Goal: Task Accomplishment & Management: Use online tool/utility

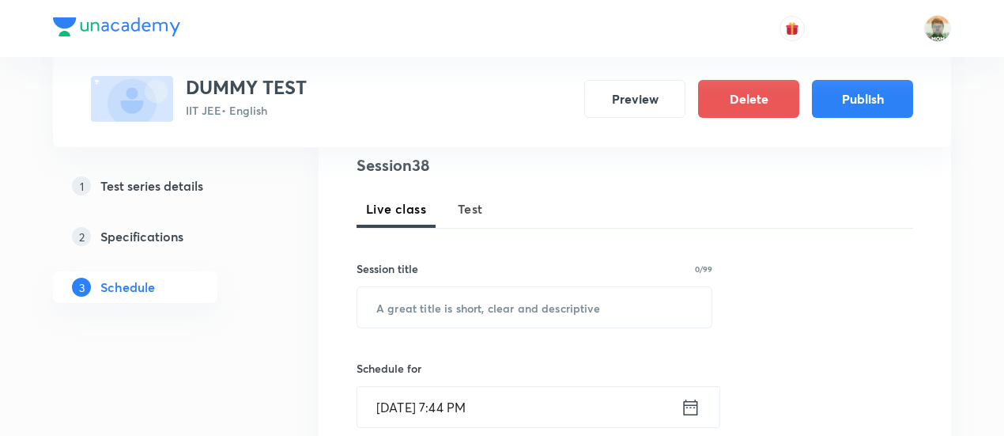
scroll to position [198, 0]
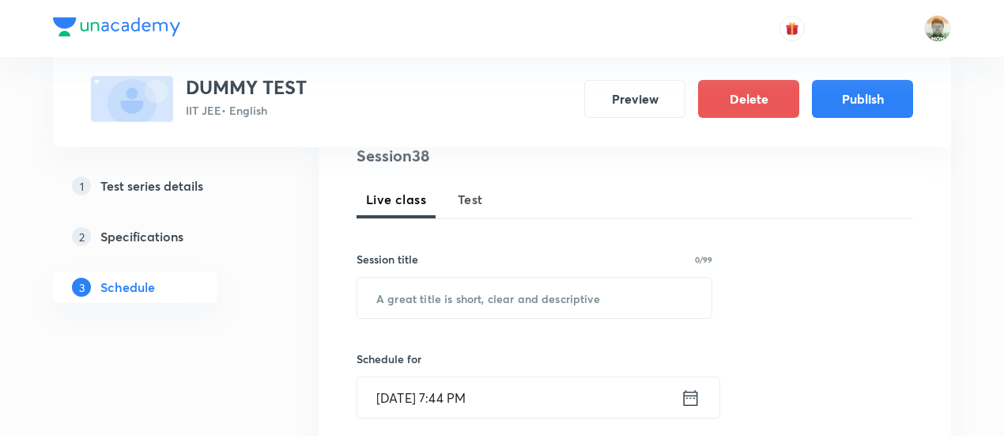
click at [481, 198] on span "Test" at bounding box center [470, 199] width 25 height 19
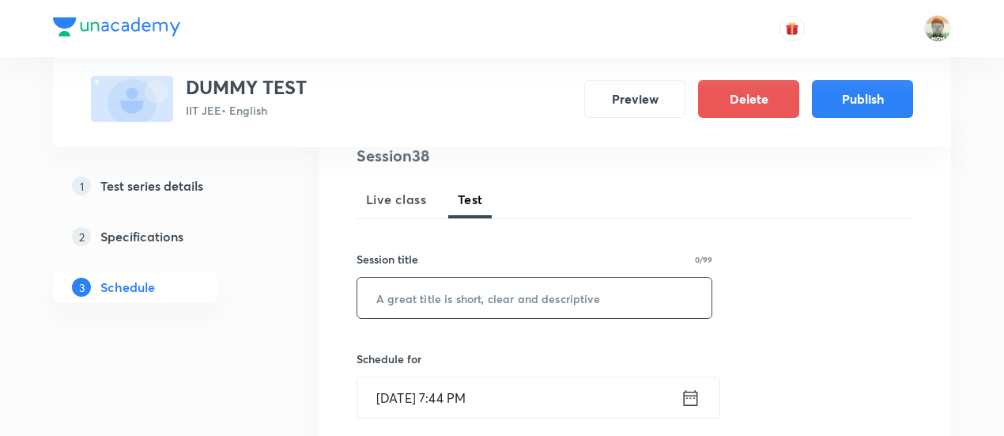
click at [444, 308] on input "text" at bounding box center [534, 297] width 354 height 40
type input "wvs snd"
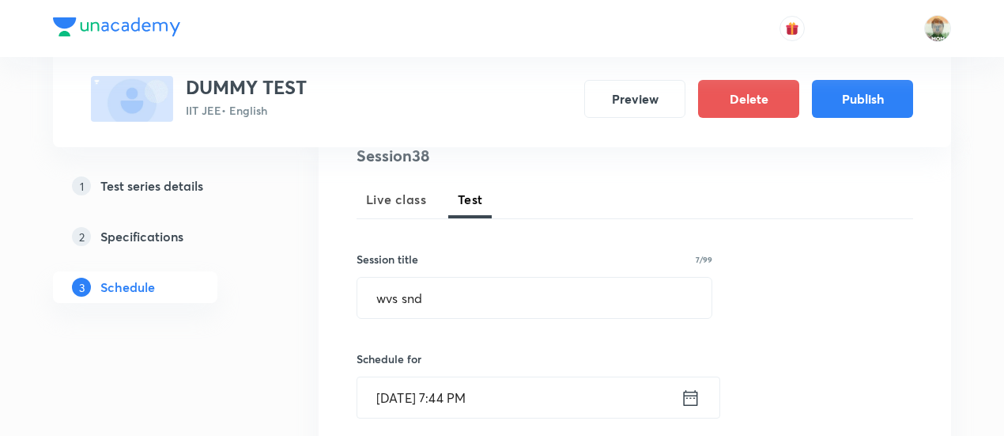
click at [692, 396] on icon at bounding box center [691, 398] width 20 height 22
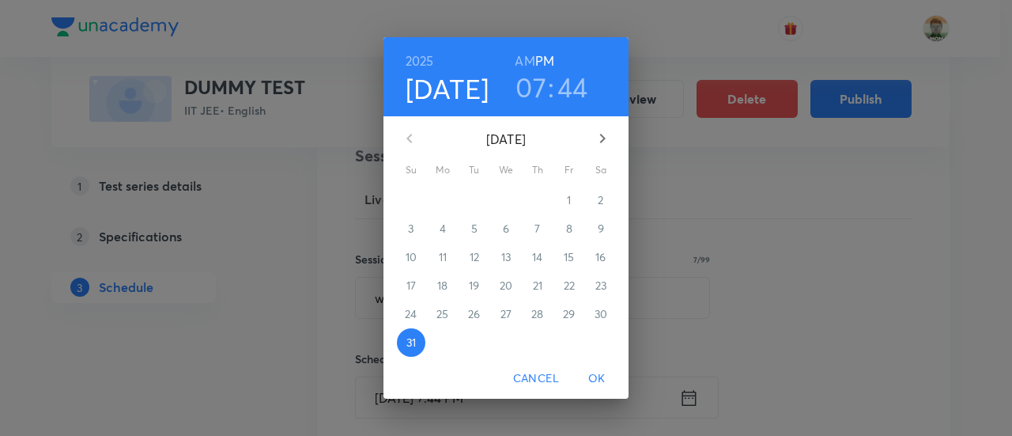
click at [603, 146] on icon "button" at bounding box center [602, 138] width 19 height 19
click at [402, 263] on span "14" at bounding box center [411, 257] width 28 height 16
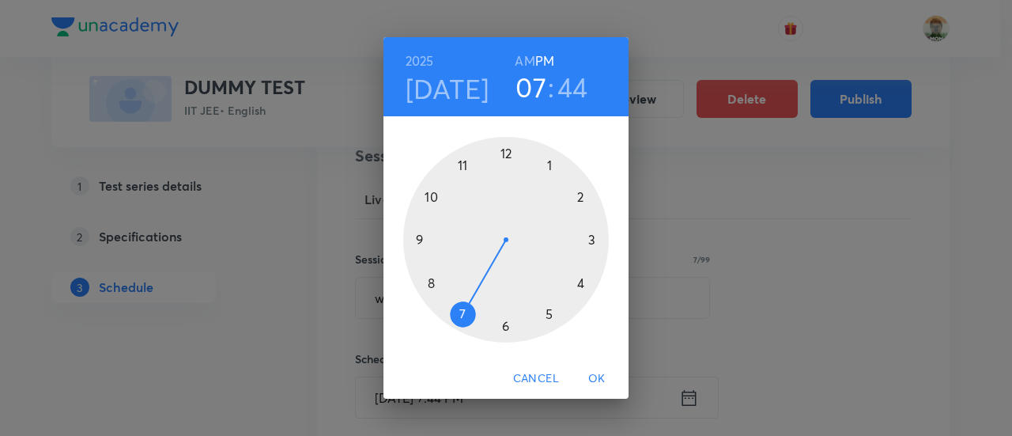
click at [465, 164] on div at bounding box center [506, 240] width 206 height 206
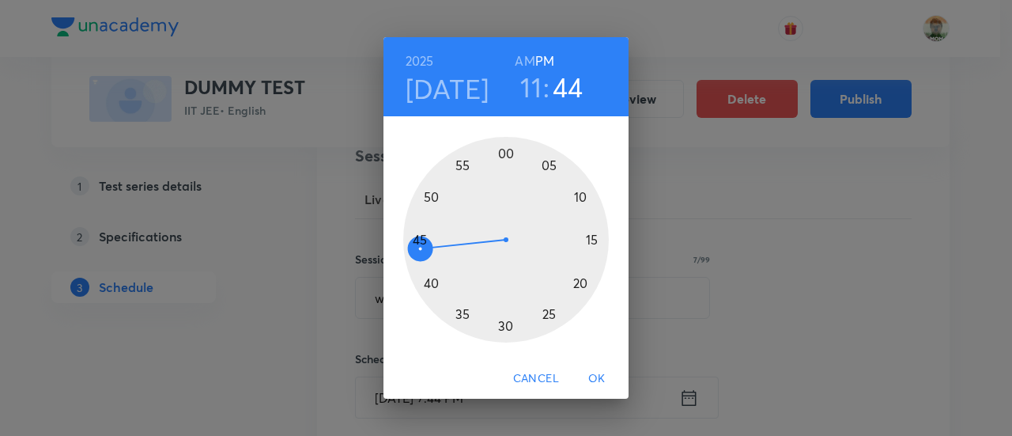
click at [589, 382] on span "OK" at bounding box center [597, 378] width 38 height 20
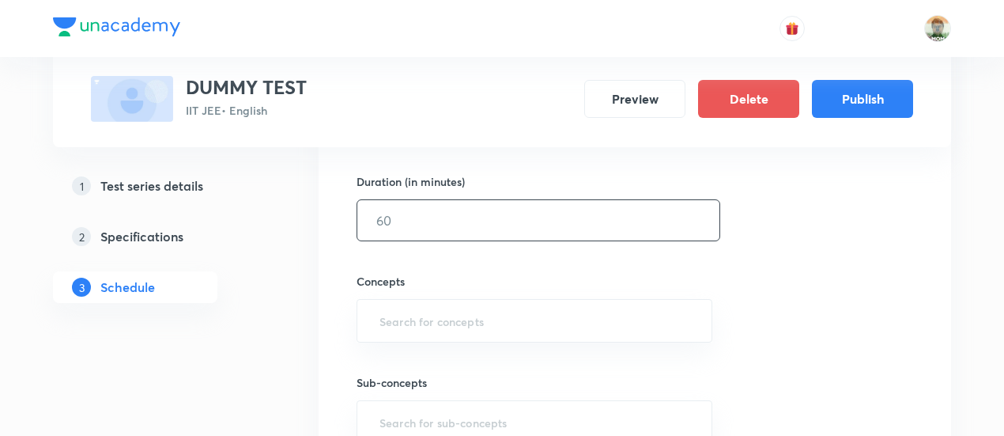
scroll to position [477, 0]
click at [531, 232] on input "text" at bounding box center [538, 218] width 362 height 40
type input "100"
type input "w"
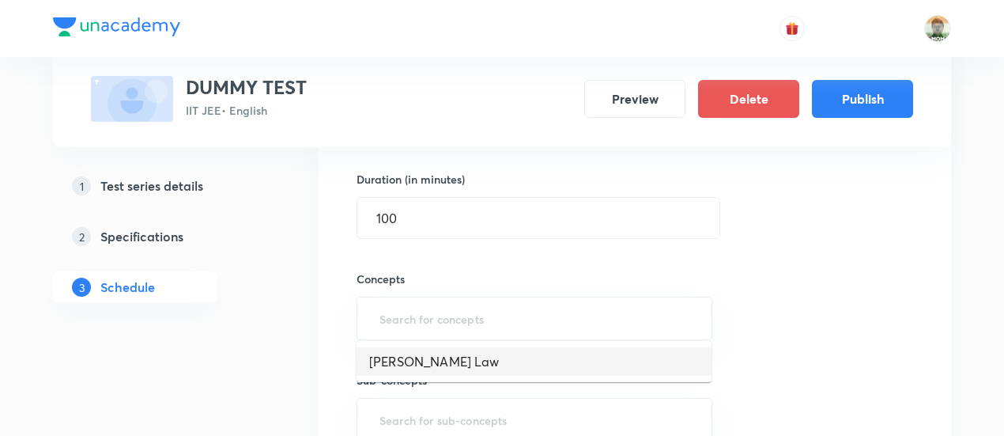
click at [462, 369] on li "Moseley's Law" at bounding box center [534, 361] width 355 height 28
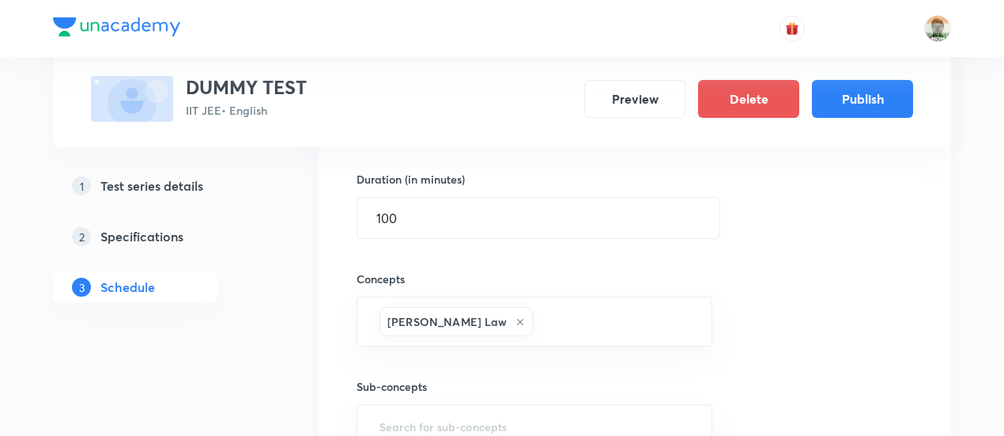
click at [462, 369] on div "Sub-concepts ​" at bounding box center [535, 396] width 356 height 101
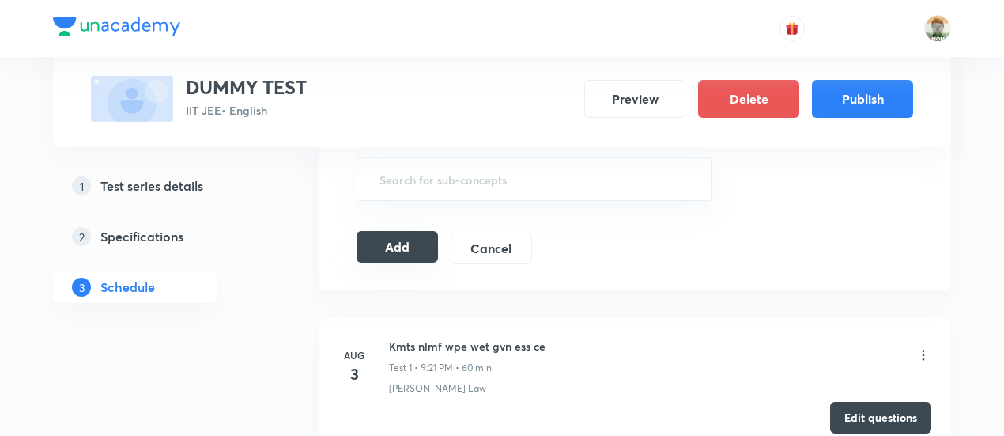
scroll to position [732, 0]
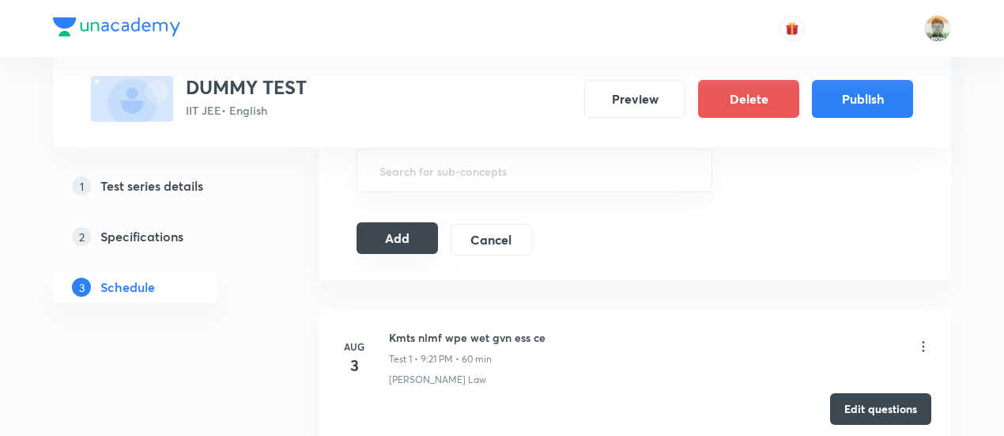
click at [413, 237] on button "Add" at bounding box center [397, 238] width 81 height 32
click at [413, 237] on button "Add" at bounding box center [397, 240] width 81 height 32
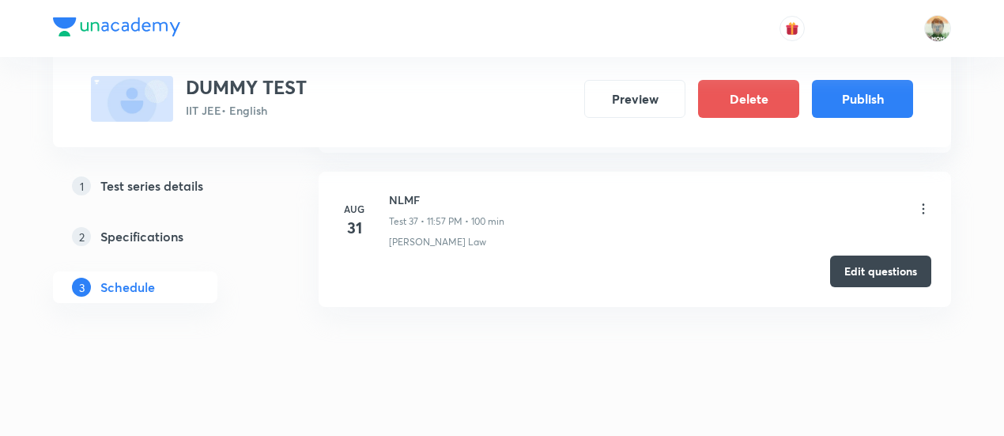
scroll to position [5949, 0]
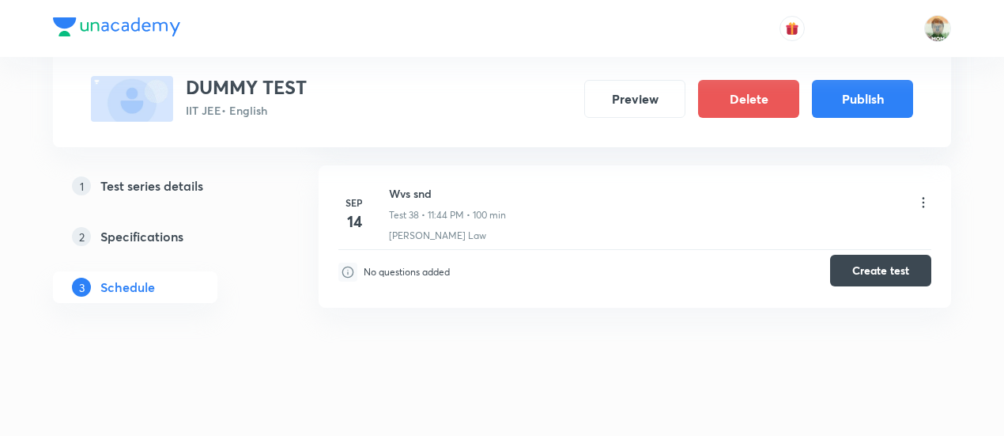
click at [851, 257] on button "Create test" at bounding box center [880, 271] width 101 height 32
click at [840, 263] on button "Create test" at bounding box center [880, 271] width 101 height 32
click at [924, 194] on icon at bounding box center [923, 202] width 16 height 16
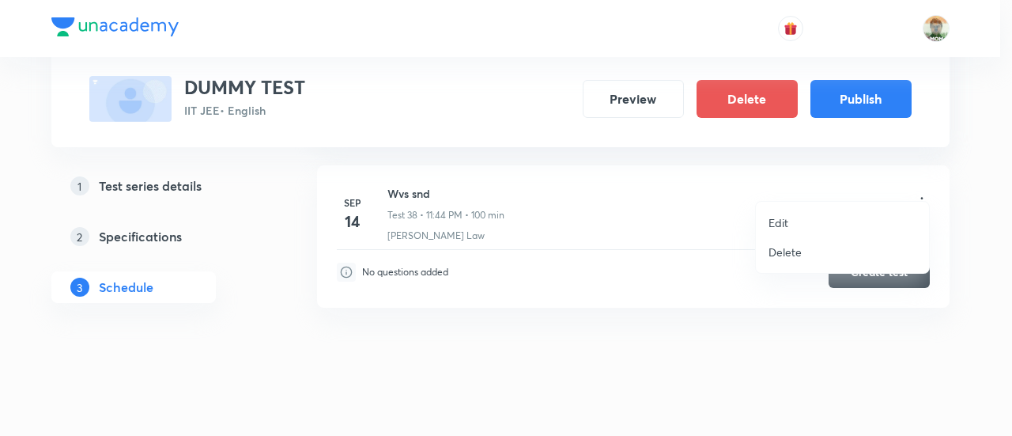
click at [772, 220] on p "Edit" at bounding box center [778, 222] width 20 height 17
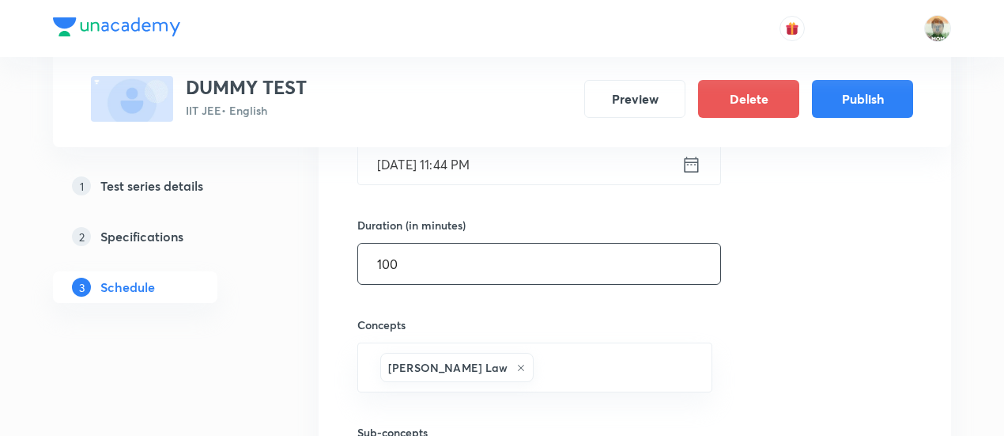
scroll to position [6141, 0]
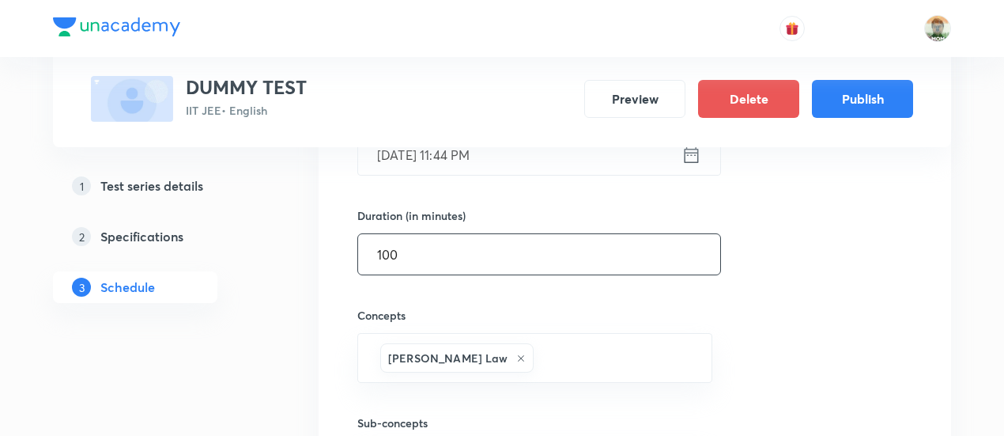
click at [593, 243] on input "100" at bounding box center [539, 254] width 362 height 40
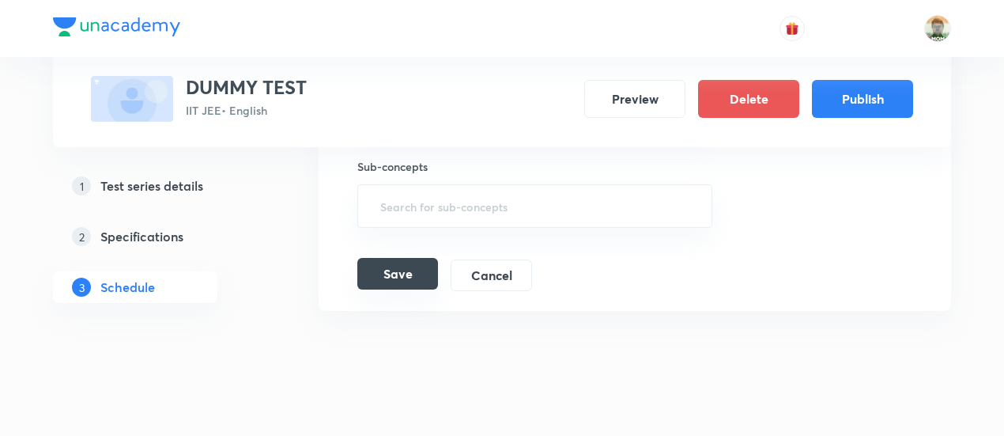
type input "60"
click at [424, 258] on button "Save" at bounding box center [397, 274] width 81 height 32
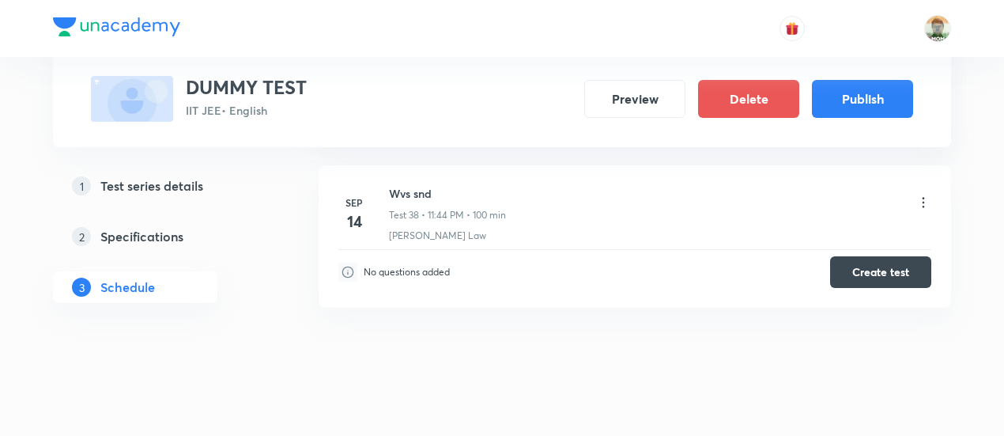
click at [424, 265] on p "No questions added" at bounding box center [407, 272] width 86 height 14
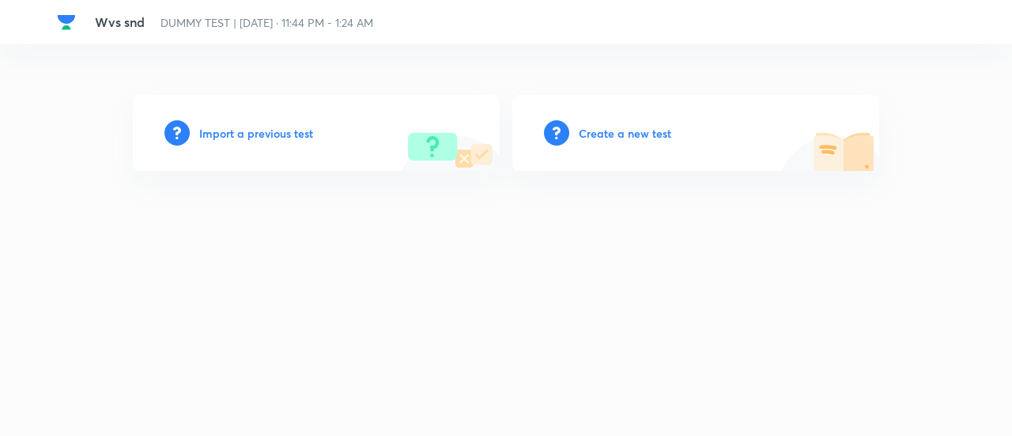
click at [645, 134] on h6 "Create a new test" at bounding box center [625, 133] width 92 height 17
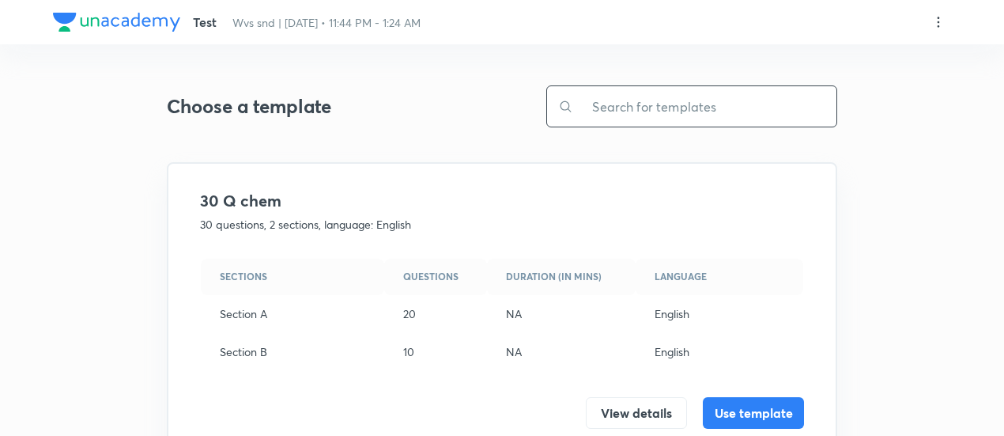
click at [639, 123] on input "text" at bounding box center [704, 106] width 263 height 40
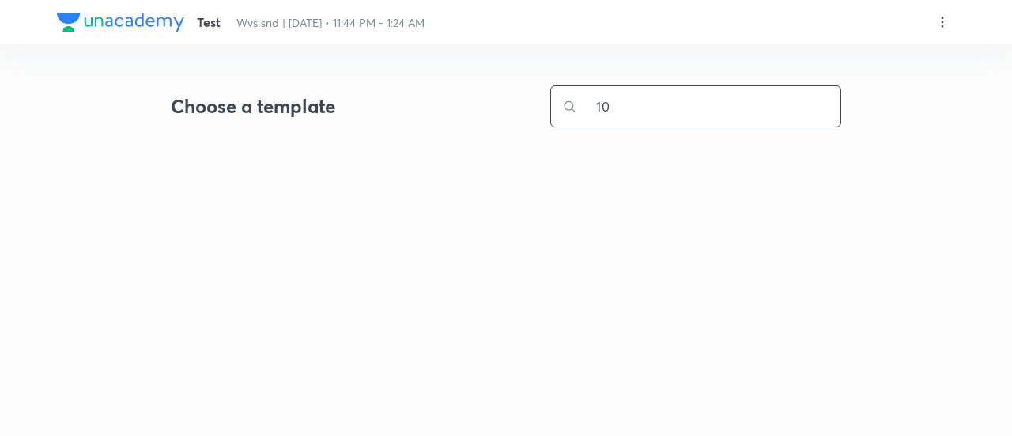
type input "1"
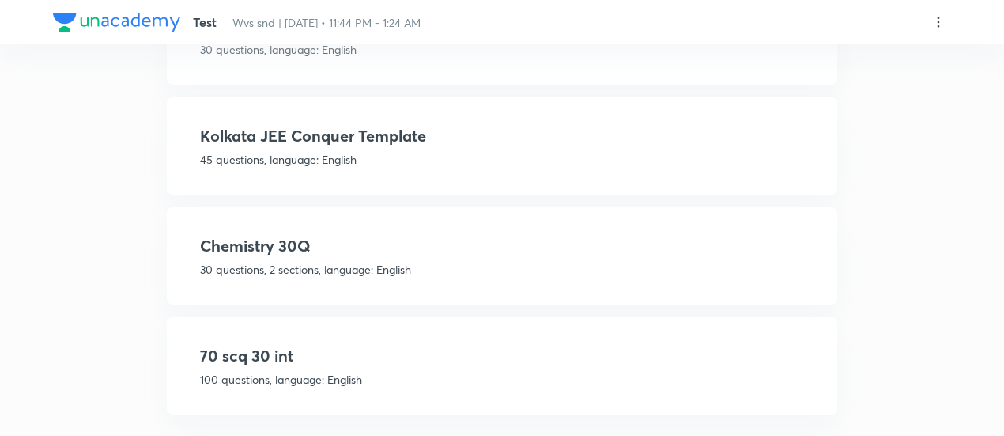
scroll to position [499, 0]
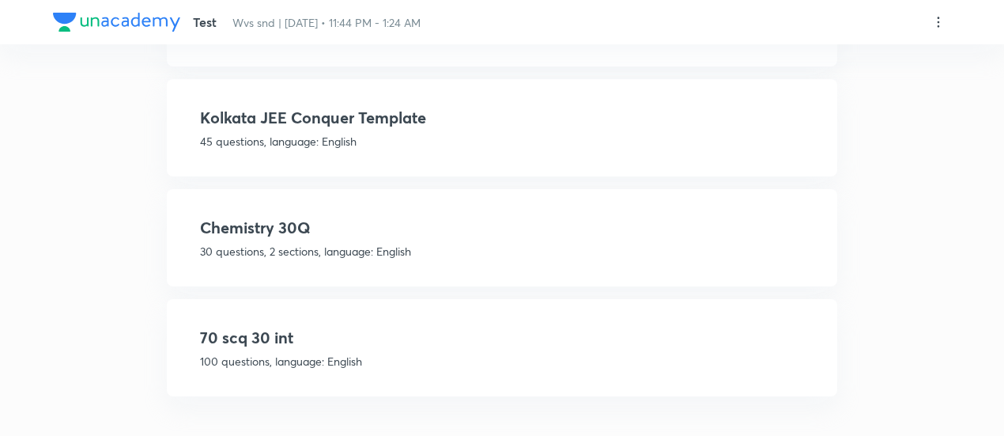
click at [562, 339] on h4 "70 scq 30 int" at bounding box center [502, 338] width 604 height 24
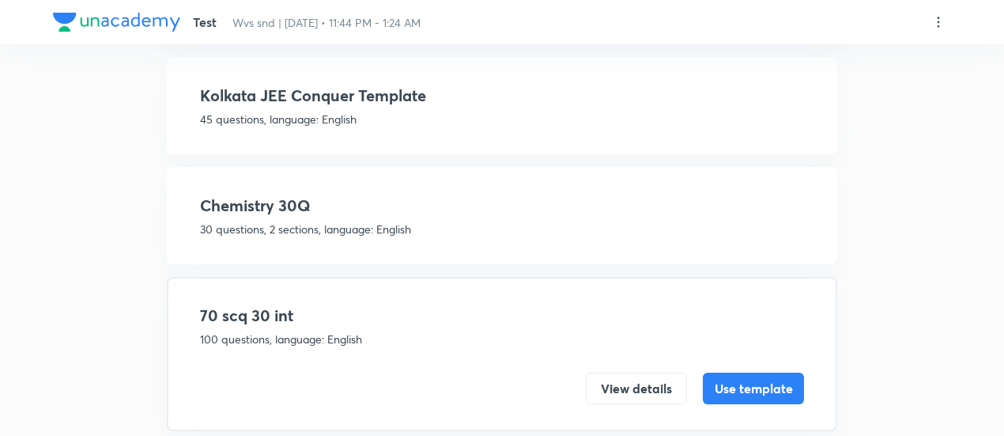
scroll to position [304, 0]
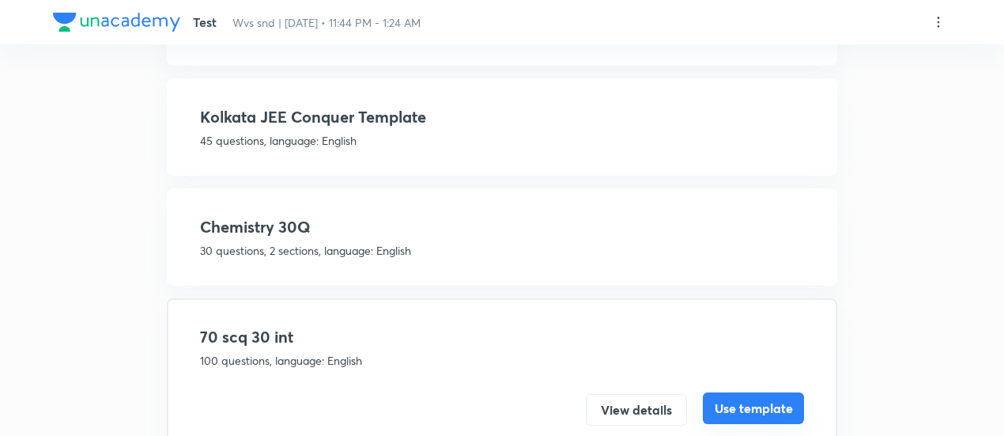
click at [763, 414] on button "Use template" at bounding box center [753, 408] width 101 height 32
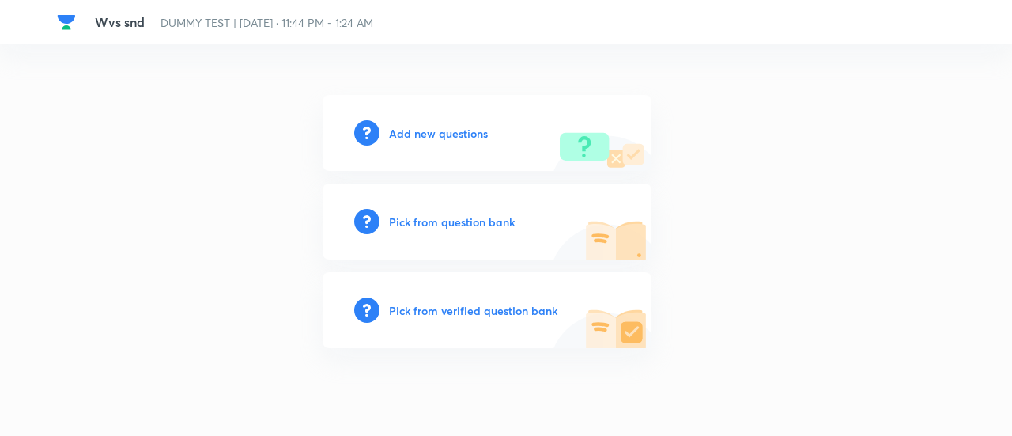
click at [522, 310] on h6 "Pick from verified question bank" at bounding box center [473, 310] width 168 height 17
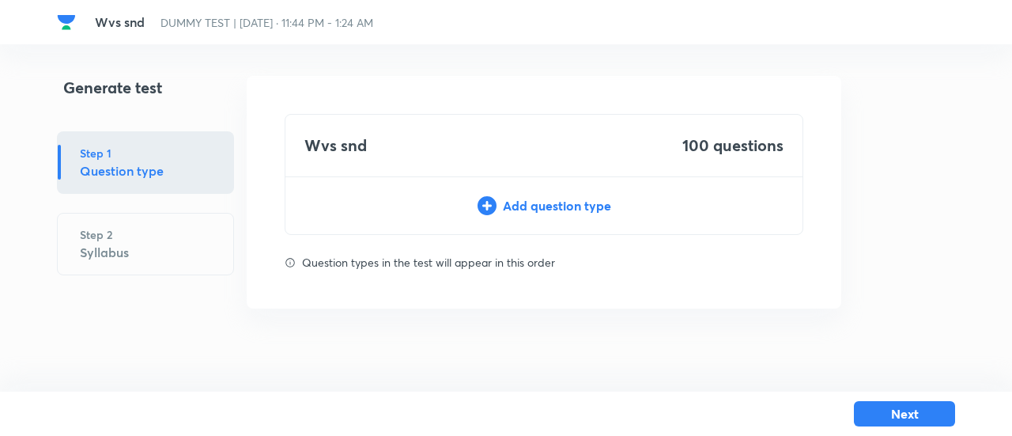
click at [548, 202] on div "Add question type" at bounding box center [543, 205] width 517 height 19
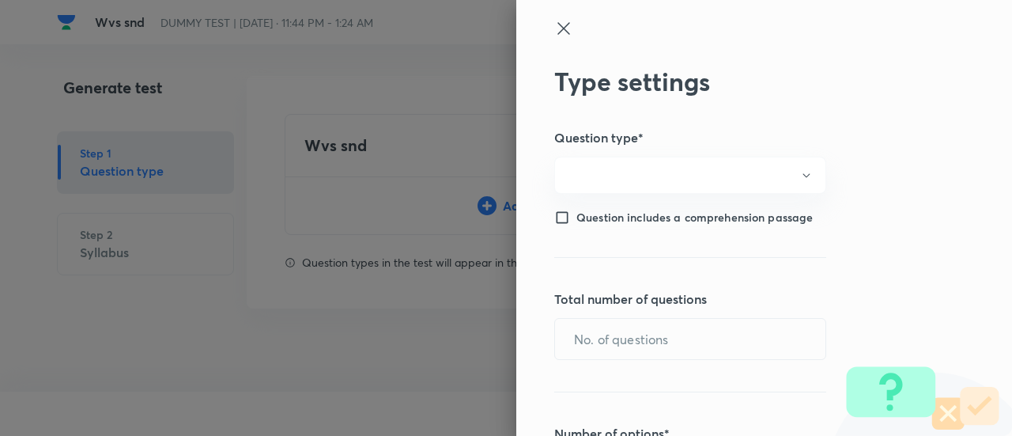
type input "1"
type input "0"
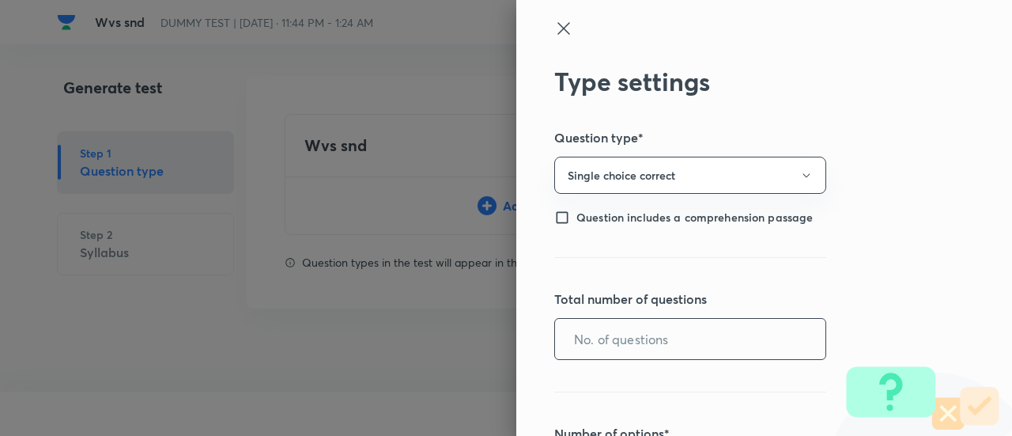
click at [630, 330] on input "text" at bounding box center [690, 339] width 270 height 40
type input "70"
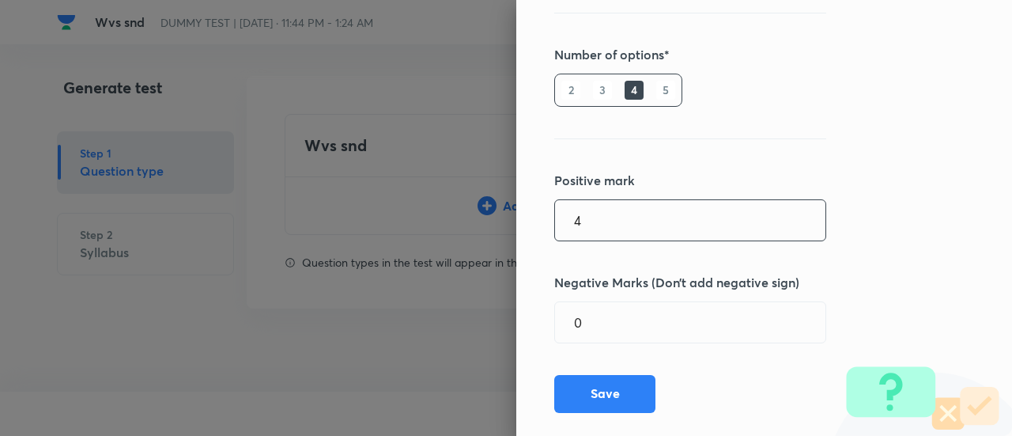
type input "4"
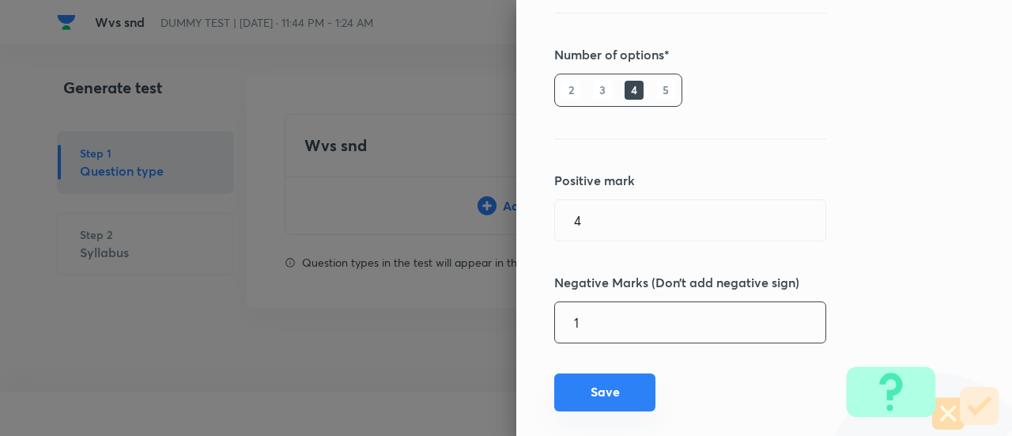
type input "1"
click at [615, 398] on button "Save" at bounding box center [604, 392] width 101 height 38
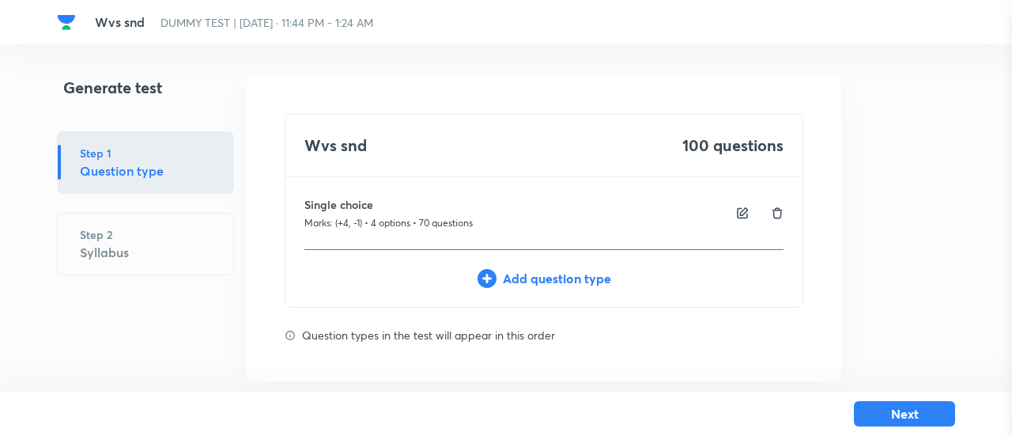
type input "1"
type input "0"
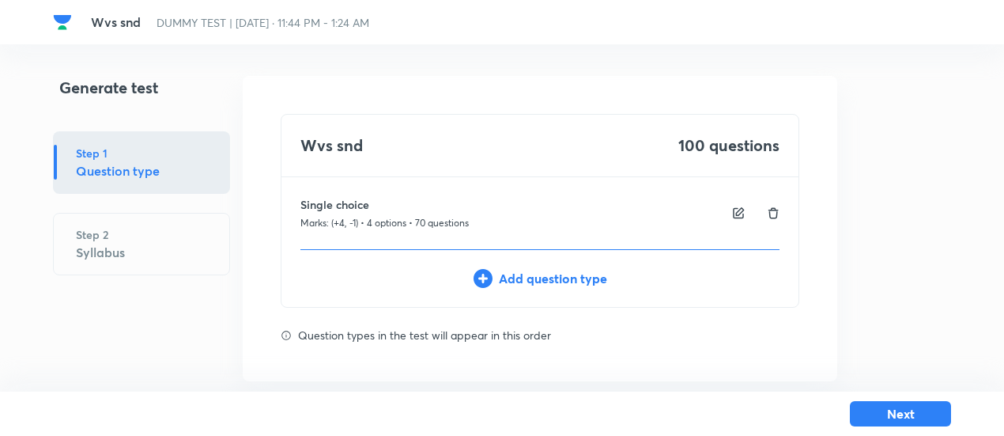
click at [590, 271] on div "Add question type" at bounding box center [539, 278] width 517 height 19
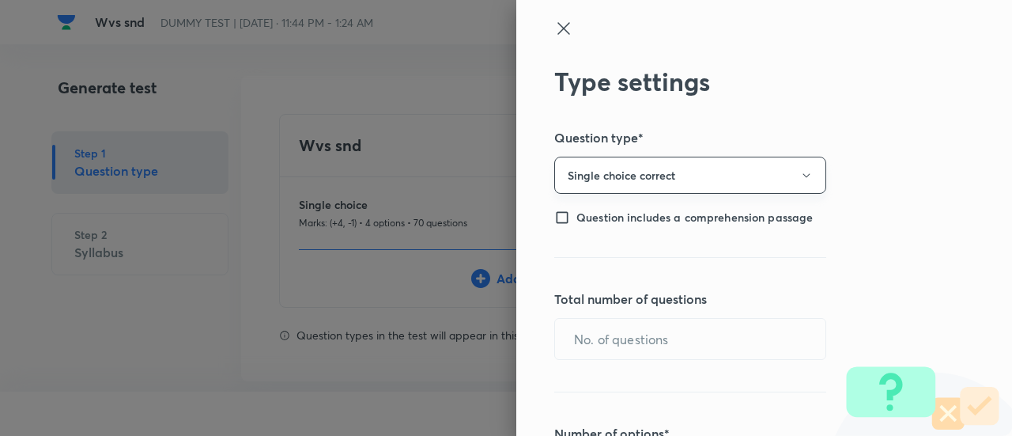
click at [623, 165] on button "Single choice correct" at bounding box center [690, 175] width 272 height 37
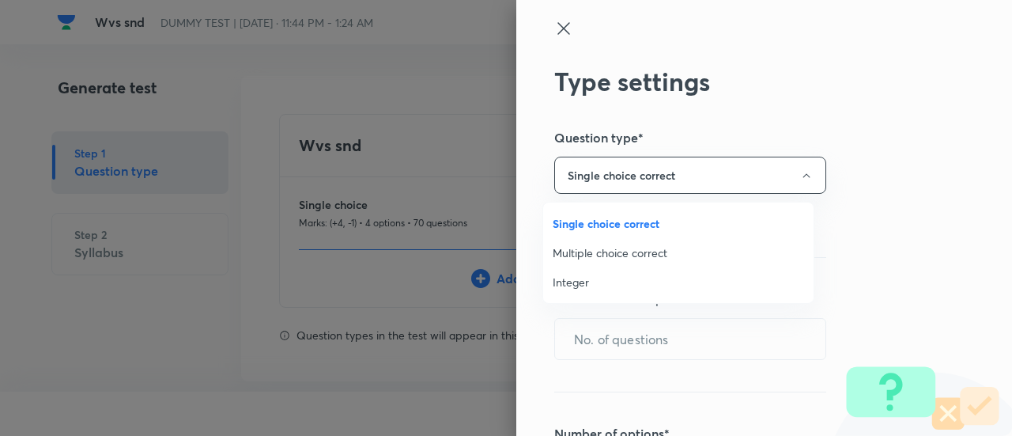
click at [577, 269] on li "Integer" at bounding box center [678, 281] width 270 height 29
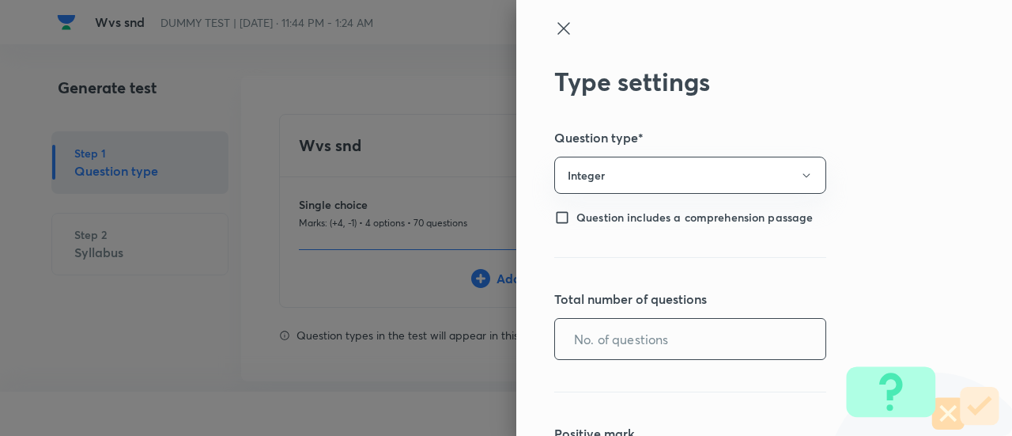
click at [585, 334] on input "text" at bounding box center [690, 339] width 270 height 40
type input "30"
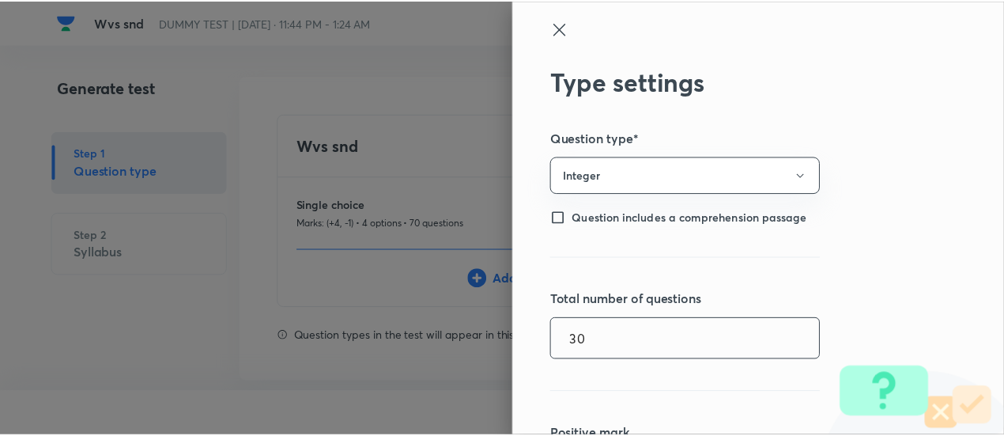
scroll to position [254, 0]
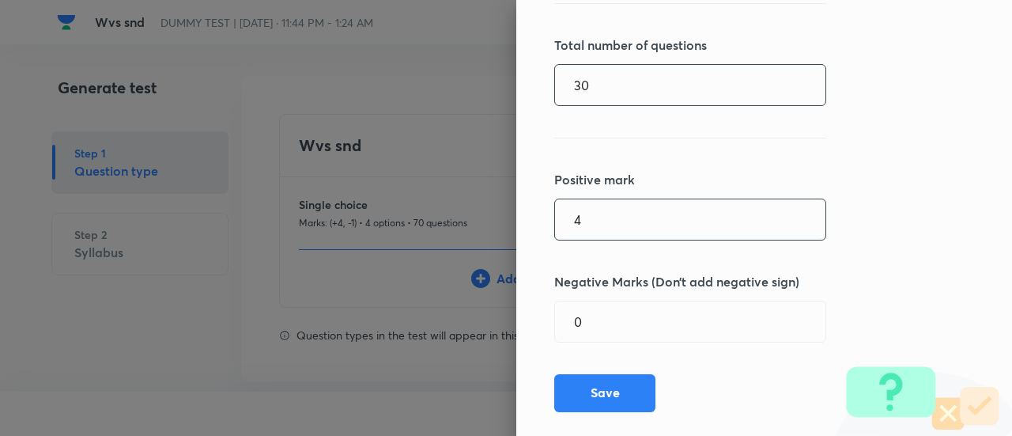
type input "4"
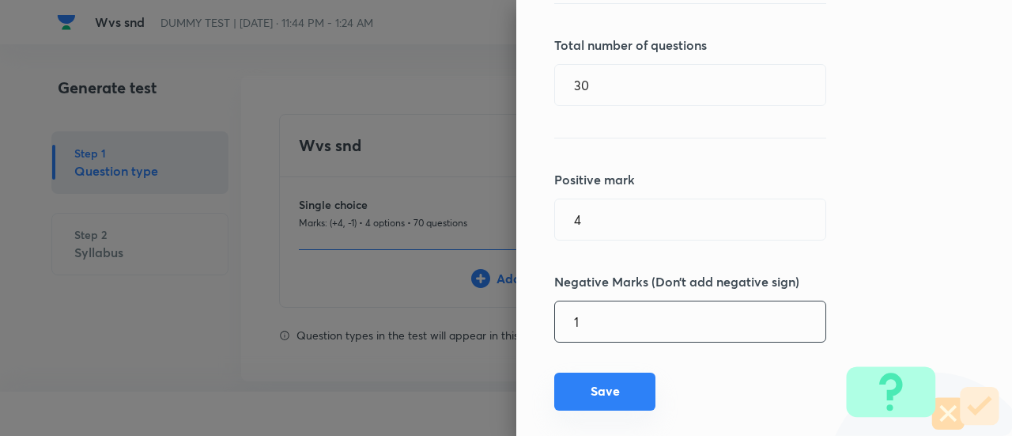
type input "1"
click at [588, 398] on button "Save" at bounding box center [604, 391] width 101 height 38
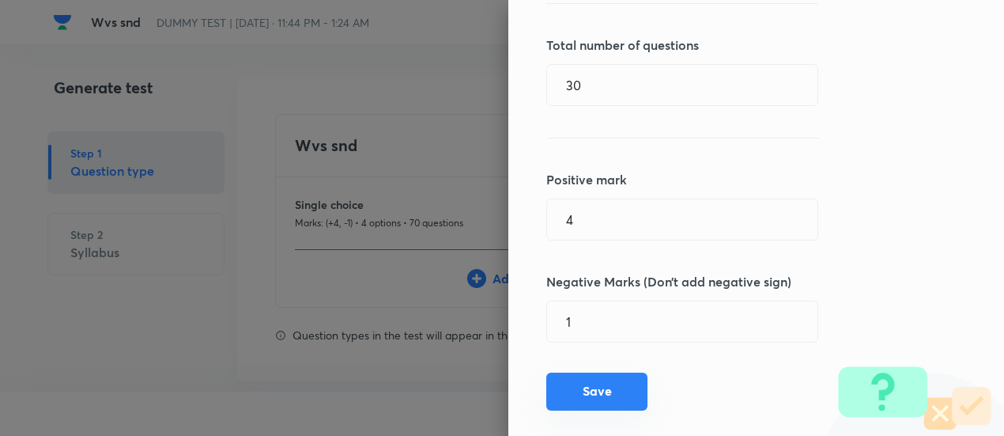
type input "1"
type input "0"
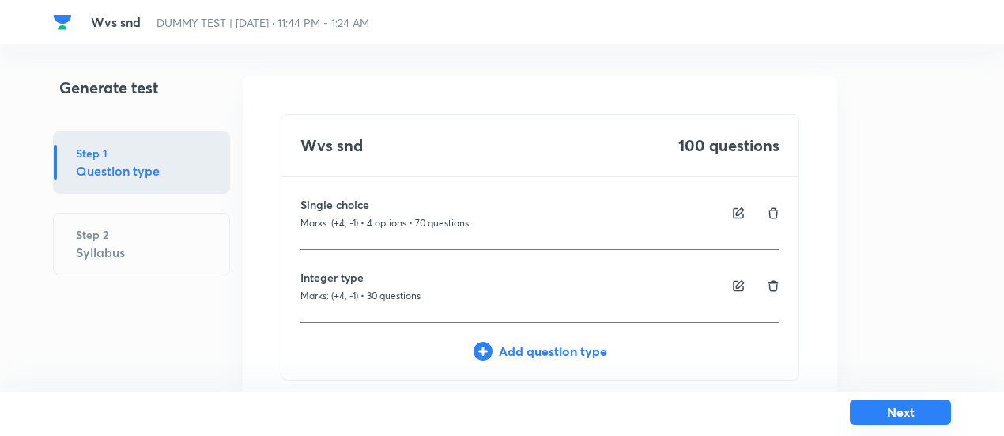
click at [871, 417] on button "Next" at bounding box center [900, 411] width 101 height 25
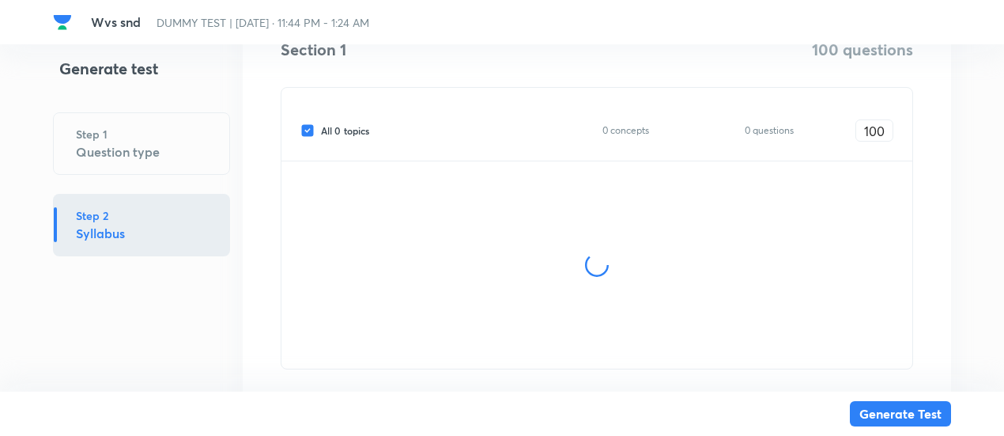
scroll to position [296, 0]
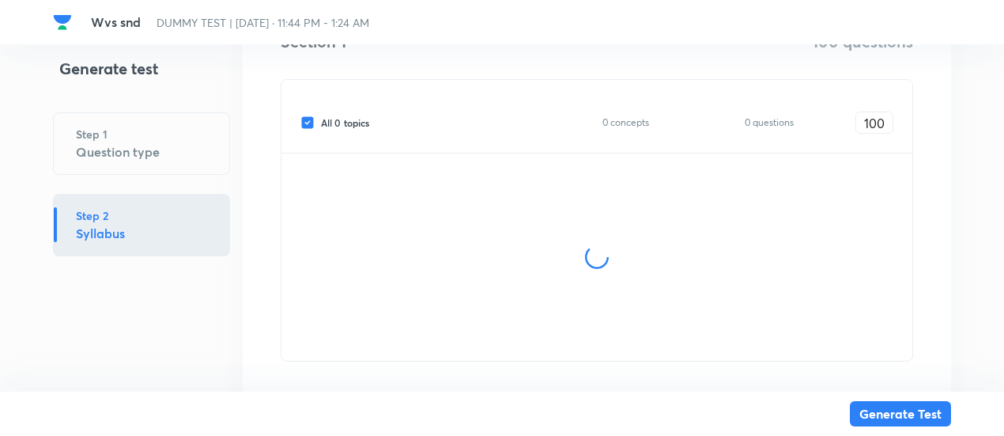
click at [363, 124] on span "All 0 topics" at bounding box center [345, 122] width 48 height 14
click at [321, 124] on input "All 0 topics" at bounding box center [310, 122] width 21 height 14
checkbox input "false"
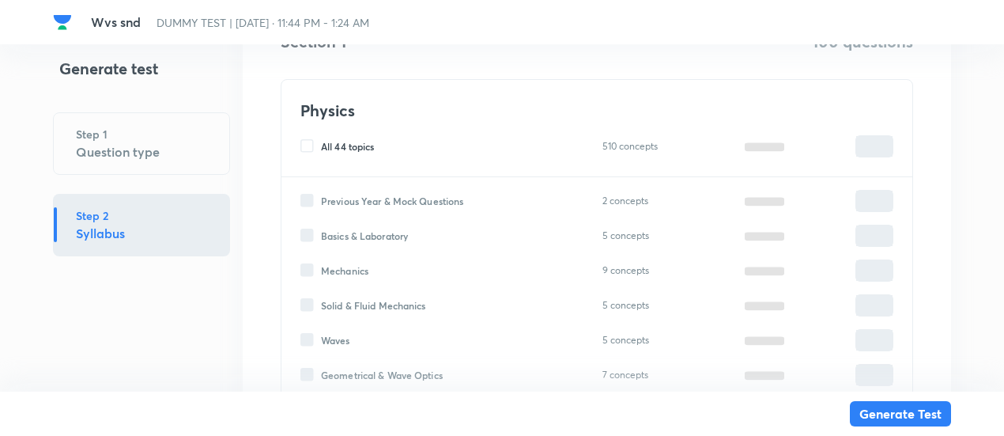
type input "0"
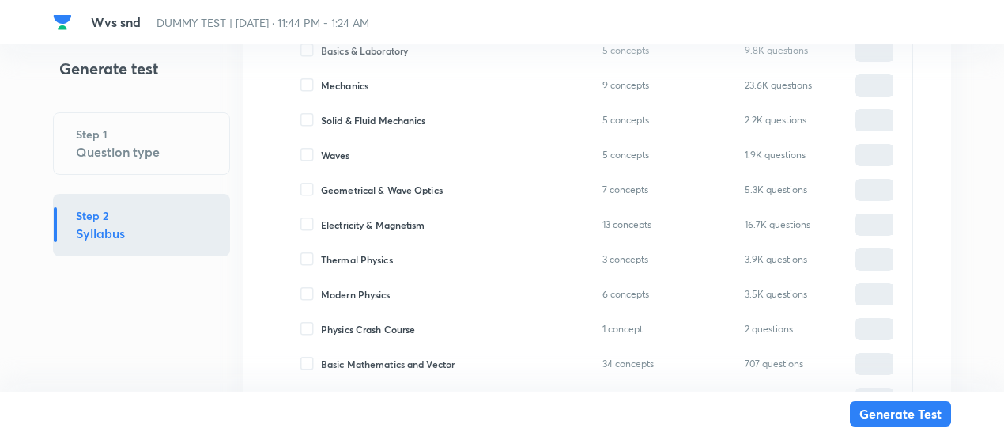
scroll to position [491, 0]
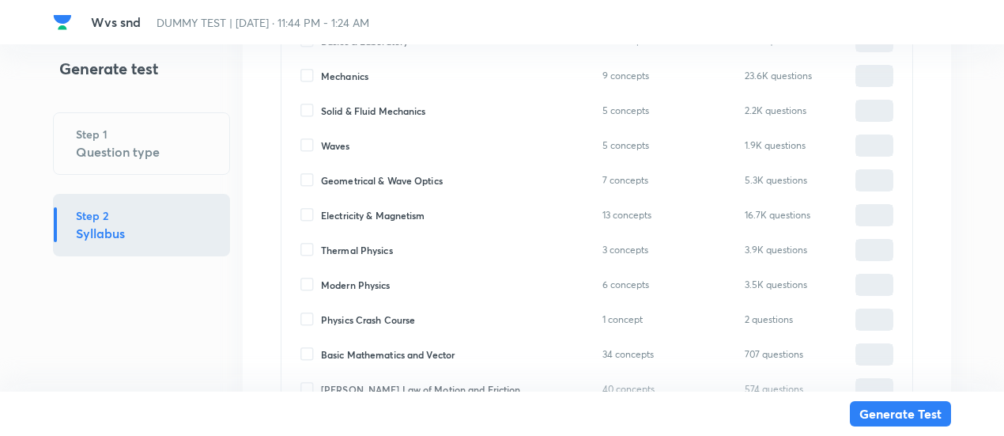
click at [337, 146] on span "Waves" at bounding box center [335, 145] width 29 height 14
click at [321, 146] on input "Waves" at bounding box center [310, 145] width 21 height 14
checkbox input "true"
click at [885, 142] on input "0" at bounding box center [874, 146] width 36 height 28
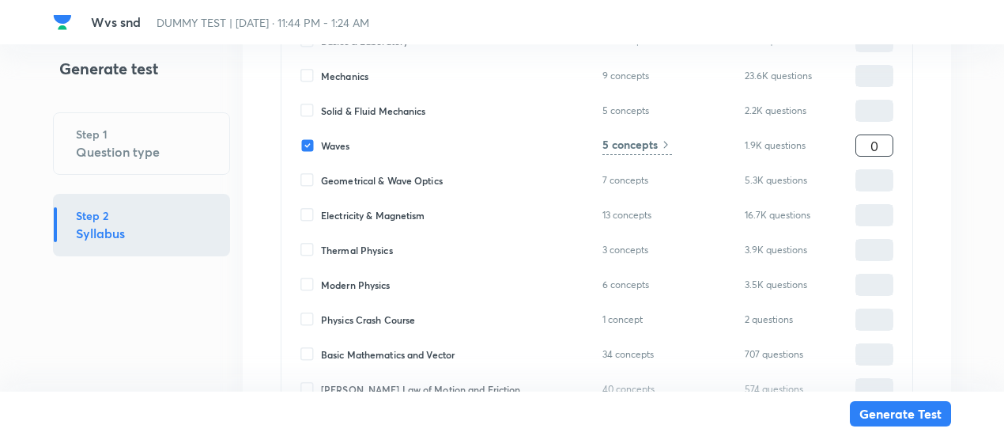
type input "1"
type input "10"
type input "100"
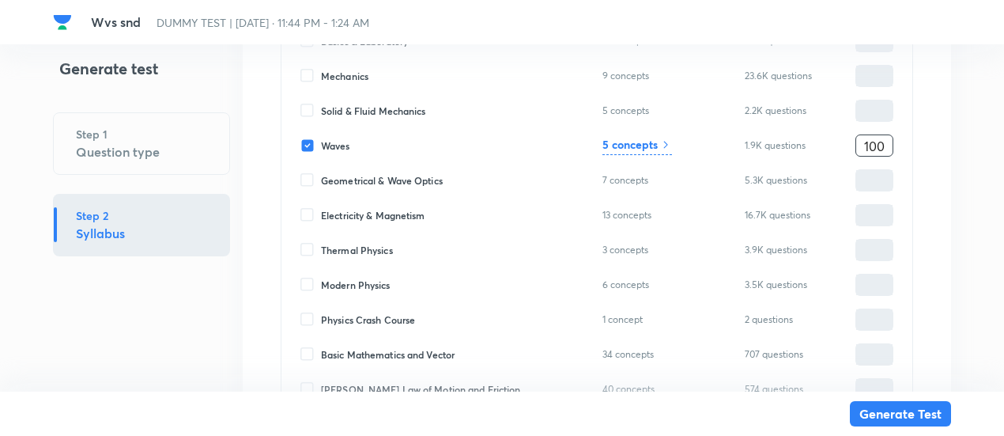
type input "100"
click at [643, 149] on h6 "5 concepts" at bounding box center [629, 144] width 55 height 17
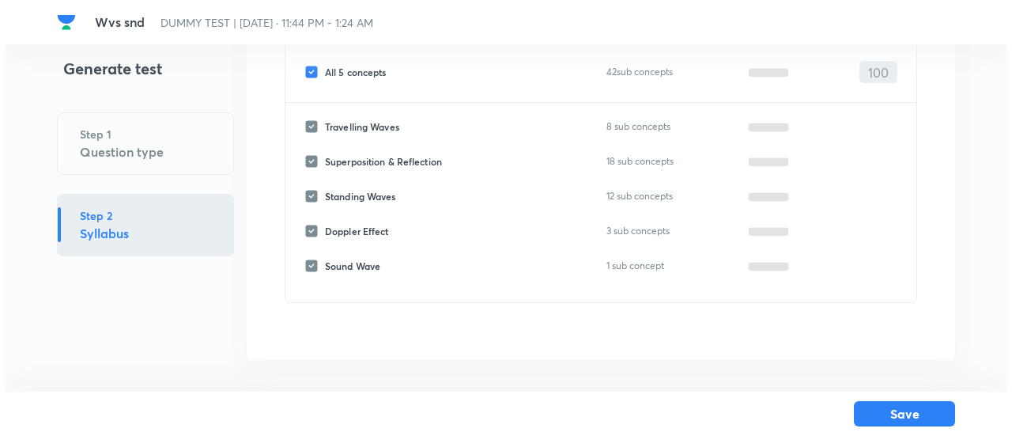
scroll to position [158, 0]
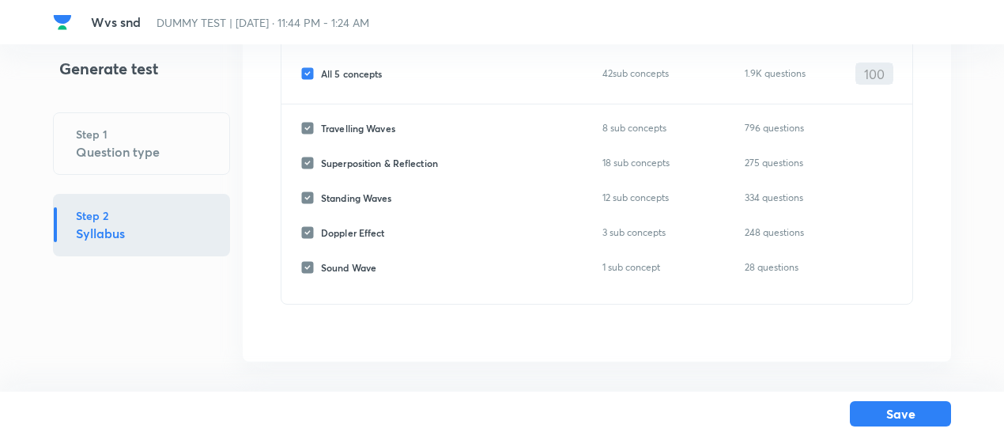
click at [359, 72] on span "All 5 concepts" at bounding box center [352, 73] width 62 height 14
click at [321, 72] on input "All 5 concepts" at bounding box center [310, 73] width 21 height 14
checkbox input "false"
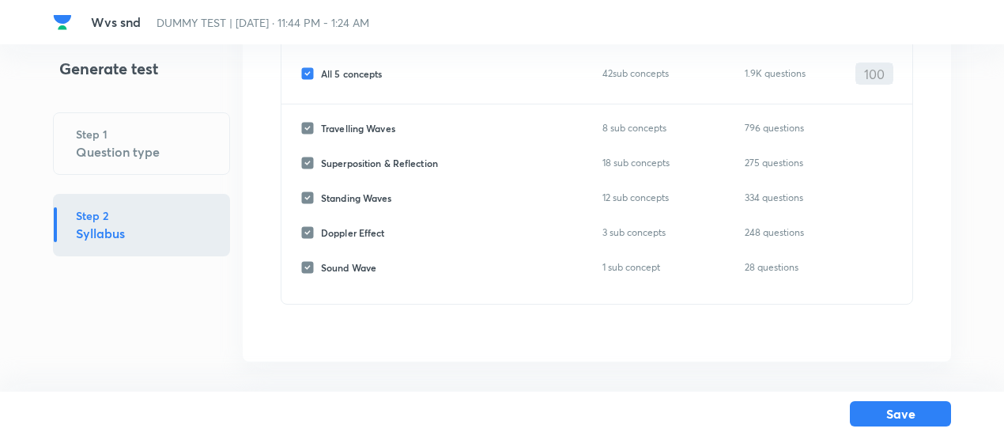
checkbox input "false"
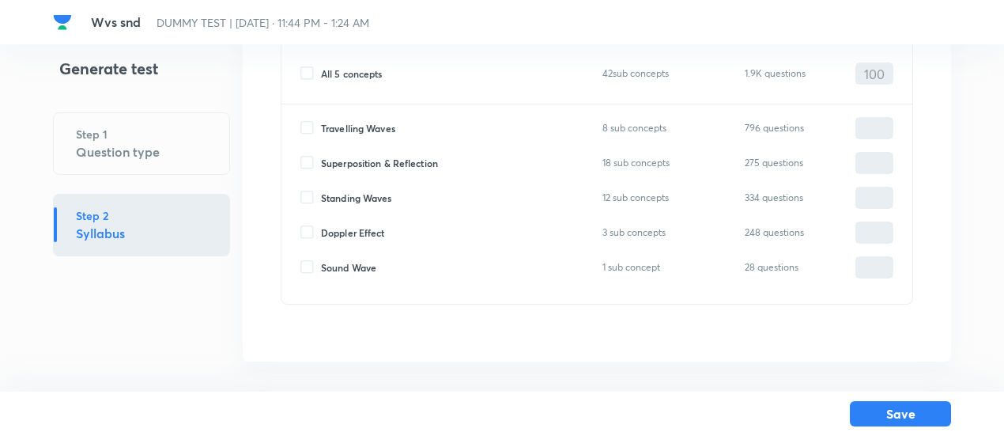
click at [353, 123] on span "Travelling Waves" at bounding box center [358, 128] width 74 height 14
click at [321, 123] on input "Travelling Waves" at bounding box center [310, 128] width 21 height 14
checkbox input "true"
type input "0"
click at [353, 161] on span "Superposition & Reflection" at bounding box center [379, 163] width 117 height 14
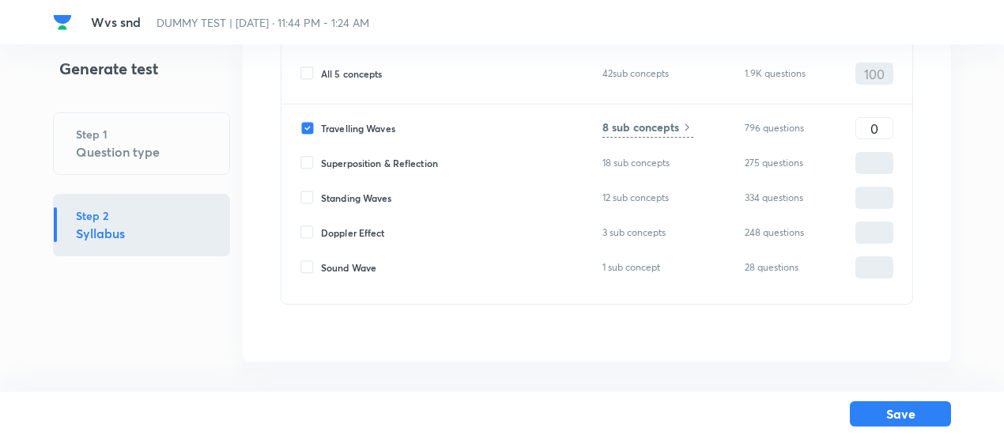
click at [321, 161] on input "Superposition & Reflection" at bounding box center [310, 163] width 21 height 14
checkbox input "true"
type input "0"
click at [353, 196] on span "Standing Waves" at bounding box center [356, 198] width 71 height 14
click at [321, 196] on input "Standing Waves" at bounding box center [310, 198] width 21 height 14
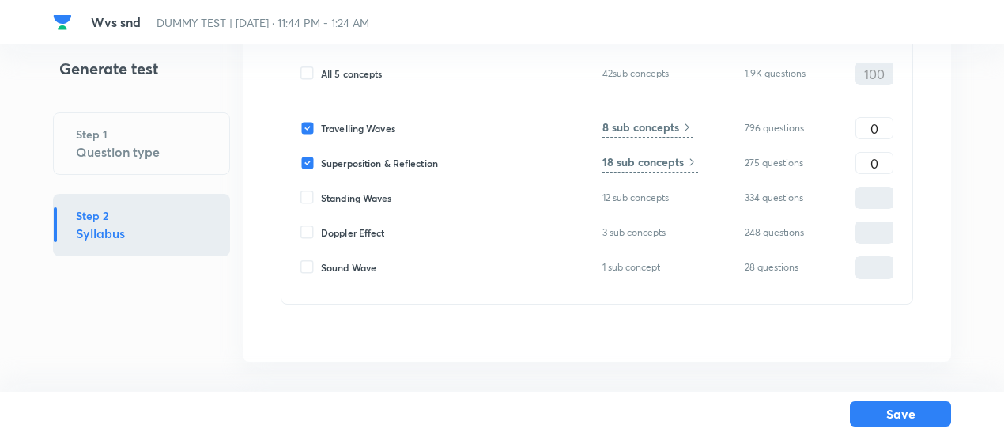
checkbox input "true"
type input "0"
click at [360, 267] on span "Sound Wave" at bounding box center [348, 267] width 55 height 14
click at [321, 267] on input "Sound Wave" at bounding box center [310, 267] width 21 height 14
checkbox input "true"
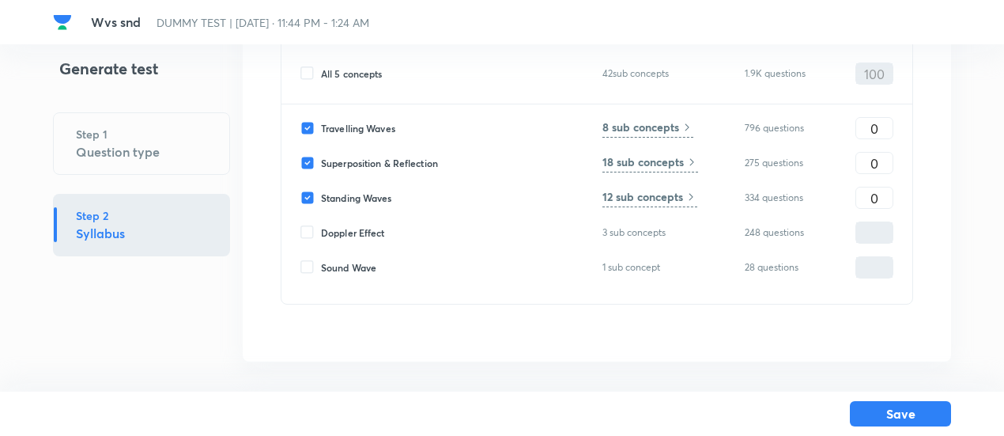
type input "0"
click at [875, 121] on input "0" at bounding box center [874, 129] width 36 height 28
type input "30"
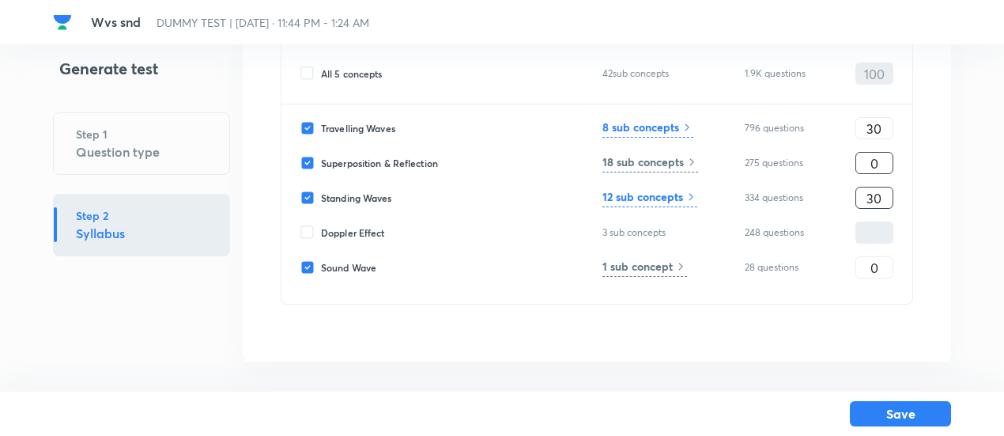
type input "30"
click at [880, 168] on input "0" at bounding box center [874, 163] width 36 height 28
type input "20"
click at [887, 270] on input "0" at bounding box center [874, 268] width 36 height 28
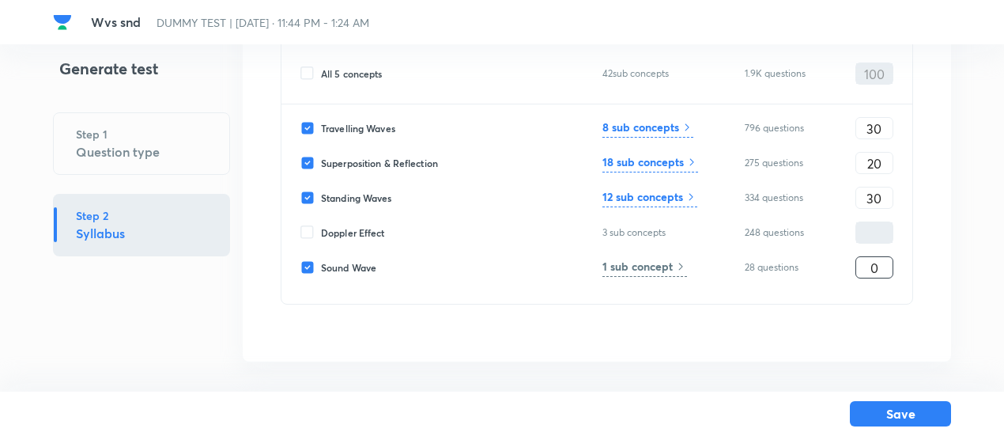
click at [887, 270] on input "0" at bounding box center [874, 268] width 36 height 28
click at [874, 263] on input "20" at bounding box center [874, 268] width 36 height 28
type input "5"
click at [881, 129] on input "30" at bounding box center [874, 129] width 36 height 28
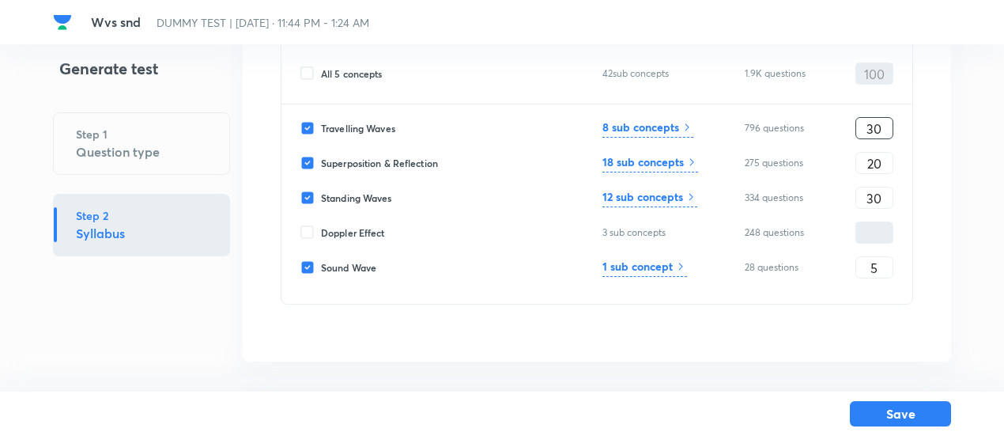
click at [881, 129] on input "30" at bounding box center [874, 129] width 36 height 28
type input "35"
type input "25"
type input "35"
click at [881, 129] on input "35" at bounding box center [874, 129] width 36 height 28
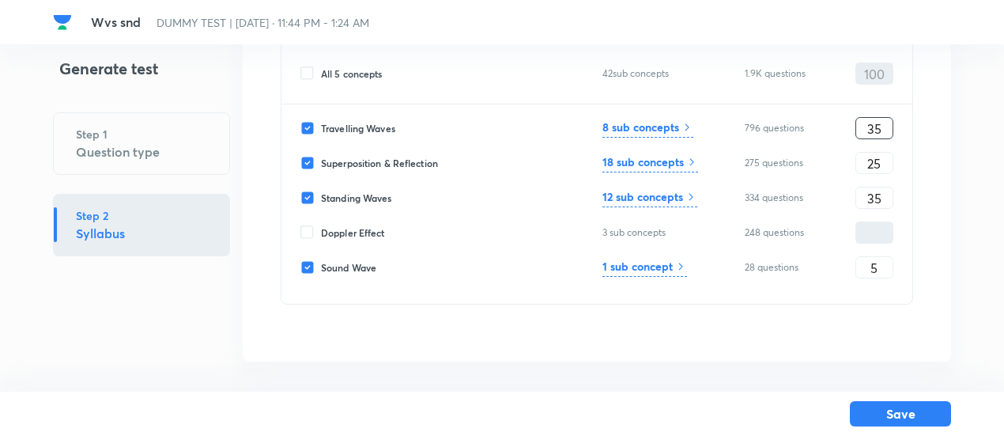
click at [881, 129] on input "35" at bounding box center [874, 129] width 36 height 28
type input "40"
click at [327, 266] on span "Sound Wave" at bounding box center [348, 267] width 55 height 14
click at [321, 266] on input "Sound Wave" at bounding box center [310, 267] width 21 height 14
checkbox input "false"
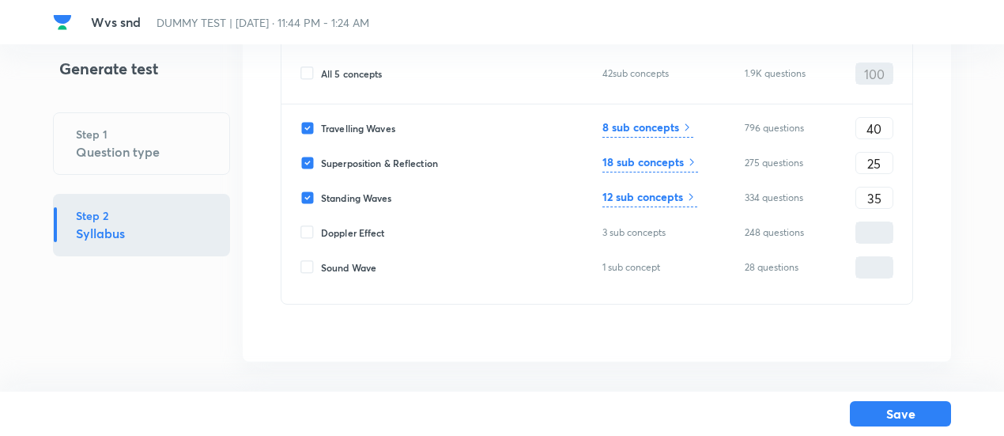
click at [675, 119] on h6 "8 sub concepts" at bounding box center [640, 127] width 77 height 17
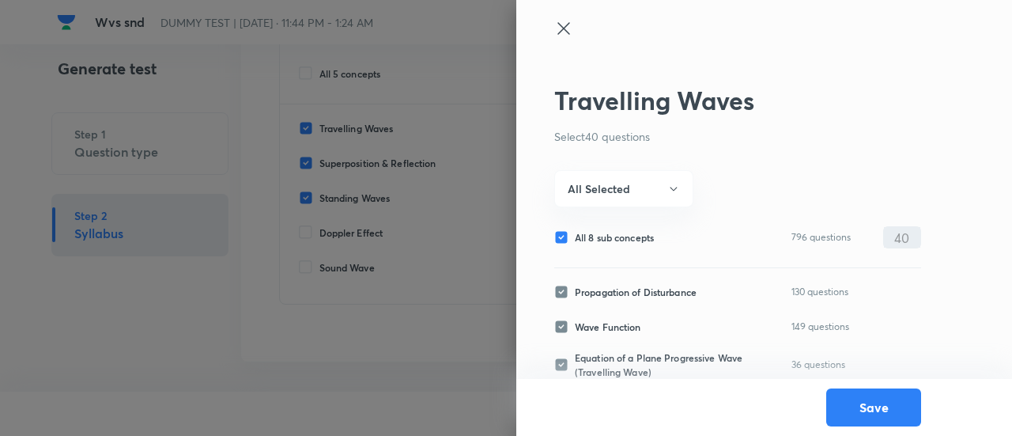
click at [637, 235] on span "All 8 sub concepts" at bounding box center [614, 237] width 79 height 14
click at [575, 235] on input "All 8 sub concepts" at bounding box center [564, 237] width 21 height 14
checkbox input "false"
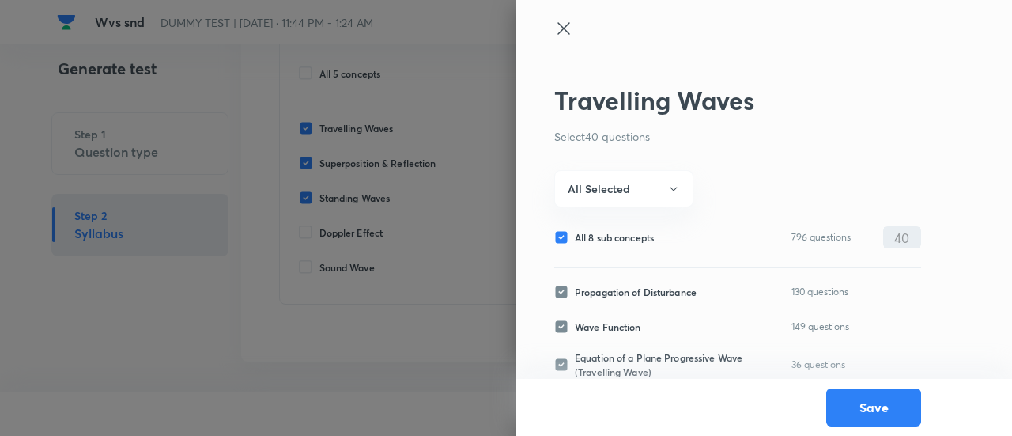
checkbox input "false"
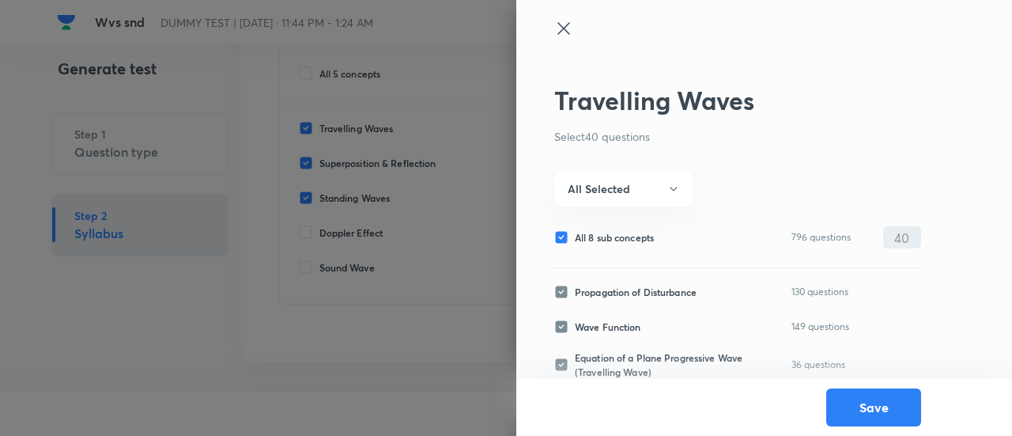
checkbox input "false"
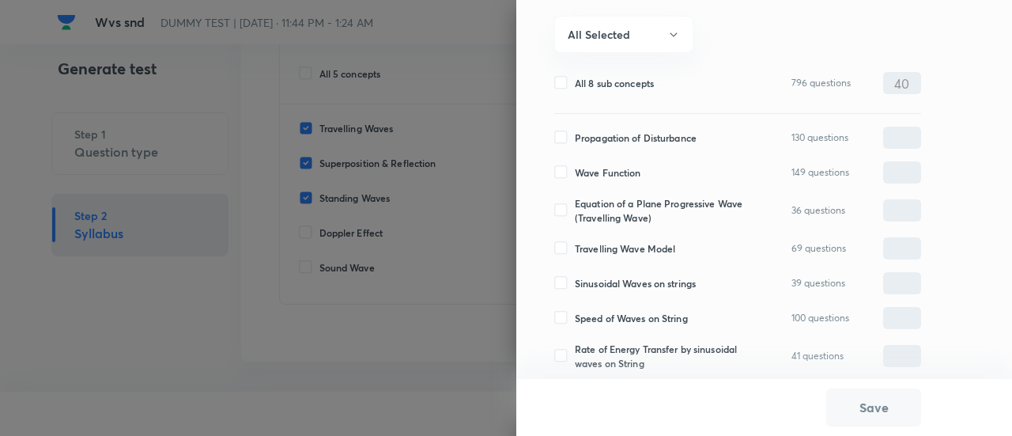
scroll to position [155, 0]
click at [607, 171] on span "Wave Function" at bounding box center [608, 171] width 66 height 14
click at [575, 171] on input "Wave Function" at bounding box center [564, 171] width 21 height 14
checkbox input "true"
type input "0"
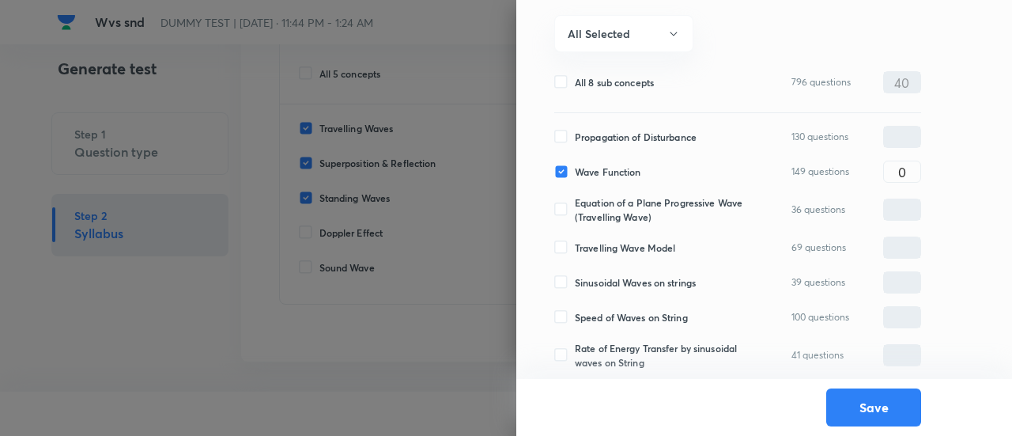
scroll to position [213, 0]
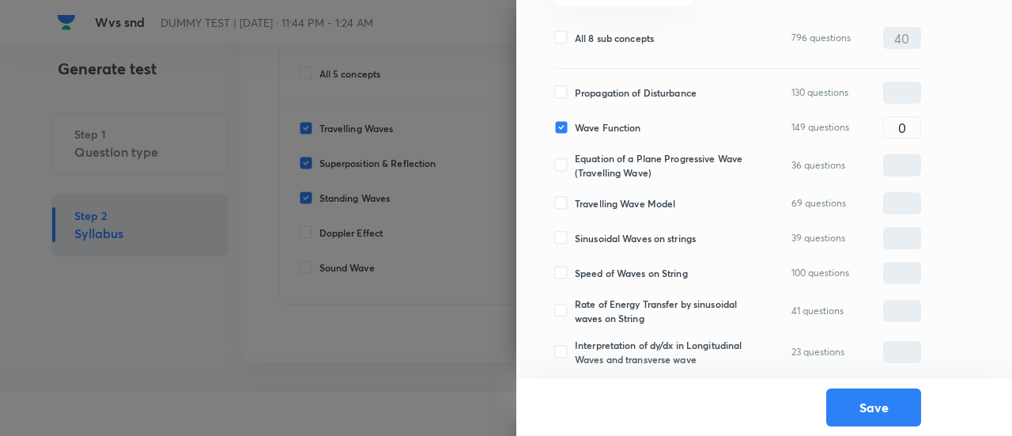
click at [606, 196] on span "Travelling Wave Model" at bounding box center [625, 203] width 100 height 14
click at [575, 196] on input "Travelling Wave Model" at bounding box center [564, 203] width 21 height 14
checkbox input "true"
type input "0"
click at [609, 266] on span "Speed of Waves on String" at bounding box center [631, 273] width 113 height 14
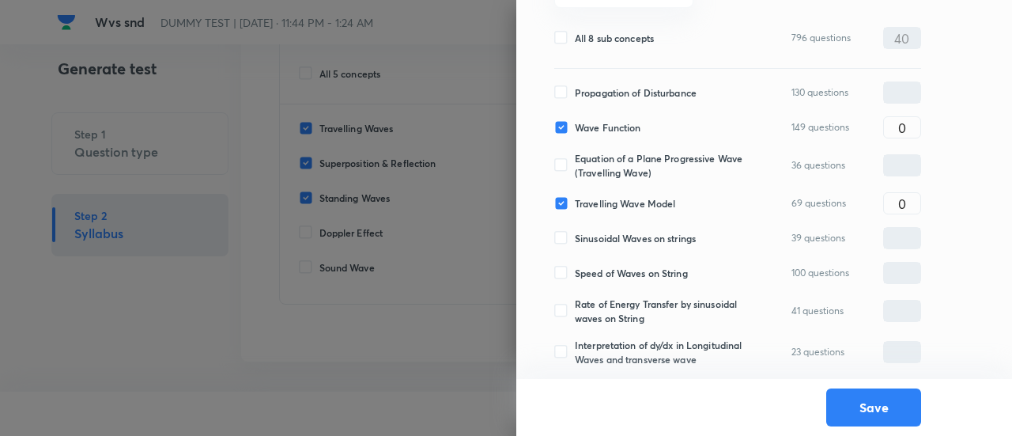
click at [575, 266] on input "Speed of Waves on String" at bounding box center [564, 273] width 21 height 14
checkbox input "true"
type input "0"
click at [602, 300] on span "Rate of Energy Transfer by sinusoidal waves on String" at bounding box center [661, 310] width 172 height 28
click at [575, 304] on input "Rate of Energy Transfer by sinusoidal waves on String" at bounding box center [564, 311] width 21 height 14
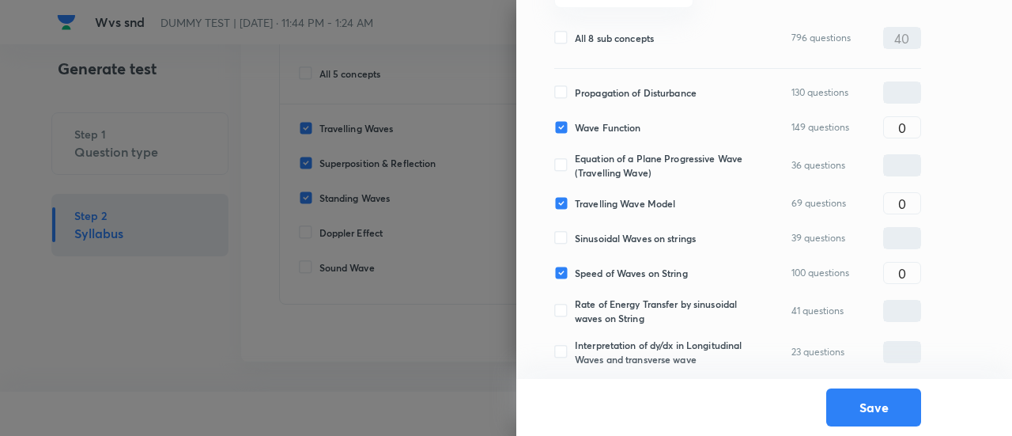
checkbox input "true"
type input "0"
click at [609, 339] on span "Interpretation of dy/dx in Longitudinal Waves and transverse wave" at bounding box center [661, 352] width 172 height 28
click at [575, 345] on input "Interpretation of dy/dx in Longitudinal Waves and transverse wave" at bounding box center [564, 352] width 21 height 14
checkbox input "true"
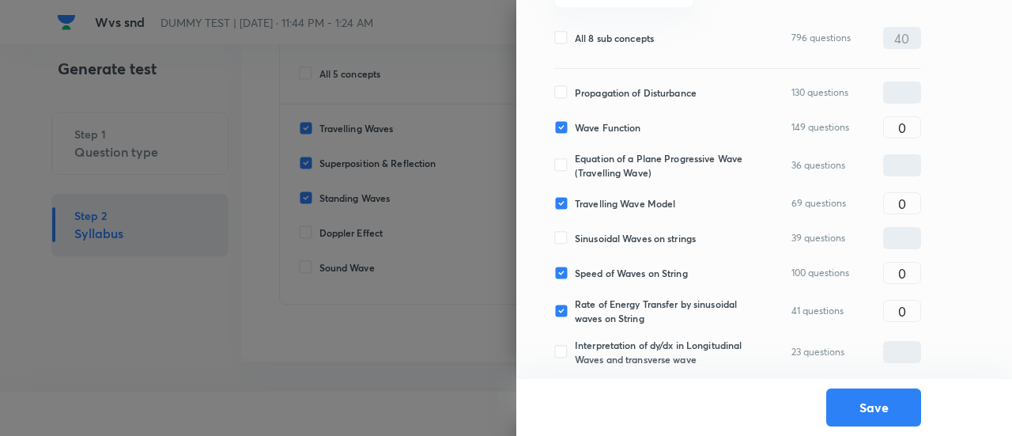
type input "0"
click at [610, 227] on div "Sinusoidal Waves on strings 39 questions ​" at bounding box center [737, 238] width 367 height 22
click at [608, 231] on span "Sinusoidal Waves on strings" at bounding box center [635, 238] width 121 height 14
click at [575, 231] on input "Sinusoidal Waves on strings" at bounding box center [564, 238] width 21 height 14
checkbox input "true"
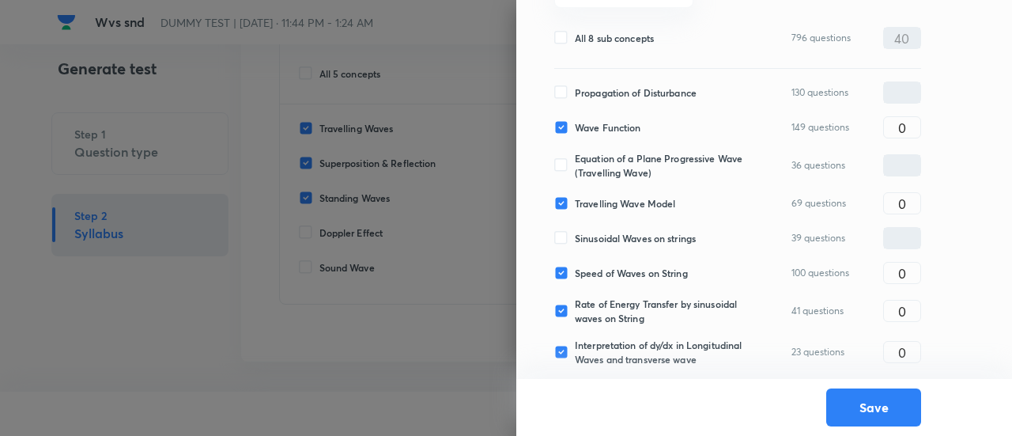
type input "0"
click at [606, 164] on span "Equation of a Plane Progressive Wave (Travelling Wave)" at bounding box center [661, 165] width 172 height 28
click at [575, 164] on input "Equation of a Plane Progressive Wave (Travelling Wave)" at bounding box center [564, 165] width 21 height 14
checkbox input "true"
drag, startPoint x: 888, startPoint y: 165, endPoint x: 895, endPoint y: 149, distance: 17.8
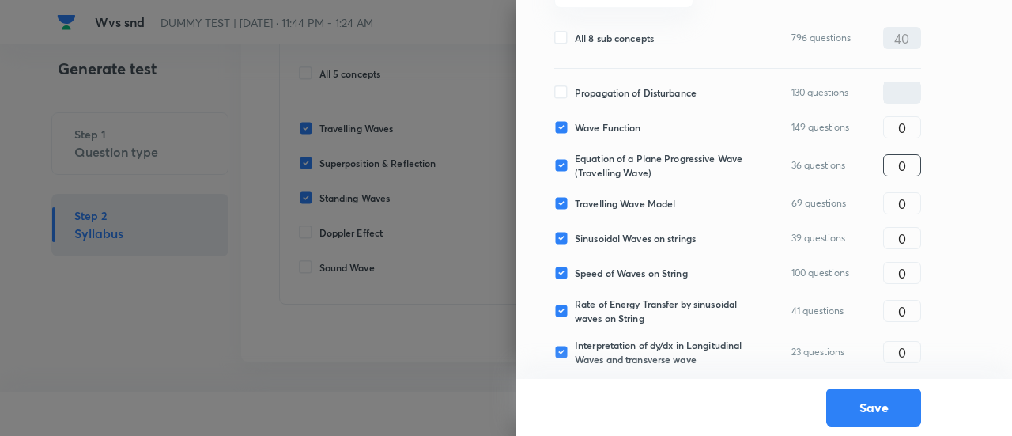
click at [895, 151] on div "Equation of a Plane Progressive Wave (Travelling Wave) 36 questions 0 ​" at bounding box center [737, 165] width 367 height 28
click at [917, 156] on input "0" at bounding box center [902, 166] width 36 height 28
type input "3"
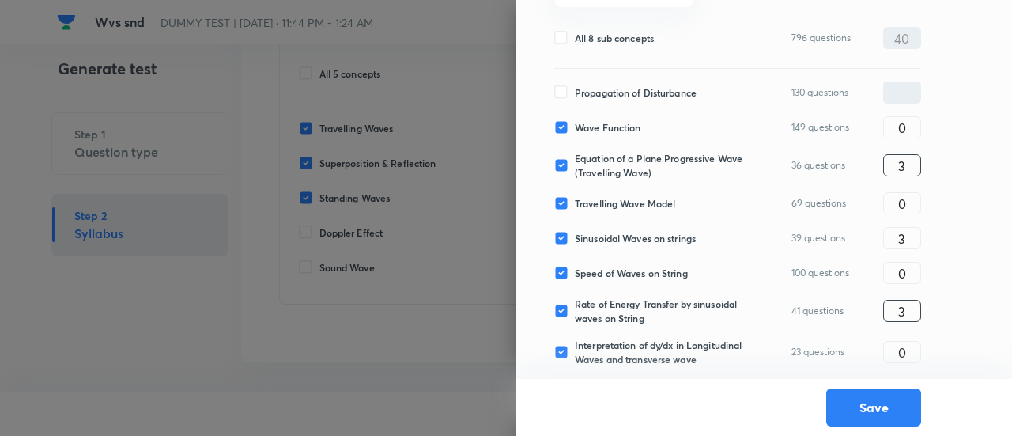
type input "3"
click at [917, 298] on input "3" at bounding box center [902, 311] width 36 height 28
click at [917, 298] on input "5" at bounding box center [902, 311] width 36 height 28
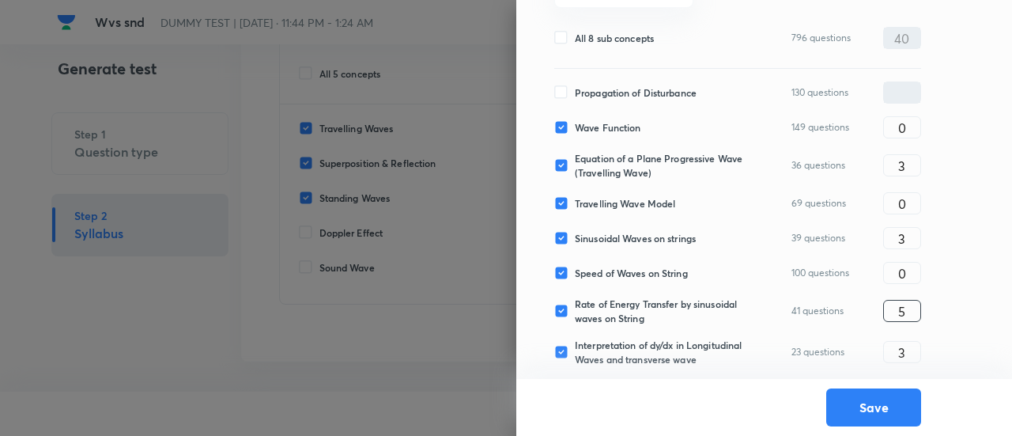
click at [917, 298] on input "5" at bounding box center [902, 311] width 36 height 28
type input "4"
drag, startPoint x: 900, startPoint y: 162, endPoint x: 904, endPoint y: 357, distance: 194.5
click at [904, 357] on div "Propagation of Disturbance 130 questions ​ Wave Function 149 questions 0 ​ Equa…" at bounding box center [737, 230] width 367 height 323
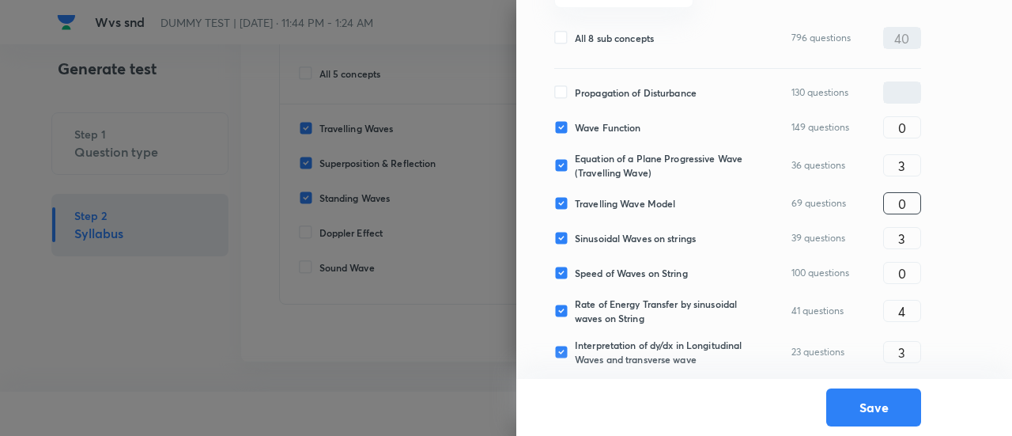
click at [904, 190] on input "0" at bounding box center [902, 204] width 36 height 28
click at [911, 114] on input "0" at bounding box center [902, 128] width 36 height 28
type input "7"
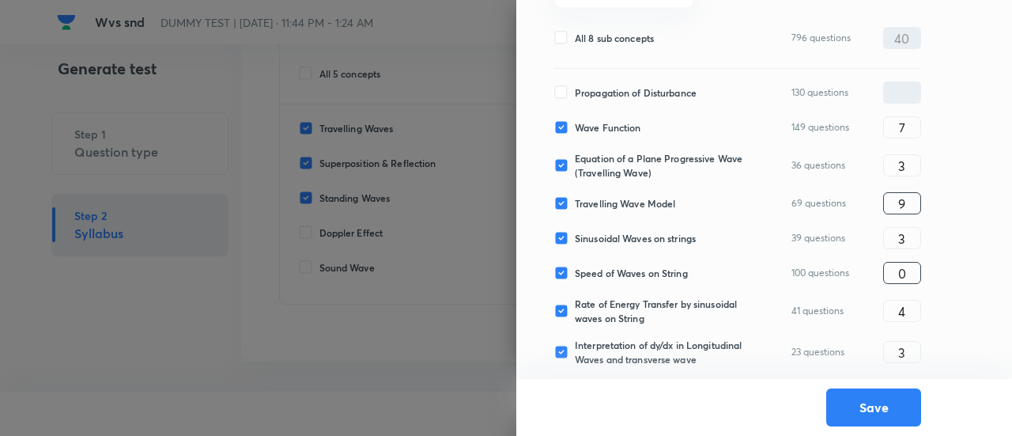
type input "9"
click at [916, 260] on input "0" at bounding box center [902, 273] width 36 height 28
type input "11"
click at [888, 413] on button "Save" at bounding box center [873, 406] width 95 height 38
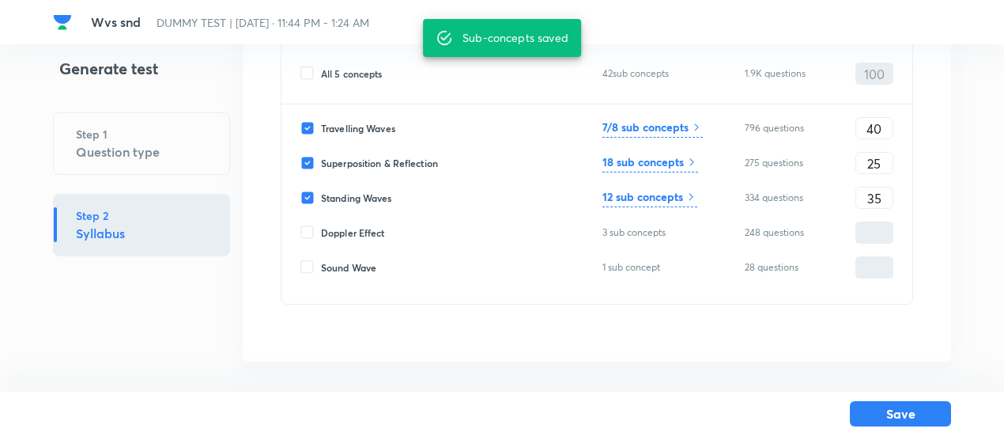
click at [666, 162] on h6 "18 sub concepts" at bounding box center [642, 161] width 81 height 17
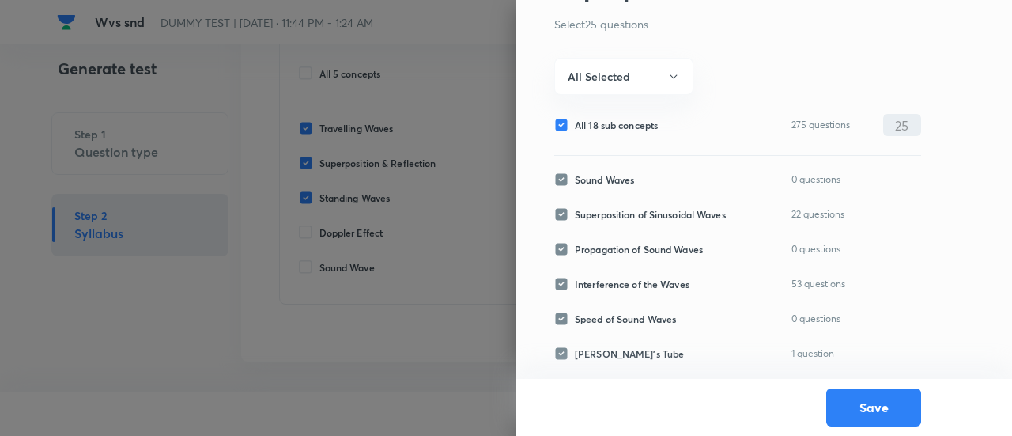
scroll to position [0, 0]
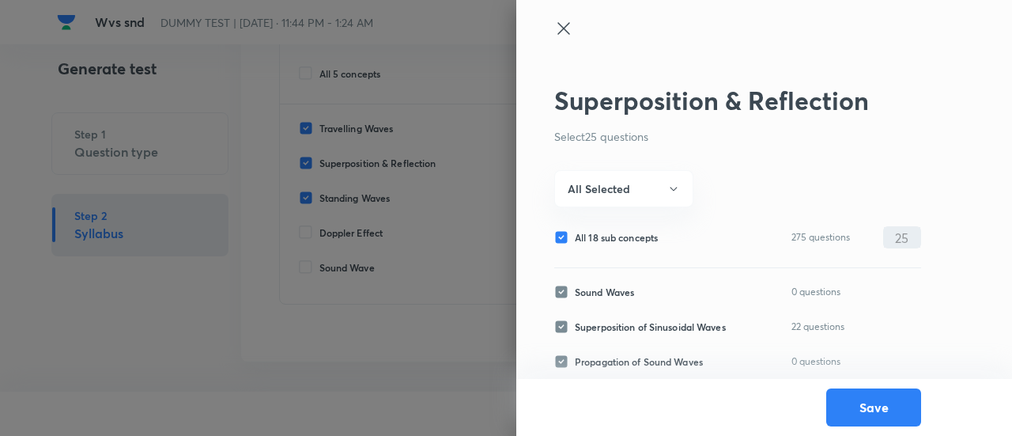
click at [601, 241] on span "All 18 sub concepts" at bounding box center [616, 237] width 83 height 14
click at [575, 241] on input "All 18 sub concepts" at bounding box center [564, 237] width 21 height 14
checkbox input "false"
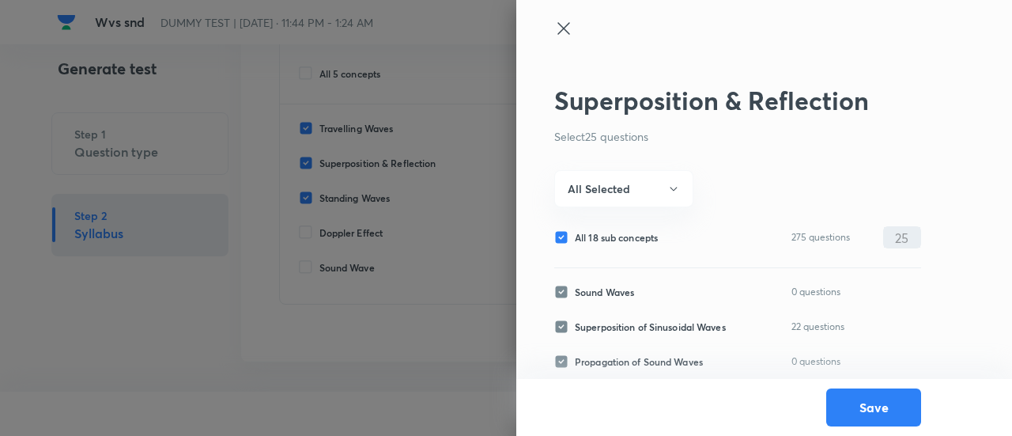
checkbox input "false"
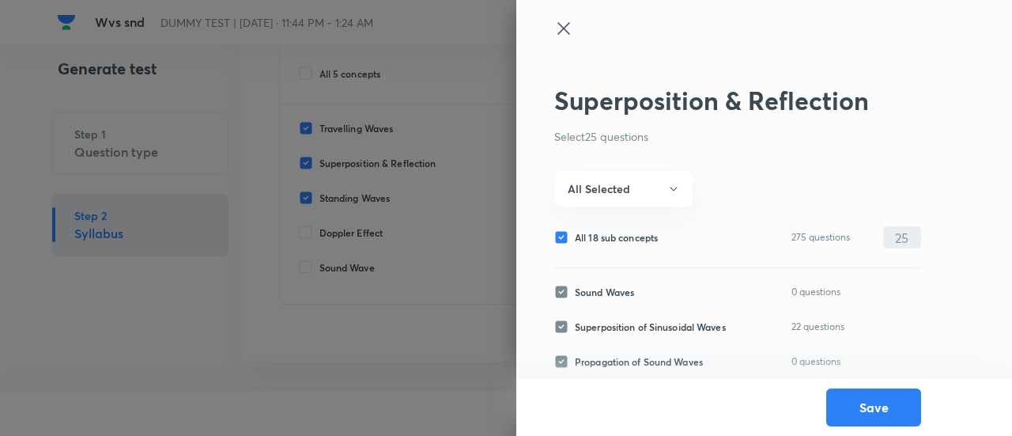
checkbox input "false"
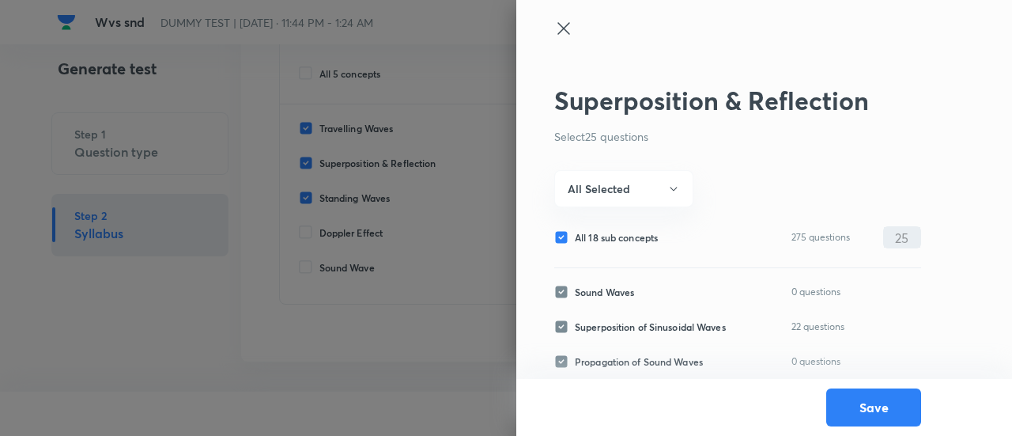
checkbox input "false"
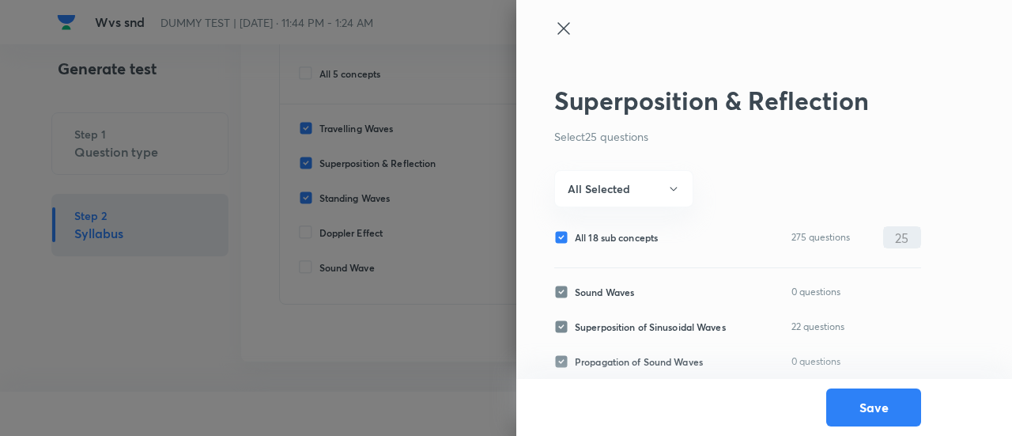
checkbox input "false"
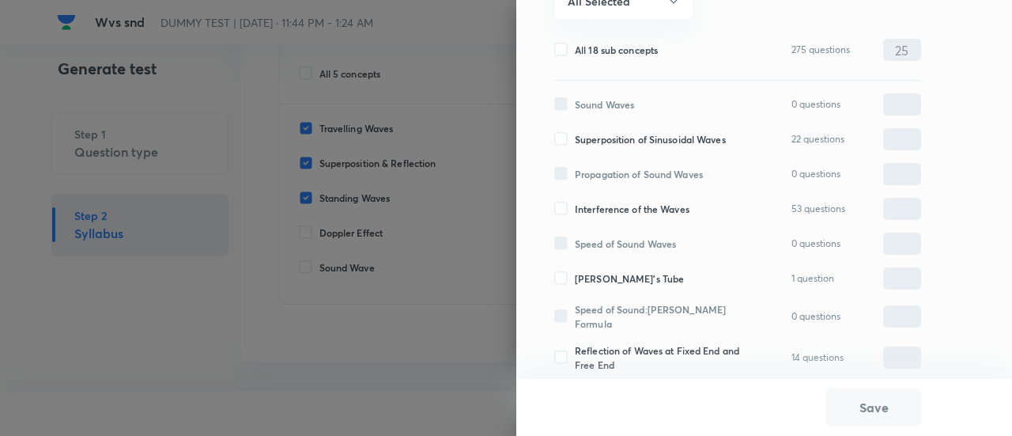
scroll to position [188, 0]
click at [592, 136] on span "Superposition of Sinusoidal Waves" at bounding box center [650, 138] width 151 height 14
click at [575, 136] on input "Superposition of Sinusoidal Waves" at bounding box center [564, 138] width 21 height 14
checkbox input "true"
type input "0"
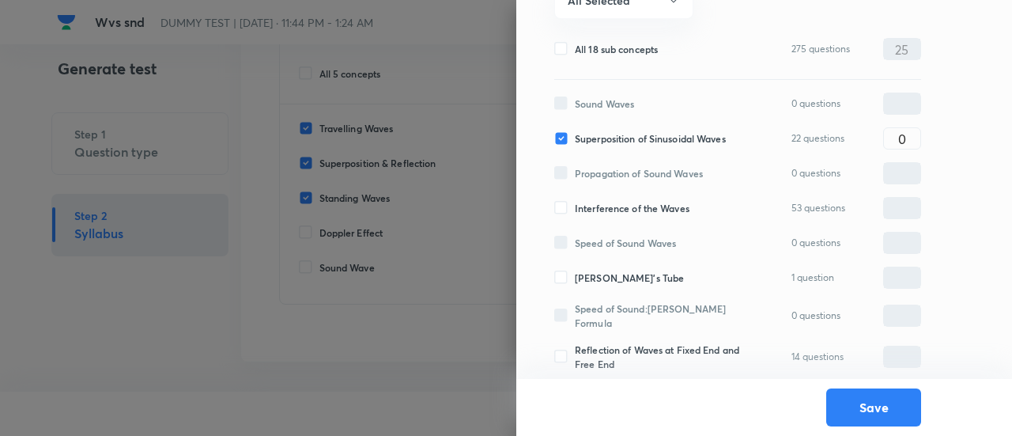
click at [590, 212] on span "Interference of the Waves" at bounding box center [632, 208] width 115 height 14
click at [575, 212] on input "Interference of the Waves" at bounding box center [564, 208] width 21 height 14
checkbox input "true"
type input "0"
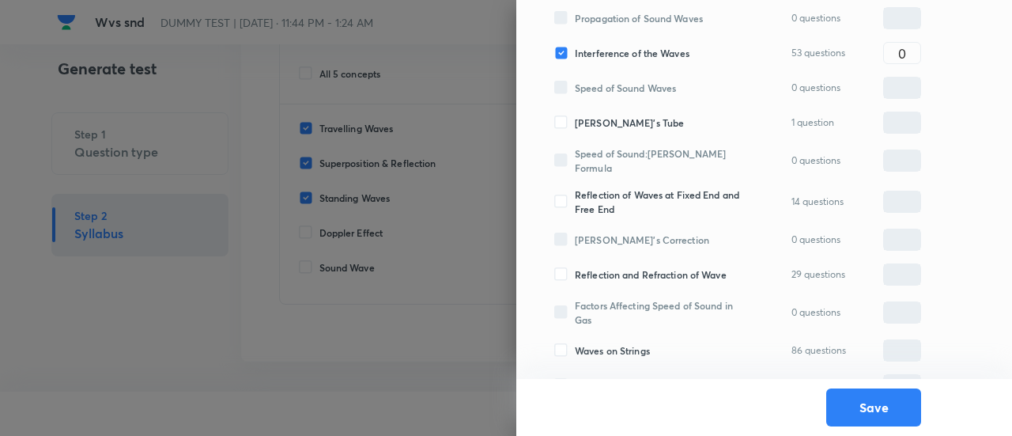
scroll to position [359, 0]
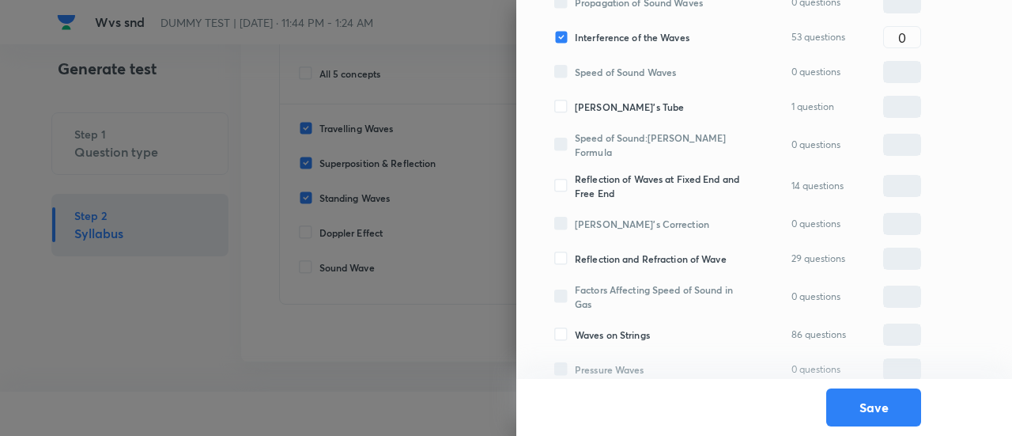
click at [590, 191] on span "Reflection of Waves at Fixed End and Free End" at bounding box center [661, 186] width 172 height 28
click at [575, 191] on input "Reflection of Waves at Fixed End and Free End" at bounding box center [564, 186] width 21 height 14
checkbox input "true"
type input "0"
click at [590, 252] on span "Reflection and Refraction of Wave" at bounding box center [651, 258] width 152 height 14
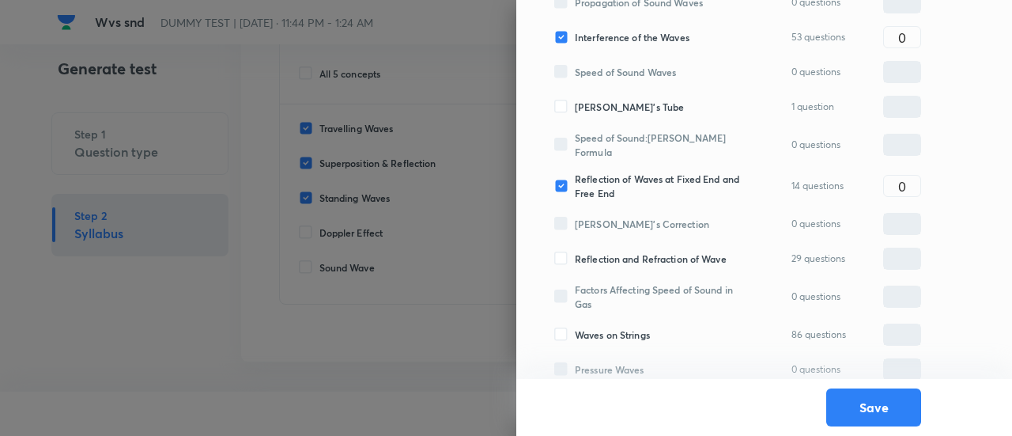
click at [575, 252] on input "Reflection and Refraction of Wave" at bounding box center [564, 258] width 21 height 14
checkbox input "true"
type input "0"
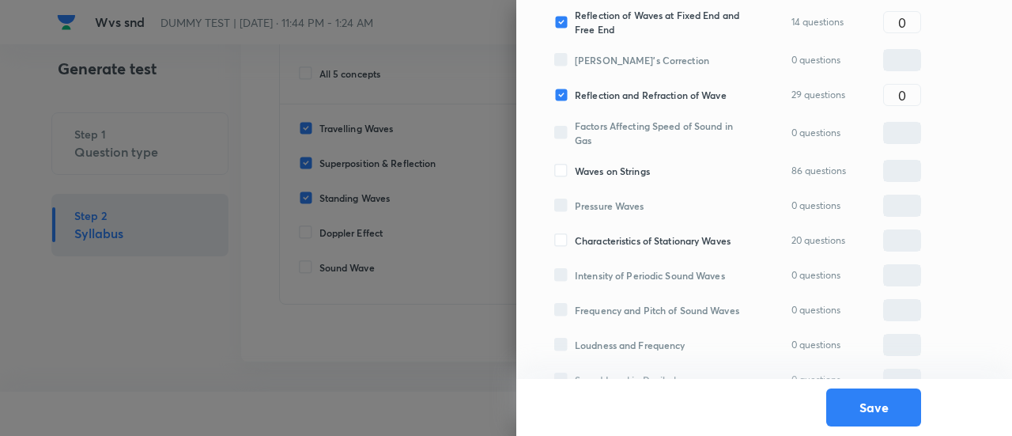
scroll to position [523, 0]
click at [593, 164] on span "Waves on Strings" at bounding box center [612, 170] width 75 height 14
click at [575, 164] on input "Waves on Strings" at bounding box center [564, 170] width 21 height 14
checkbox input "true"
type input "0"
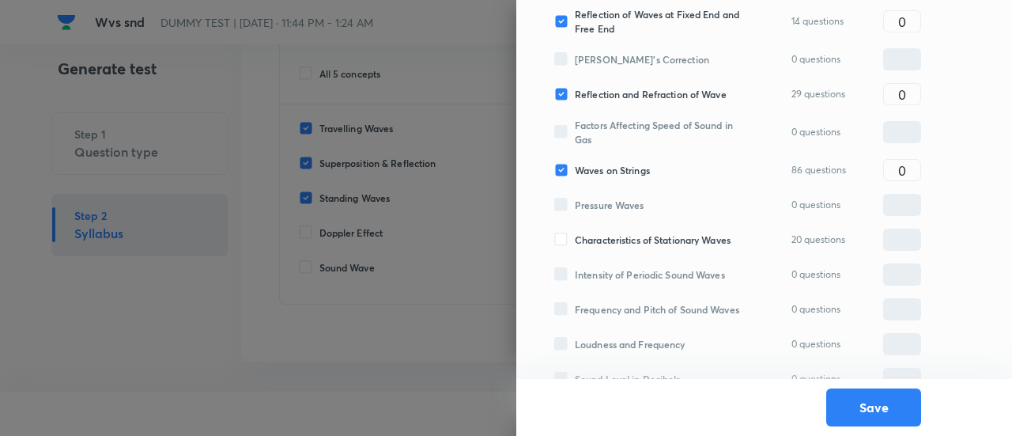
click at [590, 238] on span "Characteristics of Stationary Waves" at bounding box center [653, 239] width 156 height 14
click at [575, 238] on input "Characteristics of Stationary Waves" at bounding box center [564, 239] width 21 height 14
checkbox input "true"
click at [907, 228] on input "0" at bounding box center [902, 242] width 36 height 28
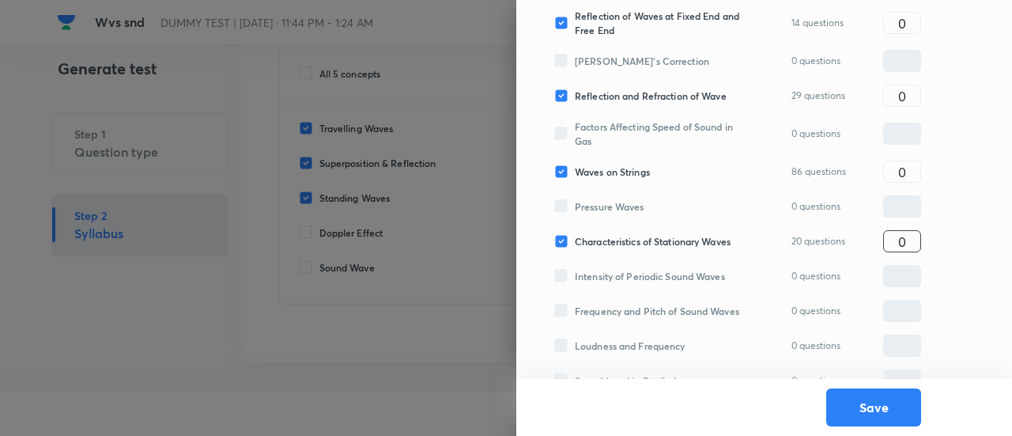
click at [907, 228] on input "0" at bounding box center [902, 242] width 36 height 28
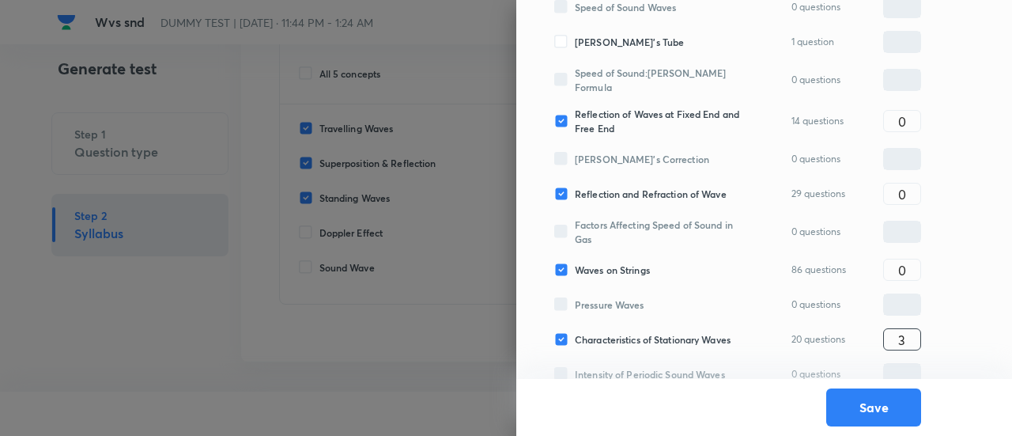
scroll to position [420, 0]
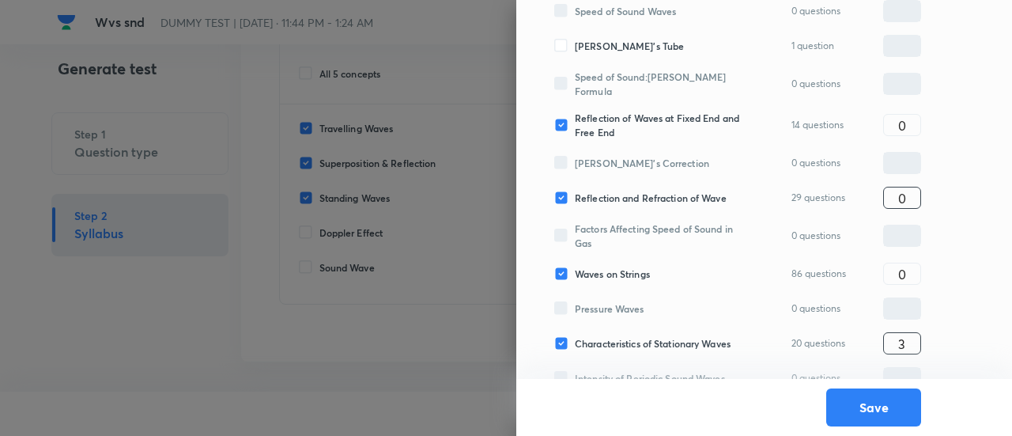
type input "3"
click at [915, 200] on input "0" at bounding box center [902, 198] width 36 height 28
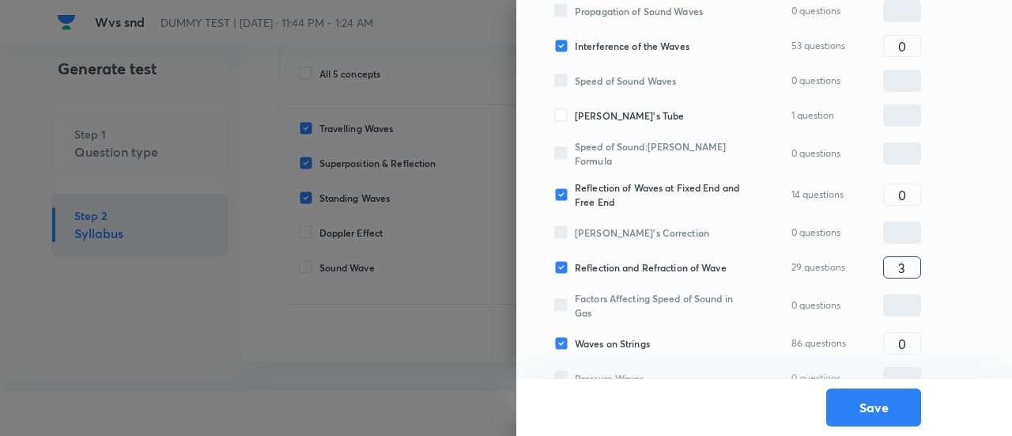
scroll to position [349, 0]
type input "3"
click at [913, 187] on input "0" at bounding box center [902, 197] width 36 height 28
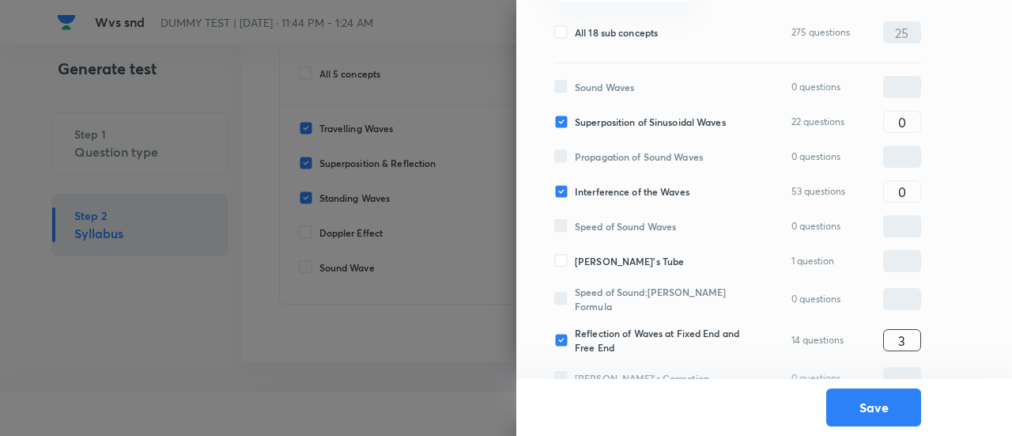
scroll to position [204, 0]
type input "3"
click at [910, 119] on input "0" at bounding box center [902, 123] width 36 height 28
type input "3"
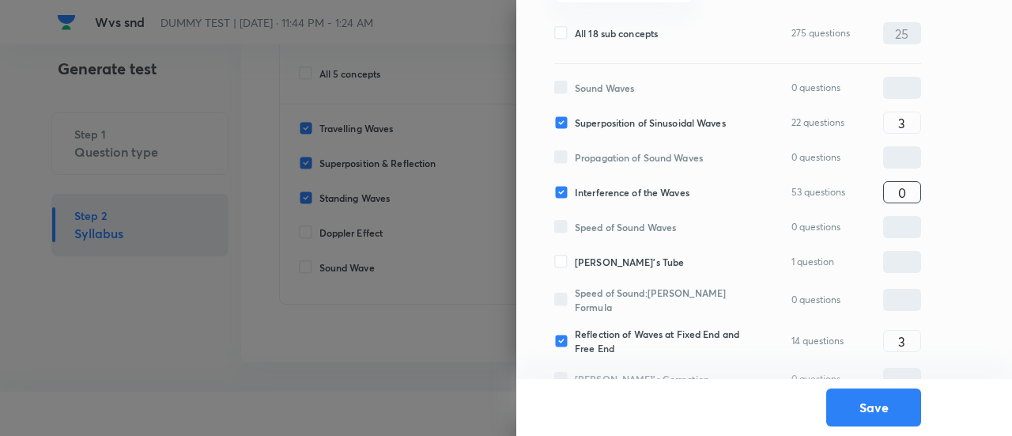
click at [920, 195] on input "0" at bounding box center [902, 193] width 36 height 28
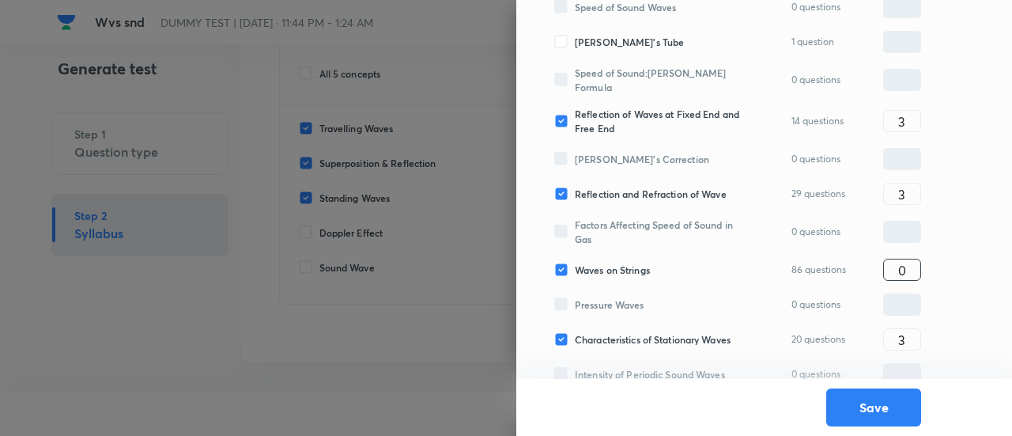
scroll to position [424, 0]
type input "4"
click at [917, 266] on input "0" at bounding box center [902, 269] width 36 height 28
type input "6"
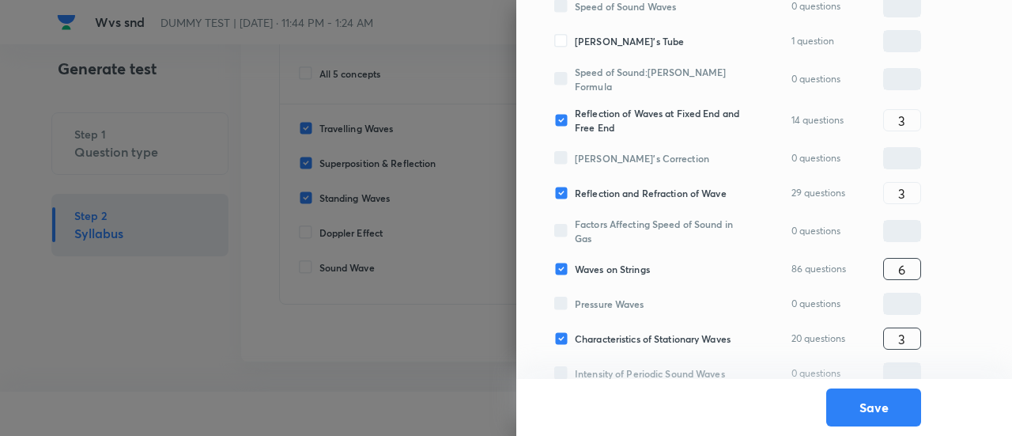
click at [911, 338] on input "3" at bounding box center [902, 339] width 36 height 28
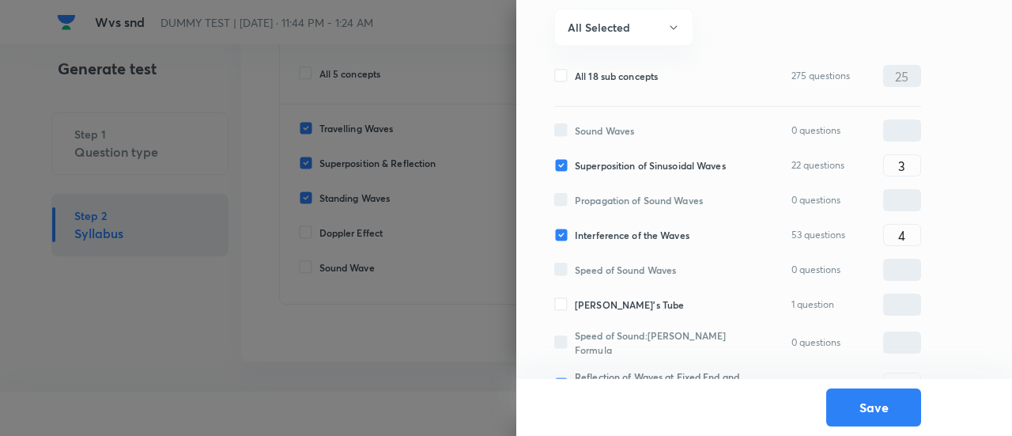
scroll to position [160, 0]
type input "2"
click at [905, 232] on input "4" at bounding box center [902, 237] width 36 height 28
click at [905, 232] on input "3" at bounding box center [902, 237] width 36 height 28
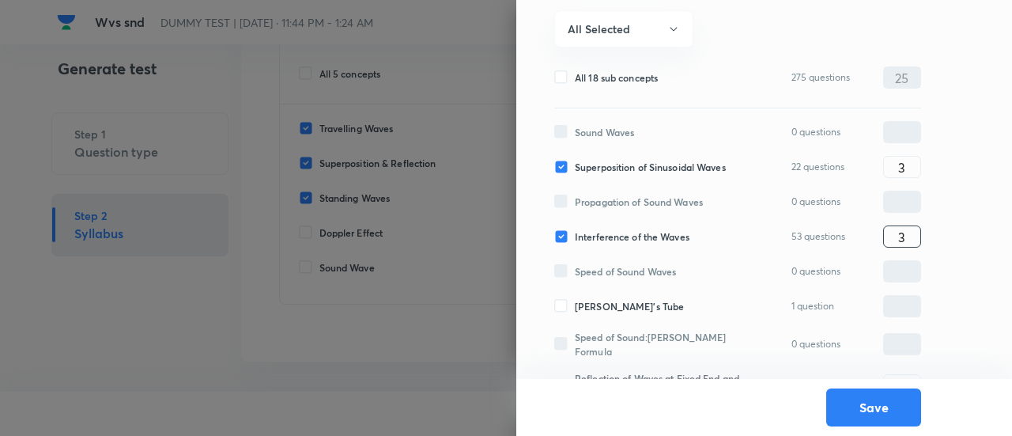
scroll to position [540, 0]
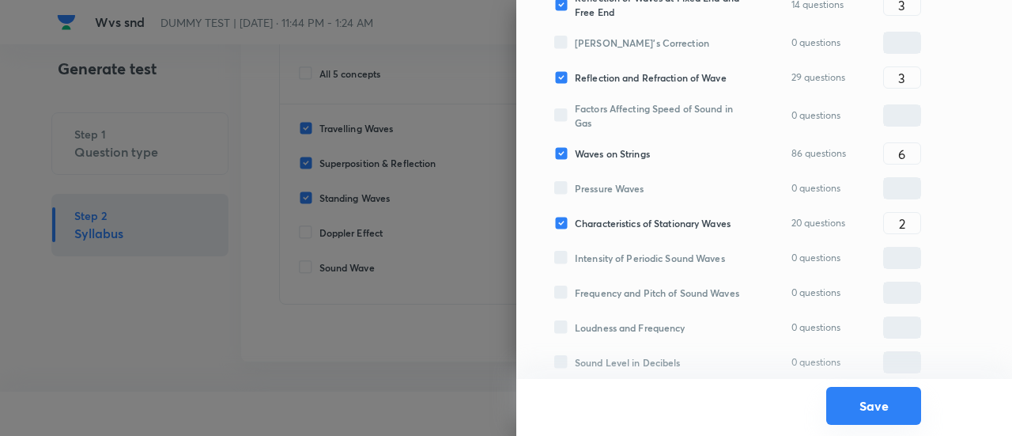
type input "3"
click at [888, 413] on button "Save" at bounding box center [873, 406] width 95 height 38
click at [911, 222] on input "2" at bounding box center [902, 223] width 36 height 28
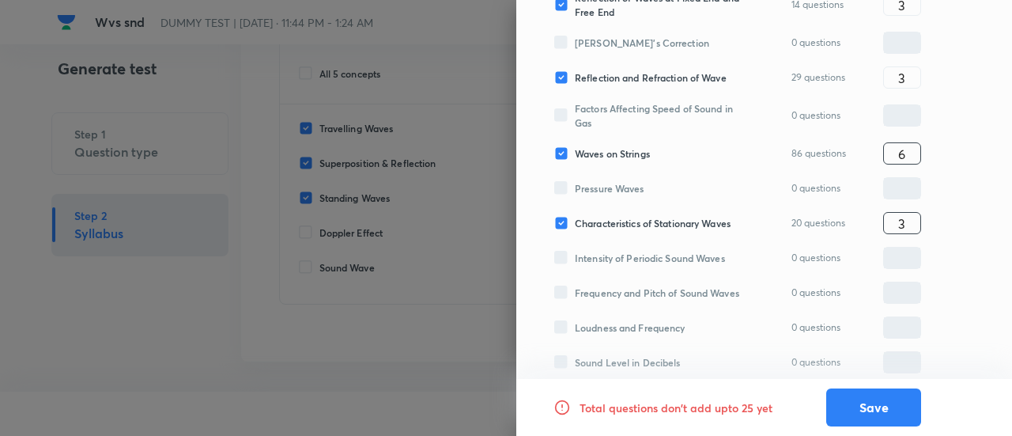
type input "3"
click at [907, 149] on input "6" at bounding box center [902, 154] width 36 height 28
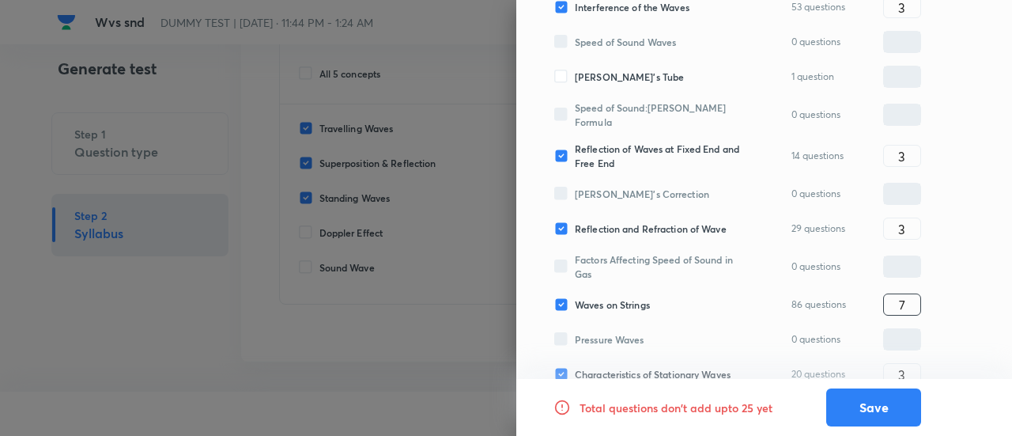
scroll to position [388, 0]
type input "7"
click at [905, 221] on input "3" at bounding box center [902, 230] width 36 height 28
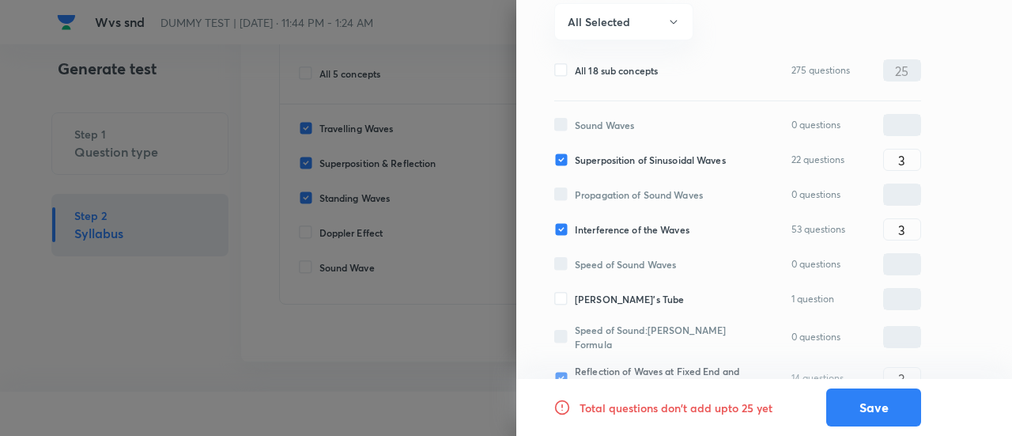
scroll to position [164, 0]
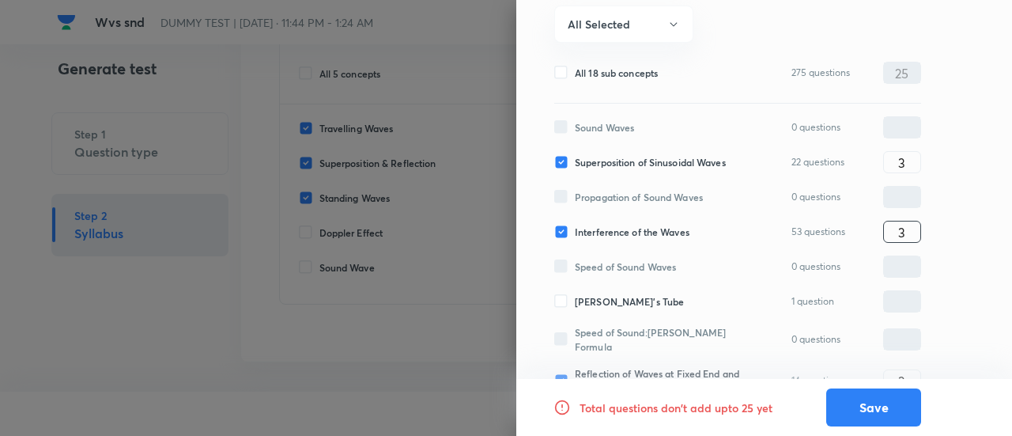
type input "4"
click at [917, 233] on input "3" at bounding box center [902, 232] width 36 height 28
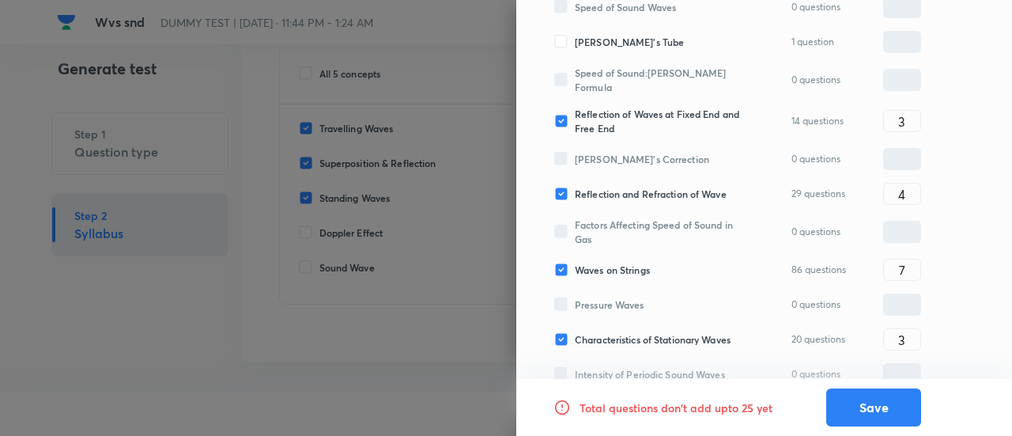
scroll to position [419, 0]
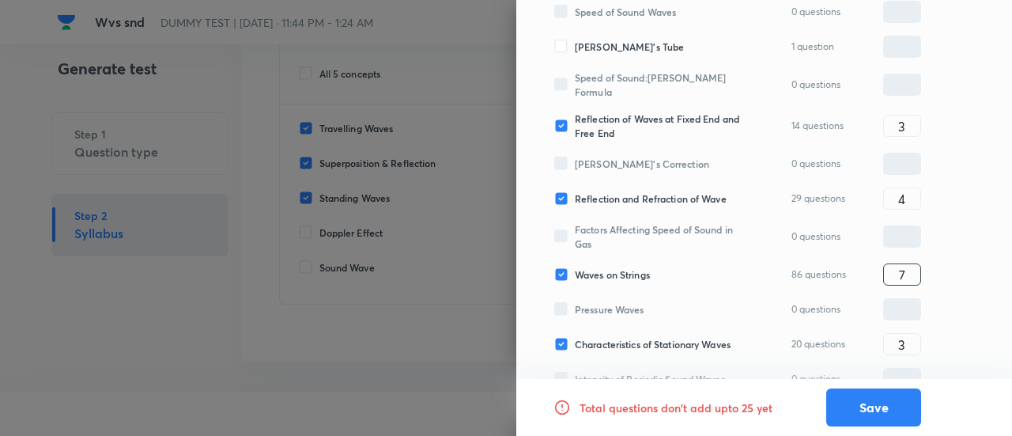
type input "4"
click at [914, 264] on input "7" at bounding box center [902, 275] width 36 height 28
type input "8"
click at [821, 347] on div "20 questions 3 ​" at bounding box center [856, 344] width 130 height 22
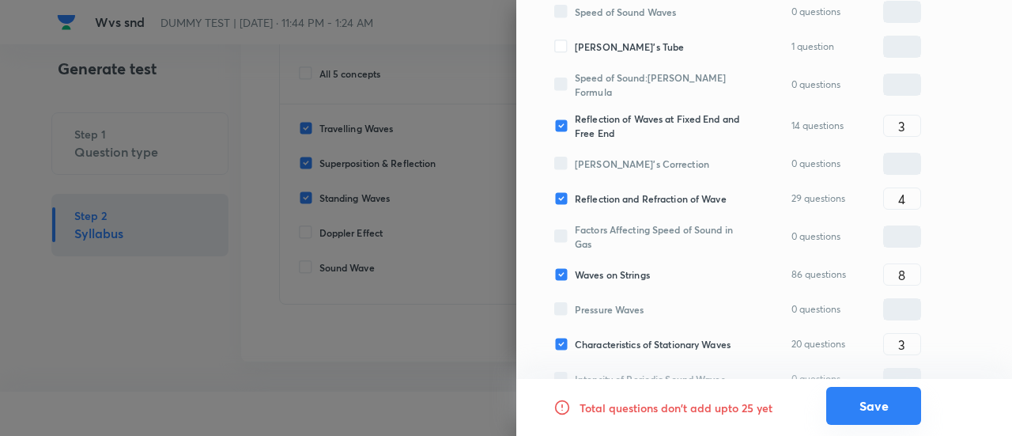
click at [870, 413] on button "Save" at bounding box center [873, 406] width 95 height 38
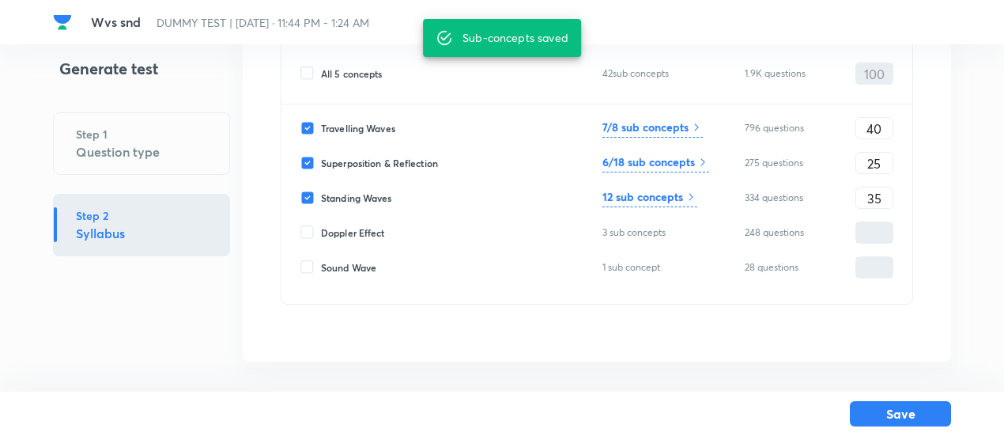
click at [670, 195] on h6 "12 sub concepts" at bounding box center [642, 196] width 81 height 17
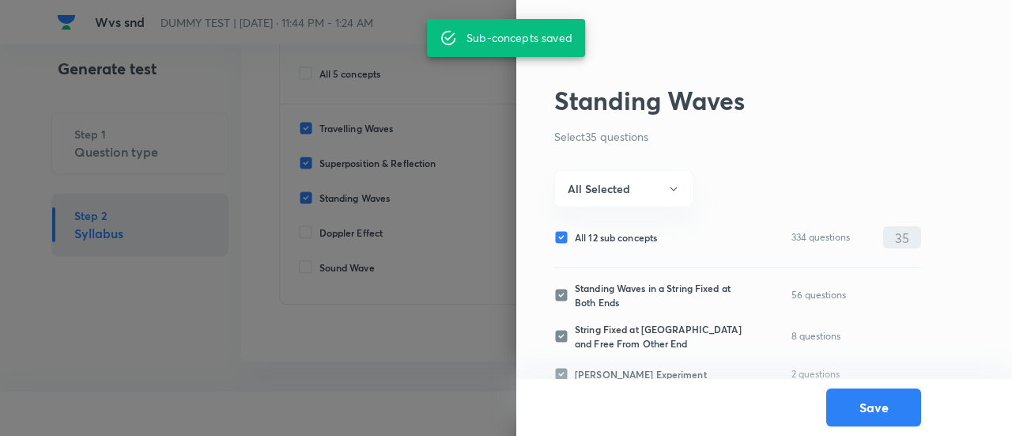
click at [637, 234] on span "All 12 sub concepts" at bounding box center [616, 237] width 82 height 14
click at [575, 234] on input "All 12 sub concepts" at bounding box center [564, 237] width 21 height 14
checkbox input "false"
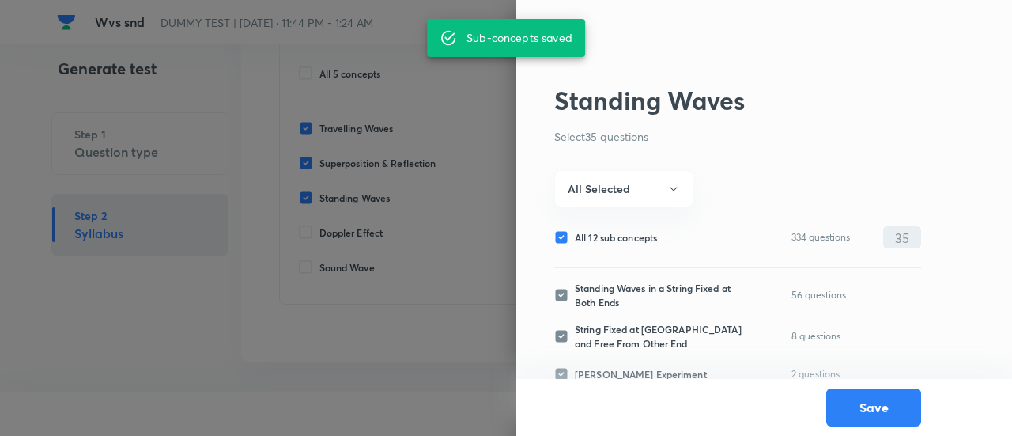
checkbox input "false"
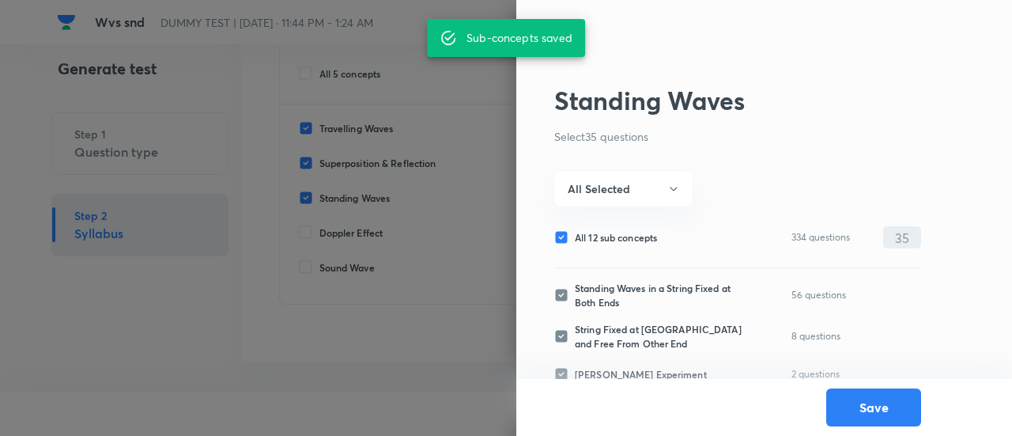
checkbox input "false"
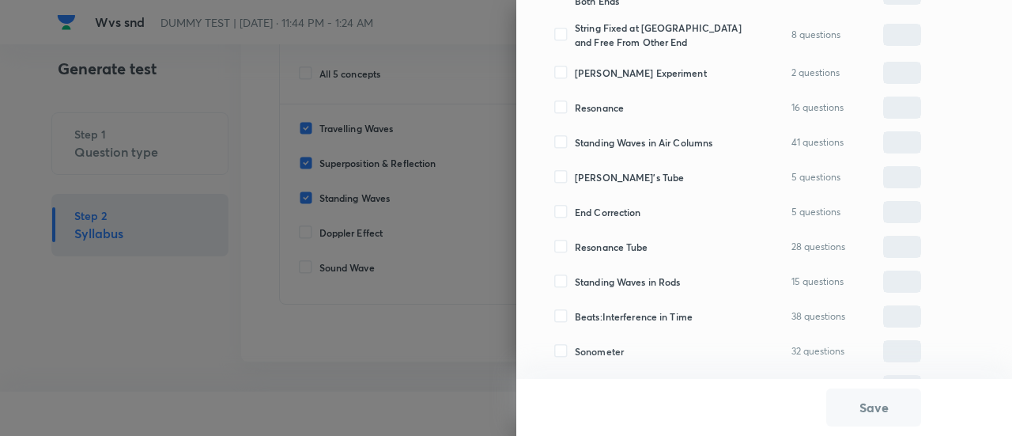
scroll to position [331, 0]
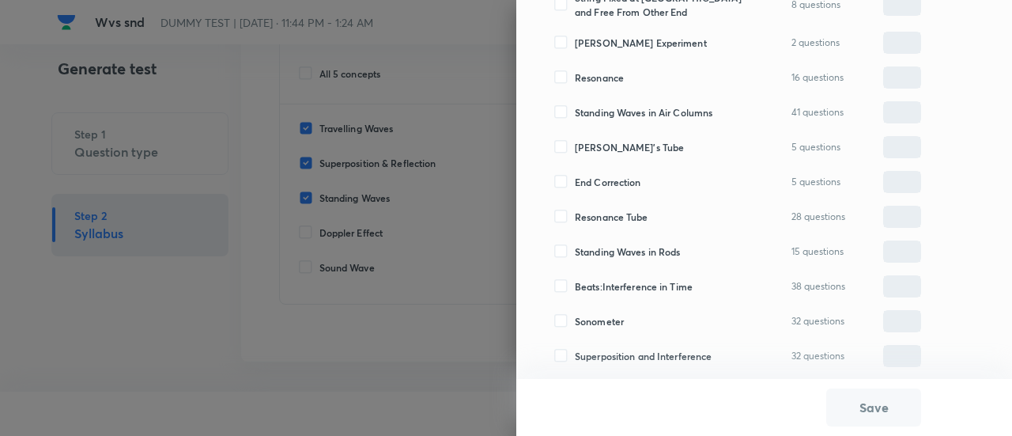
click at [609, 325] on span "Sonometer" at bounding box center [599, 321] width 49 height 14
click at [575, 325] on input "Sonometer" at bounding box center [564, 321] width 21 height 14
checkbox input "true"
type input "0"
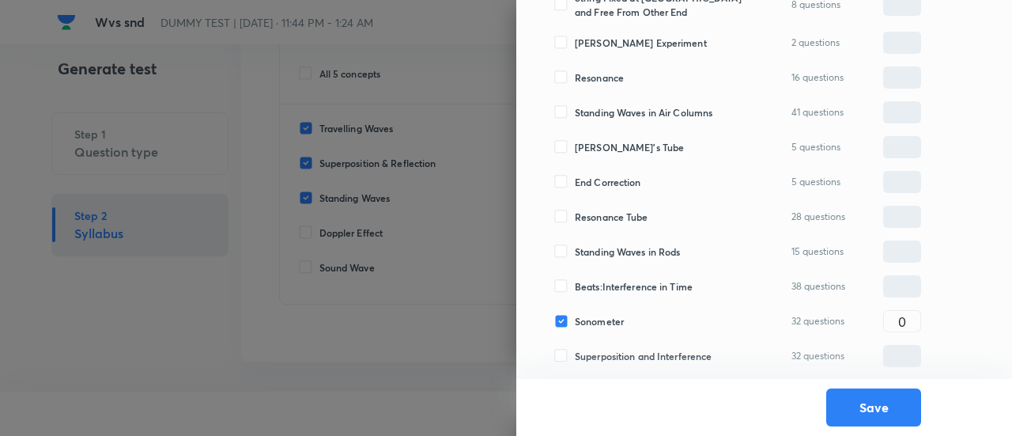
click at [598, 251] on span "Standing Waves in Rods" at bounding box center [627, 251] width 105 height 14
click at [575, 251] on input "Standing Waves in Rods" at bounding box center [564, 251] width 21 height 14
checkbox input "true"
type input "0"
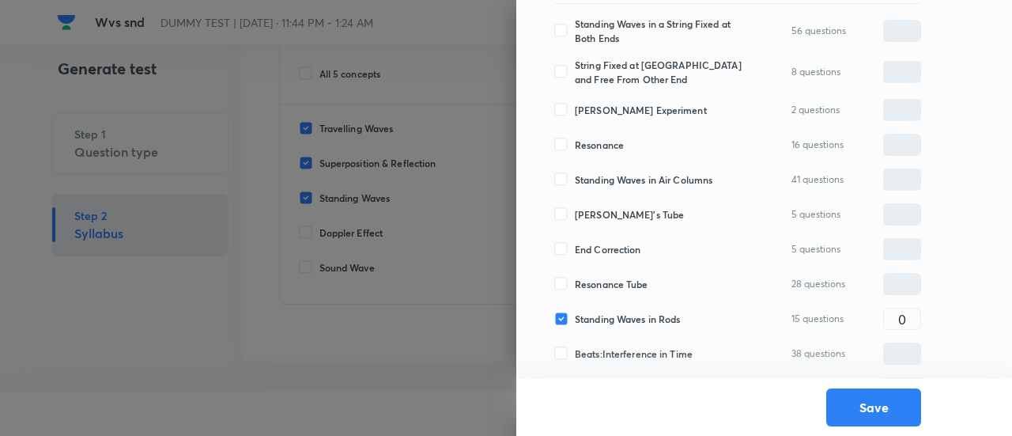
scroll to position [262, 0]
click at [597, 286] on span "Resonance Tube" at bounding box center [612, 286] width 74 height 14
click at [575, 286] on input "Resonance Tube" at bounding box center [564, 286] width 21 height 14
checkbox input "true"
type input "0"
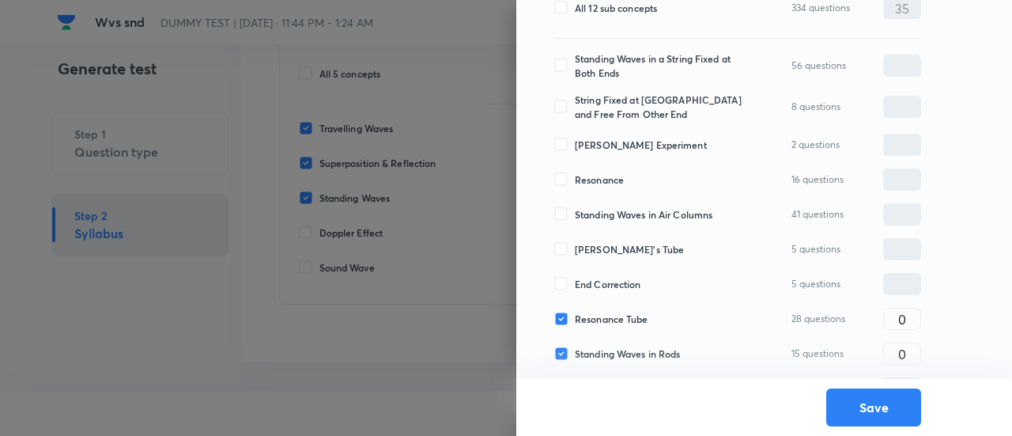
scroll to position [223, 0]
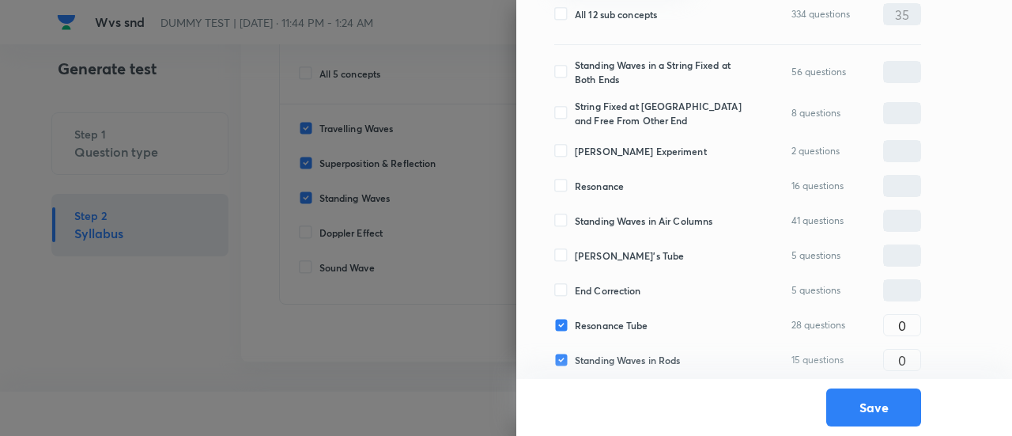
click at [597, 292] on span "End Correction" at bounding box center [608, 290] width 66 height 14
click at [575, 292] on input "End Correction" at bounding box center [564, 290] width 21 height 14
checkbox input "true"
type input "0"
click at [599, 220] on span "Standing Waves in Air Columns" at bounding box center [644, 220] width 138 height 14
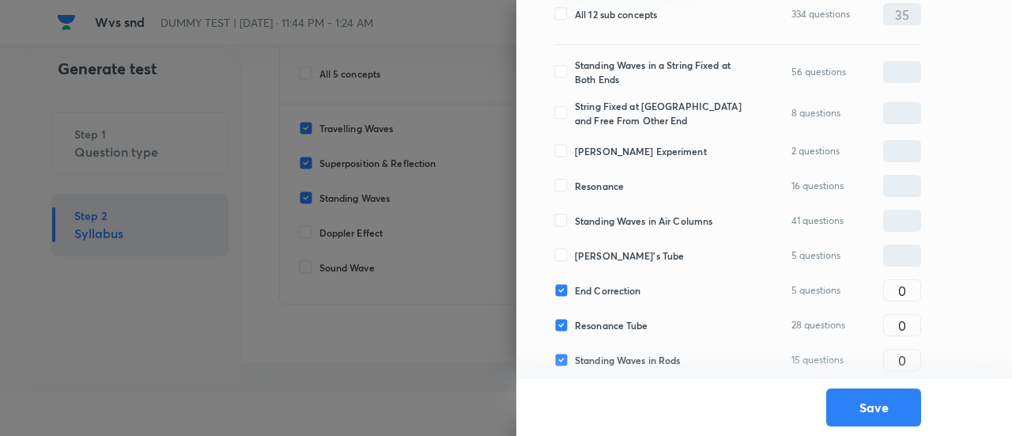
click at [575, 220] on input "Standing Waves in Air Columns" at bounding box center [564, 220] width 21 height 14
checkbox input "true"
type input "0"
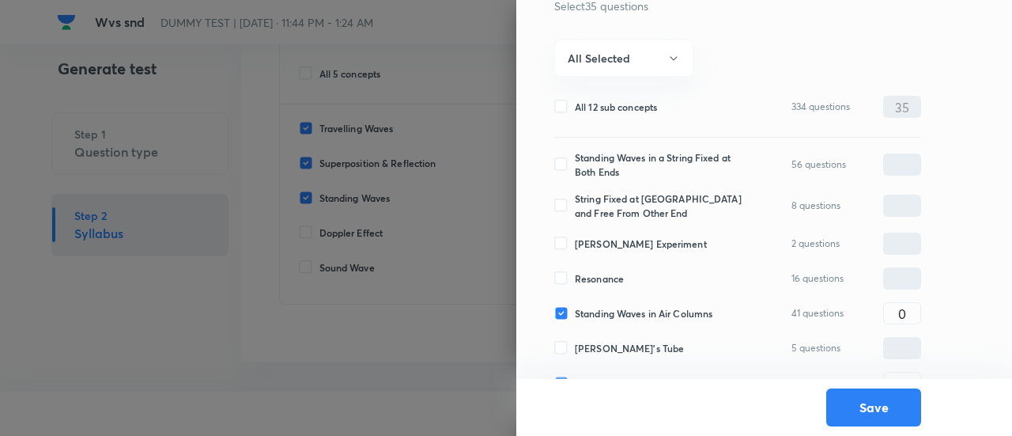
scroll to position [129, 0]
click at [598, 162] on span "Standing Waves in a String Fixed at Both Ends" at bounding box center [661, 166] width 172 height 28
click at [575, 162] on input "Standing Waves in a String Fixed at Both Ends" at bounding box center [564, 166] width 21 height 14
checkbox input "true"
type input "0"
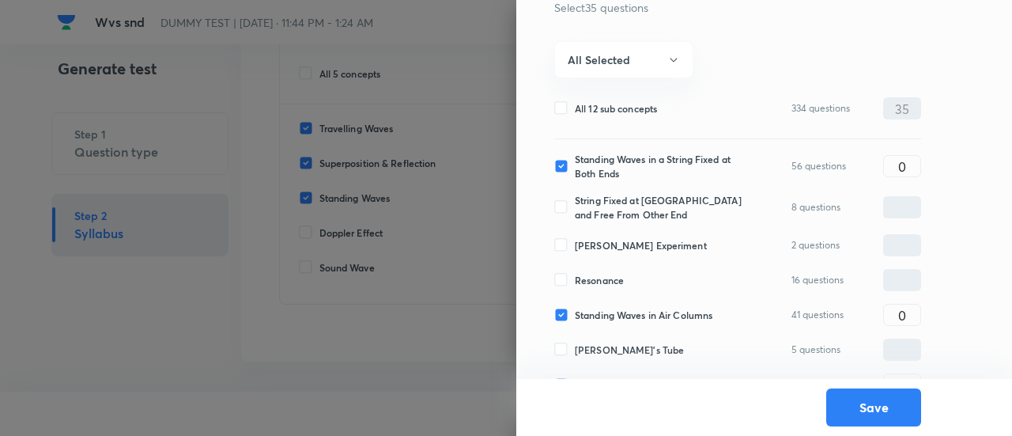
click at [594, 217] on span "String Fixed at [GEOGRAPHIC_DATA] and Free From Other End" at bounding box center [661, 207] width 172 height 28
click at [575, 214] on input "String Fixed at [GEOGRAPHIC_DATA] and Free From Other End" at bounding box center [564, 207] width 21 height 14
checkbox input "true"
click at [898, 200] on input "0" at bounding box center [902, 208] width 36 height 28
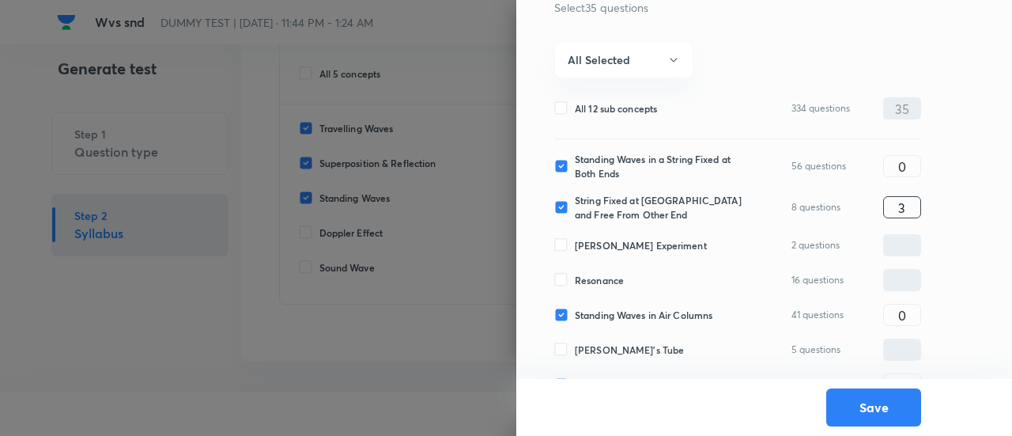
type input "3"
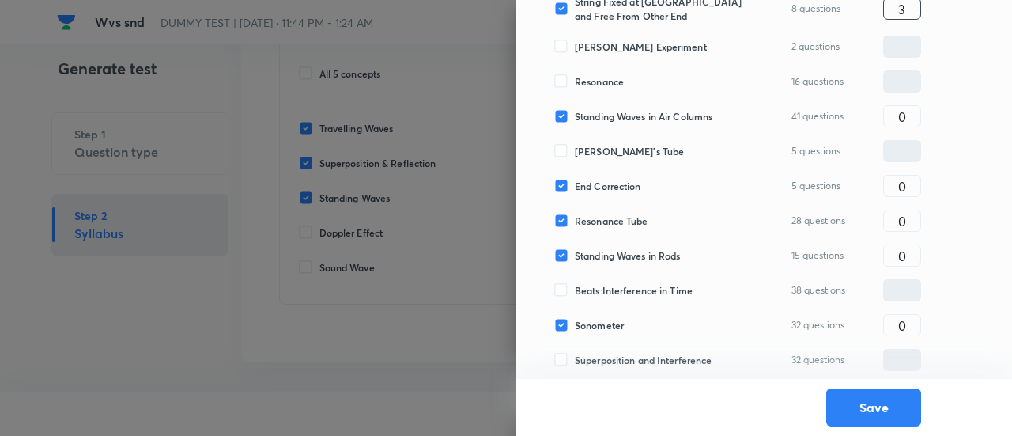
scroll to position [331, 0]
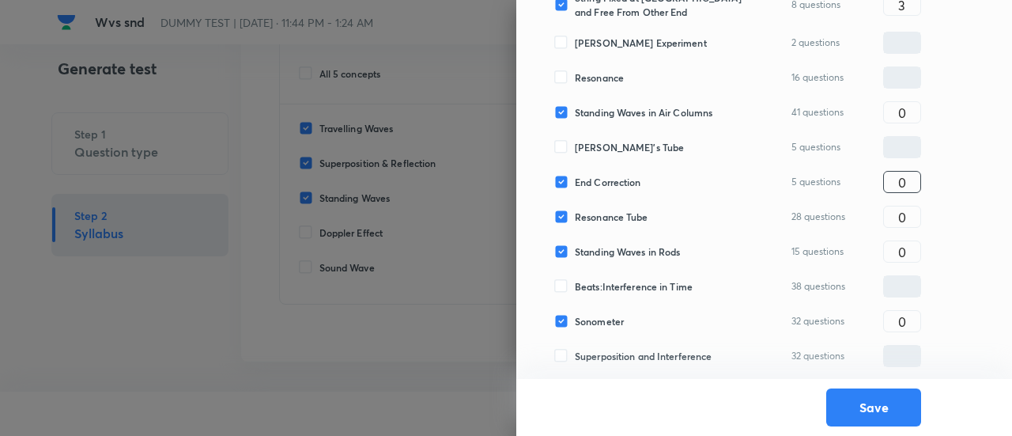
click at [902, 172] on input "0" at bounding box center [902, 182] width 36 height 28
type input "2"
type input "5"
click at [914, 317] on input "0" at bounding box center [902, 321] width 36 height 28
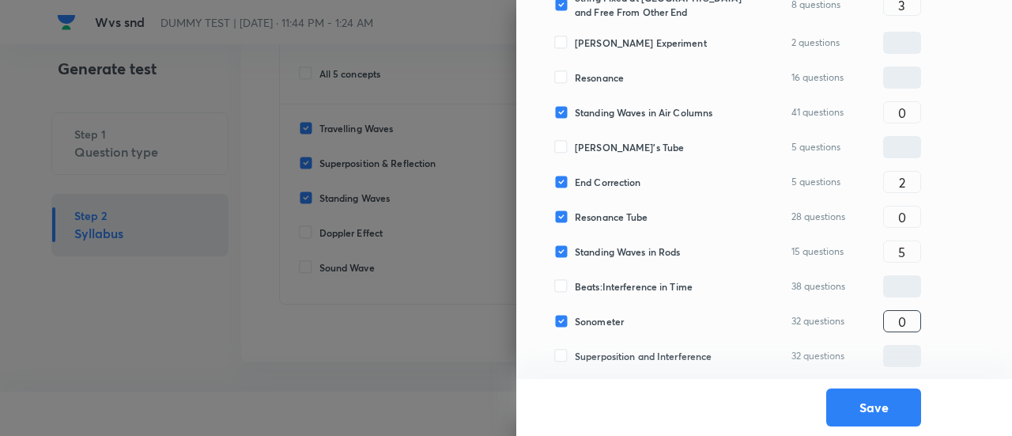
click at [914, 317] on input "0" at bounding box center [902, 321] width 36 height 28
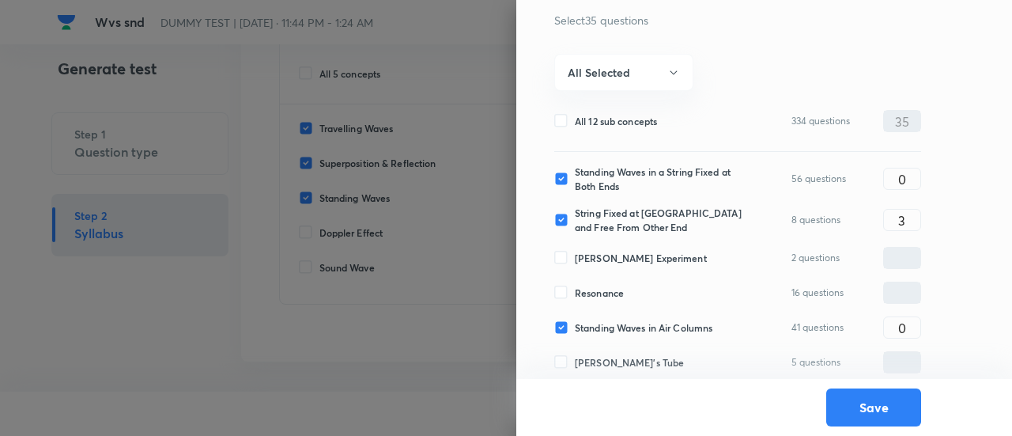
scroll to position [117, 0]
type input "5"
click at [907, 170] on input "0" at bounding box center [902, 178] width 36 height 28
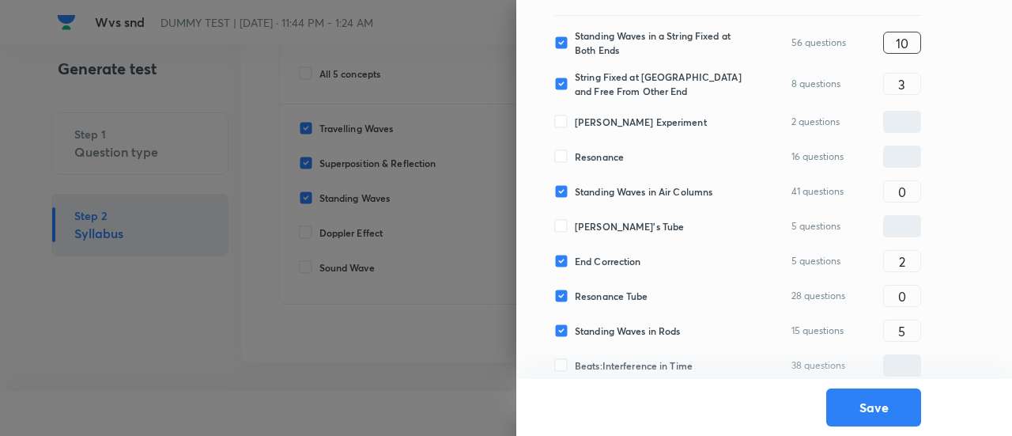
scroll to position [255, 0]
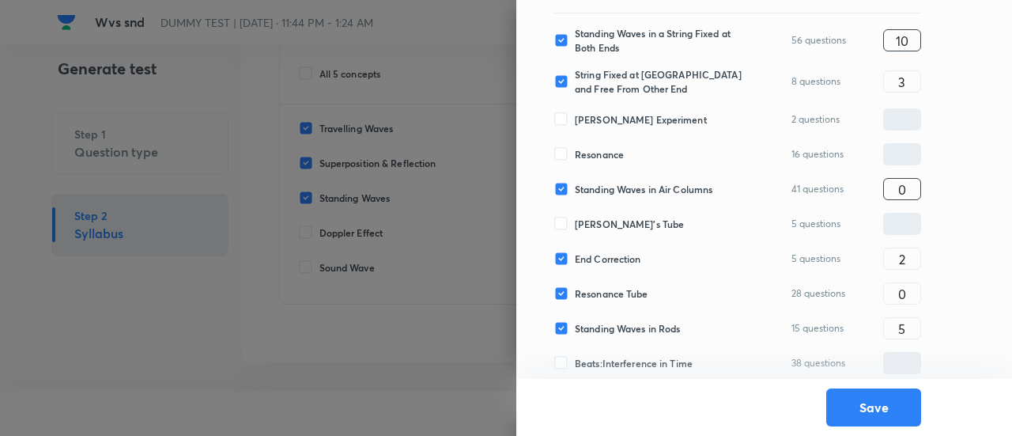
type input "10"
click at [887, 187] on input "0" at bounding box center [902, 189] width 36 height 28
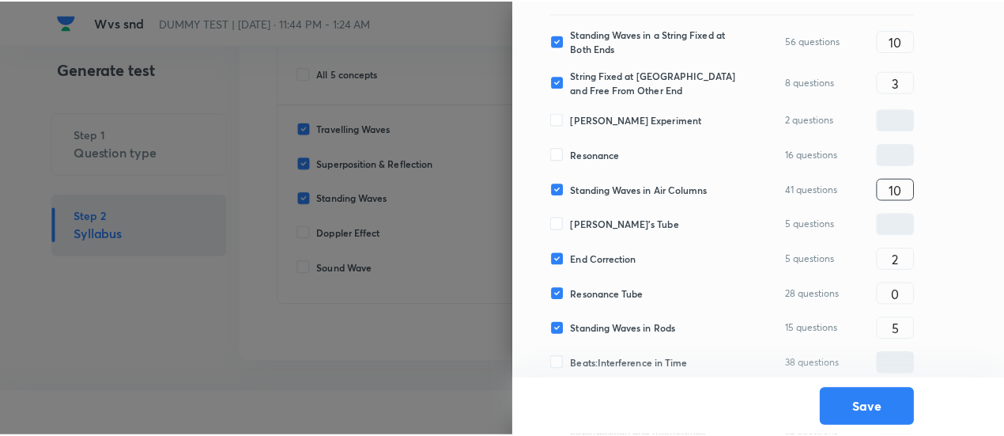
scroll to position [331, 0]
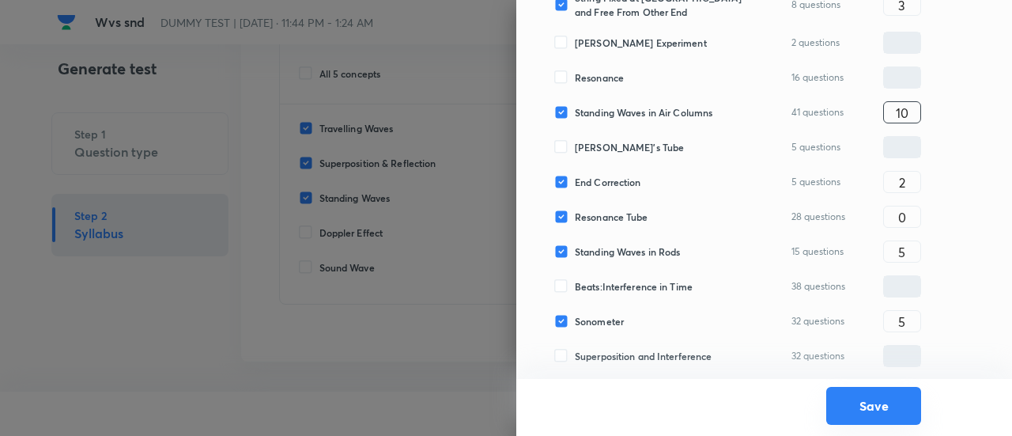
type input "10"
click at [863, 403] on button "Save" at bounding box center [873, 406] width 95 height 38
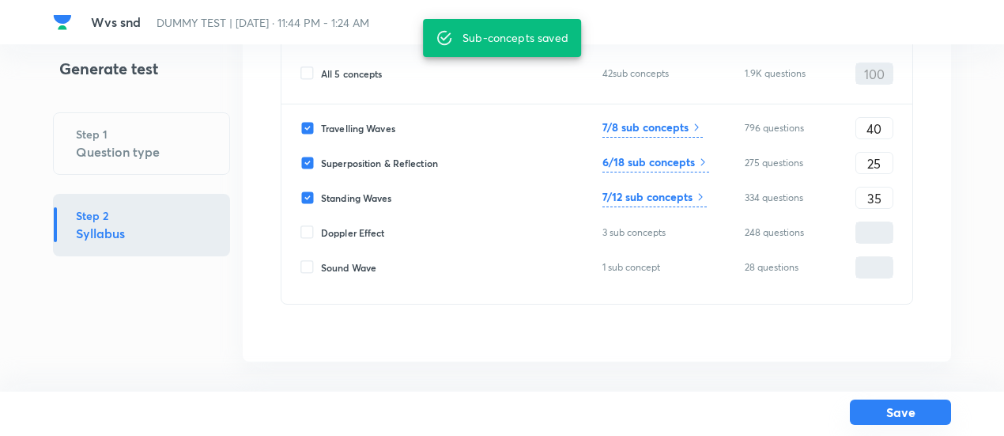
click at [910, 410] on button "Save" at bounding box center [900, 411] width 101 height 25
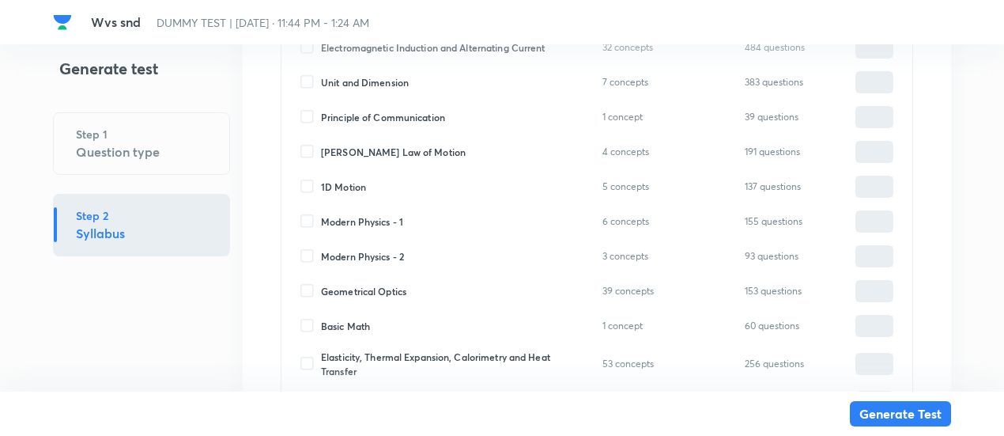
scroll to position [1751, 0]
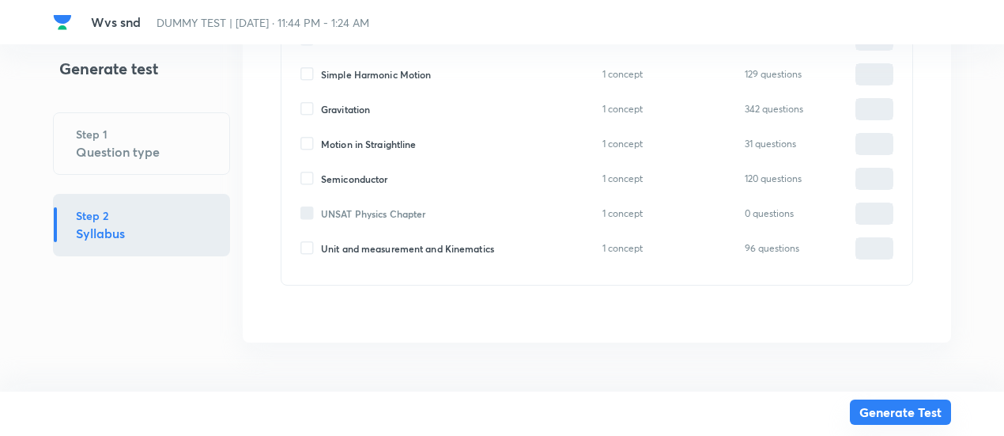
click at [906, 421] on button "Generate Test" at bounding box center [900, 411] width 101 height 25
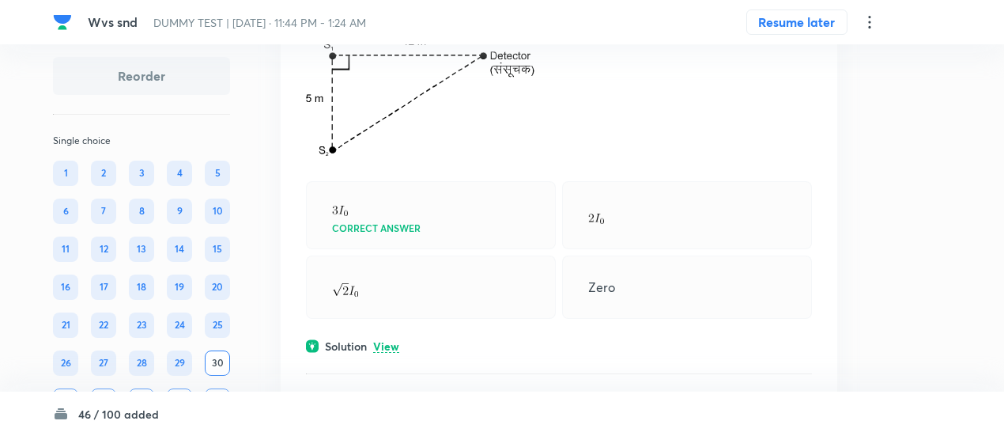
scroll to position [331, 0]
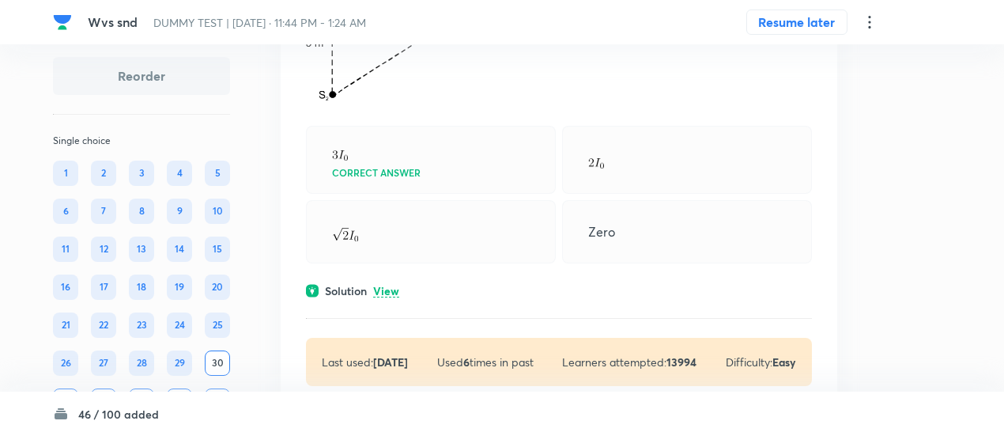
click at [394, 297] on p "View" at bounding box center [386, 291] width 26 height 12
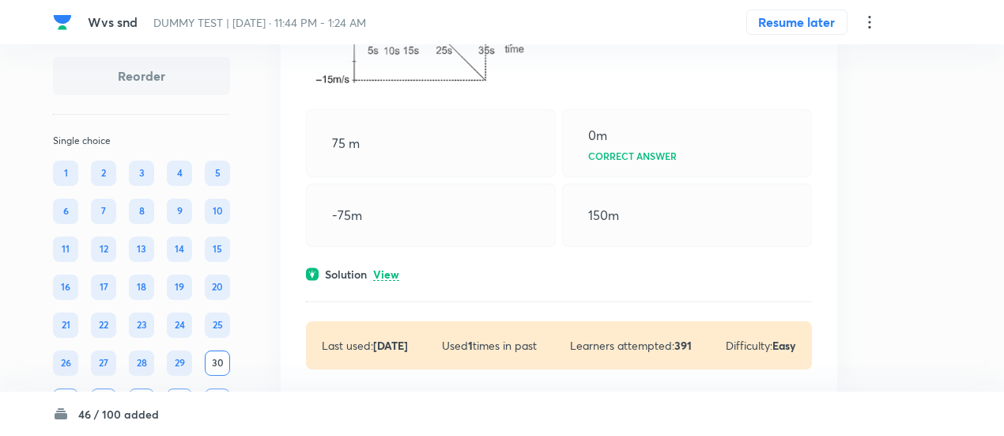
scroll to position [1121, 0]
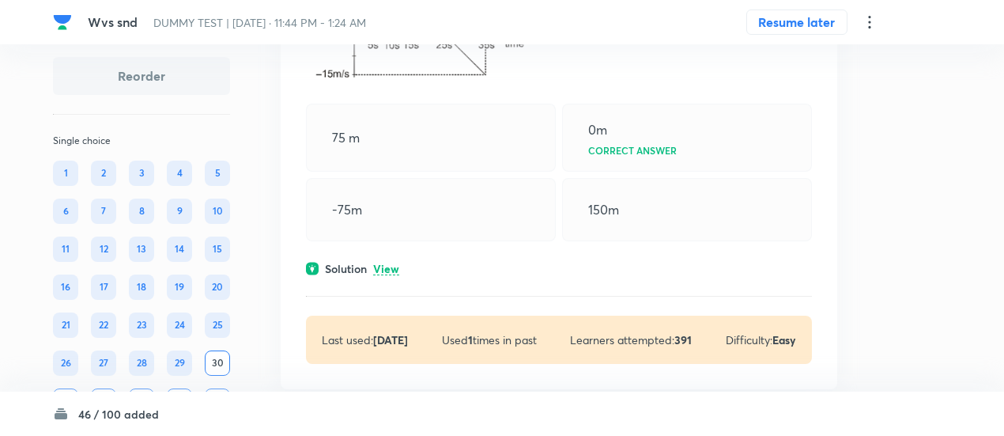
click at [390, 275] on p "View" at bounding box center [386, 269] width 26 height 12
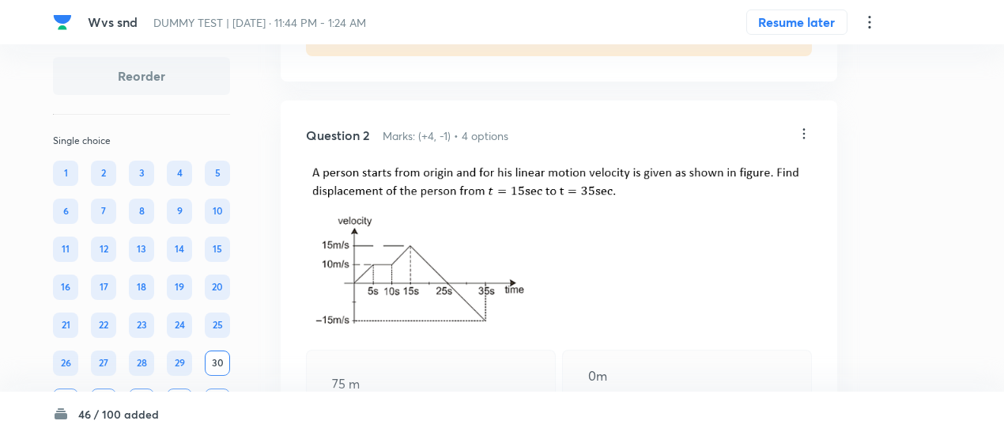
scroll to position [874, 0]
click at [806, 142] on icon at bounding box center [804, 134] width 16 height 16
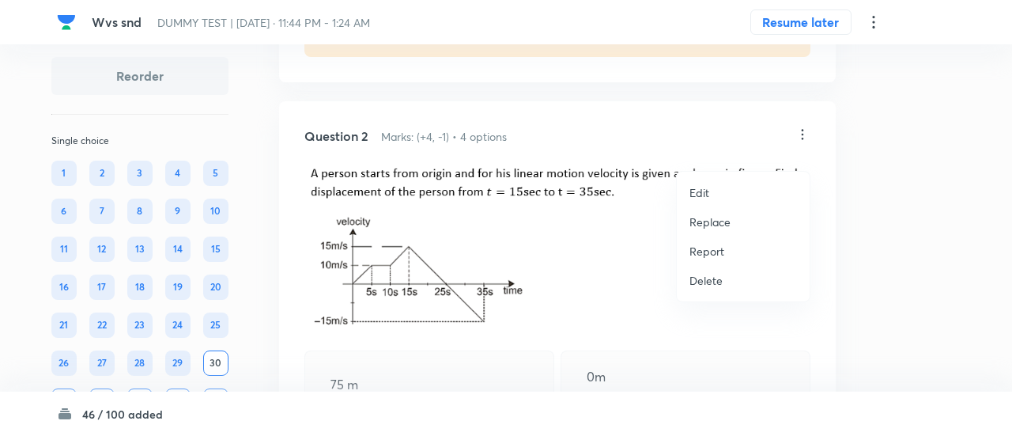
click at [708, 224] on p "Replace" at bounding box center [709, 221] width 41 height 17
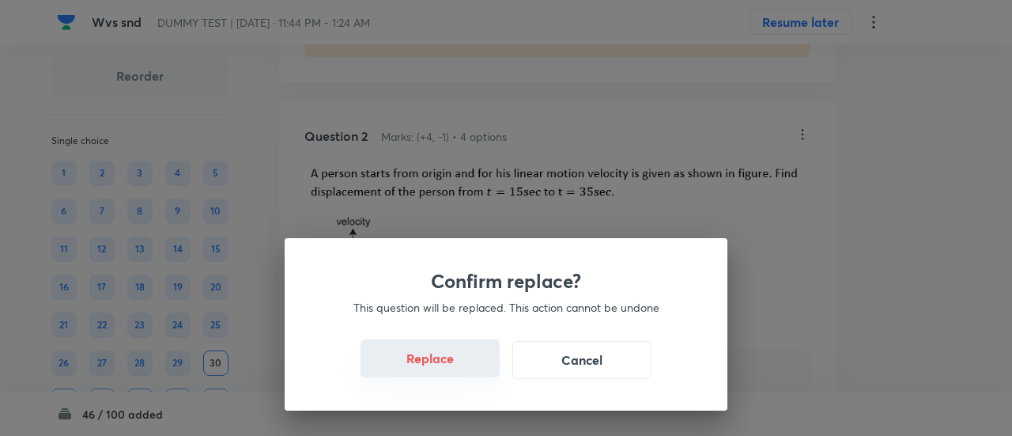
click at [429, 359] on button "Replace" at bounding box center [429, 358] width 139 height 38
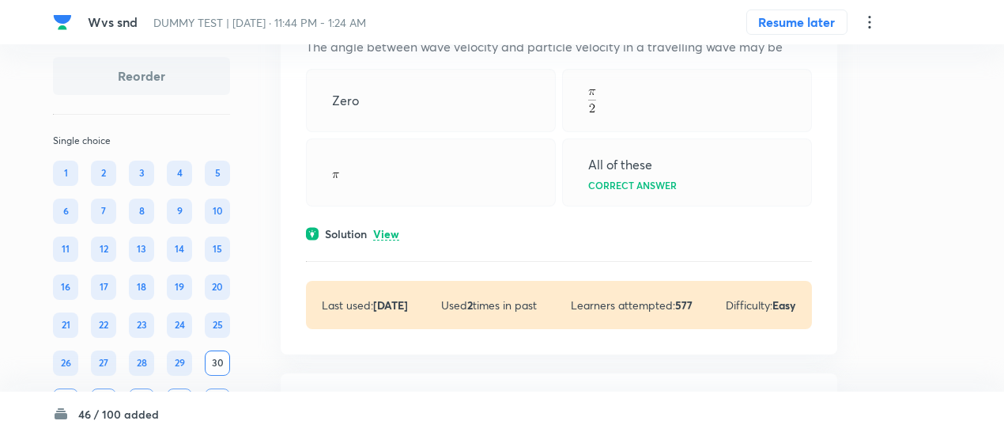
scroll to position [1840, 0]
click at [386, 240] on p "View" at bounding box center [386, 234] width 26 height 12
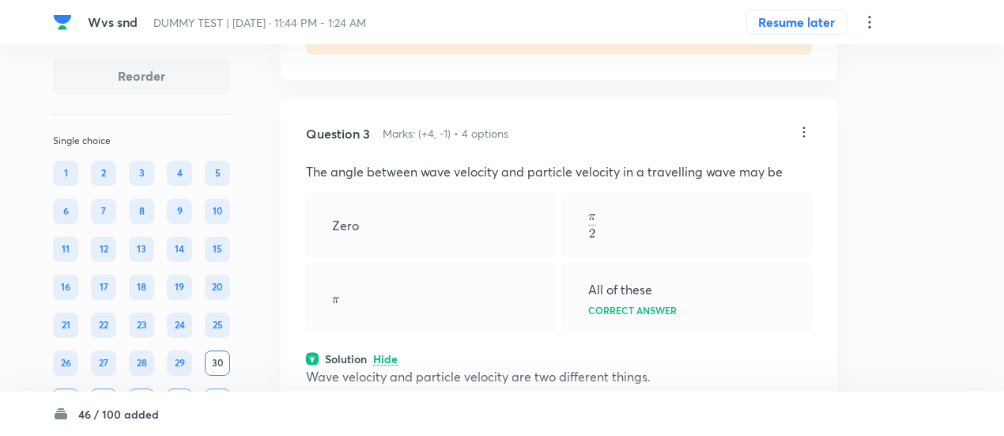
scroll to position [1702, 0]
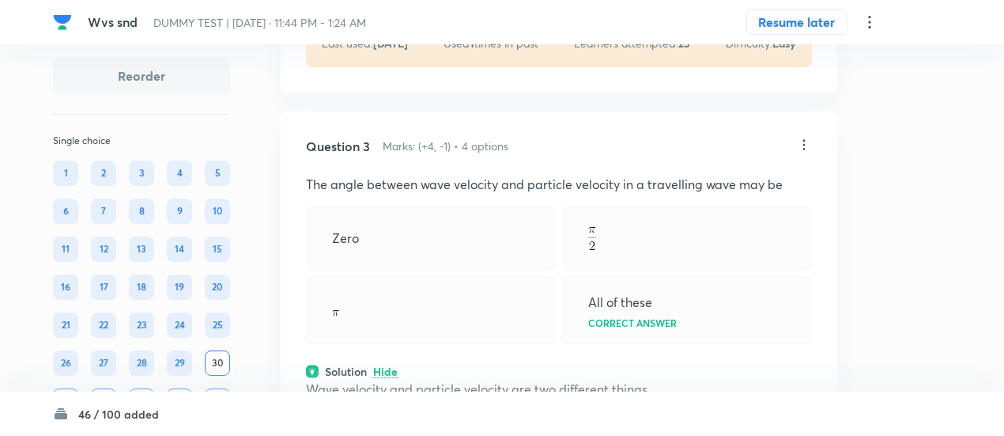
click at [802, 153] on icon at bounding box center [804, 145] width 16 height 16
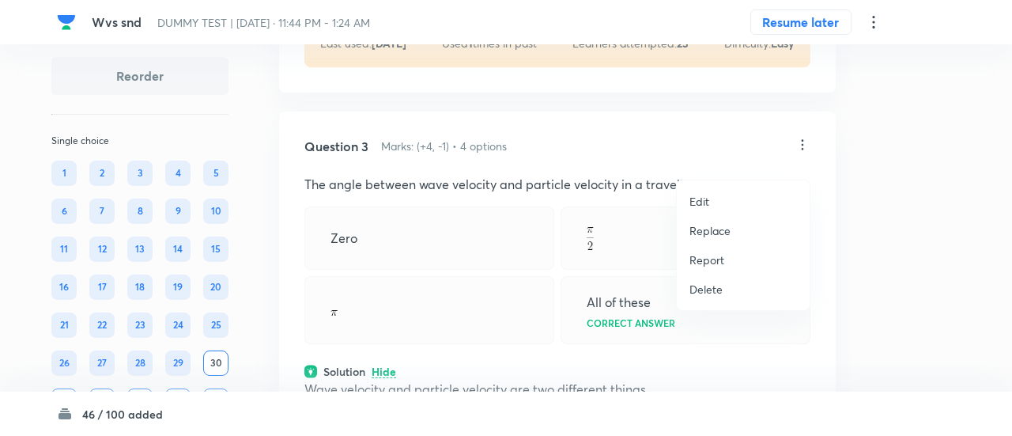
click at [718, 228] on p "Replace" at bounding box center [709, 230] width 41 height 17
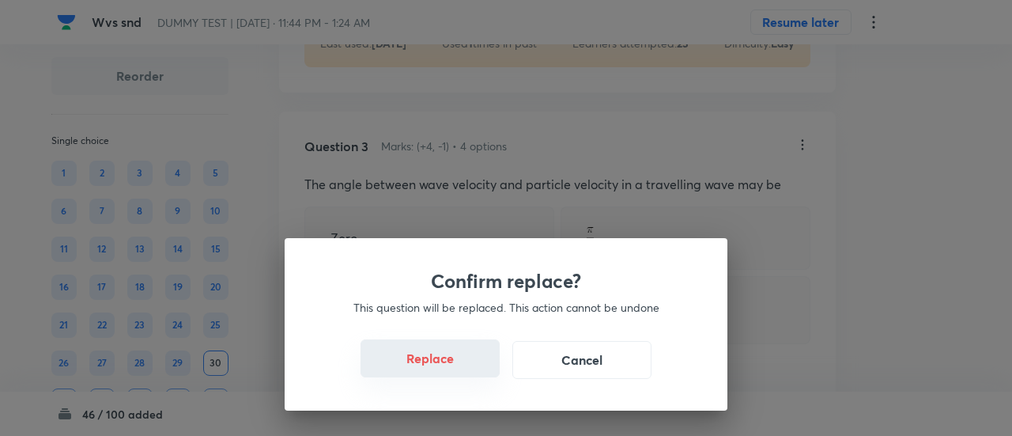
click at [438, 366] on button "Replace" at bounding box center [429, 358] width 139 height 38
click at [438, 366] on button "Replace" at bounding box center [429, 360] width 139 height 38
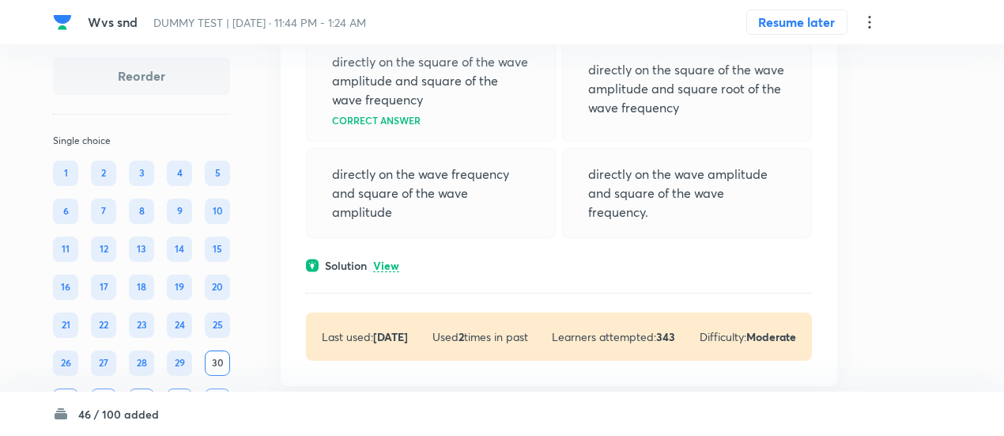
scroll to position [3075, 0]
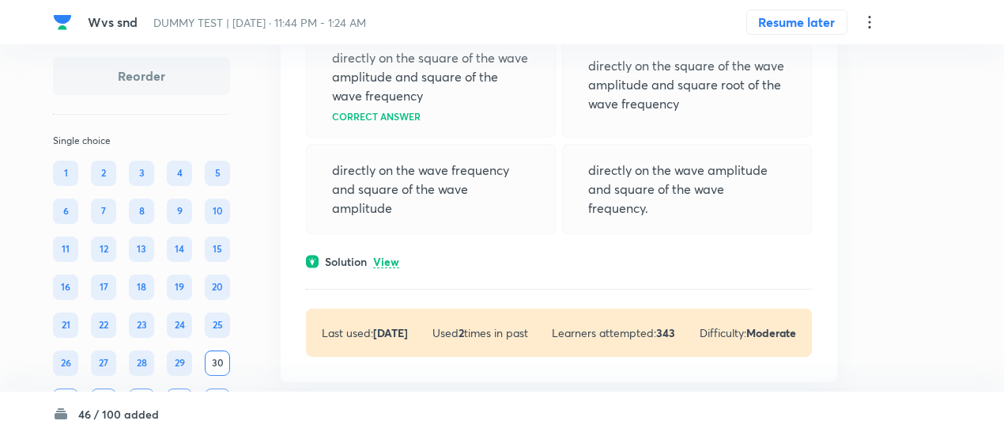
click at [392, 268] on p "View" at bounding box center [386, 262] width 26 height 12
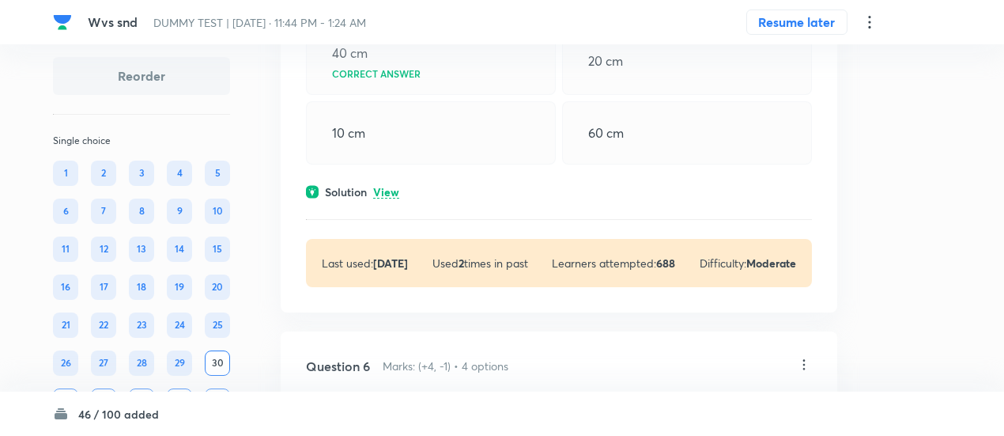
scroll to position [3729, 0]
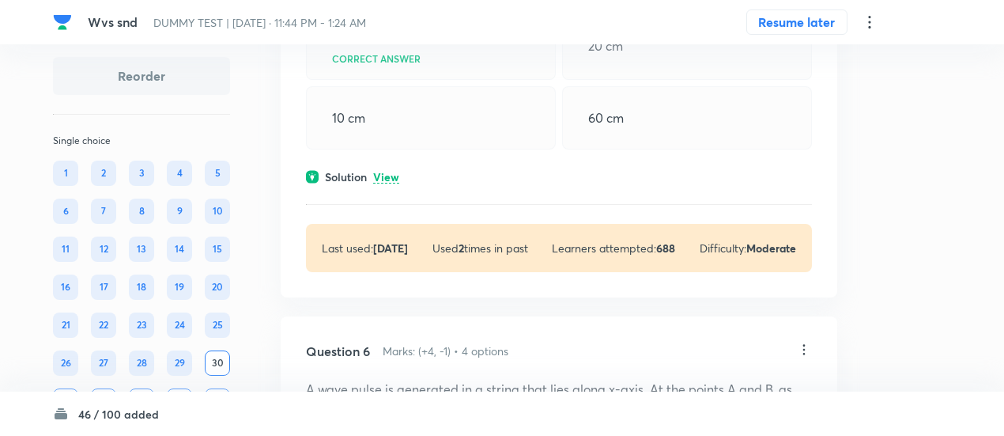
click at [391, 183] on p "View" at bounding box center [386, 178] width 26 height 12
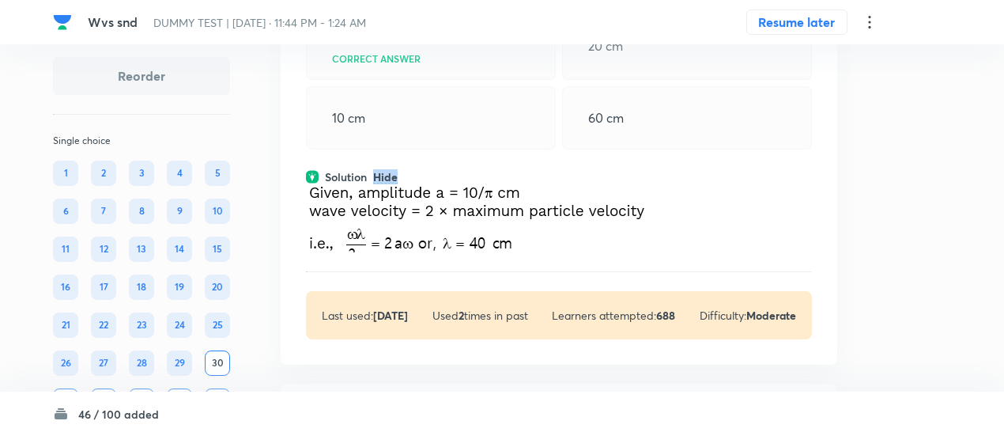
click at [391, 183] on p "Hide" at bounding box center [385, 178] width 25 height 12
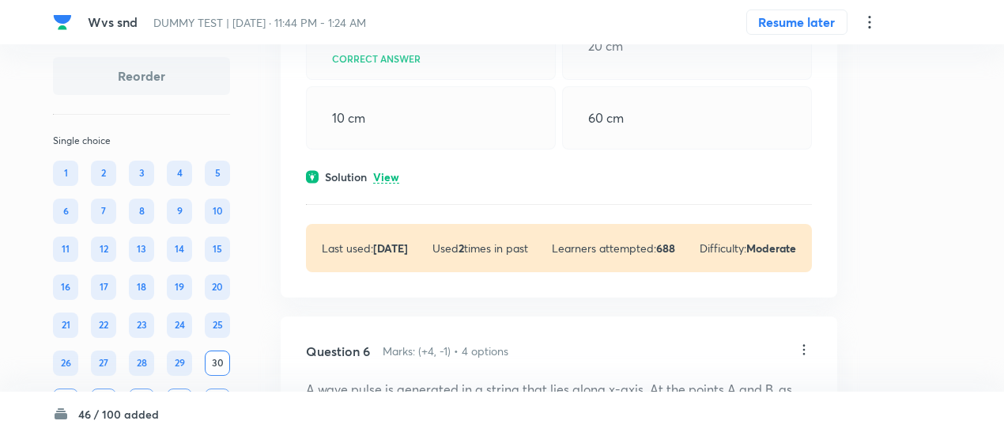
click at [391, 183] on p "View" at bounding box center [386, 178] width 26 height 12
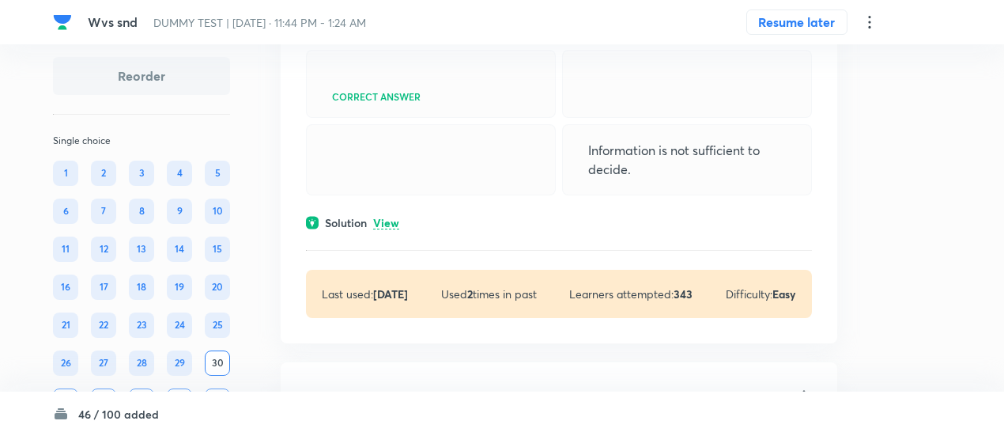
scroll to position [4353, 0]
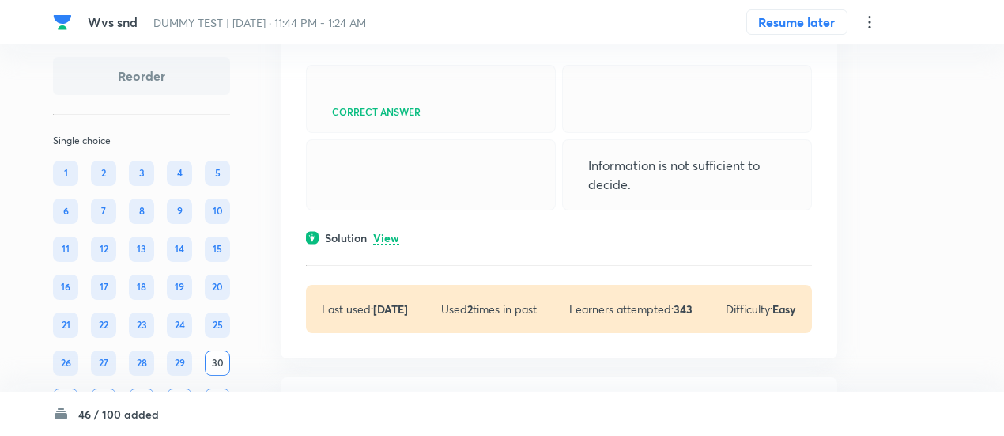
click at [390, 244] on p "View" at bounding box center [386, 238] width 26 height 12
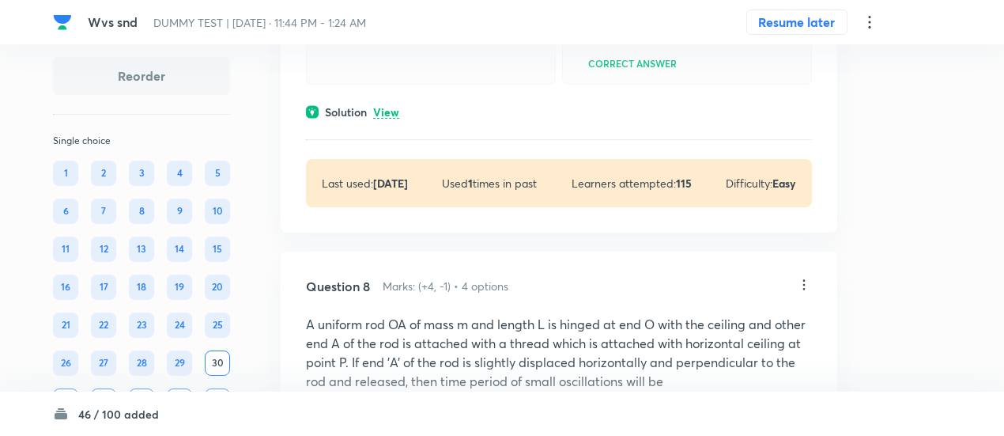
scroll to position [5014, 0]
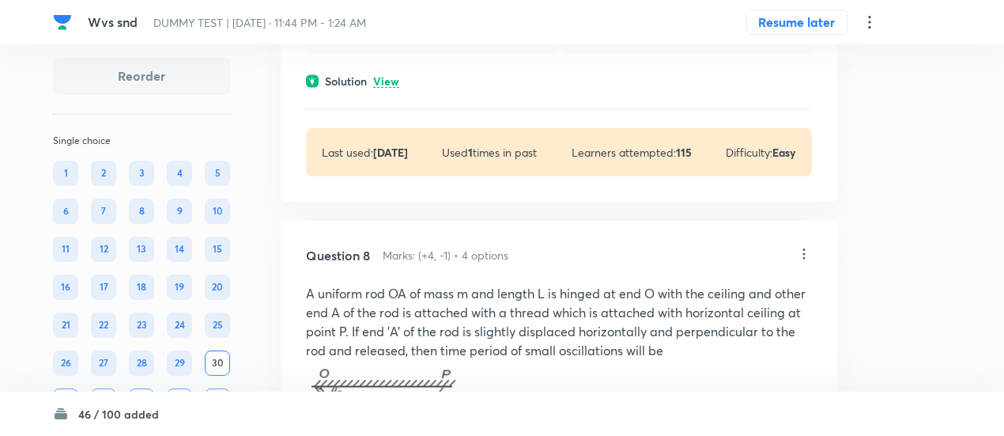
drag, startPoint x: 394, startPoint y: 240, endPoint x: 392, endPoint y: 249, distance: 8.8
click at [392, 202] on div "Question 7 Marks: (+4, -1) • 4 options A disc of radius R is pivoted at its rim…" at bounding box center [559, 1] width 556 height 399
click at [392, 88] on p "View" at bounding box center [386, 82] width 26 height 12
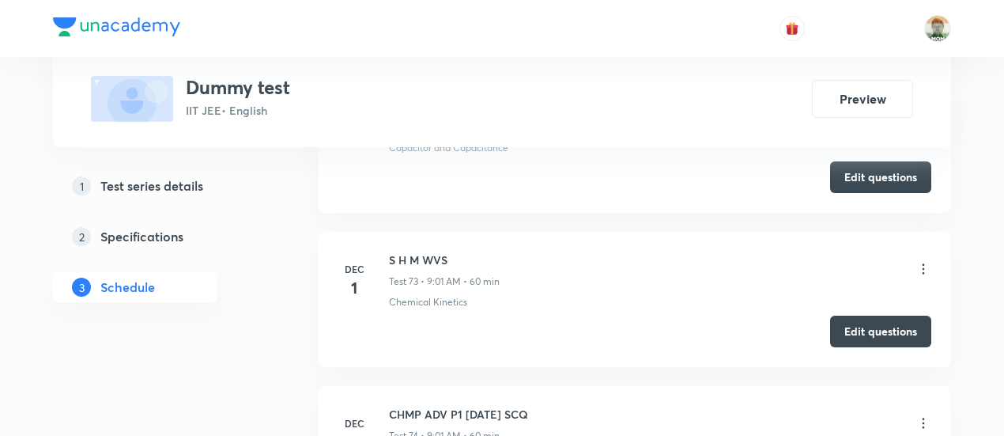
scroll to position [18266, 0]
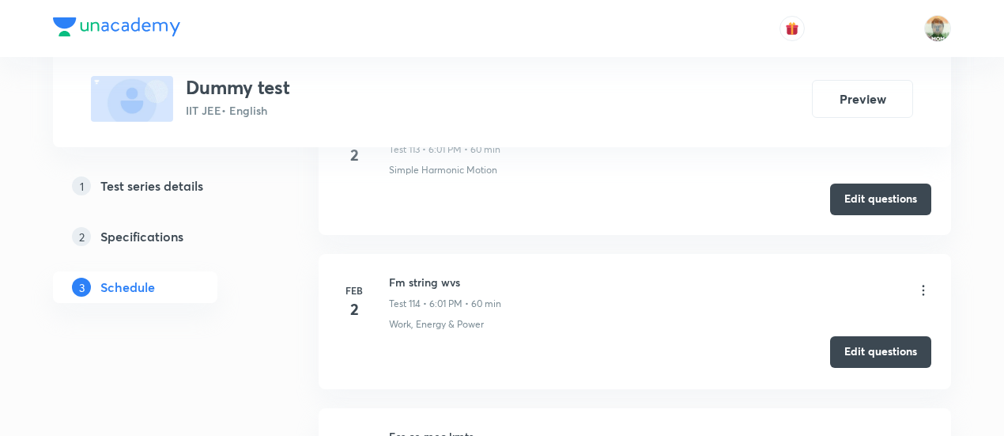
click at [845, 336] on button "Edit questions" at bounding box center [880, 352] width 101 height 32
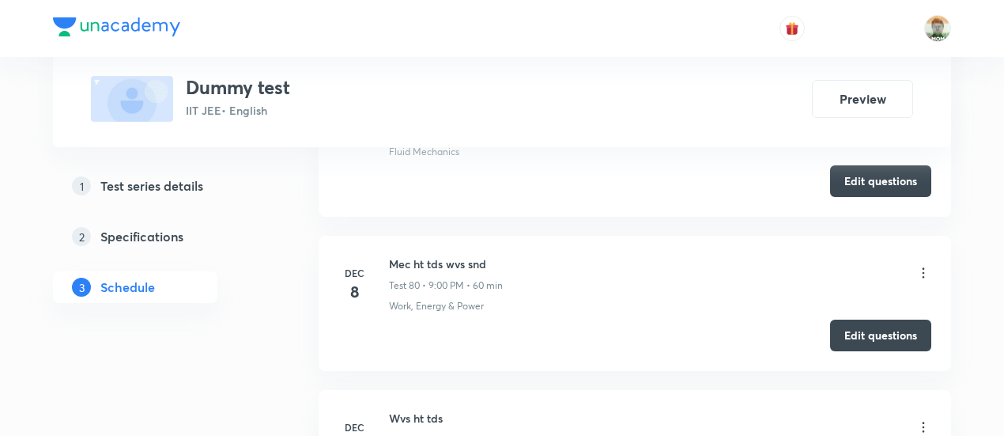
scroll to position [11968, 0]
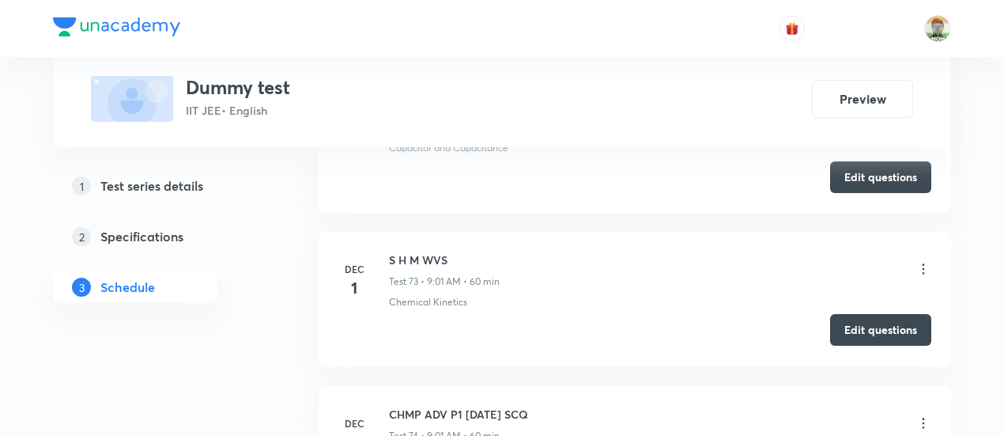
click at [879, 314] on button "Edit questions" at bounding box center [880, 330] width 101 height 32
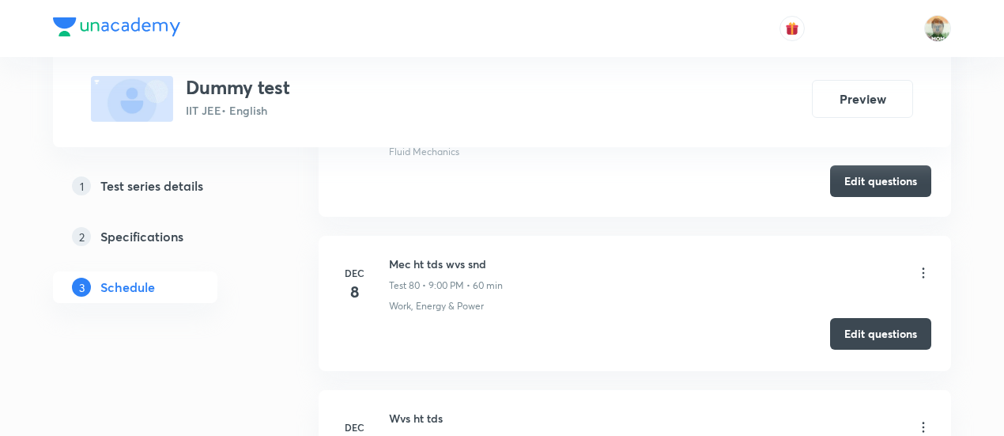
click at [865, 318] on button "Edit questions" at bounding box center [880, 334] width 101 height 32
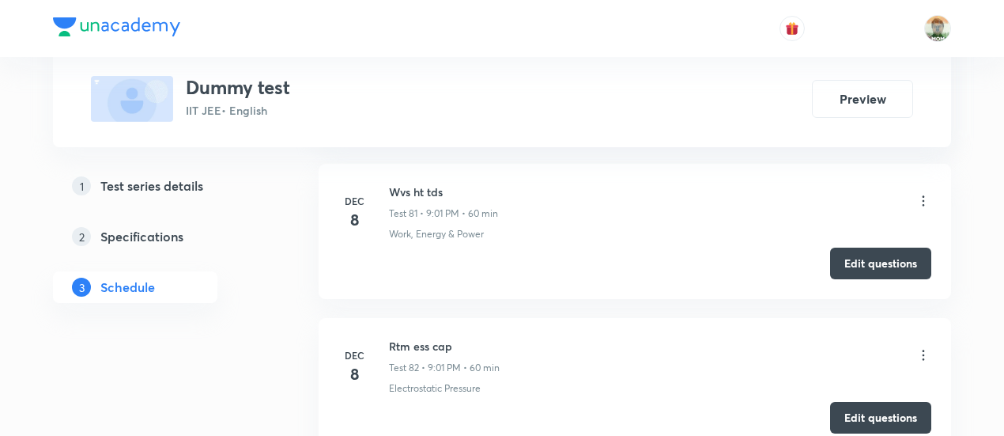
scroll to position [13285, 0]
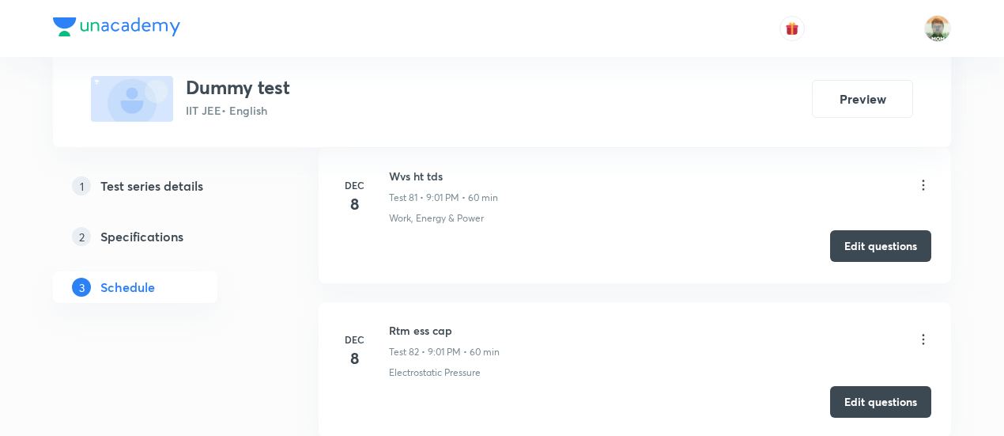
click at [855, 230] on button "Edit questions" at bounding box center [880, 246] width 101 height 32
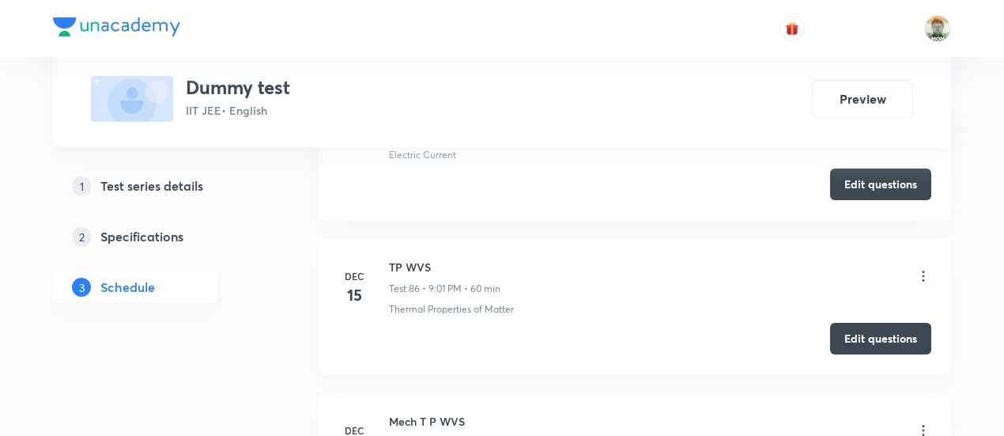
scroll to position [13196, 0]
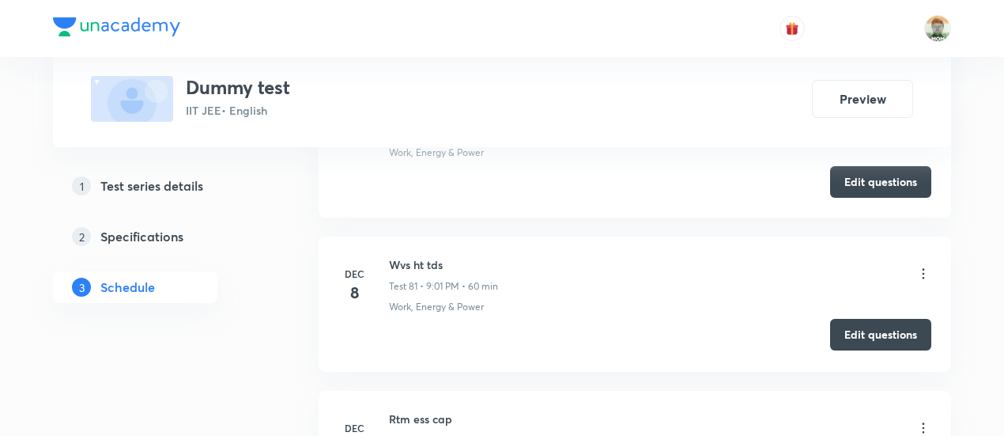
click at [846, 319] on button "Edit questions" at bounding box center [880, 335] width 101 height 32
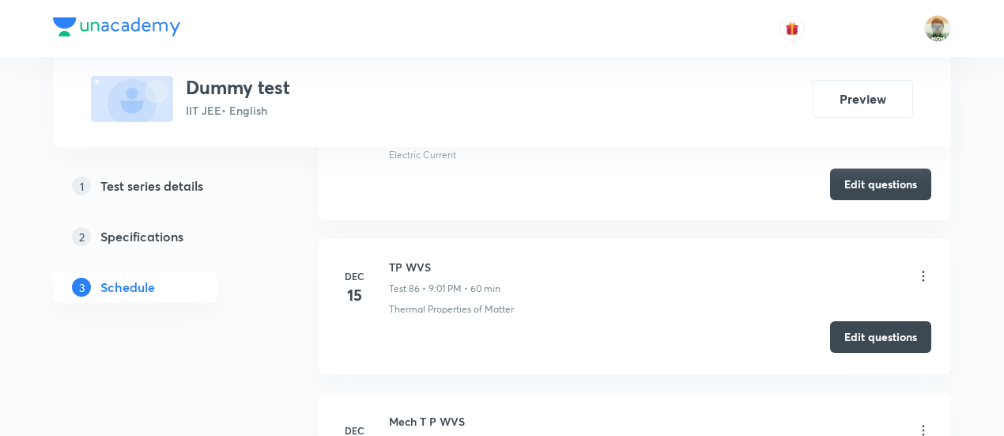
click at [842, 321] on button "Edit questions" at bounding box center [880, 337] width 101 height 32
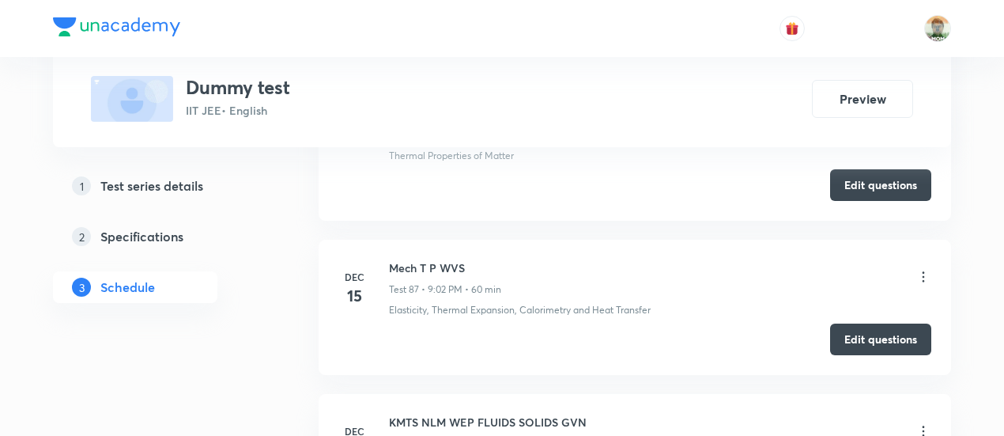
scroll to position [14119, 0]
click at [847, 321] on button "Edit questions" at bounding box center [880, 337] width 101 height 32
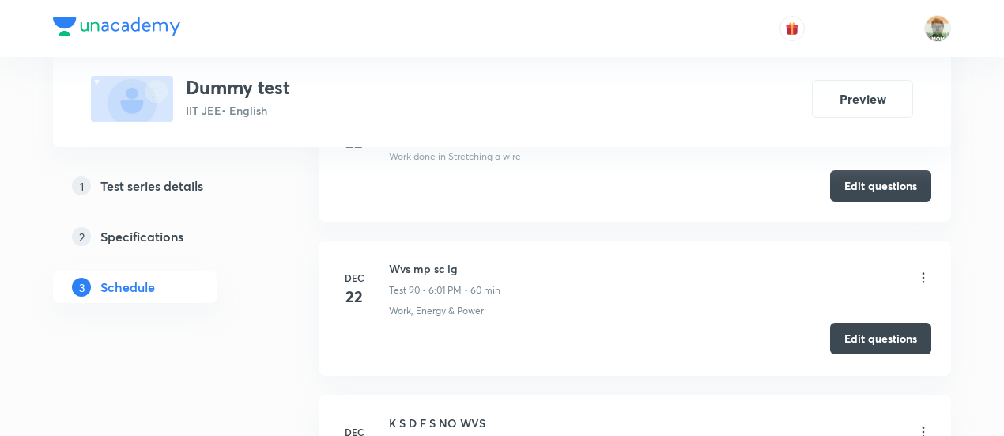
click at [843, 323] on button "Edit questions" at bounding box center [880, 339] width 101 height 32
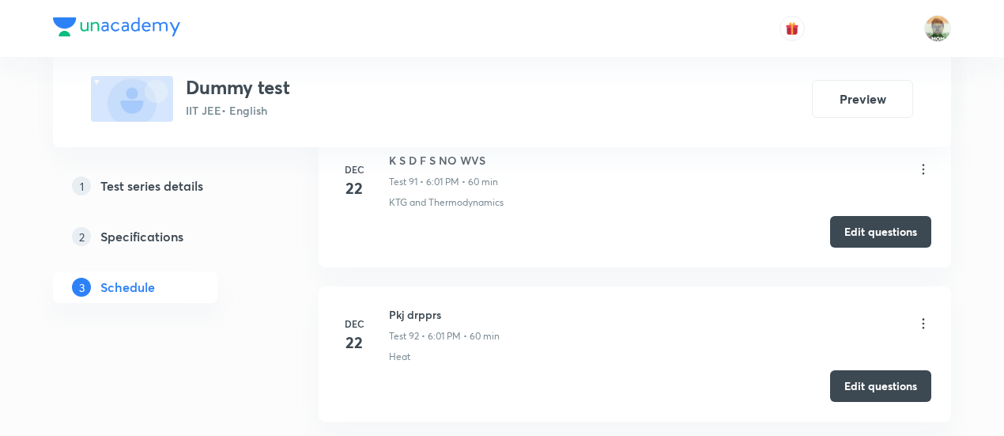
scroll to position [14843, 0]
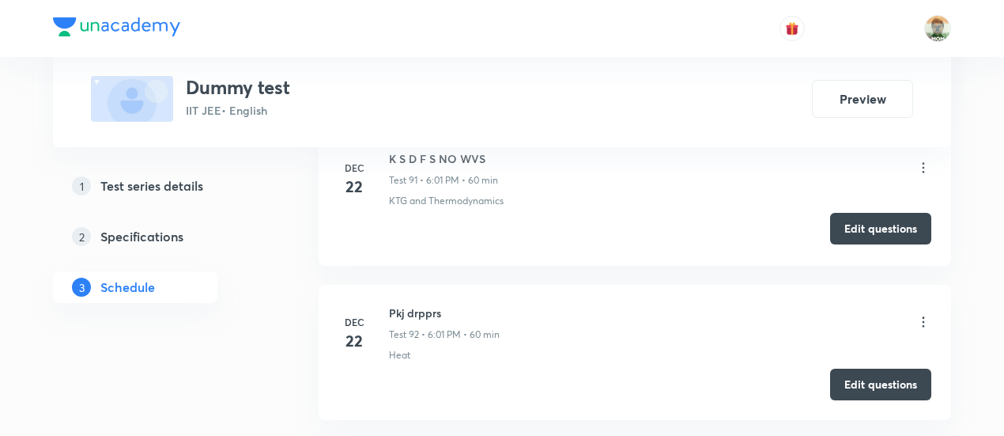
click at [847, 213] on button "Edit questions" at bounding box center [880, 229] width 101 height 32
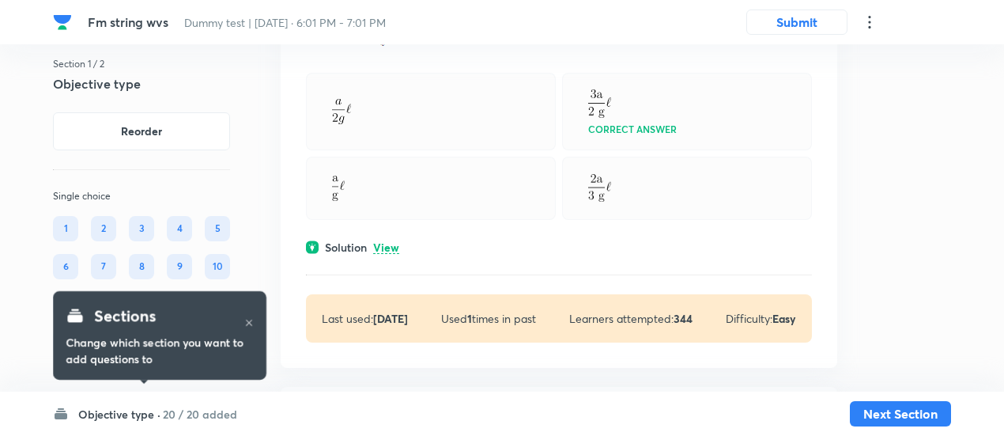
scroll to position [341, 0]
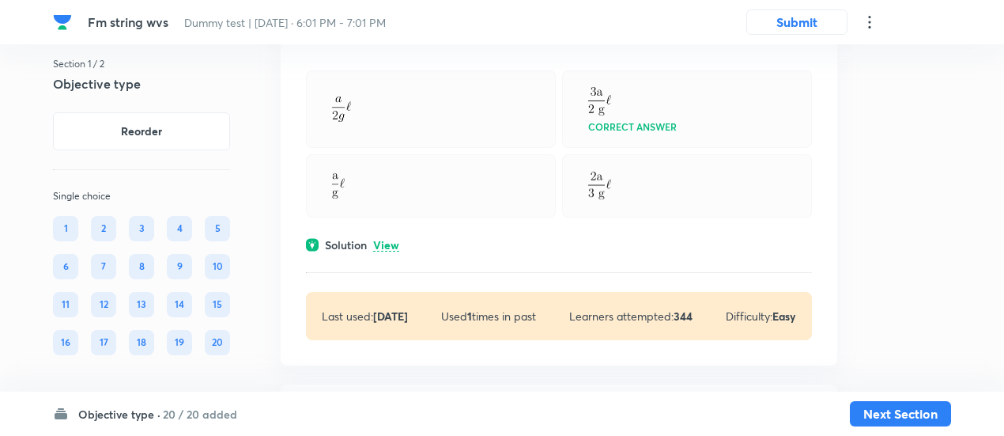
click at [383, 243] on p "View" at bounding box center [386, 246] width 26 height 12
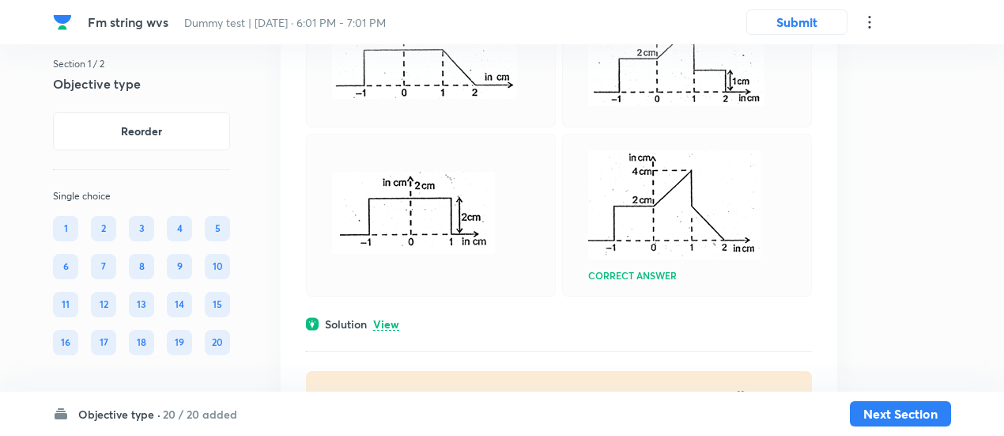
scroll to position [10679, 0]
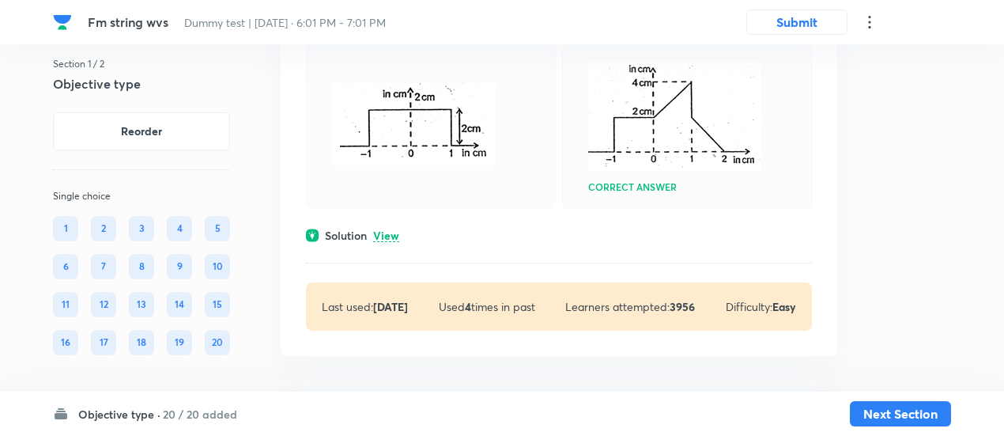
click at [384, 230] on p "View" at bounding box center [386, 236] width 26 height 12
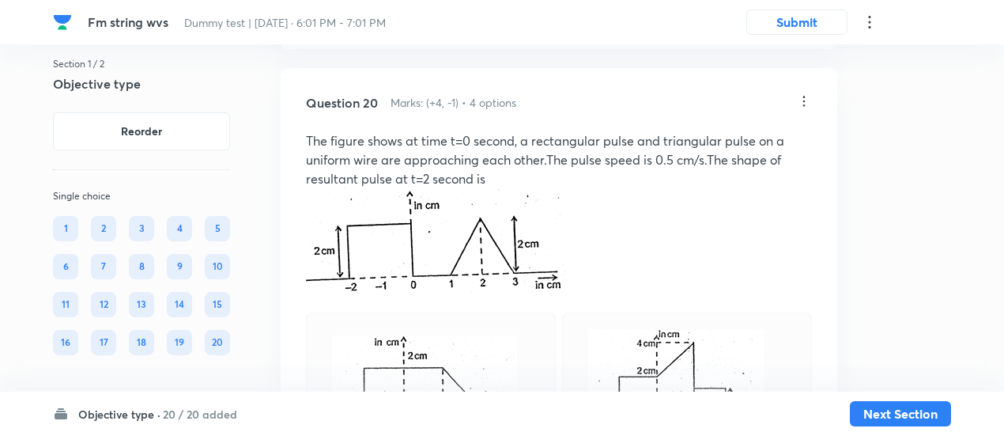
scroll to position [10273, 0]
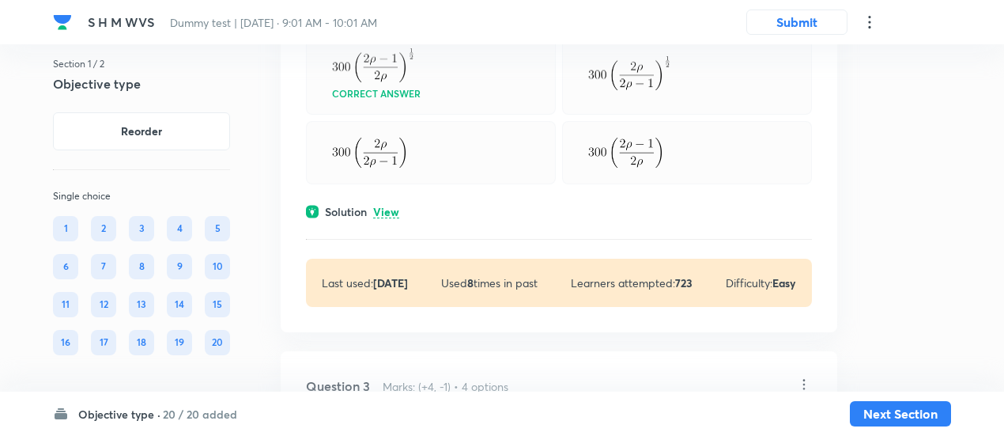
scroll to position [723, 0]
click at [393, 205] on p "View" at bounding box center [386, 211] width 26 height 12
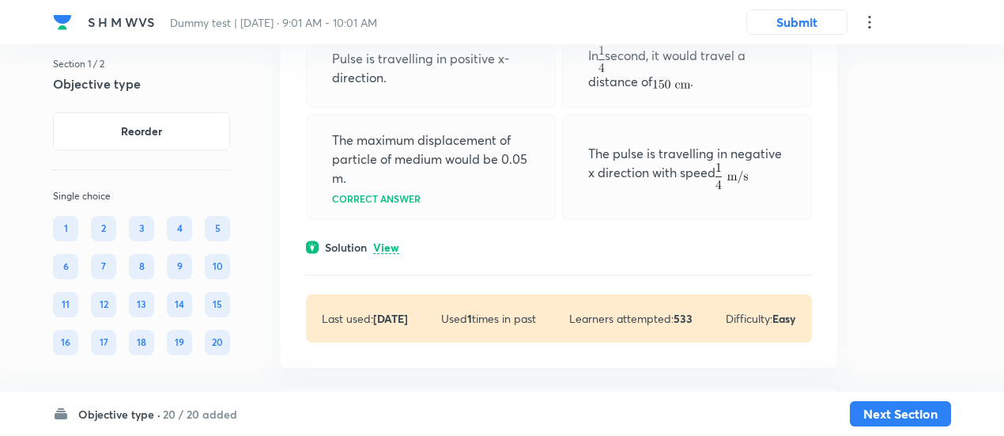
scroll to position [1667, 0]
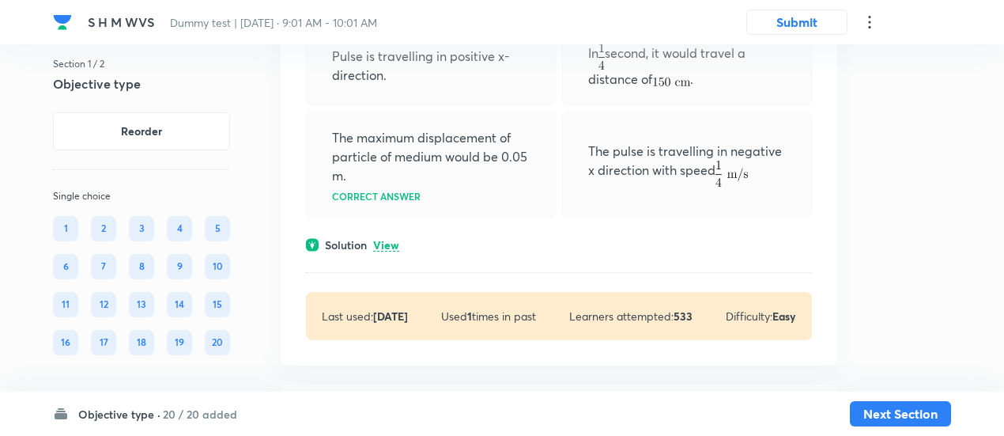
click at [393, 240] on p "View" at bounding box center [386, 246] width 26 height 12
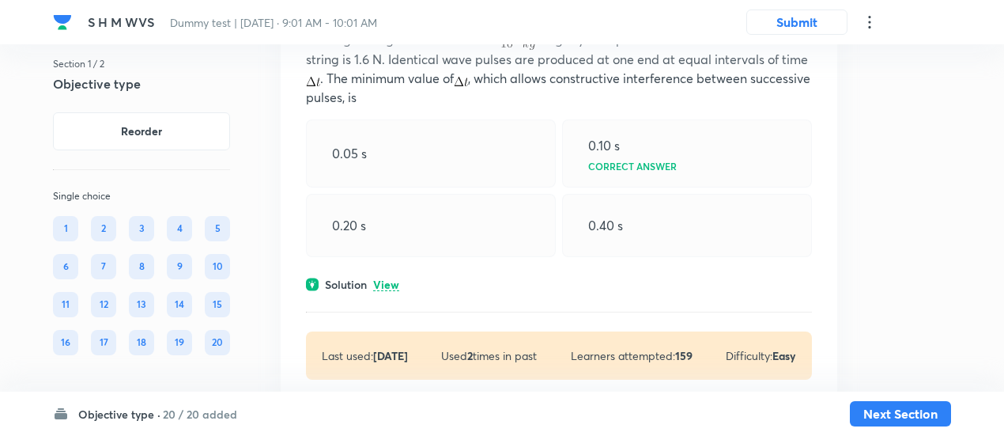
scroll to position [2246, 0]
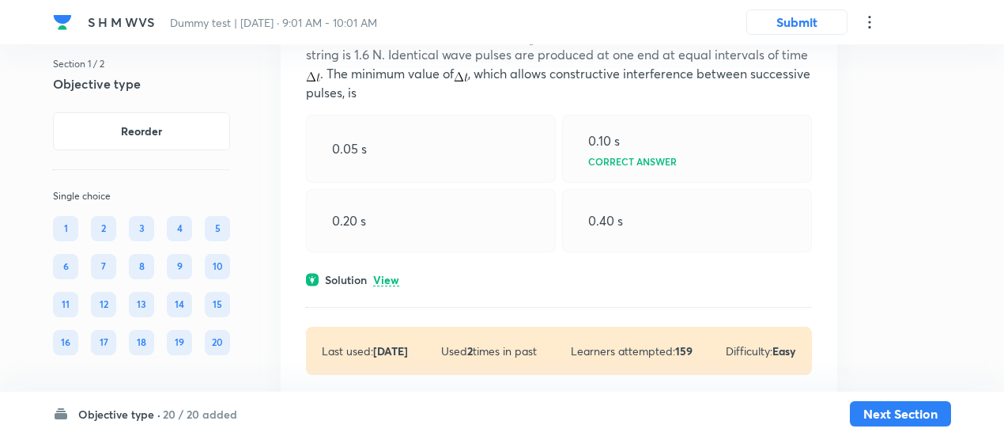
click at [391, 274] on p "View" at bounding box center [386, 280] width 26 height 12
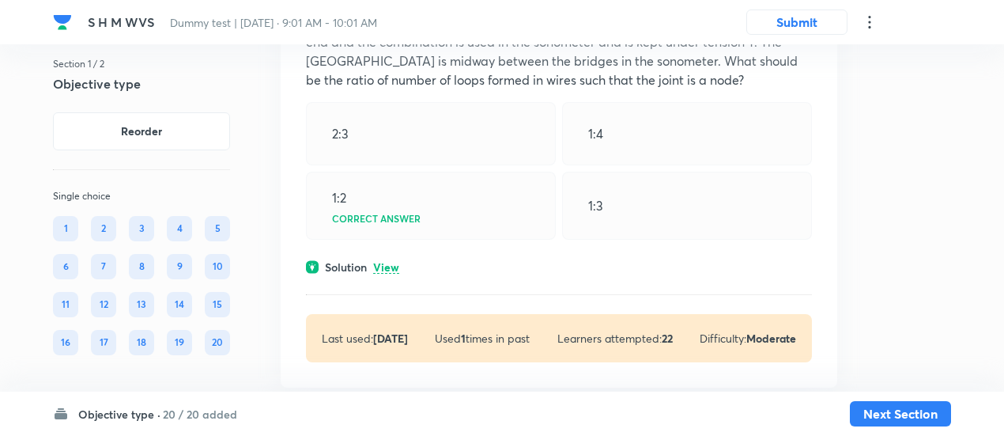
scroll to position [3000, 0]
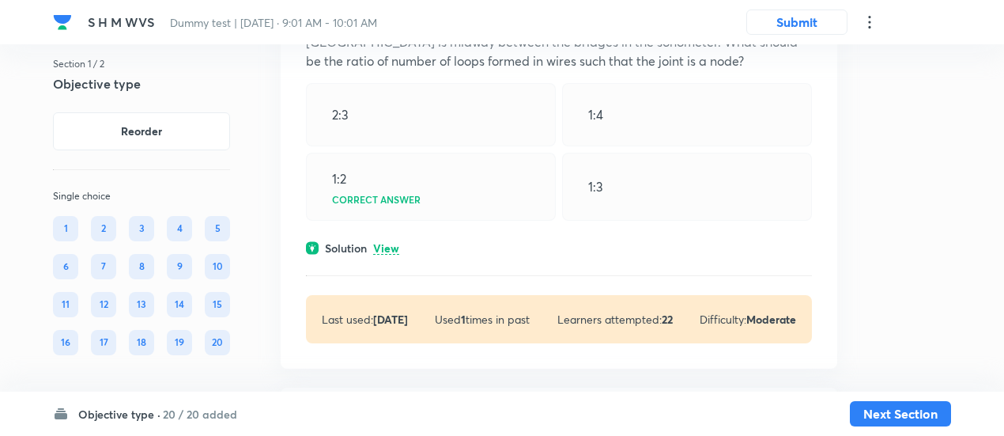
click at [392, 246] on p "View" at bounding box center [386, 249] width 26 height 12
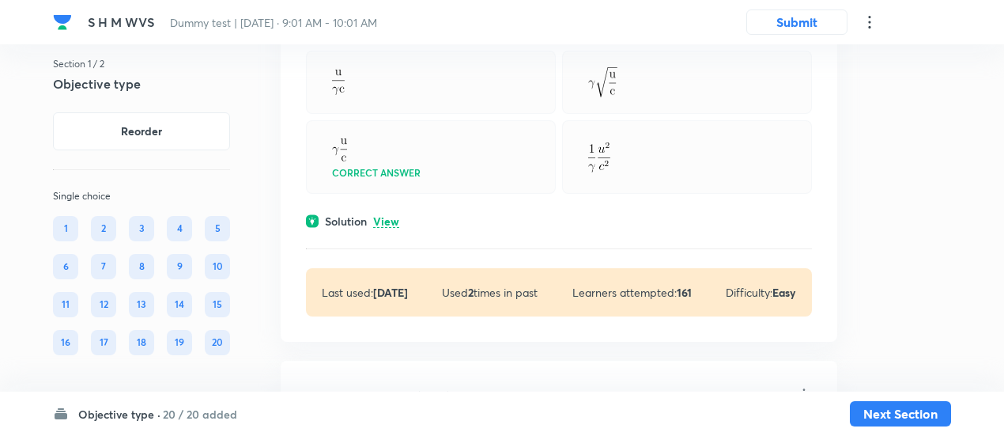
click at [393, 216] on p "View" at bounding box center [386, 222] width 26 height 12
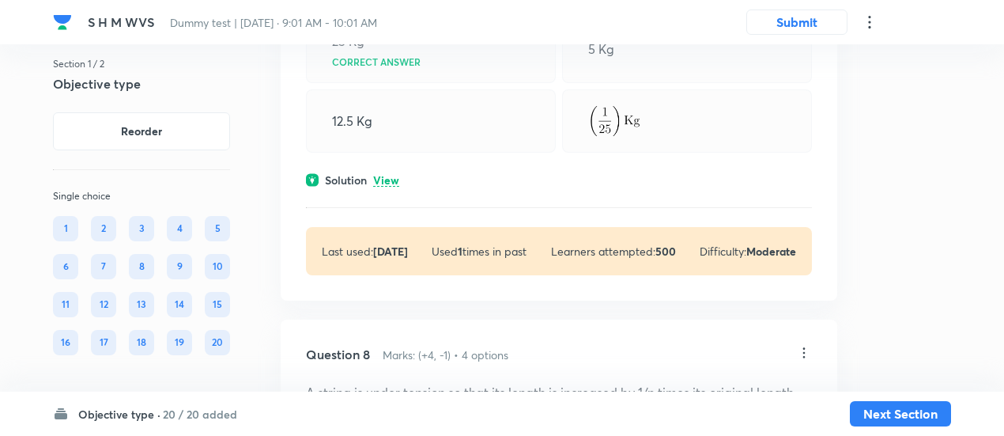
scroll to position [4529, 0]
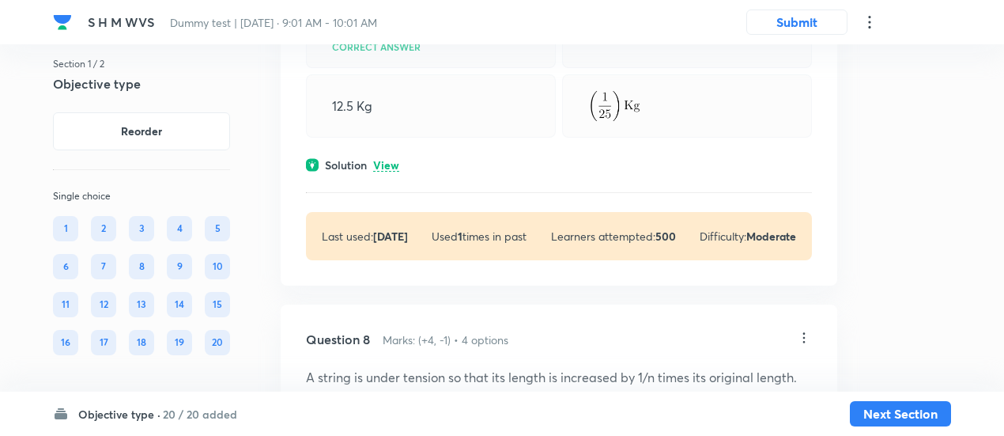
click at [396, 162] on p "View" at bounding box center [386, 166] width 26 height 12
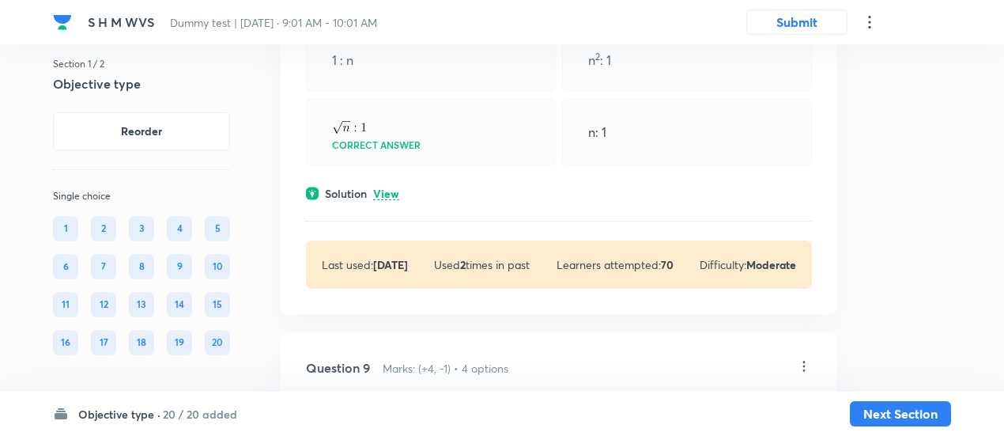
scroll to position [5268, 0]
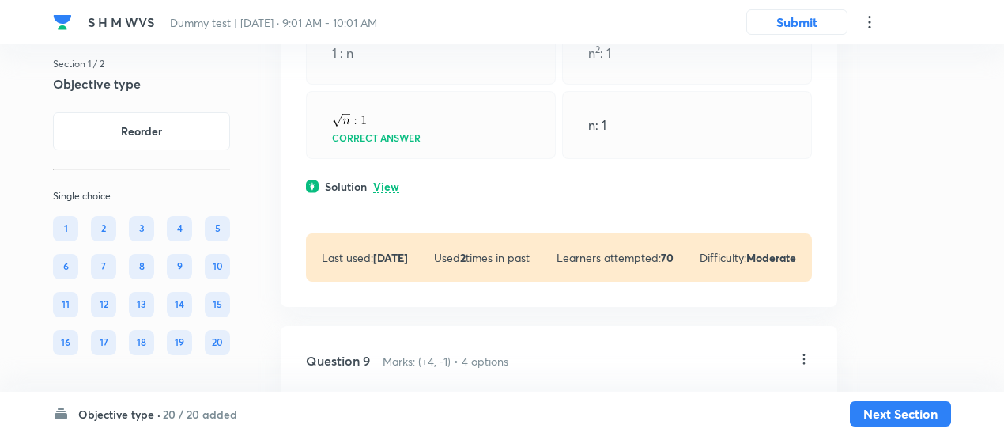
click at [394, 181] on p "View" at bounding box center [386, 187] width 26 height 12
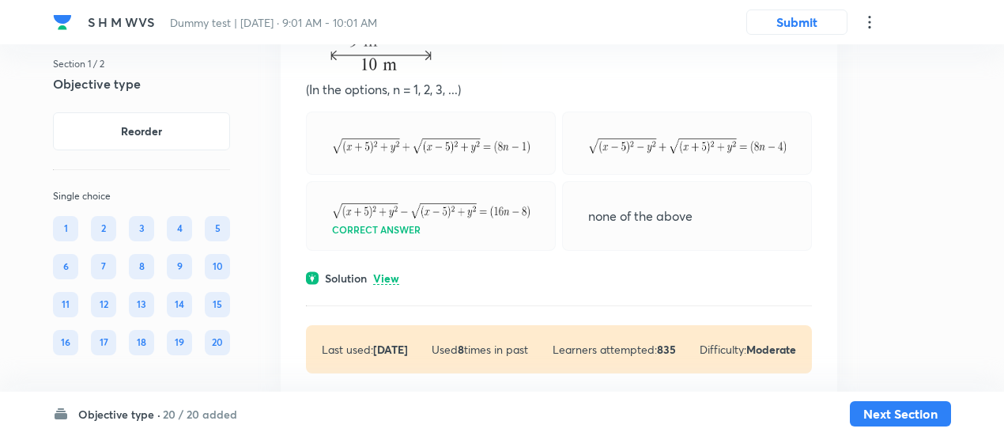
scroll to position [6403, 0]
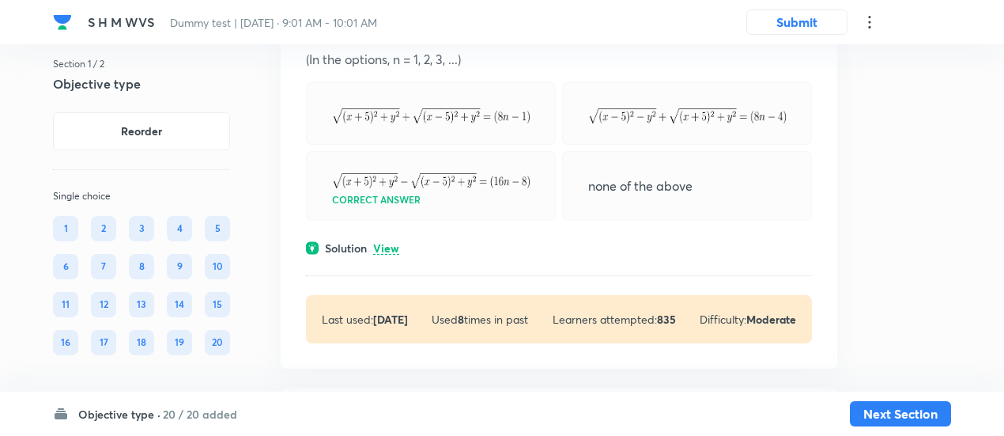
click at [387, 243] on p "View" at bounding box center [386, 249] width 26 height 12
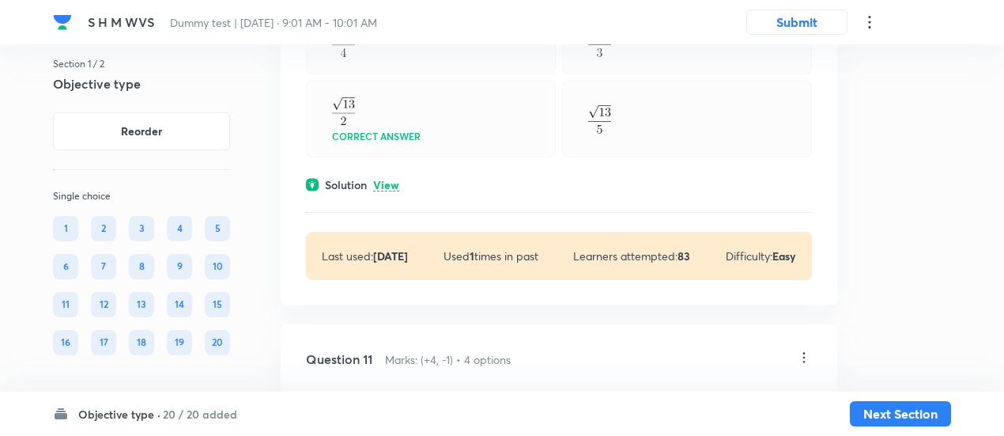
scroll to position [7304, 0]
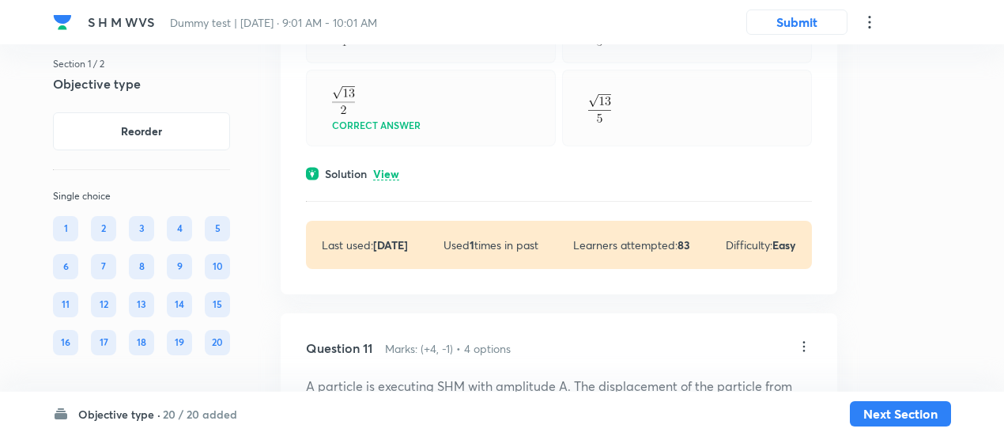
click at [394, 170] on p "View" at bounding box center [386, 174] width 26 height 12
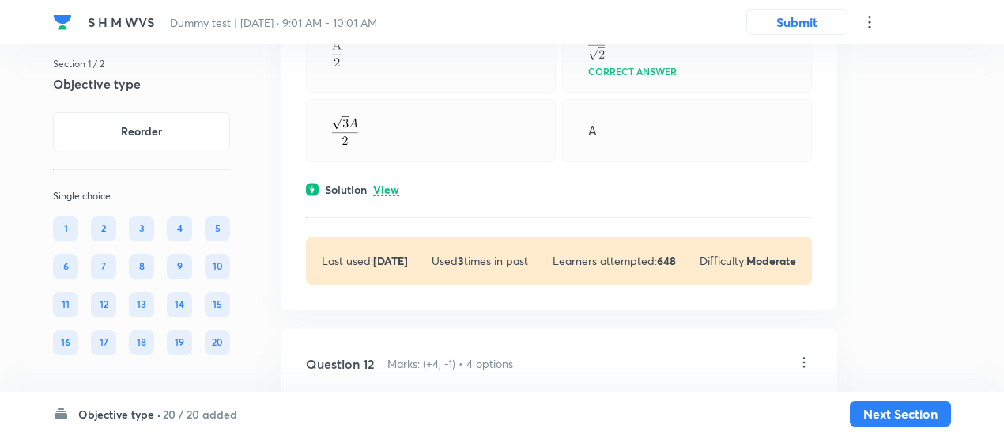
scroll to position [7924, 0]
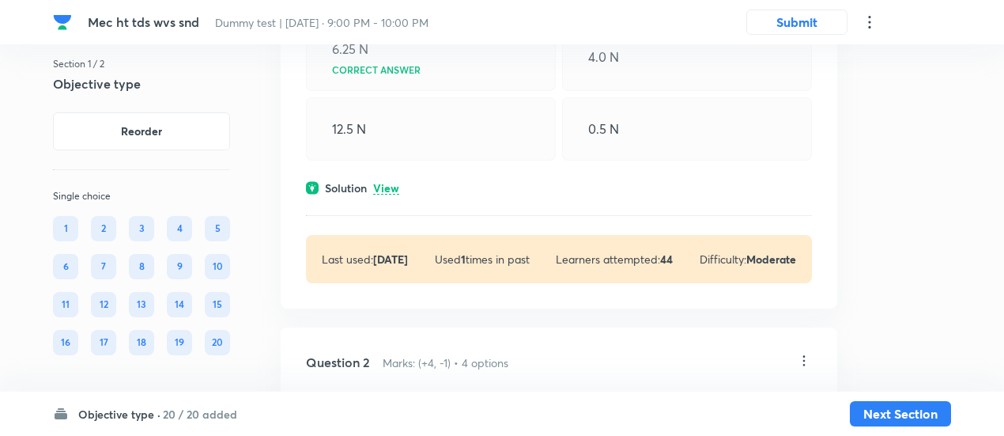
scroll to position [307, 0]
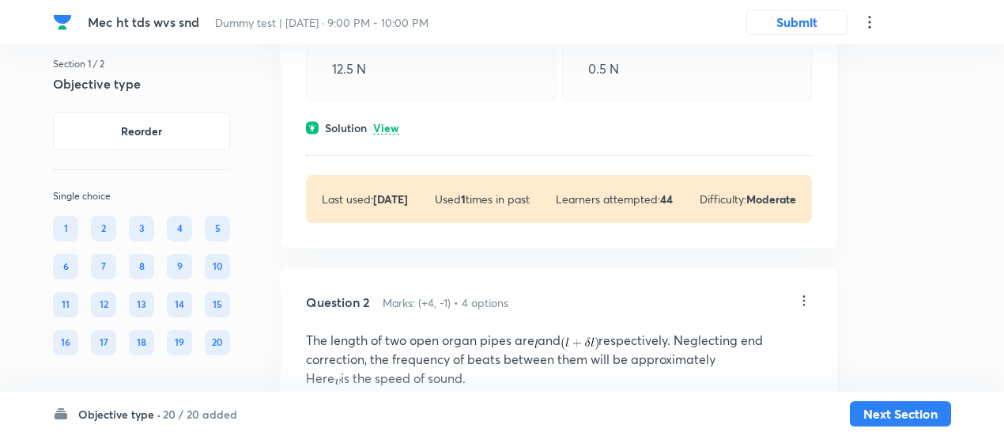
click at [394, 123] on p "View" at bounding box center [386, 129] width 26 height 12
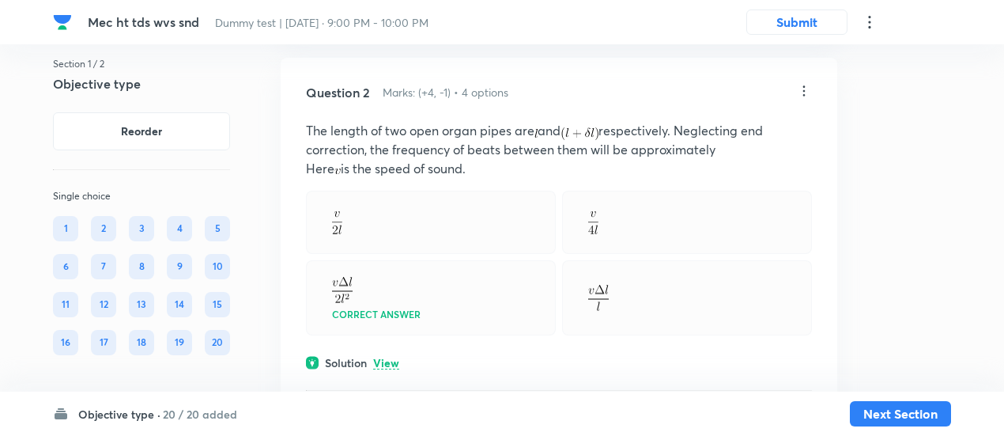
scroll to position [728, 0]
click at [398, 359] on p "View" at bounding box center [386, 362] width 26 height 12
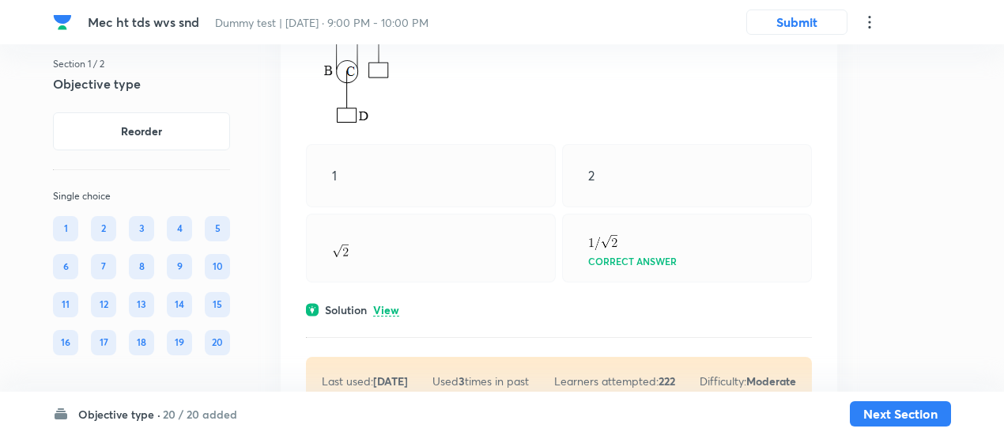
scroll to position [1555, 0]
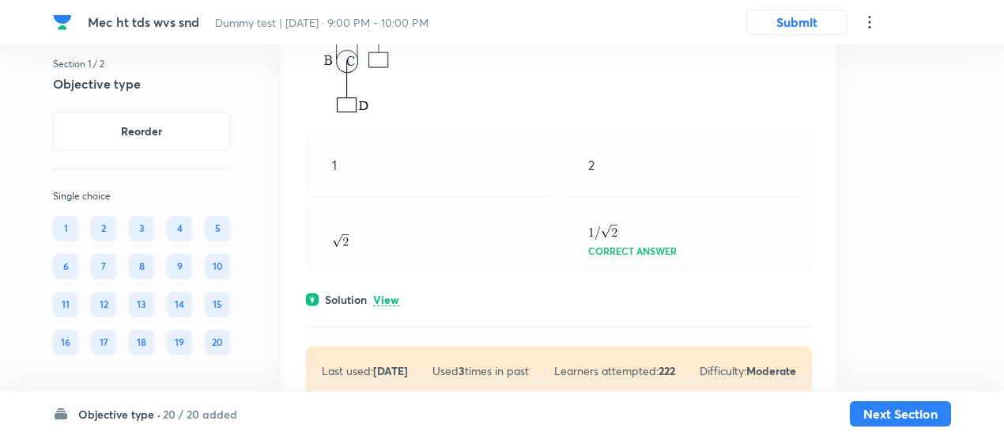
click at [398, 291] on div "Solution View" at bounding box center [559, 299] width 506 height 17
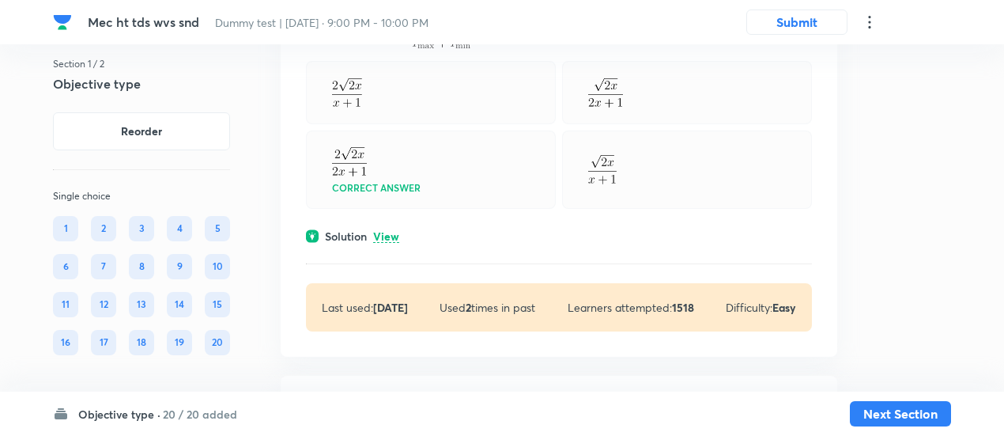
scroll to position [2369, 0]
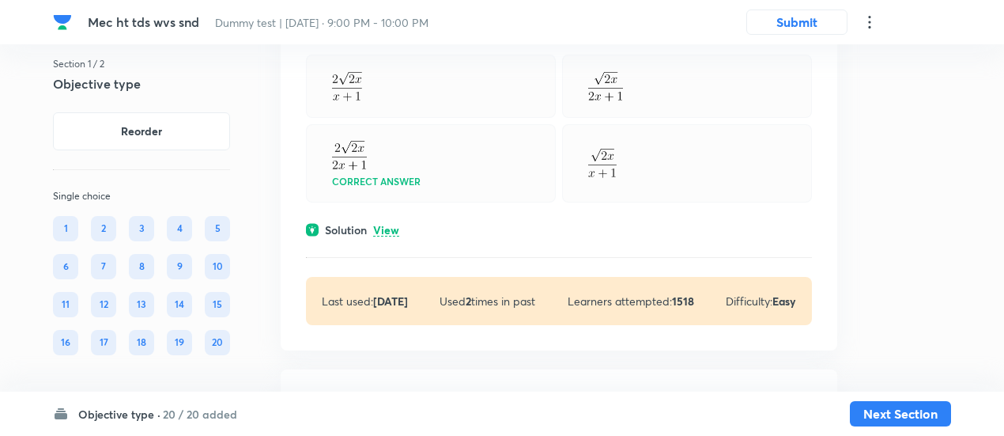
click at [391, 236] on p "View" at bounding box center [386, 230] width 26 height 12
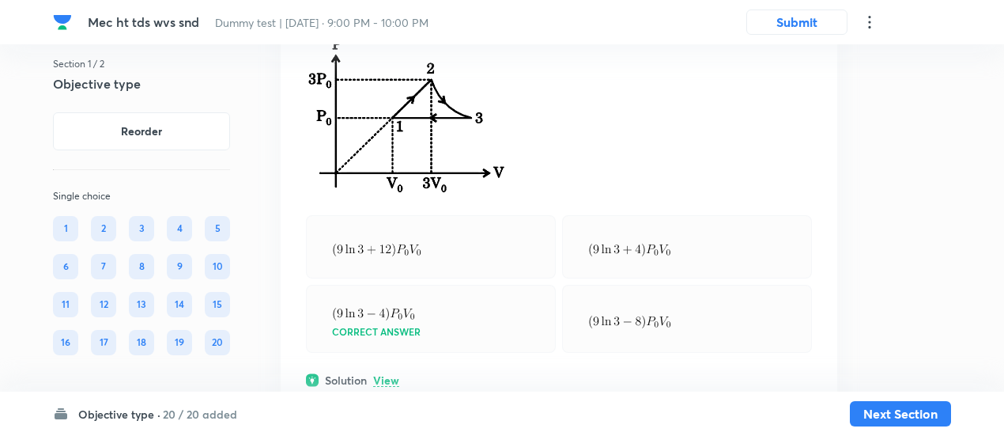
scroll to position [11164, 0]
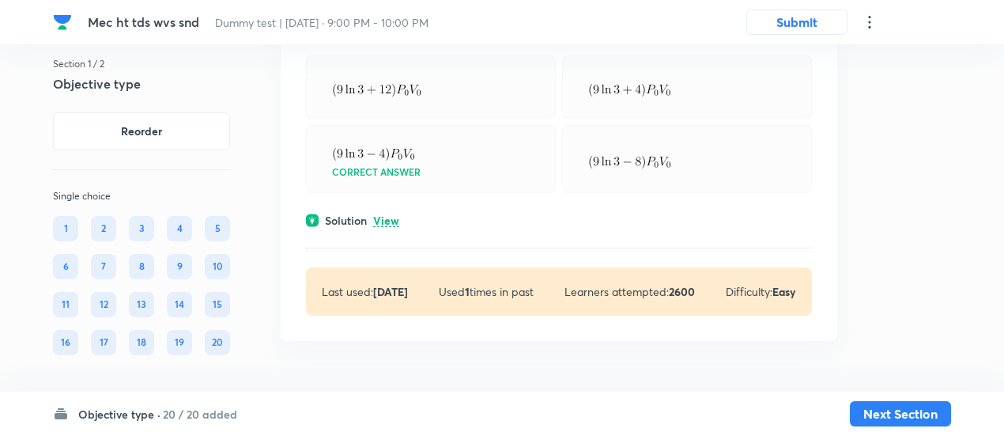
click at [389, 221] on p "View" at bounding box center [386, 221] width 26 height 12
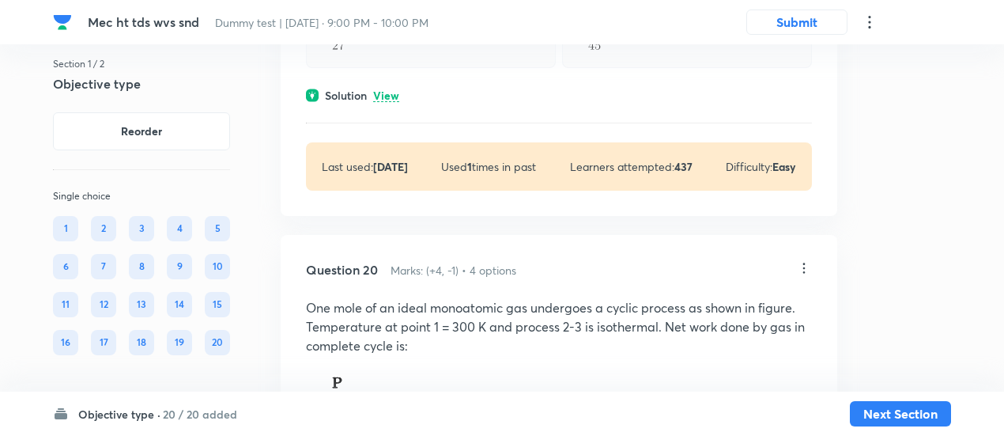
scroll to position [10599, 0]
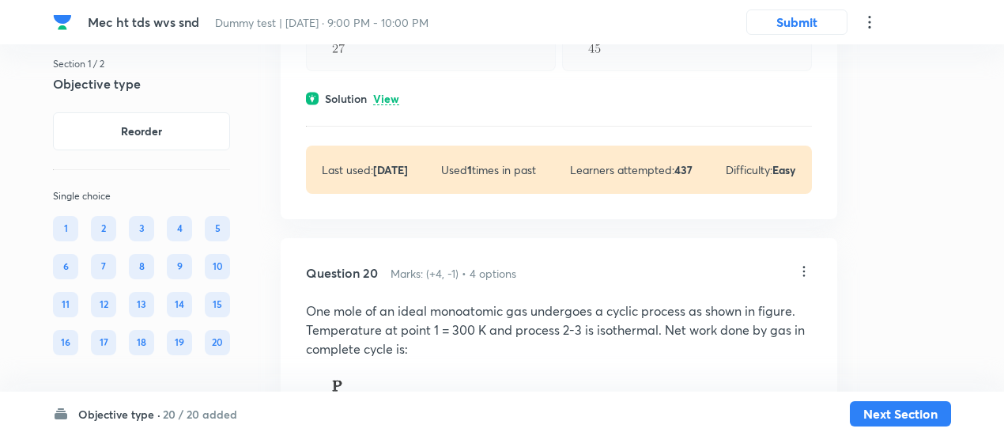
click at [389, 105] on p "View" at bounding box center [386, 99] width 26 height 12
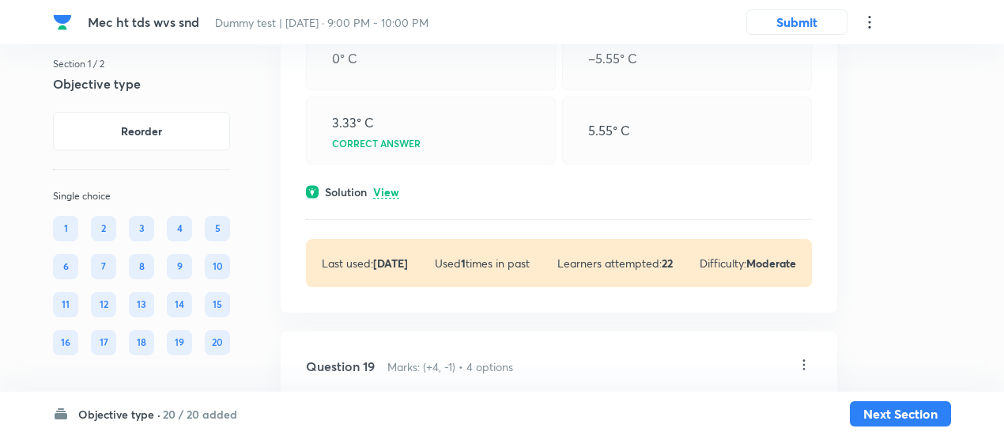
scroll to position [10066, 0]
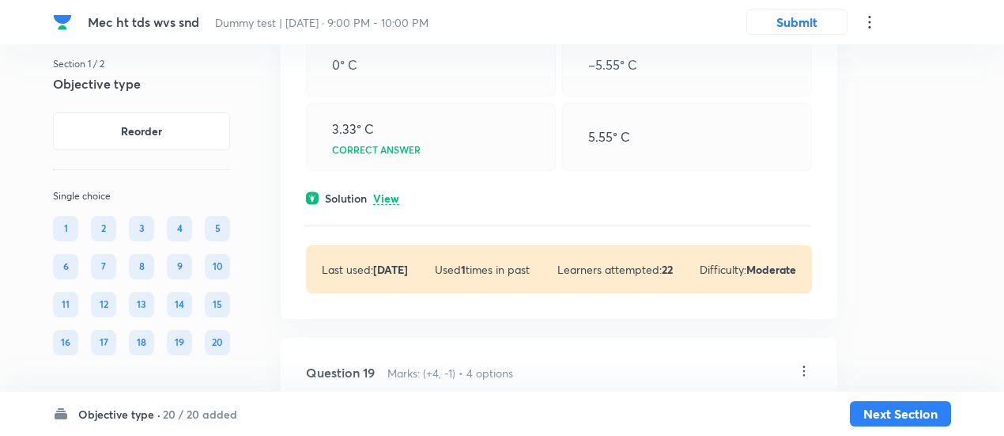
click at [381, 205] on p "View" at bounding box center [386, 199] width 26 height 12
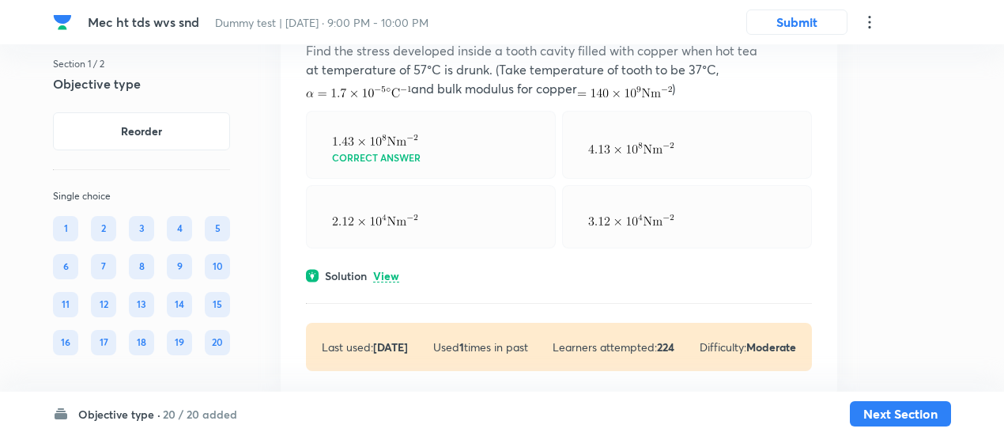
scroll to position [9524, 0]
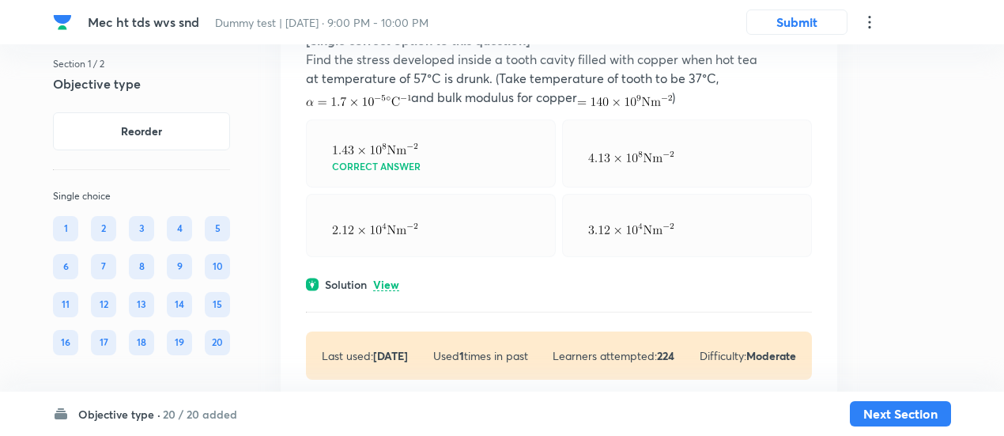
click at [392, 291] on p "View" at bounding box center [386, 285] width 26 height 12
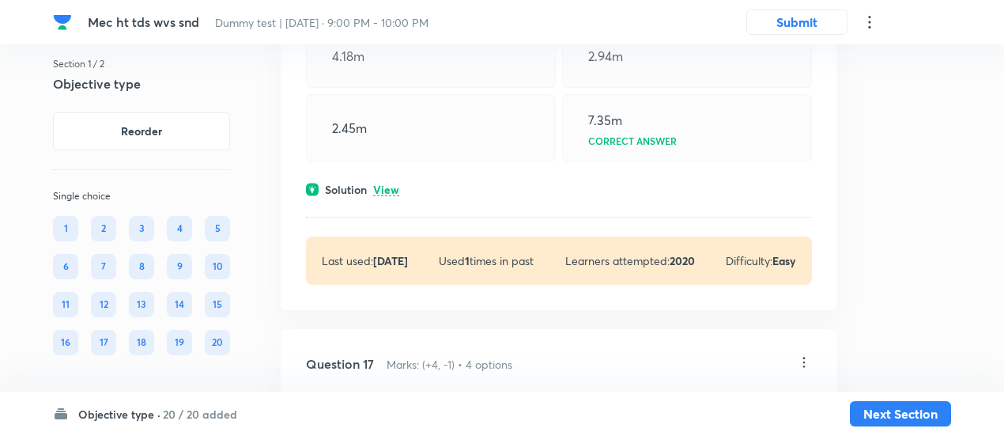
scroll to position [9162, 0]
click at [390, 197] on p "View" at bounding box center [386, 191] width 26 height 12
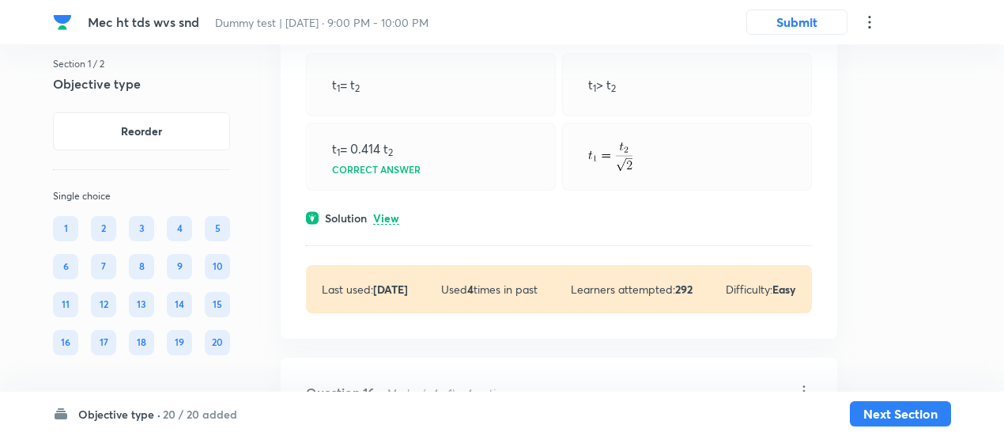
scroll to position [8675, 0]
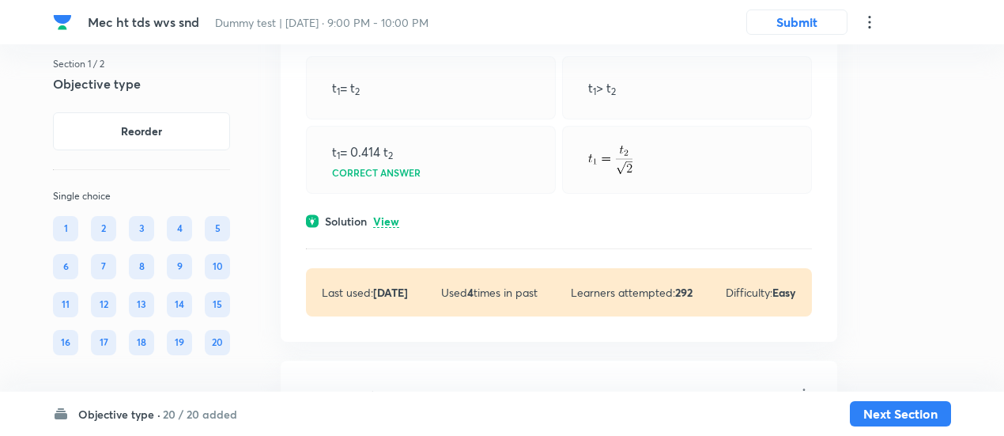
click at [390, 228] on p "View" at bounding box center [386, 222] width 26 height 12
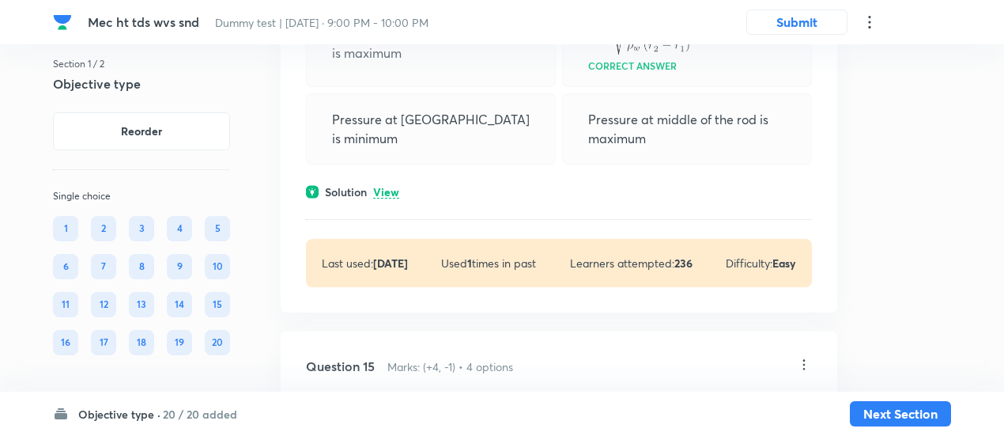
scroll to position [8290, 0]
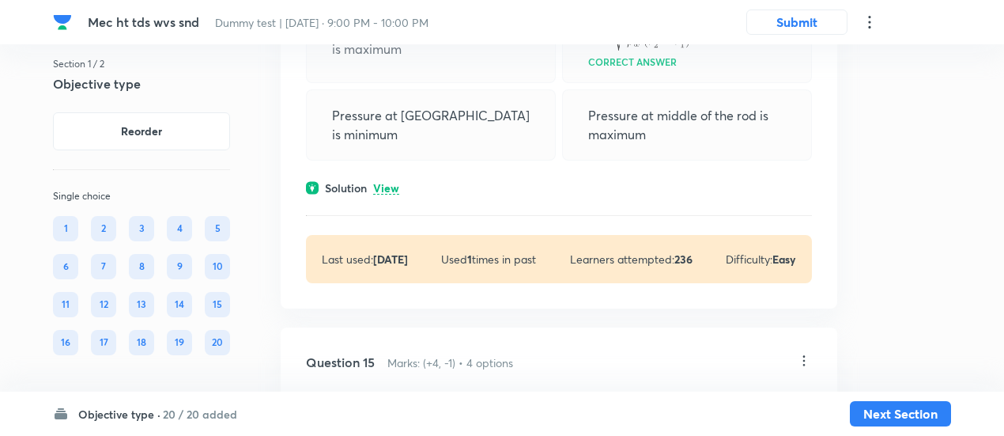
click at [386, 194] on p "View" at bounding box center [386, 189] width 26 height 12
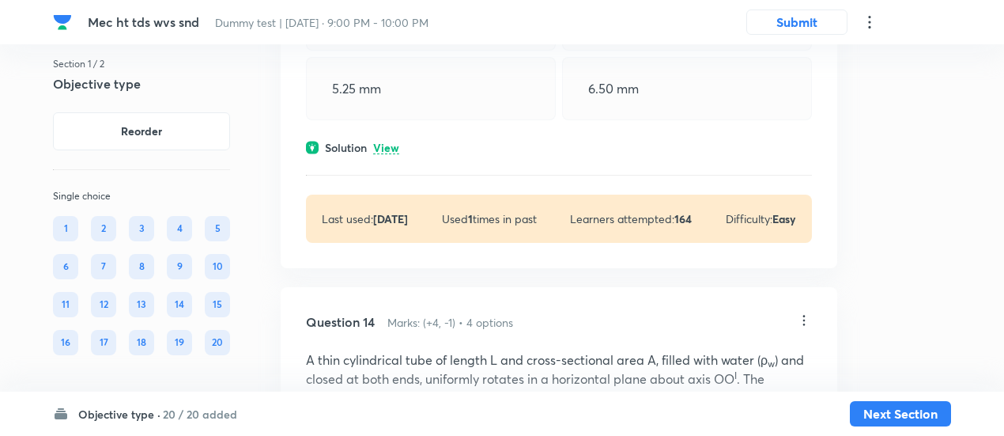
scroll to position [7738, 0]
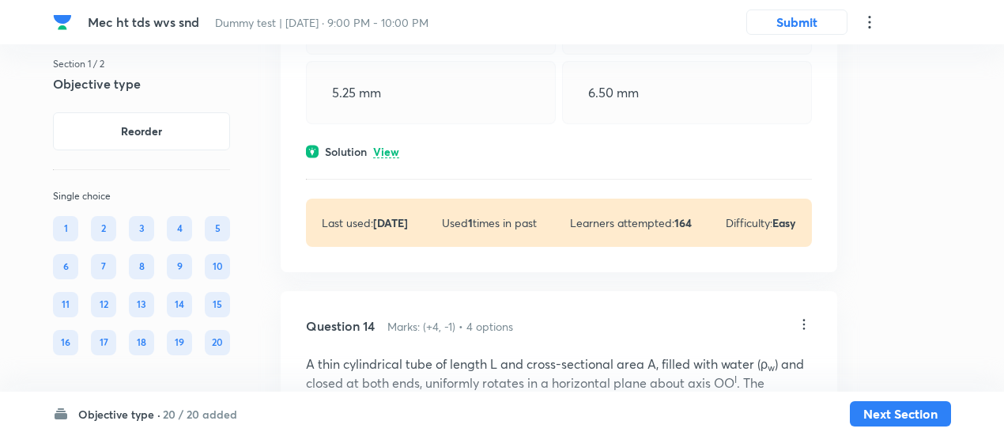
click at [387, 158] on p "View" at bounding box center [386, 152] width 26 height 12
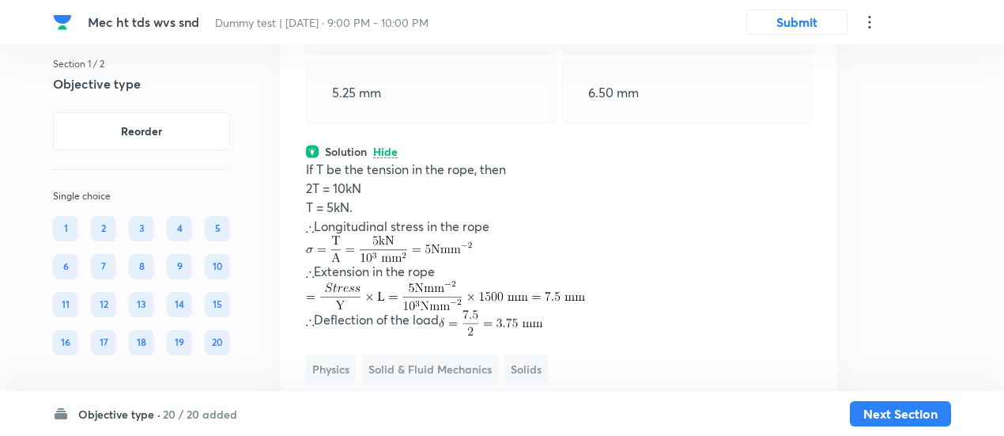
click at [387, 158] on p "Hide" at bounding box center [385, 152] width 25 height 12
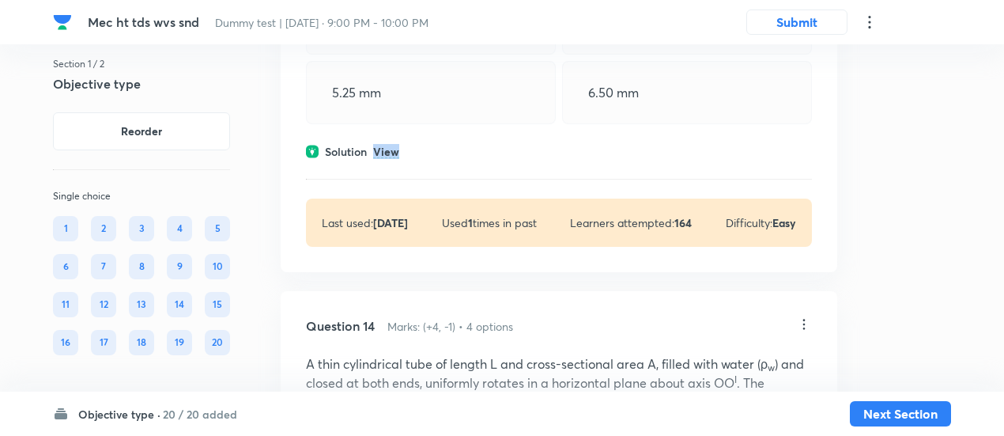
click at [387, 158] on p "View" at bounding box center [386, 152] width 26 height 12
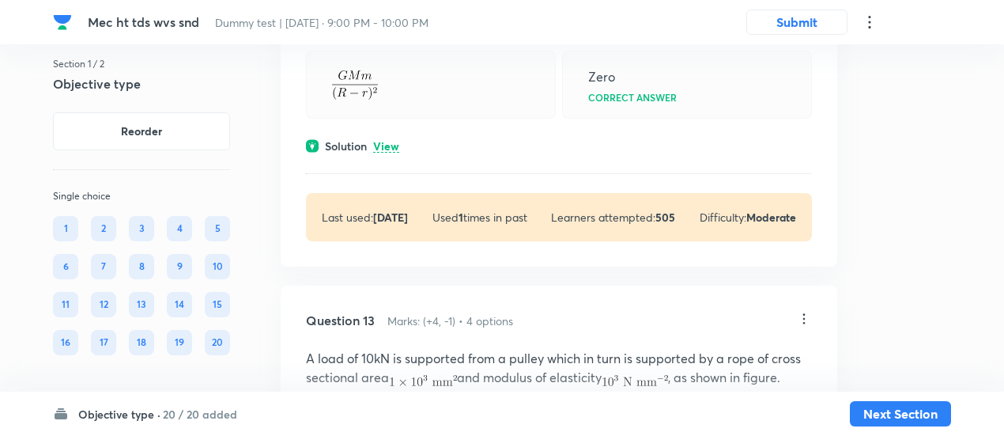
scroll to position [7140, 0]
click at [387, 153] on p "View" at bounding box center [386, 147] width 26 height 12
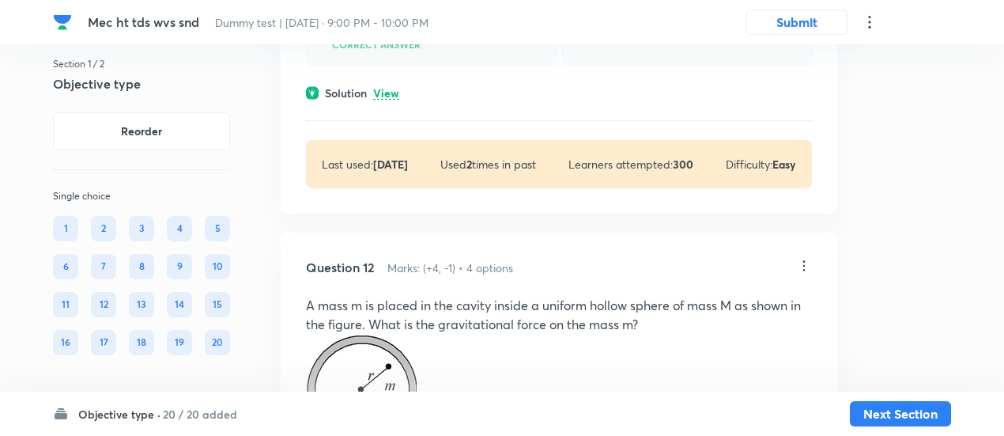
scroll to position [6650, 0]
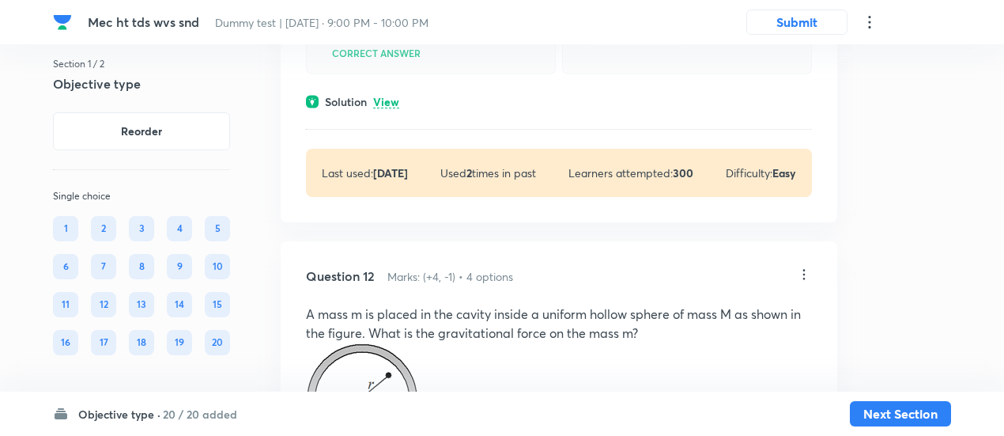
click at [393, 108] on p "View" at bounding box center [386, 102] width 26 height 12
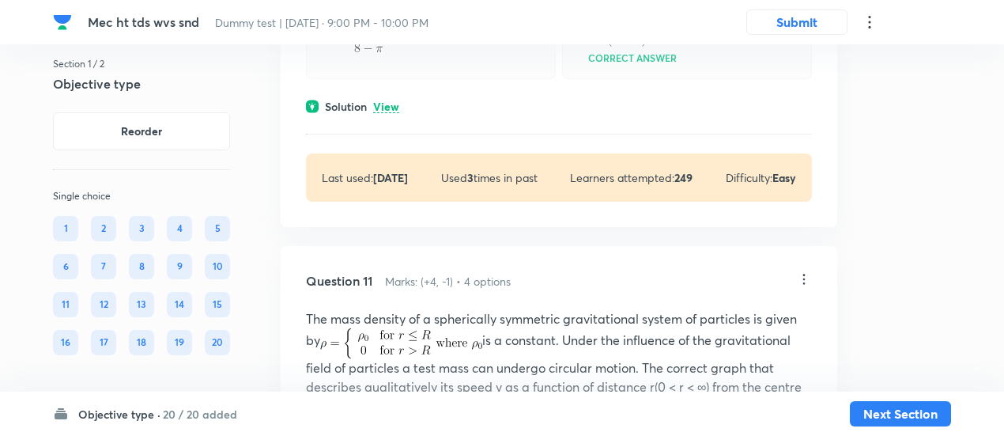
scroll to position [6019, 0]
click at [393, 114] on p "View" at bounding box center [386, 108] width 26 height 12
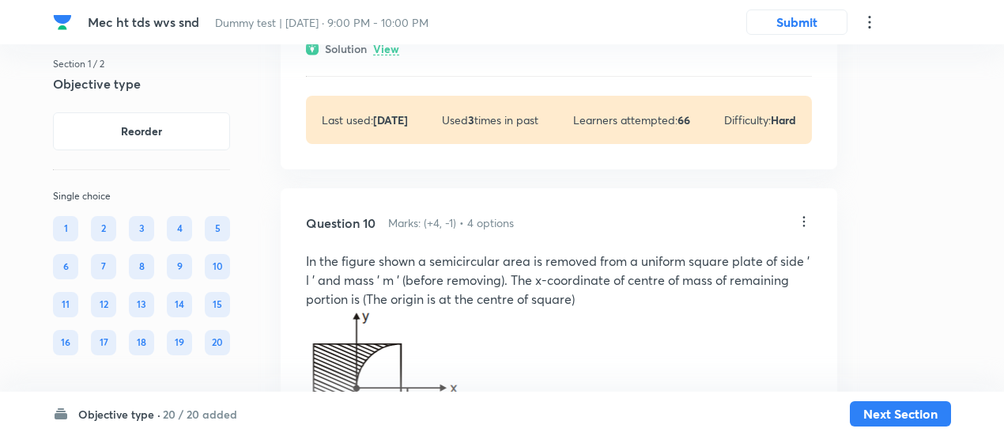
scroll to position [5491, 0]
click at [394, 56] on p "View" at bounding box center [386, 50] width 26 height 12
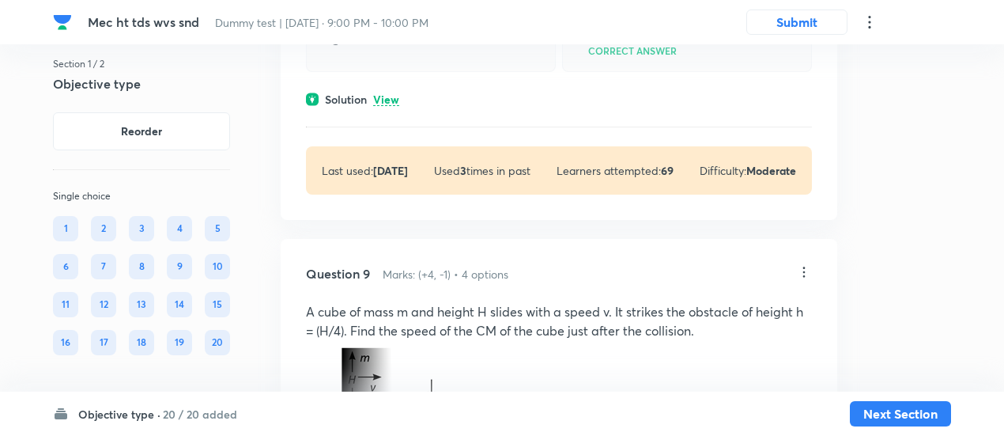
scroll to position [4911, 0]
click at [390, 108] on p "View" at bounding box center [386, 102] width 26 height 12
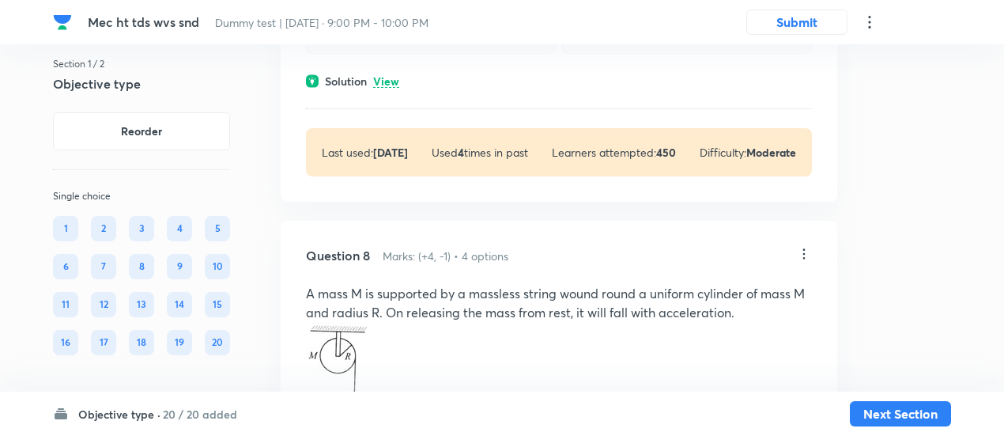
scroll to position [4408, 0]
click at [385, 89] on p "View" at bounding box center [386, 83] width 26 height 12
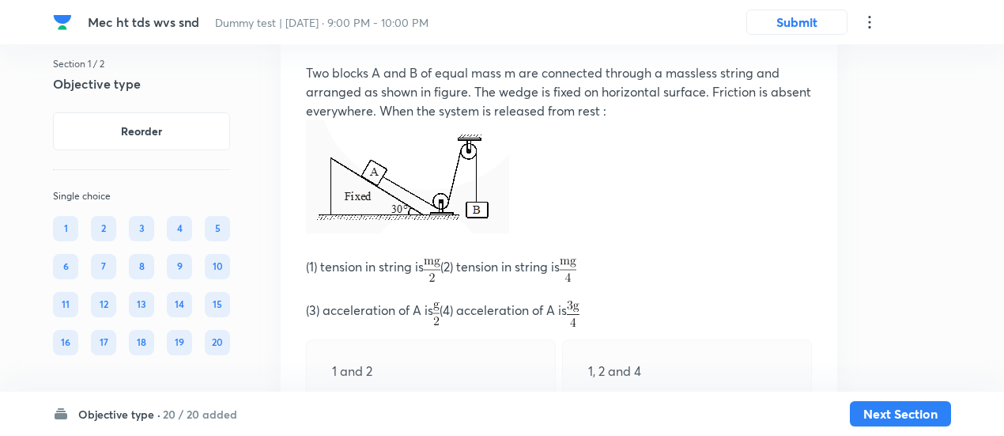
scroll to position [2941, 0]
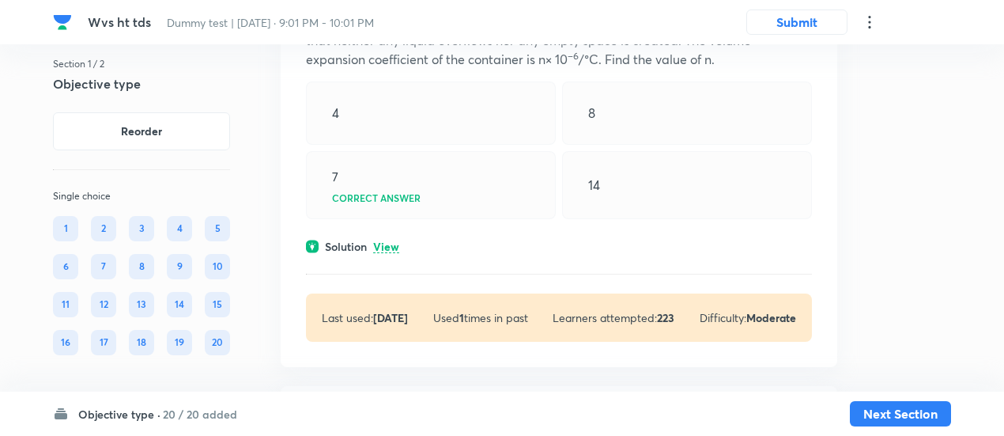
scroll to position [304, 0]
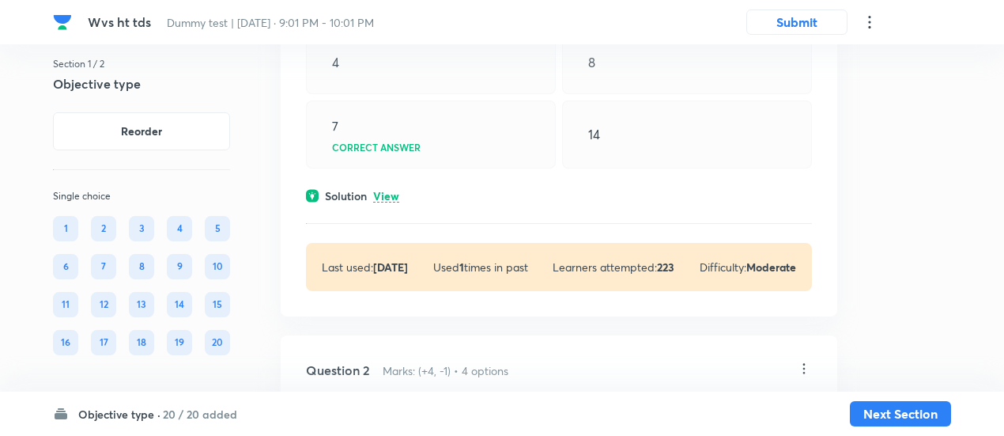
click at [386, 198] on p "View" at bounding box center [386, 197] width 26 height 12
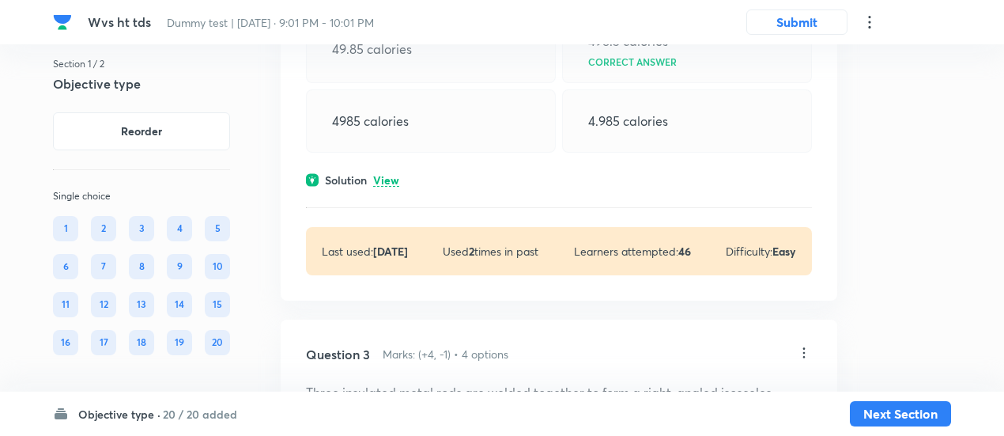
scroll to position [1028, 0]
click at [389, 180] on p "View" at bounding box center [386, 179] width 26 height 12
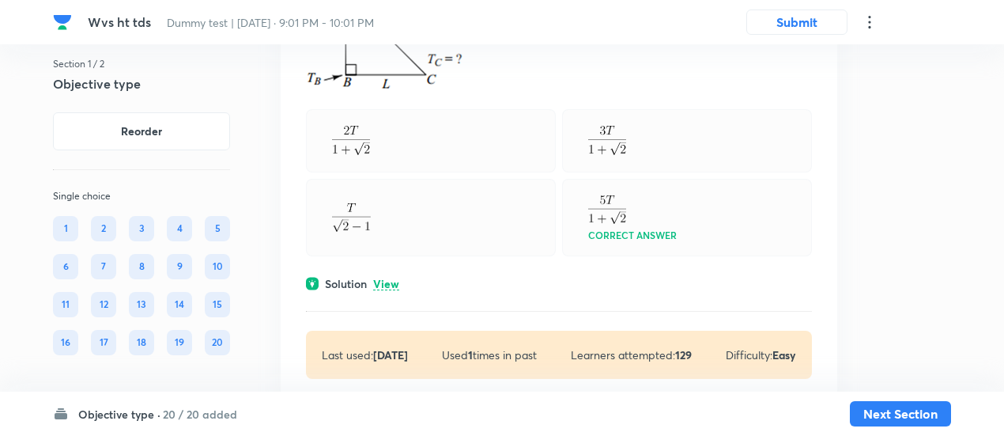
scroll to position [1656, 0]
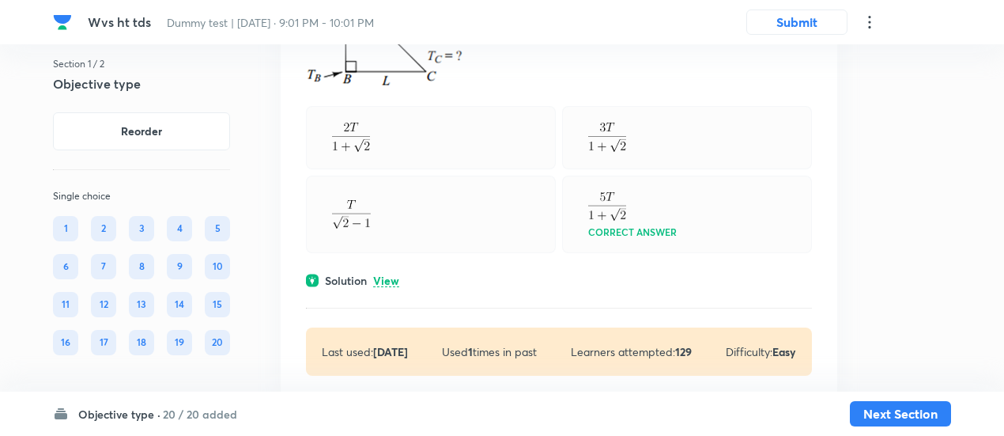
click at [389, 276] on p "View" at bounding box center [386, 281] width 26 height 12
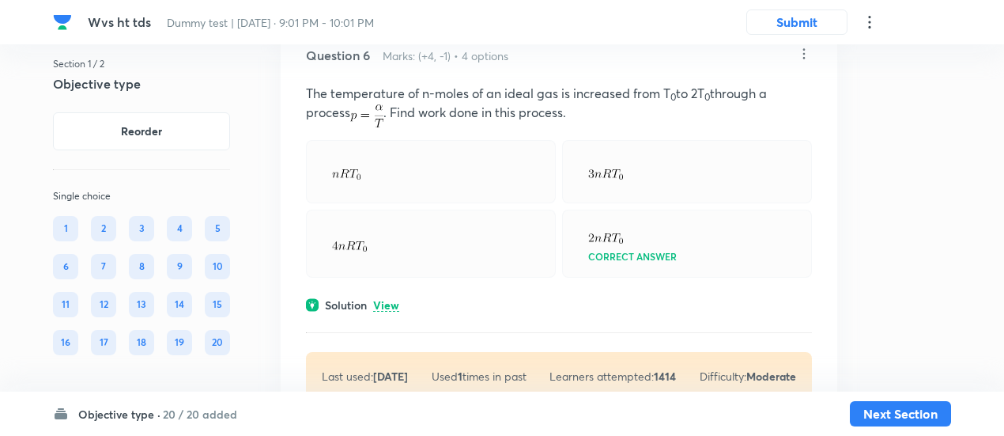
scroll to position [3563, 0]
click at [389, 299] on p "View" at bounding box center [386, 305] width 26 height 12
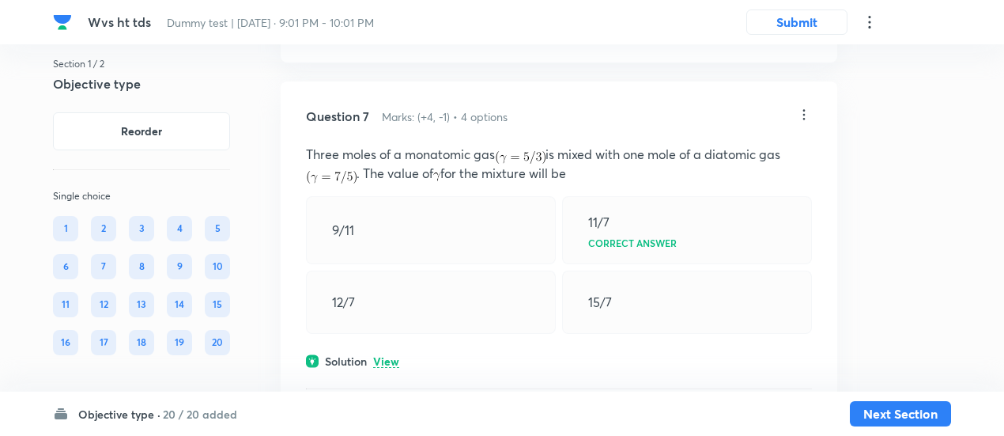
scroll to position [4133, 0]
click at [389, 355] on p "View" at bounding box center [386, 361] width 26 height 12
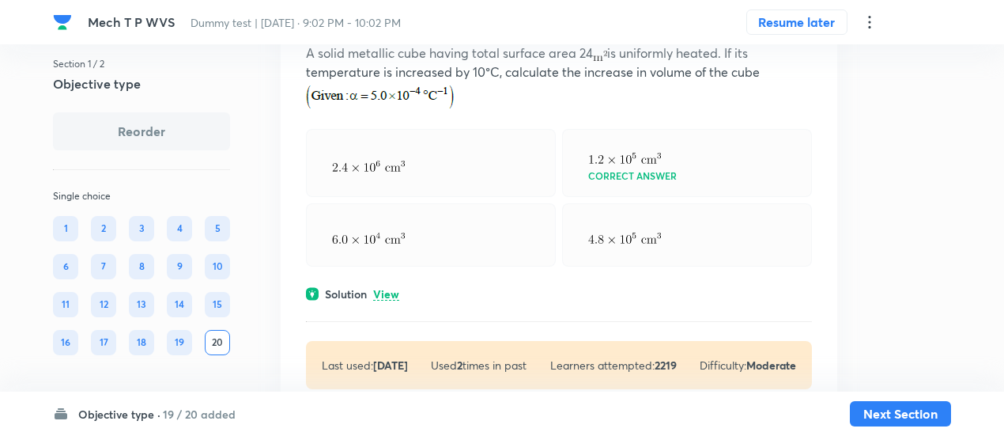
scroll to position [9756, 0]
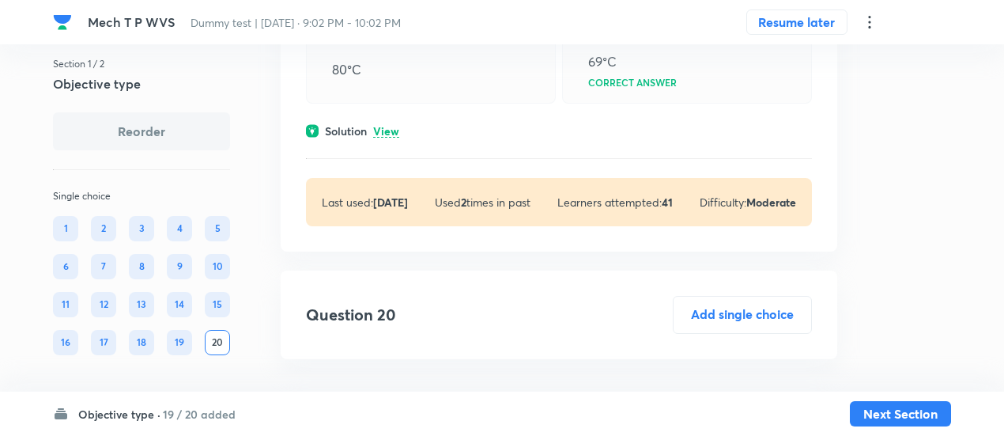
click at [391, 126] on p "View" at bounding box center [386, 132] width 26 height 12
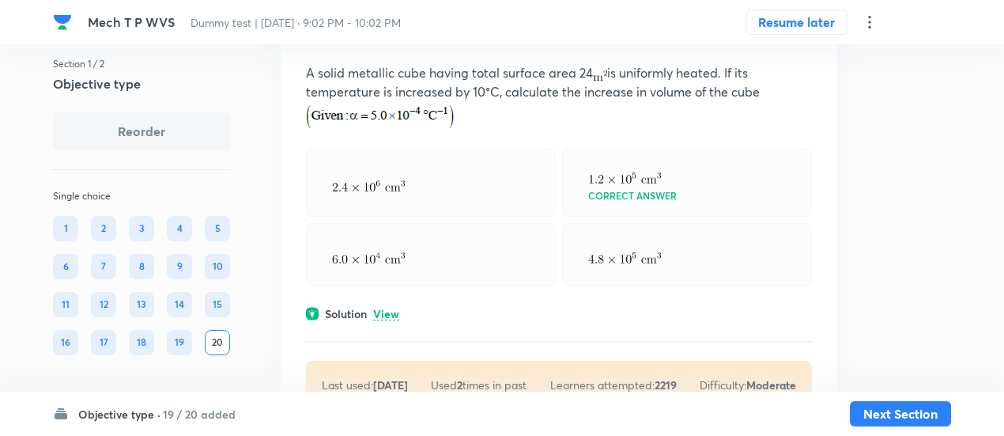
scroll to position [9135, 0]
click at [383, 309] on p "View" at bounding box center [386, 315] width 26 height 12
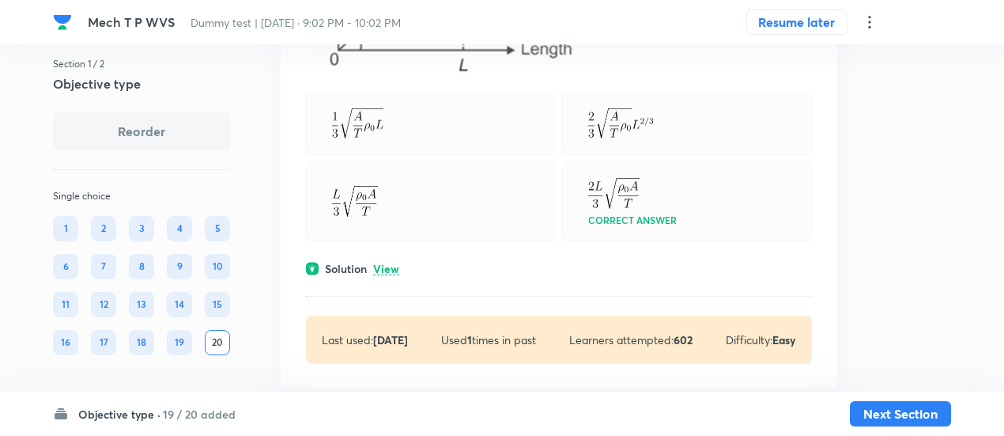
scroll to position [7321, 0]
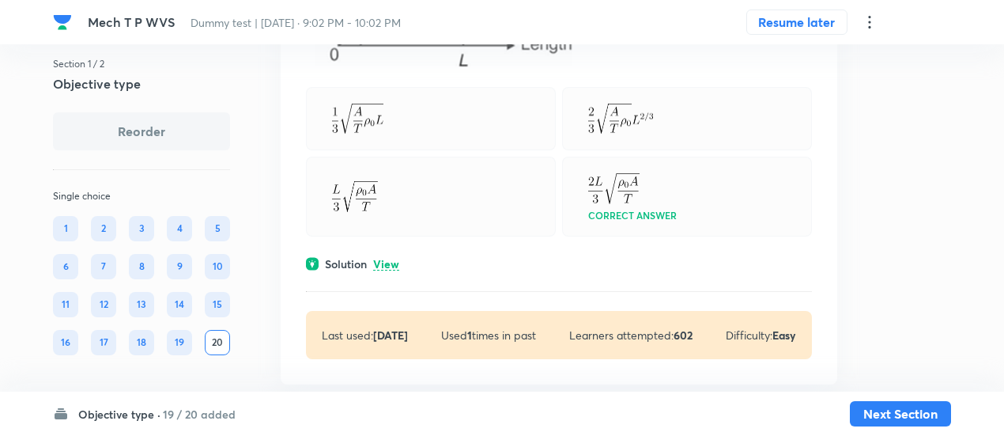
click at [390, 258] on p "View" at bounding box center [386, 264] width 26 height 12
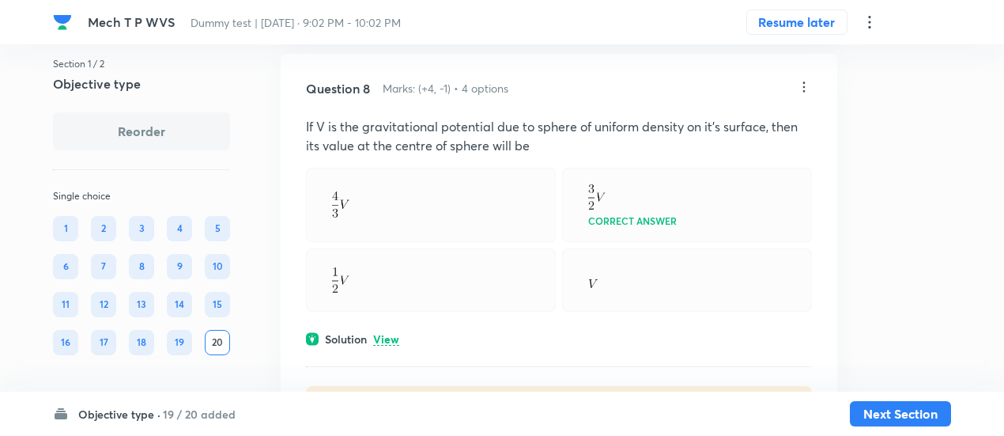
scroll to position [3822, 0]
click at [378, 335] on p "View" at bounding box center [386, 341] width 26 height 12
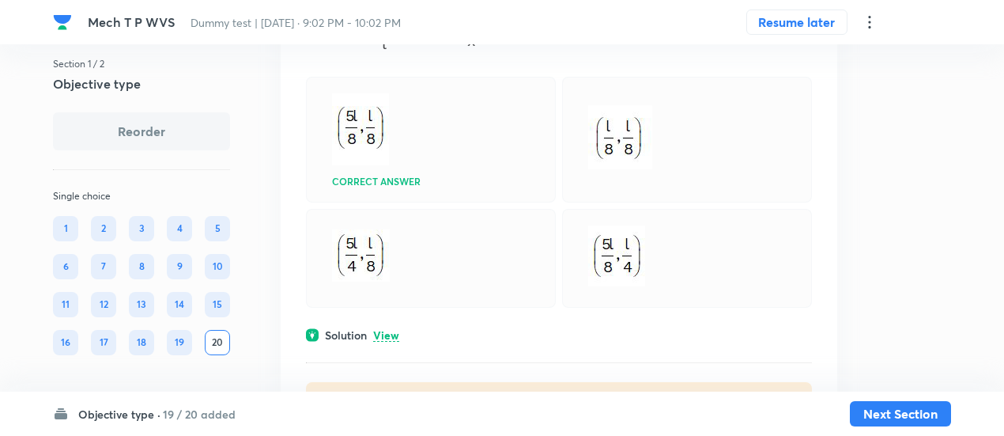
scroll to position [3401, 0]
click at [378, 334] on p "View" at bounding box center [386, 337] width 26 height 12
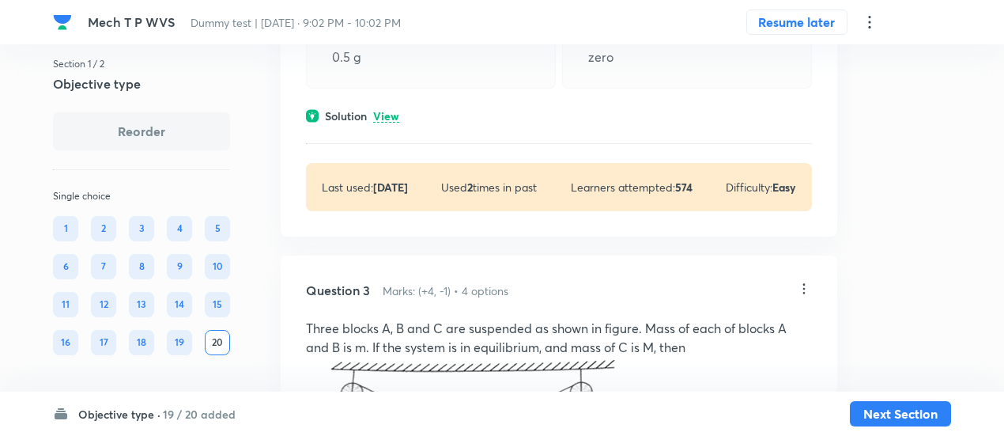
scroll to position [978, 0]
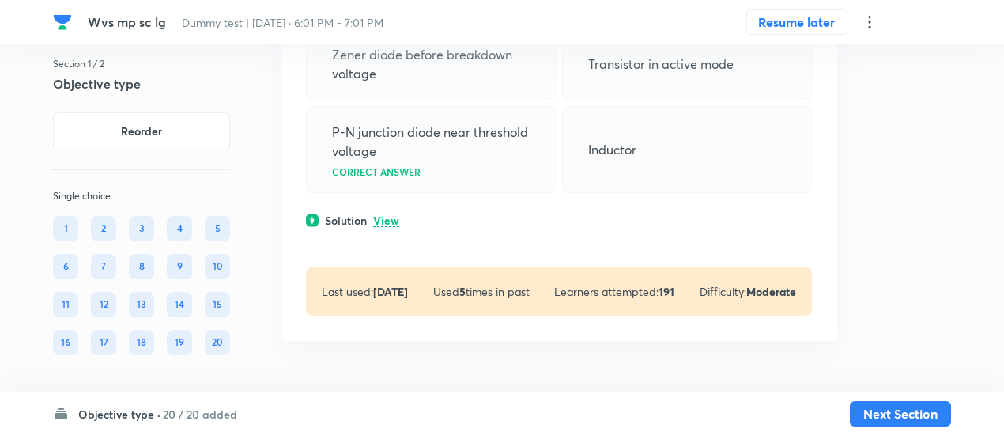
scroll to position [9361, 0]
click at [384, 221] on p "View" at bounding box center [386, 221] width 26 height 12
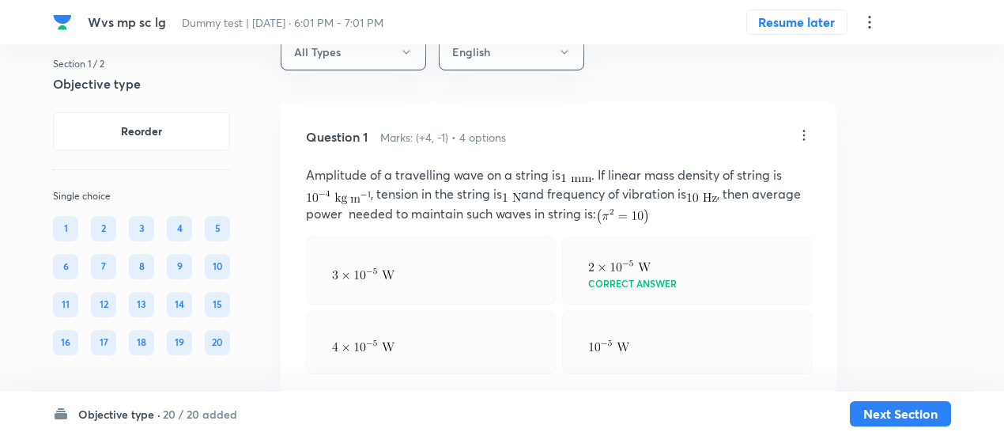
scroll to position [0, 0]
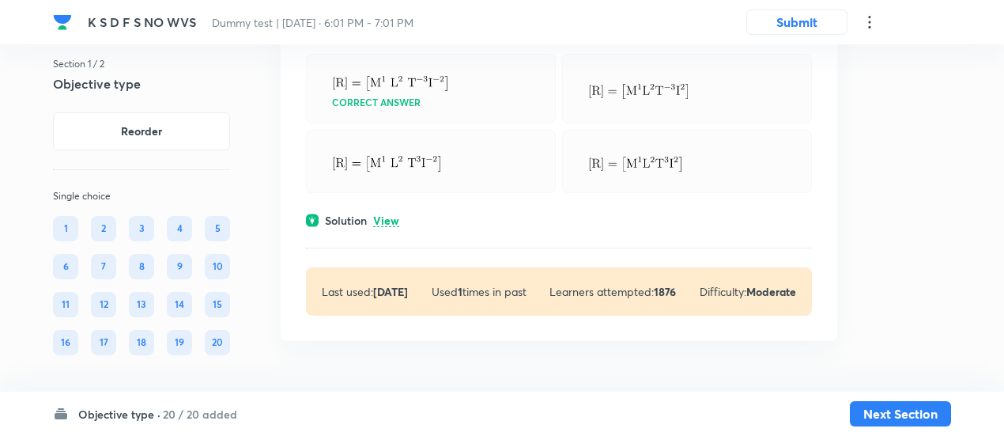
scroll to position [9845, 0]
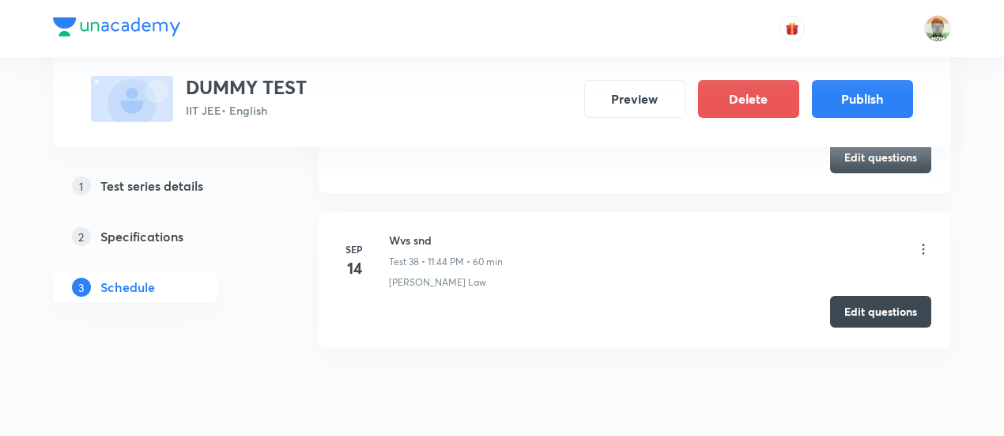
click at [846, 301] on button "Edit questions" at bounding box center [880, 312] width 101 height 32
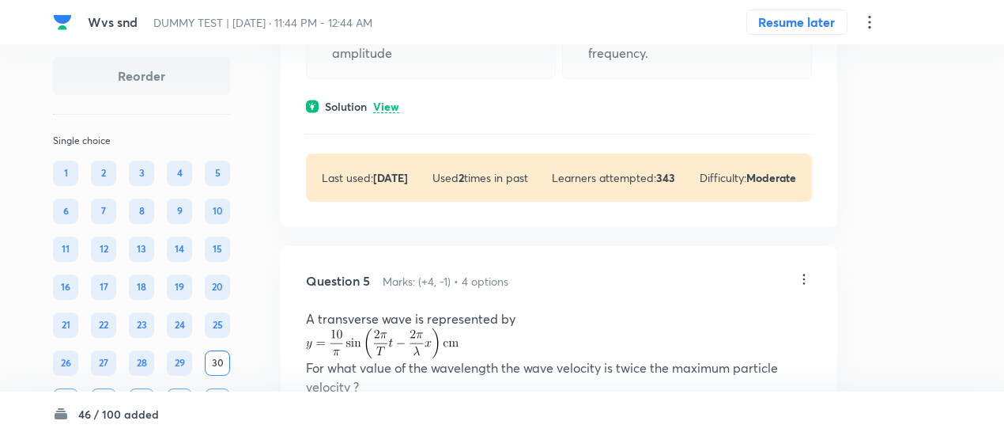
scroll to position [2517, 0]
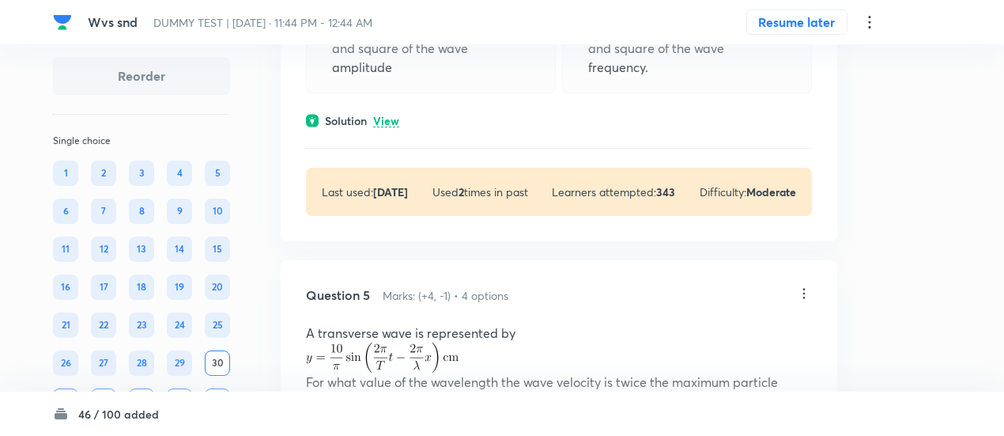
click at [387, 127] on p "View" at bounding box center [386, 121] width 26 height 12
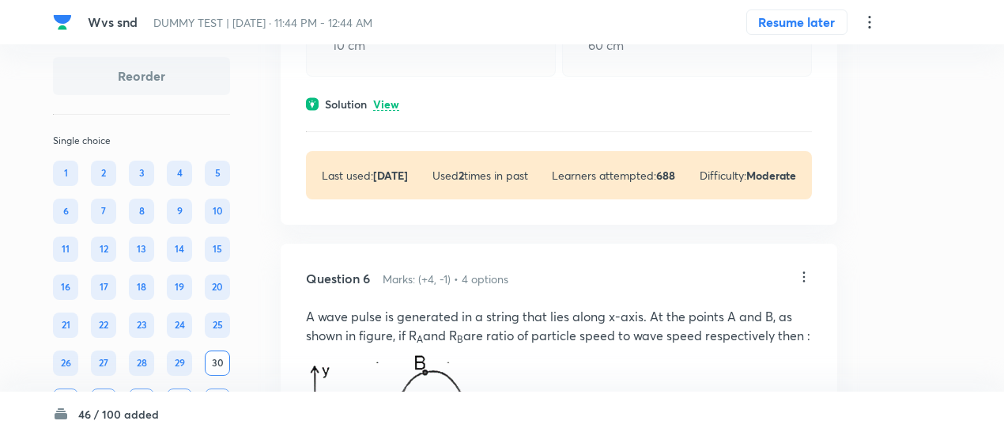
scroll to position [3102, 0]
click at [386, 111] on p "View" at bounding box center [386, 106] width 26 height 12
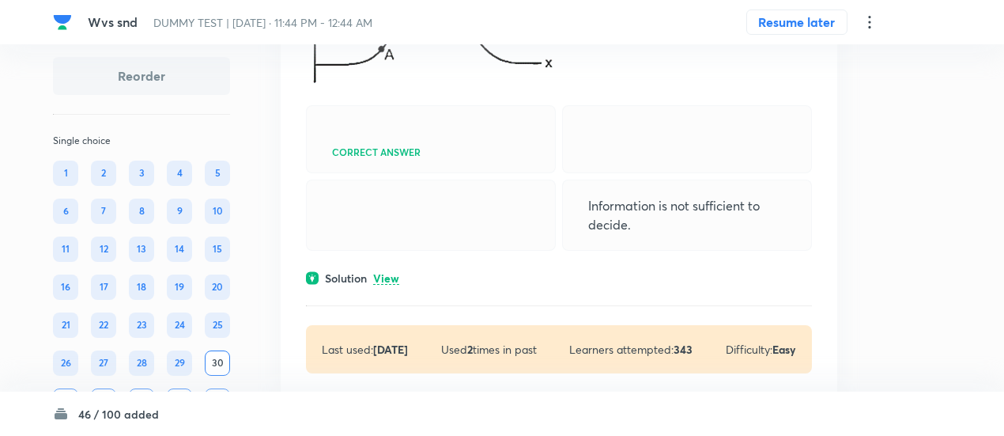
scroll to position [3629, 0]
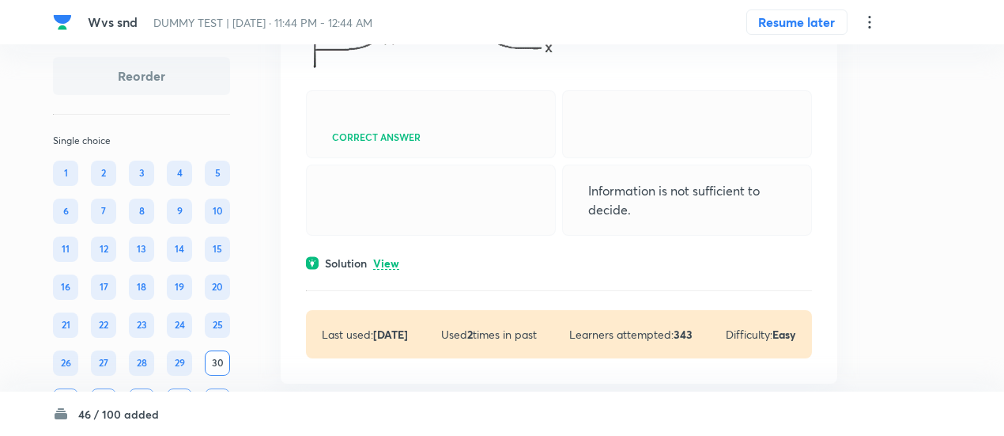
click at [386, 270] on p "View" at bounding box center [386, 264] width 26 height 12
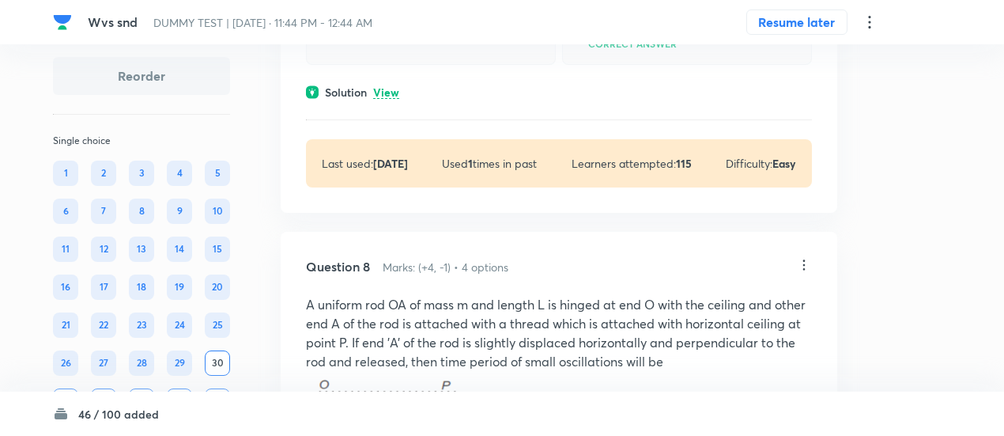
scroll to position [4321, 0]
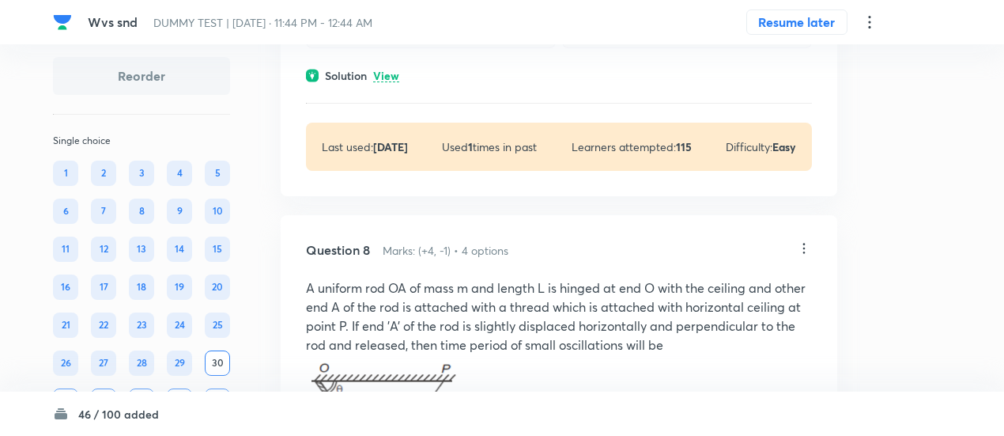
click at [386, 82] on p "View" at bounding box center [386, 76] width 26 height 12
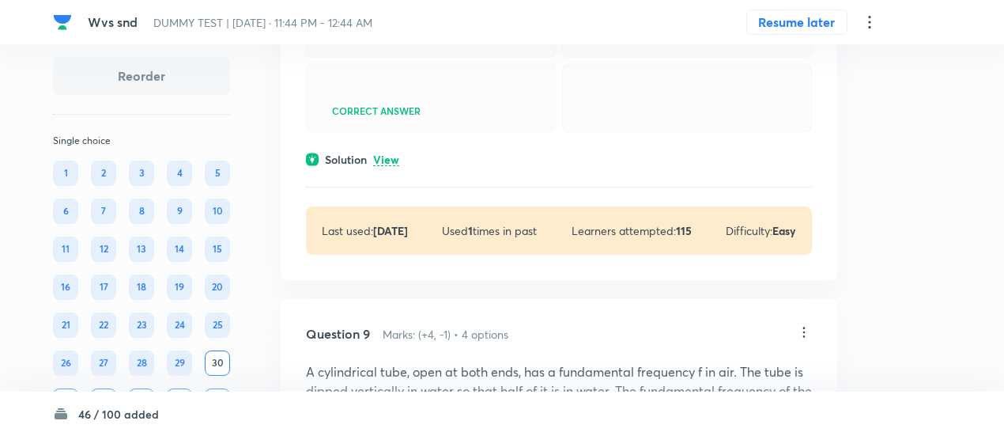
scroll to position [5019, 0]
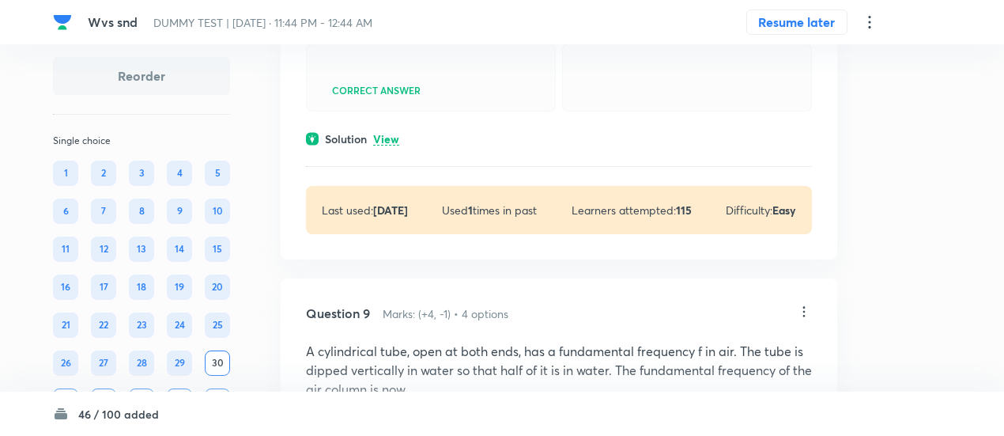
click at [390, 145] on p "View" at bounding box center [386, 140] width 26 height 12
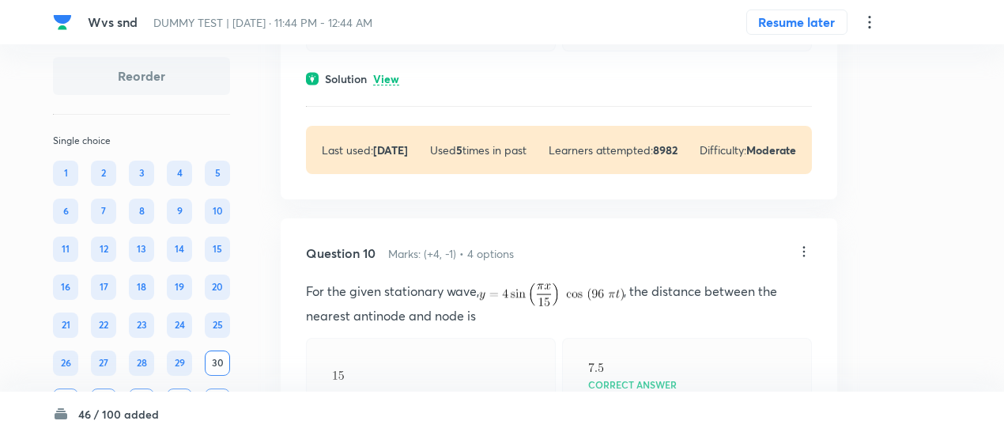
scroll to position [5783, 0]
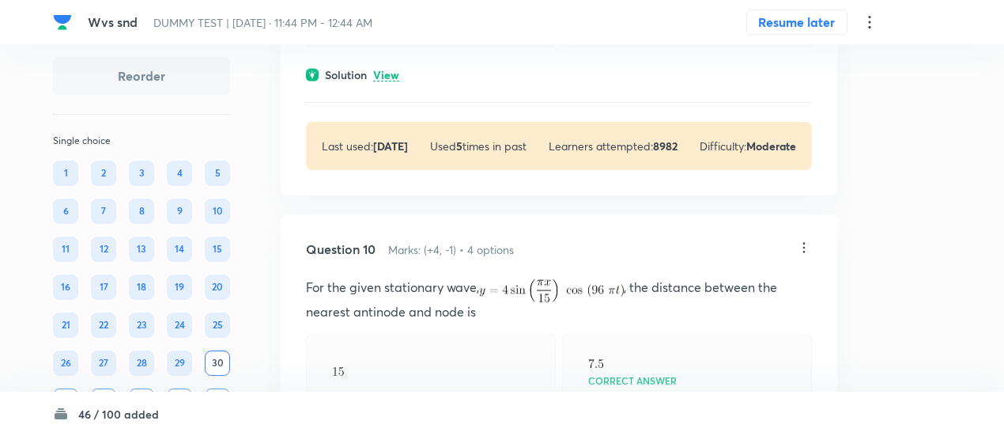
click at [385, 81] on p "View" at bounding box center [386, 76] width 26 height 12
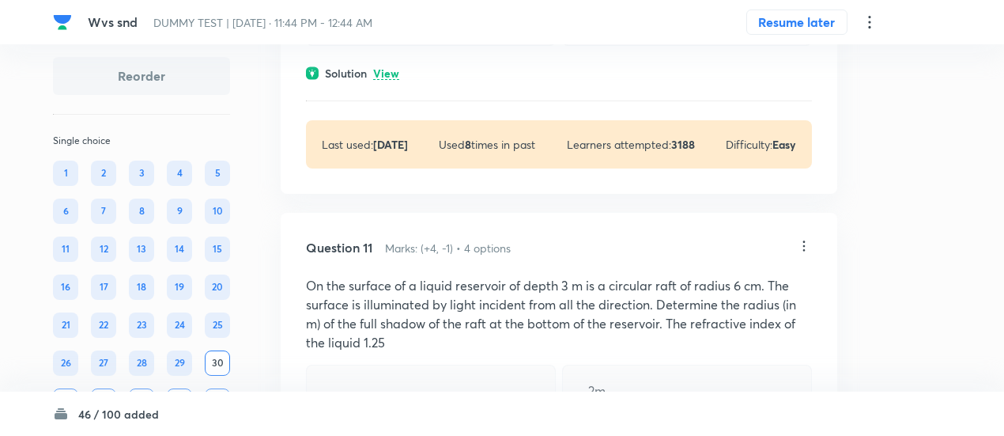
scroll to position [6653, 0]
click at [386, 79] on p "View" at bounding box center [386, 73] width 26 height 12
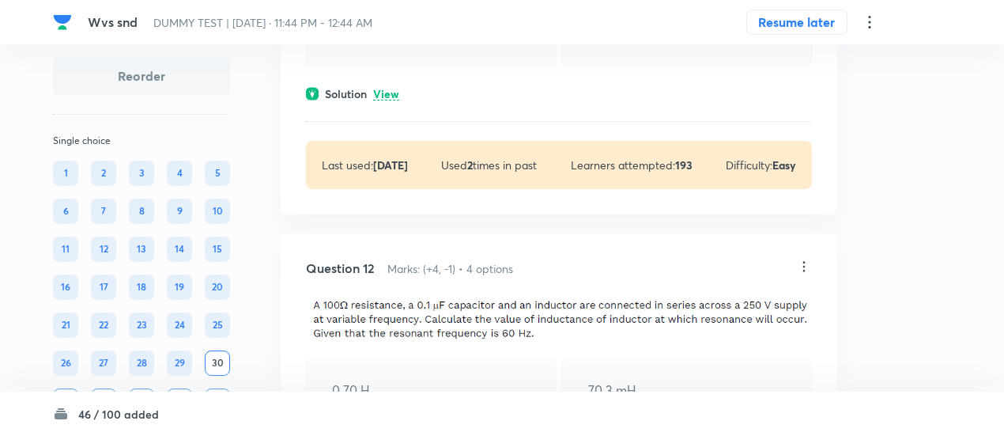
scroll to position [7374, 0]
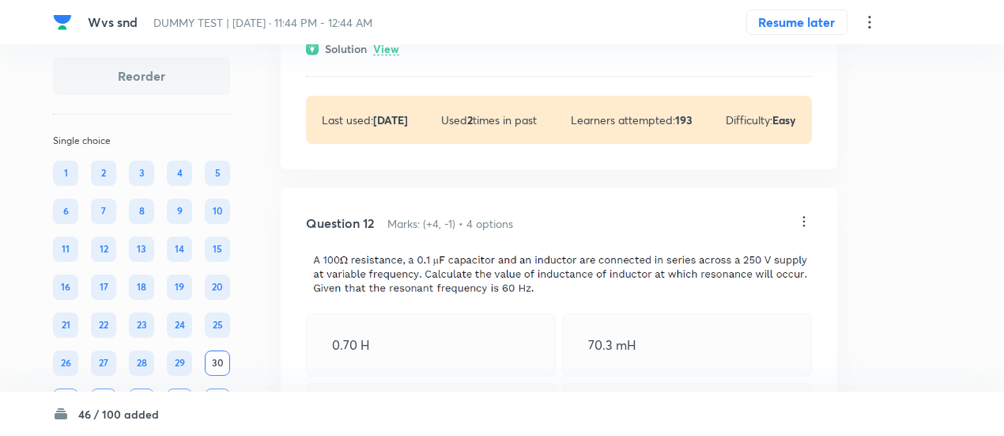
click at [387, 55] on p "View" at bounding box center [386, 49] width 26 height 12
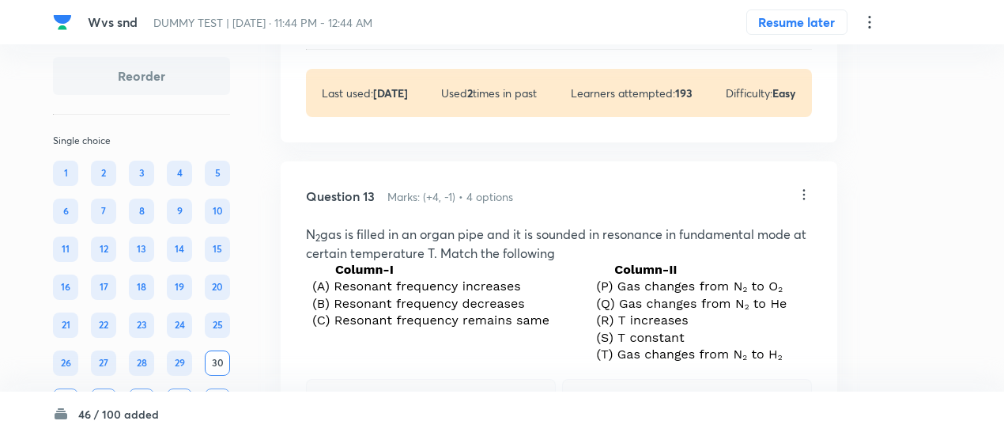
scroll to position [8219, 0]
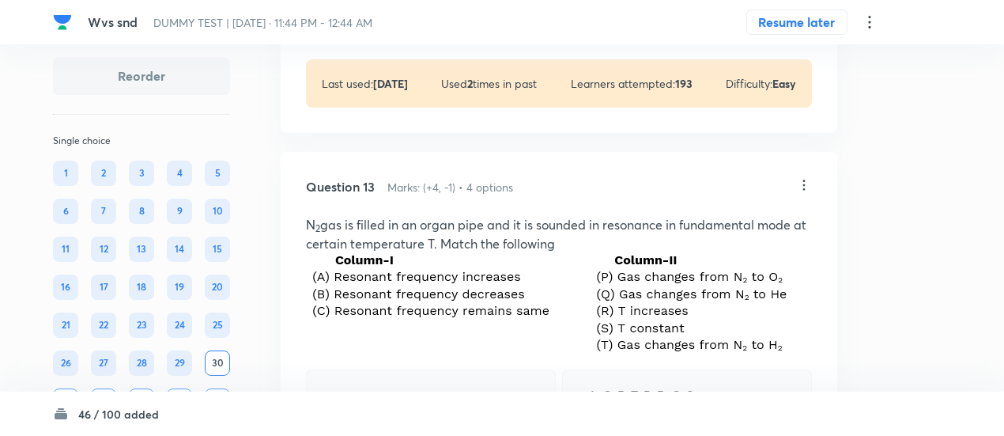
click at [387, 19] on p "View" at bounding box center [386, 13] width 26 height 12
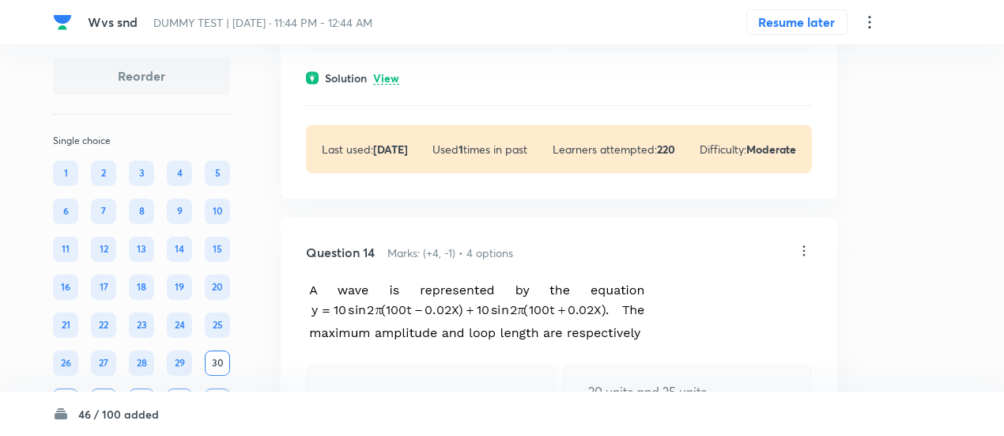
scroll to position [8890, 0]
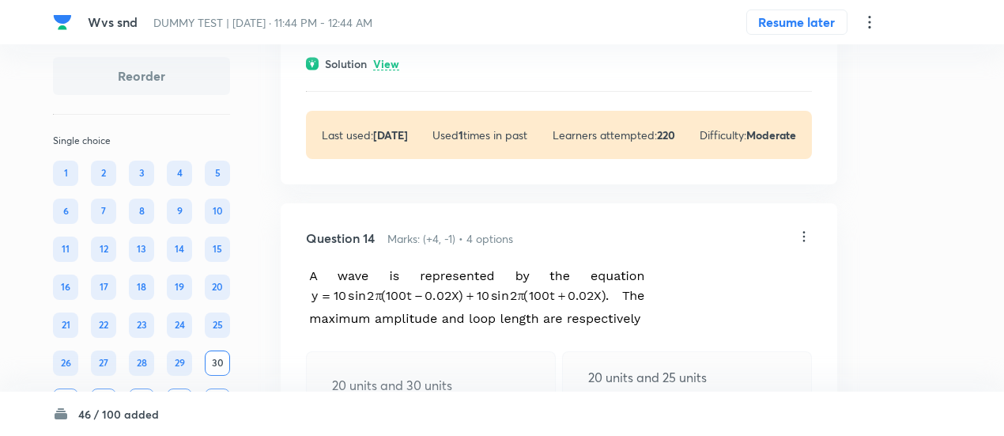
click at [389, 70] on p "View" at bounding box center [386, 64] width 26 height 12
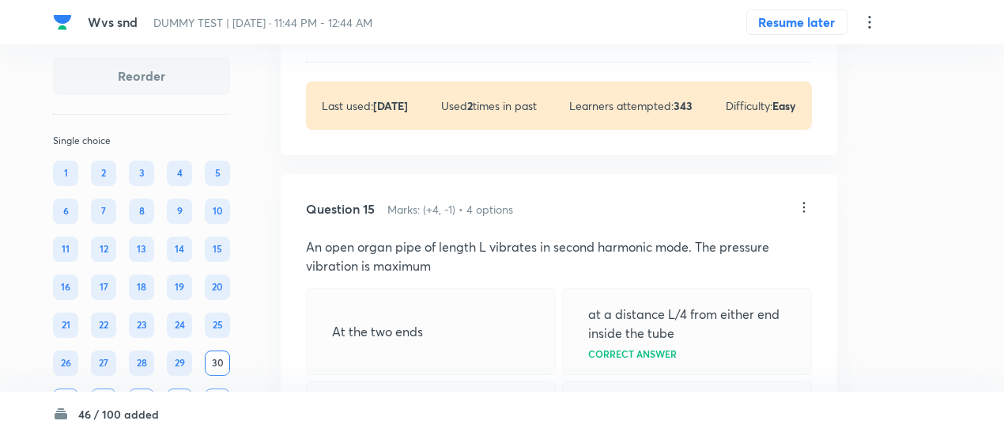
scroll to position [9501, 0]
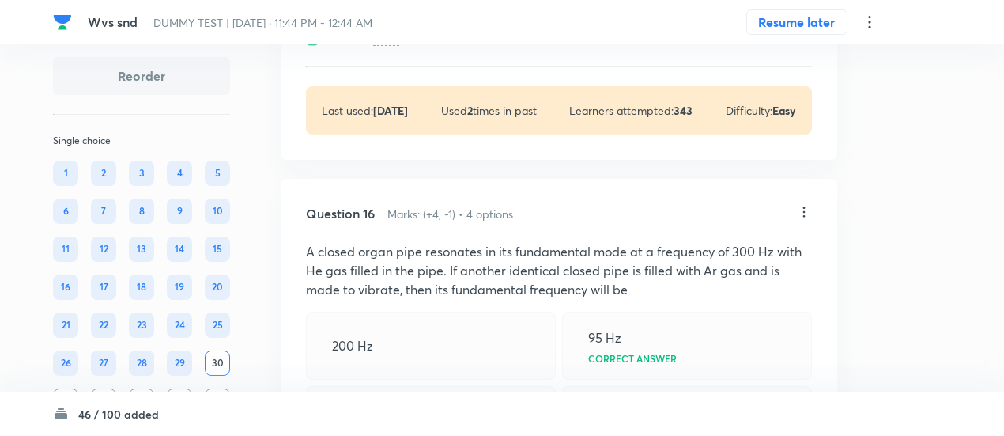
scroll to position [10113, 0]
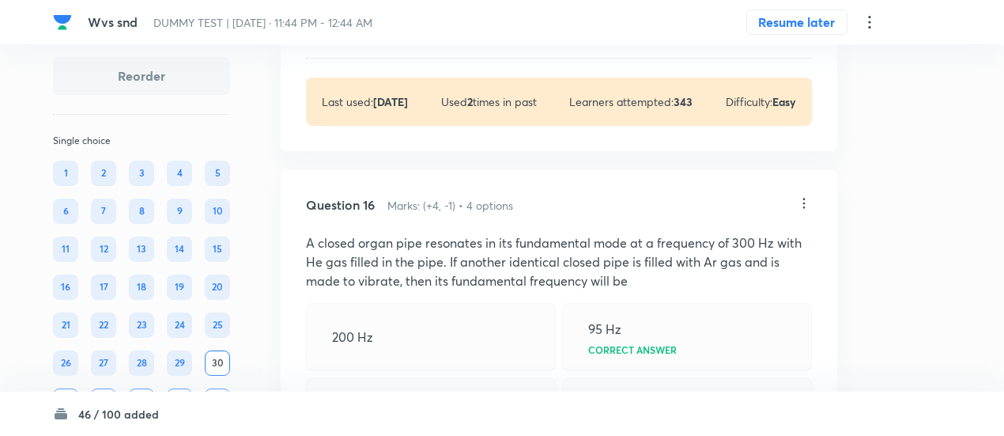
click at [391, 37] on p "View" at bounding box center [386, 31] width 26 height 12
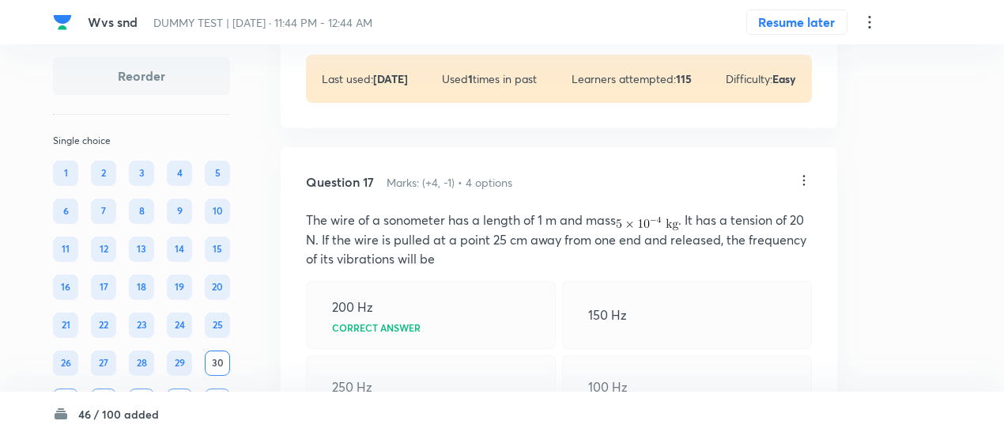
scroll to position [10842, 0]
click at [390, 13] on p "View" at bounding box center [386, 8] width 26 height 12
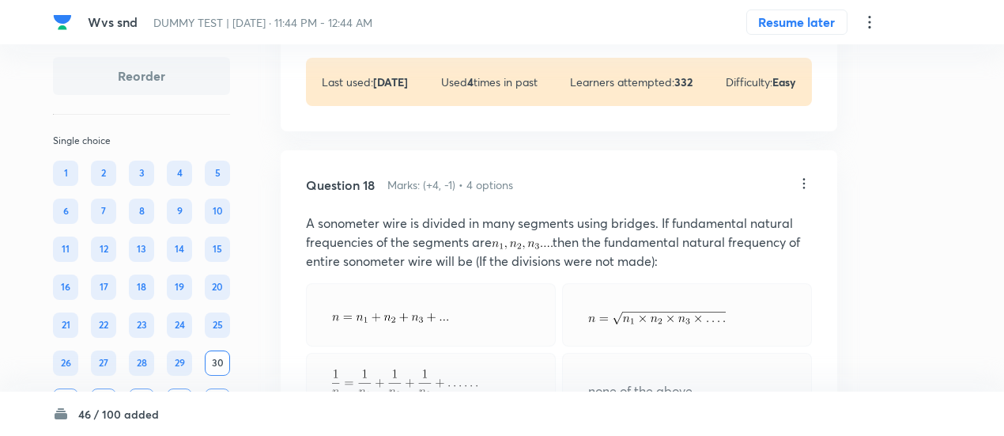
scroll to position [11587, 0]
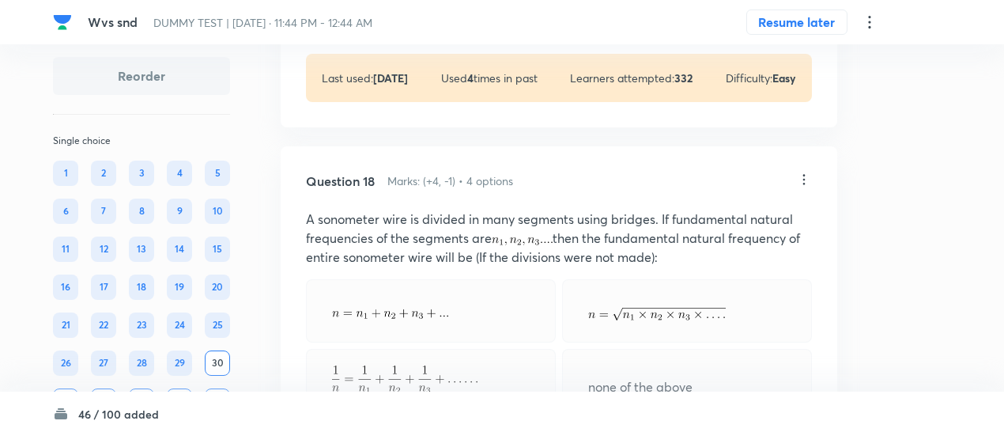
click at [387, 13] on p "View" at bounding box center [386, 8] width 26 height 12
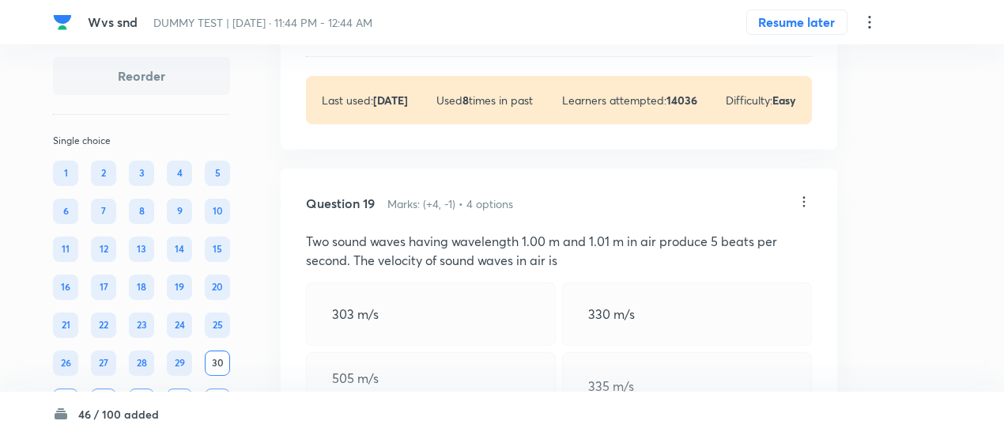
scroll to position [12417, 0]
click at [390, 35] on p "View" at bounding box center [386, 29] width 26 height 12
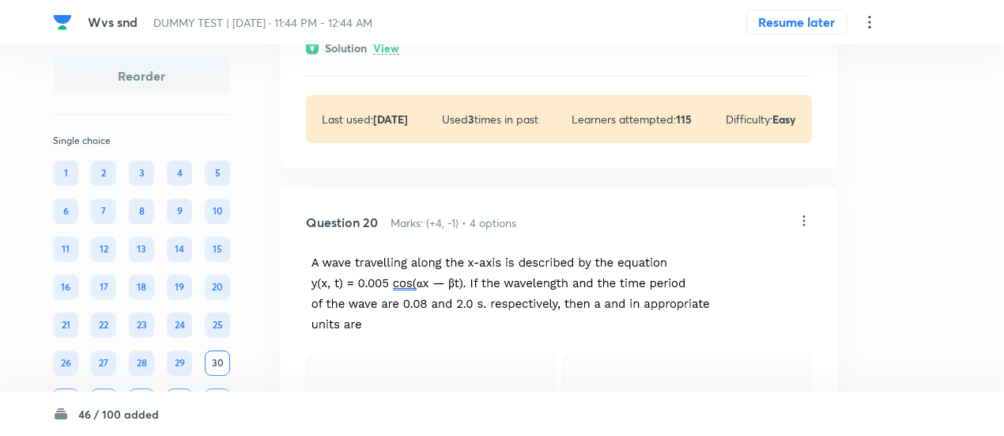
scroll to position [13103, 0]
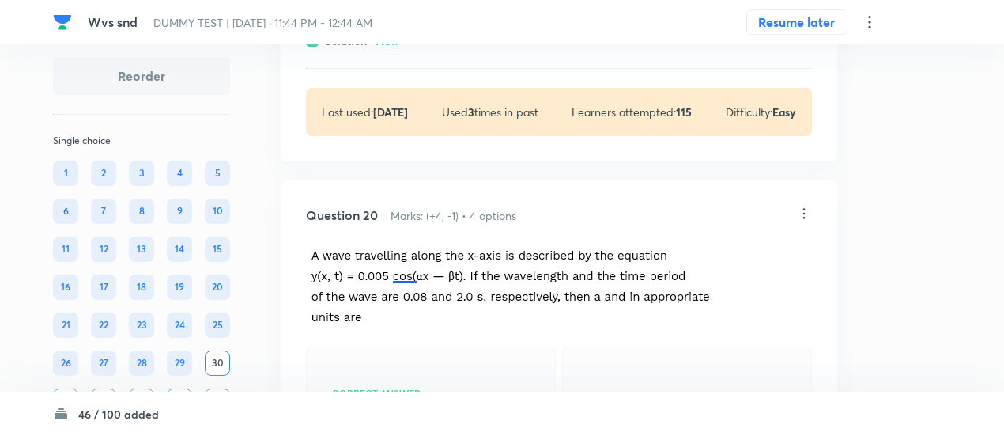
click at [390, 47] on p "View" at bounding box center [386, 42] width 26 height 12
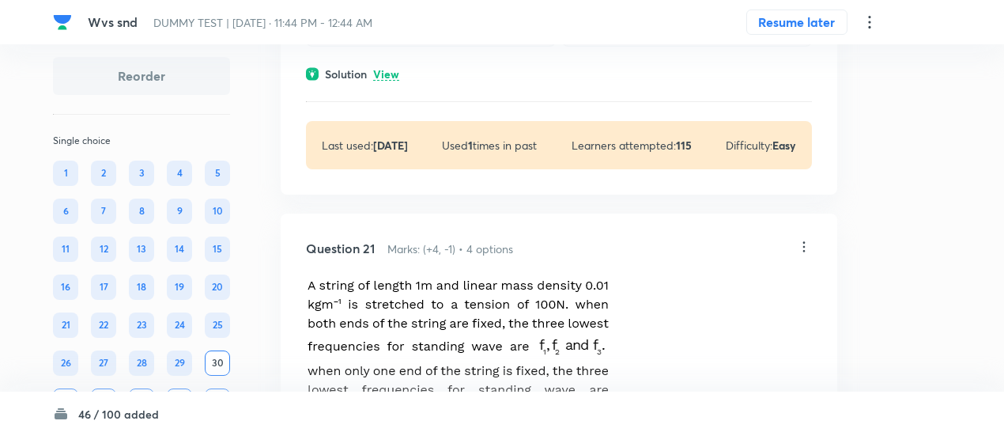
scroll to position [13703, 0]
click at [394, 80] on p "View" at bounding box center [386, 74] width 26 height 12
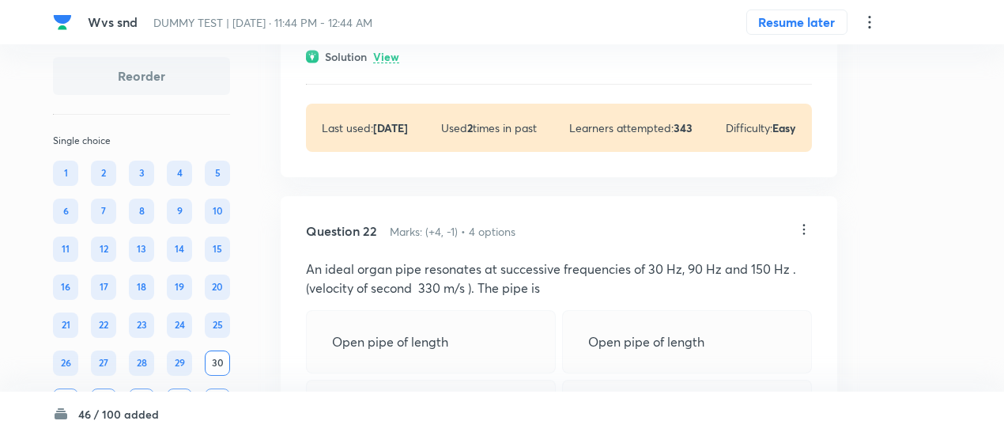
scroll to position [14440, 0]
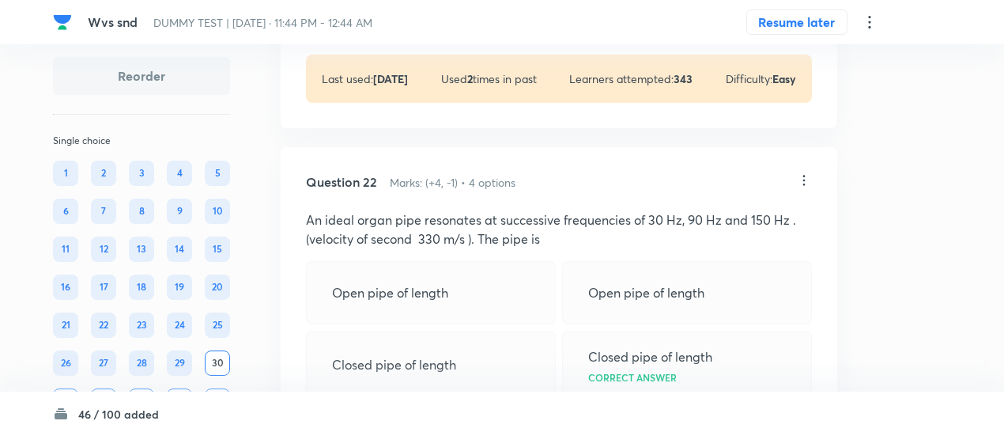
click at [392, 14] on p "View" at bounding box center [386, 8] width 26 height 12
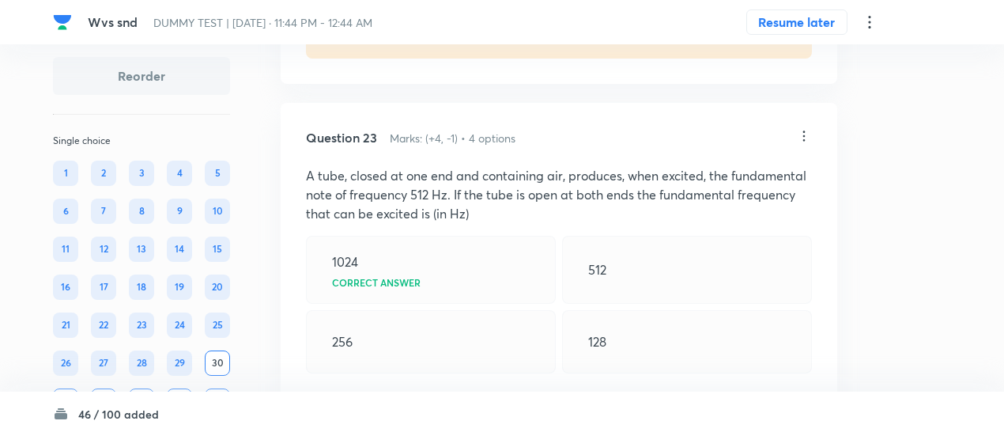
scroll to position [15188, 0]
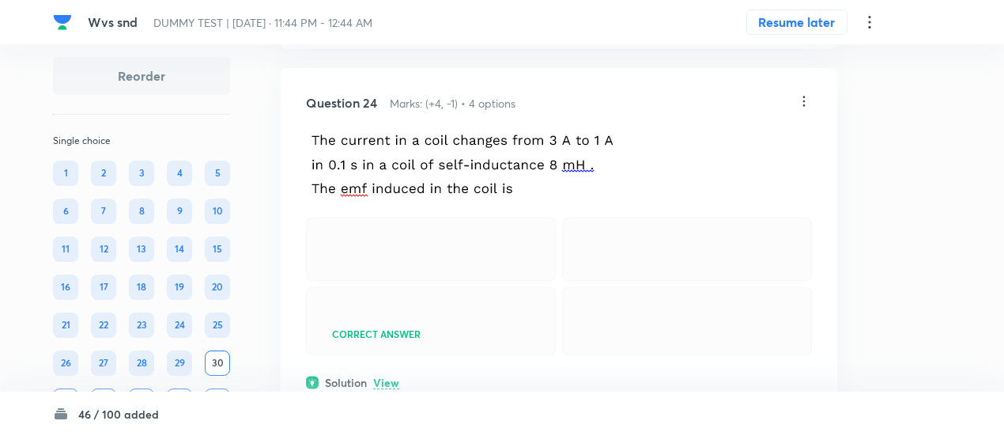
scroll to position [15848, 0]
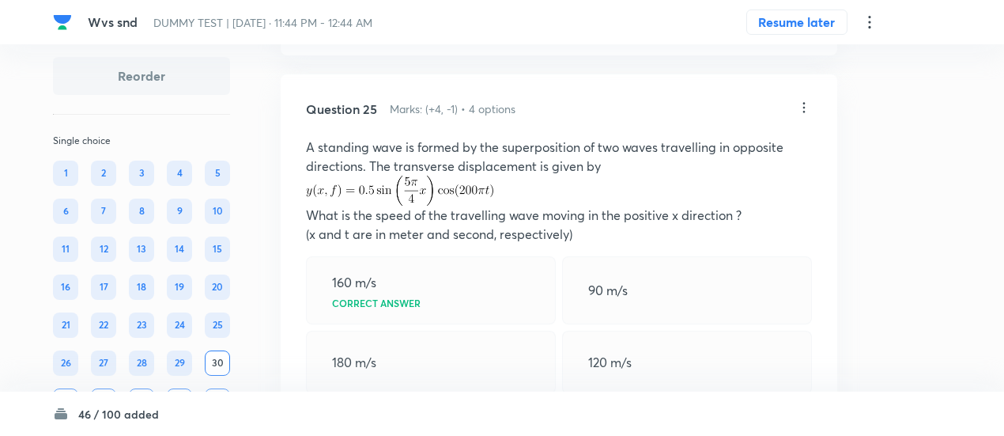
scroll to position [16539, 0]
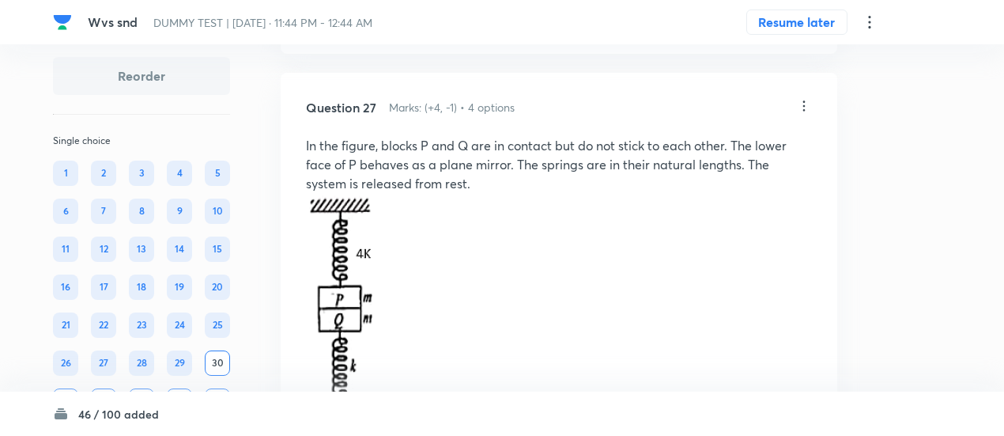
scroll to position [17809, 0]
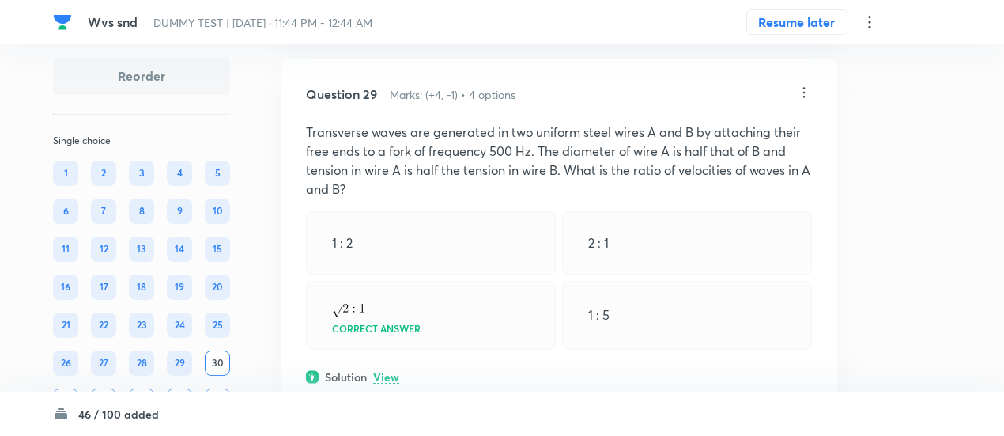
scroll to position [19504, 0]
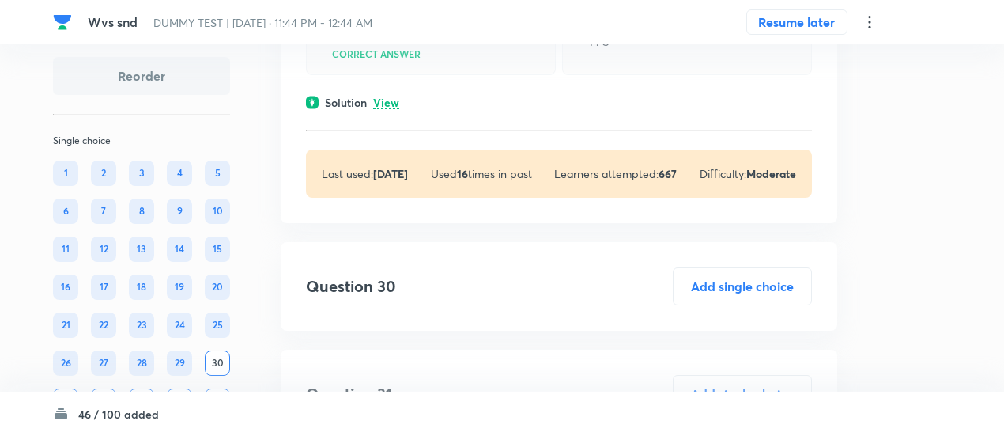
scroll to position [20147, 0]
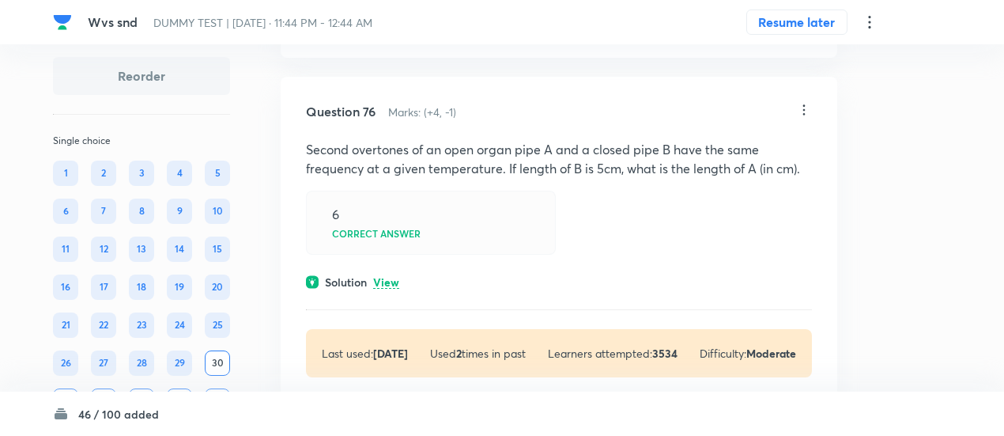
scroll to position [27074, 0]
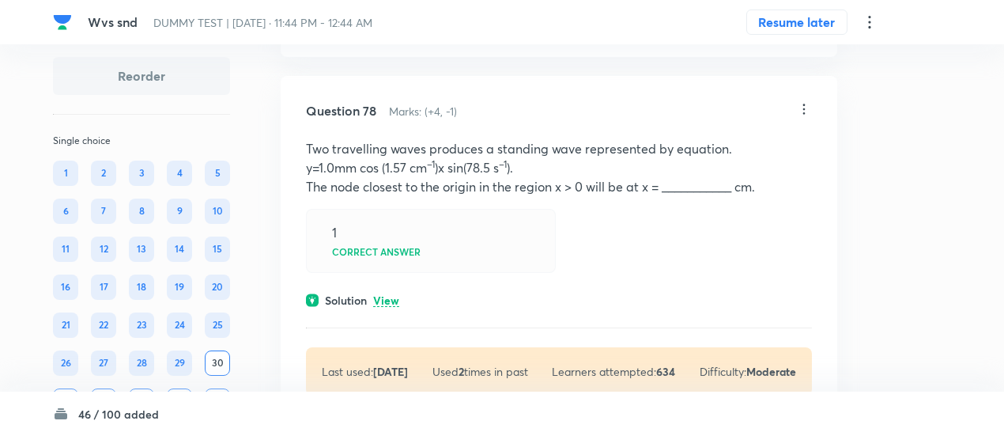
scroll to position [28187, 0]
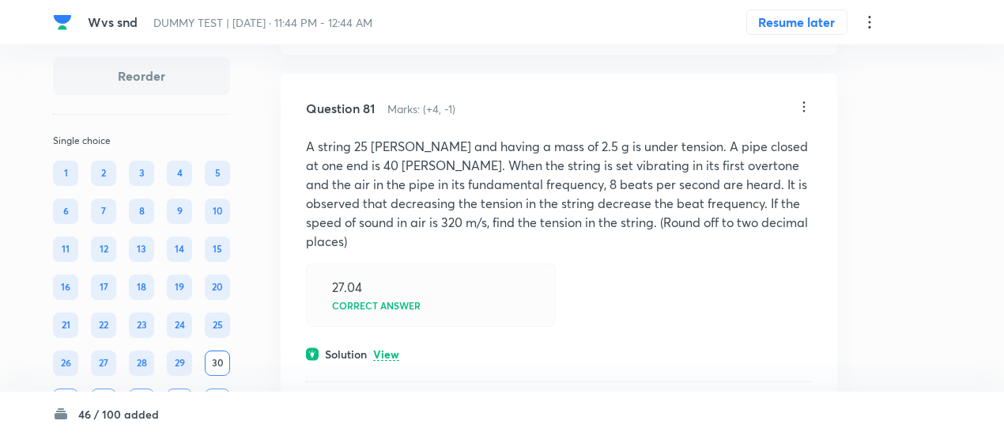
scroll to position [29677, 0]
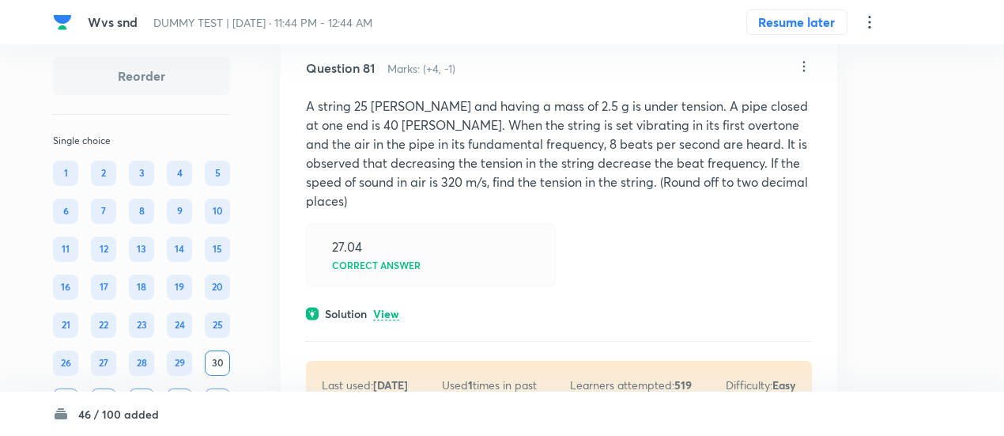
click at [868, 26] on icon at bounding box center [869, 22] width 2 height 13
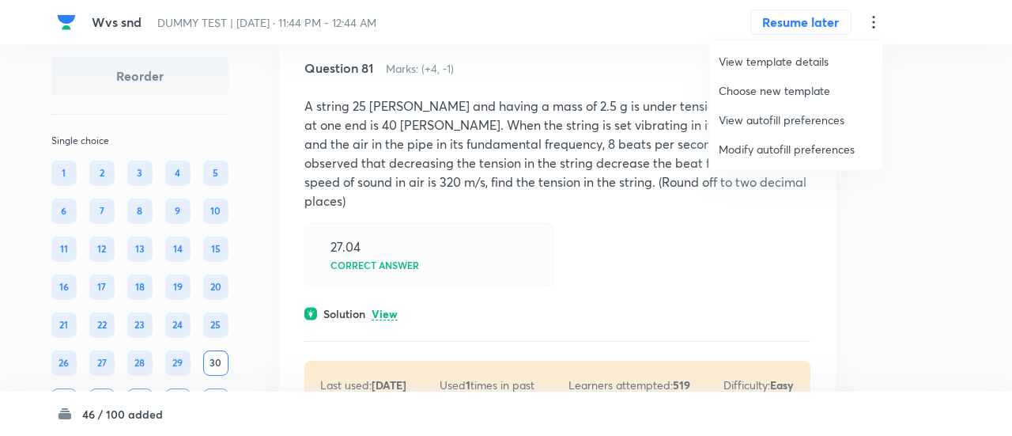
click at [754, 94] on span "Choose new template" at bounding box center [796, 90] width 154 height 17
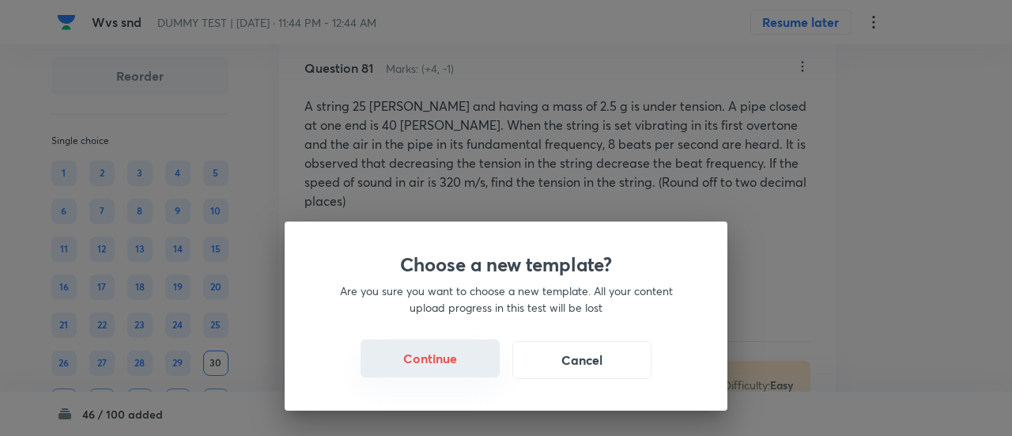
click at [420, 369] on button "Continue" at bounding box center [429, 358] width 139 height 38
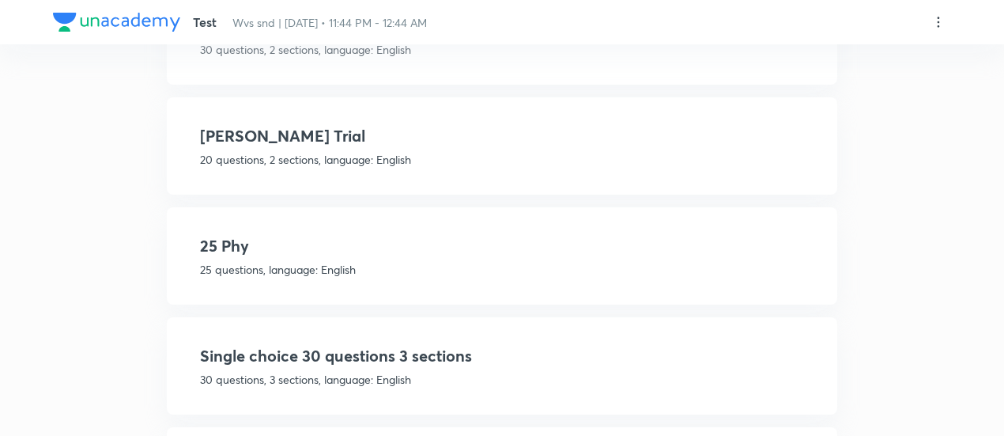
click at [517, 261] on p "25 questions, language: English" at bounding box center [502, 269] width 604 height 17
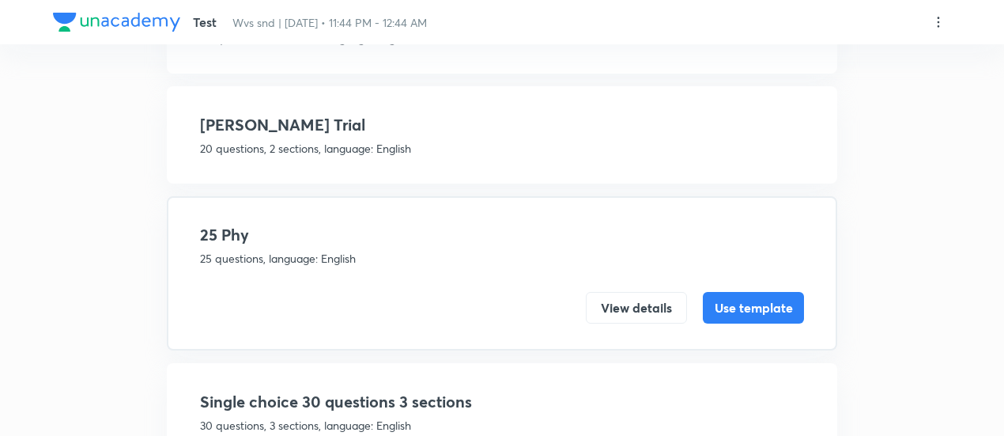
scroll to position [504, 0]
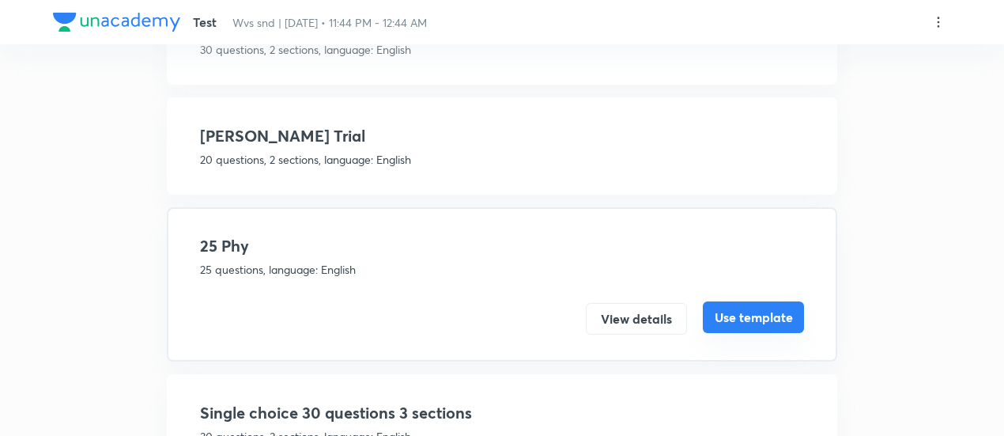
click at [764, 320] on button "Use template" at bounding box center [753, 317] width 101 height 32
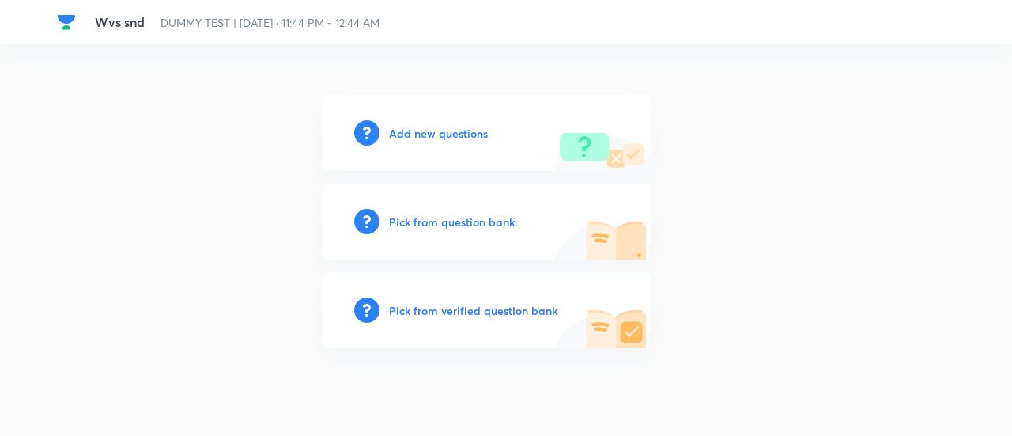
click at [536, 308] on h6 "Pick from verified question bank" at bounding box center [473, 310] width 168 height 17
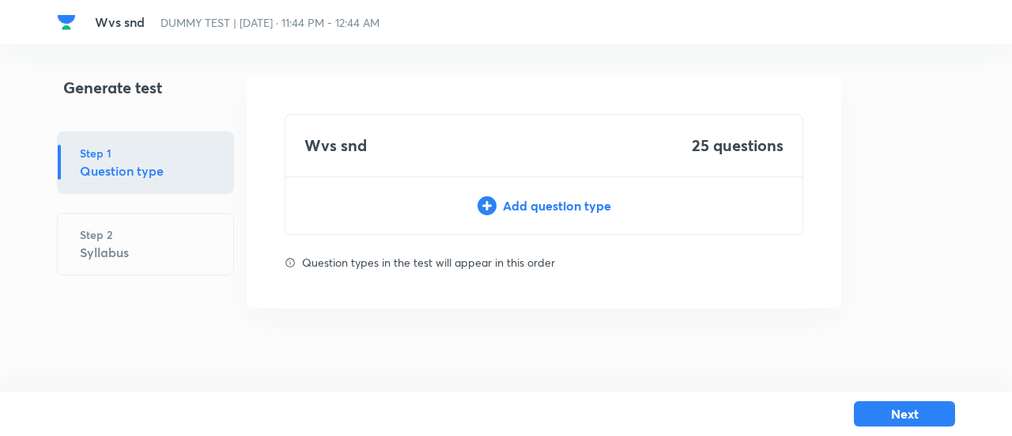
click at [559, 202] on div "Add question type" at bounding box center [543, 205] width 517 height 19
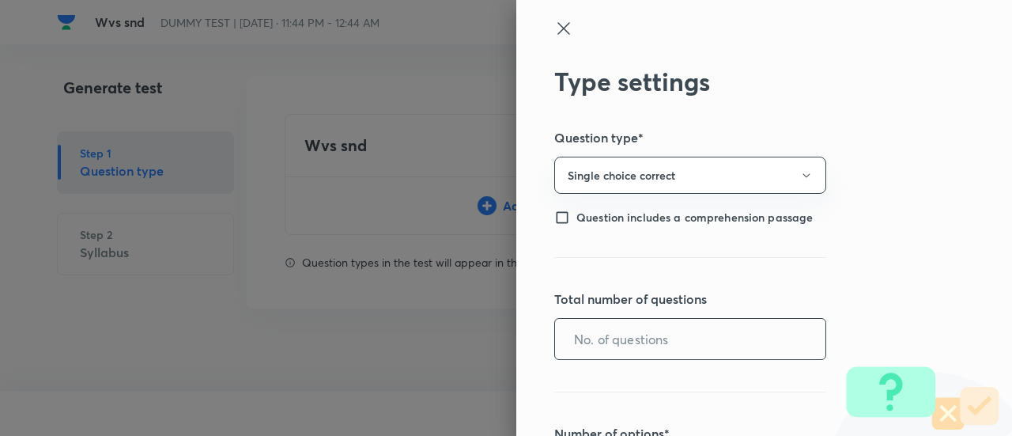
click at [609, 322] on input "text" at bounding box center [690, 339] width 270 height 40
type input "20"
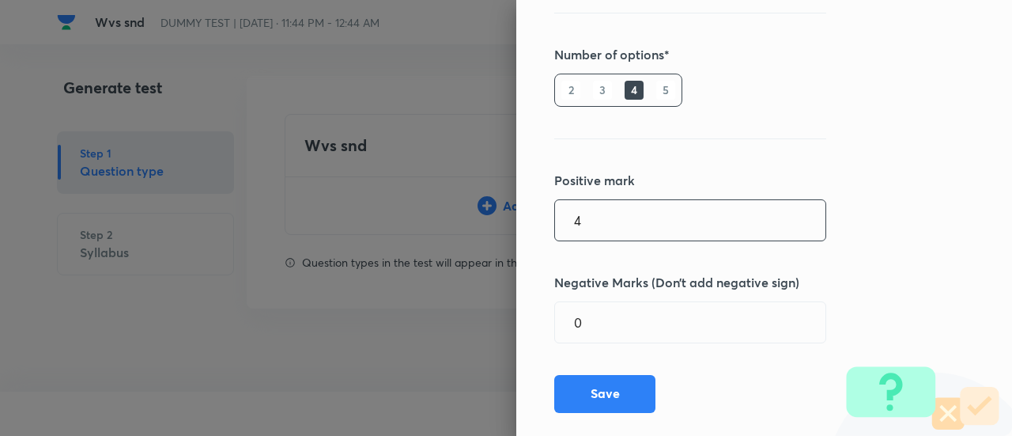
type input "4"
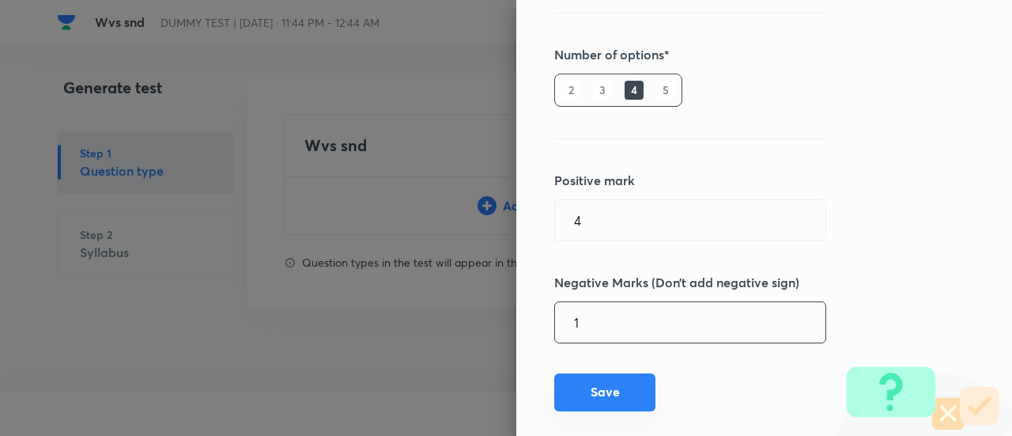
type input "1"
click at [600, 383] on button "Save" at bounding box center [604, 392] width 101 height 38
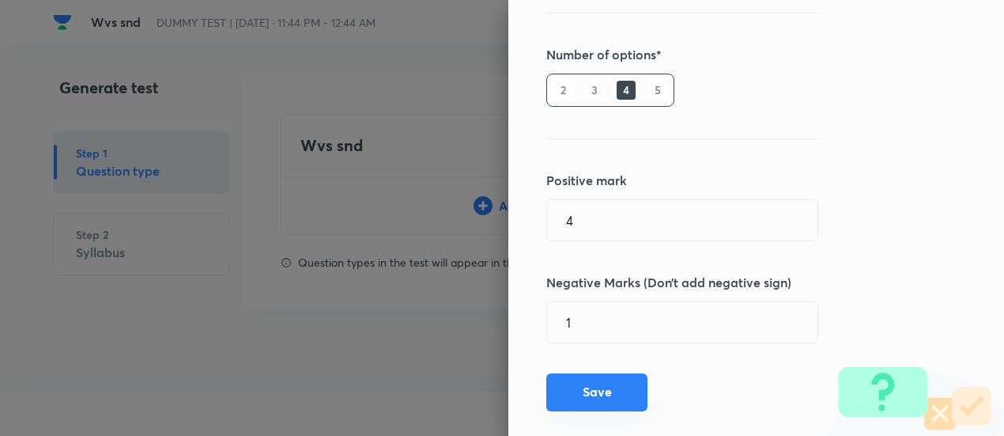
type input "1"
type input "0"
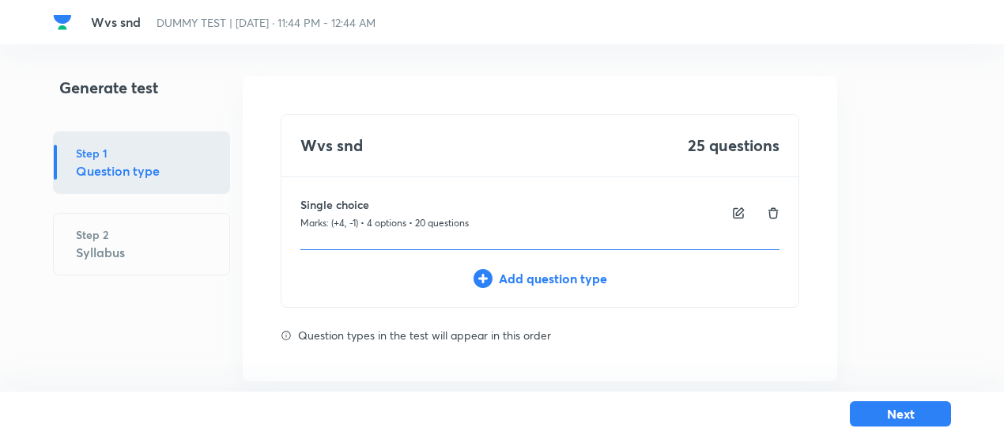
click at [593, 285] on div "Add question type" at bounding box center [539, 278] width 517 height 19
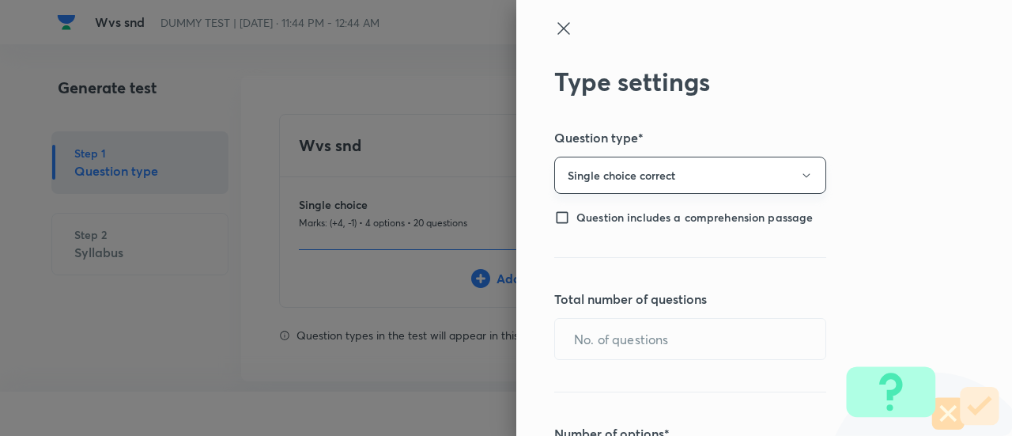
click at [613, 160] on button "Single choice correct" at bounding box center [690, 175] width 272 height 37
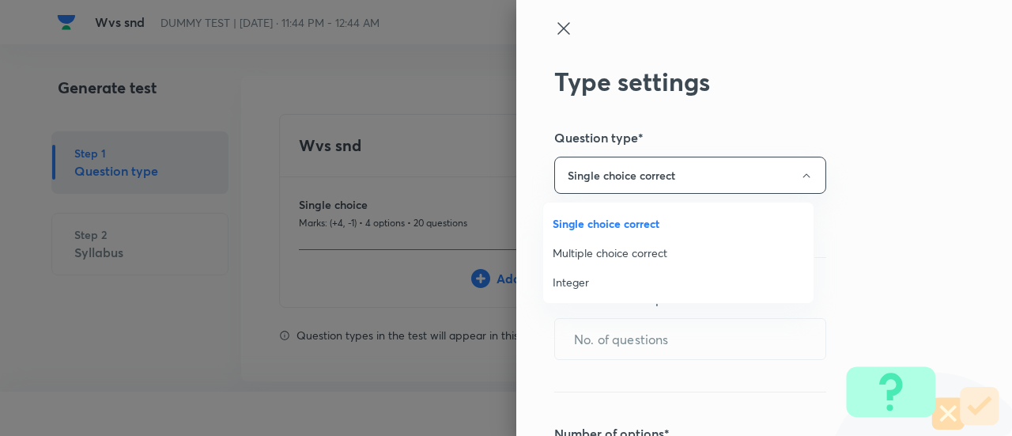
click at [568, 280] on span "Integer" at bounding box center [678, 282] width 251 height 17
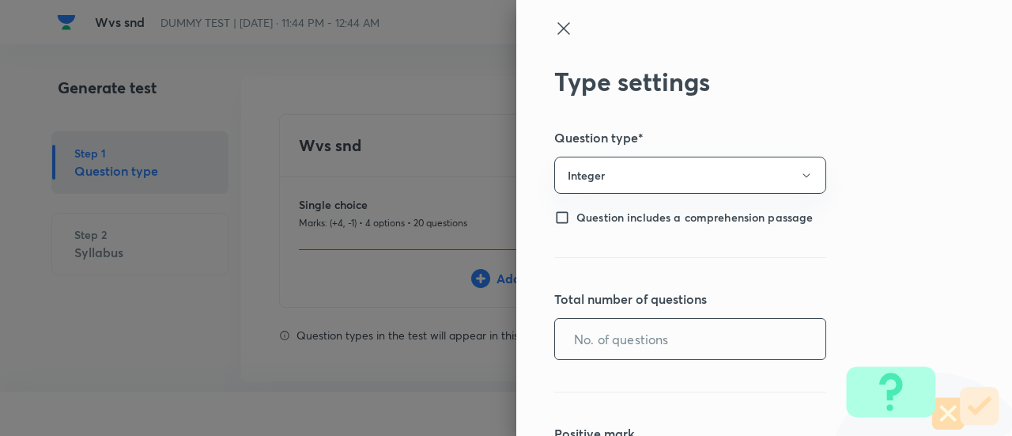
click at [581, 319] on input "text" at bounding box center [690, 339] width 270 height 40
type input "5"
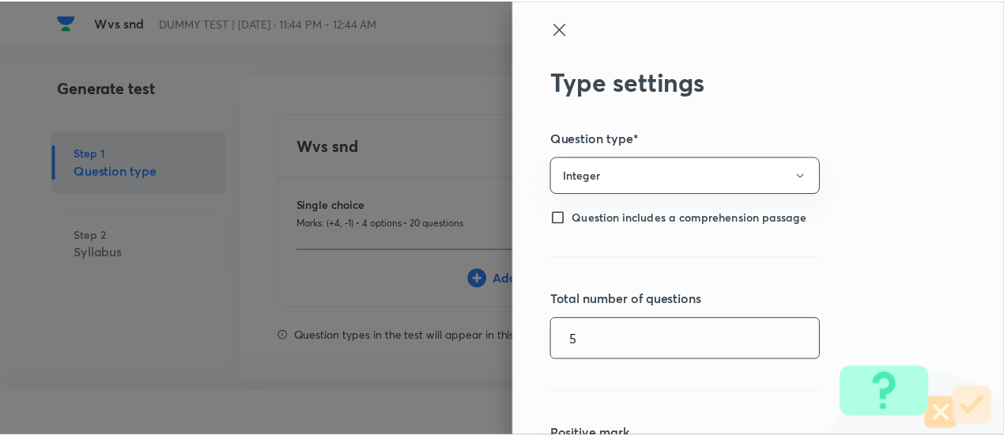
scroll to position [254, 0]
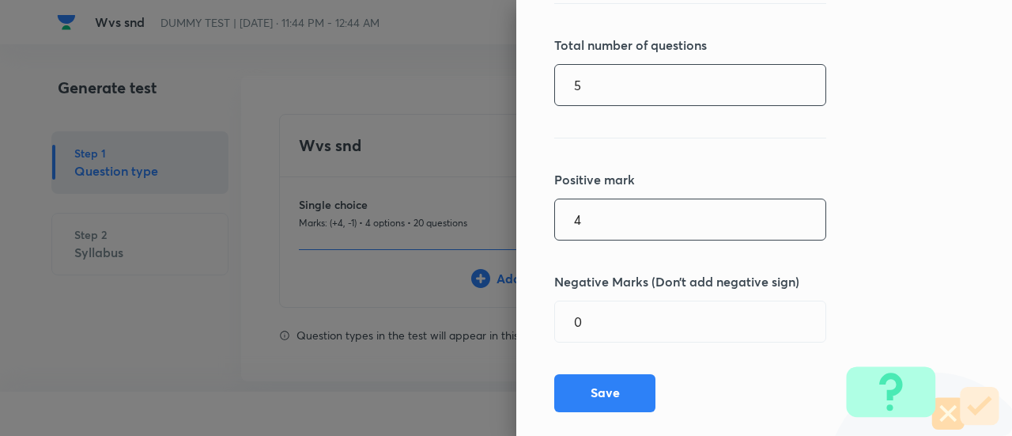
type input "4"
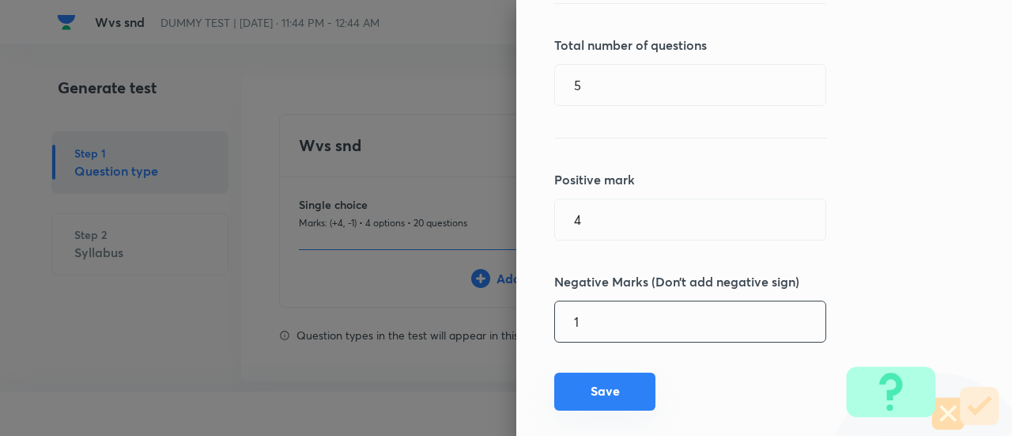
type input "1"
click at [602, 383] on button "Save" at bounding box center [604, 391] width 101 height 38
type input "1"
type input "0"
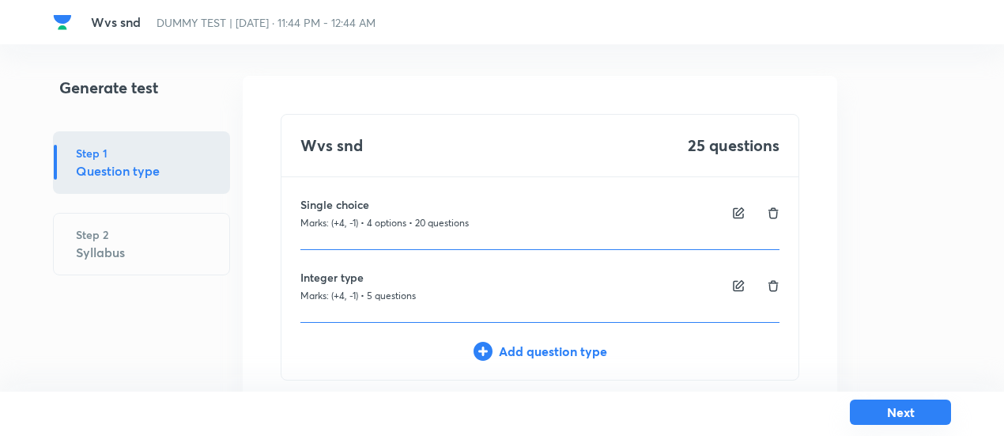
click at [862, 412] on button "Next" at bounding box center [900, 411] width 101 height 25
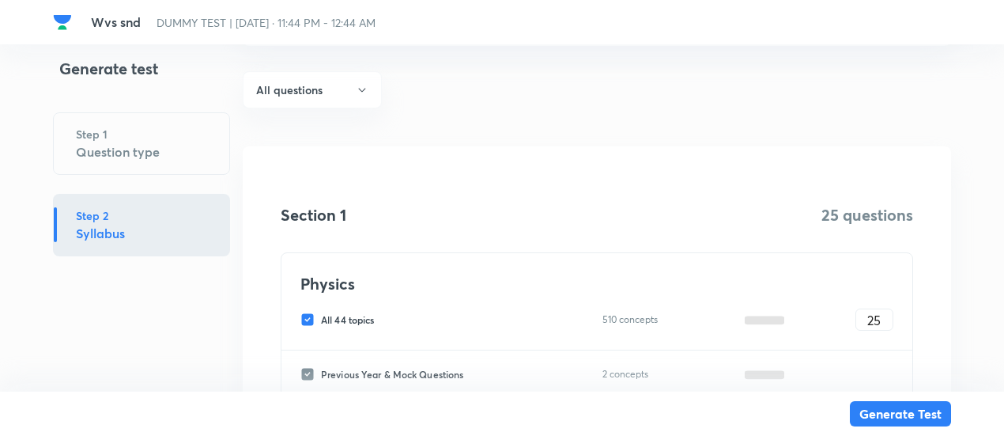
scroll to position [231, 0]
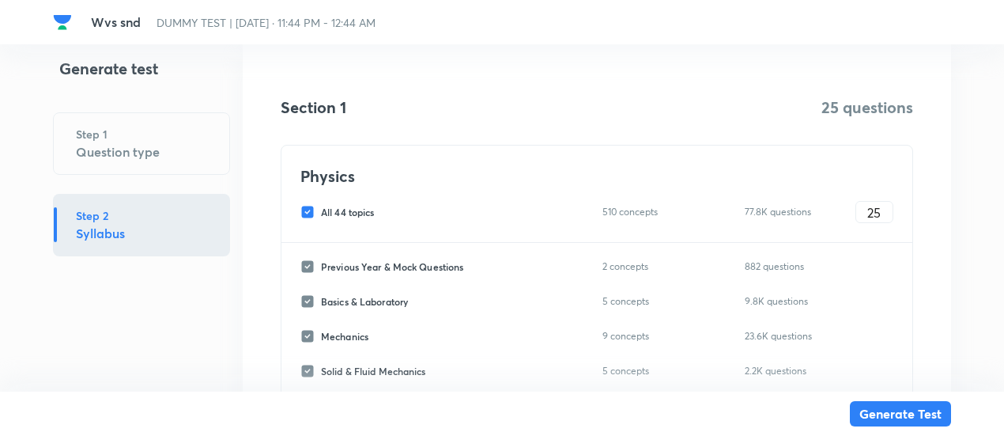
click at [354, 210] on span "All 44 topics" at bounding box center [347, 212] width 53 height 14
click at [321, 210] on input "All 44 topics" at bounding box center [310, 212] width 21 height 14
checkbox input "false"
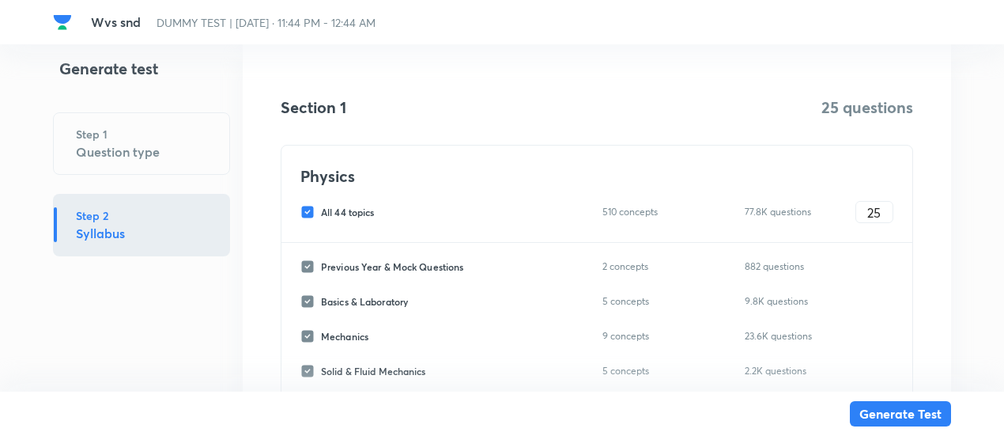
checkbox input "false"
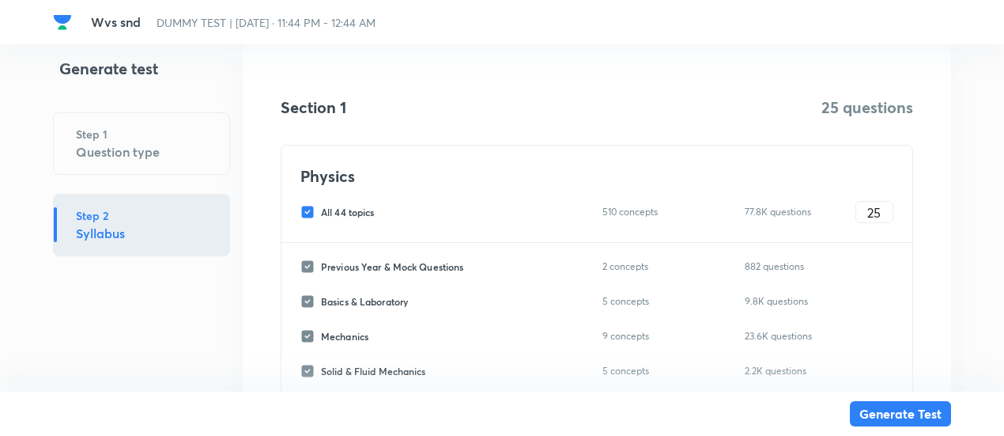
checkbox input "false"
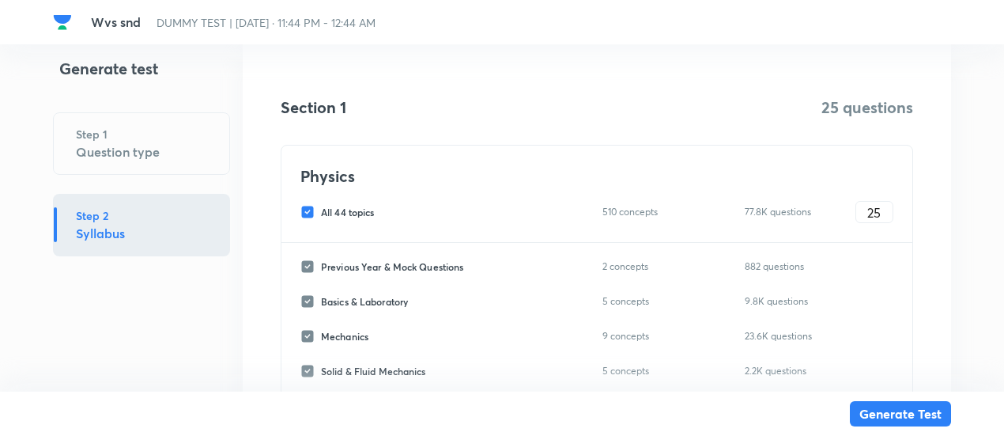
checkbox input "false"
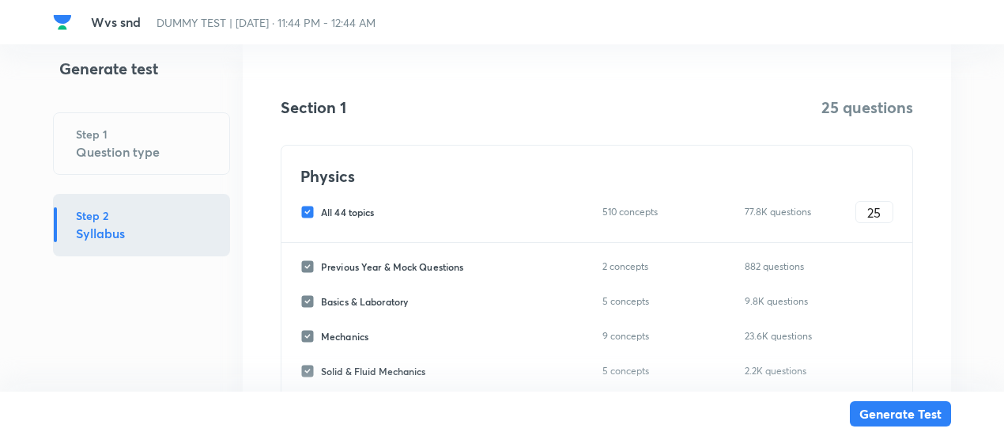
checkbox input "false"
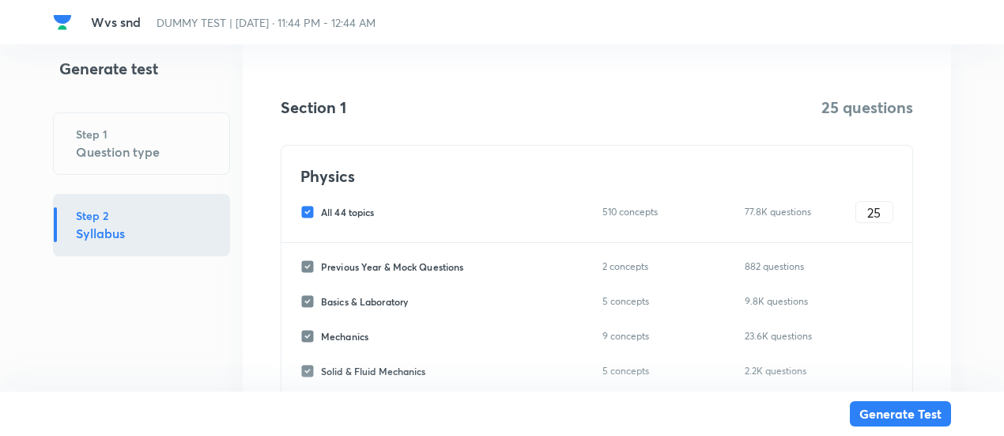
checkbox input "false"
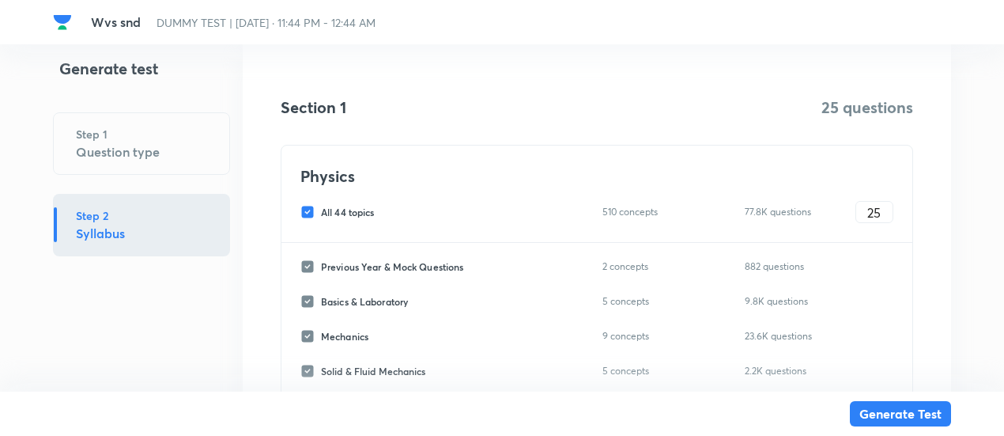
checkbox input "false"
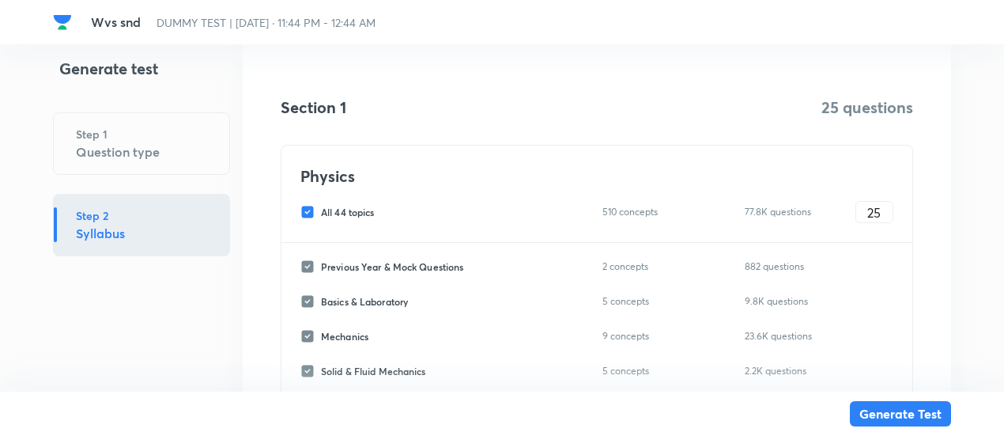
checkbox input "false"
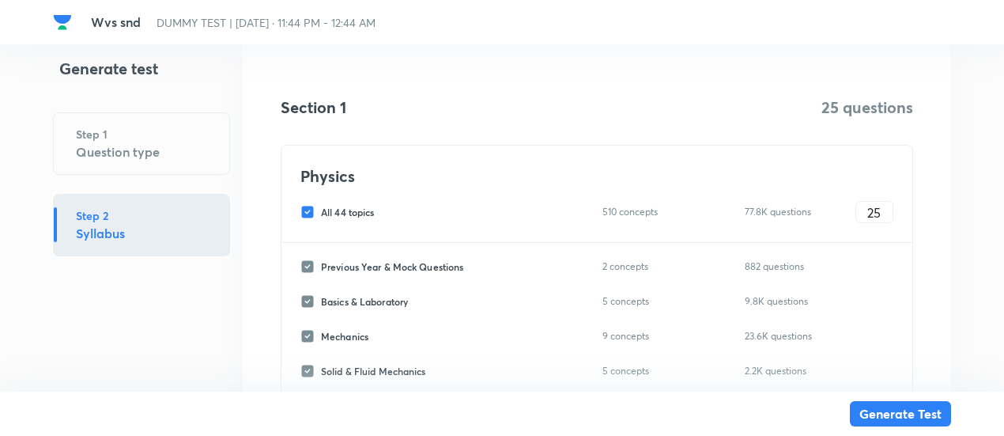
checkbox input "false"
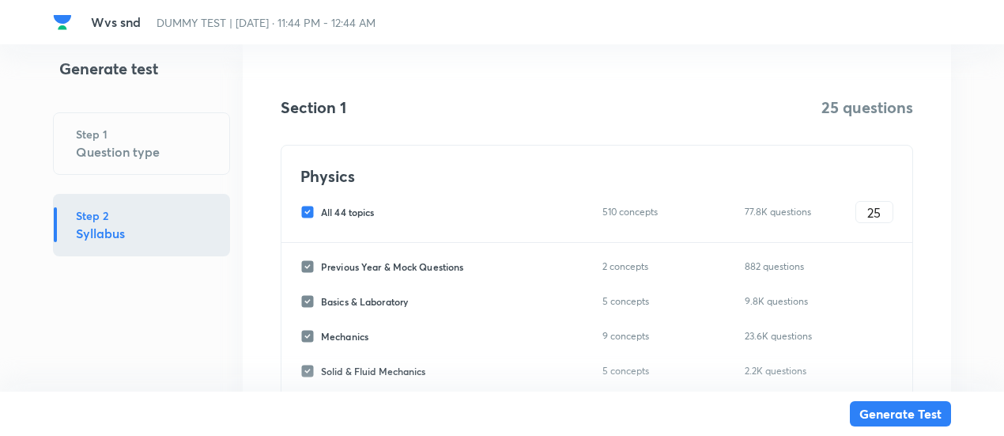
checkbox input "false"
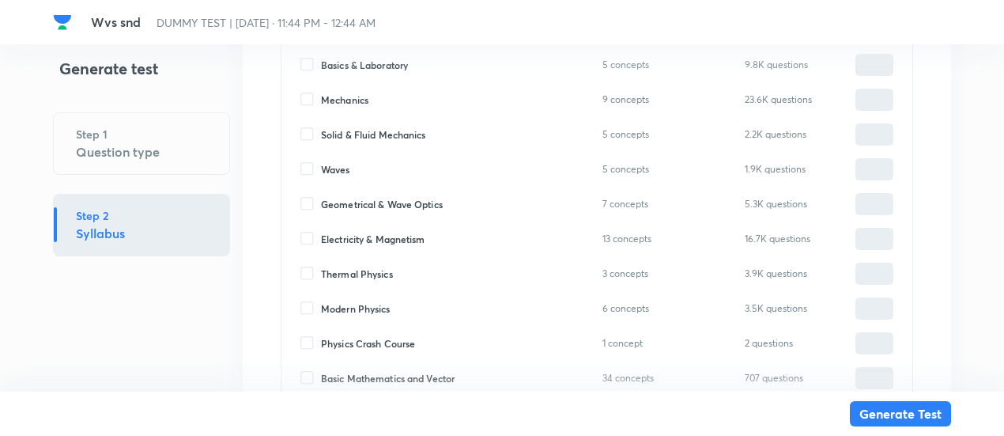
scroll to position [479, 0]
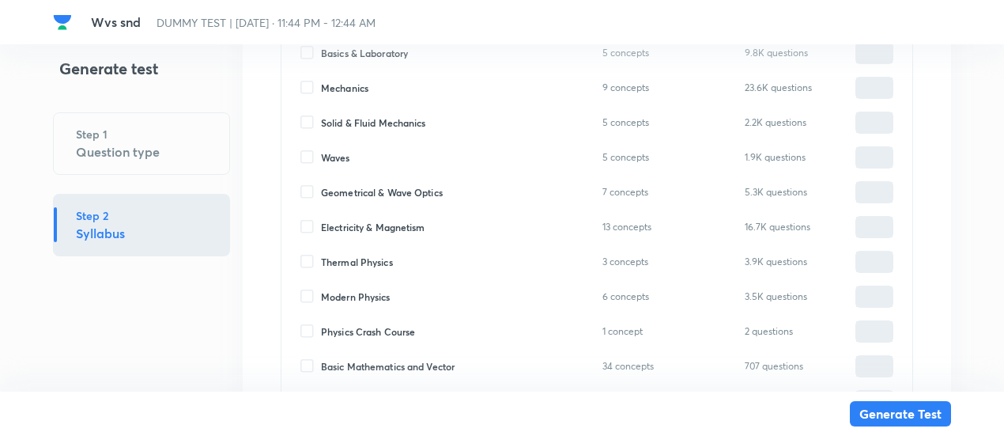
click at [343, 162] on span "Waves" at bounding box center [335, 157] width 29 height 14
click at [321, 162] on input "Waves" at bounding box center [310, 157] width 21 height 14
checkbox input "true"
type input "0"
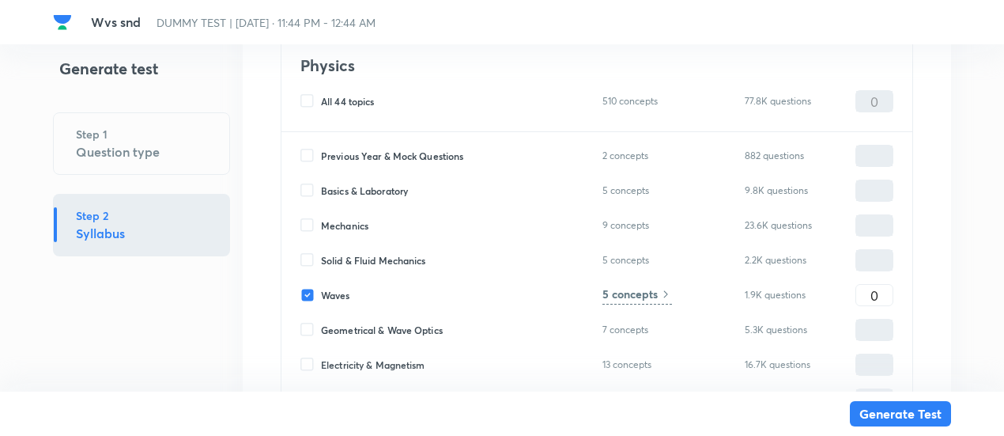
scroll to position [325, 0]
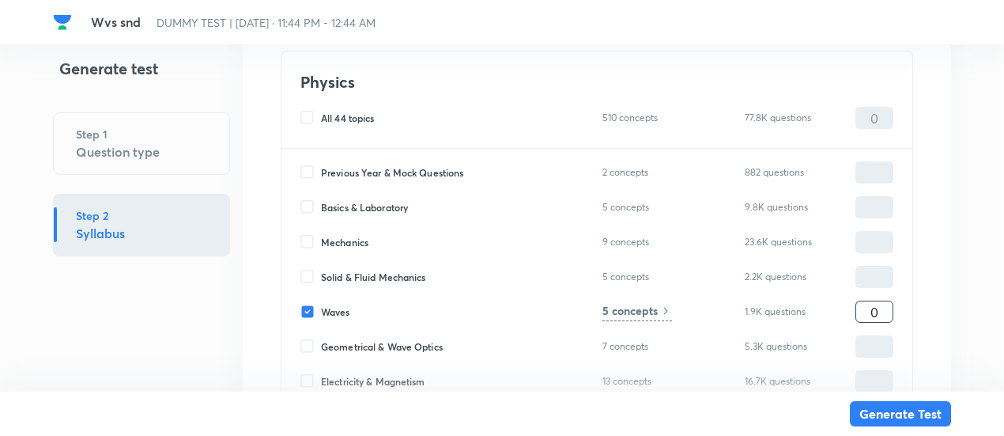
click at [863, 311] on input "0" at bounding box center [874, 312] width 36 height 28
type input "2"
type input "25"
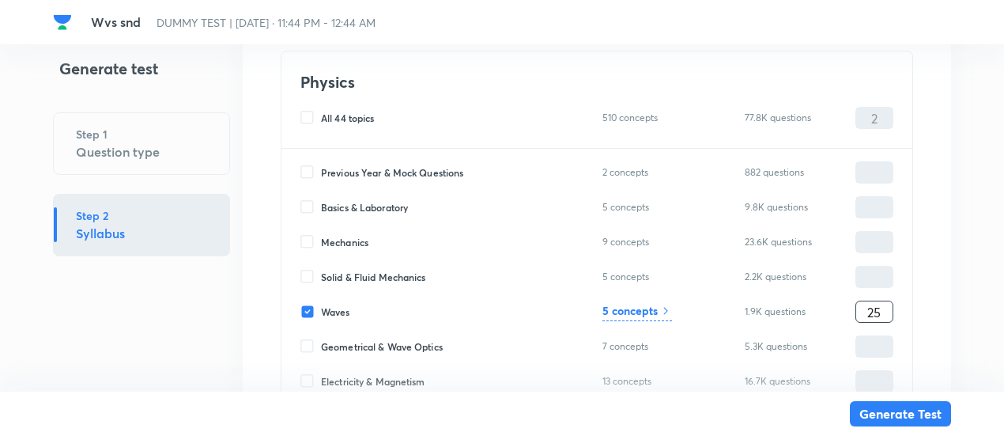
type input "25"
click at [658, 314] on div "5 concepts" at bounding box center [637, 311] width 70 height 19
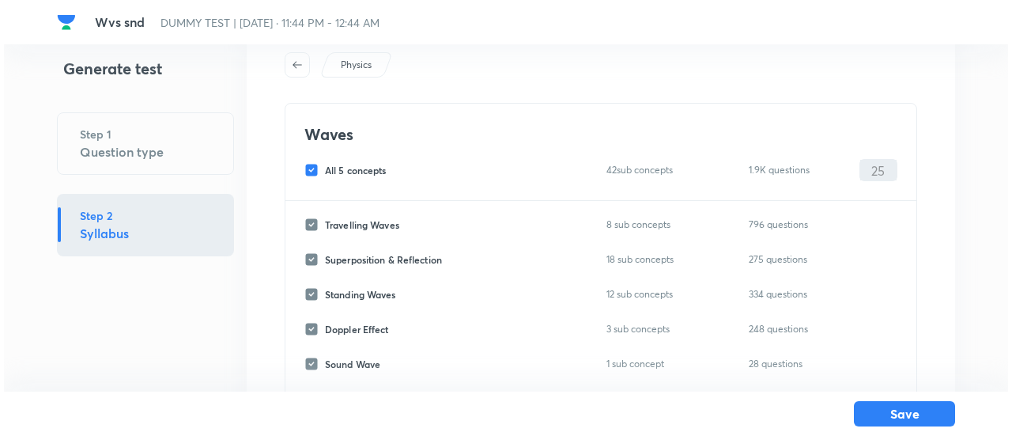
scroll to position [60, 0]
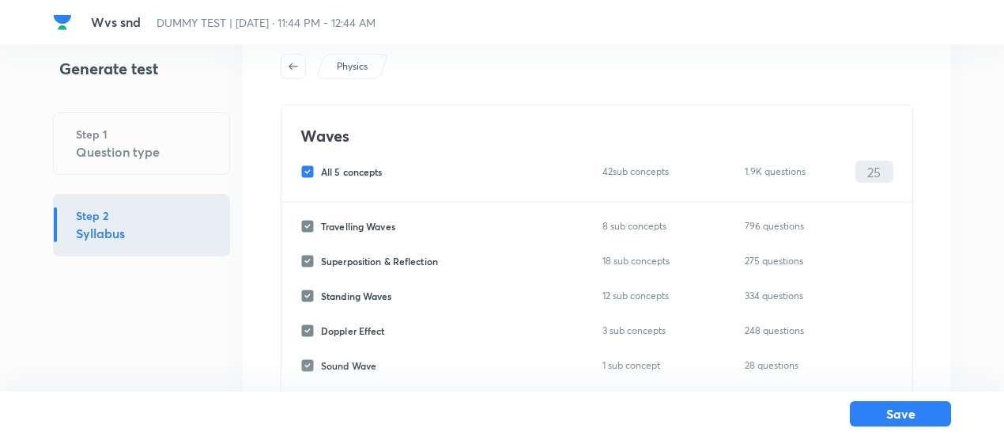
click at [383, 175] on span "All 5 concepts" at bounding box center [352, 171] width 62 height 14
click at [321, 175] on input "All 5 concepts" at bounding box center [310, 171] width 21 height 14
checkbox input "false"
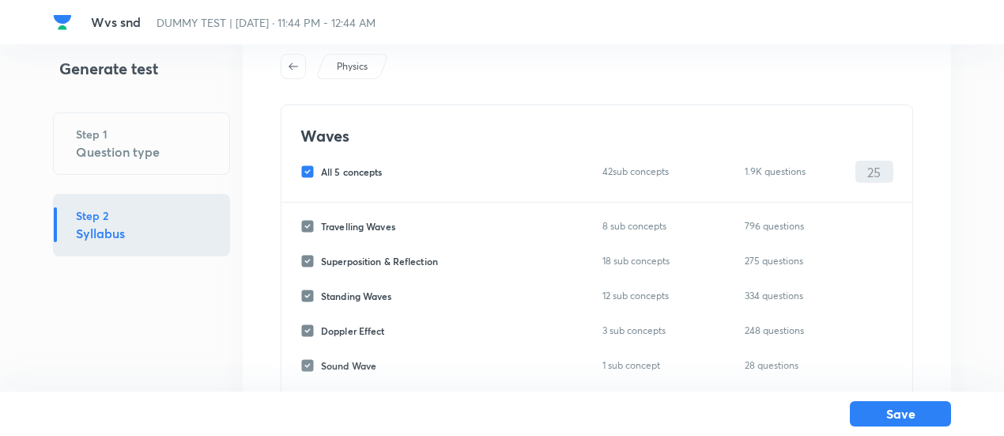
checkbox input "false"
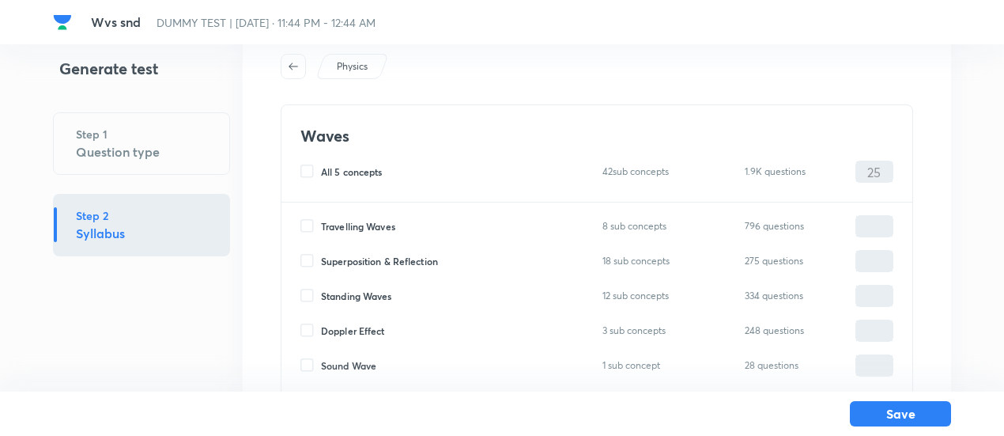
click at [381, 225] on span "Travelling Waves" at bounding box center [358, 226] width 74 height 14
click at [321, 225] on input "Travelling Waves" at bounding box center [310, 226] width 21 height 14
checkbox input "true"
type input "0"
click at [379, 263] on span "Superposition & Reflection" at bounding box center [379, 261] width 117 height 14
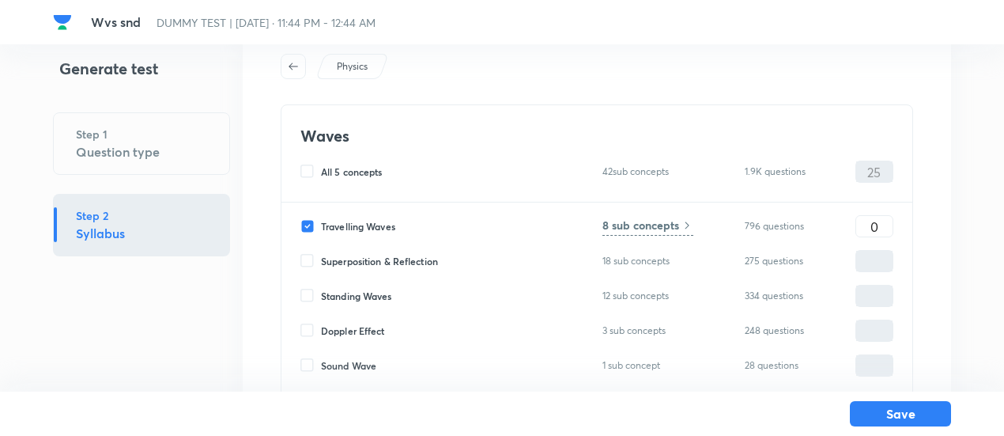
click at [321, 263] on input "Superposition & Reflection" at bounding box center [310, 261] width 21 height 14
checkbox input "true"
type input "0"
click at [375, 294] on span "Standing Waves" at bounding box center [356, 296] width 71 height 14
click at [321, 294] on input "Standing Waves" at bounding box center [310, 296] width 21 height 14
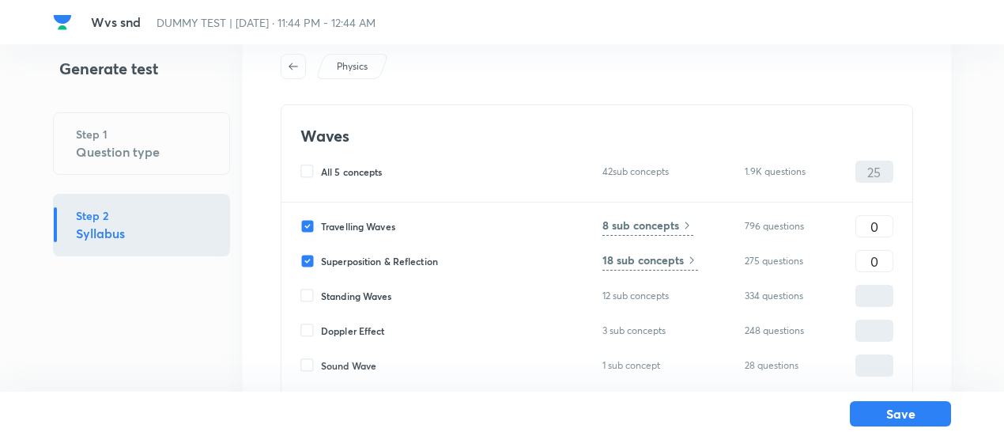
checkbox input "true"
type input "0"
click at [873, 232] on input "0" at bounding box center [874, 227] width 36 height 28
click at [647, 224] on h6 "8 sub concepts" at bounding box center [640, 225] width 77 height 17
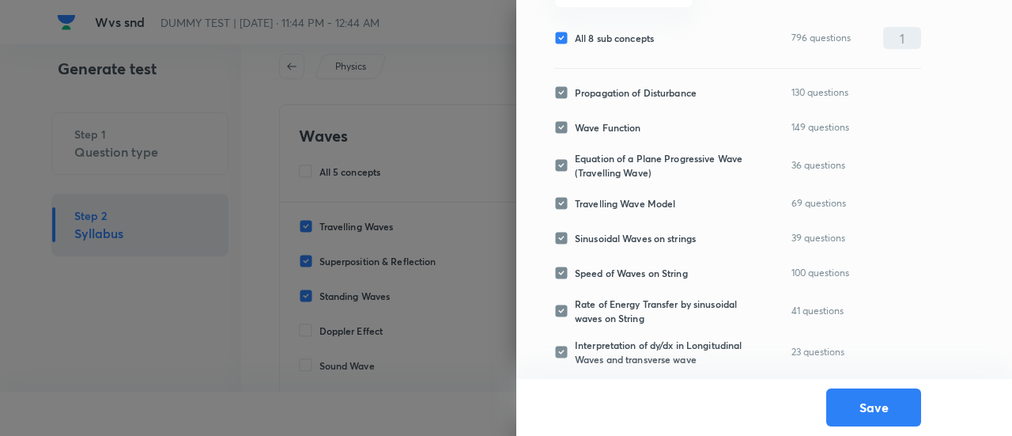
scroll to position [0, 0]
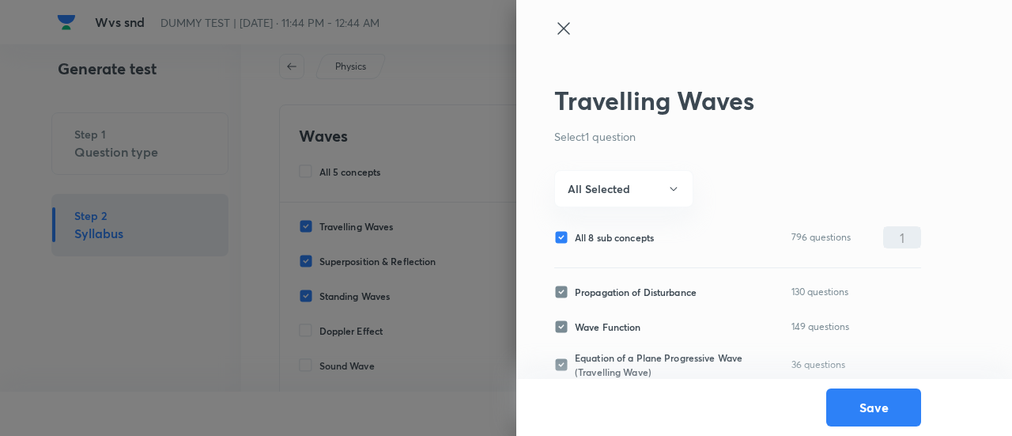
click at [560, 25] on icon at bounding box center [563, 28] width 12 height 12
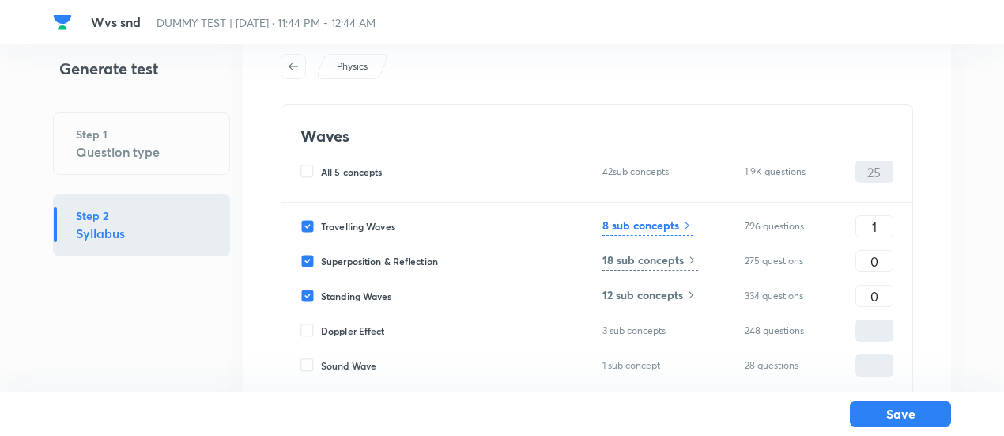
click at [689, 224] on icon at bounding box center [687, 224] width 4 height 7
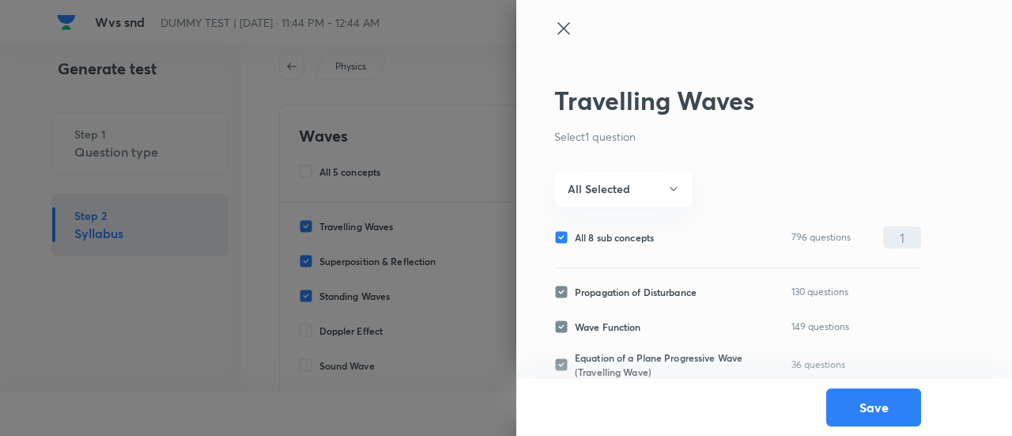
click at [560, 25] on icon at bounding box center [563, 28] width 19 height 19
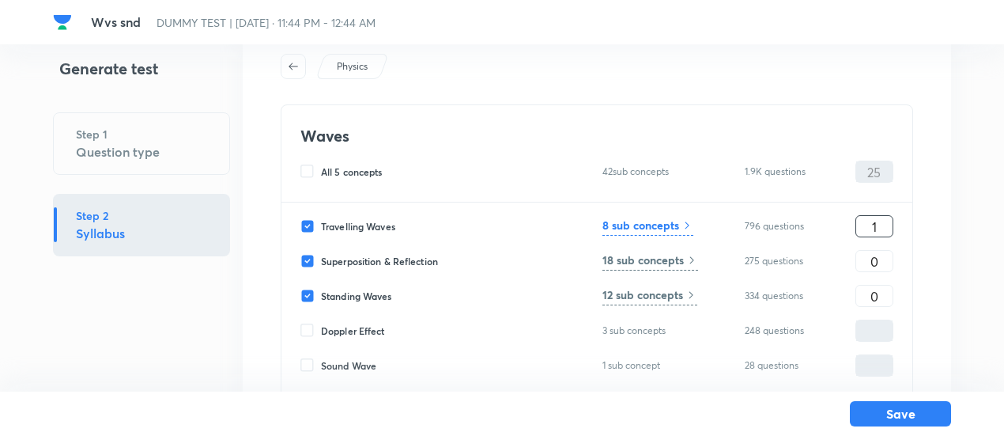
click at [884, 224] on input "1" at bounding box center [874, 227] width 36 height 28
type input "8"
click at [883, 252] on input "0" at bounding box center [874, 261] width 36 height 28
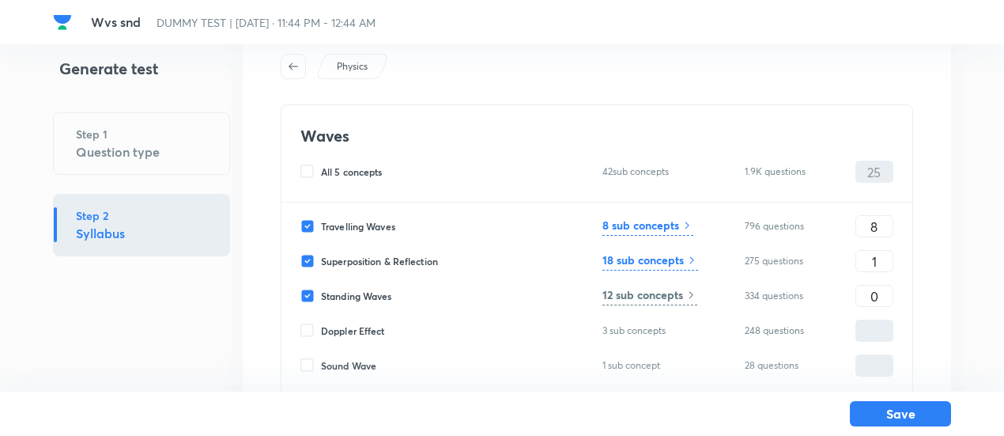
click at [688, 258] on icon at bounding box center [691, 260] width 13 height 13
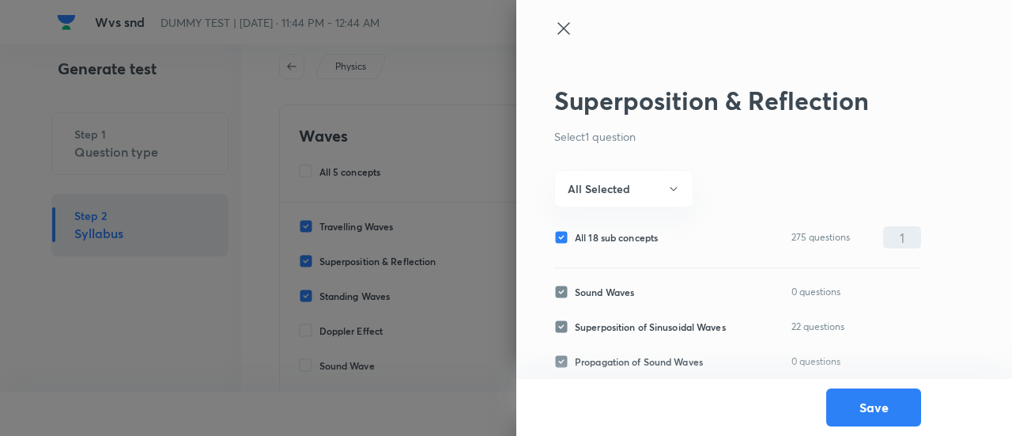
click at [562, 31] on icon at bounding box center [563, 28] width 19 height 19
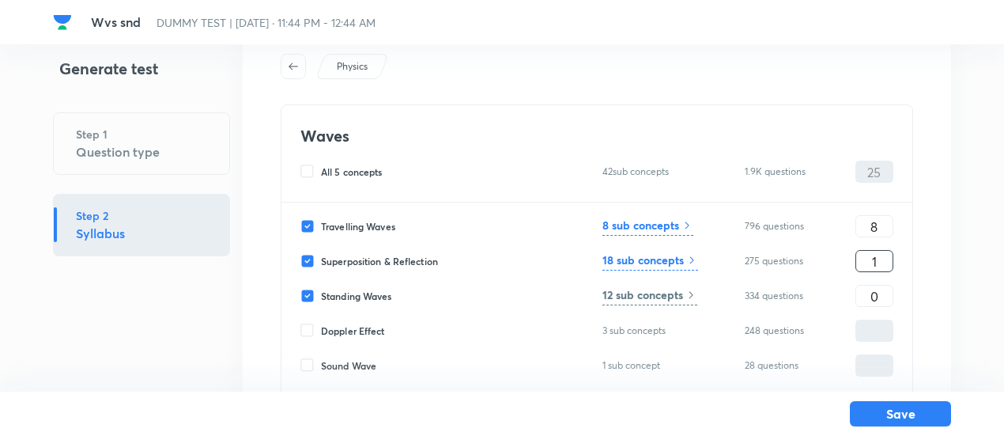
click at [889, 262] on input "1" at bounding box center [874, 261] width 36 height 28
type input "5"
click at [857, 293] on input "0" at bounding box center [874, 296] width 36 height 28
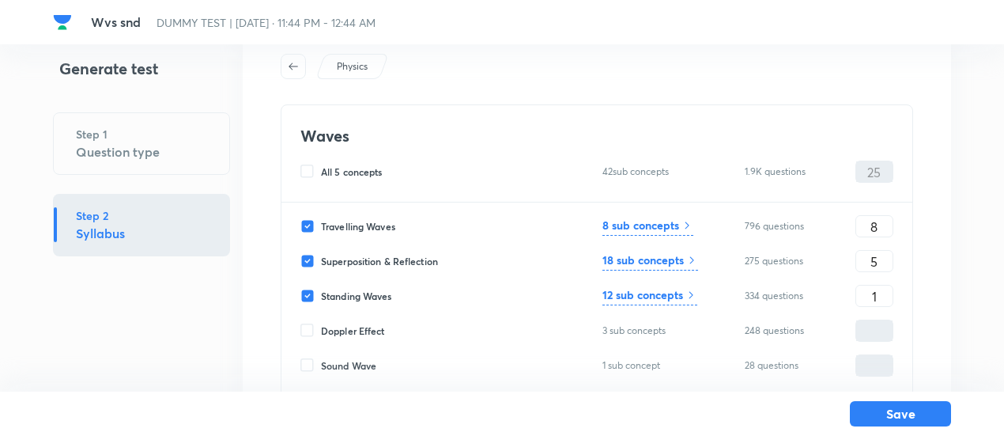
click at [679, 296] on h6 "12 sub concepts" at bounding box center [642, 294] width 81 height 17
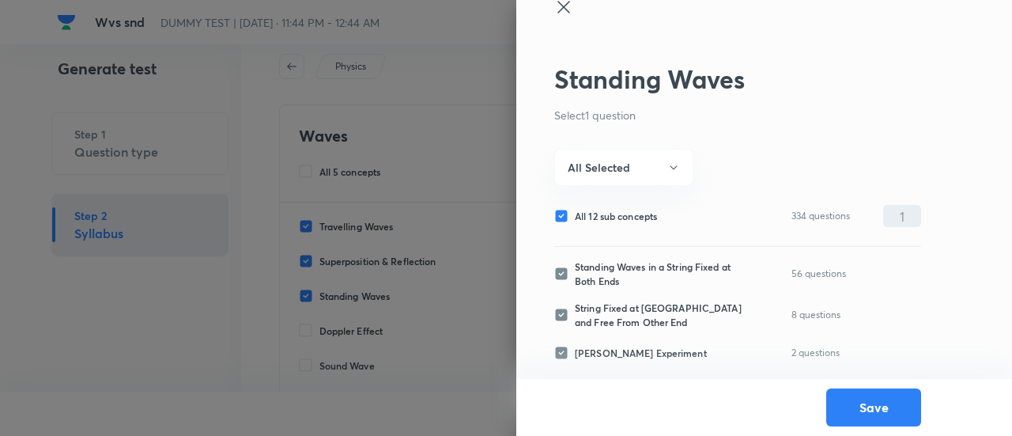
scroll to position [21, 0]
click at [564, 2] on icon at bounding box center [563, 7] width 19 height 19
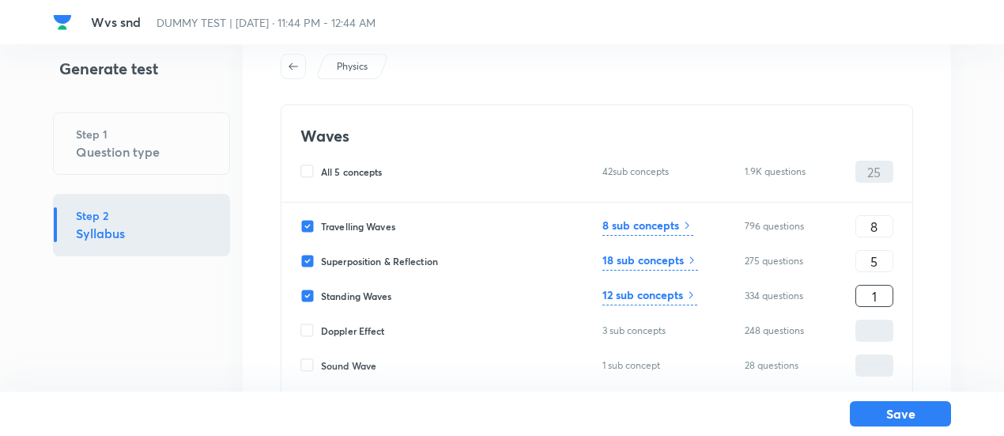
click at [877, 294] on input "1" at bounding box center [874, 296] width 36 height 28
type input "8"
click at [664, 294] on h6 "12 sub concepts" at bounding box center [642, 294] width 81 height 17
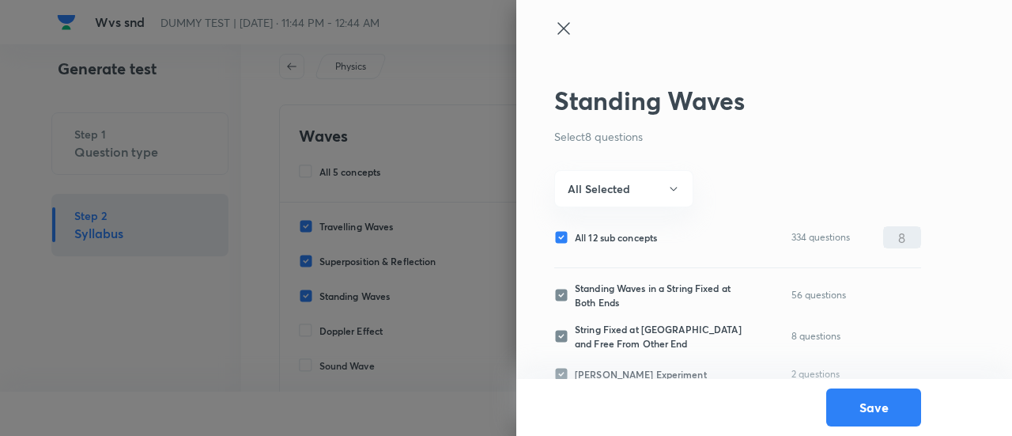
click at [634, 233] on span "All 12 sub concepts" at bounding box center [616, 237] width 82 height 14
click at [575, 233] on input "All 12 sub concepts" at bounding box center [564, 237] width 21 height 14
checkbox input "false"
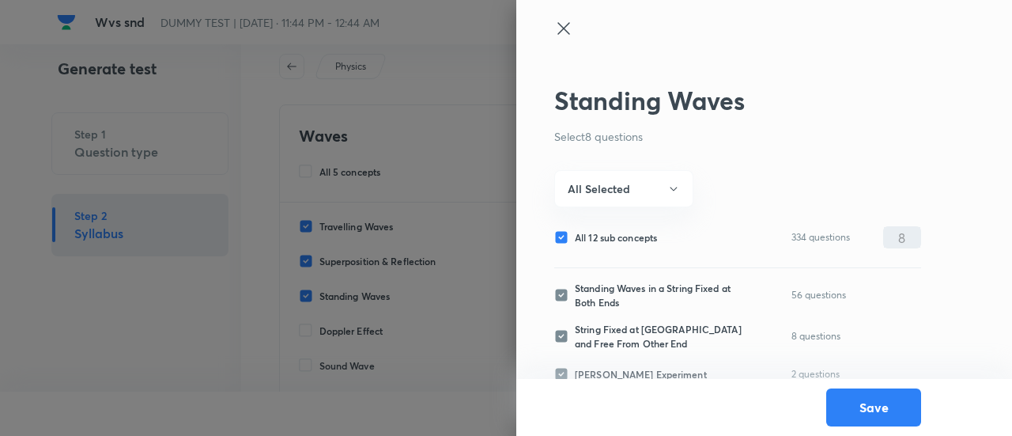
checkbox input "false"
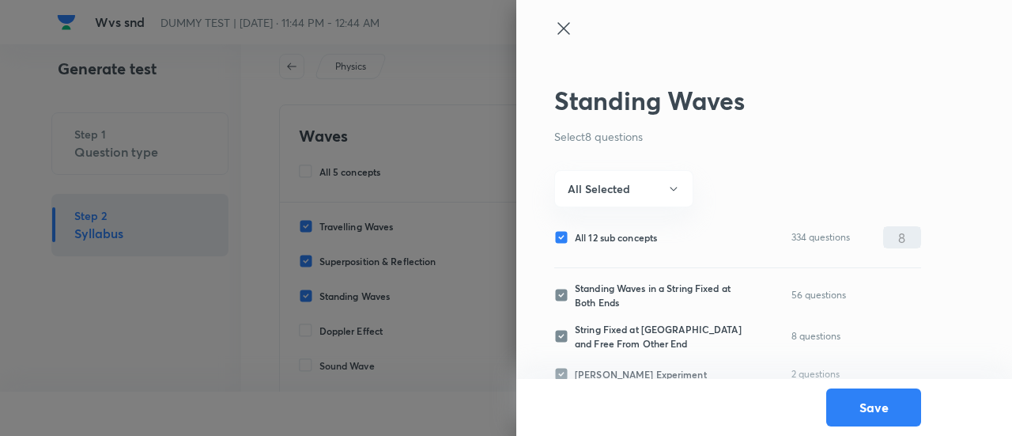
checkbox input "false"
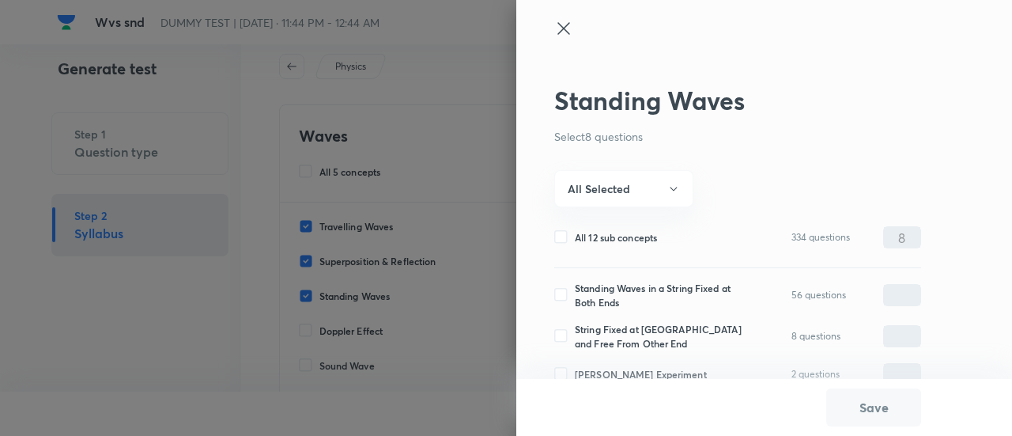
click at [613, 288] on span "Standing Waves in a String Fixed at Both Ends" at bounding box center [661, 295] width 172 height 28
click at [575, 288] on input "Standing Waves in a String Fixed at Both Ends" at bounding box center [564, 295] width 21 height 14
checkbox input "true"
type input "0"
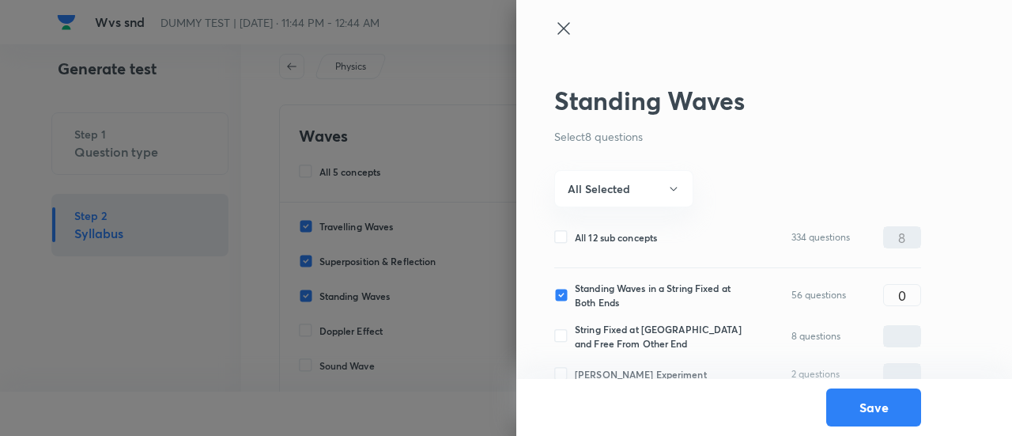
scroll to position [331, 0]
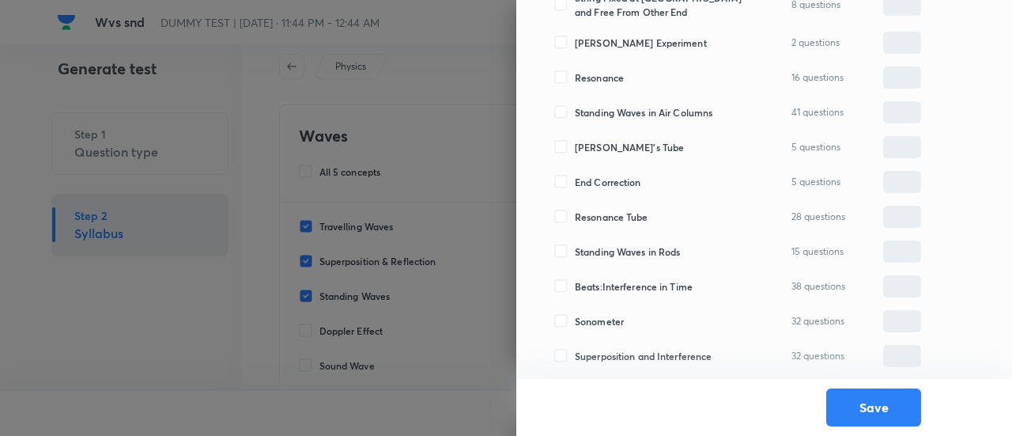
click at [612, 321] on span "Sonometer" at bounding box center [599, 321] width 49 height 14
click at [575, 321] on input "Sonometer" at bounding box center [564, 321] width 21 height 14
checkbox input "true"
type input "0"
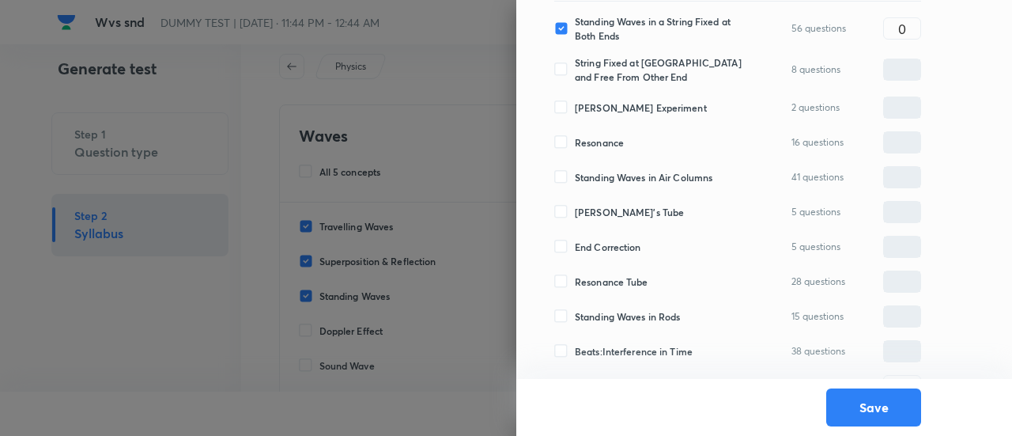
scroll to position [265, 0]
click at [612, 321] on span "Standing Waves in Rods" at bounding box center [627, 318] width 105 height 14
click at [575, 321] on input "Standing Waves in Rods" at bounding box center [564, 318] width 21 height 14
checkbox input "true"
type input "0"
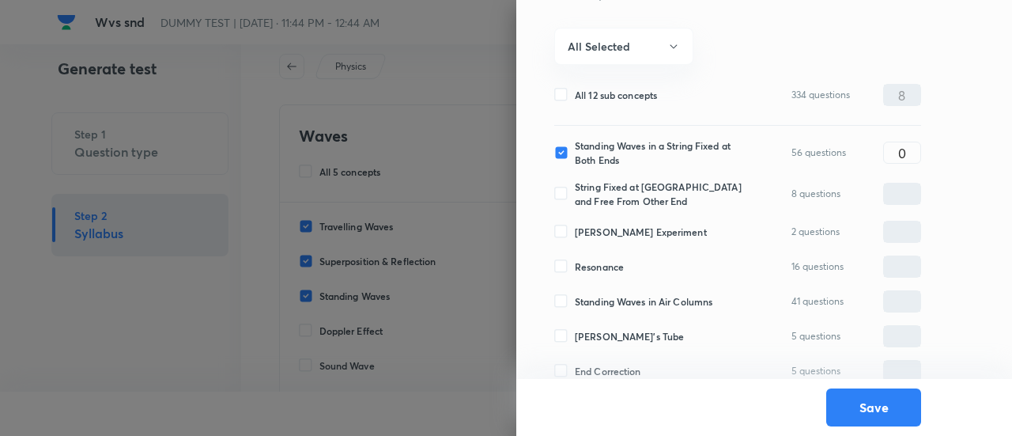
scroll to position [141, 0]
click at [611, 304] on span "Standing Waves in Air Columns" at bounding box center [644, 302] width 138 height 14
click at [575, 304] on input "Standing Waves in Air Columns" at bounding box center [564, 302] width 21 height 14
checkbox input "true"
type input "0"
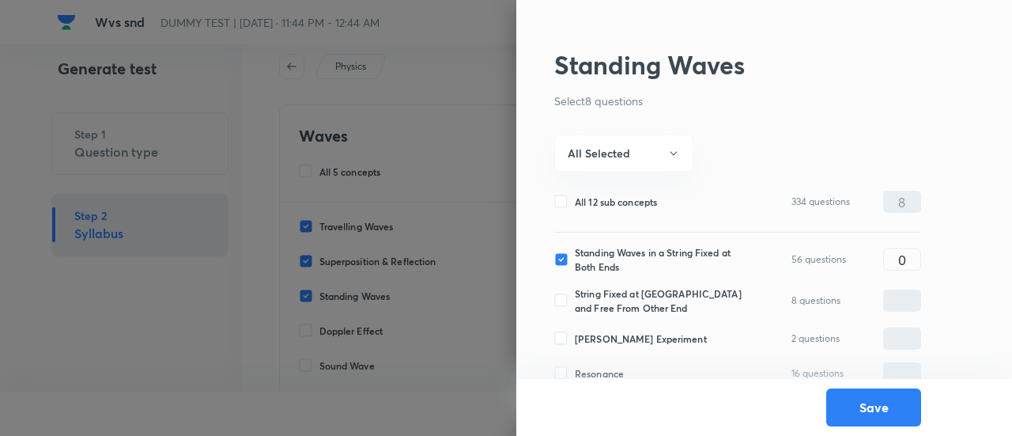
scroll to position [35, 0]
click at [917, 269] on input "0" at bounding box center [902, 261] width 36 height 28
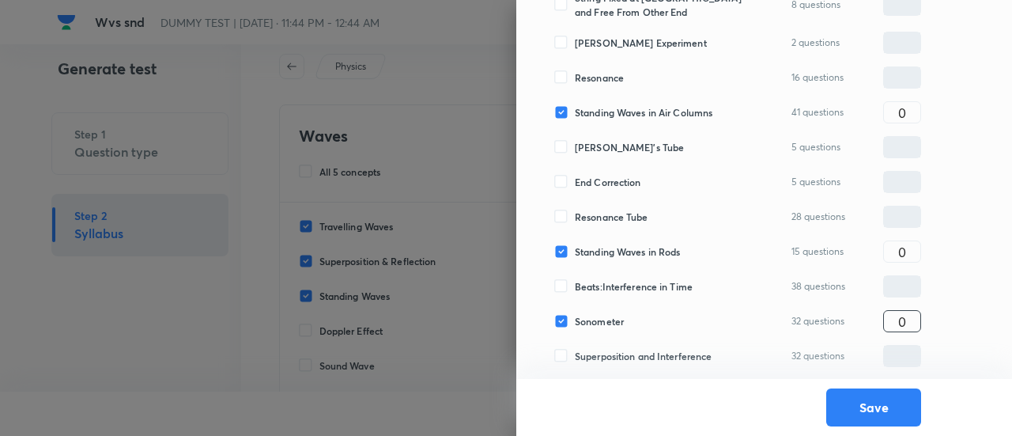
type input "2"
click at [913, 315] on input "0" at bounding box center [902, 321] width 36 height 28
type input "1"
click at [913, 243] on input "0" at bounding box center [902, 252] width 36 height 28
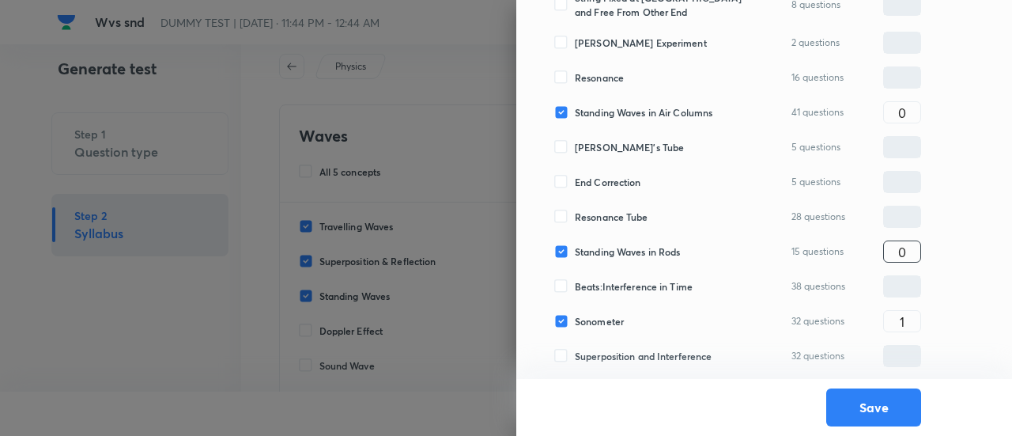
click at [913, 243] on input "0" at bounding box center [902, 252] width 36 height 28
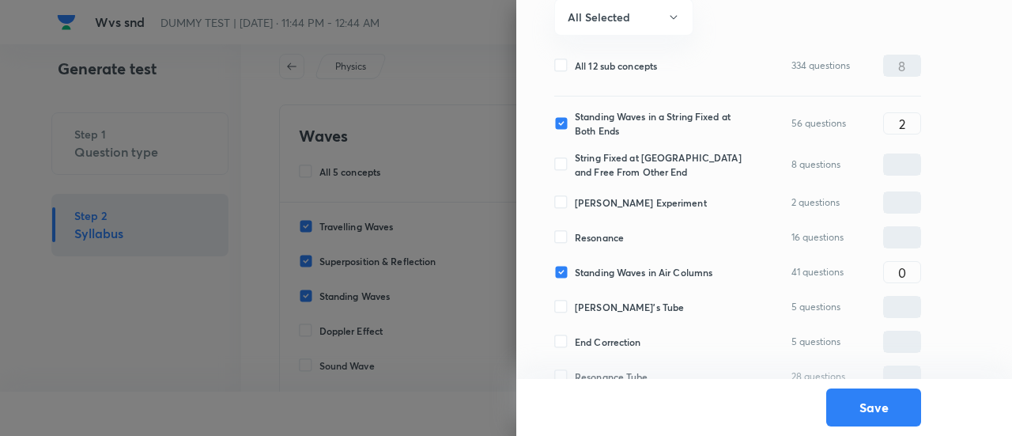
scroll to position [168, 0]
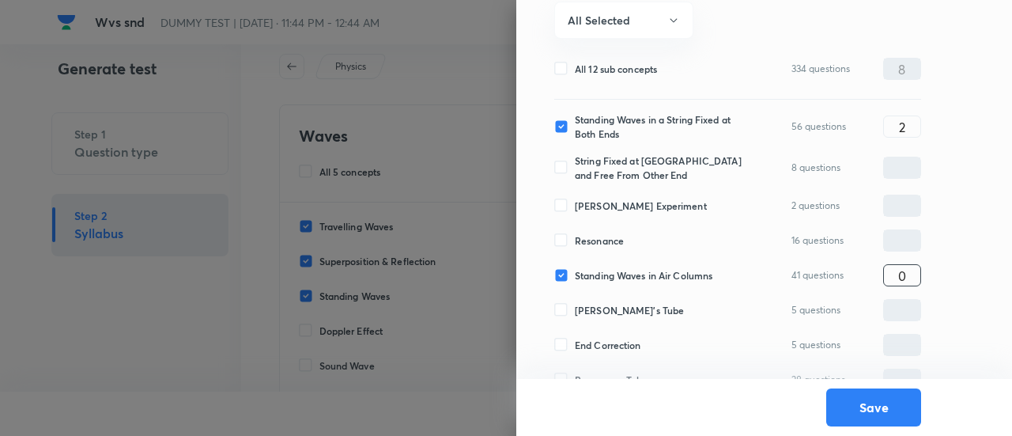
type input "2"
click at [912, 275] on input "0" at bounding box center [902, 276] width 36 height 28
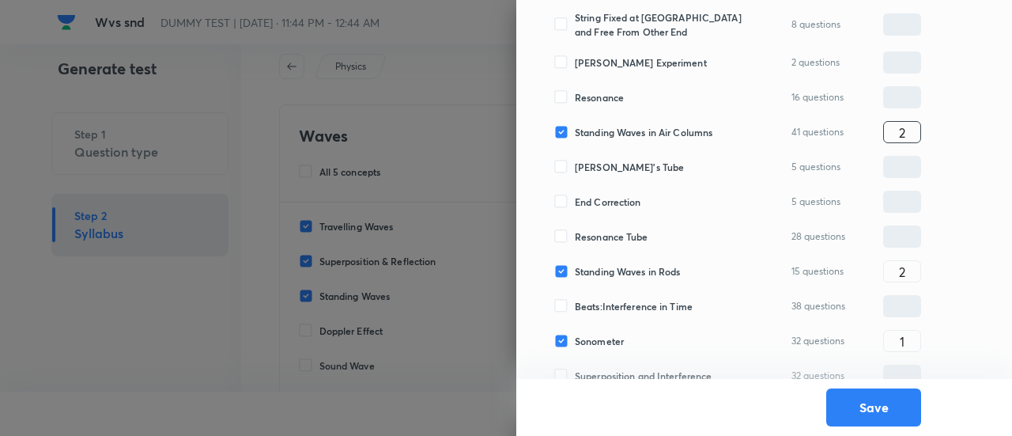
scroll to position [314, 0]
type input "2"
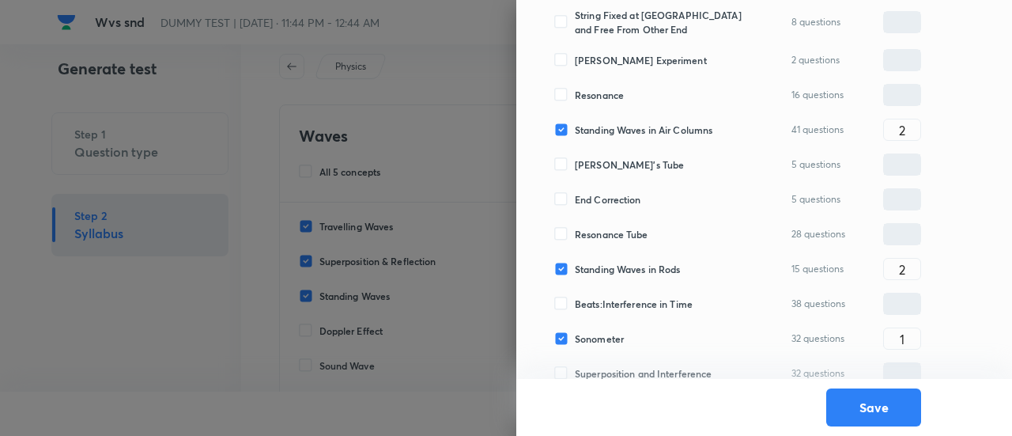
click at [627, 235] on span "Resonance Tube" at bounding box center [612, 234] width 74 height 14
click at [575, 235] on input "Resonance Tube" at bounding box center [564, 234] width 21 height 14
checkbox input "true"
click at [912, 244] on input "0" at bounding box center [902, 235] width 36 height 28
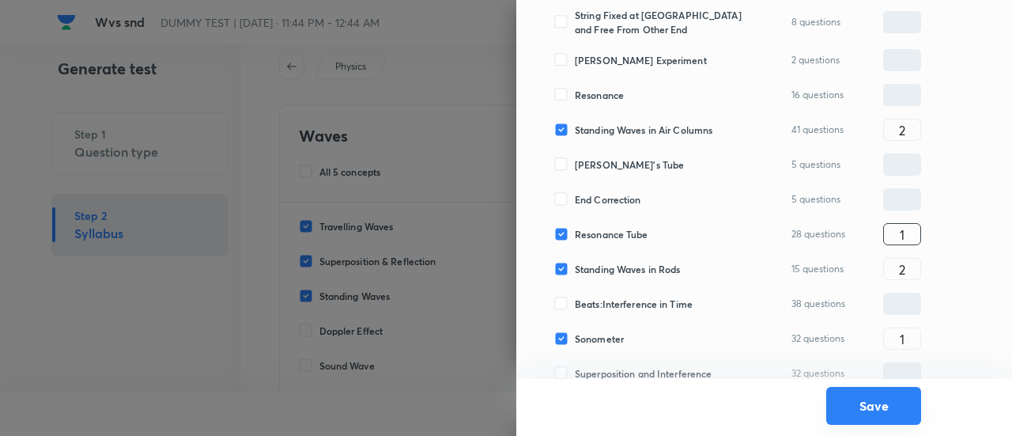
type input "1"
click at [879, 409] on button "Save" at bounding box center [873, 406] width 95 height 38
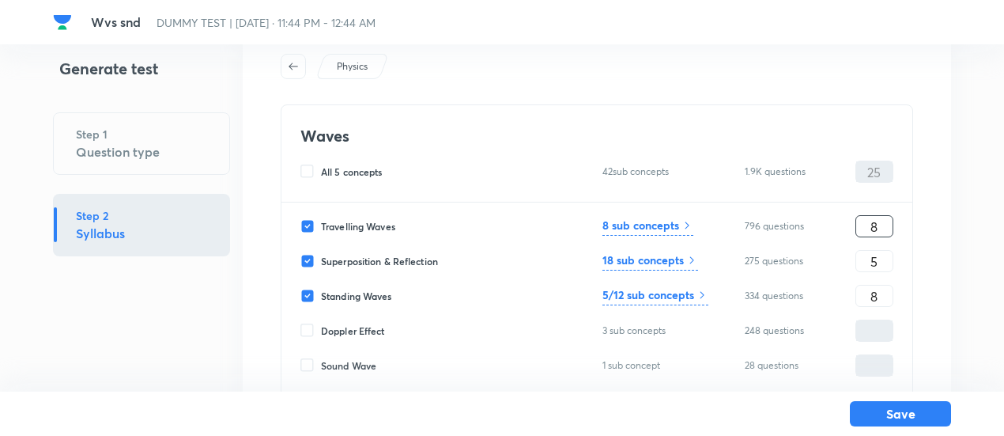
click at [867, 225] on input "8" at bounding box center [874, 227] width 36 height 28
type input "10"
type input "6"
type input "9"
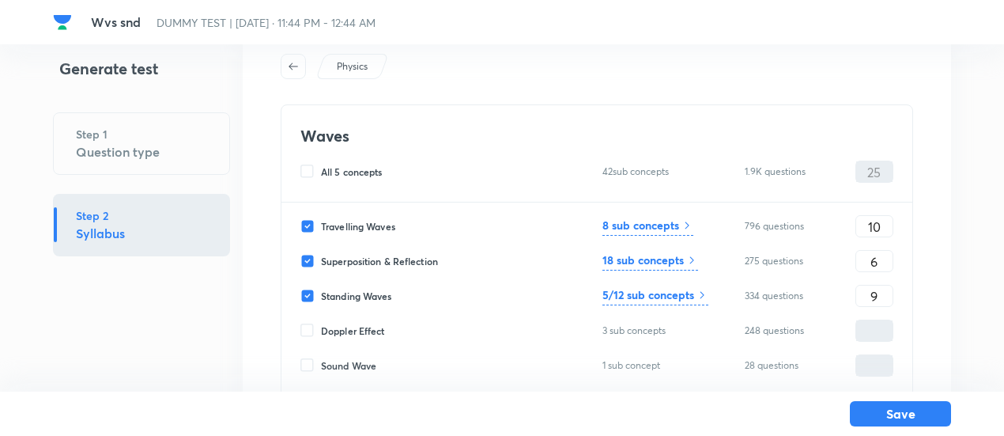
click at [643, 222] on h6 "8 sub concepts" at bounding box center [640, 225] width 77 height 17
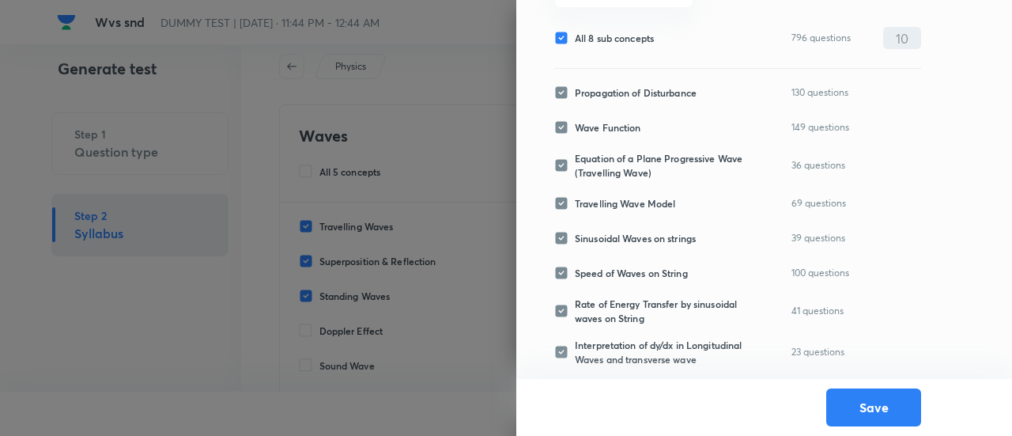
scroll to position [0, 0]
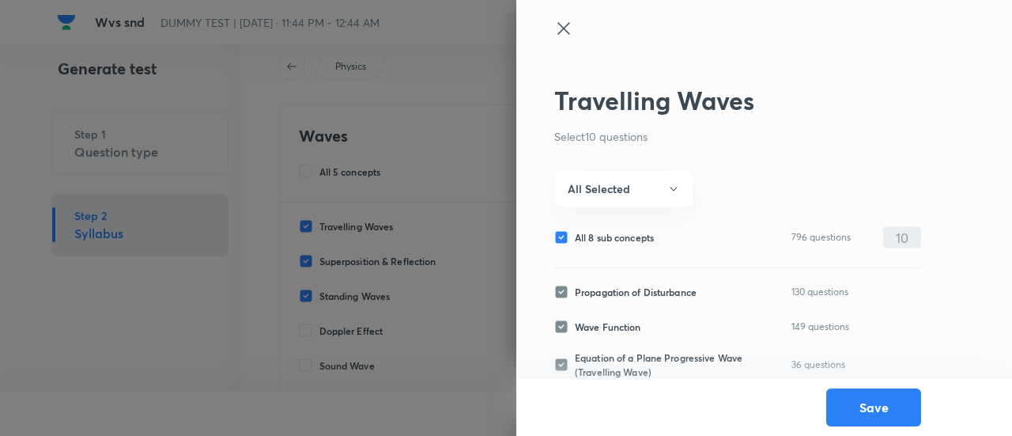
click at [632, 235] on span "All 8 sub concepts" at bounding box center [614, 237] width 79 height 14
click at [575, 235] on input "All 8 sub concepts" at bounding box center [564, 237] width 21 height 14
checkbox input "false"
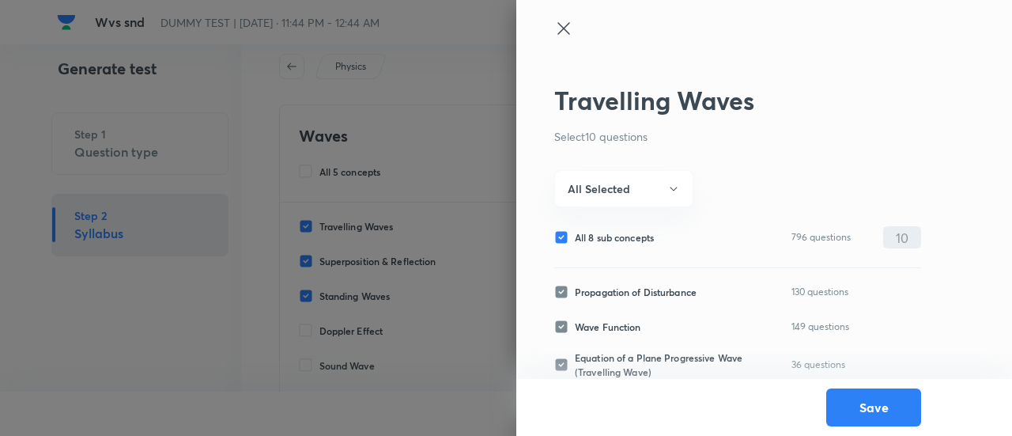
checkbox input "false"
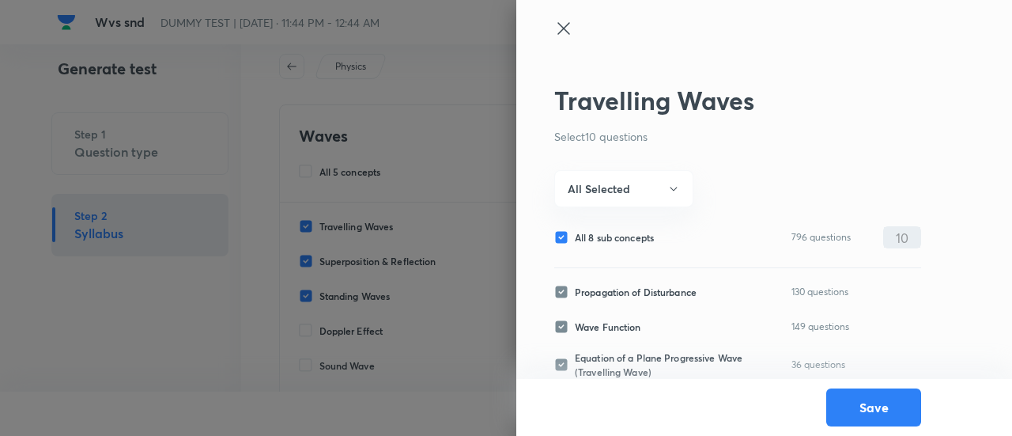
checkbox input "false"
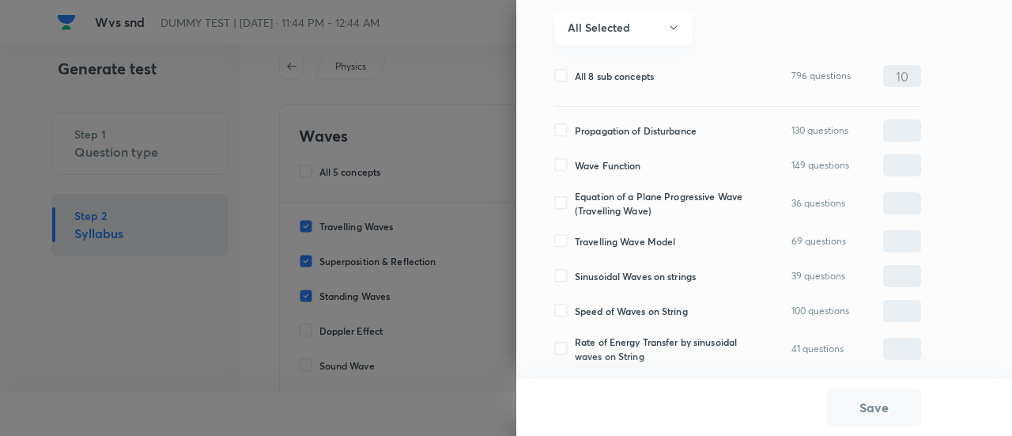
scroll to position [157, 0]
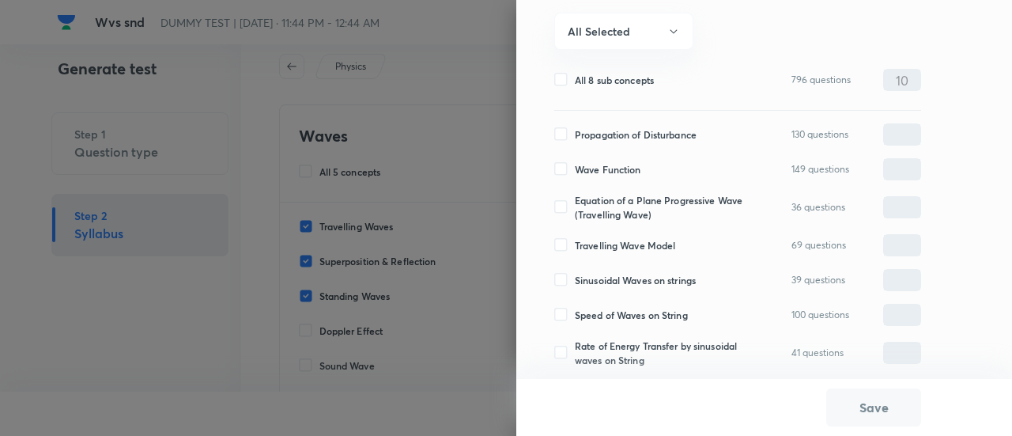
click at [606, 137] on span "Propagation of Disturbance" at bounding box center [636, 134] width 122 height 14
click at [575, 137] on input "Propagation of Disturbance" at bounding box center [564, 134] width 21 height 14
checkbox input "true"
click at [901, 132] on input "0" at bounding box center [902, 135] width 36 height 28
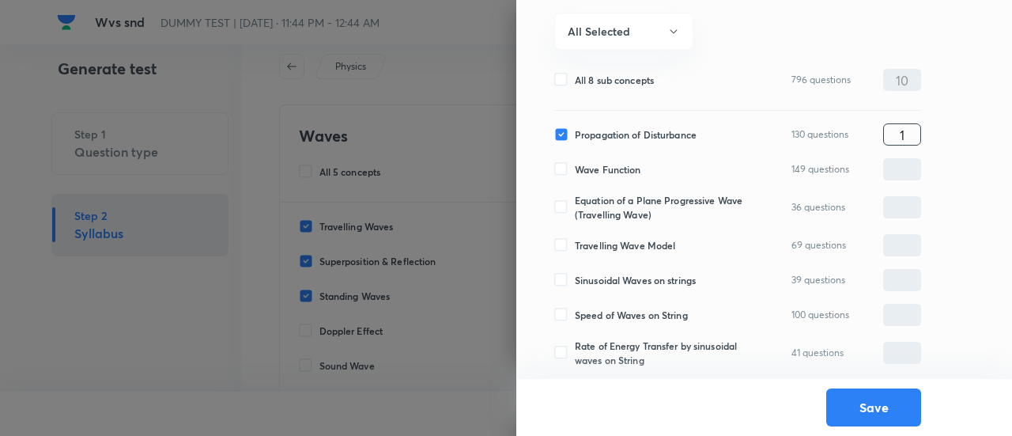
type input "1"
click at [620, 168] on span "Wave Function" at bounding box center [608, 169] width 66 height 14
click at [575, 168] on input "Wave Function" at bounding box center [564, 169] width 21 height 14
checkbox input "true"
click at [918, 161] on input "0" at bounding box center [902, 170] width 36 height 28
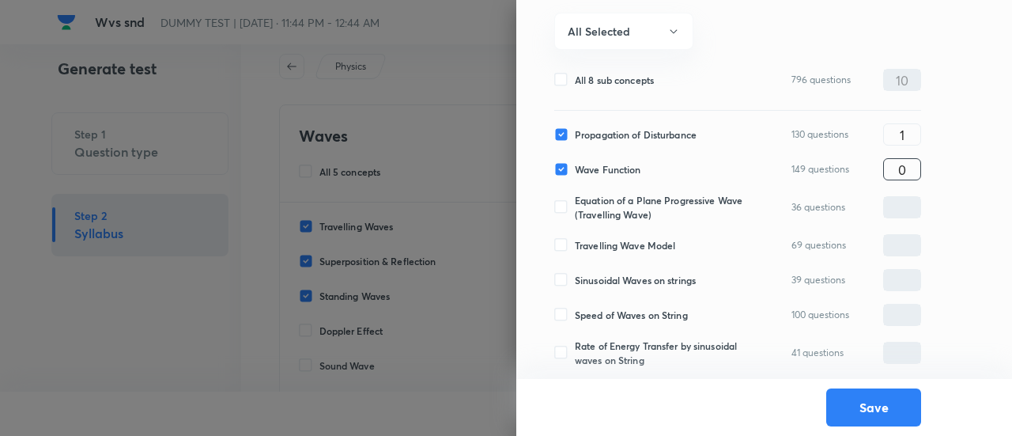
click at [918, 161] on input "0" at bounding box center [902, 170] width 36 height 28
type input "2"
click at [623, 198] on span "Equation of a Plane Progressive Wave (Travelling Wave)" at bounding box center [661, 207] width 172 height 28
click at [575, 200] on input "Equation of a Plane Progressive Wave (Travelling Wave)" at bounding box center [564, 207] width 21 height 14
checkbox input "true"
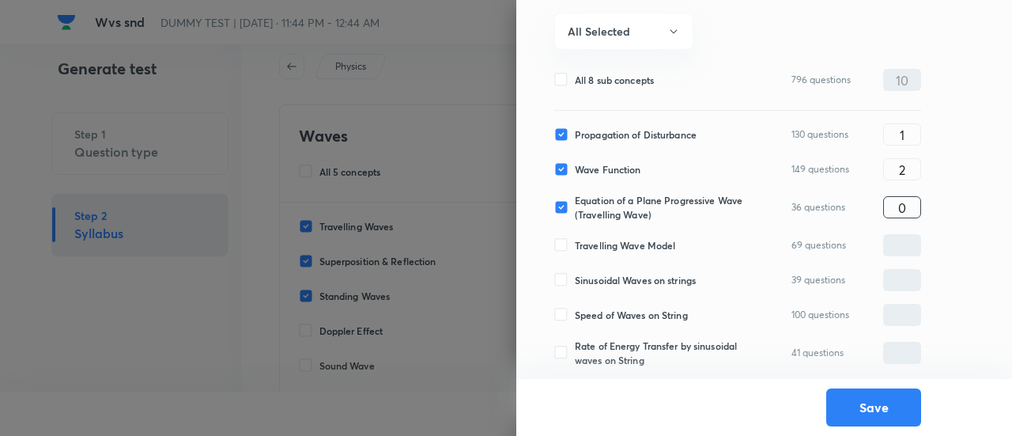
click at [907, 202] on input "0" at bounding box center [902, 208] width 36 height 28
type input "1"
click at [649, 249] on span "Travelling Wave Model" at bounding box center [625, 245] width 100 height 14
click at [575, 249] on input "Travelling Wave Model" at bounding box center [564, 245] width 21 height 14
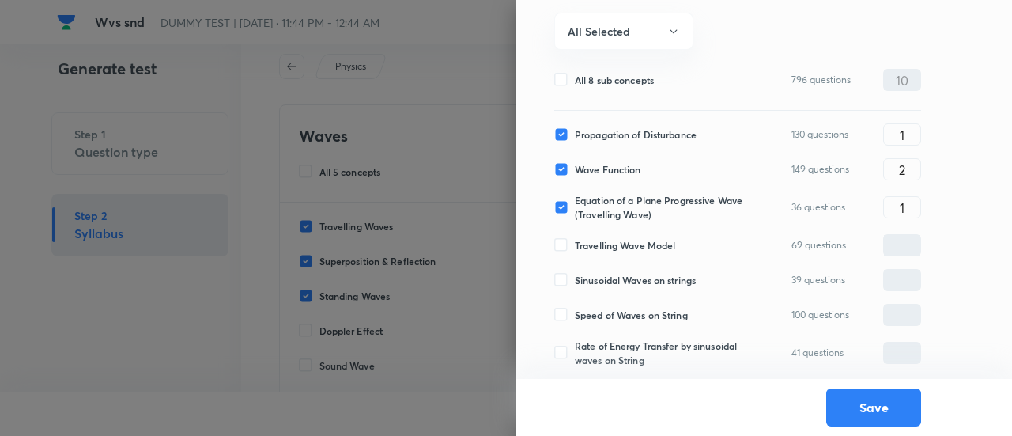
checkbox input "true"
type input "0"
click at [652, 277] on span "Sinusoidal Waves on strings" at bounding box center [635, 280] width 121 height 14
click at [575, 277] on input "Sinusoidal Waves on strings" at bounding box center [564, 280] width 21 height 14
checkbox input "true"
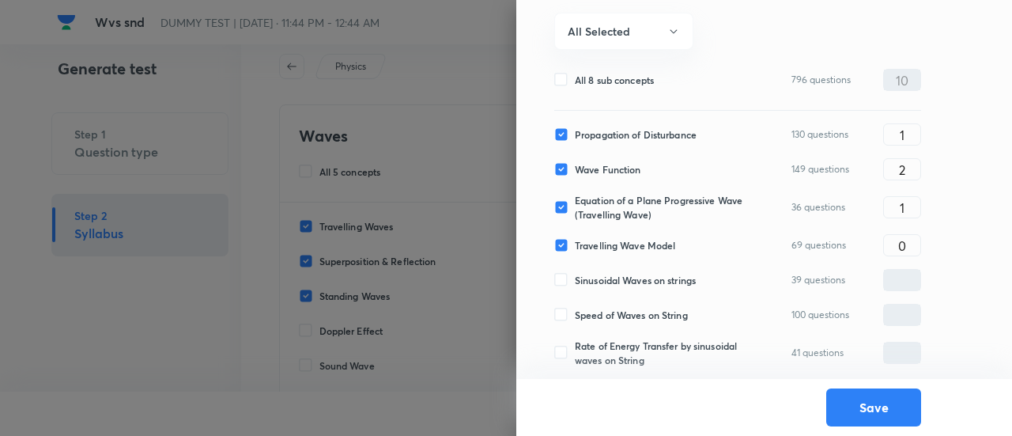
type input "0"
click at [651, 315] on span "Speed of Waves on String" at bounding box center [631, 314] width 113 height 14
click at [575, 315] on input "Speed of Waves on String" at bounding box center [564, 314] width 21 height 14
checkbox input "true"
type input "0"
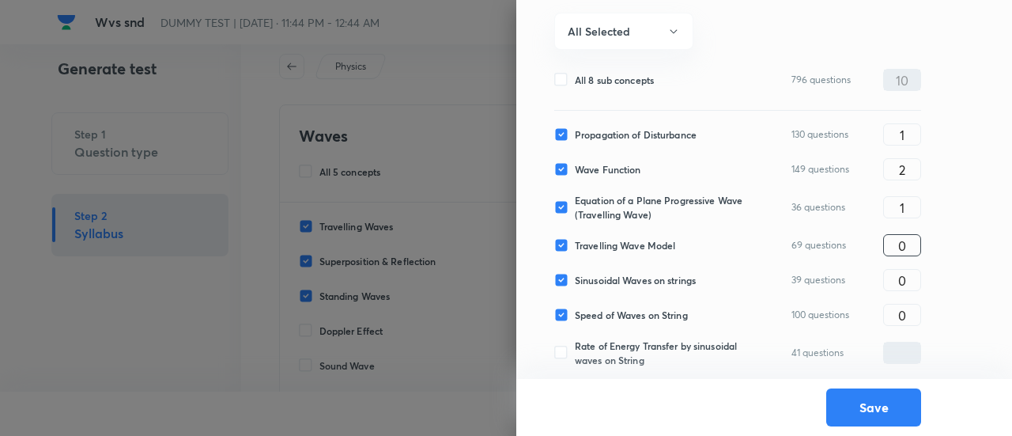
click at [893, 236] on input "0" at bounding box center [902, 246] width 36 height 28
type input "2"
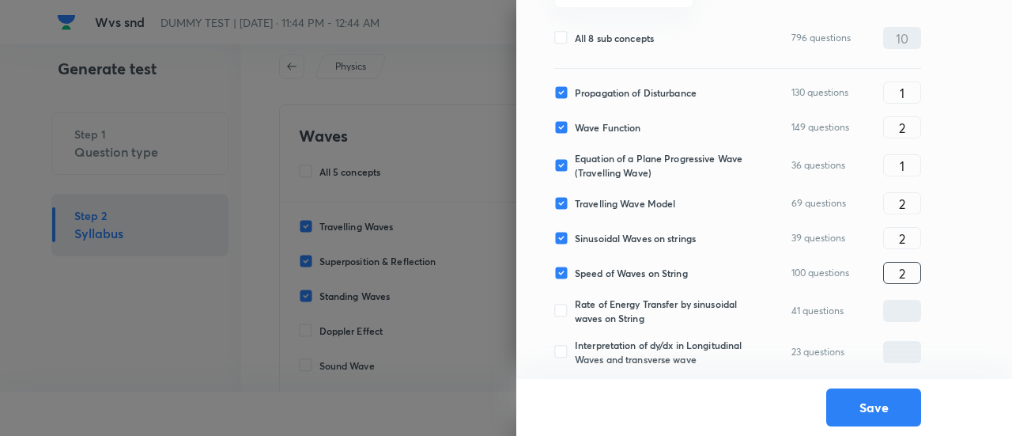
type input "2"
click at [607, 296] on span "Rate of Energy Transfer by sinusoidal waves on String" at bounding box center [661, 310] width 172 height 28
click at [575, 304] on input "Rate of Energy Transfer by sinusoidal waves on String" at bounding box center [564, 311] width 21 height 14
checkbox input "true"
type input "0"
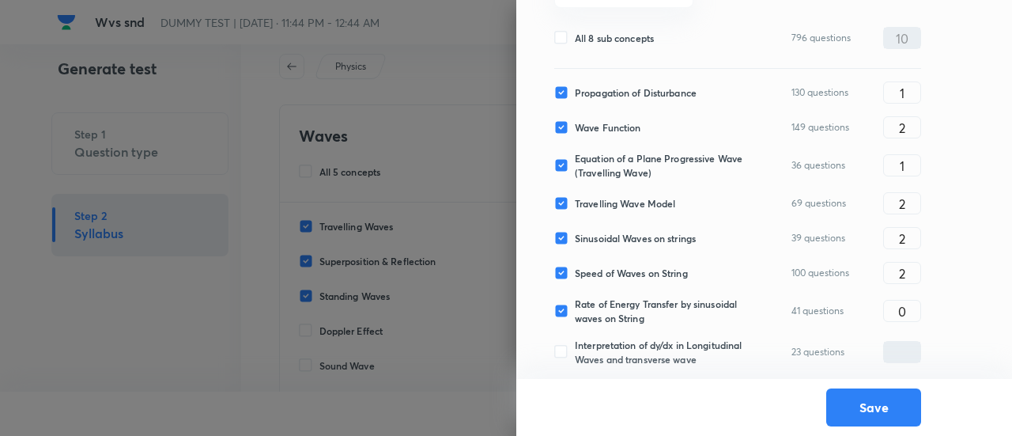
click at [619, 347] on span "Interpretation of dy/dx in Longitudinal Waves and transverse wave" at bounding box center [661, 352] width 172 height 28
click at [575, 347] on input "Interpretation of dy/dx in Longitudinal Waves and transverse wave" at bounding box center [564, 352] width 21 height 14
checkbox input "true"
type input "0"
click at [910, 297] on input "0" at bounding box center [902, 311] width 36 height 28
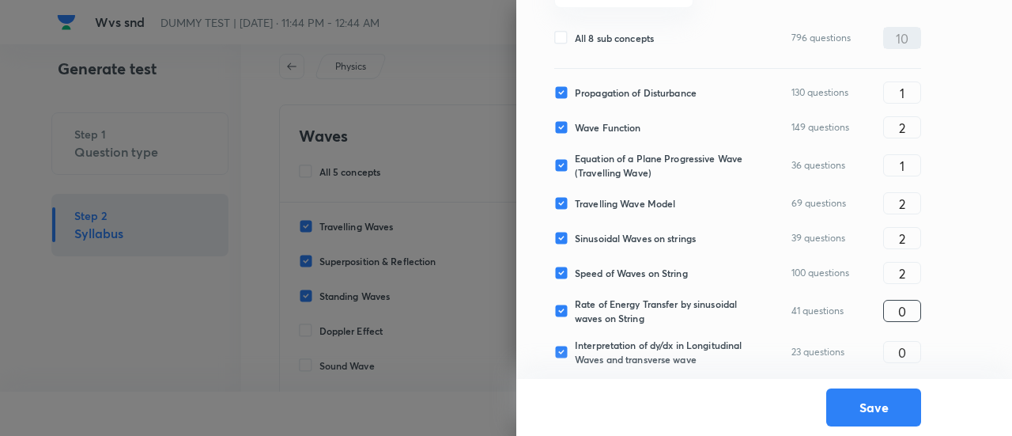
click at [910, 297] on input "0" at bounding box center [902, 311] width 36 height 28
type input "1"
click at [914, 191] on input "2" at bounding box center [902, 204] width 36 height 28
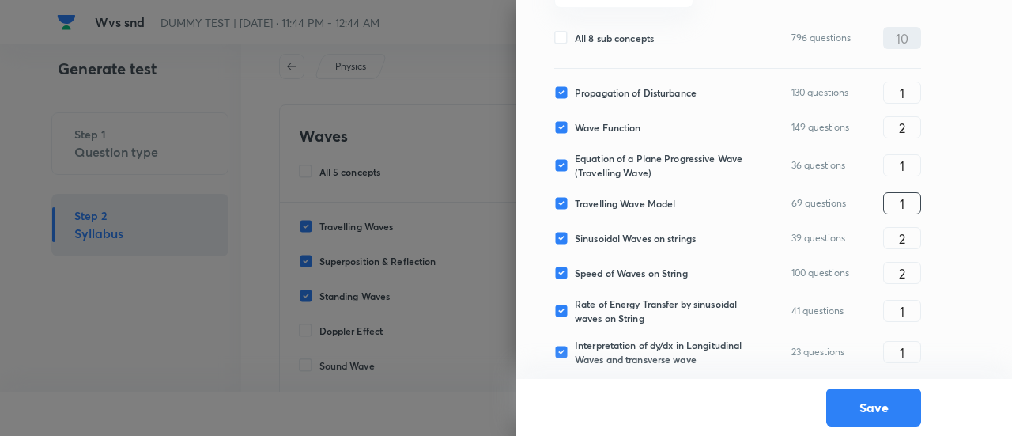
type input "1"
click at [855, 399] on button "Save" at bounding box center [873, 406] width 95 height 38
click at [909, 259] on input "1" at bounding box center [902, 273] width 36 height 28
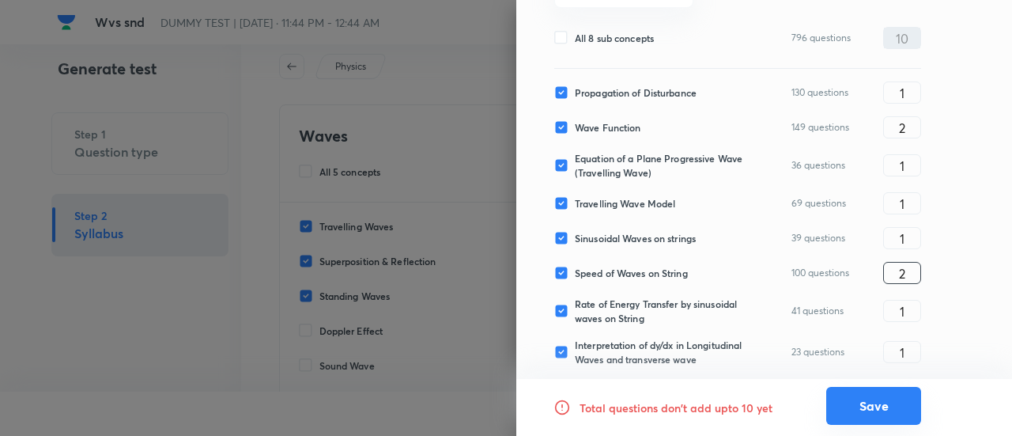
type input "2"
click at [882, 406] on button "Save" at bounding box center [873, 406] width 95 height 38
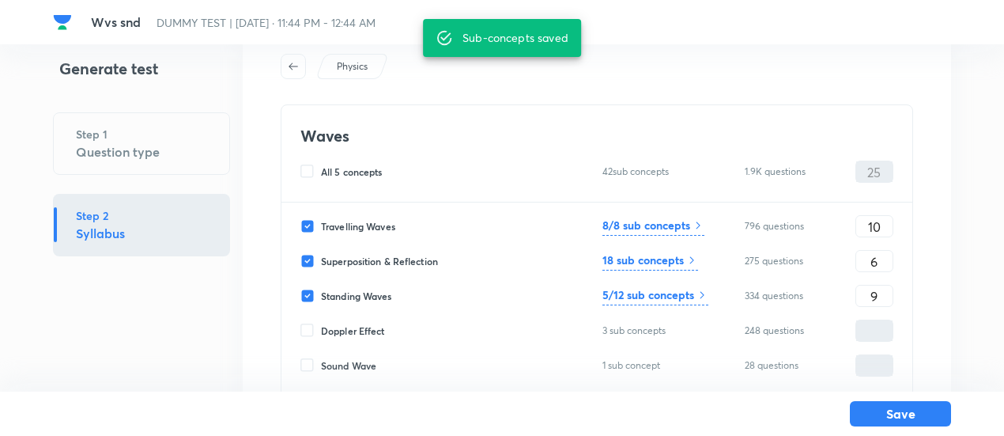
click at [686, 268] on div "18 sub concepts" at bounding box center [650, 260] width 96 height 19
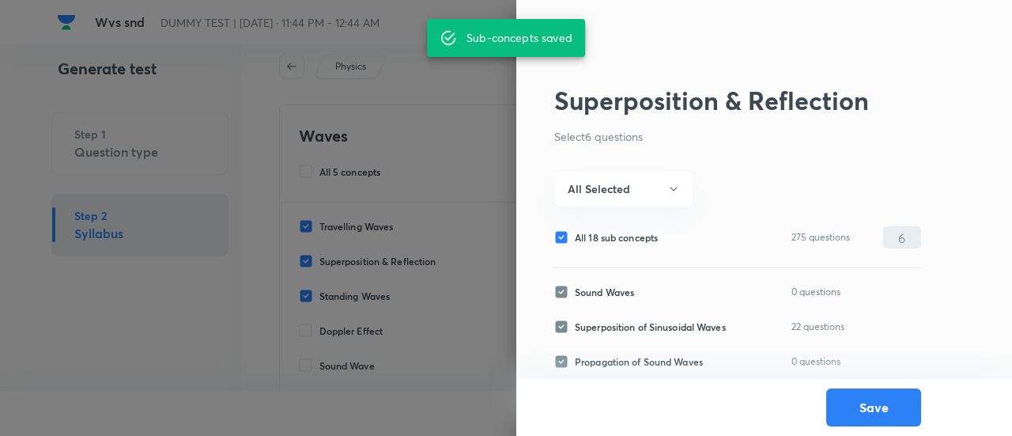
click at [651, 244] on div "All 18 sub concepts 275 questions 6 ​" at bounding box center [737, 237] width 367 height 22
click at [643, 236] on span "All 18 sub concepts" at bounding box center [616, 237] width 83 height 14
click at [575, 236] on input "All 18 sub concepts" at bounding box center [564, 237] width 21 height 14
checkbox input "false"
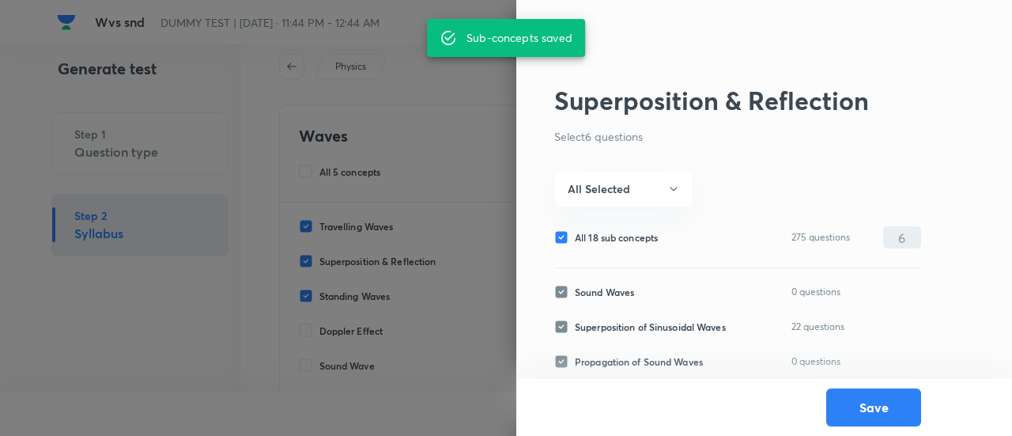
checkbox input "false"
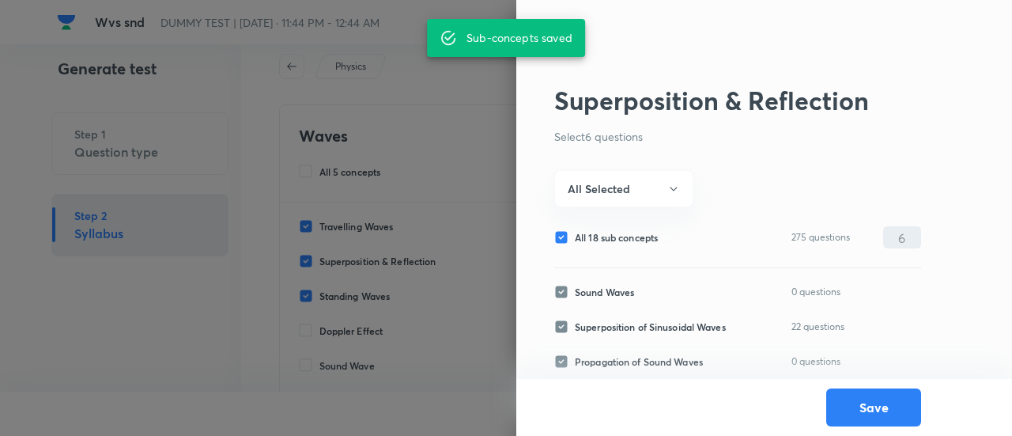
checkbox input "false"
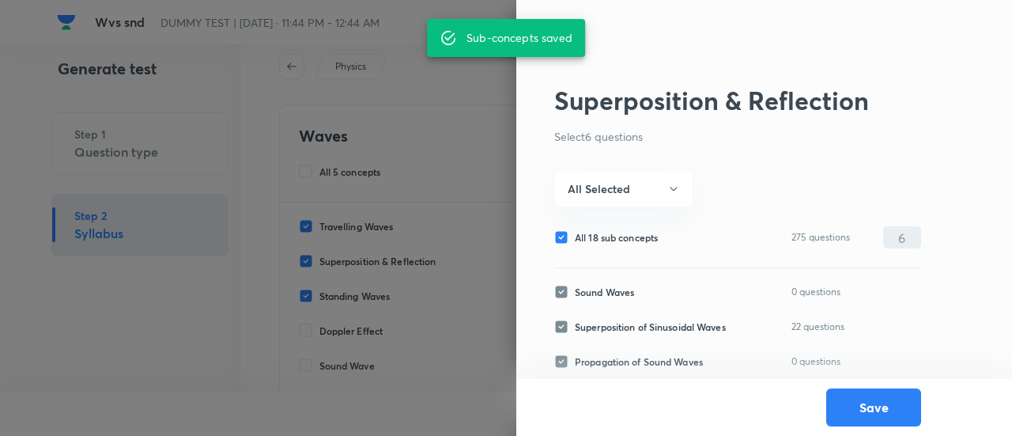
checkbox input "false"
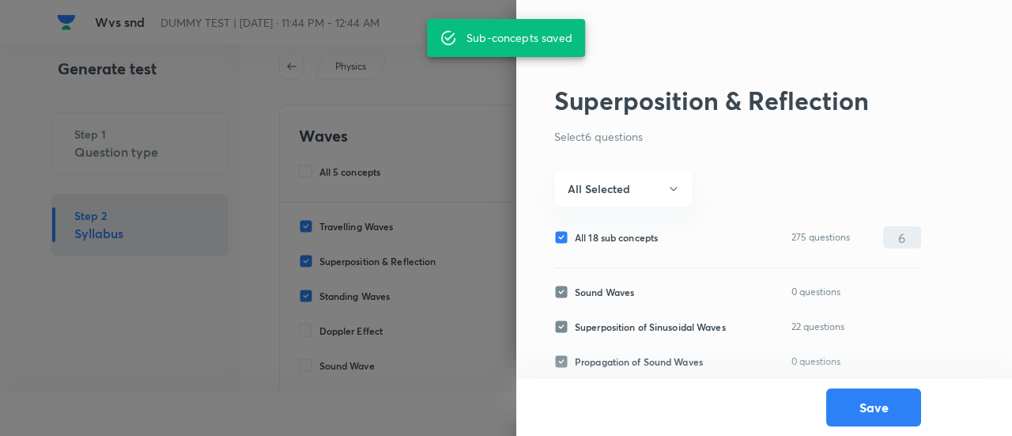
checkbox input "false"
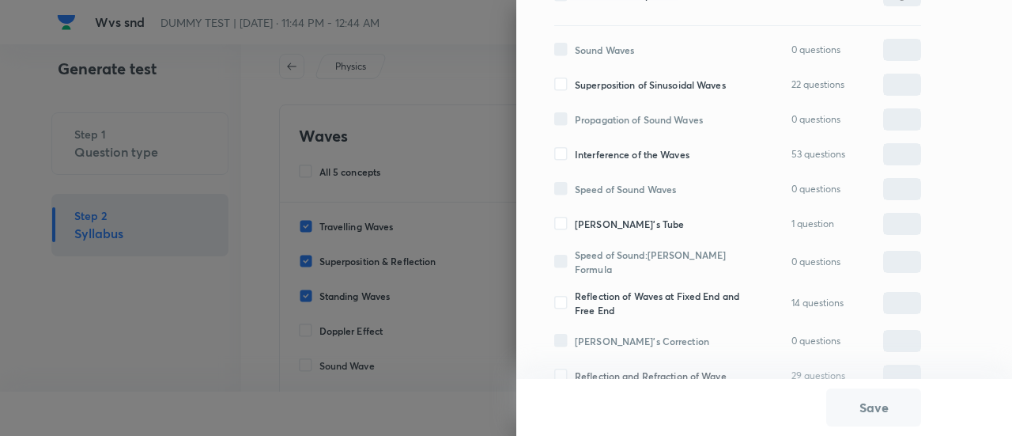
scroll to position [247, 0]
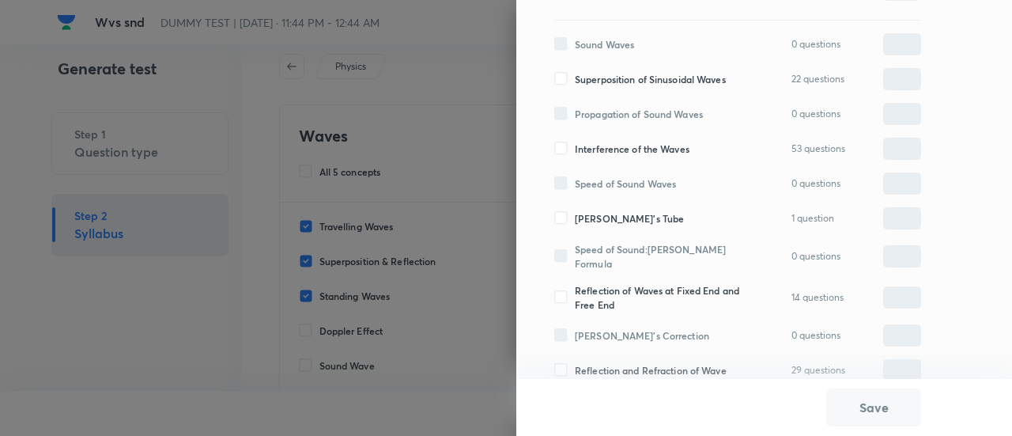
click at [609, 75] on span "Superposition of Sinusoidal Waves" at bounding box center [650, 79] width 151 height 14
click at [575, 75] on input "Superposition of Sinusoidal Waves" at bounding box center [564, 79] width 21 height 14
checkbox input "true"
type input "0"
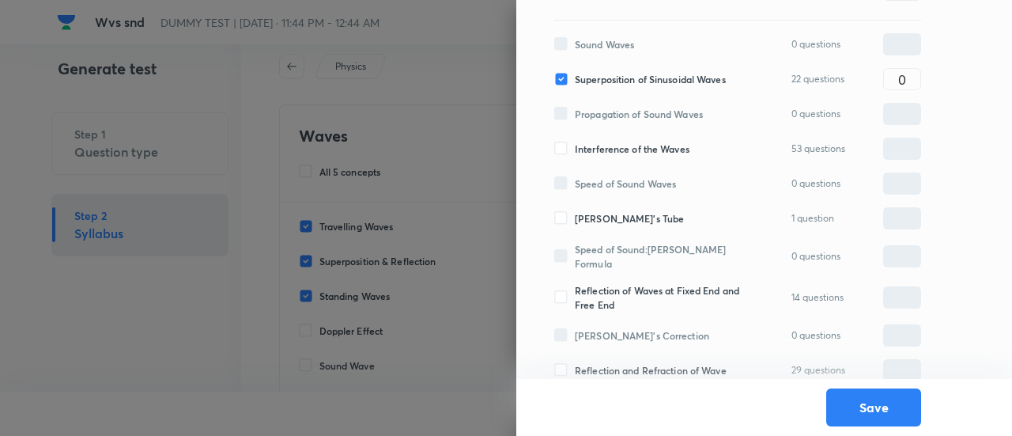
click at [606, 145] on span "Interference of the Waves" at bounding box center [632, 148] width 115 height 14
click at [575, 145] on input "Interference of the Waves" at bounding box center [564, 148] width 21 height 14
checkbox input "true"
type input "0"
click at [911, 70] on input "0" at bounding box center [902, 80] width 36 height 28
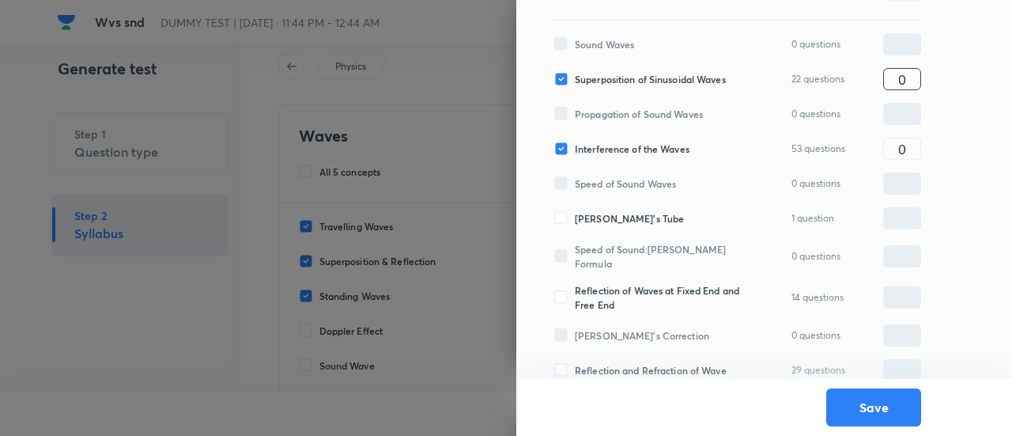
click at [911, 70] on input "0" at bounding box center [902, 80] width 36 height 28
type input "1"
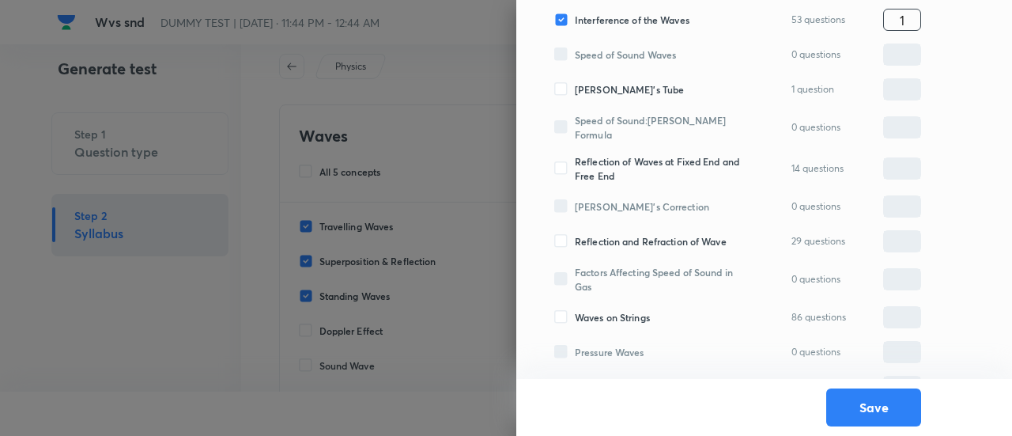
scroll to position [377, 0]
type input "1"
click at [604, 153] on span "Reflection of Waves at Fixed End and Free End" at bounding box center [661, 167] width 172 height 28
click at [575, 160] on input "Reflection of Waves at Fixed End and Free End" at bounding box center [564, 167] width 21 height 14
checkbox input "true"
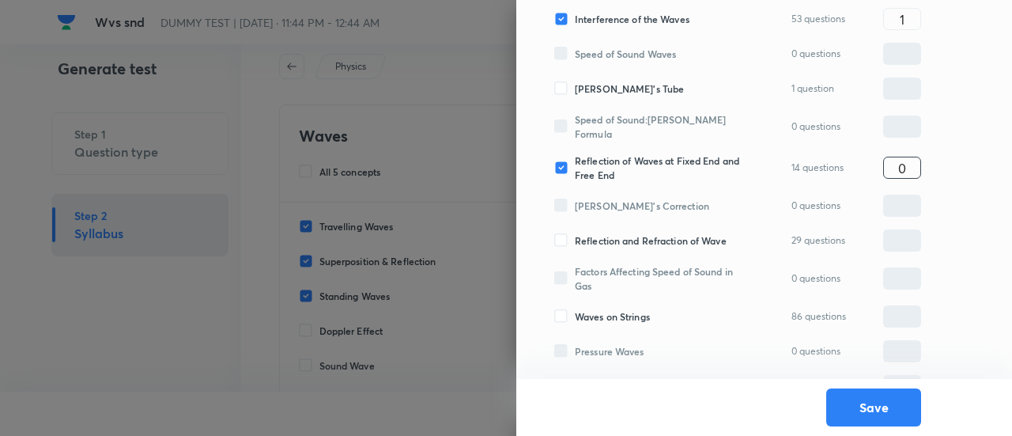
click at [912, 162] on input "0" at bounding box center [902, 168] width 36 height 28
type input "1"
click at [697, 236] on span "Reflection and Refraction of Wave" at bounding box center [651, 240] width 152 height 14
click at [575, 236] on input "Reflection and Refraction of Wave" at bounding box center [564, 240] width 21 height 14
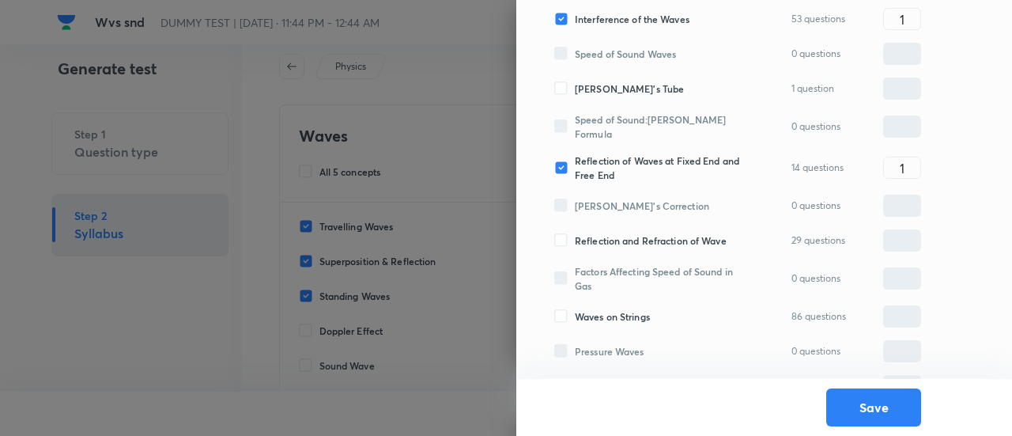
checkbox input "true"
click at [907, 233] on input "0" at bounding box center [902, 241] width 36 height 28
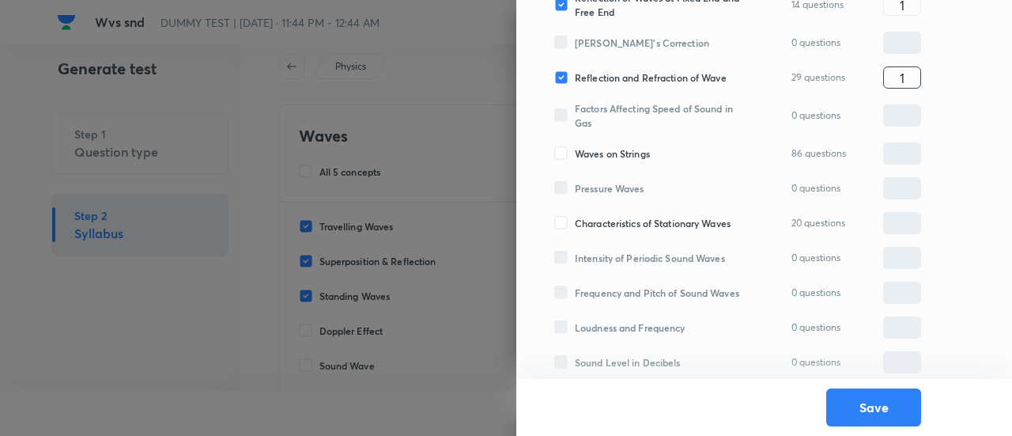
type input "1"
click at [668, 217] on span "Characteristics of Stationary Waves" at bounding box center [653, 223] width 156 height 14
click at [575, 217] on input "Characteristics of Stationary Waves" at bounding box center [564, 223] width 21 height 14
checkbox input "true"
click at [907, 213] on input "0" at bounding box center [902, 223] width 36 height 28
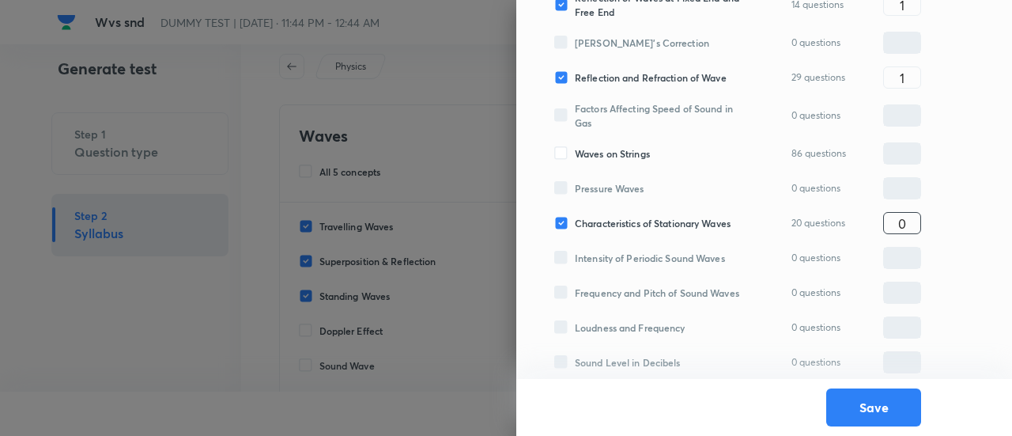
click at [907, 213] on input "0" at bounding box center [902, 223] width 36 height 28
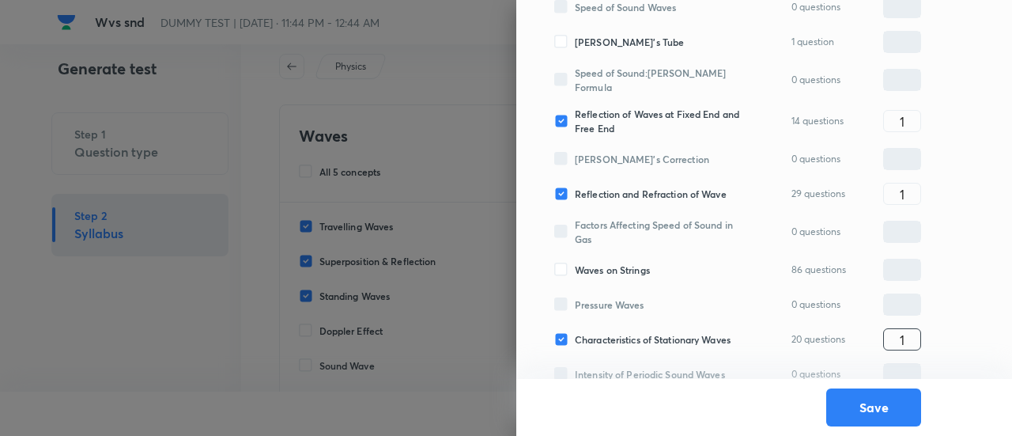
scroll to position [424, 0]
type input "1"
click at [634, 262] on span "Waves on Strings" at bounding box center [612, 269] width 75 height 14
click at [575, 262] on input "Waves on Strings" at bounding box center [564, 269] width 21 height 14
checkbox input "true"
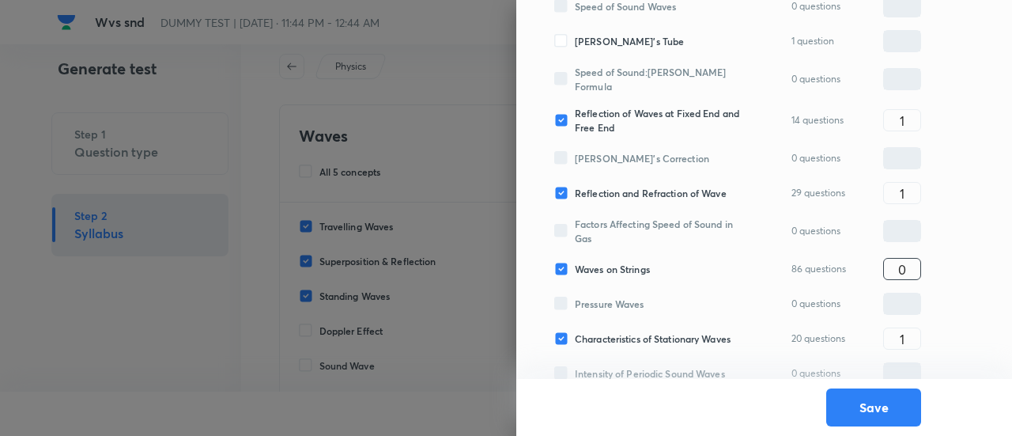
click at [906, 260] on input "0" at bounding box center [902, 269] width 36 height 28
type input "1"
click at [609, 108] on span "Reflection of Waves at Fixed End and Free End" at bounding box center [661, 120] width 172 height 28
click at [575, 113] on input "Reflection of Waves at Fixed End and Free End" at bounding box center [564, 120] width 21 height 14
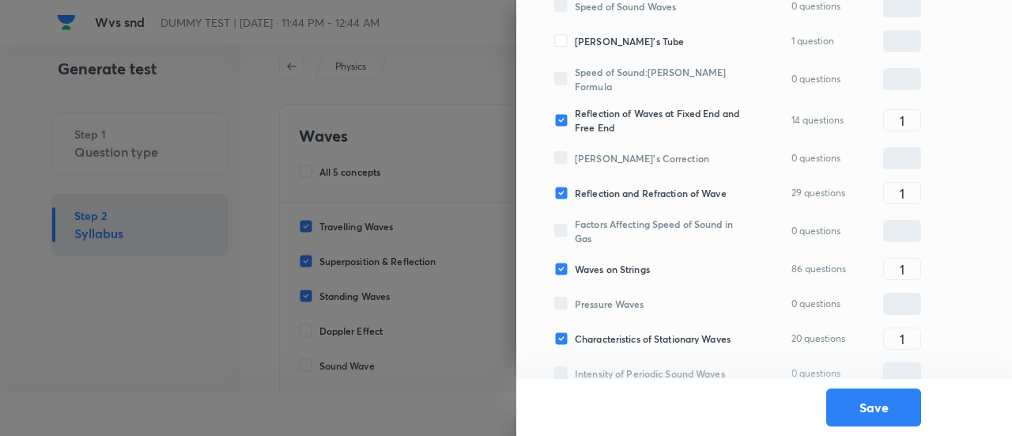
checkbox input "false"
click at [912, 262] on input "1" at bounding box center [902, 269] width 36 height 28
type input "2"
click at [664, 191] on span "Reflection and Refraction of Wave" at bounding box center [651, 193] width 152 height 14
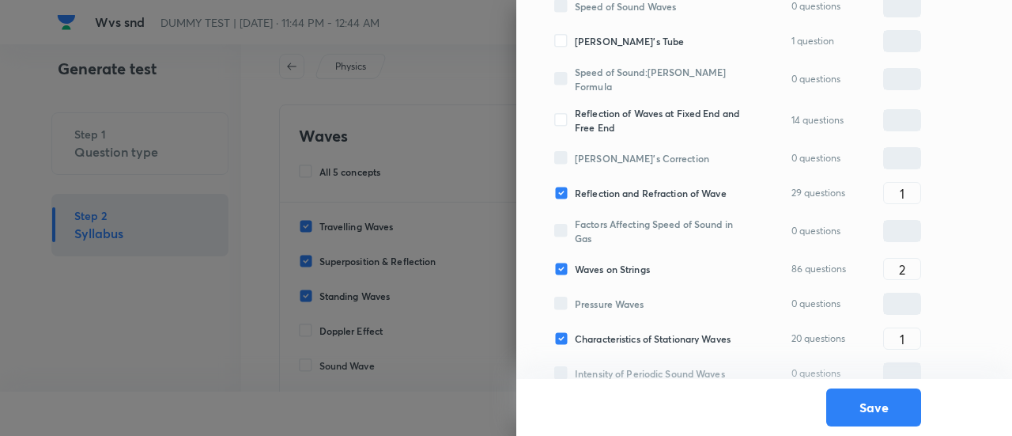
click at [575, 191] on input "Reflection and Refraction of Wave" at bounding box center [564, 193] width 21 height 14
checkbox input "false"
click at [905, 270] on input "2" at bounding box center [902, 269] width 36 height 28
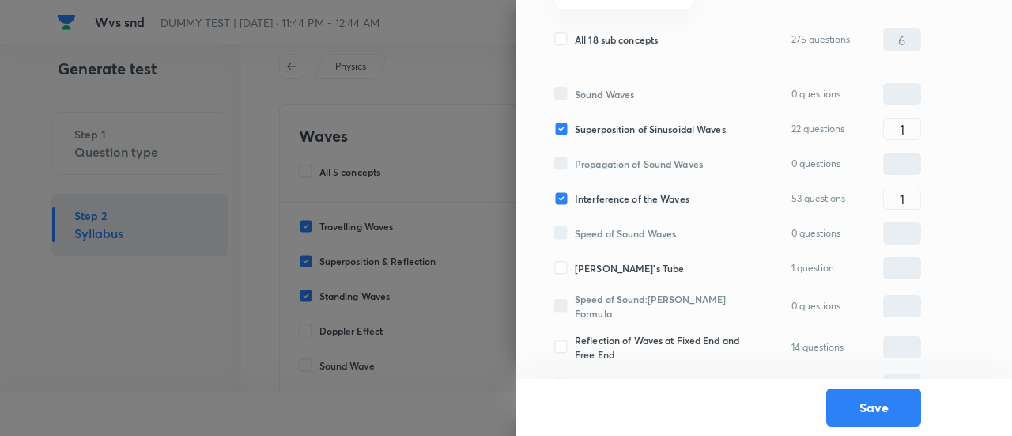
scroll to position [540, 0]
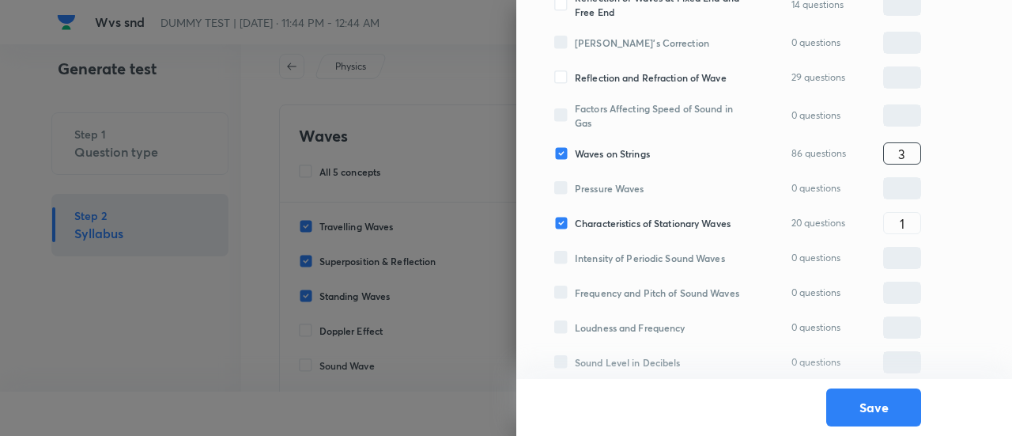
type input "3"
click at [709, 216] on span "Characteristics of Stationary Waves" at bounding box center [653, 223] width 156 height 14
click at [575, 216] on input "Characteristics of Stationary Waves" at bounding box center [564, 223] width 21 height 14
checkbox input "false"
click at [903, 140] on input "3" at bounding box center [902, 154] width 36 height 28
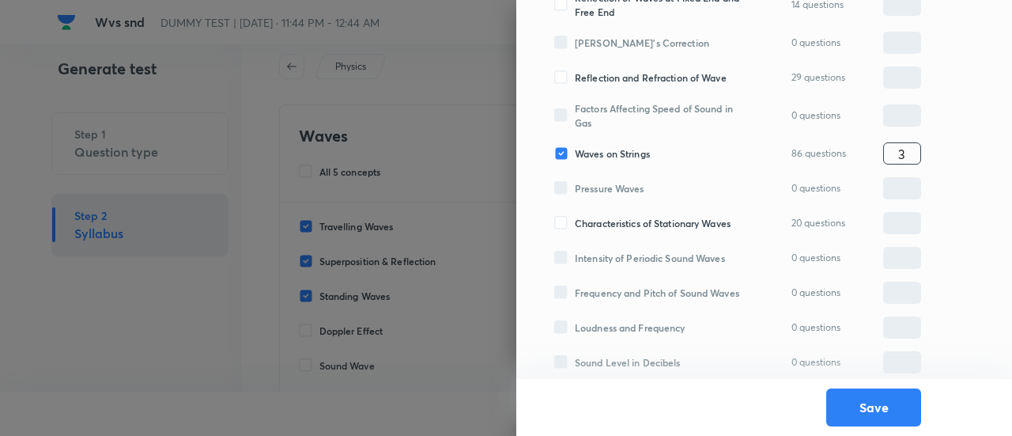
click at [903, 140] on input "3" at bounding box center [902, 154] width 36 height 28
type input "4"
click at [871, 402] on button "Save" at bounding box center [873, 406] width 95 height 38
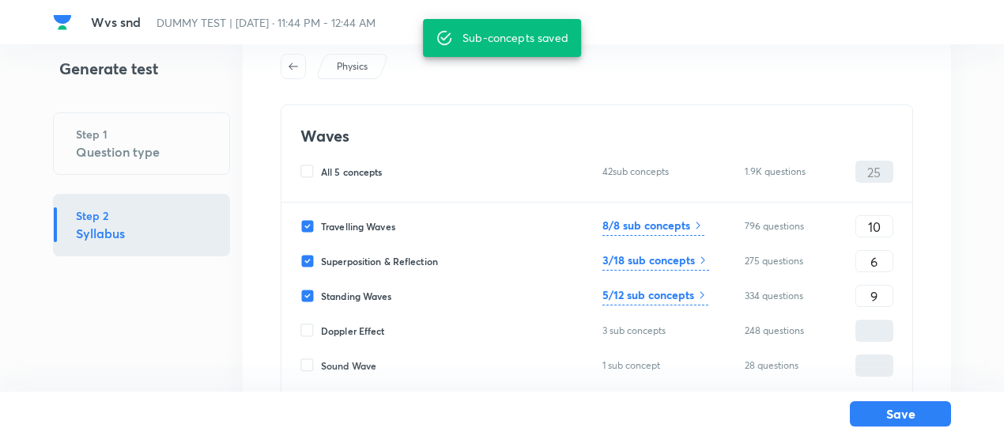
click at [684, 300] on h6 "5/12 sub concepts" at bounding box center [648, 294] width 92 height 17
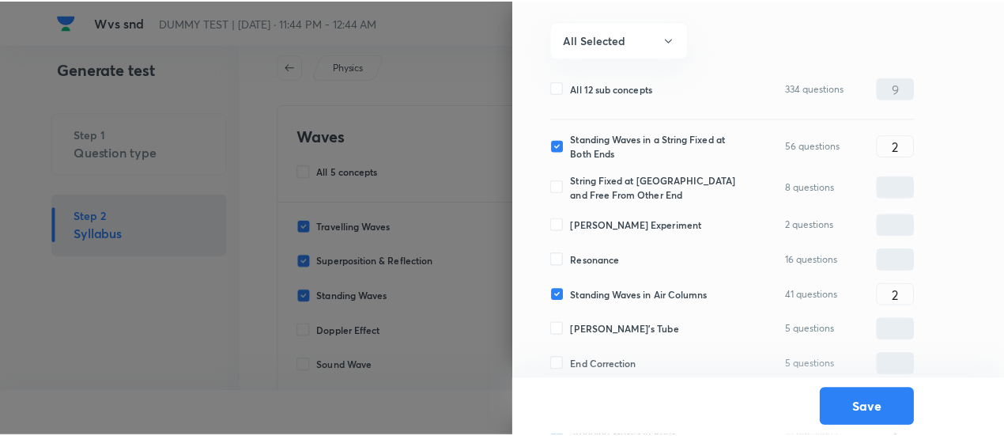
scroll to position [142, 0]
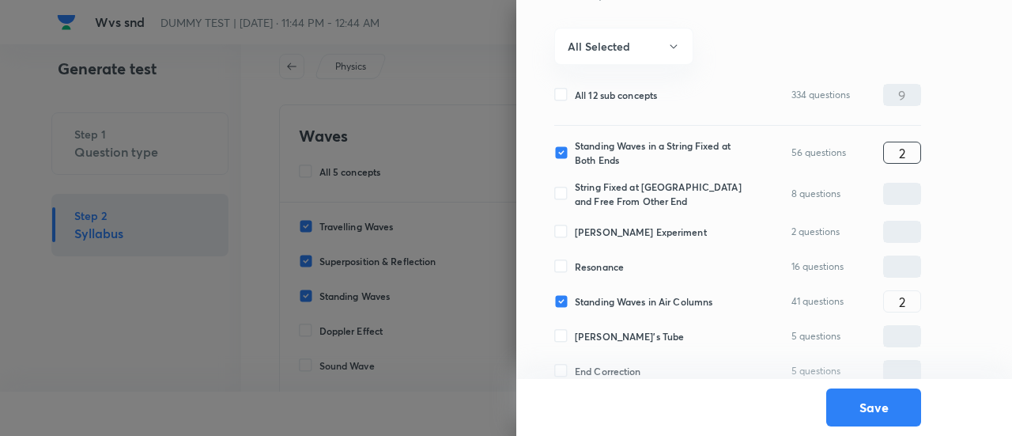
click at [909, 143] on input "2" at bounding box center [902, 153] width 36 height 28
type input "3"
click at [864, 401] on button "Save" at bounding box center [873, 406] width 95 height 38
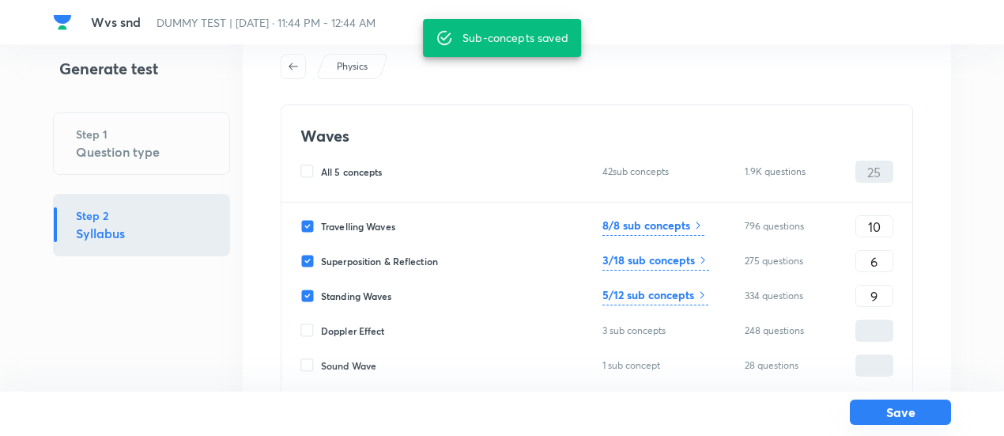
click at [892, 410] on button "Save" at bounding box center [900, 411] width 101 height 25
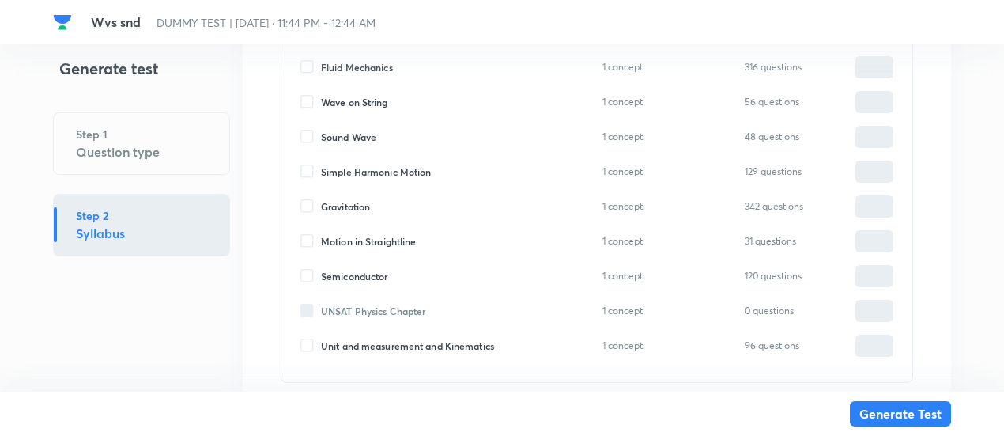
scroll to position [1751, 0]
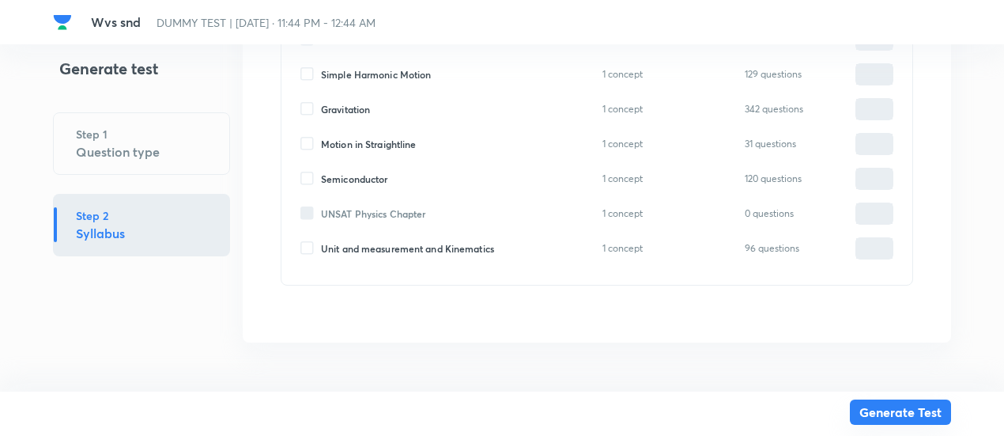
click at [881, 407] on button "Generate Test" at bounding box center [900, 411] width 101 height 25
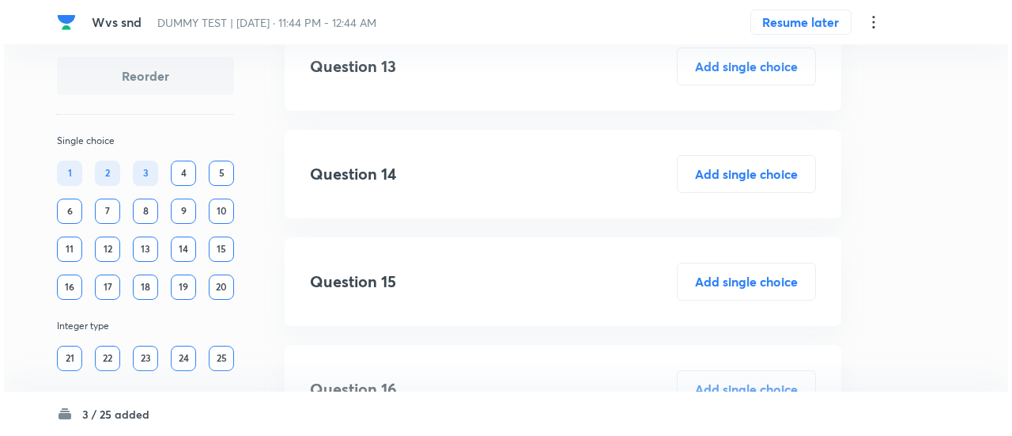
scroll to position [2421, 0]
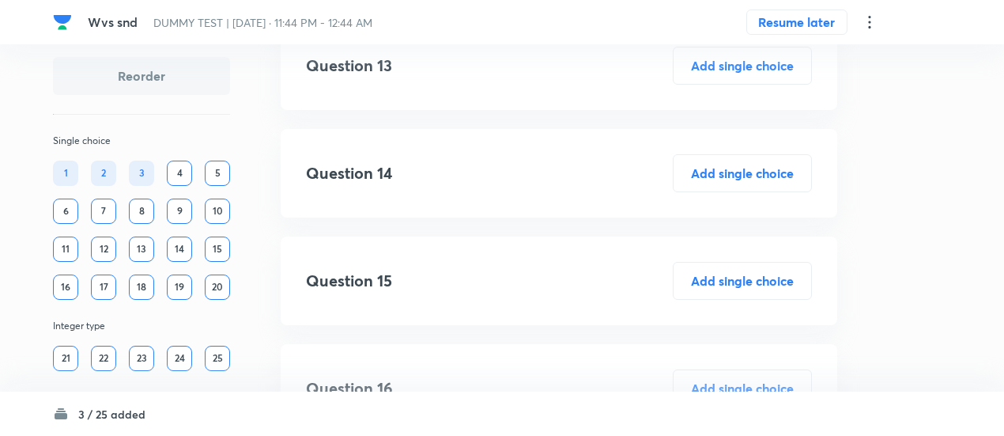
click at [866, 27] on icon at bounding box center [869, 22] width 19 height 19
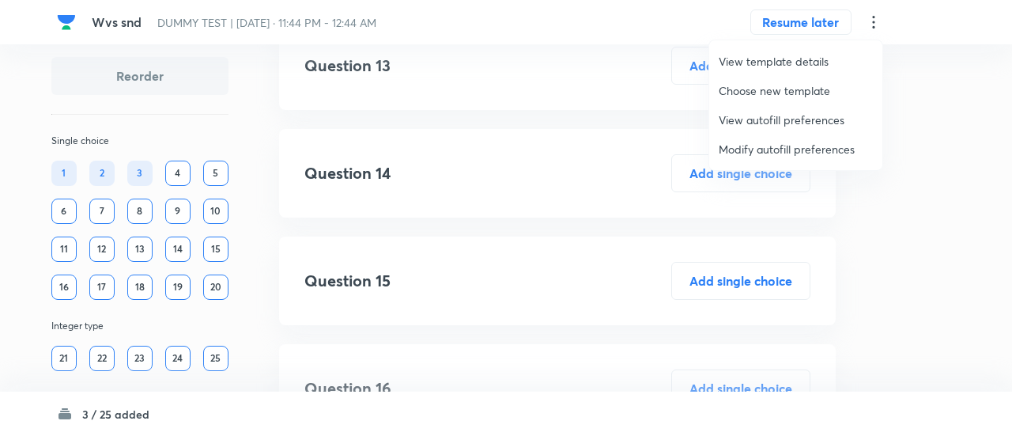
click at [814, 153] on span "Modify autofill preferences" at bounding box center [796, 149] width 154 height 17
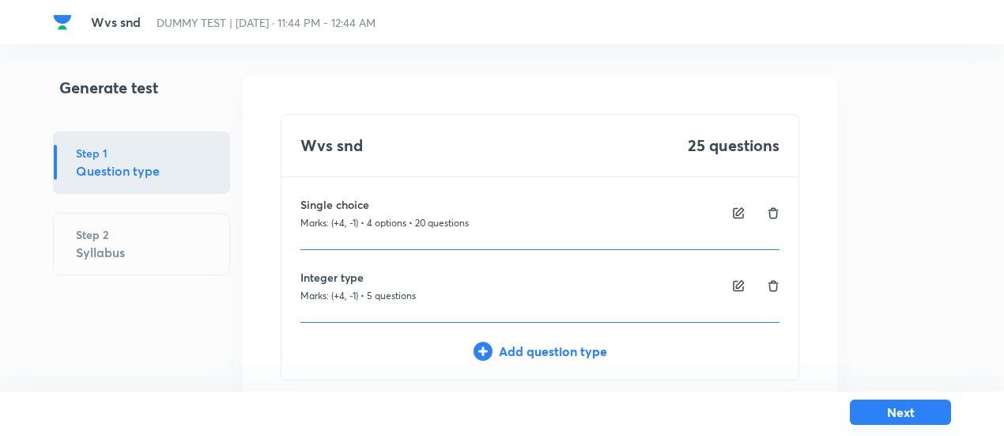
click at [895, 410] on button "Next" at bounding box center [900, 411] width 101 height 25
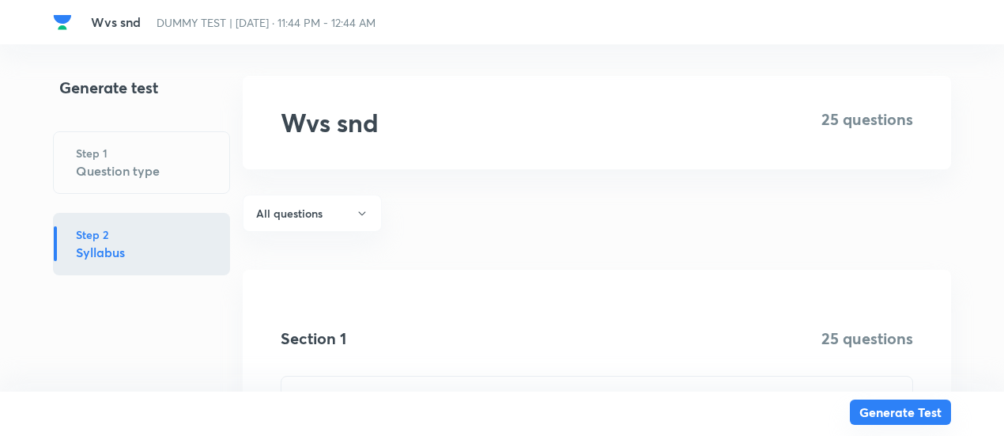
click at [895, 410] on button "Generate Test" at bounding box center [900, 411] width 101 height 25
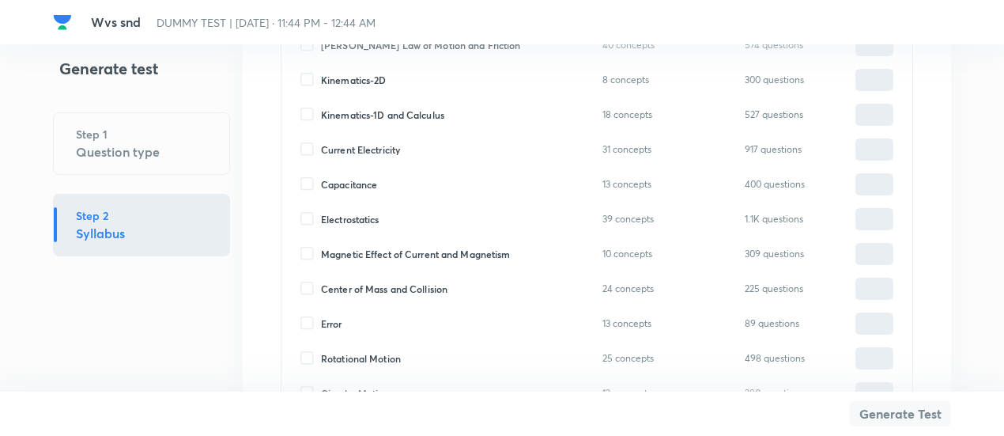
scroll to position [836, 0]
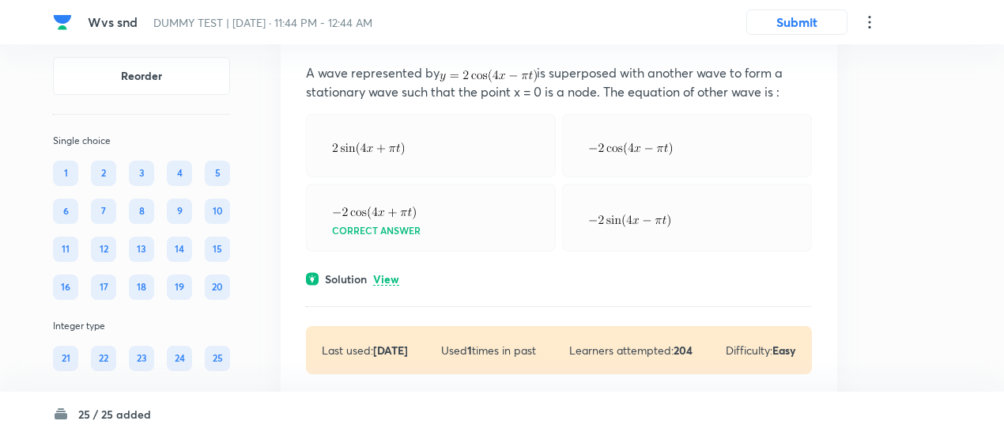
scroll to position [160, 0]
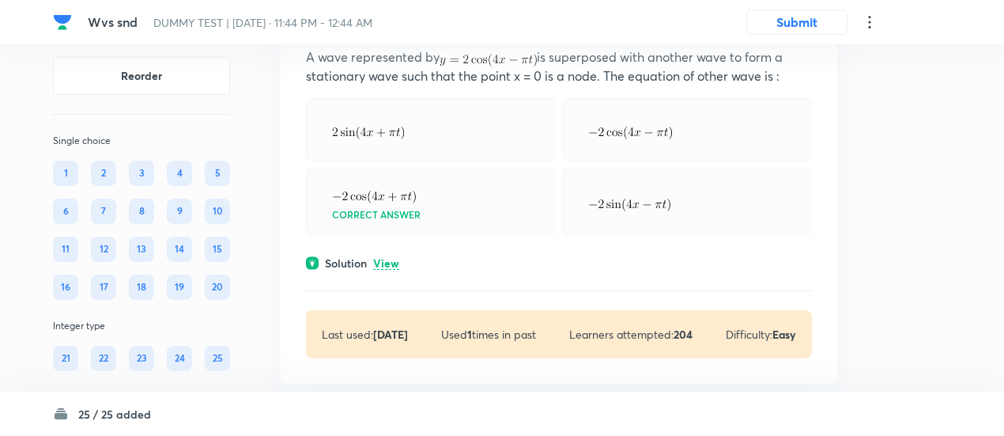
click at [393, 261] on p "View" at bounding box center [386, 264] width 26 height 12
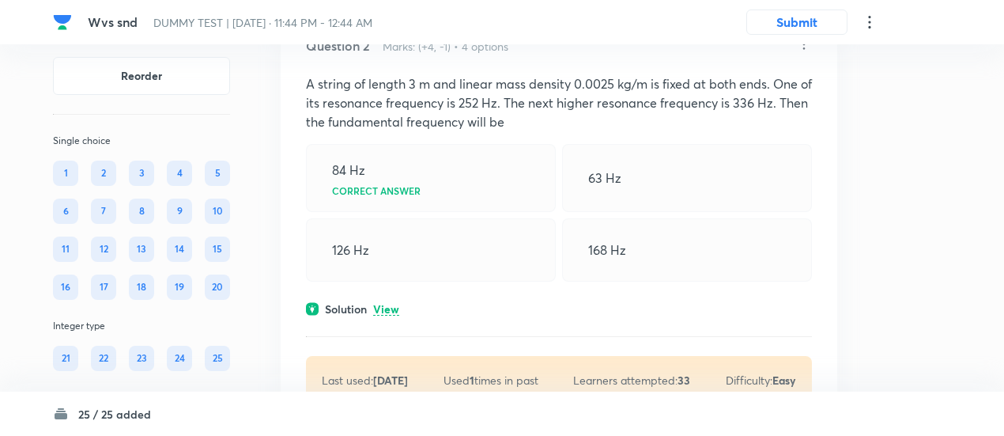
scroll to position [677, 0]
click at [392, 307] on p "View" at bounding box center [386, 308] width 26 height 12
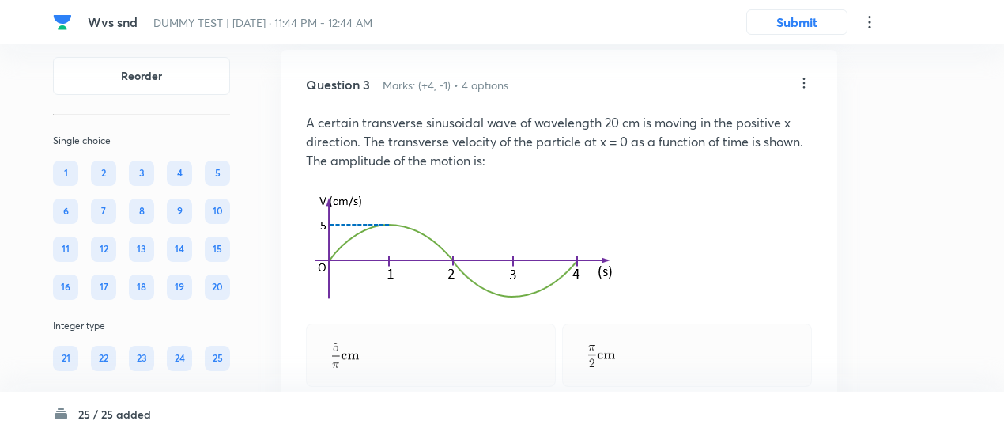
scroll to position [1185, 0]
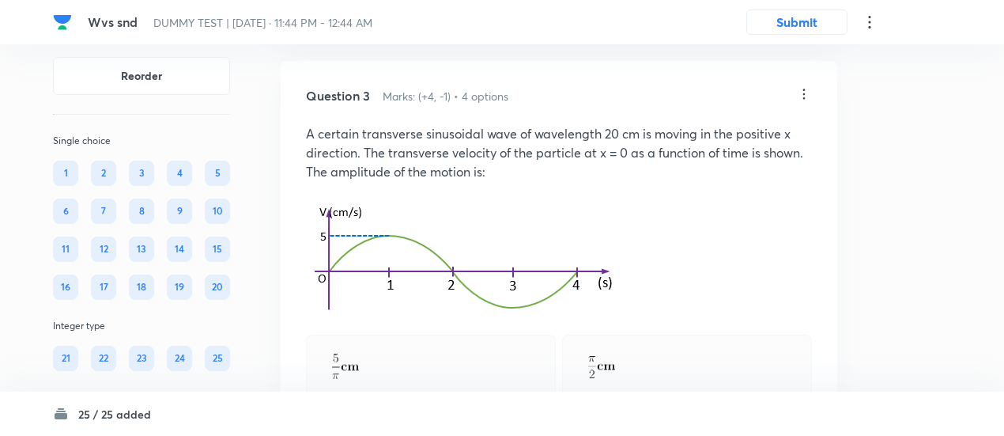
click at [808, 88] on icon at bounding box center [804, 94] width 16 height 16
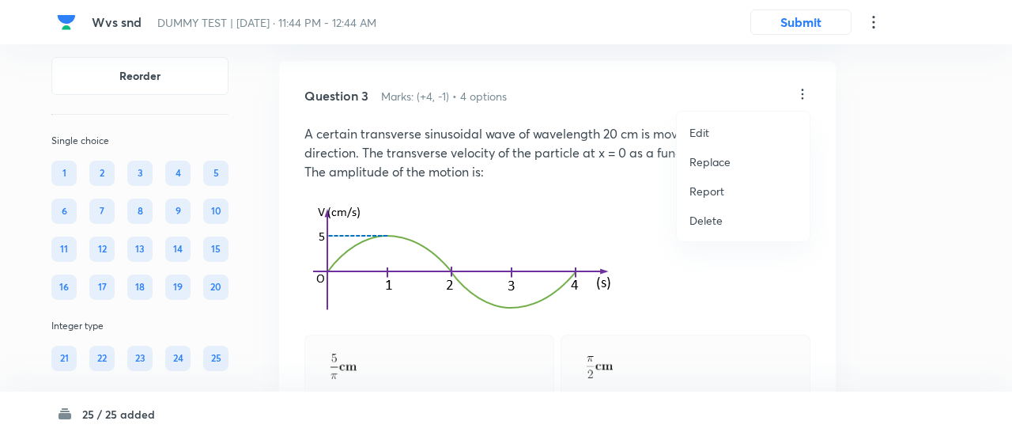
click at [703, 164] on p "Replace" at bounding box center [709, 161] width 41 height 17
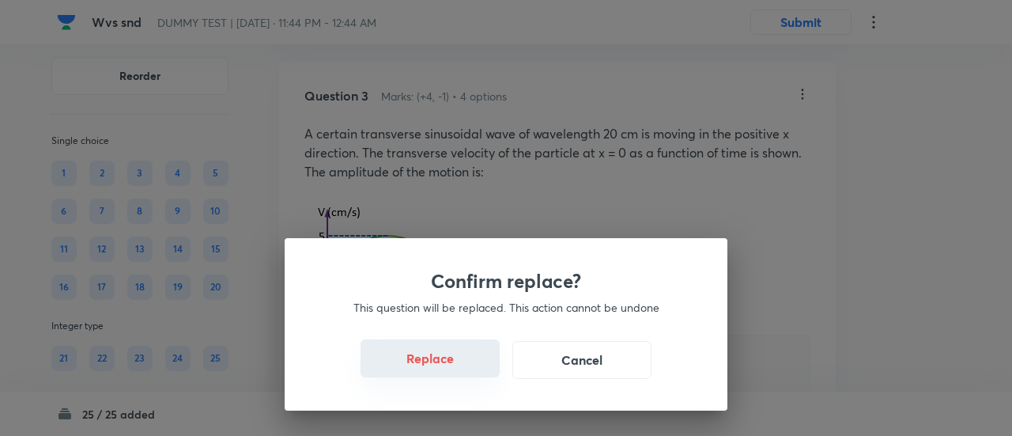
click at [464, 366] on button "Replace" at bounding box center [429, 358] width 139 height 38
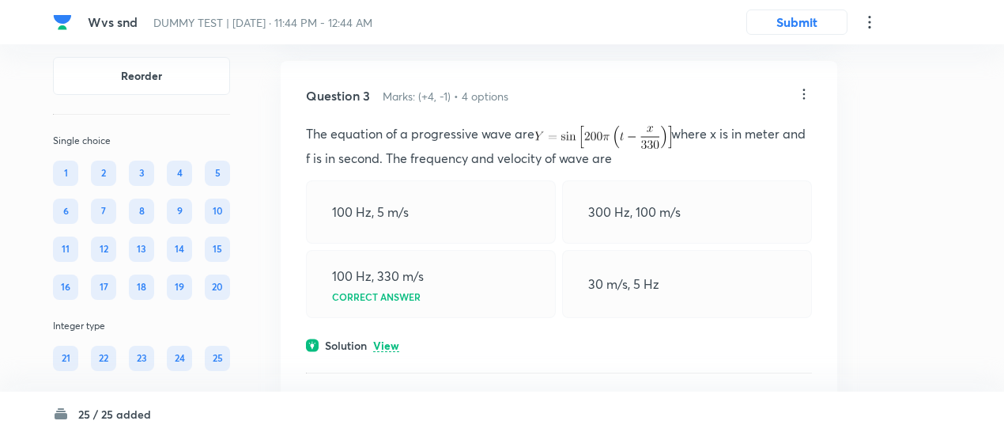
click at [389, 349] on p "View" at bounding box center [386, 346] width 26 height 12
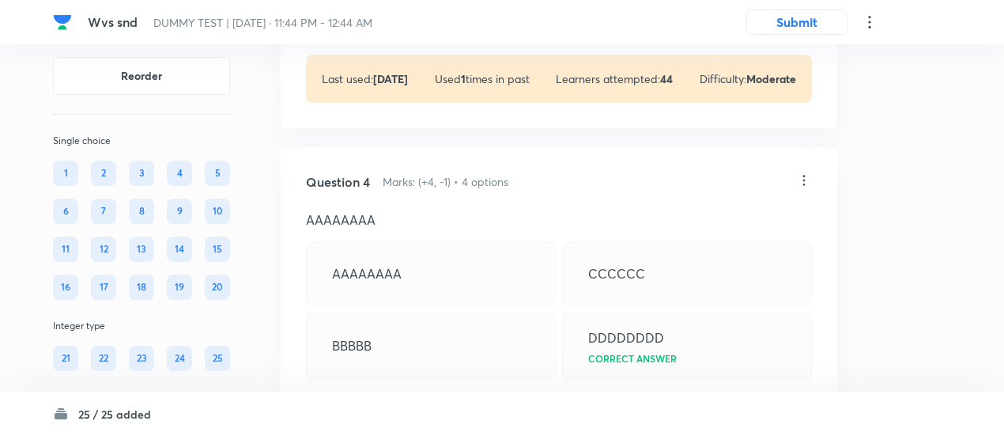
scroll to position [1721, 0]
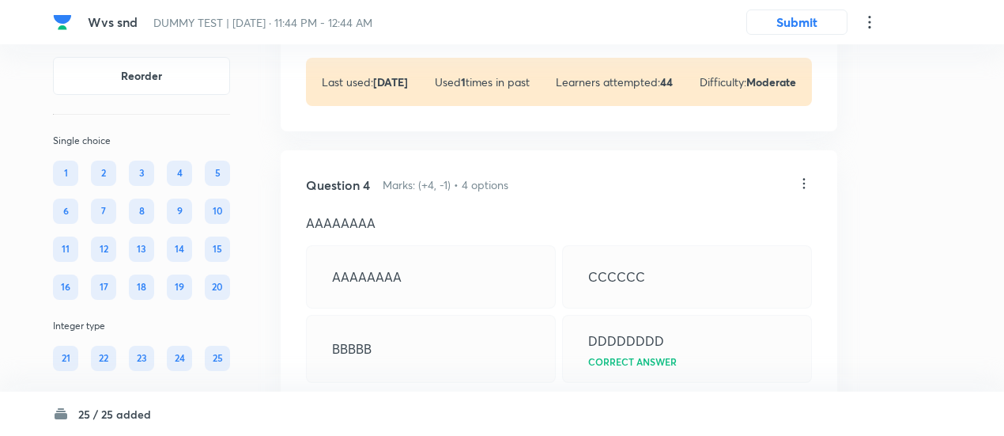
click at [809, 182] on icon at bounding box center [804, 183] width 16 height 16
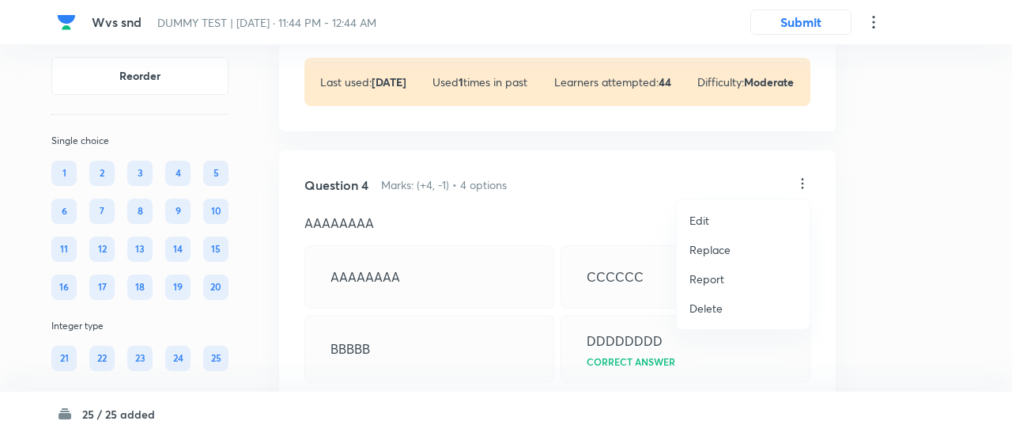
click at [708, 254] on p "Replace" at bounding box center [709, 249] width 41 height 17
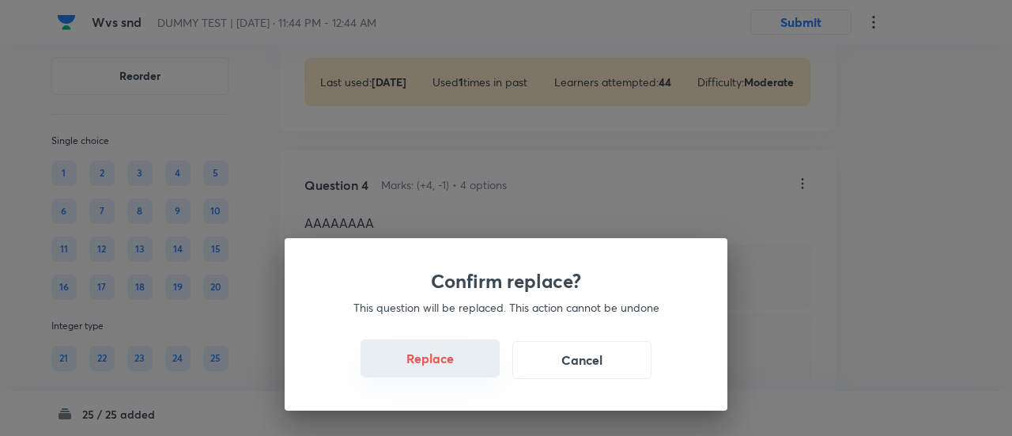
click at [455, 358] on button "Replace" at bounding box center [429, 358] width 139 height 38
click at [458, 371] on div "Confirm replace? This question will be replaced. This action cannot be undone R…" at bounding box center [506, 218] width 1012 height 436
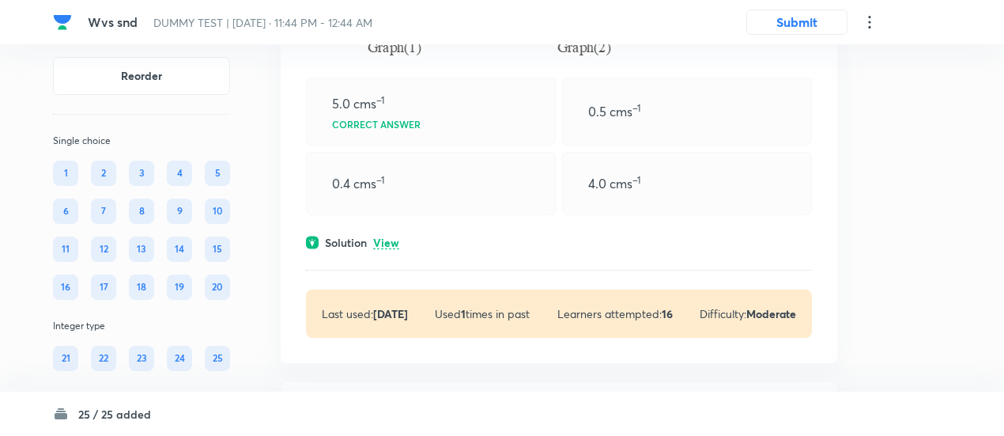
scroll to position [2111, 0]
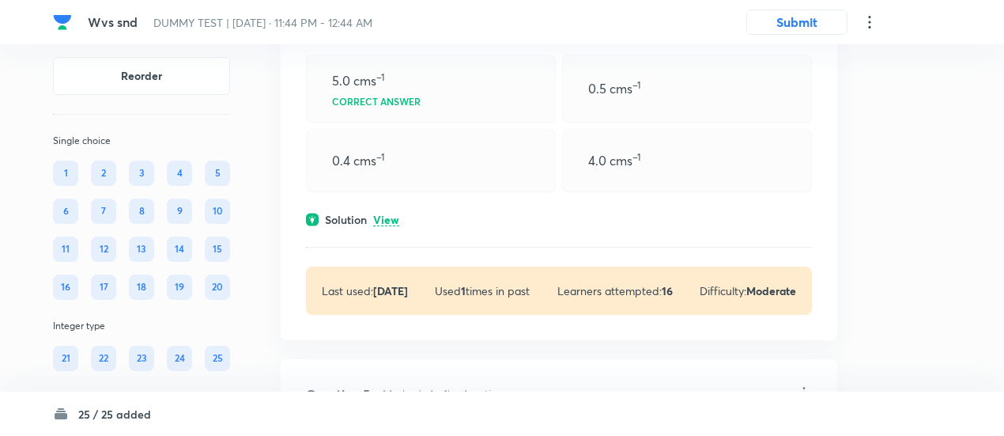
click at [400, 217] on div "Solution View" at bounding box center [559, 219] width 506 height 17
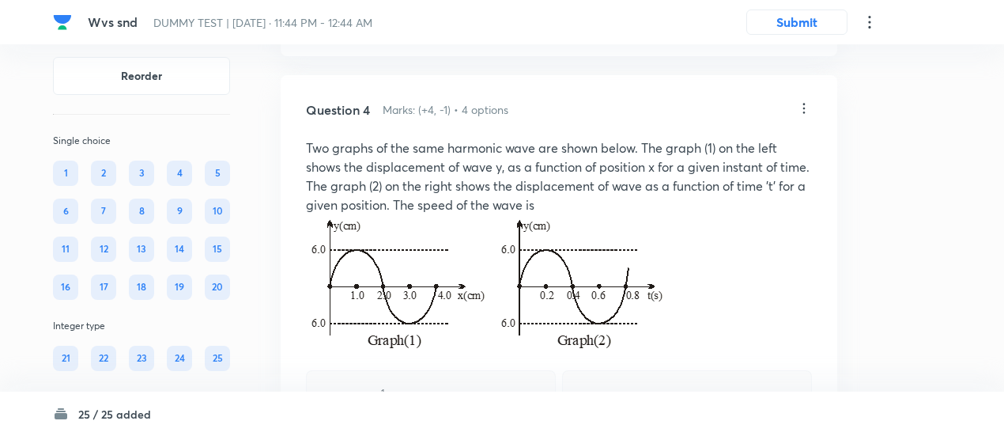
scroll to position [1792, 0]
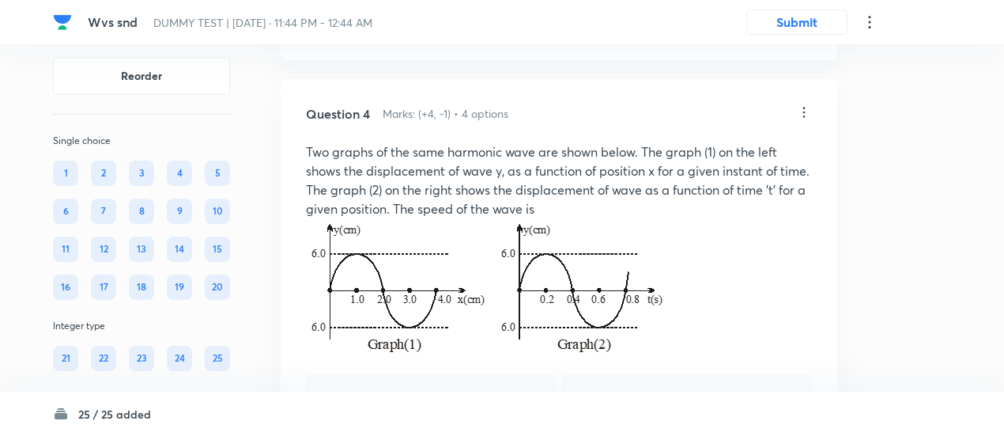
click at [805, 111] on icon at bounding box center [804, 112] width 16 height 16
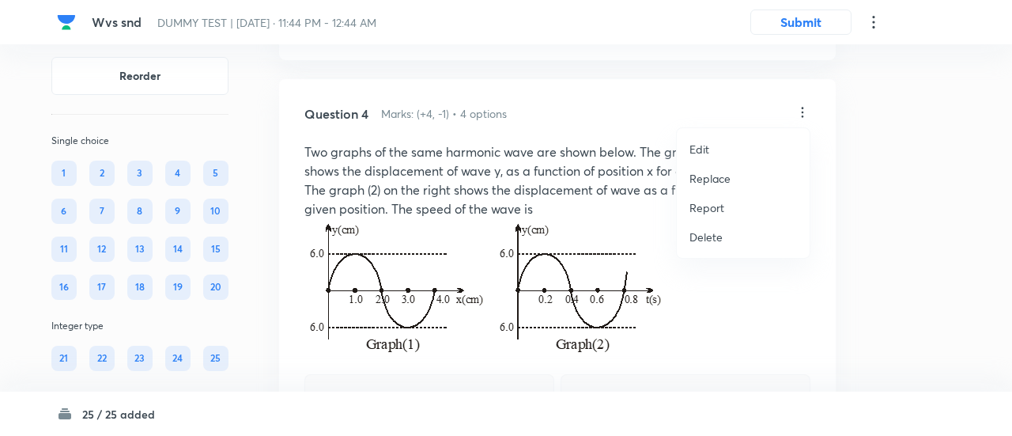
click at [719, 178] on p "Replace" at bounding box center [709, 178] width 41 height 17
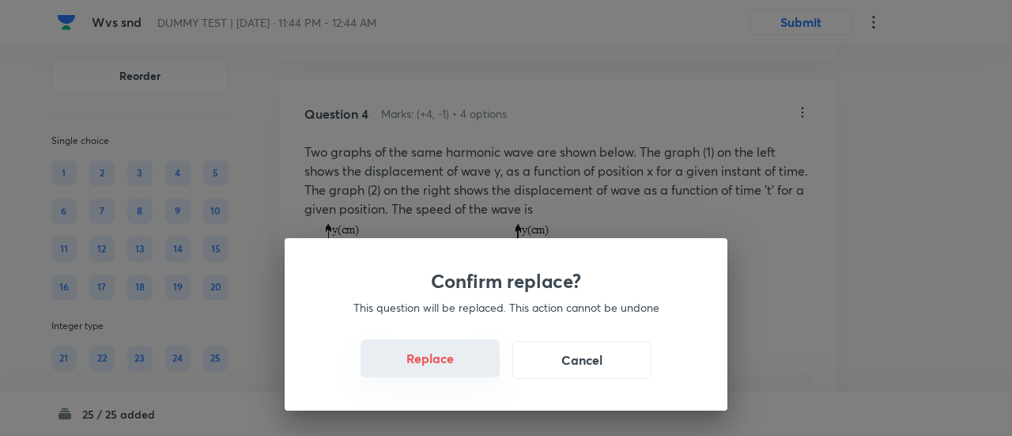
click at [461, 364] on button "Replace" at bounding box center [429, 358] width 139 height 38
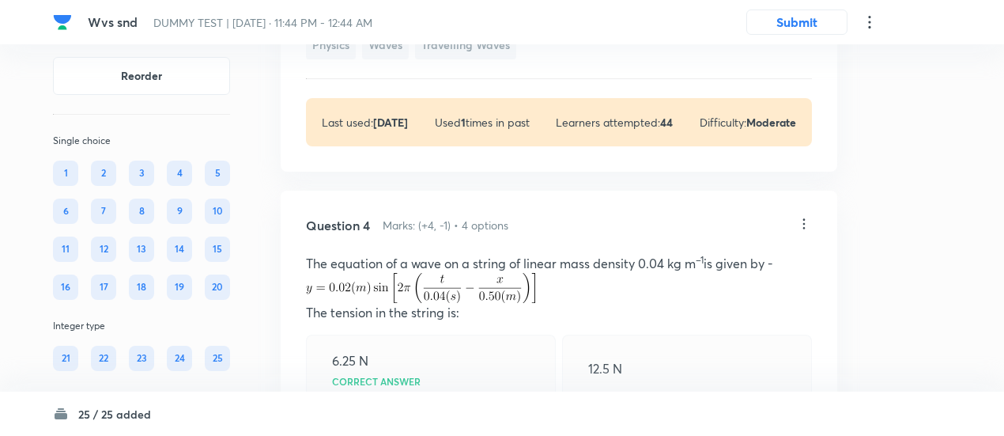
scroll to position [1678, 0]
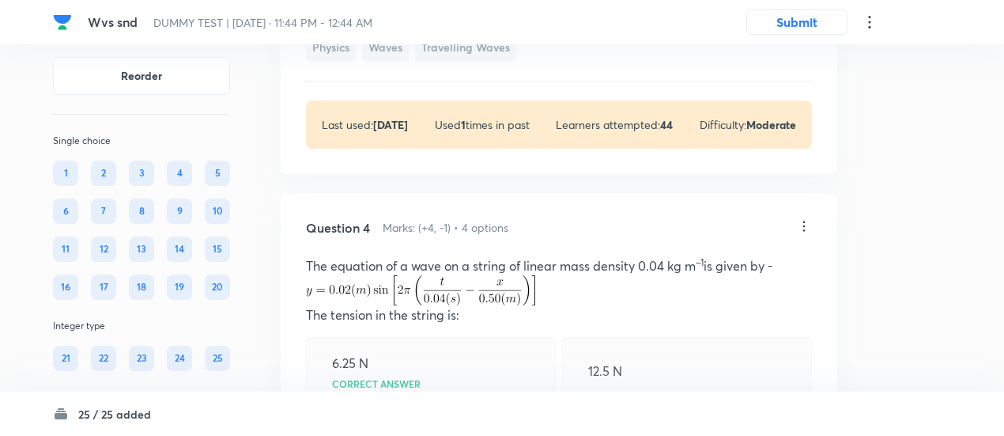
click at [806, 227] on icon at bounding box center [804, 226] width 16 height 16
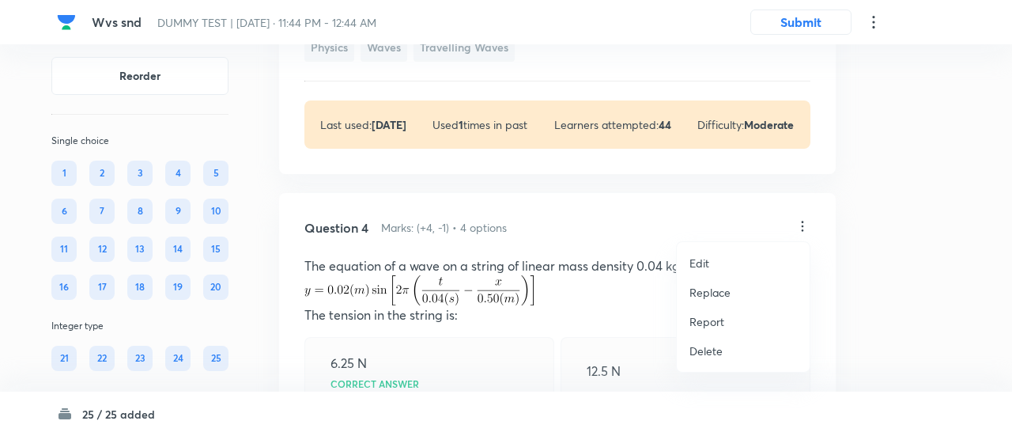
click at [705, 290] on p "Replace" at bounding box center [709, 292] width 41 height 17
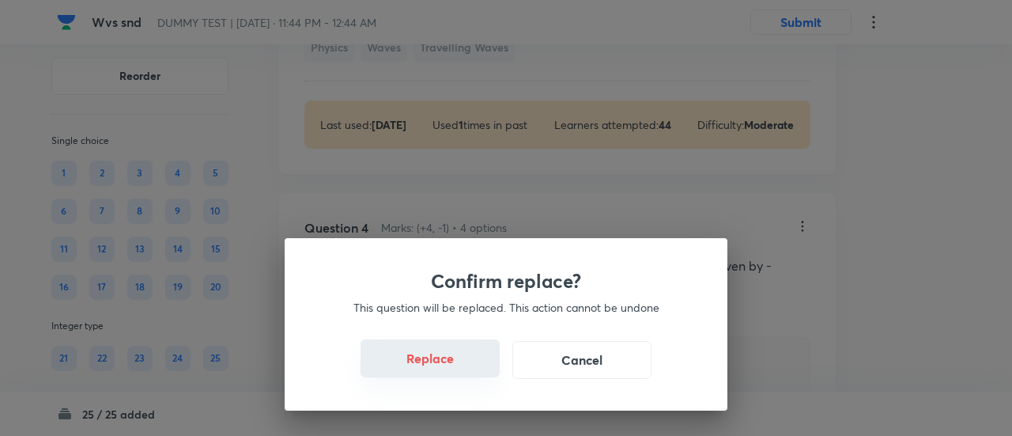
click at [449, 368] on button "Replace" at bounding box center [429, 358] width 139 height 38
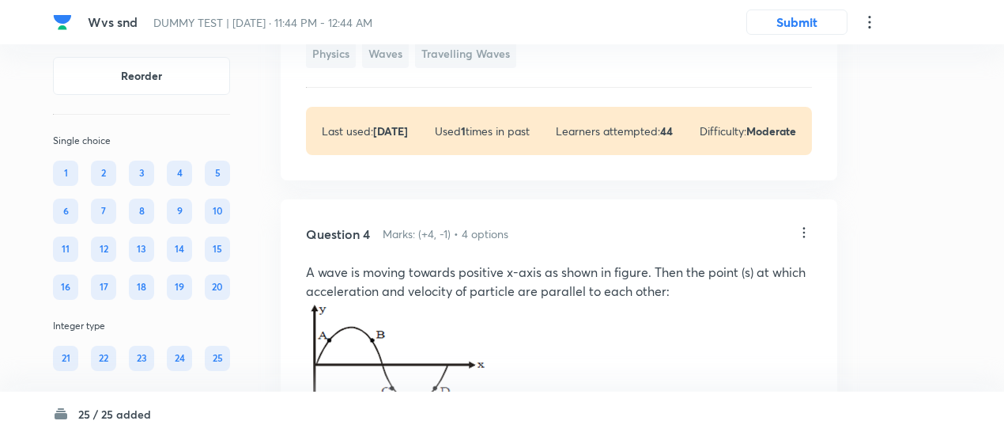
scroll to position [1669, 0]
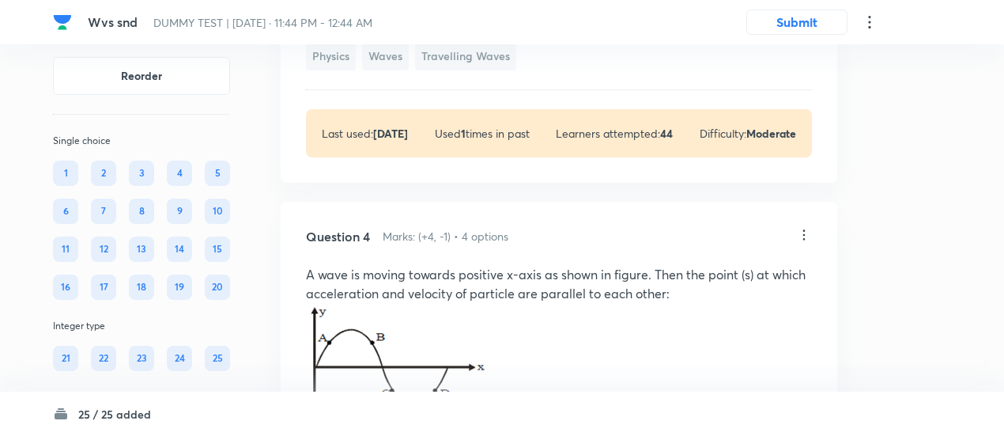
click at [805, 231] on icon at bounding box center [804, 235] width 16 height 16
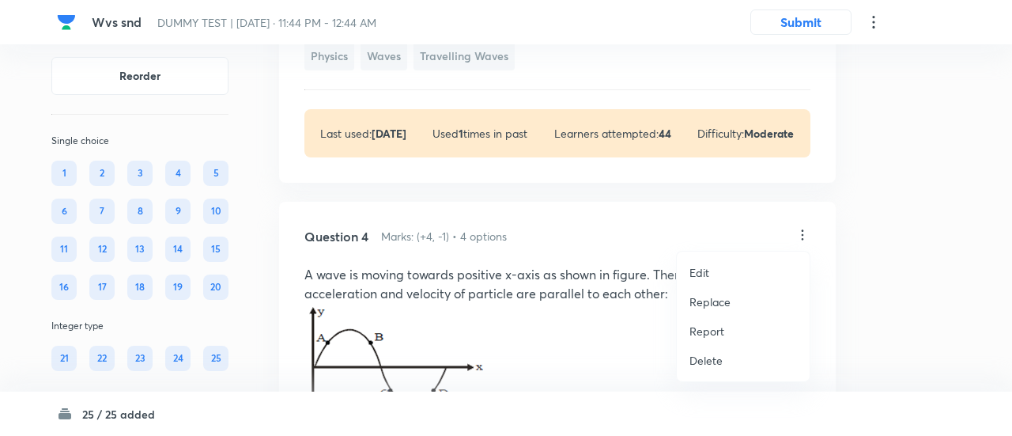
click at [716, 301] on p "Replace" at bounding box center [709, 301] width 41 height 17
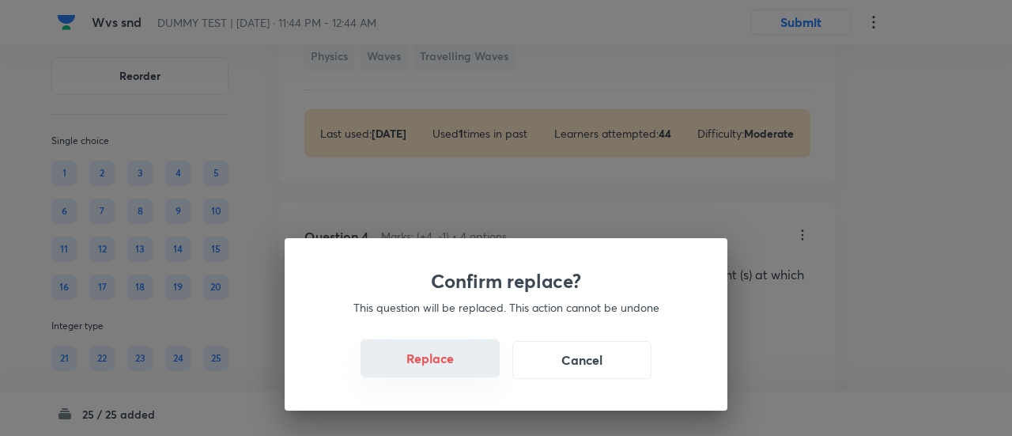
click at [447, 371] on button "Replace" at bounding box center [429, 358] width 139 height 38
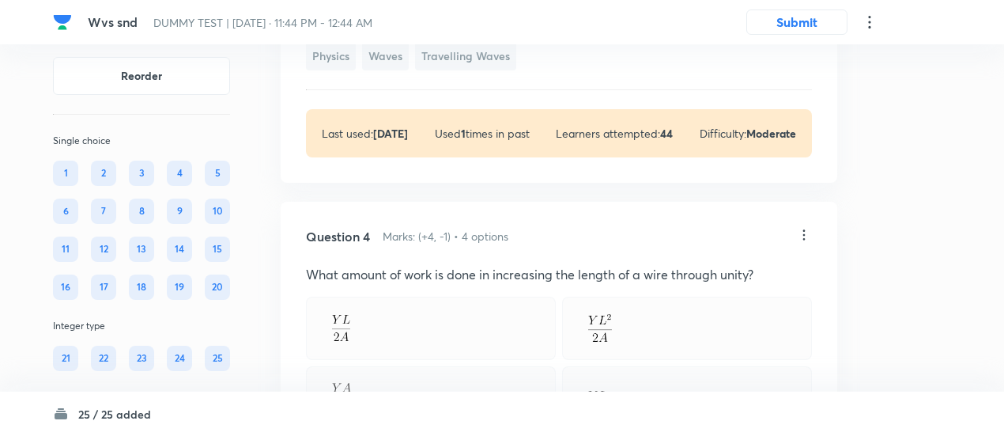
click at [804, 227] on icon at bounding box center [804, 235] width 16 height 16
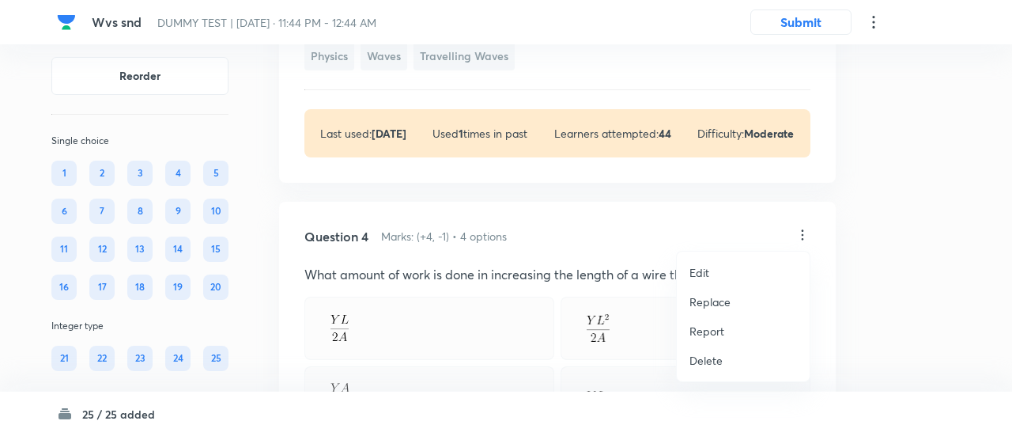
click at [707, 297] on p "Replace" at bounding box center [709, 301] width 41 height 17
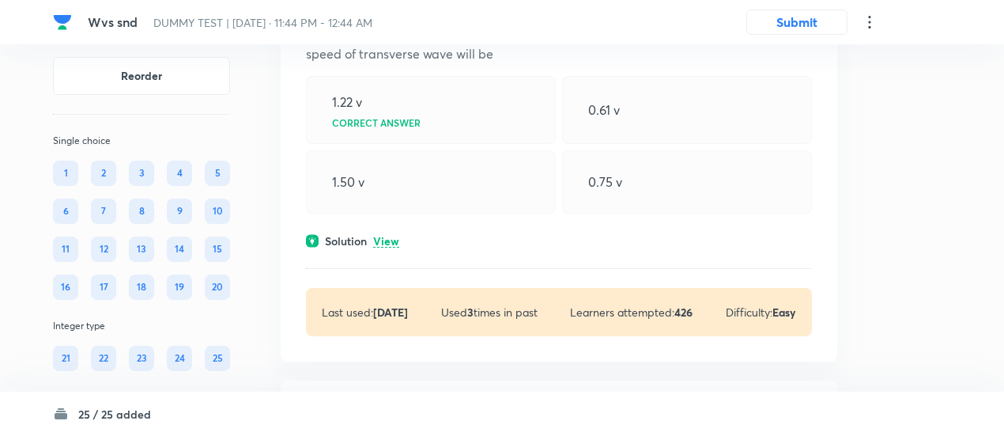
scroll to position [2418, 0]
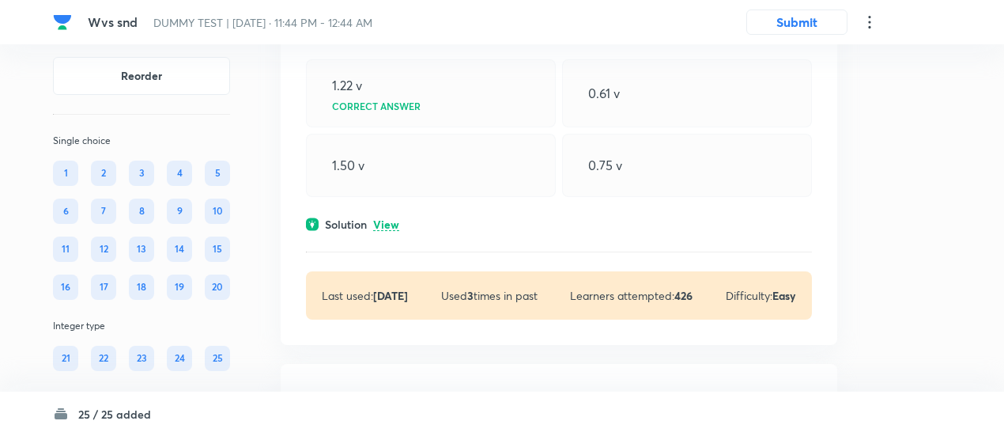
click at [375, 224] on p "View" at bounding box center [386, 225] width 26 height 12
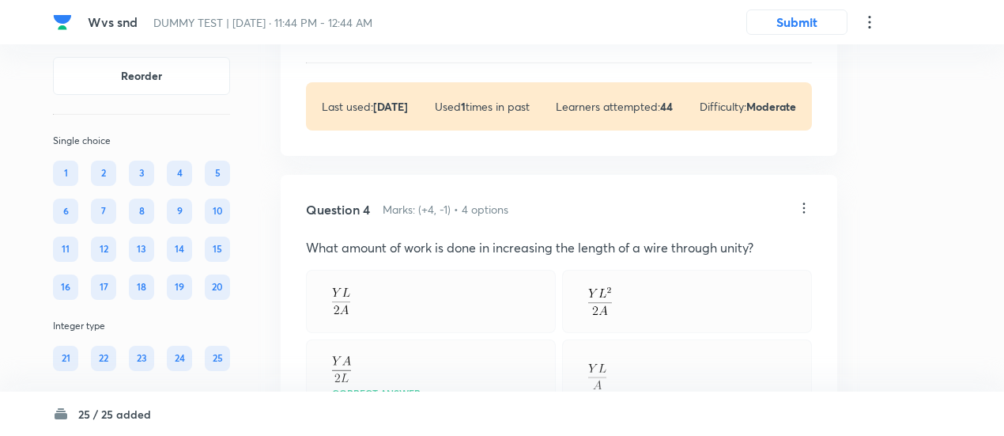
scroll to position [1702, 0]
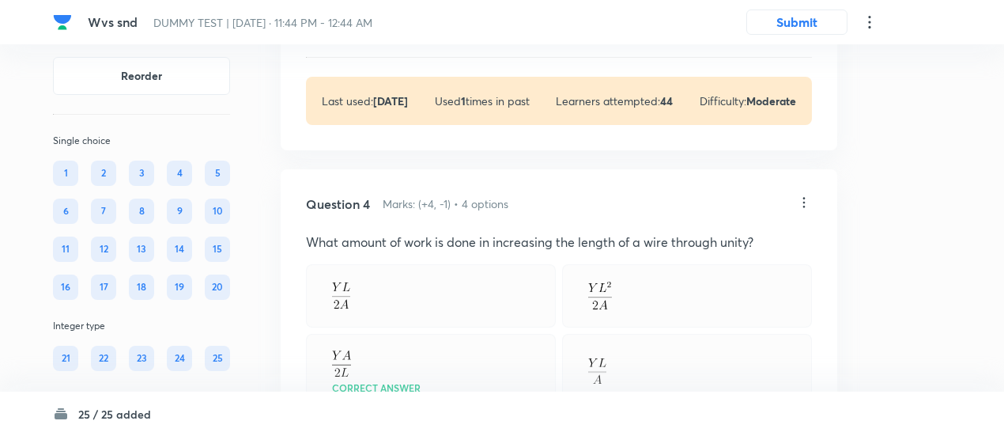
click at [805, 200] on icon at bounding box center [804, 202] width 16 height 16
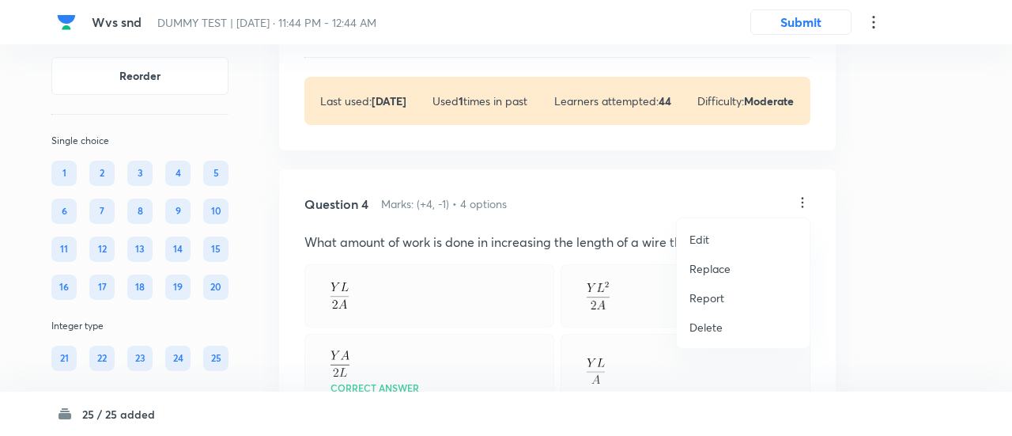
click at [700, 278] on li "Replace" at bounding box center [743, 268] width 133 height 29
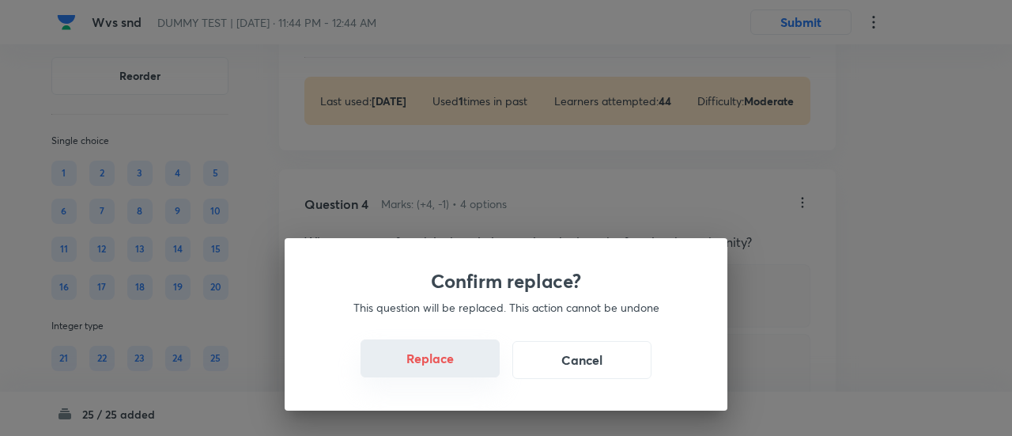
click at [456, 370] on button "Replace" at bounding box center [429, 358] width 139 height 38
click at [456, 370] on button "Replace" at bounding box center [429, 360] width 139 height 38
click at [456, 370] on button "Replace" at bounding box center [429, 358] width 139 height 38
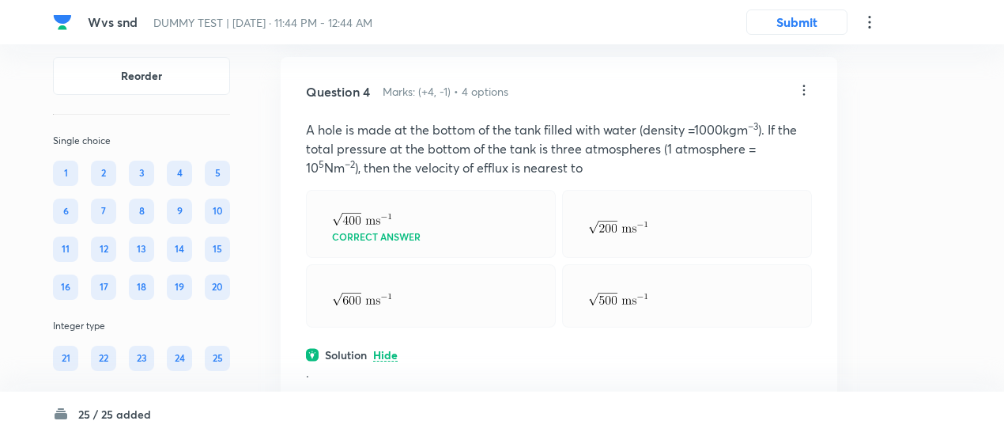
scroll to position [1820, 0]
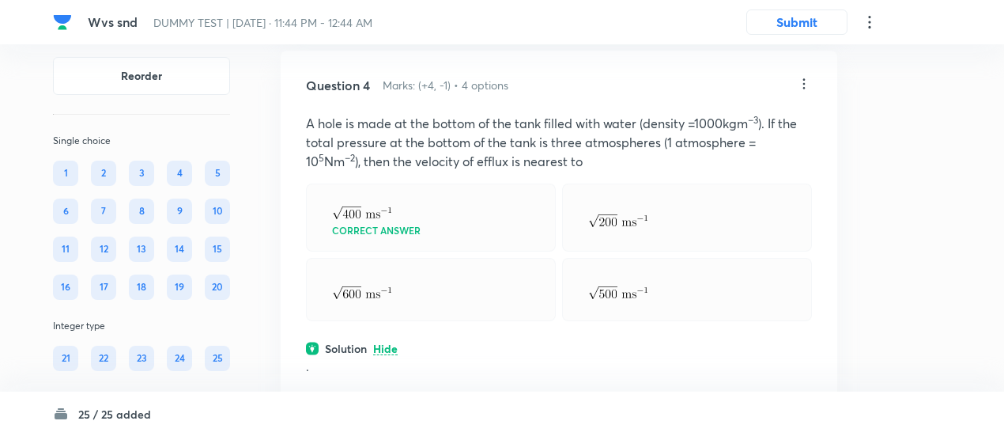
click at [802, 81] on icon at bounding box center [804, 84] width 16 height 16
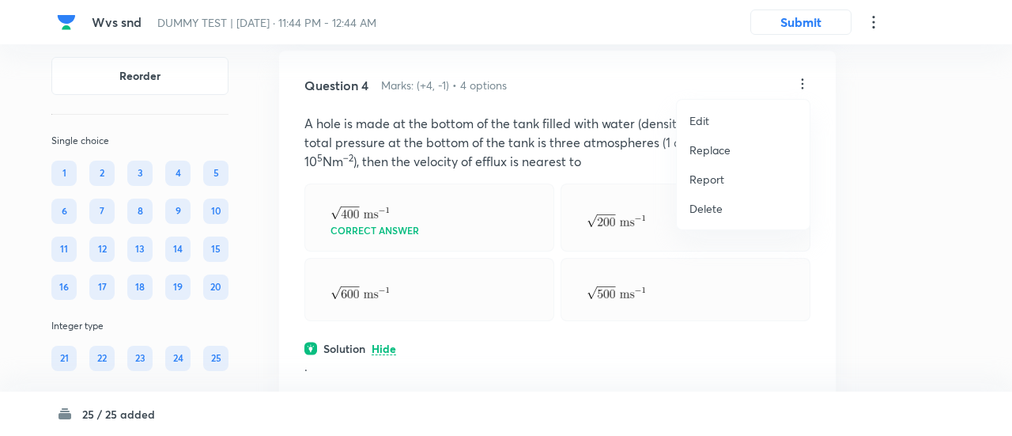
click at [718, 150] on p "Replace" at bounding box center [709, 149] width 41 height 17
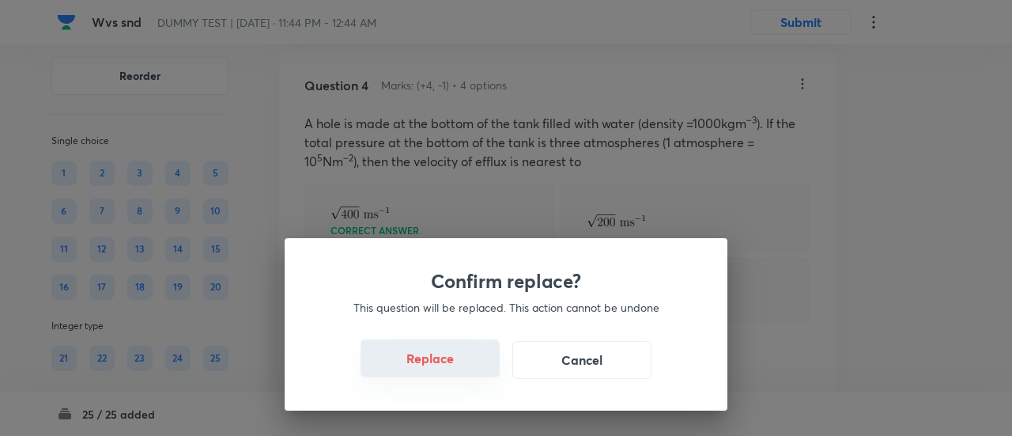
click at [440, 371] on button "Replace" at bounding box center [429, 358] width 139 height 38
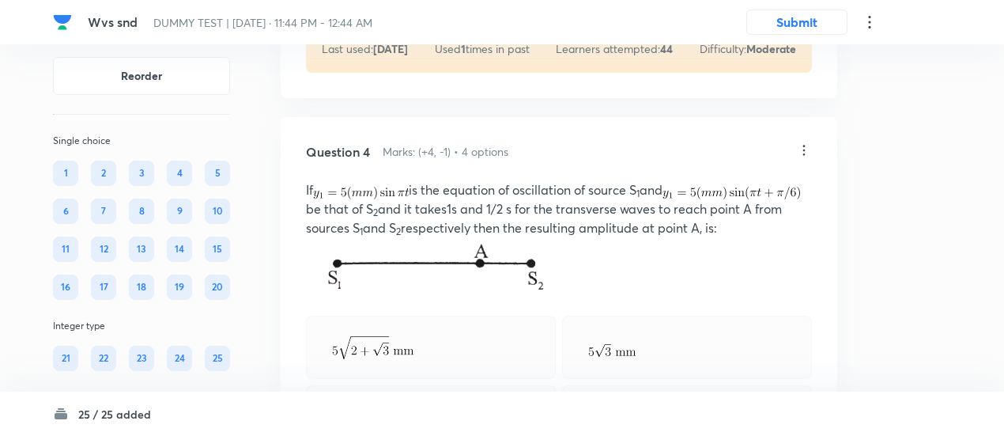
scroll to position [1753, 0]
click at [798, 148] on icon at bounding box center [804, 151] width 16 height 16
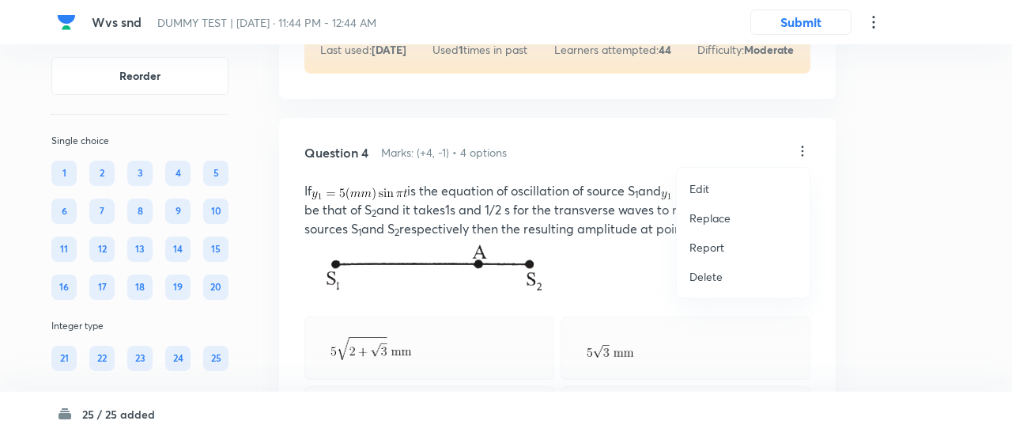
click at [711, 223] on p "Replace" at bounding box center [709, 217] width 41 height 17
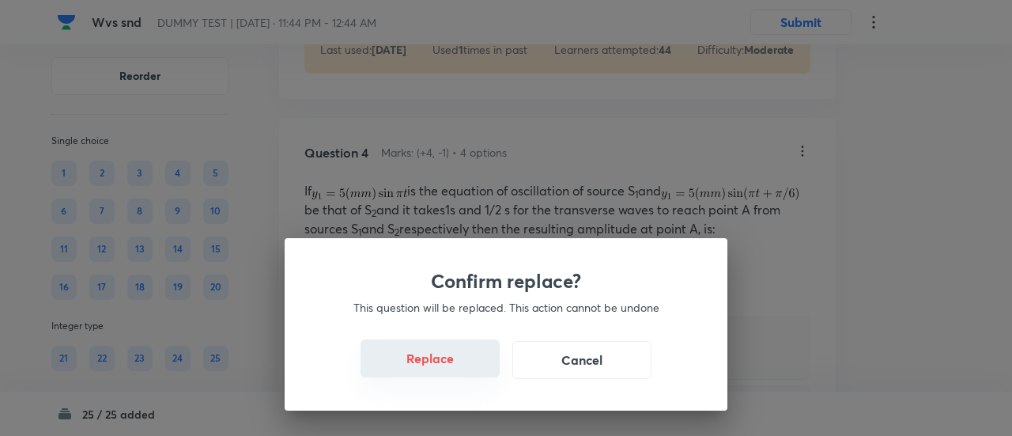
click at [445, 368] on button "Replace" at bounding box center [429, 358] width 139 height 38
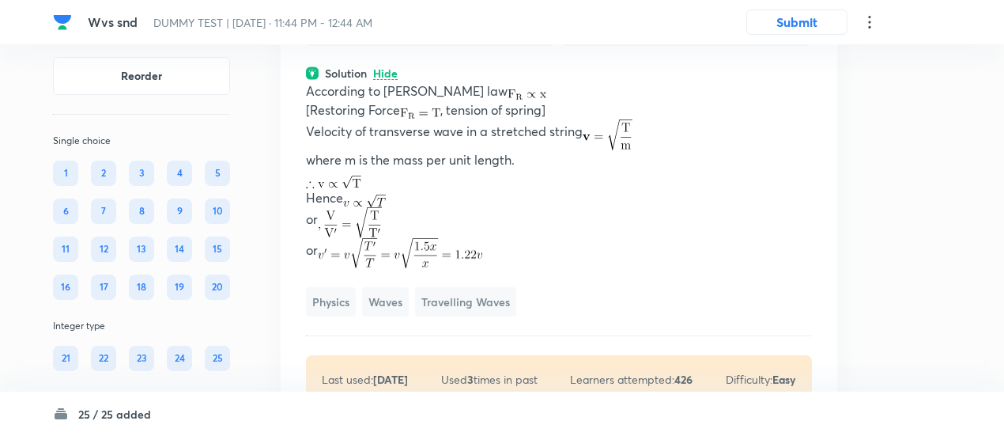
scroll to position [2917, 0]
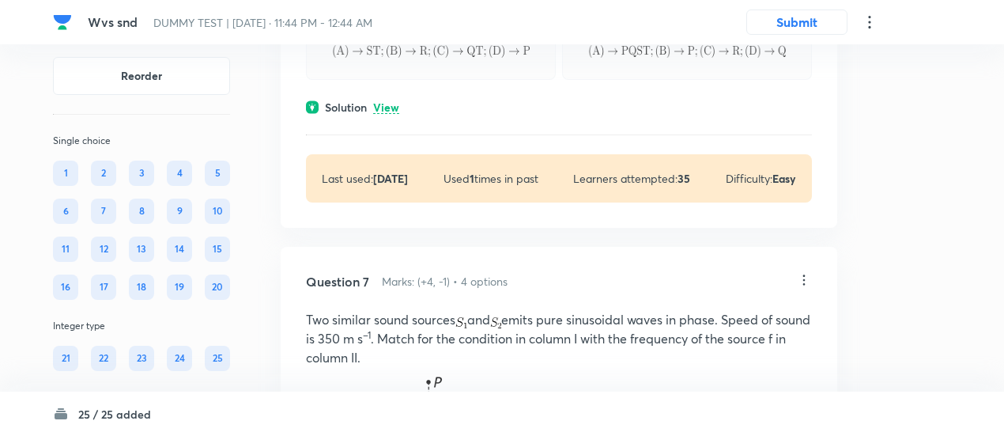
click at [390, 114] on p "View" at bounding box center [386, 108] width 26 height 12
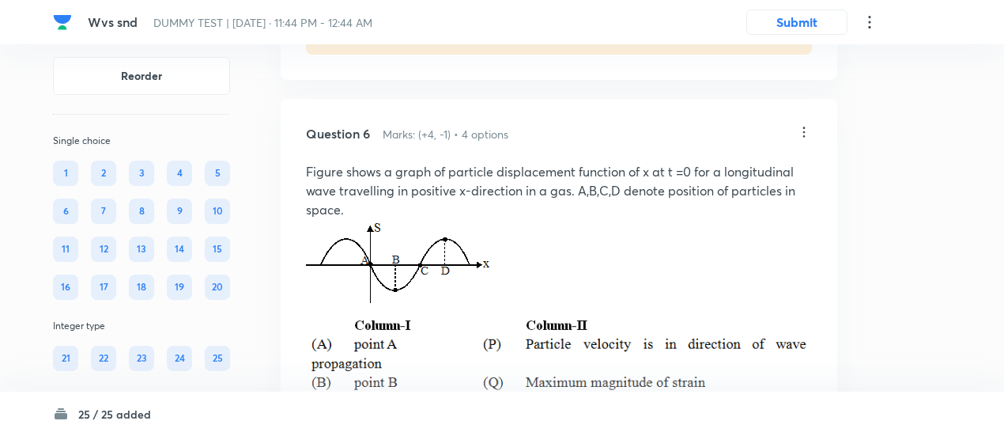
scroll to position [3273, 0]
click at [805, 134] on icon at bounding box center [804, 134] width 16 height 16
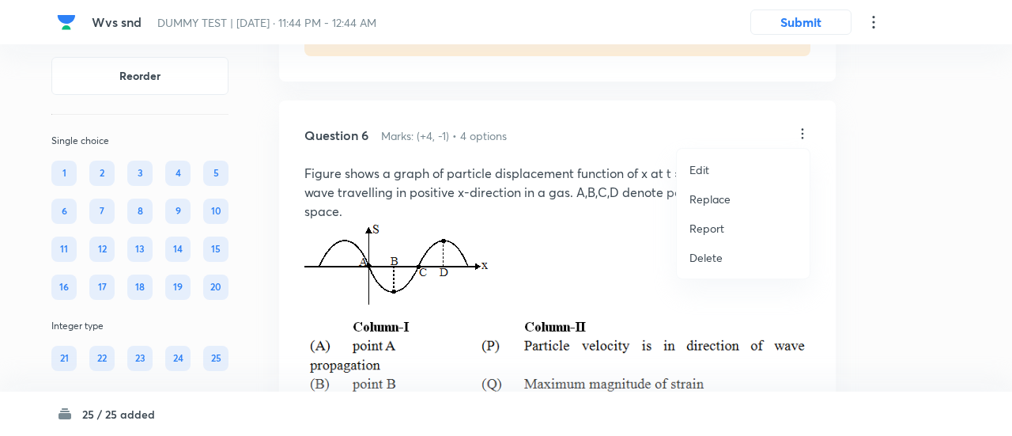
click at [722, 196] on p "Replace" at bounding box center [709, 199] width 41 height 17
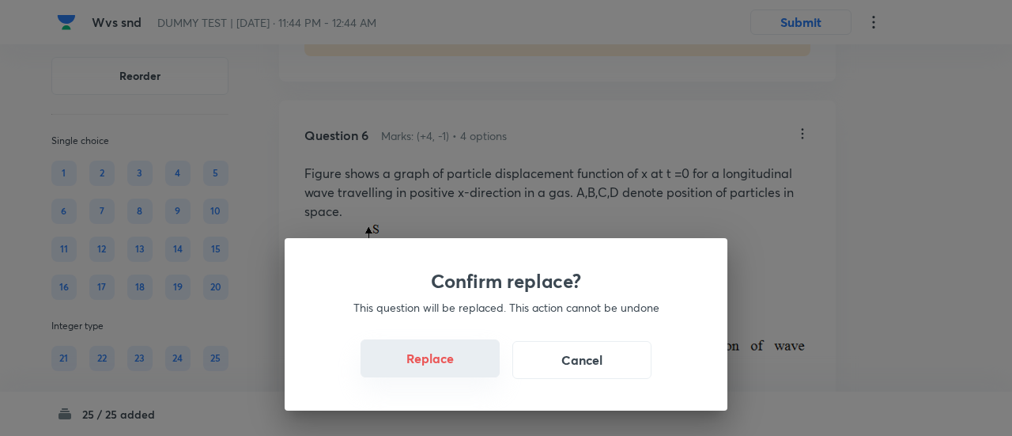
click at [442, 363] on button "Replace" at bounding box center [429, 358] width 139 height 38
click at [444, 369] on button "Replace" at bounding box center [429, 358] width 139 height 38
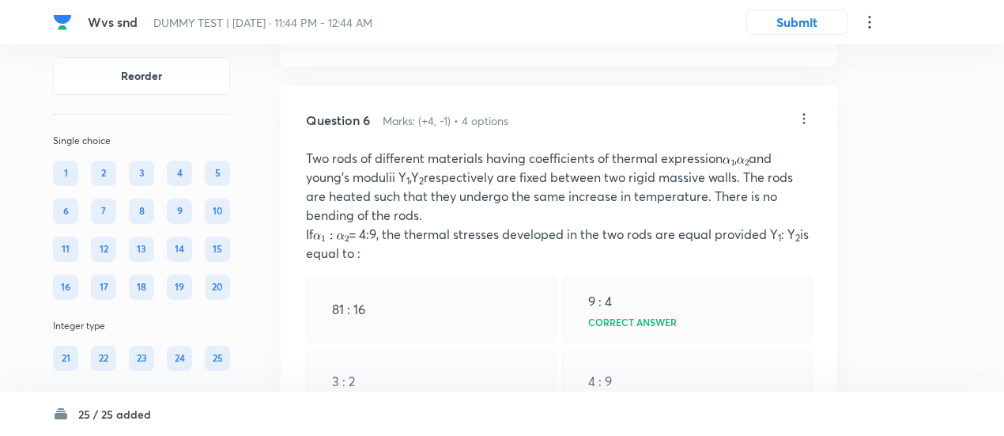
scroll to position [3286, 0]
click at [805, 115] on icon at bounding box center [804, 120] width 16 height 16
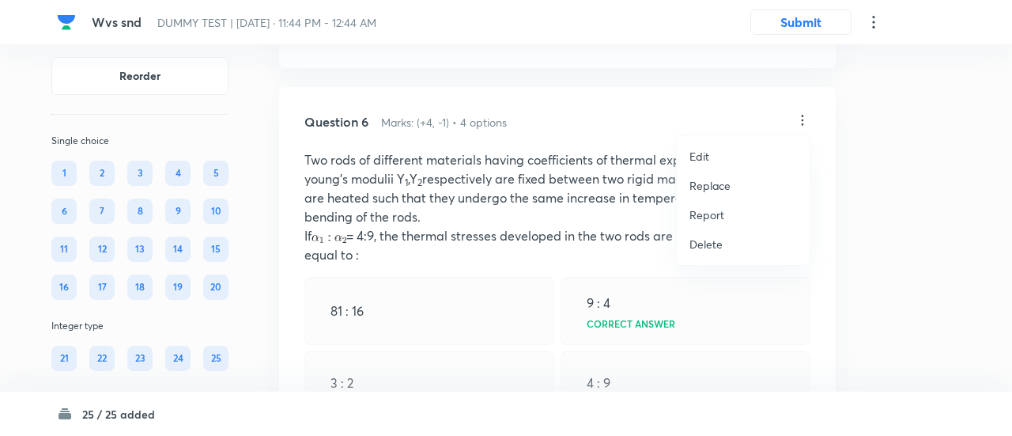
click at [711, 183] on p "Replace" at bounding box center [709, 185] width 41 height 17
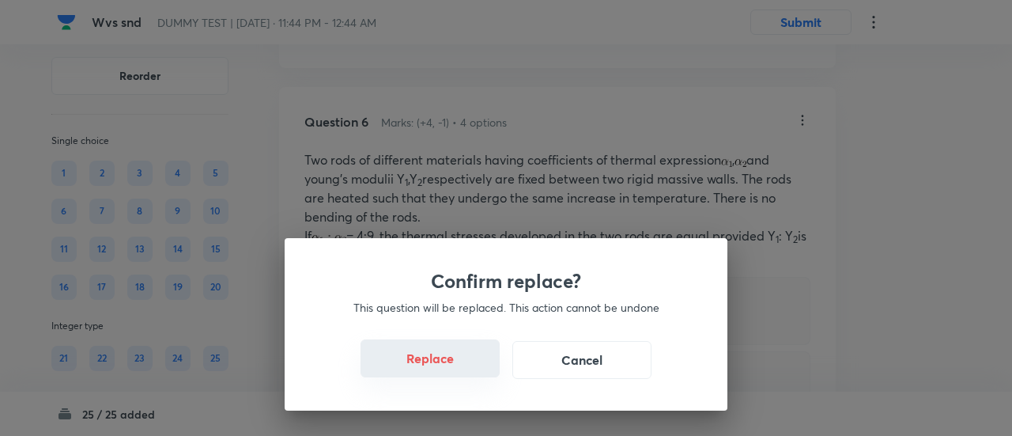
click at [448, 365] on button "Replace" at bounding box center [429, 358] width 139 height 38
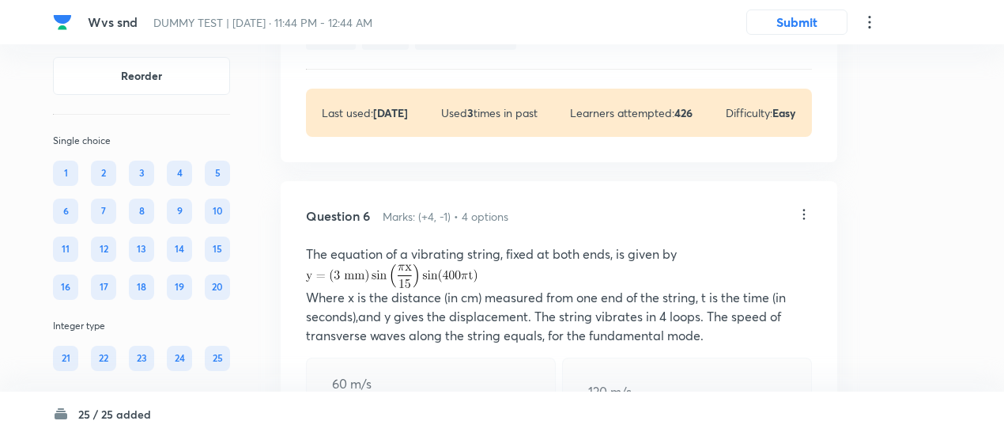
scroll to position [3187, 0]
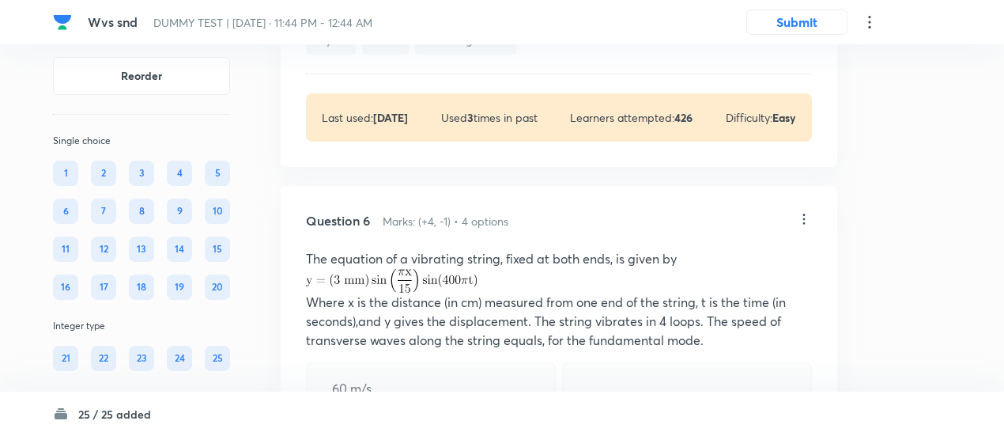
click at [804, 216] on icon at bounding box center [804, 219] width 16 height 16
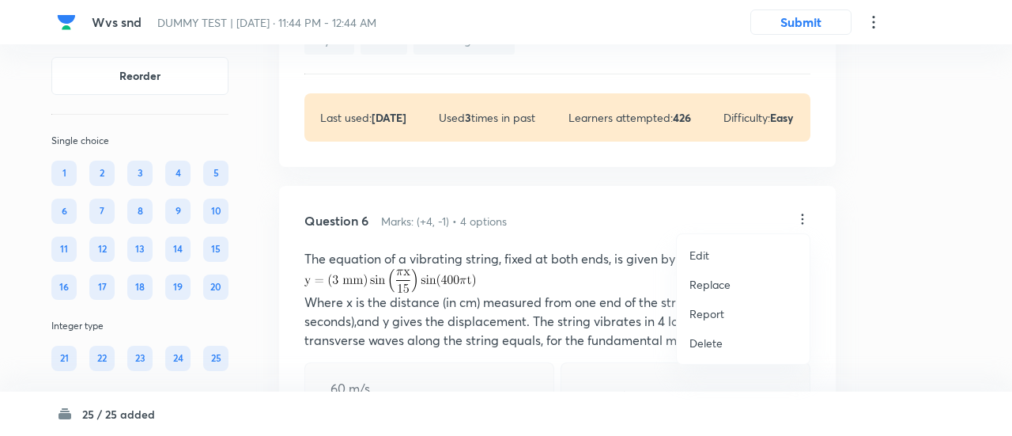
click at [715, 285] on p "Replace" at bounding box center [709, 284] width 41 height 17
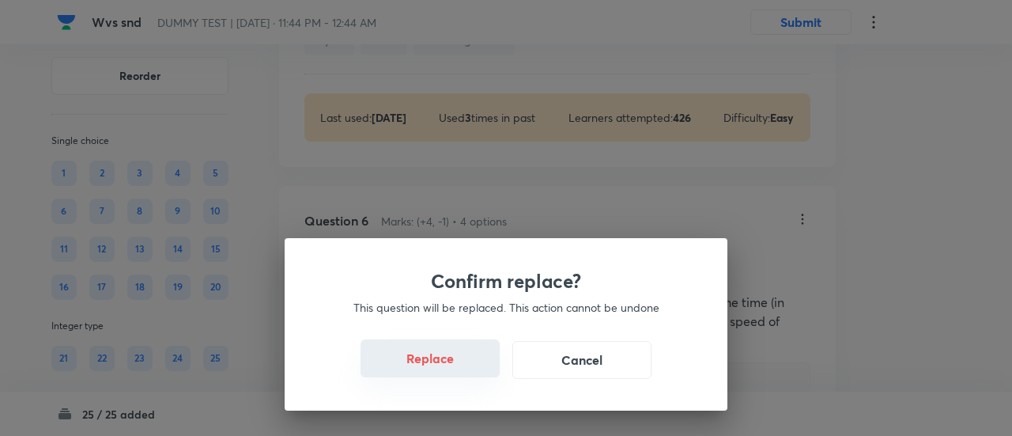
click at [444, 363] on button "Replace" at bounding box center [429, 358] width 139 height 38
click at [443, 372] on button "Replace" at bounding box center [429, 358] width 139 height 38
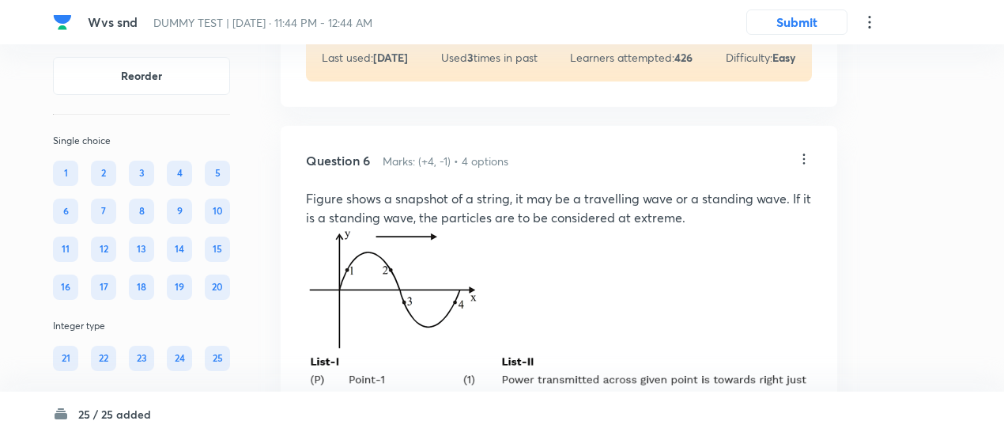
scroll to position [3246, 0]
click at [806, 156] on icon at bounding box center [804, 160] width 16 height 16
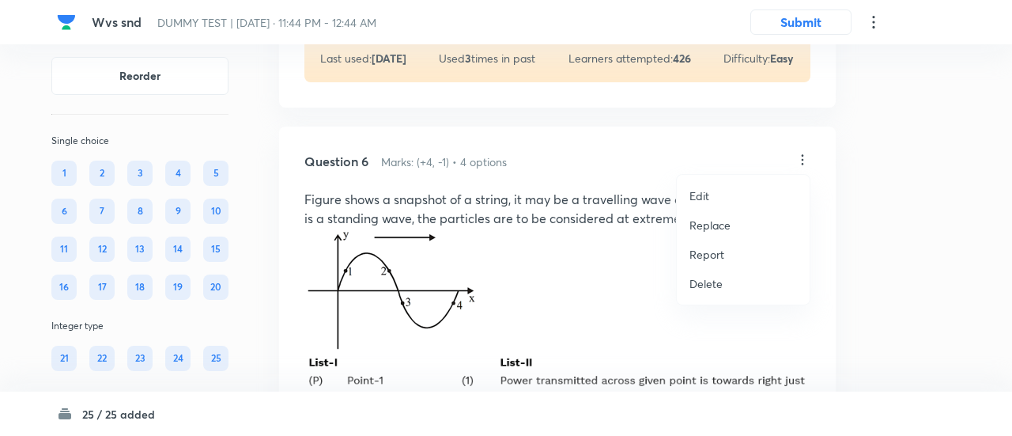
click at [730, 221] on p "Replace" at bounding box center [709, 225] width 41 height 17
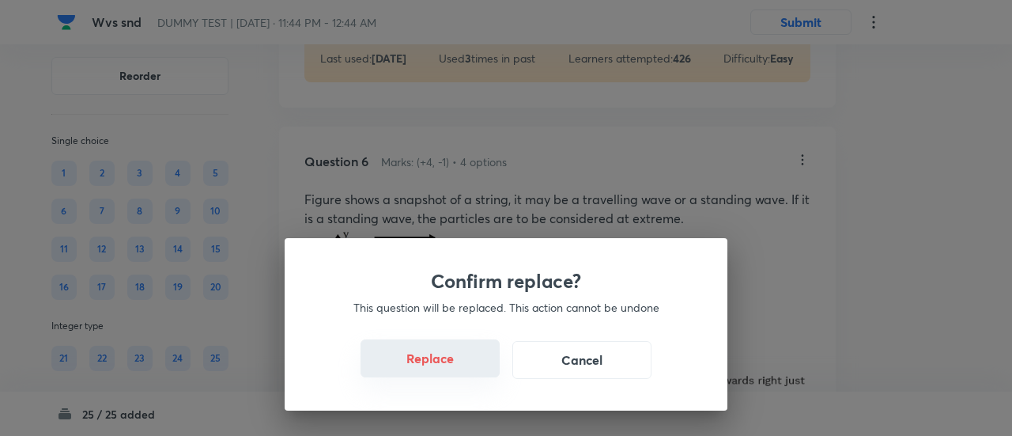
click at [444, 370] on button "Replace" at bounding box center [429, 358] width 139 height 38
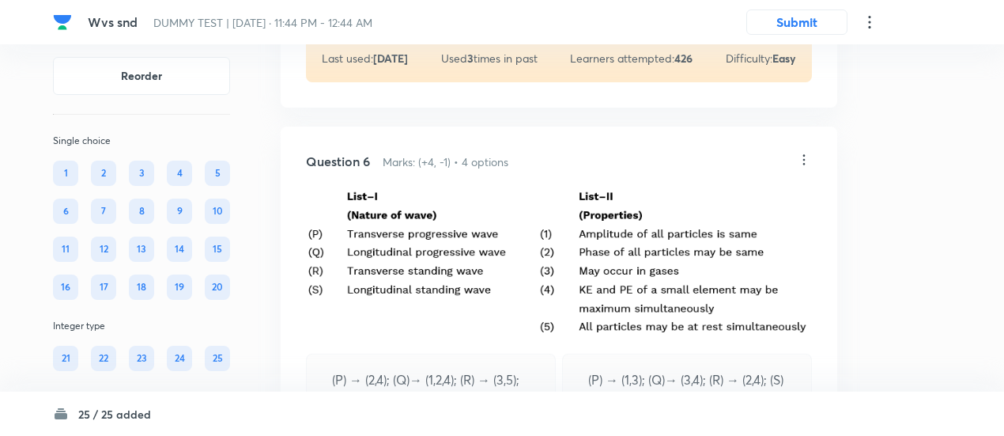
click at [805, 154] on icon at bounding box center [804, 160] width 16 height 16
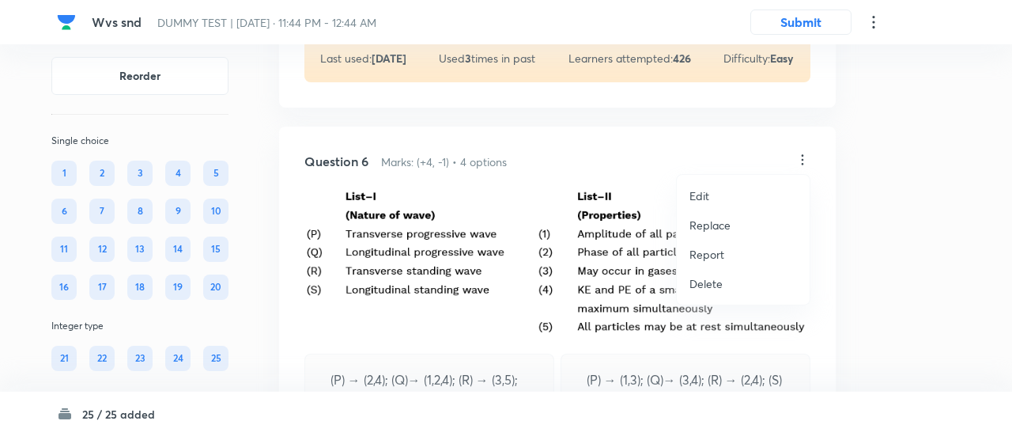
click at [696, 227] on p "Replace" at bounding box center [709, 225] width 41 height 17
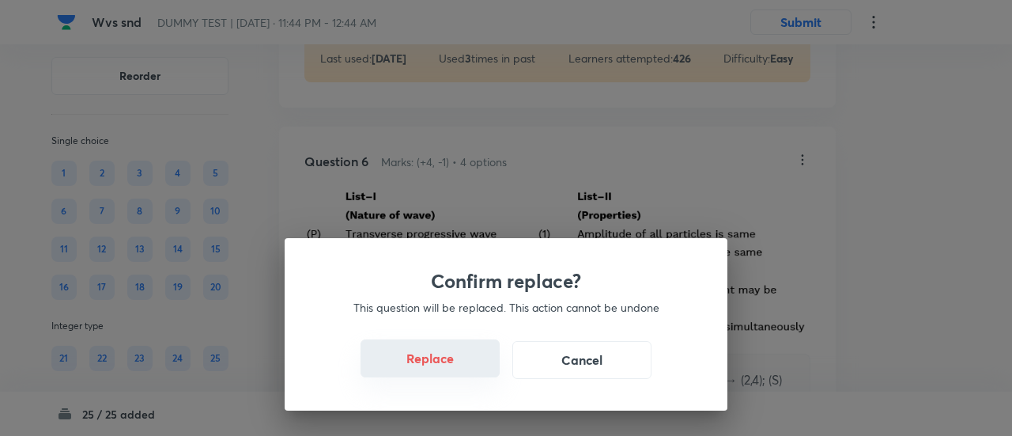
click at [436, 363] on button "Replace" at bounding box center [429, 358] width 139 height 38
click at [453, 372] on button "Replace" at bounding box center [429, 358] width 139 height 38
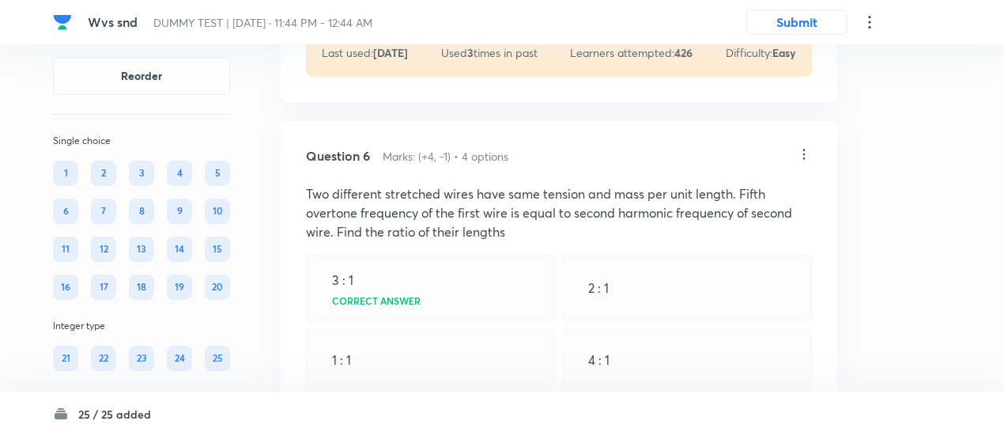
scroll to position [3250, 0]
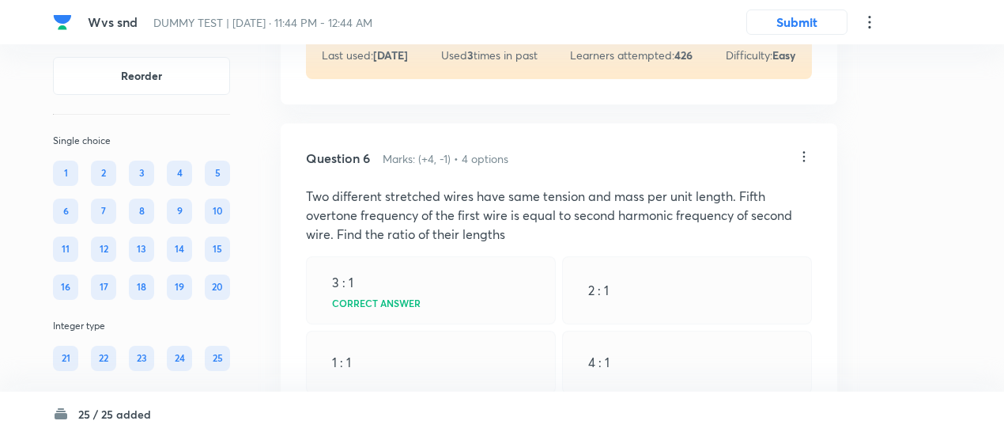
click at [805, 156] on icon at bounding box center [804, 157] width 16 height 16
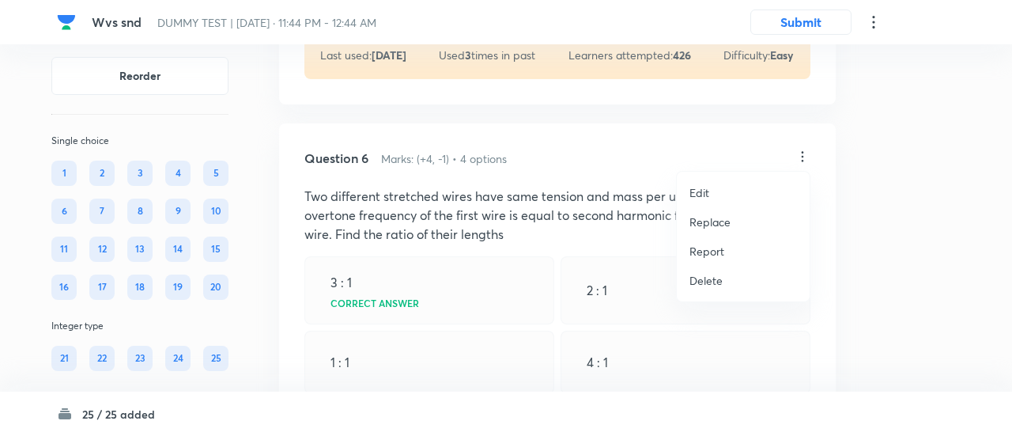
click at [706, 225] on p "Replace" at bounding box center [709, 221] width 41 height 17
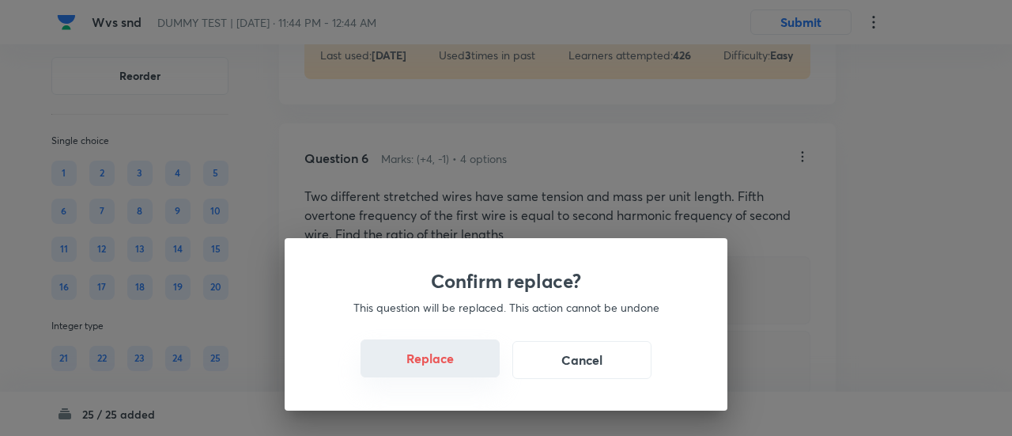
click at [443, 369] on button "Replace" at bounding box center [429, 358] width 139 height 38
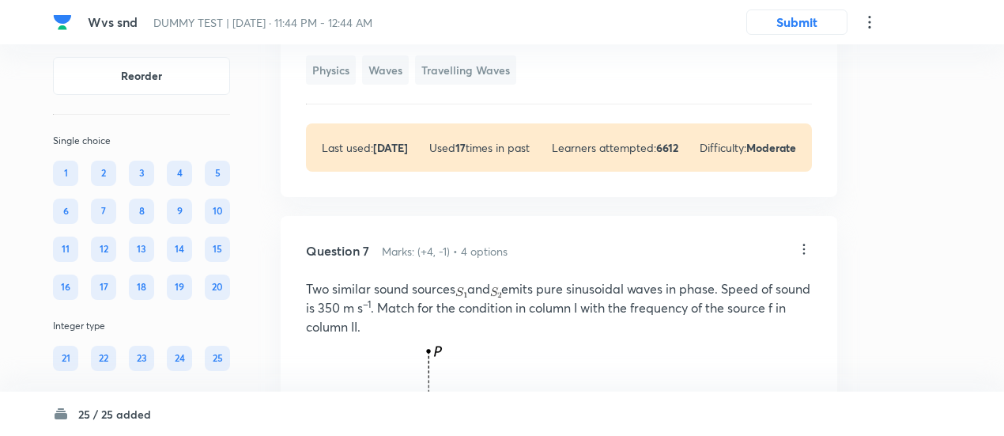
scroll to position [3899, 0]
click at [804, 245] on icon at bounding box center [804, 250] width 2 height 10
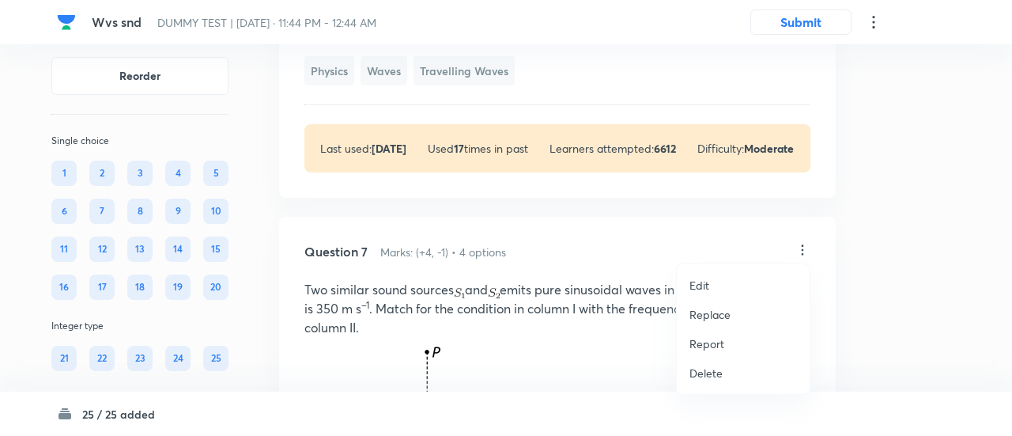
click at [708, 311] on p "Replace" at bounding box center [709, 314] width 41 height 17
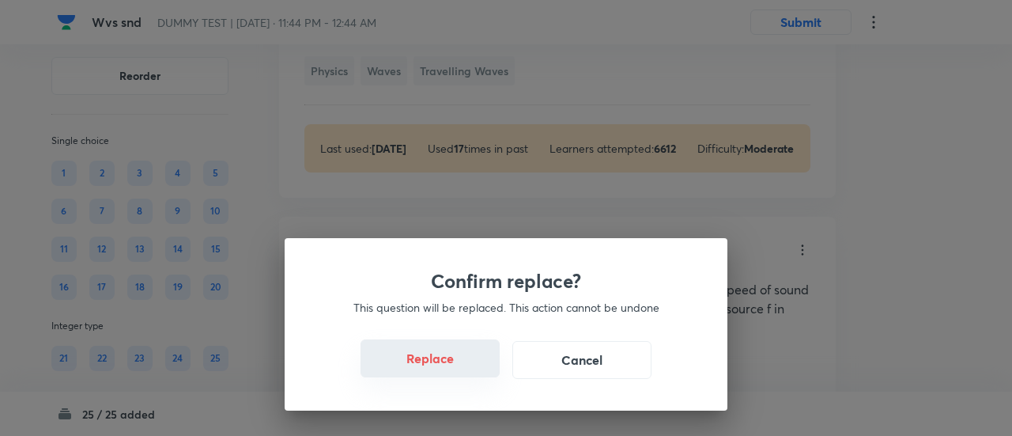
click at [457, 368] on button "Replace" at bounding box center [429, 358] width 139 height 38
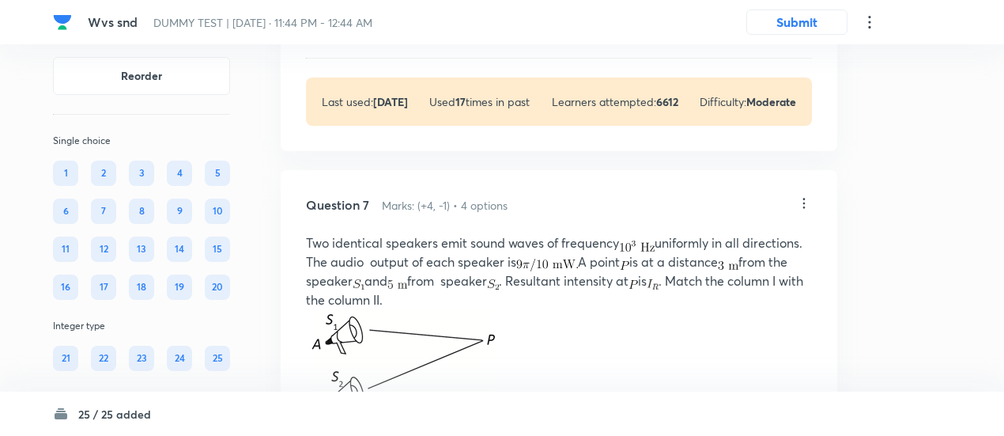
scroll to position [3922, 0]
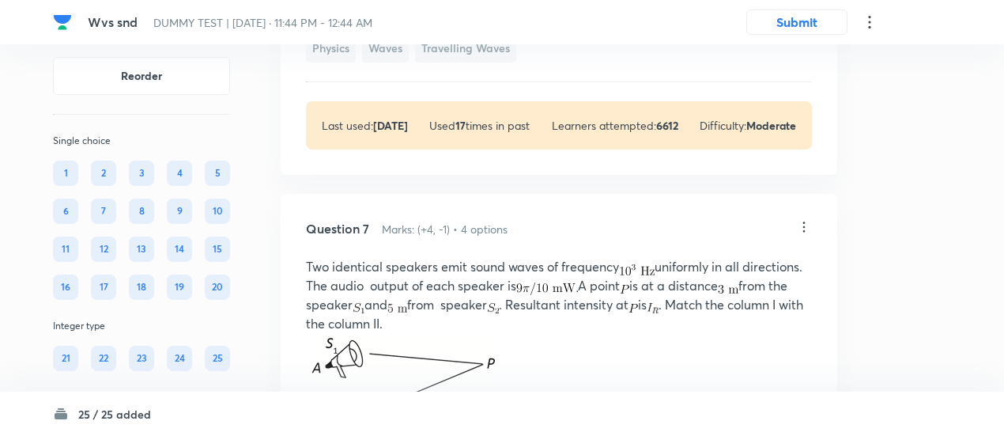
click at [802, 219] on icon at bounding box center [804, 227] width 16 height 16
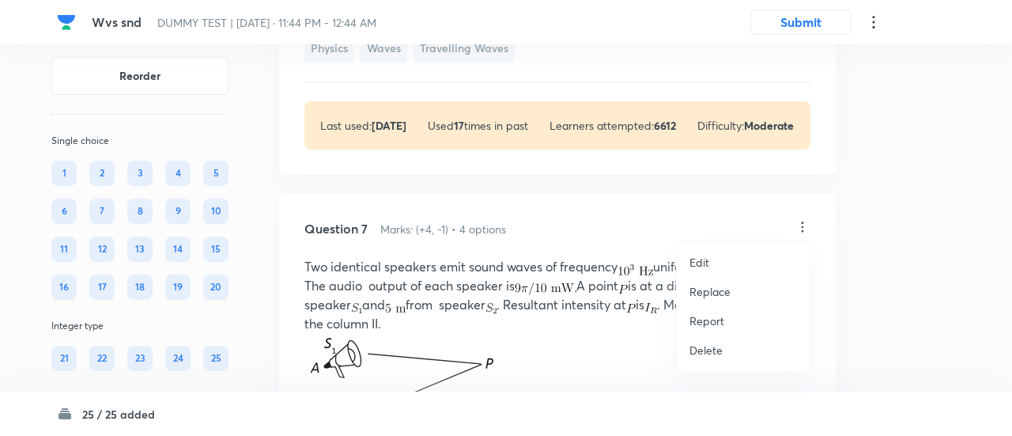
click at [707, 286] on p "Replace" at bounding box center [709, 291] width 41 height 17
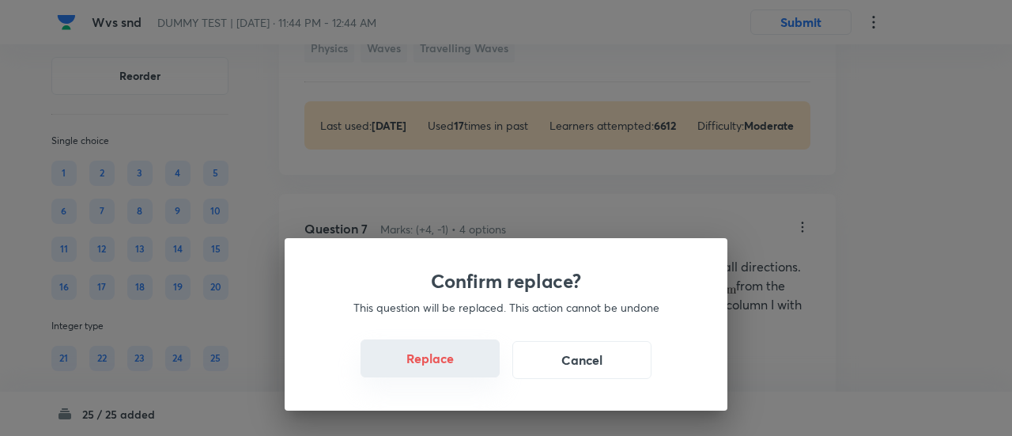
click at [436, 360] on button "Replace" at bounding box center [429, 358] width 139 height 38
click at [440, 369] on div "Confirm replace? This question will be replaced. This action cannot be undone R…" at bounding box center [506, 324] width 443 height 172
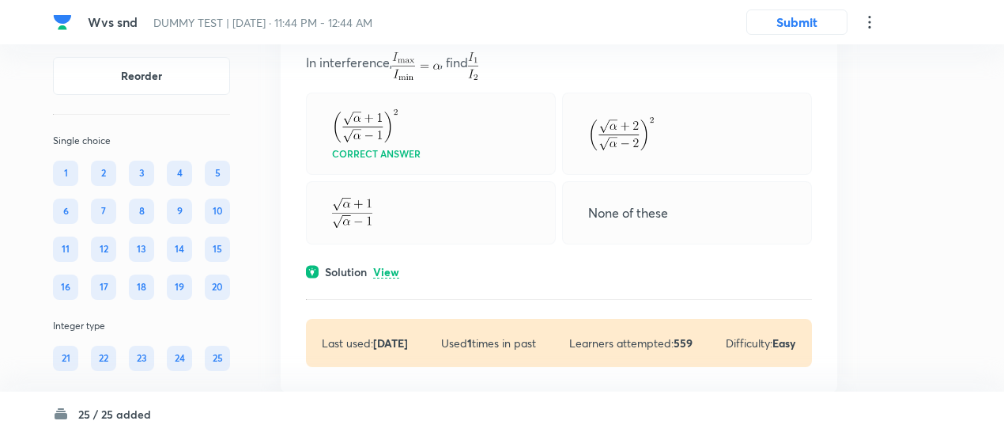
scroll to position [4131, 0]
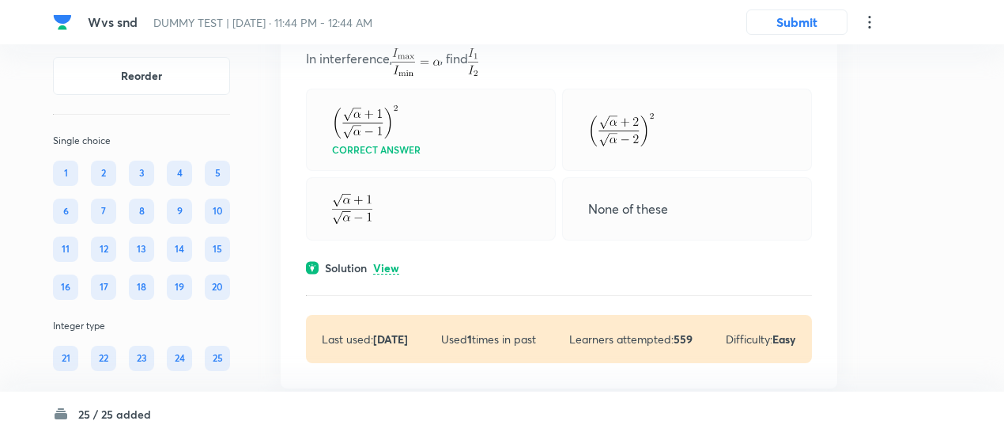
click at [379, 262] on p "View" at bounding box center [386, 268] width 26 height 12
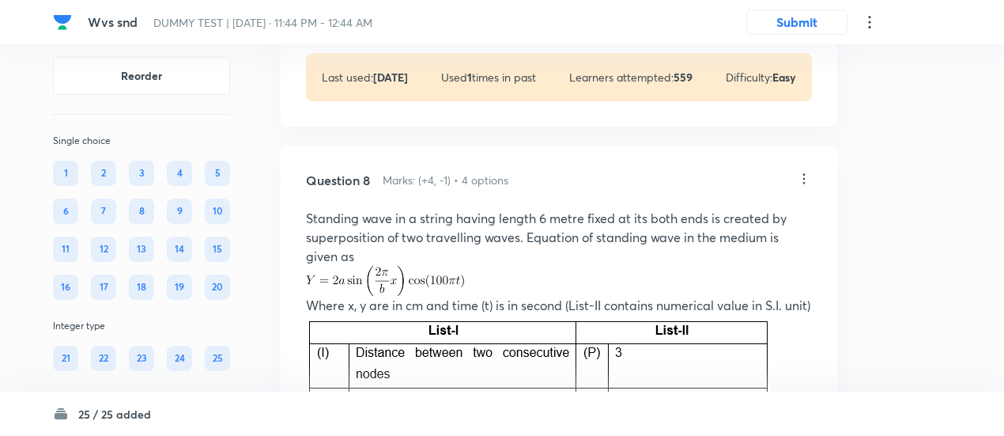
scroll to position [4558, 0]
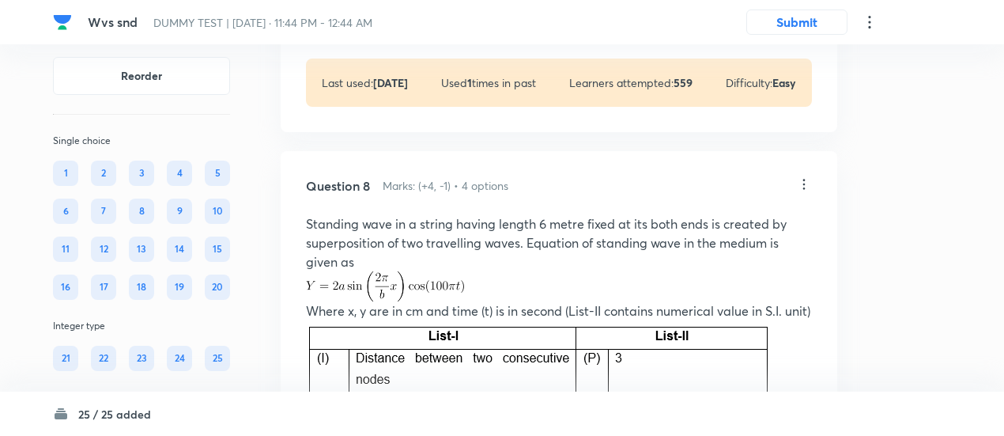
click at [802, 176] on icon at bounding box center [804, 184] width 16 height 16
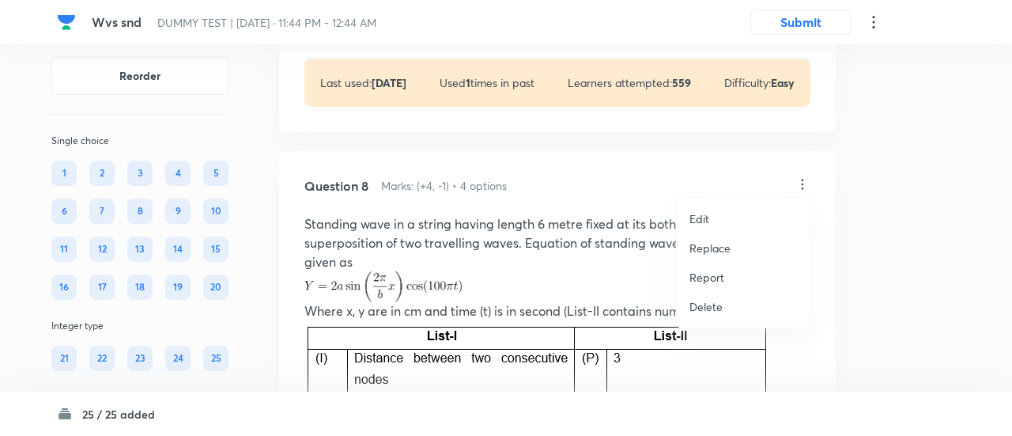
click at [707, 254] on p "Replace" at bounding box center [709, 248] width 41 height 17
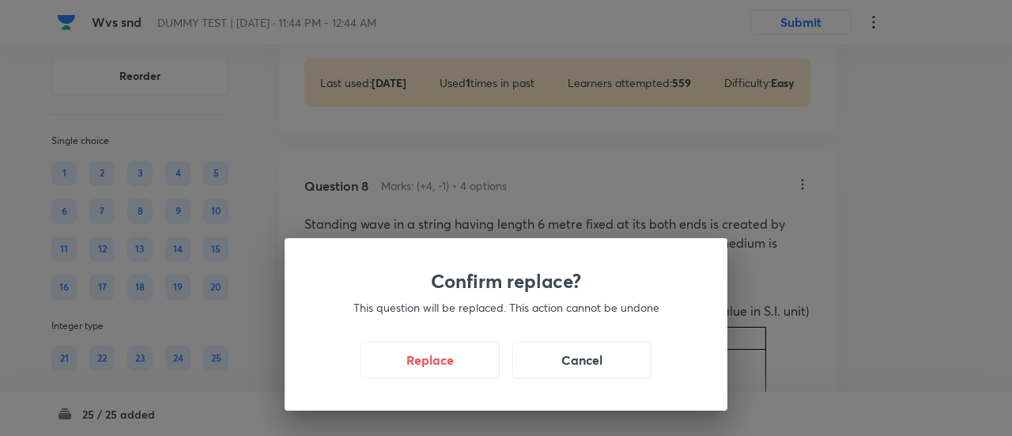
click at [707, 254] on div "Confirm replace? This question will be replaced. This action cannot be undone R…" at bounding box center [506, 324] width 443 height 172
click at [447, 369] on button "Replace" at bounding box center [429, 358] width 139 height 38
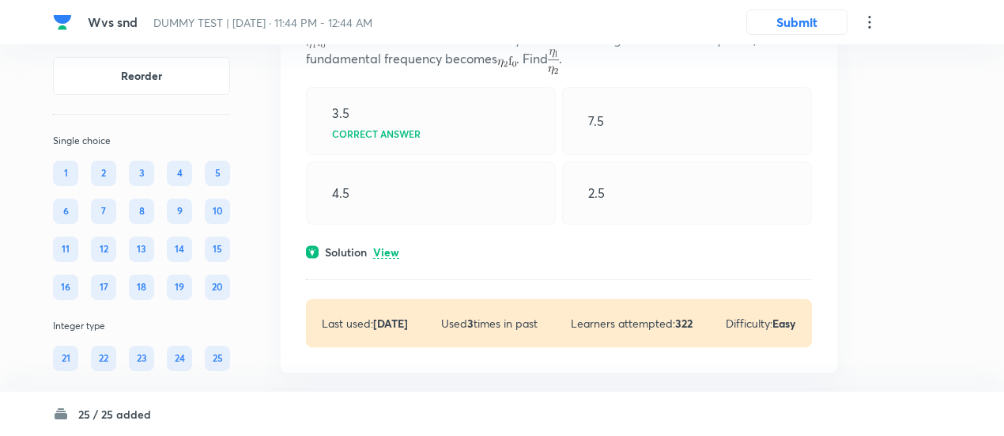
scroll to position [4801, 0]
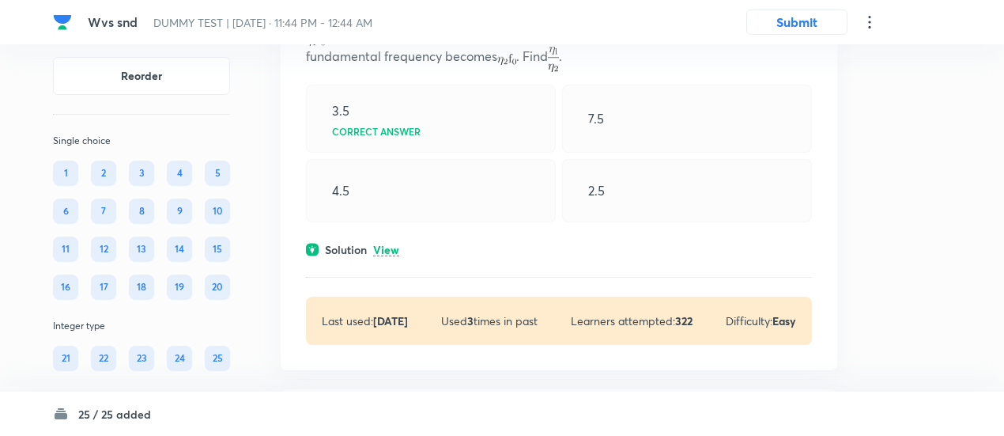
click at [392, 256] on p "View" at bounding box center [386, 250] width 26 height 12
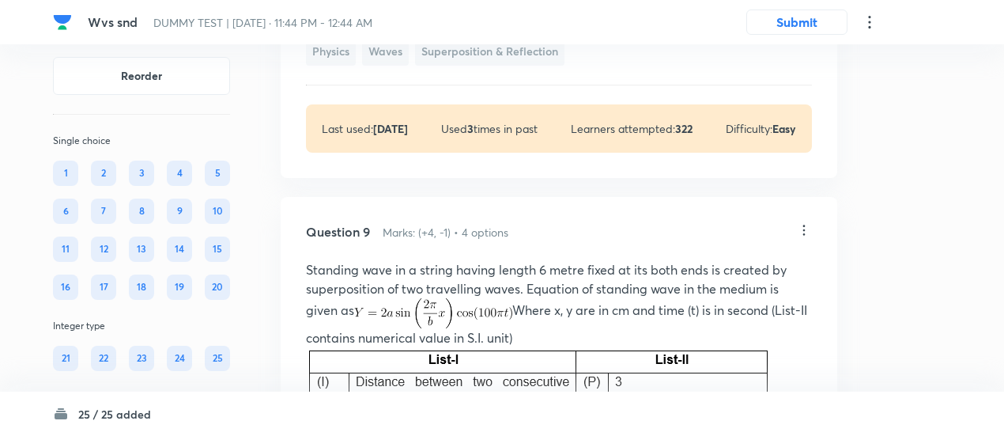
scroll to position [5221, 0]
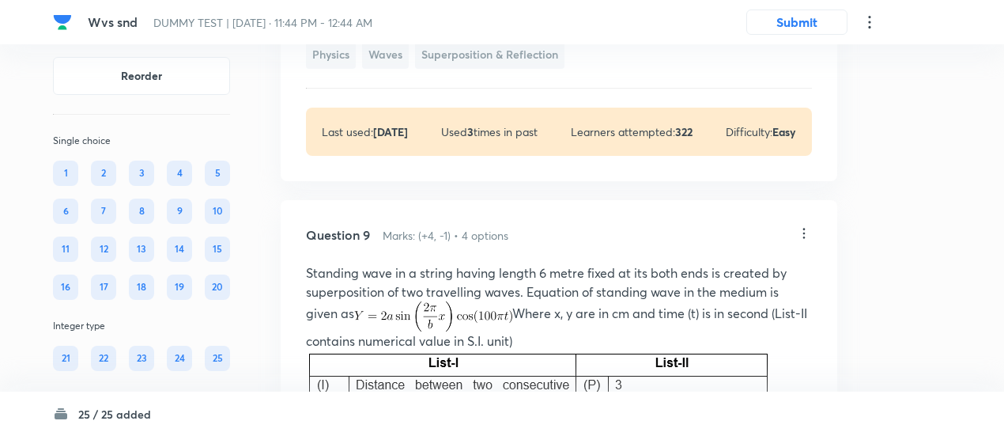
click at [804, 239] on icon at bounding box center [804, 233] width 2 height 10
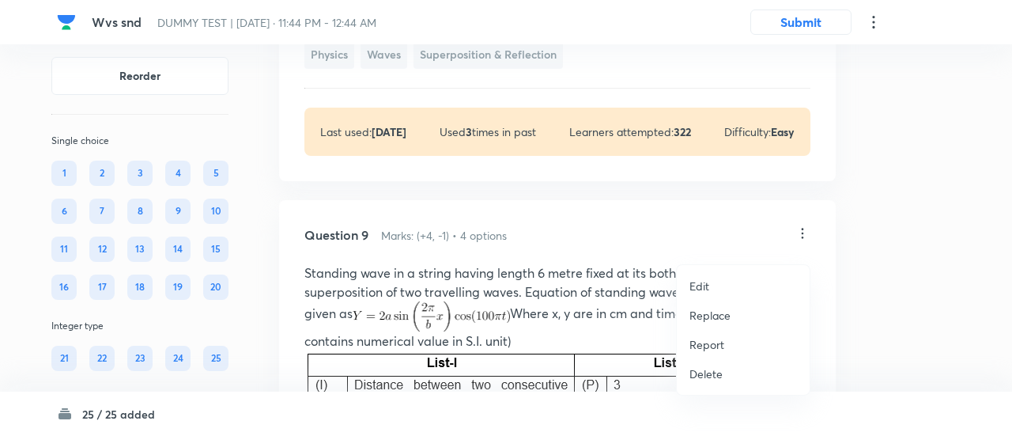
click at [707, 317] on p "Replace" at bounding box center [709, 315] width 41 height 17
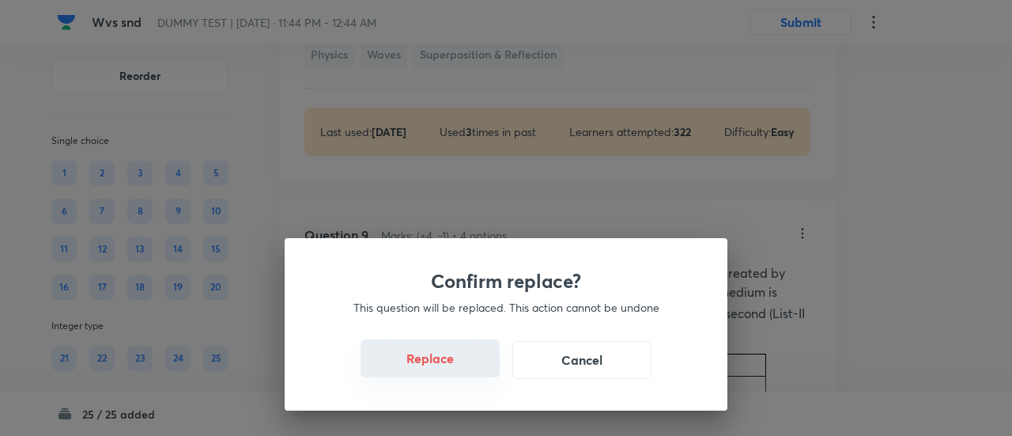
click at [443, 365] on button "Replace" at bounding box center [429, 358] width 139 height 38
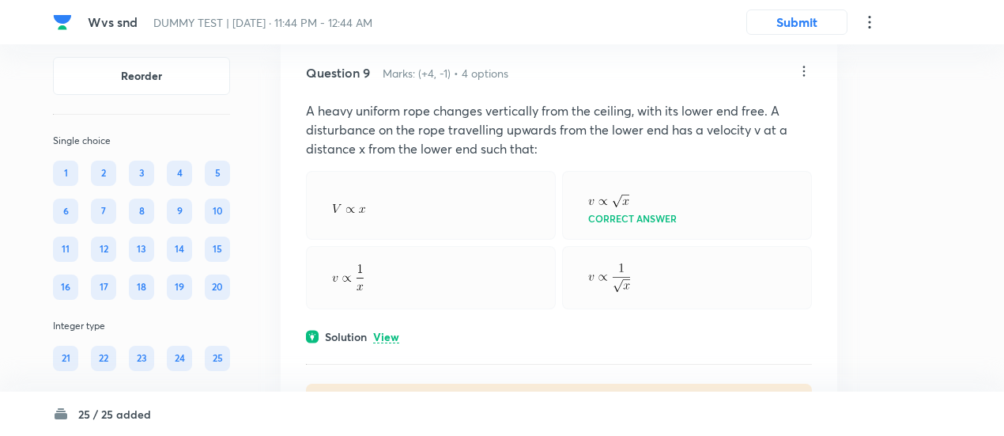
scroll to position [5384, 0]
click at [387, 342] on p "View" at bounding box center [386, 336] width 26 height 12
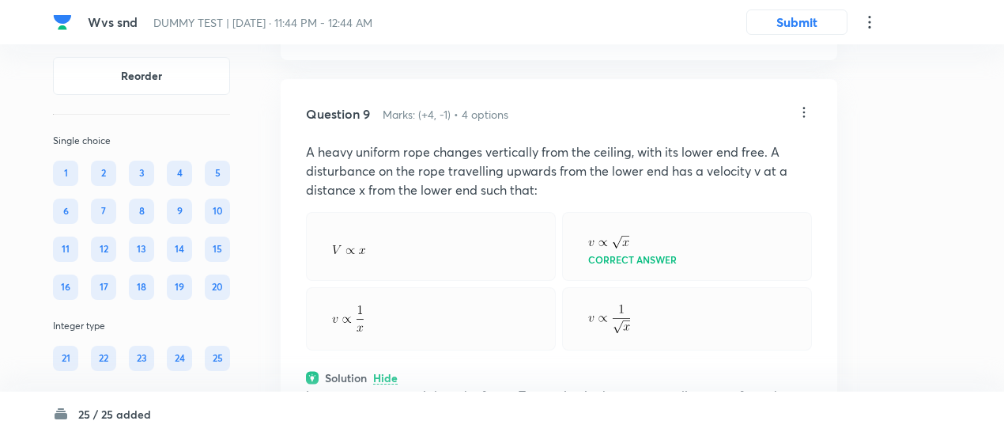
scroll to position [5341, 0]
click at [803, 119] on icon at bounding box center [804, 113] width 2 height 10
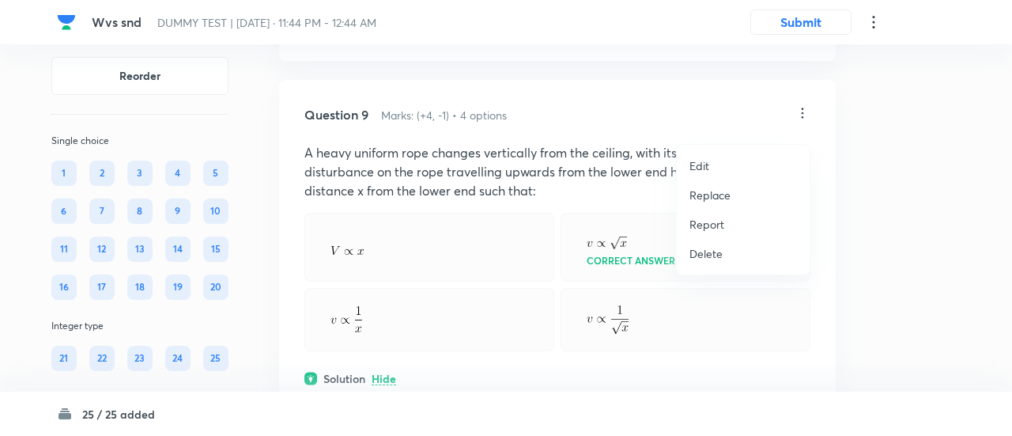
click at [712, 200] on p "Replace" at bounding box center [709, 195] width 41 height 17
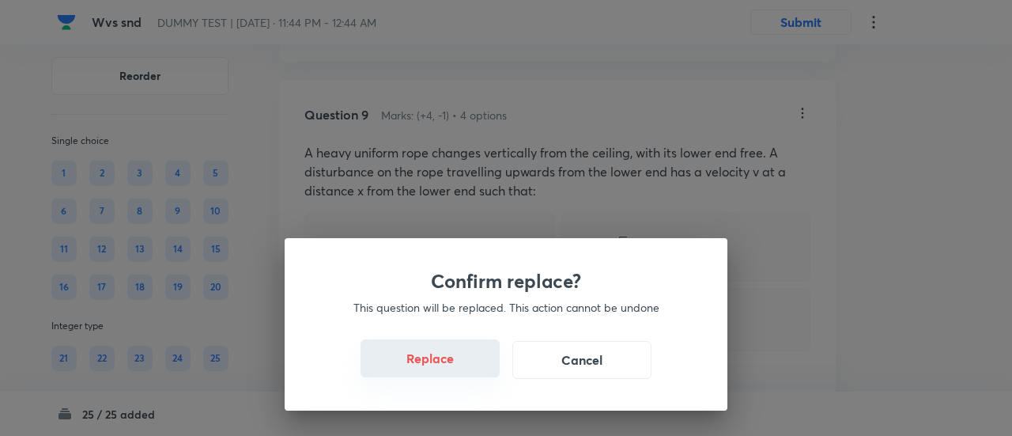
click at [446, 367] on button "Replace" at bounding box center [429, 358] width 139 height 38
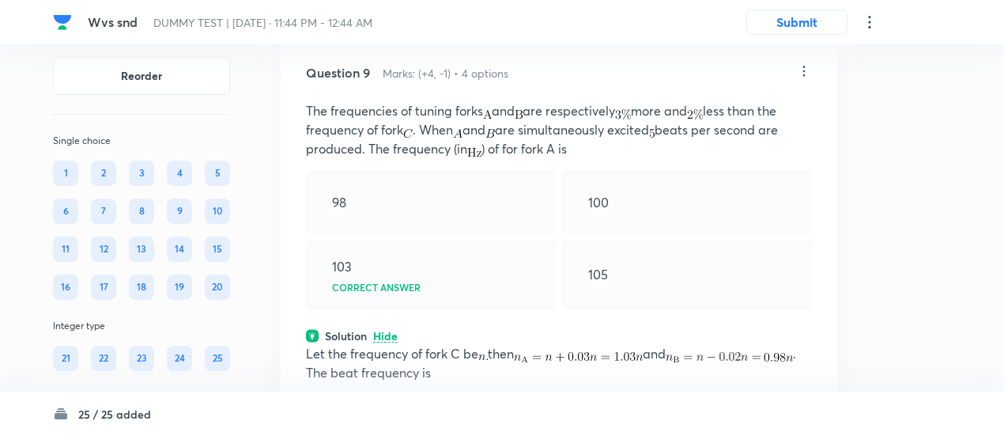
scroll to position [5363, 0]
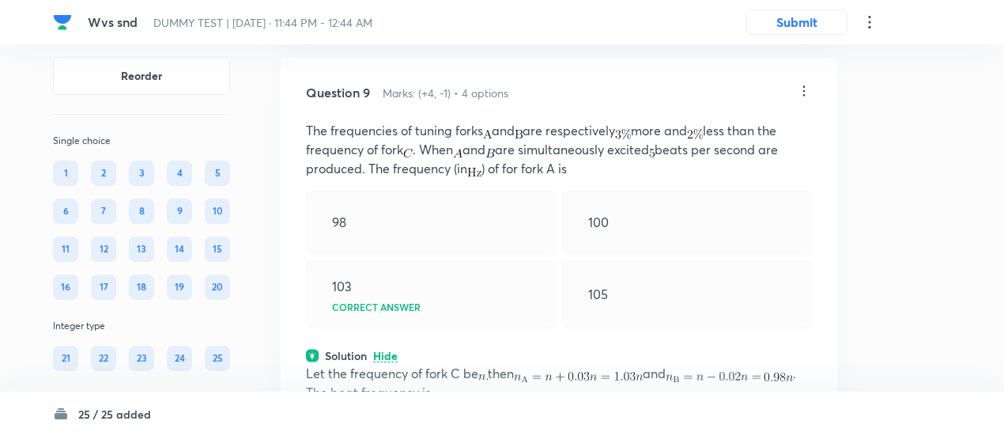
click at [804, 96] on icon at bounding box center [804, 91] width 2 height 10
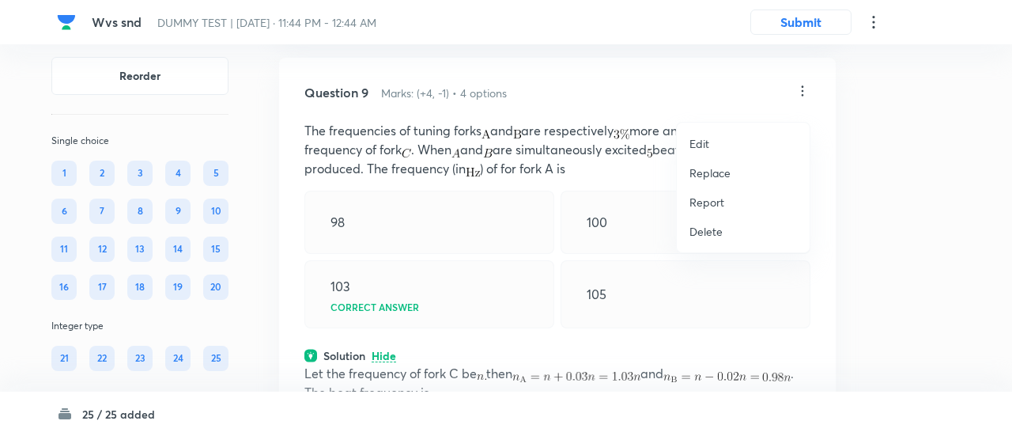
click at [704, 172] on p "Replace" at bounding box center [709, 172] width 41 height 17
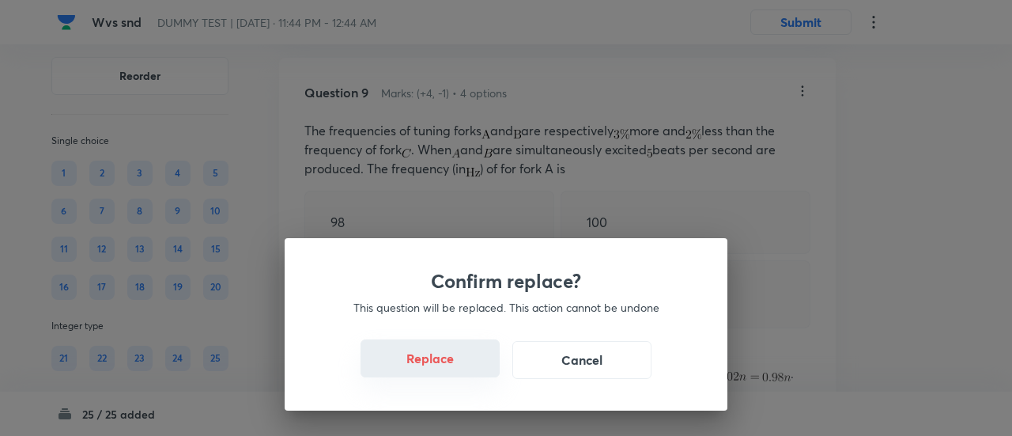
click at [451, 364] on button "Replace" at bounding box center [429, 358] width 139 height 38
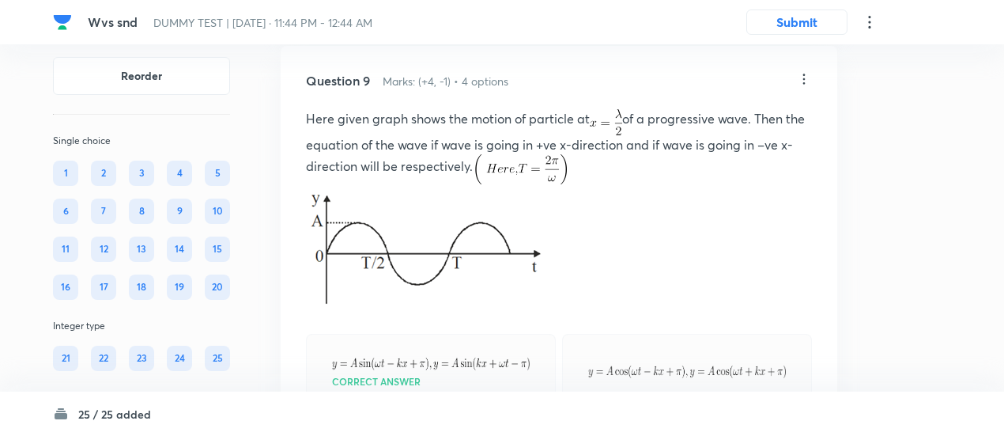
scroll to position [5356, 0]
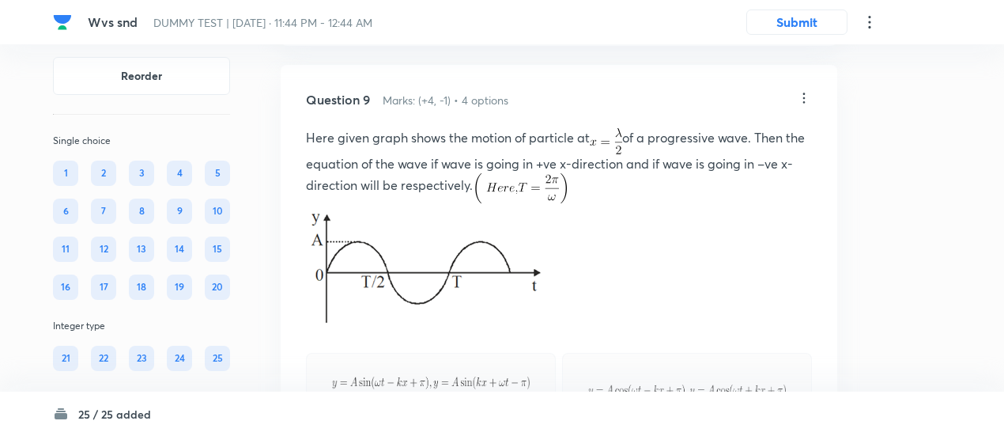
click at [798, 106] on icon at bounding box center [804, 98] width 16 height 16
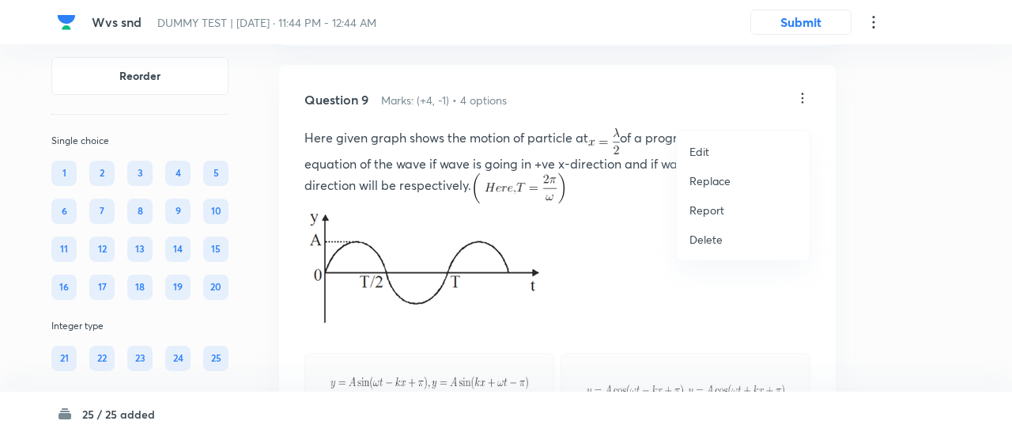
click at [716, 178] on p "Replace" at bounding box center [709, 180] width 41 height 17
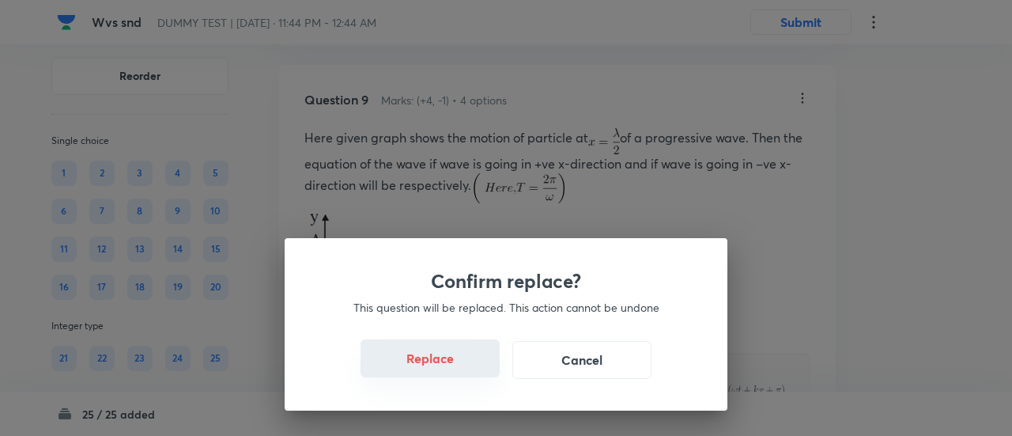
click at [437, 367] on button "Replace" at bounding box center [429, 358] width 139 height 38
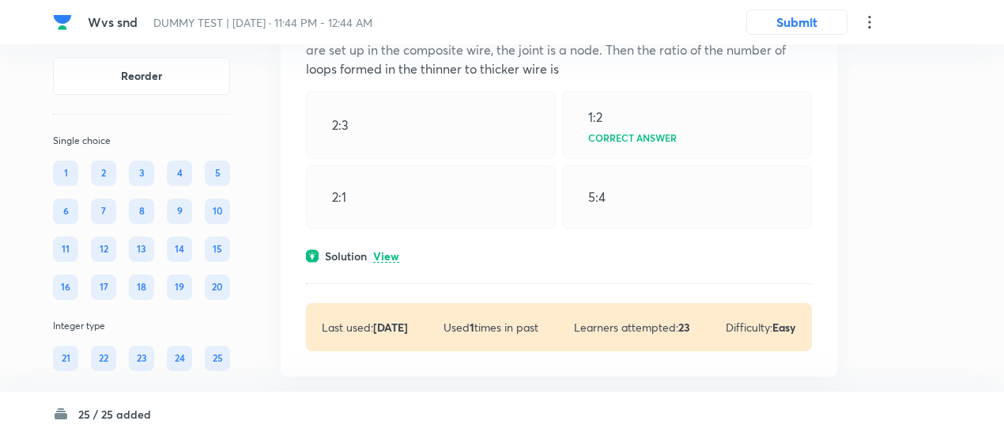
scroll to position [6073, 0]
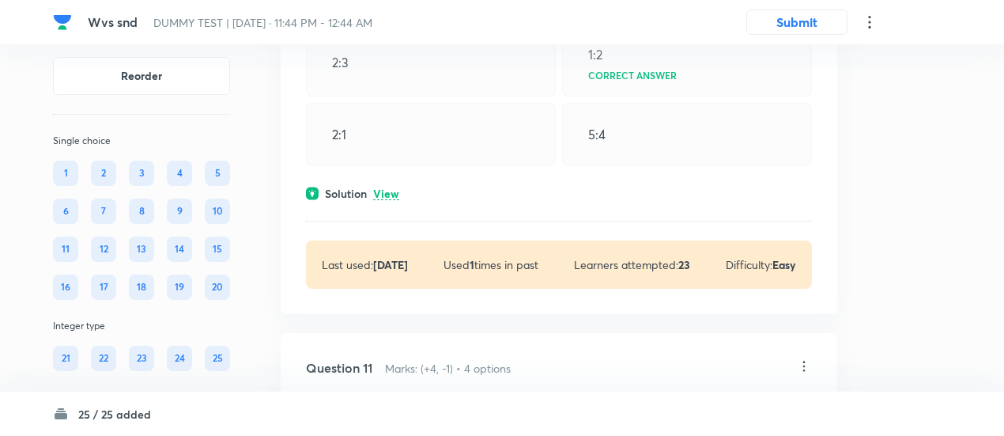
click at [394, 200] on p "View" at bounding box center [386, 194] width 26 height 12
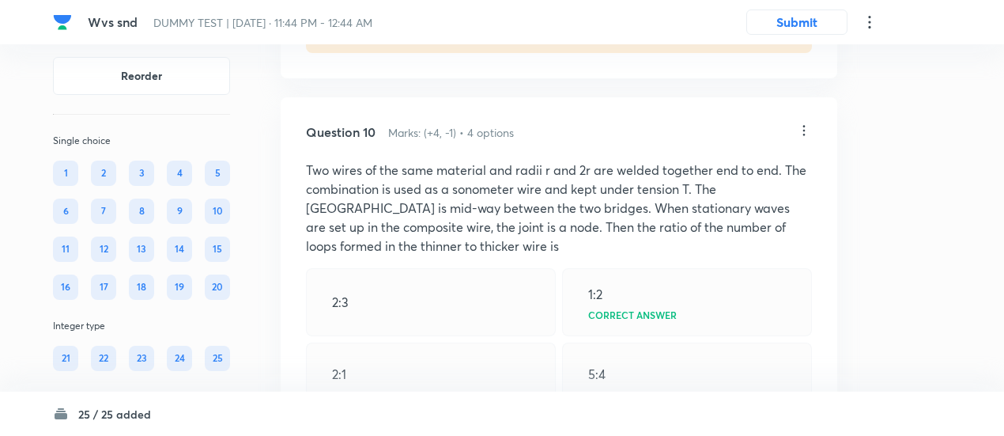
scroll to position [5830, 0]
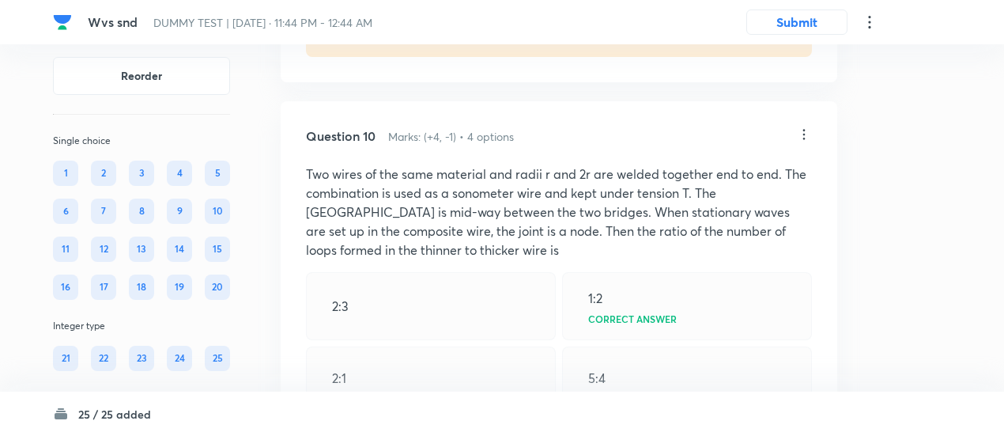
click at [807, 142] on icon at bounding box center [804, 134] width 16 height 16
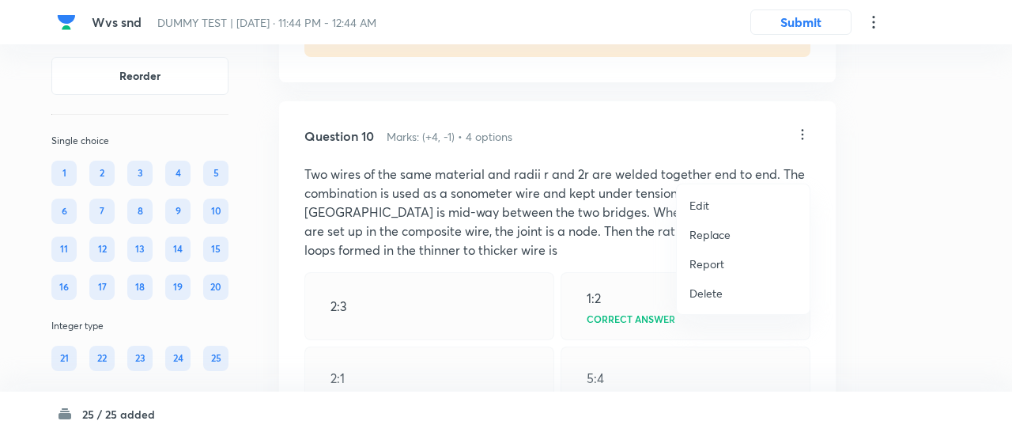
click at [716, 233] on p "Replace" at bounding box center [709, 234] width 41 height 17
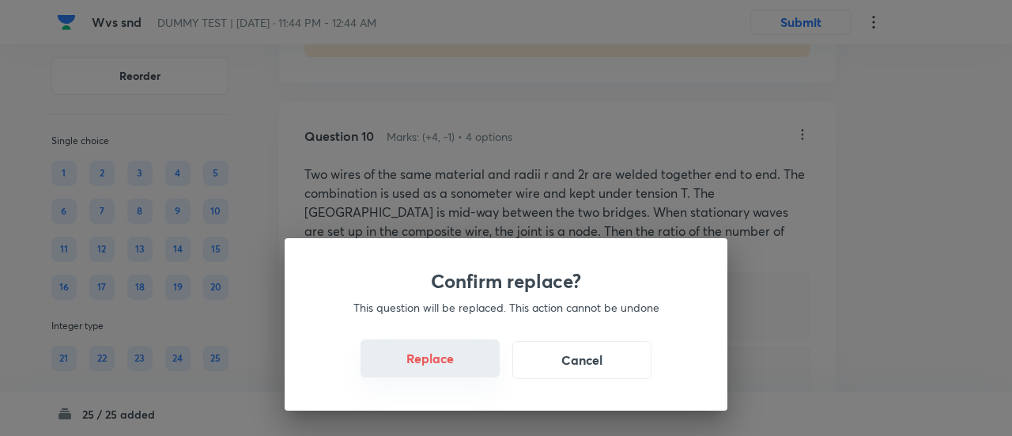
click at [451, 369] on button "Replace" at bounding box center [429, 358] width 139 height 38
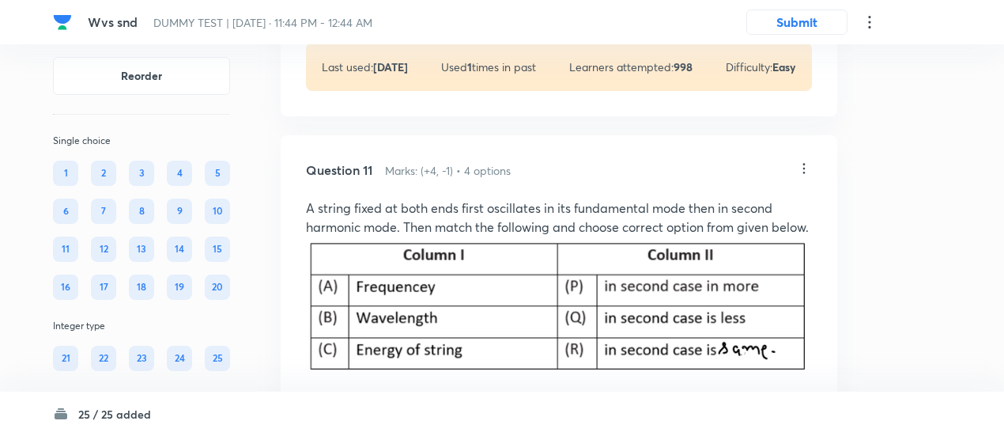
scroll to position [6895, 0]
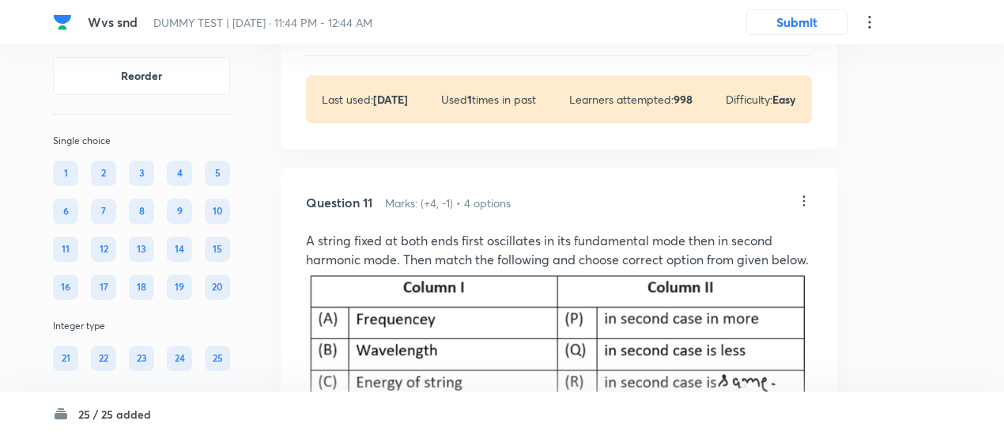
click at [806, 209] on icon at bounding box center [804, 201] width 16 height 16
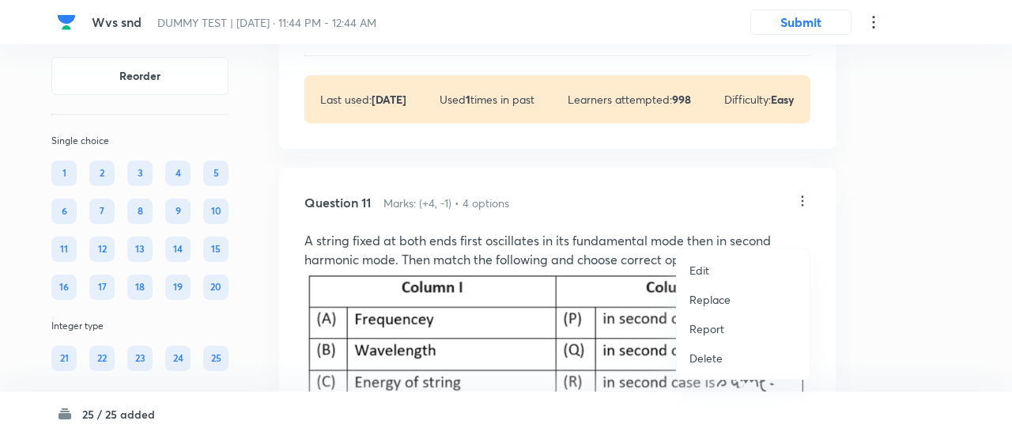
click at [707, 302] on p "Replace" at bounding box center [709, 299] width 41 height 17
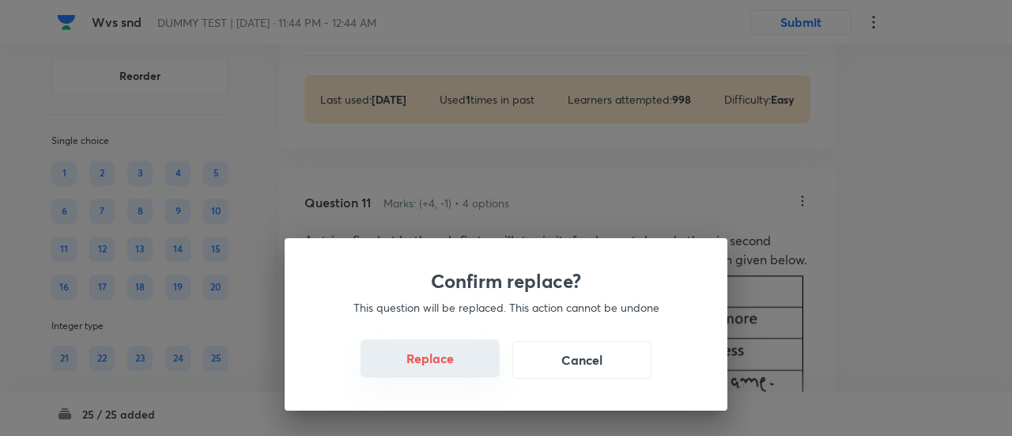
click at [470, 361] on button "Replace" at bounding box center [429, 358] width 139 height 38
click at [453, 361] on button "Replace" at bounding box center [429, 358] width 139 height 38
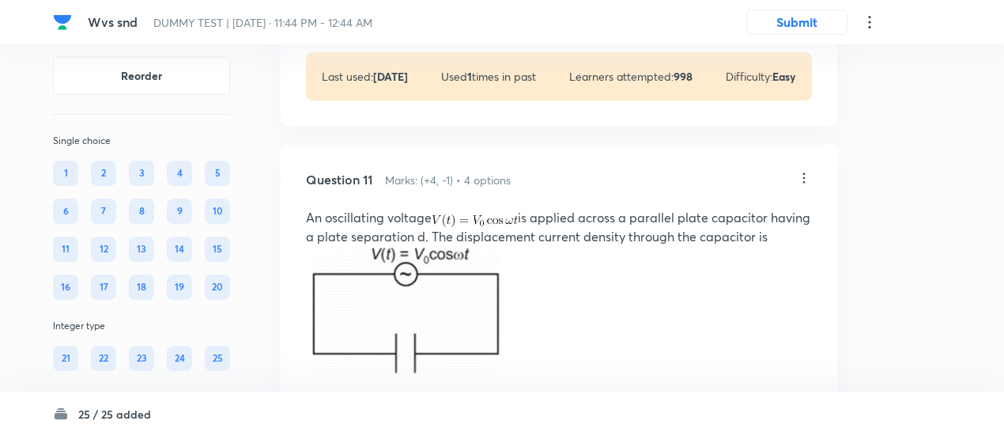
scroll to position [6913, 0]
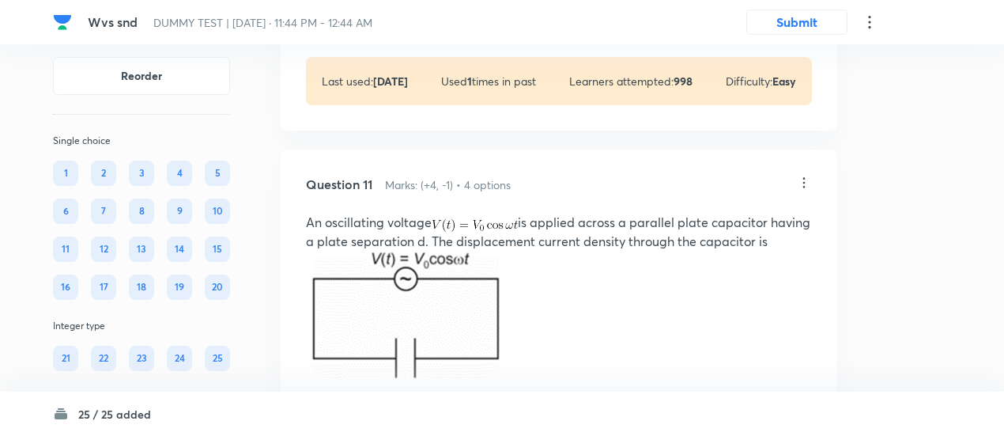
click at [803, 187] on icon at bounding box center [804, 182] width 2 height 10
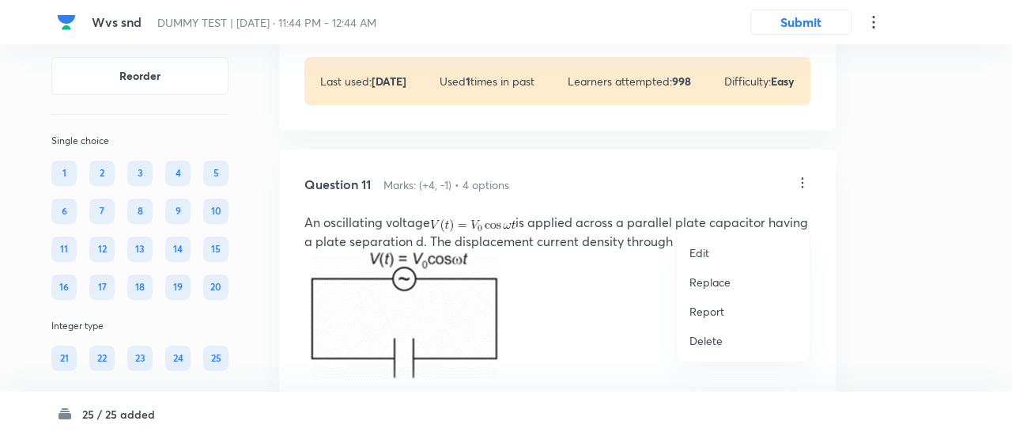
click at [714, 279] on p "Replace" at bounding box center [709, 282] width 41 height 17
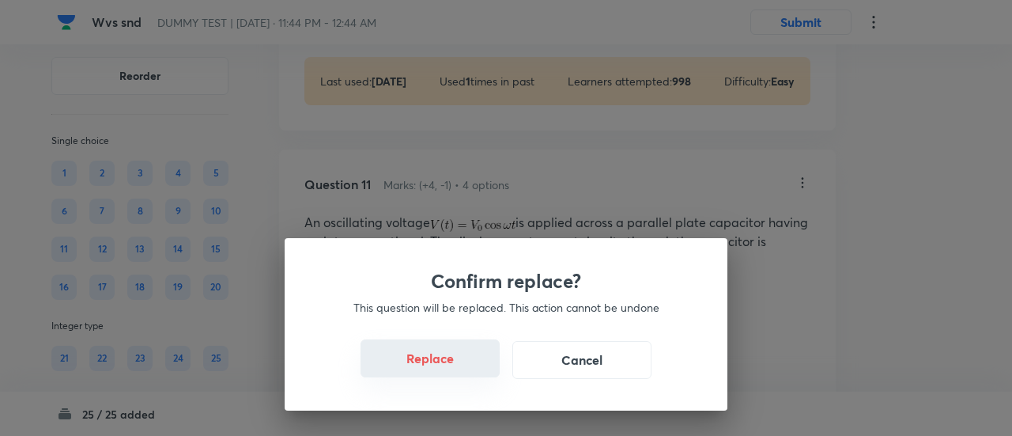
click at [441, 363] on button "Replace" at bounding box center [429, 358] width 139 height 38
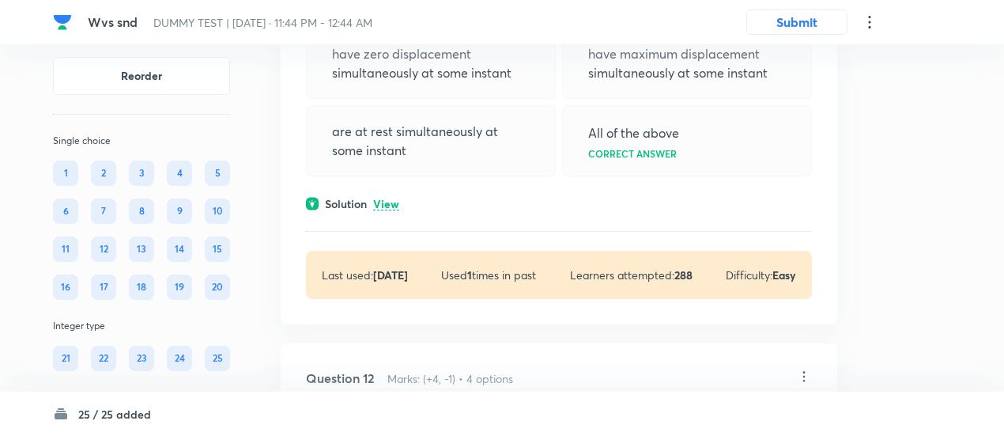
scroll to position [7113, 0]
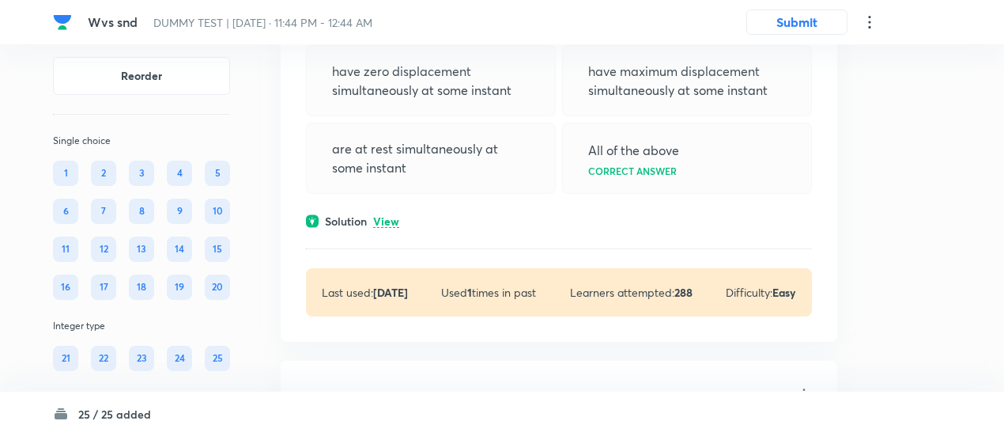
click at [398, 228] on p "View" at bounding box center [386, 222] width 26 height 12
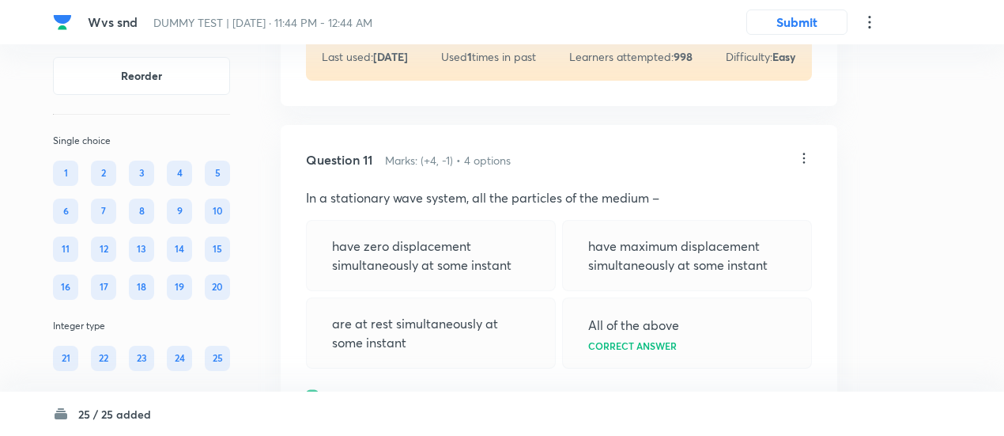
scroll to position [6936, 0]
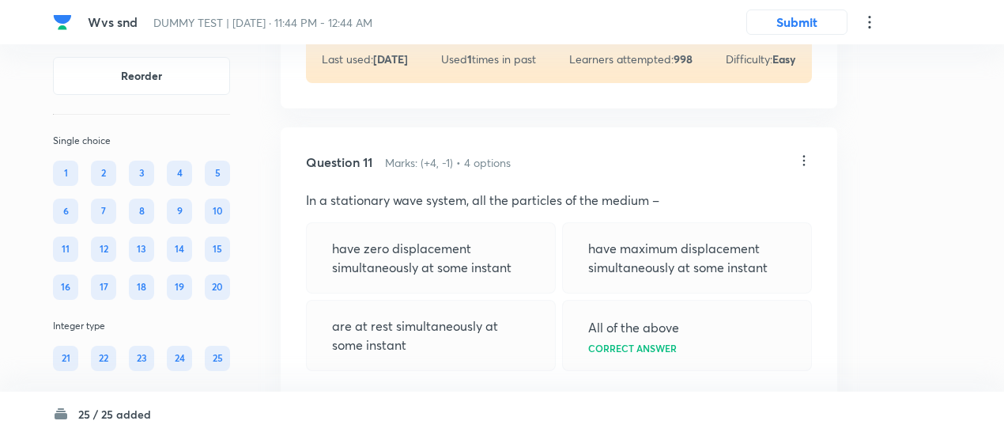
click at [802, 168] on icon at bounding box center [804, 161] width 16 height 16
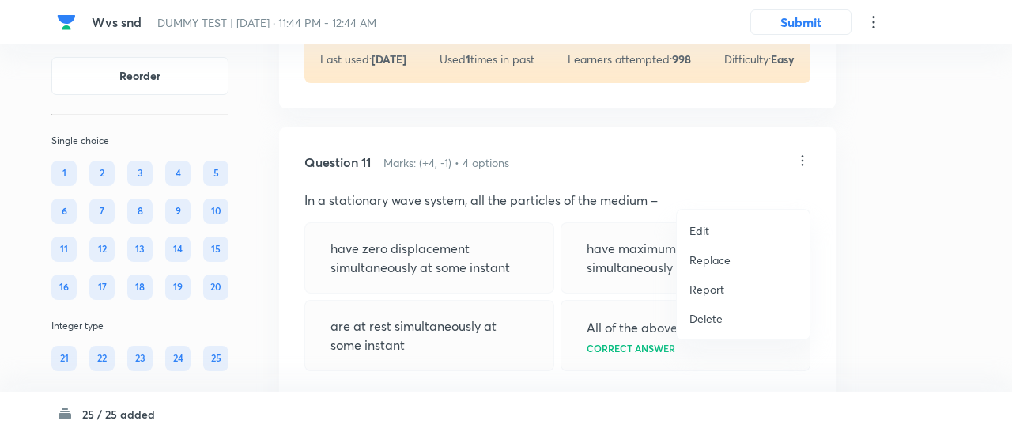
click at [691, 258] on p "Replace" at bounding box center [709, 259] width 41 height 17
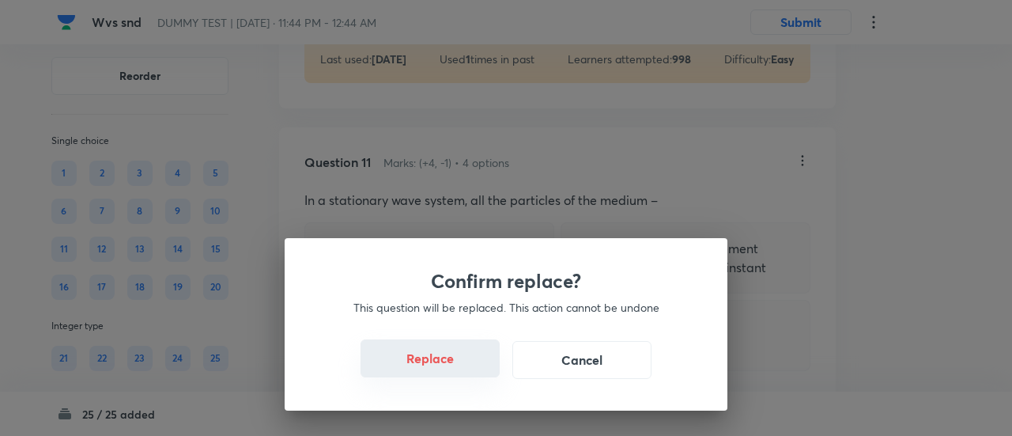
click at [476, 366] on button "Replace" at bounding box center [429, 358] width 139 height 38
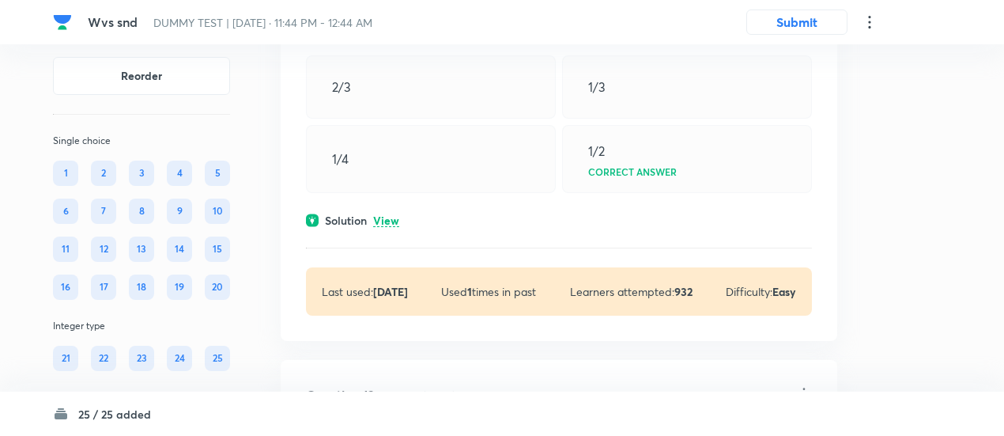
scroll to position [7988, 0]
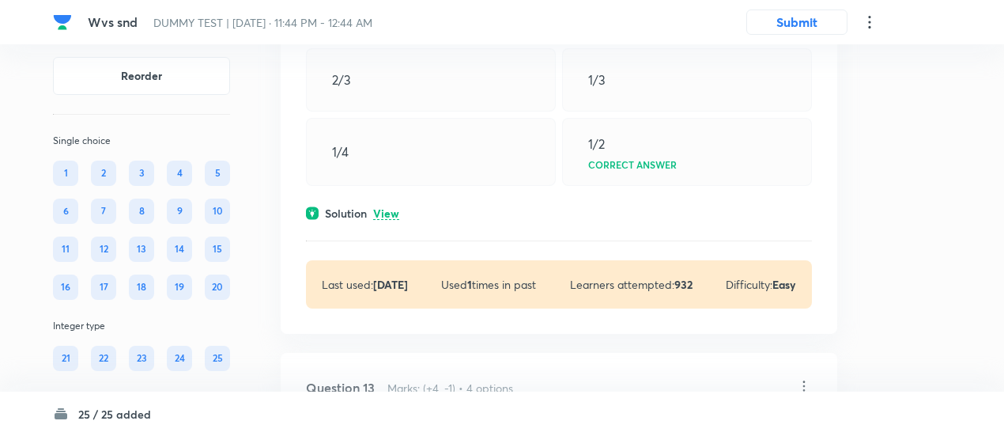
click at [395, 220] on p "View" at bounding box center [386, 214] width 26 height 12
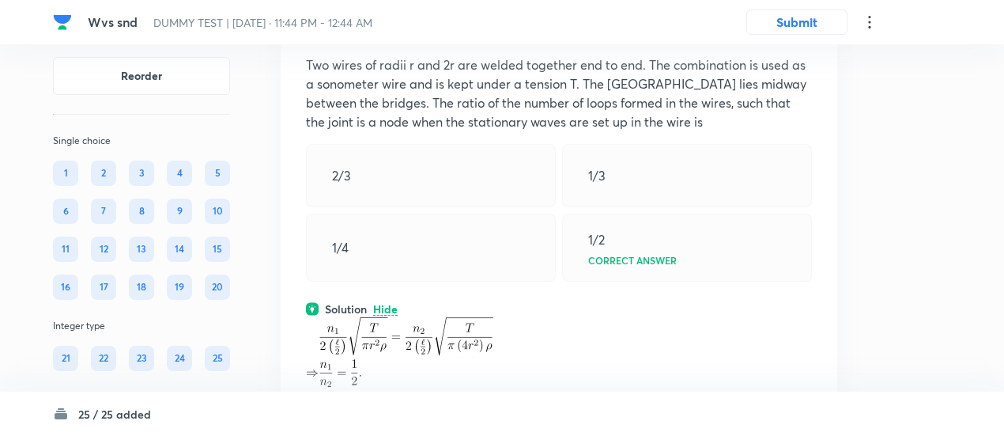
scroll to position [7874, 0]
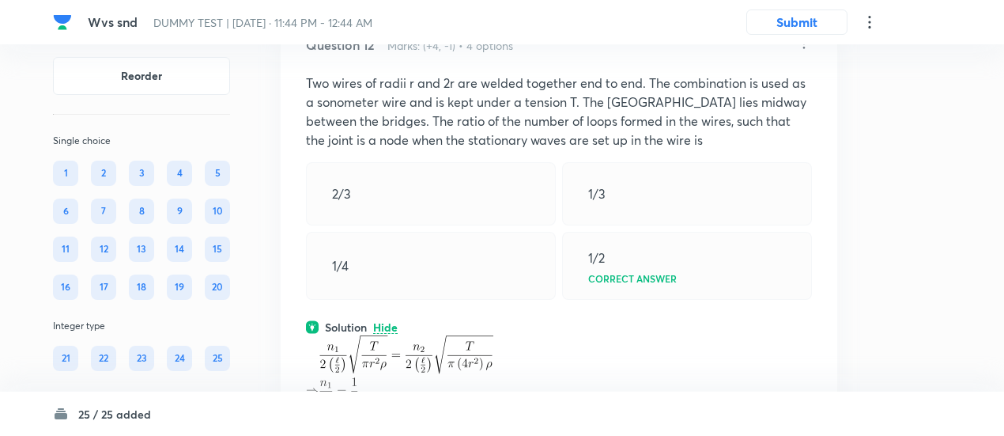
click at [802, 51] on icon at bounding box center [804, 44] width 16 height 16
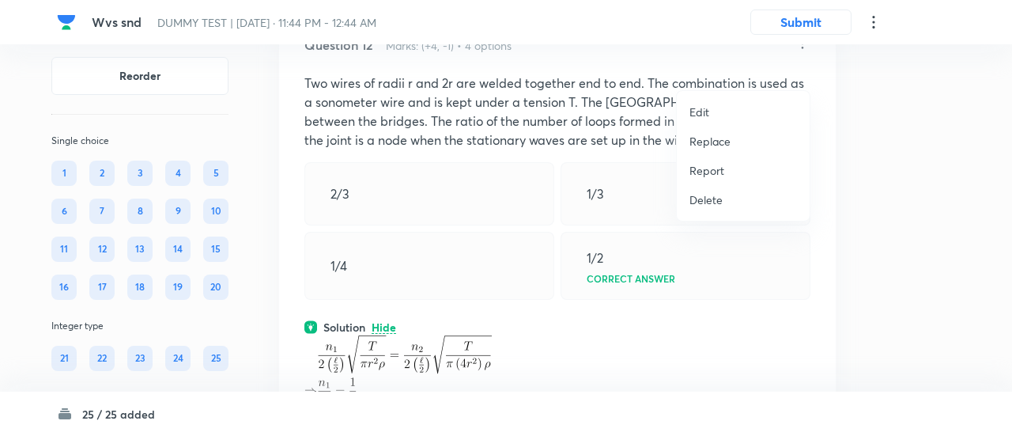
click at [710, 138] on p "Replace" at bounding box center [709, 141] width 41 height 17
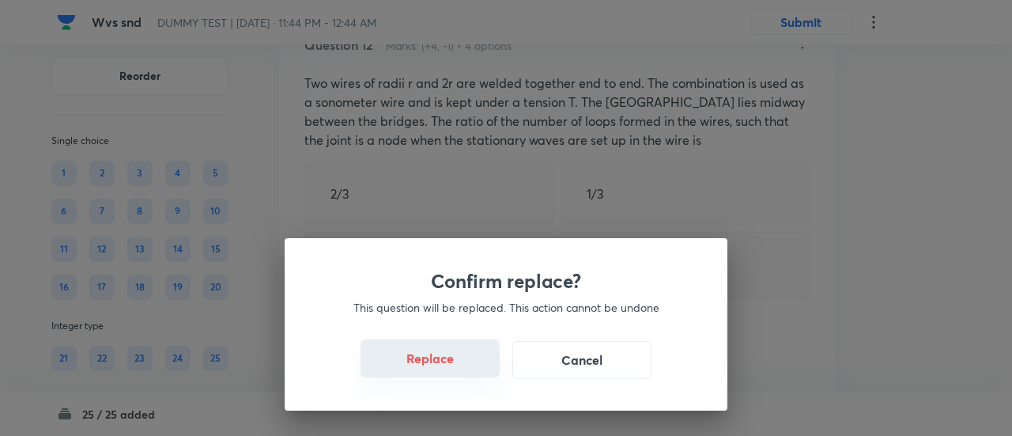
click at [441, 369] on button "Replace" at bounding box center [429, 358] width 139 height 38
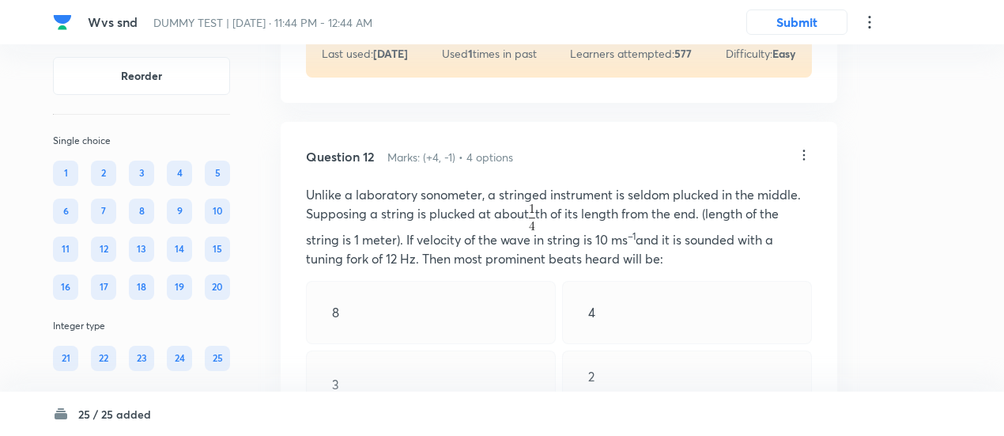
scroll to position [7762, 0]
click at [803, 164] on icon at bounding box center [804, 156] width 16 height 16
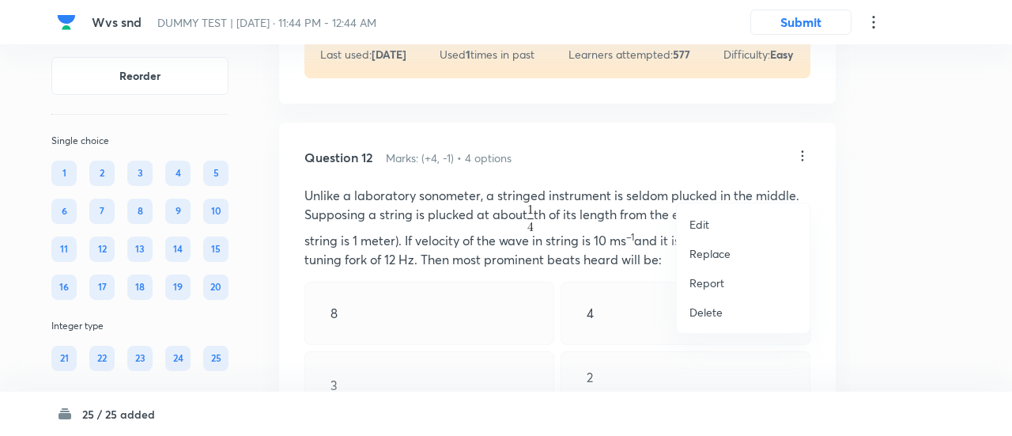
click at [710, 249] on p "Replace" at bounding box center [709, 253] width 41 height 17
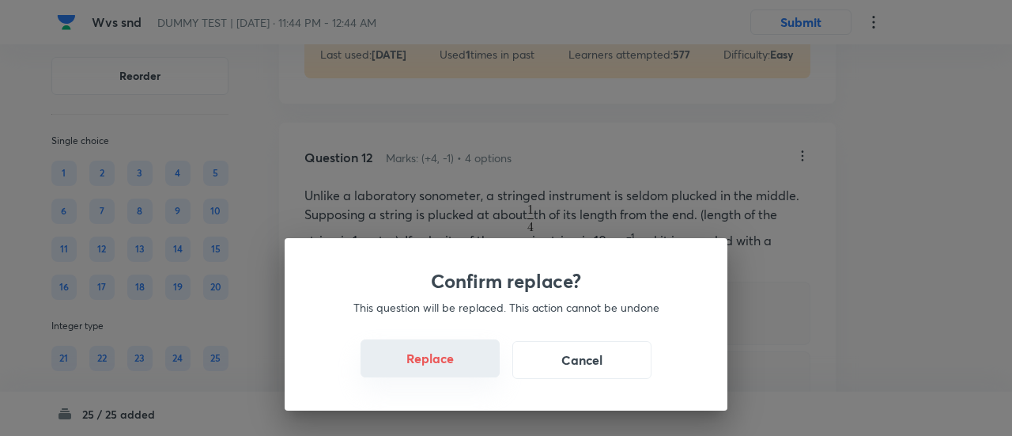
click at [439, 367] on button "Replace" at bounding box center [429, 358] width 139 height 38
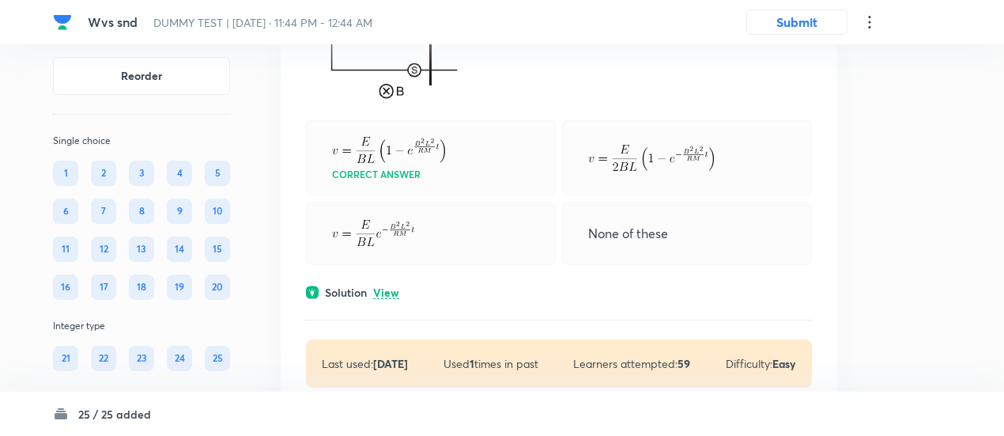
scroll to position [8739, 0]
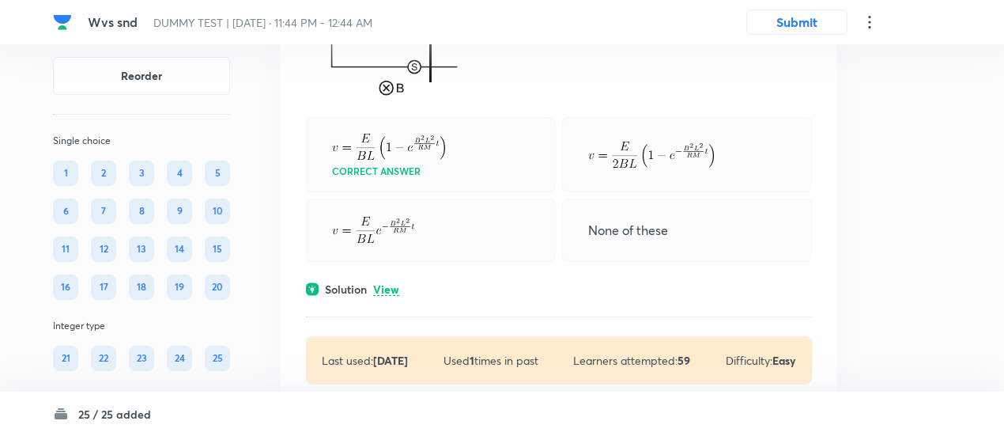
click at [389, 296] on p "View" at bounding box center [386, 290] width 26 height 12
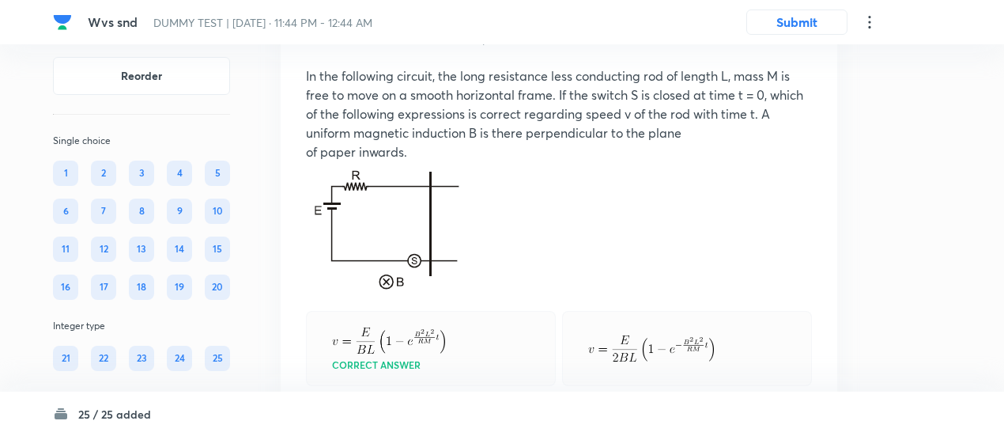
scroll to position [8543, 0]
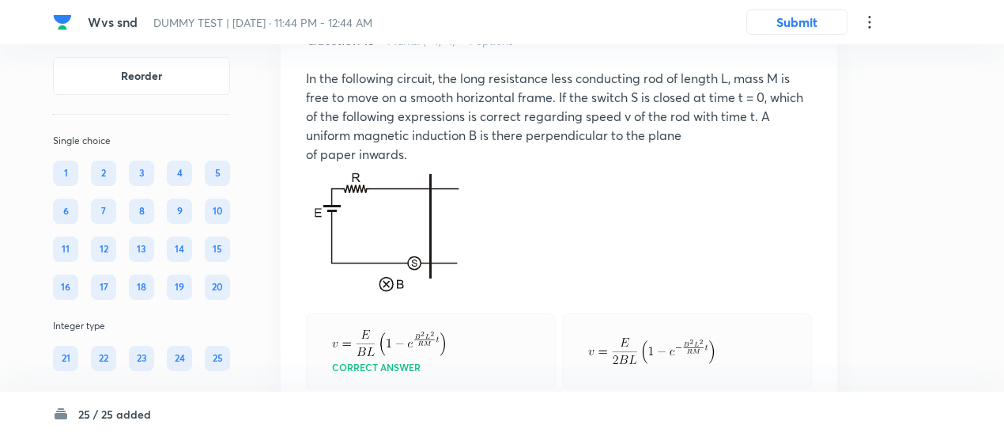
click at [805, 47] on icon at bounding box center [804, 39] width 16 height 16
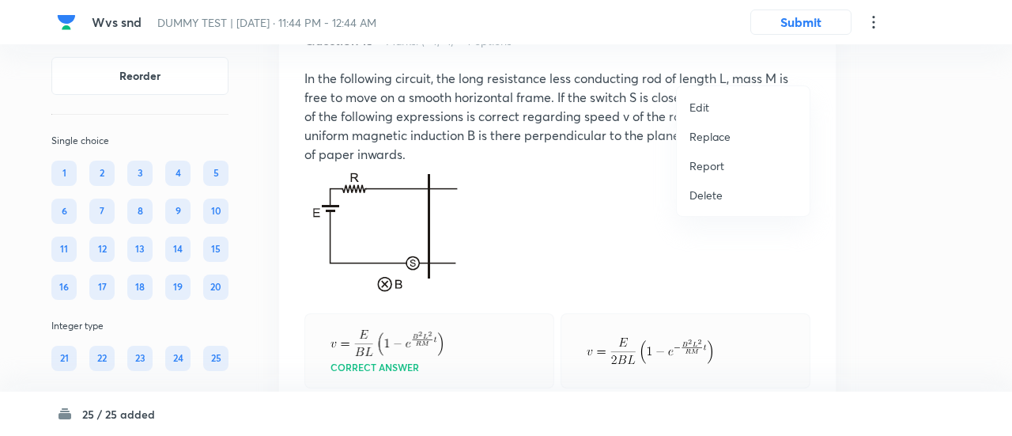
click at [805, 61] on div at bounding box center [506, 218] width 1012 height 436
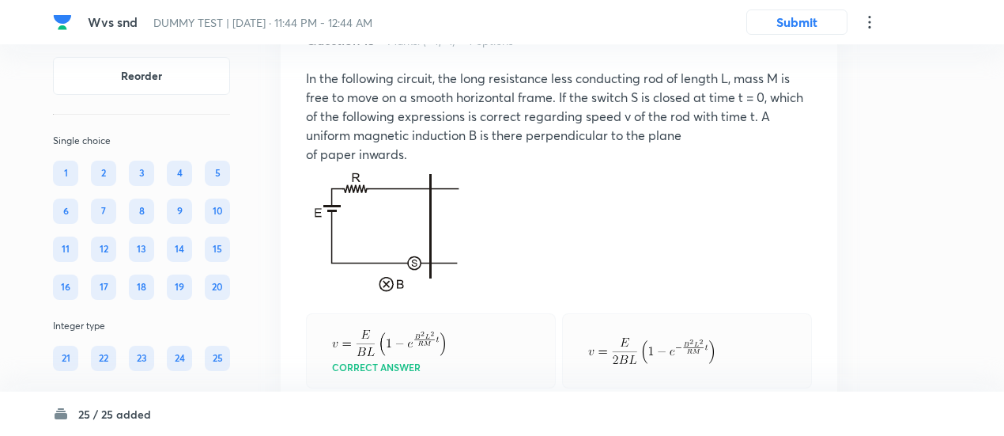
click at [805, 43] on icon at bounding box center [804, 38] width 2 height 10
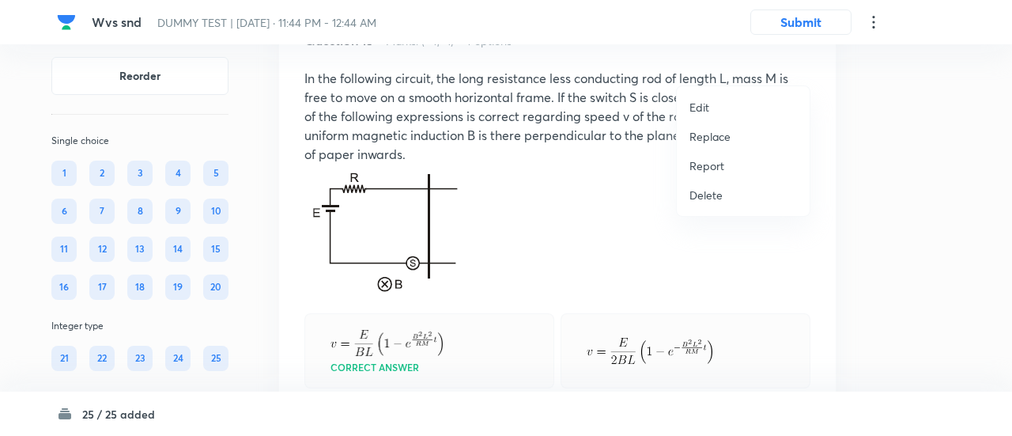
click at [721, 134] on p "Replace" at bounding box center [709, 136] width 41 height 17
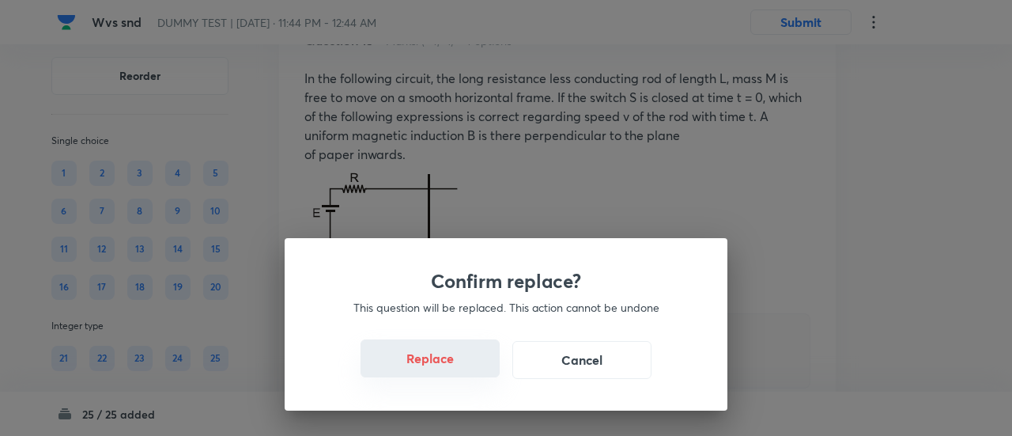
click at [437, 360] on button "Replace" at bounding box center [429, 358] width 139 height 38
click at [443, 368] on button "Replace" at bounding box center [429, 358] width 139 height 38
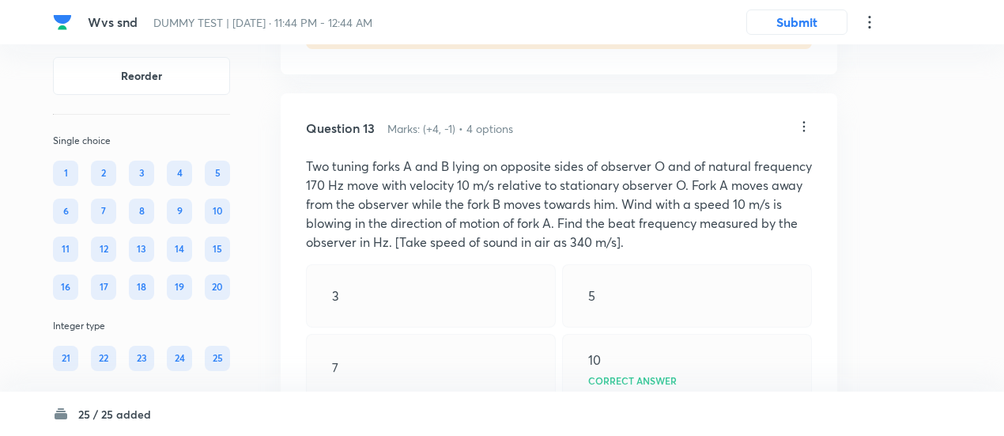
scroll to position [8455, 0]
click at [806, 135] on icon at bounding box center [804, 127] width 16 height 16
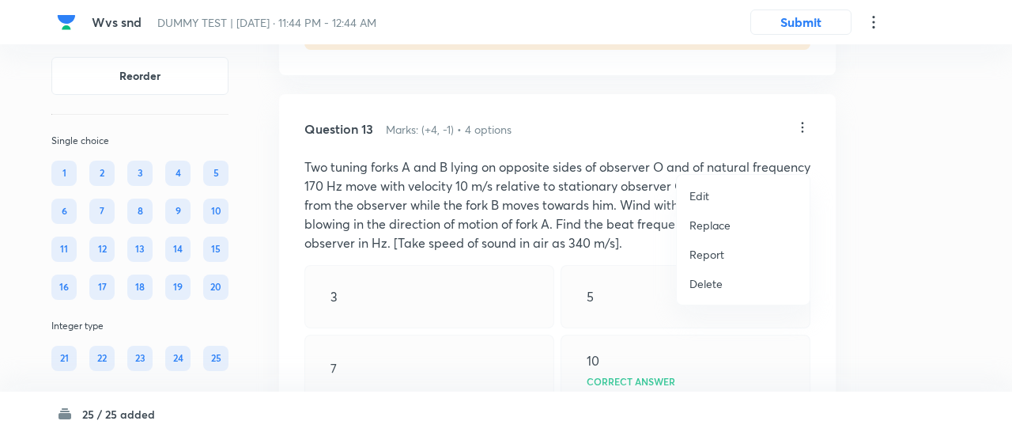
click at [711, 219] on p "Replace" at bounding box center [709, 225] width 41 height 17
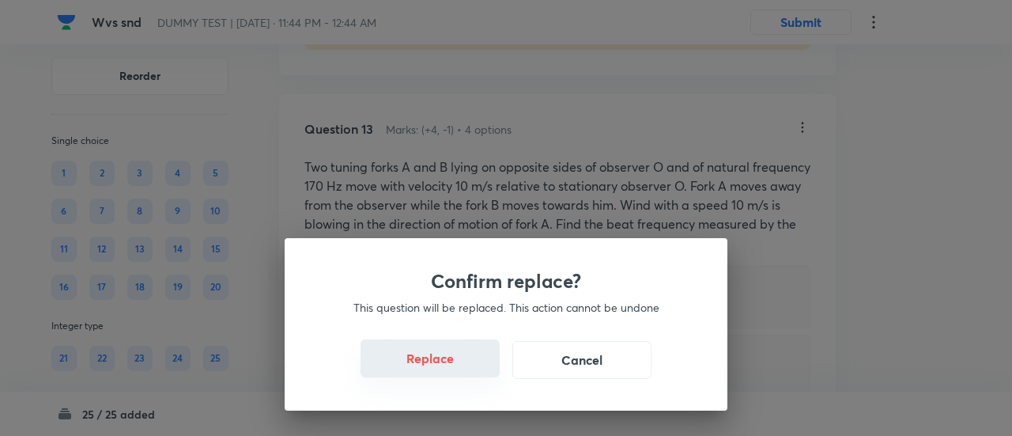
click at [456, 363] on button "Replace" at bounding box center [429, 358] width 139 height 38
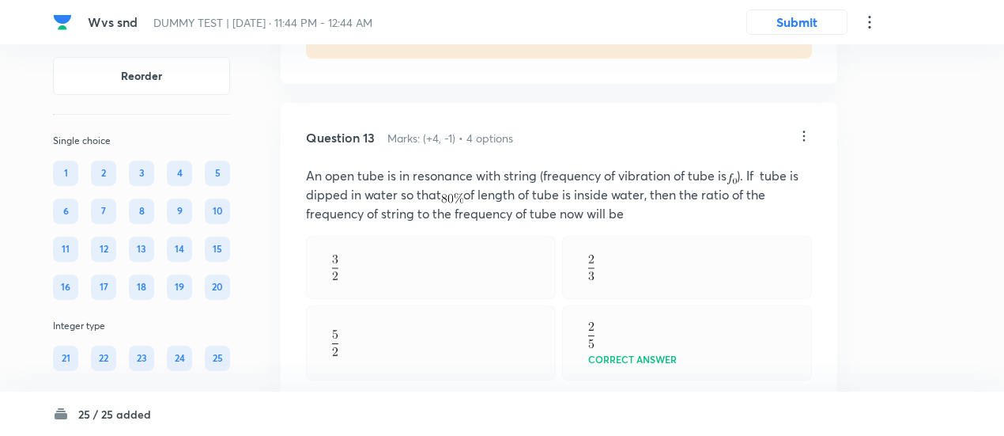
scroll to position [8445, 0]
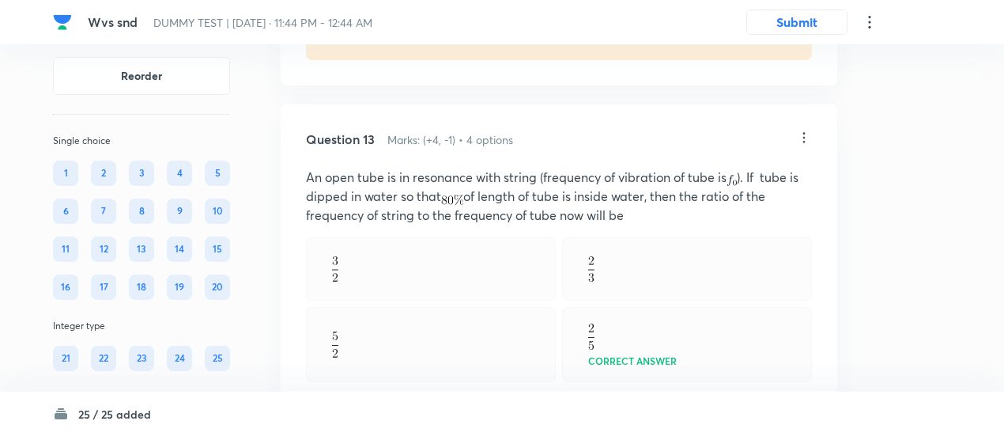
click at [805, 145] on icon at bounding box center [804, 138] width 16 height 16
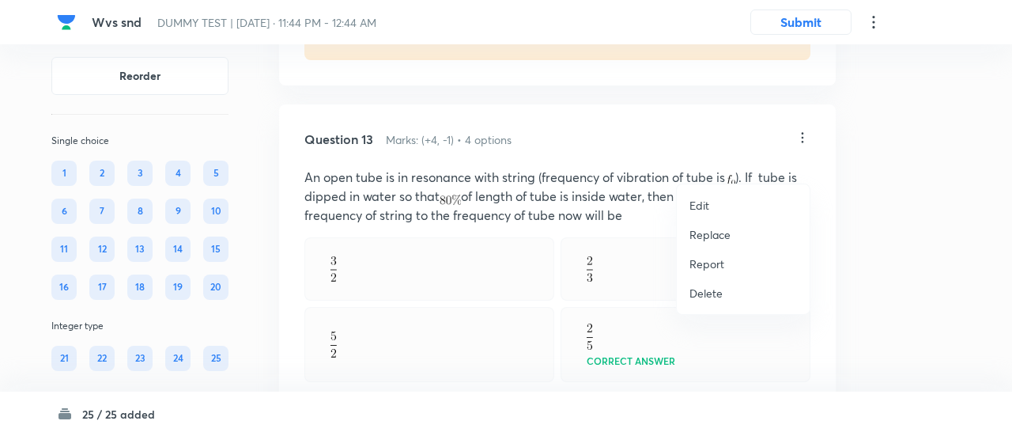
click at [701, 240] on p "Replace" at bounding box center [709, 234] width 41 height 17
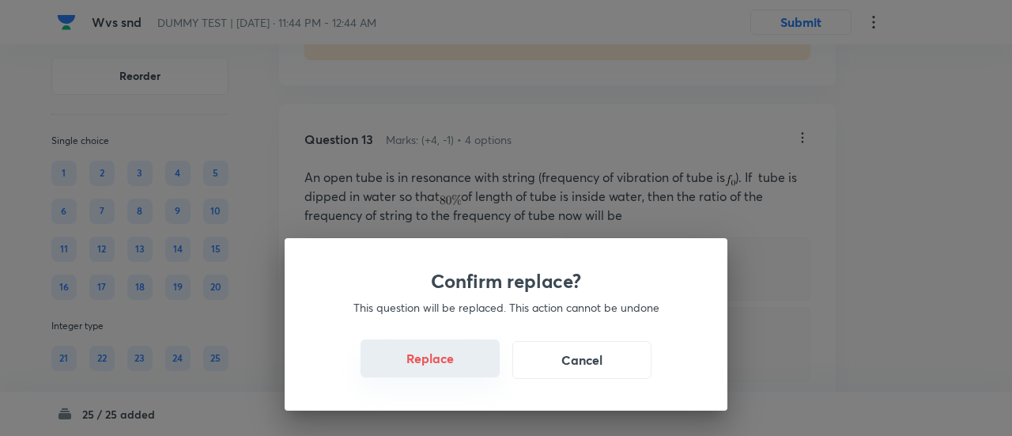
click at [448, 360] on button "Replace" at bounding box center [429, 358] width 139 height 38
click at [451, 371] on button "Replace" at bounding box center [429, 358] width 139 height 38
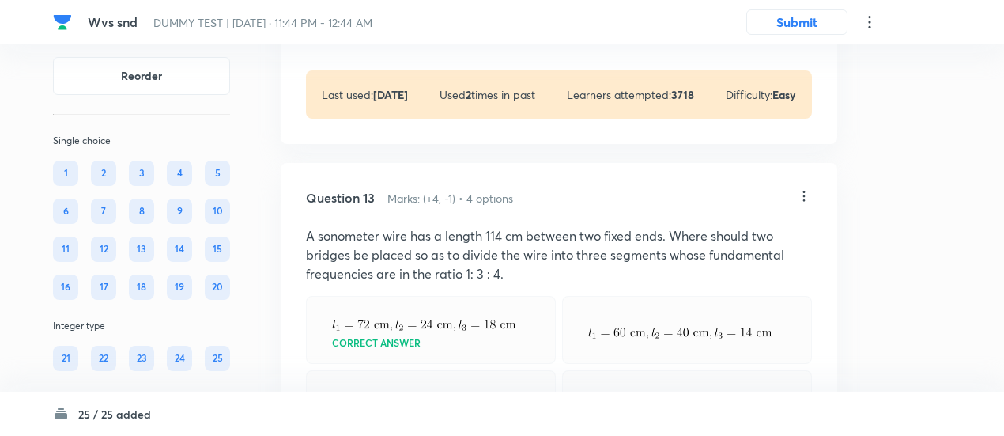
scroll to position [8383, 0]
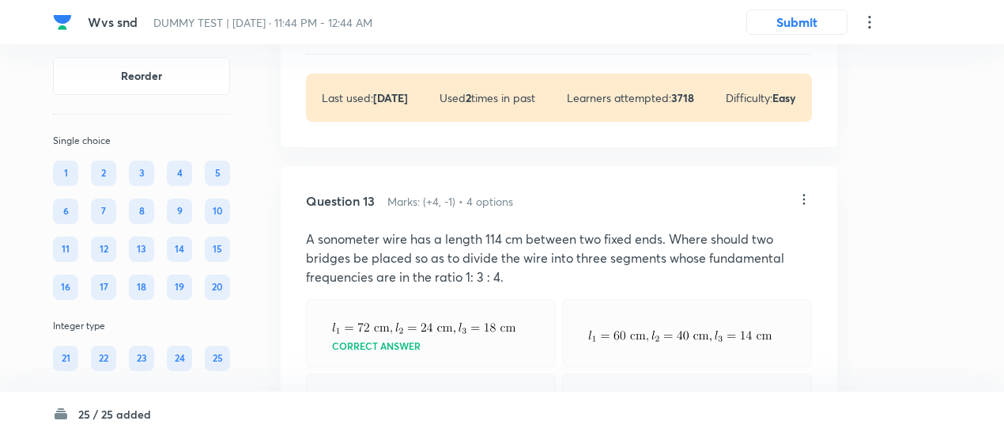
click at [809, 207] on icon at bounding box center [804, 199] width 16 height 16
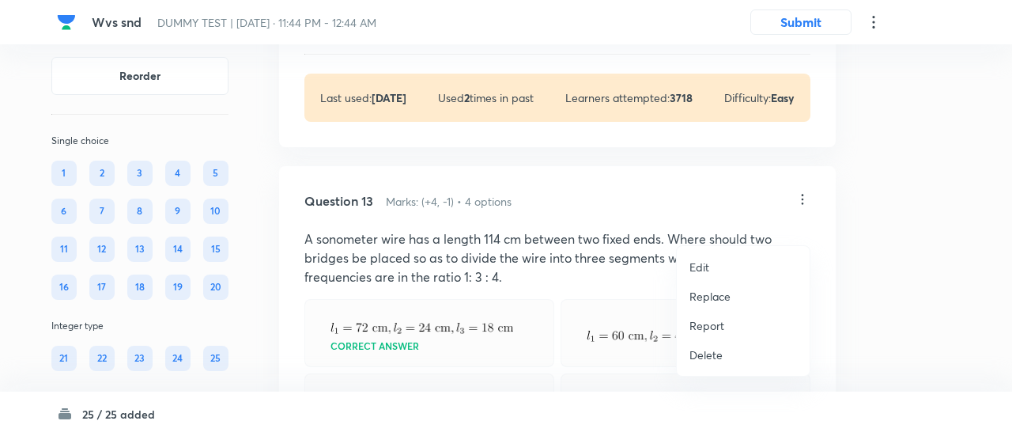
click at [726, 289] on p "Replace" at bounding box center [709, 296] width 41 height 17
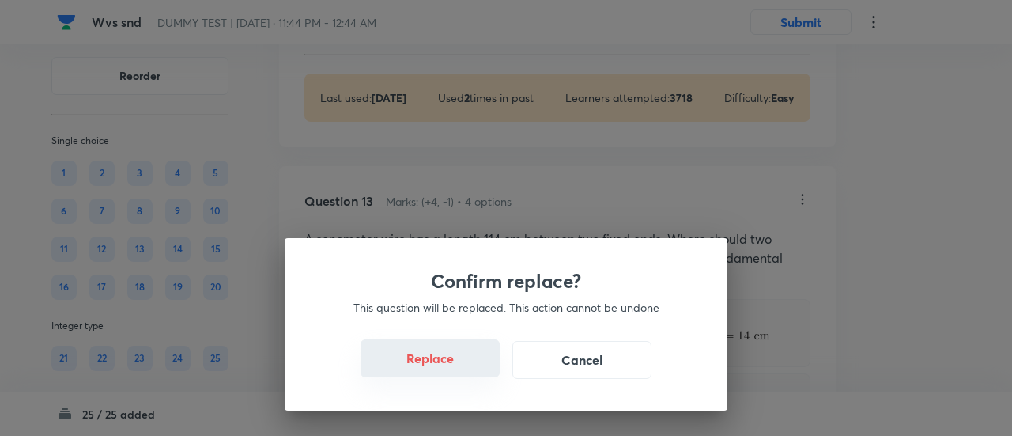
click at [443, 364] on button "Replace" at bounding box center [429, 358] width 139 height 38
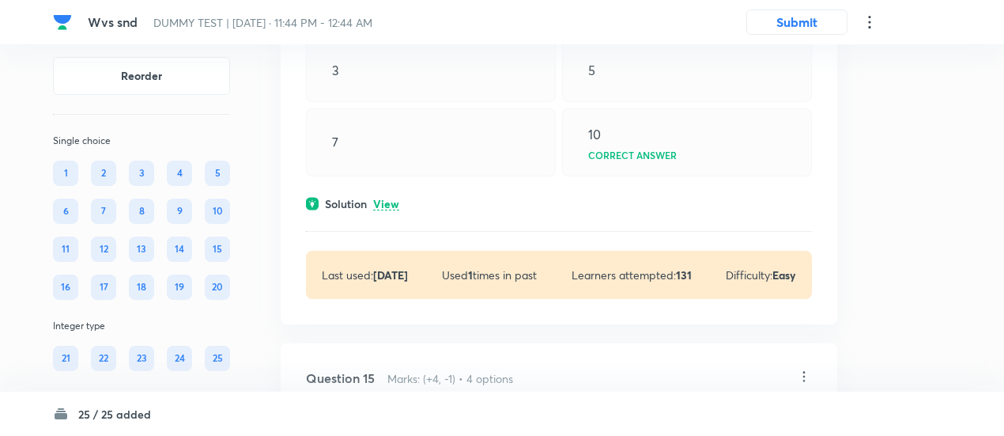
click at [398, 240] on div "Question 14 Marks: (+4, -1) • 4 options Two tuning forks A and B lying on oppos…" at bounding box center [559, 96] width 556 height 456
click at [394, 209] on p "View" at bounding box center [386, 204] width 26 height 12
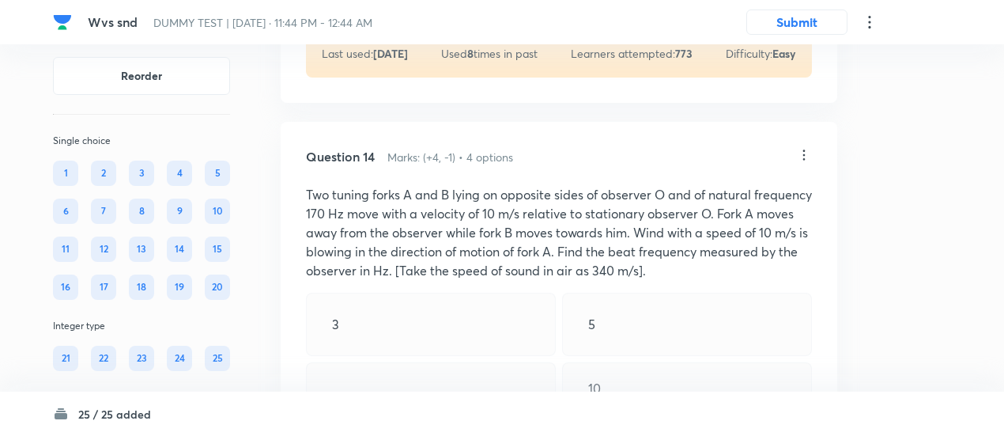
scroll to position [9232, 0]
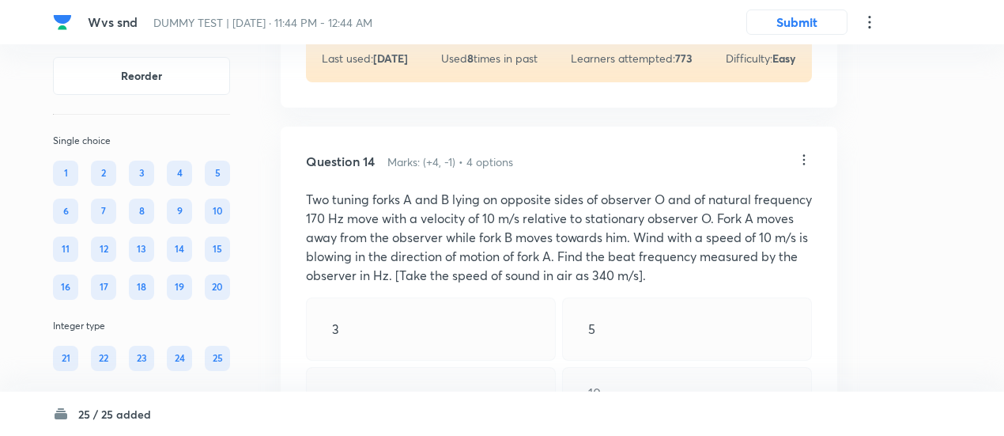
click at [801, 168] on icon at bounding box center [804, 160] width 16 height 16
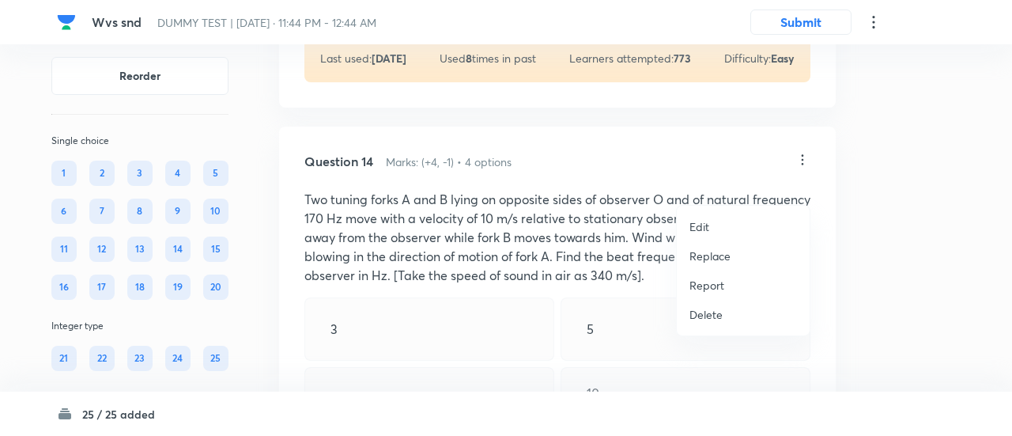
click at [711, 258] on p "Replace" at bounding box center [709, 255] width 41 height 17
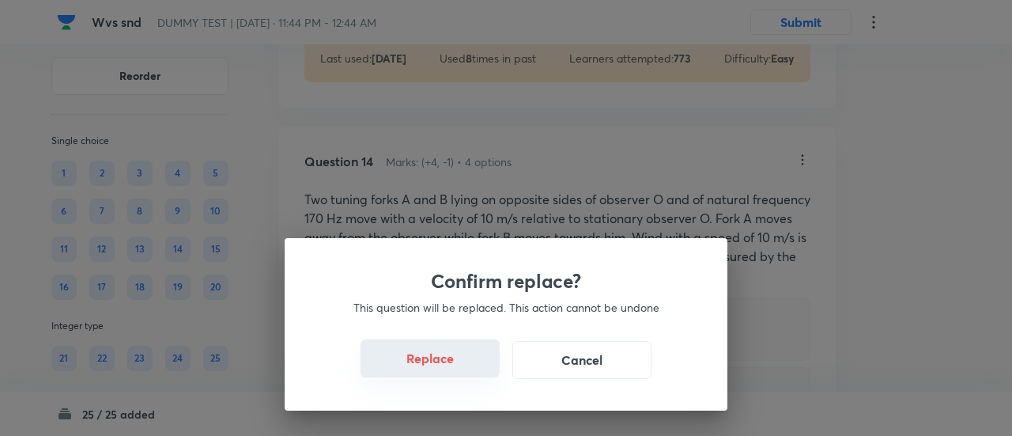
click at [426, 361] on button "Replace" at bounding box center [429, 358] width 139 height 38
click at [426, 361] on button "Replace" at bounding box center [429, 360] width 139 height 38
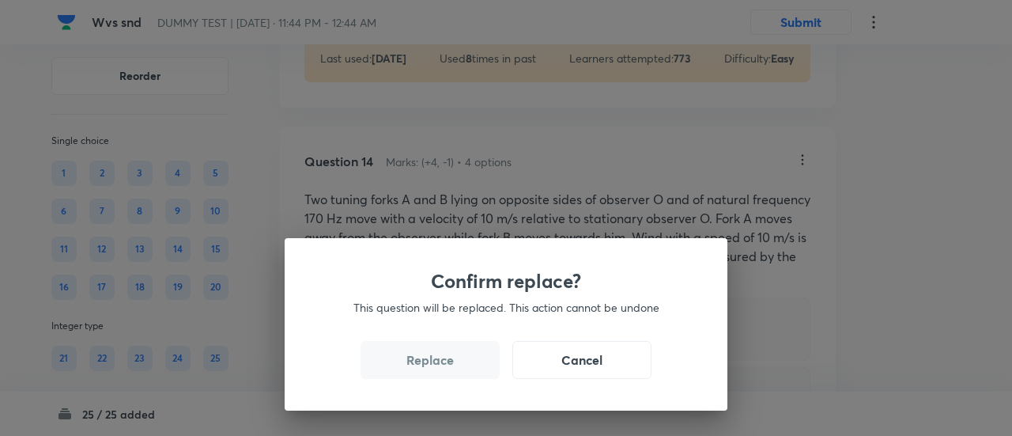
click at [426, 361] on button "Replace" at bounding box center [429, 360] width 139 height 38
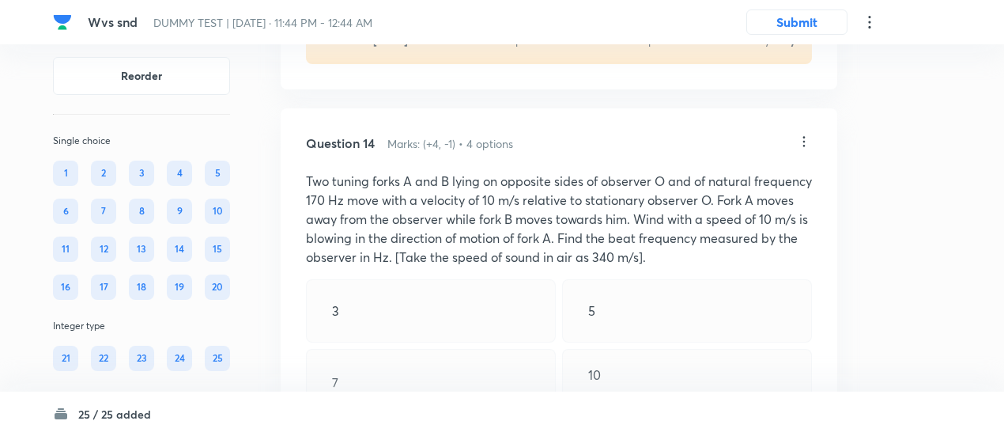
scroll to position [9249, 0]
click at [803, 147] on icon at bounding box center [804, 142] width 2 height 10
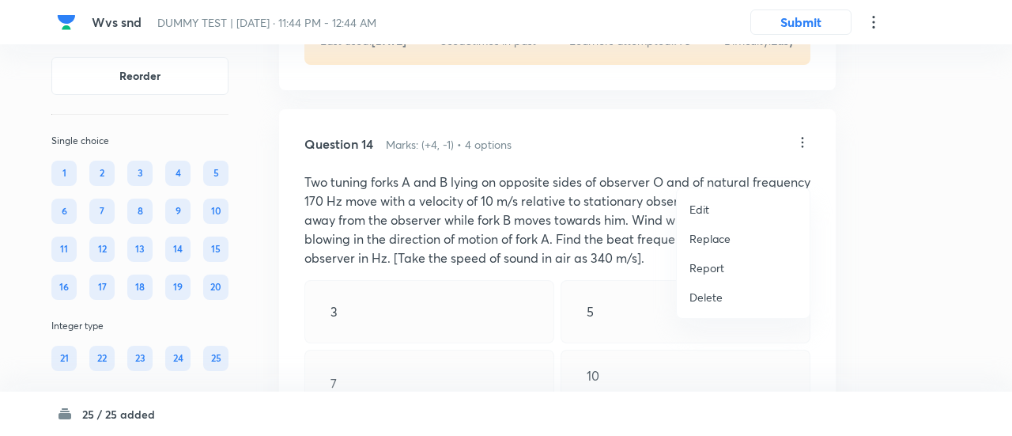
click at [715, 236] on p "Replace" at bounding box center [709, 238] width 41 height 17
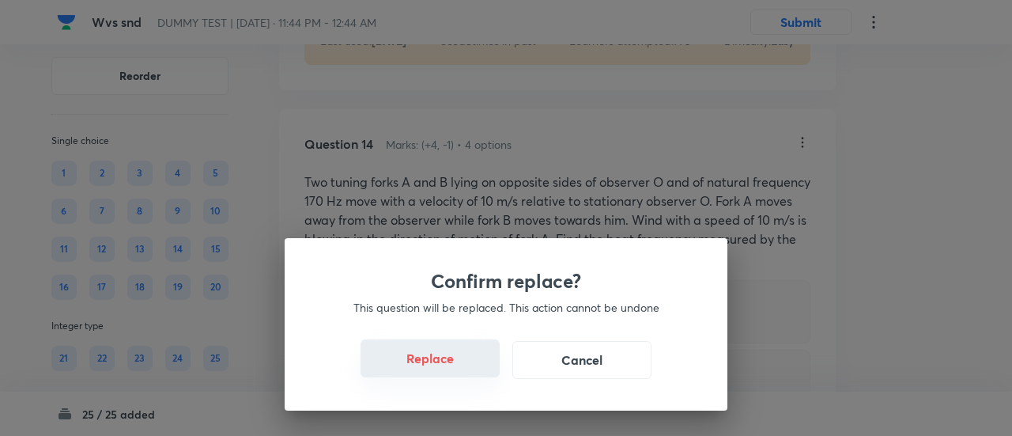
click at [435, 363] on button "Replace" at bounding box center [429, 358] width 139 height 38
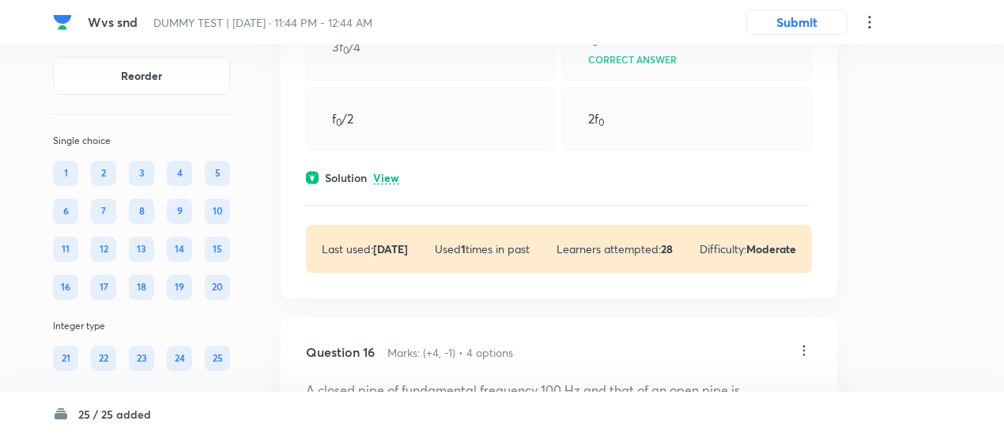
scroll to position [10137, 0]
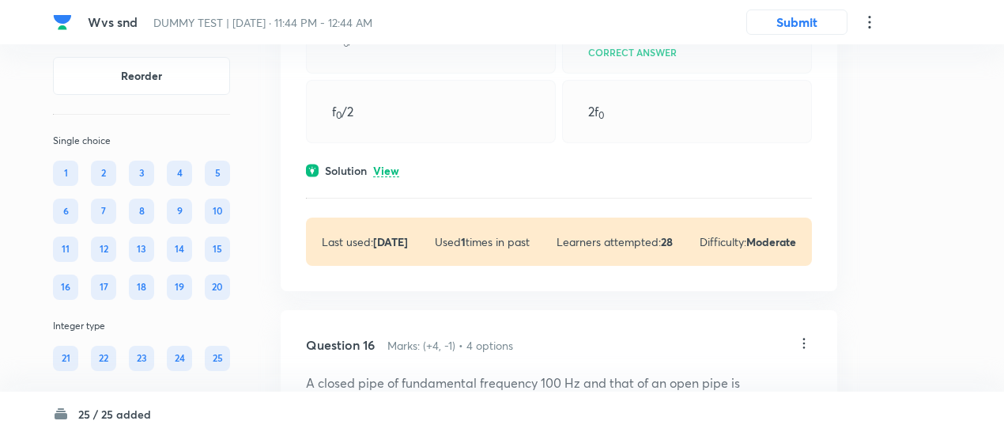
click at [387, 177] on p "View" at bounding box center [386, 171] width 26 height 12
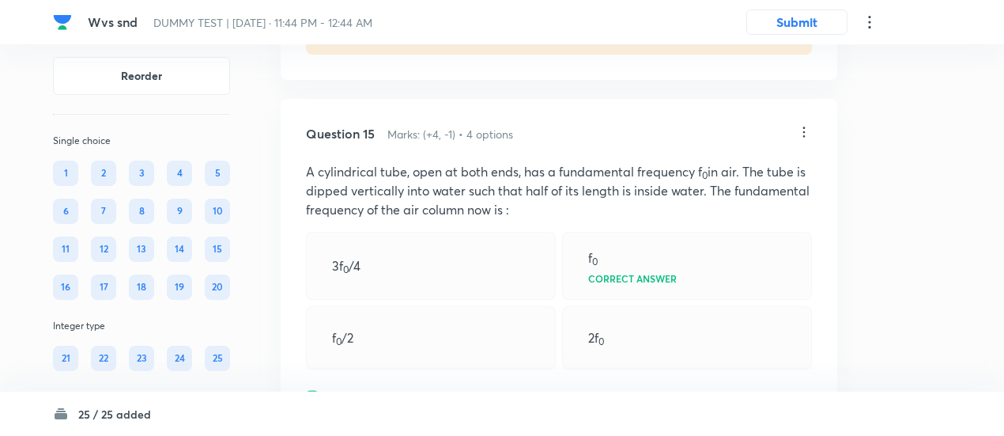
scroll to position [9909, 0]
click at [806, 141] on icon at bounding box center [804, 134] width 16 height 16
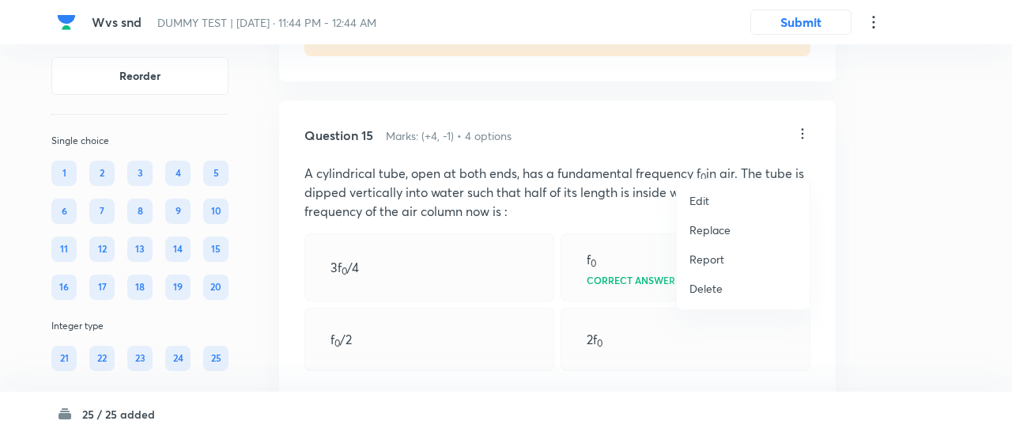
click at [722, 233] on p "Replace" at bounding box center [709, 229] width 41 height 17
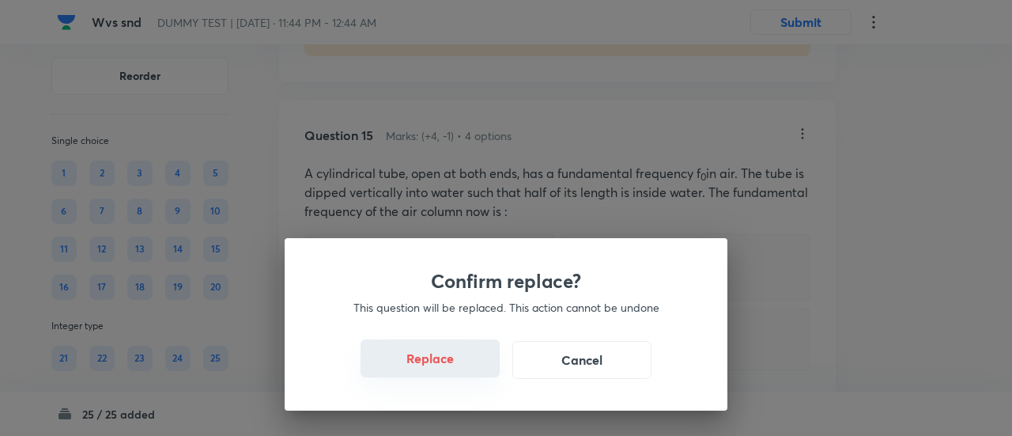
click at [451, 369] on button "Replace" at bounding box center [429, 358] width 139 height 38
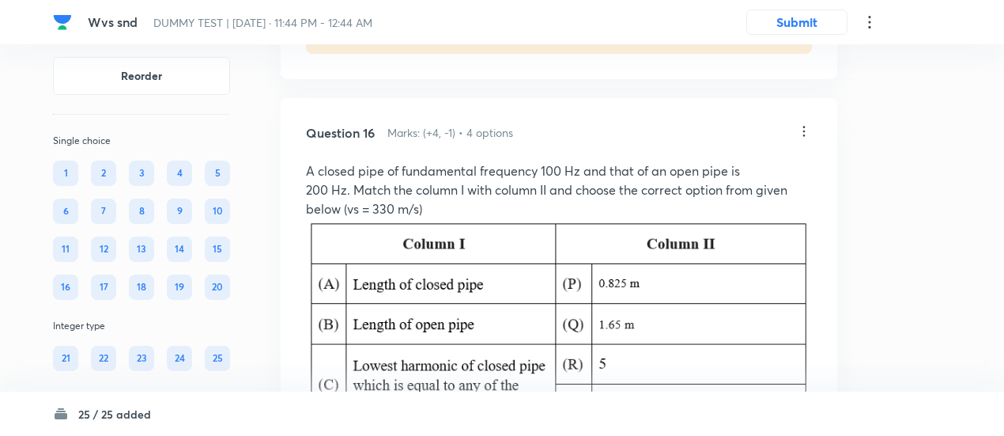
scroll to position [10460, 0]
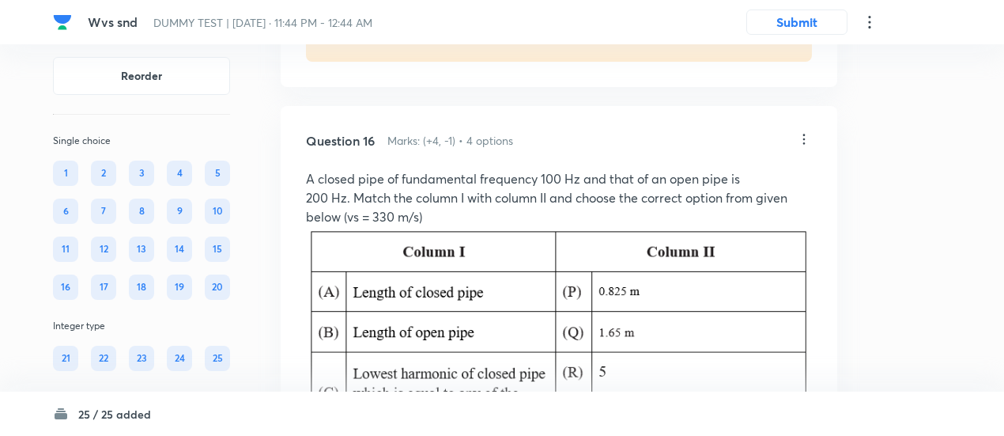
click at [802, 147] on icon at bounding box center [804, 139] width 16 height 16
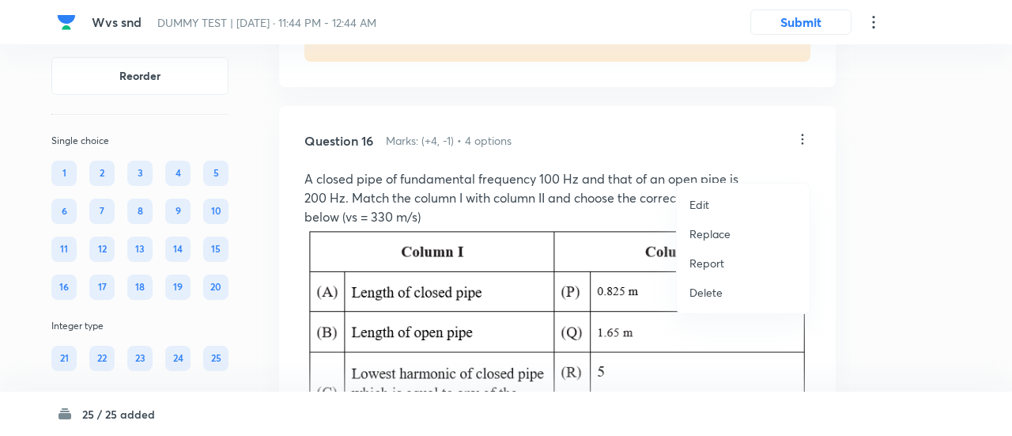
click at [711, 239] on p "Replace" at bounding box center [709, 233] width 41 height 17
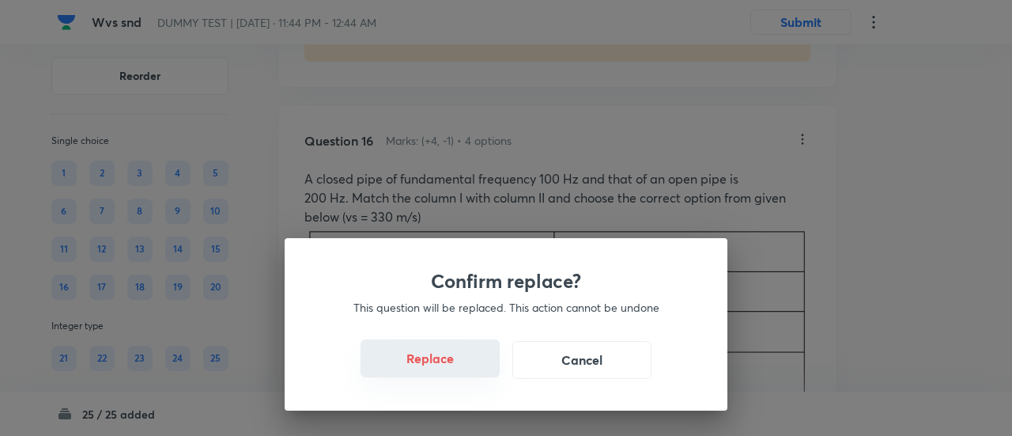
click at [446, 367] on button "Replace" at bounding box center [429, 358] width 139 height 38
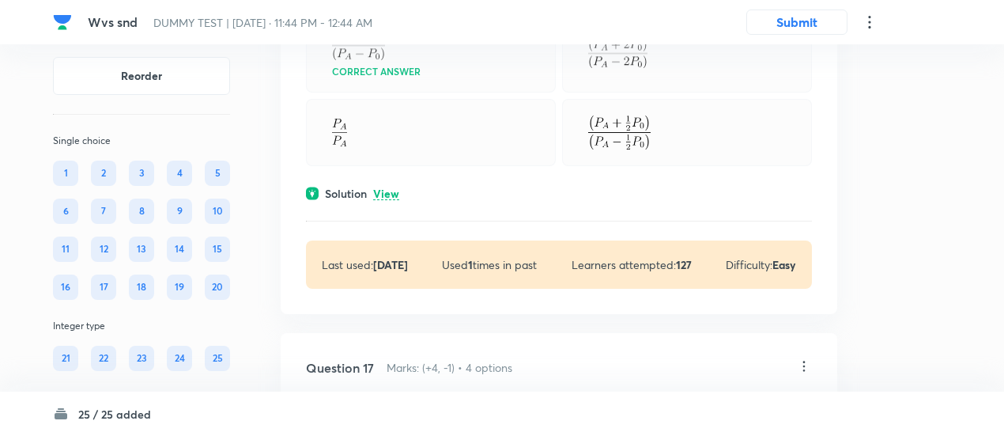
scroll to position [10705, 0]
click at [388, 198] on p "View" at bounding box center [386, 193] width 26 height 12
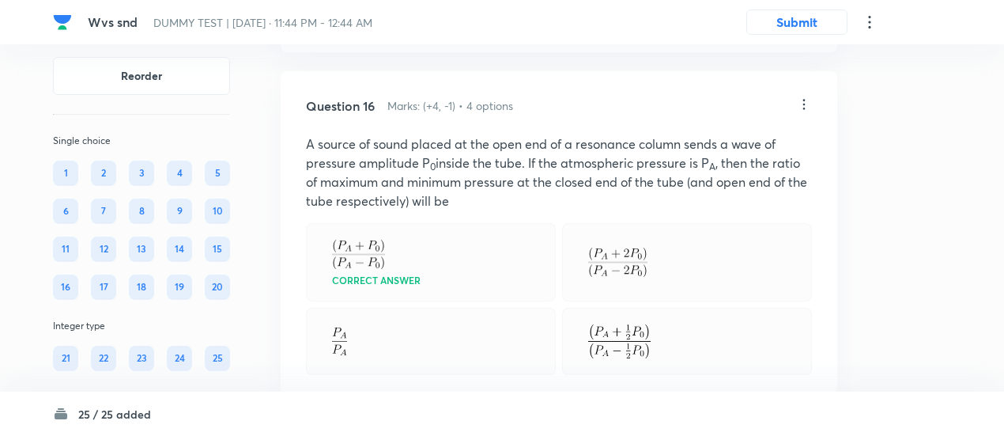
scroll to position [10494, 0]
click at [806, 114] on icon at bounding box center [804, 106] width 16 height 16
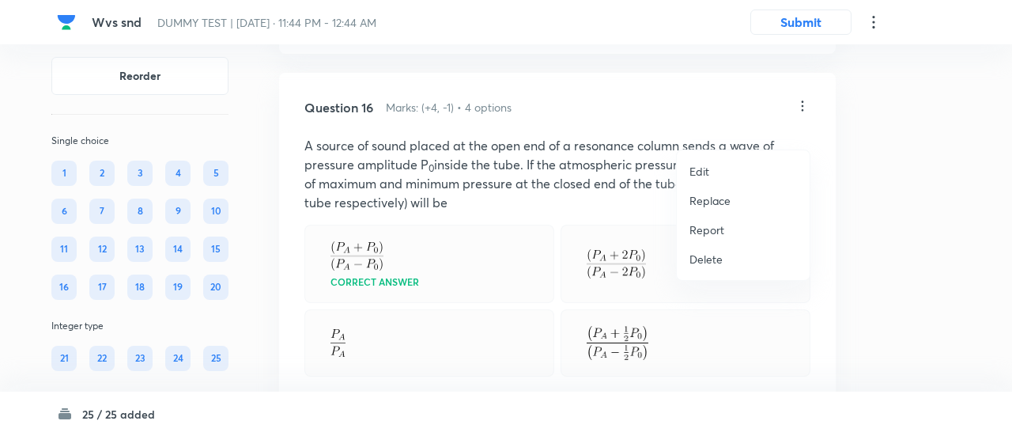
click at [722, 200] on p "Replace" at bounding box center [709, 200] width 41 height 17
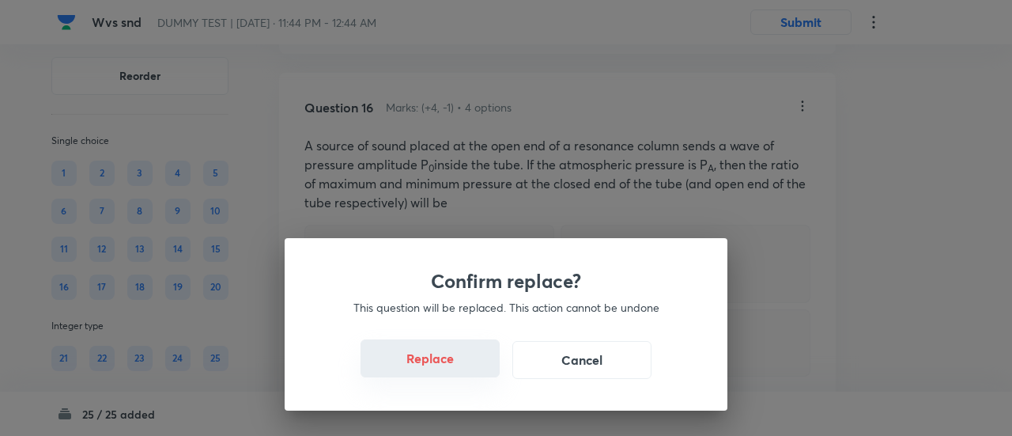
click at [437, 365] on button "Replace" at bounding box center [429, 358] width 139 height 38
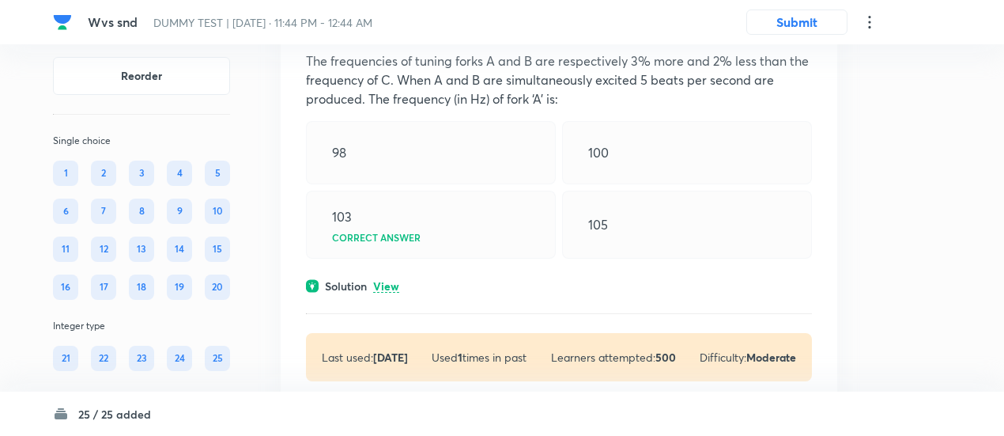
scroll to position [11361, 0]
click at [398, 290] on p "View" at bounding box center [386, 284] width 26 height 12
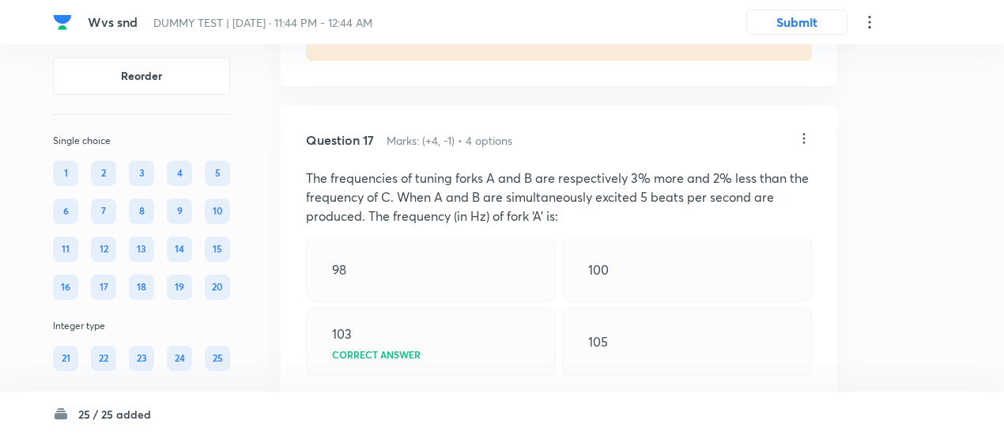
scroll to position [11208, 0]
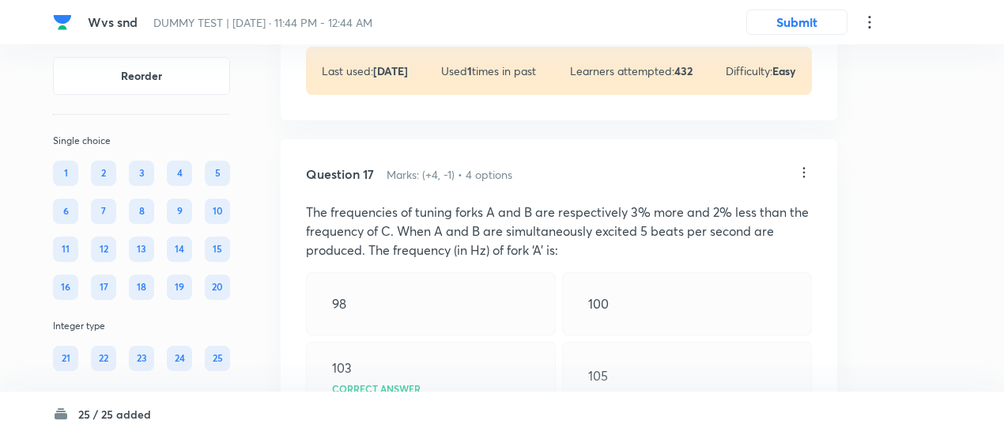
click at [806, 180] on icon at bounding box center [804, 172] width 16 height 16
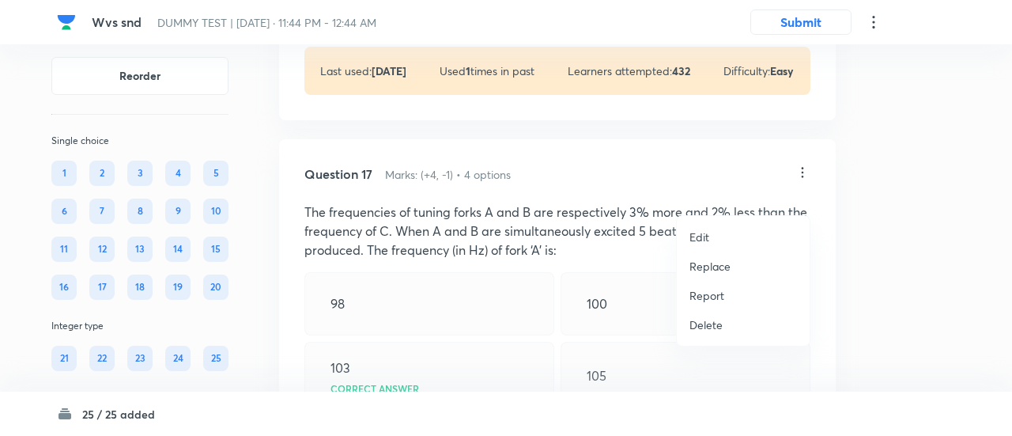
click at [700, 270] on p "Replace" at bounding box center [709, 266] width 41 height 17
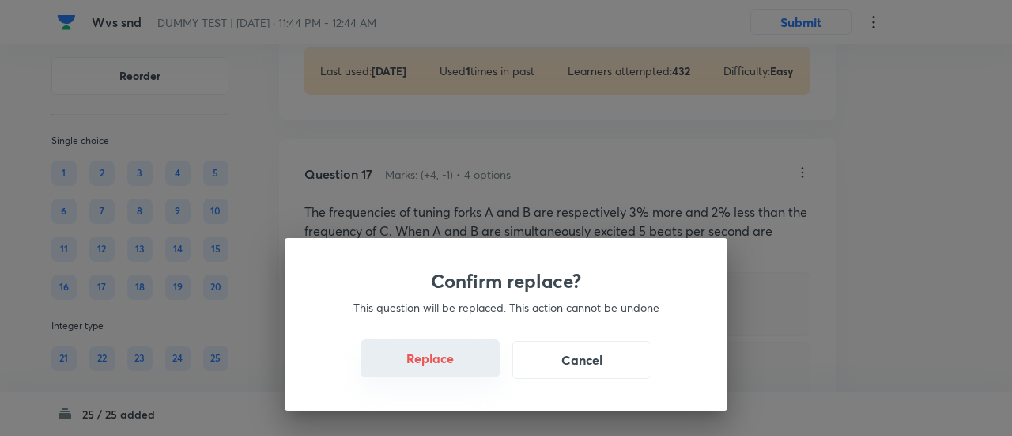
click at [438, 371] on button "Replace" at bounding box center [429, 358] width 139 height 38
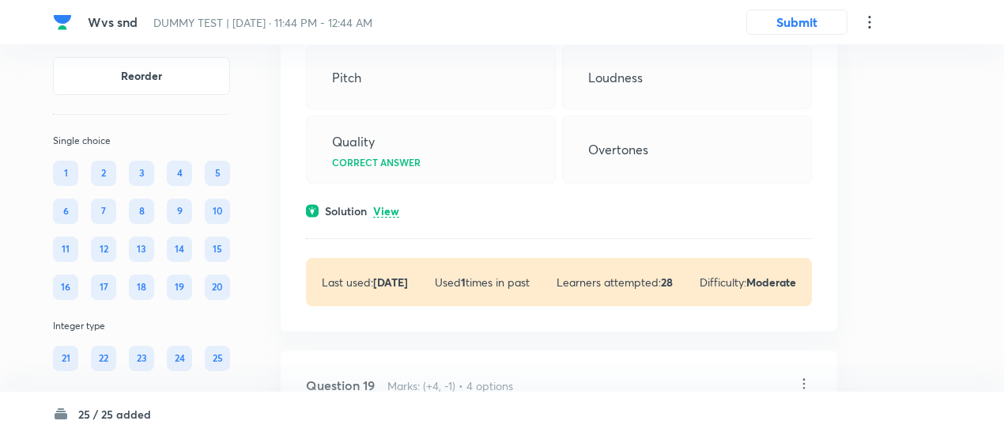
scroll to position [12182, 0]
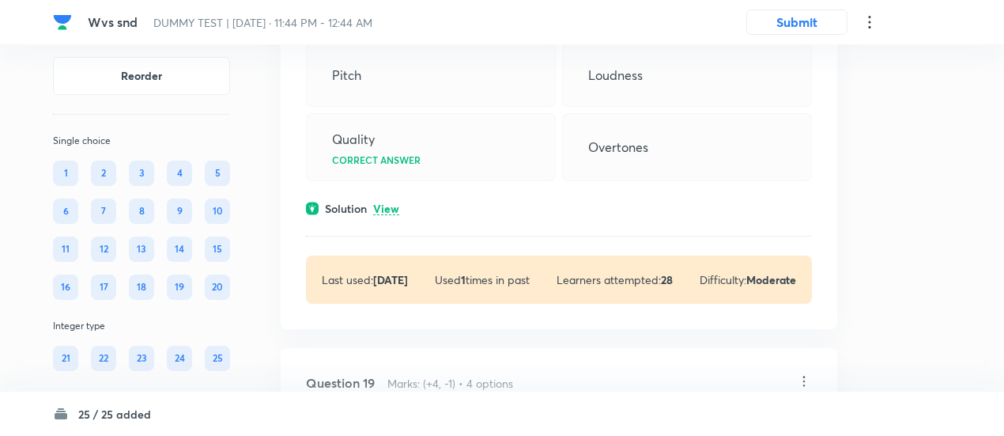
click at [390, 215] on p "View" at bounding box center [386, 209] width 26 height 12
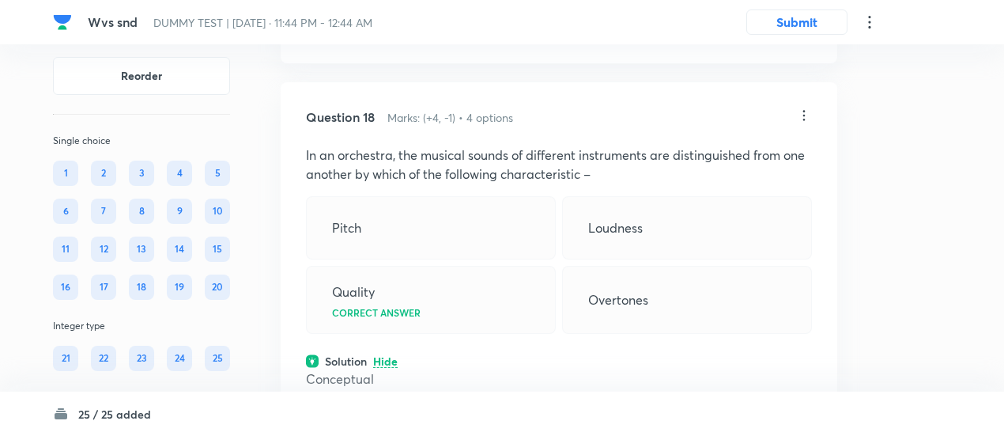
scroll to position [12029, 0]
click at [800, 124] on icon at bounding box center [804, 116] width 16 height 16
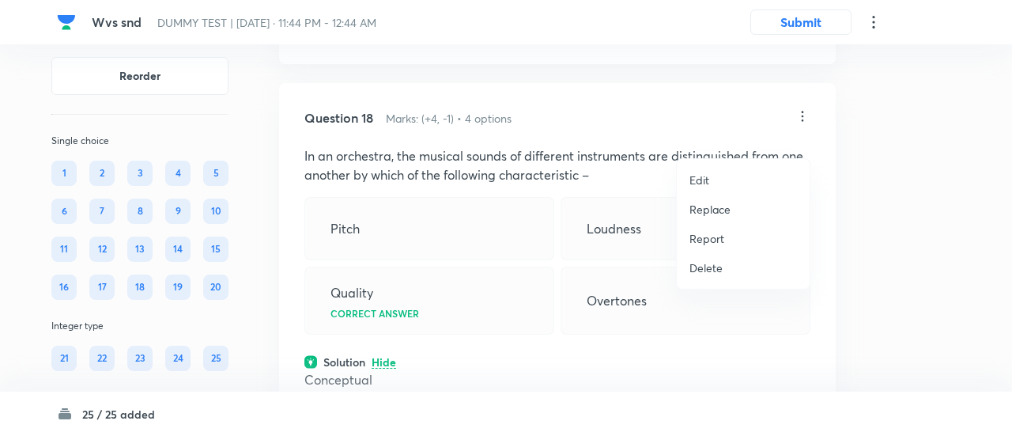
click at [707, 206] on p "Replace" at bounding box center [709, 209] width 41 height 17
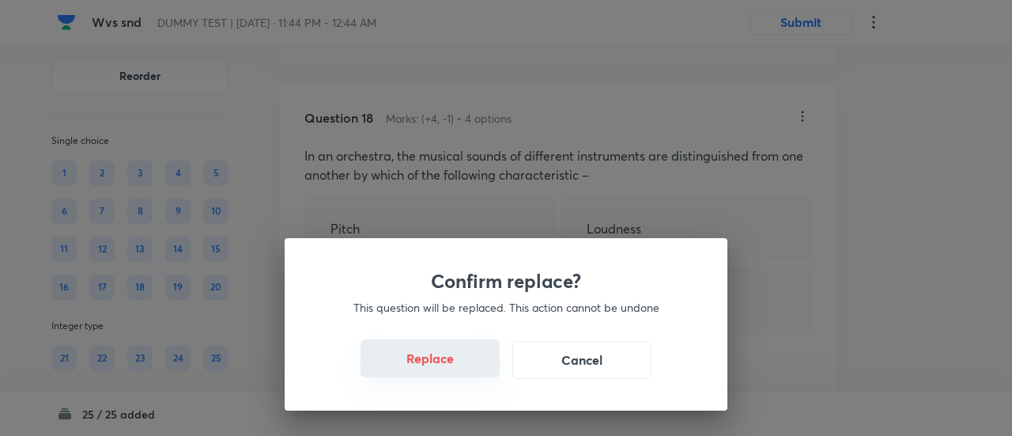
click at [443, 363] on button "Replace" at bounding box center [429, 358] width 139 height 38
click at [452, 371] on button "Replace" at bounding box center [429, 358] width 139 height 38
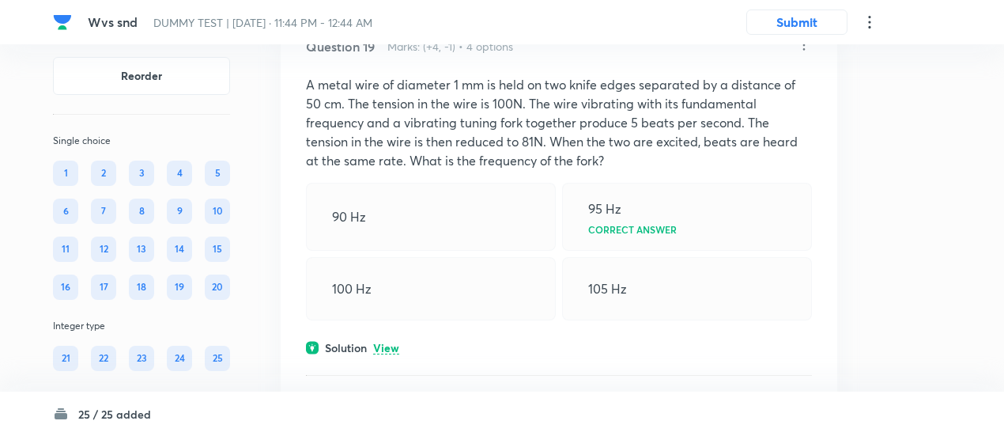
scroll to position [12854, 0]
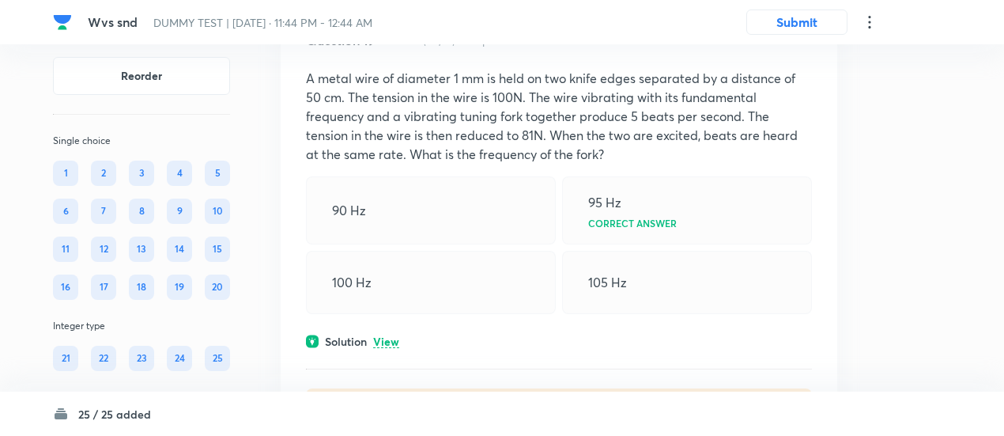
drag, startPoint x: 392, startPoint y: 350, endPoint x: 390, endPoint y: 360, distance: 10.5
click at [390, 360] on div "Question 19 Marks: (+4, -1) • 4 options A metal wire of diameter 1 mm is held o…" at bounding box center [559, 234] width 556 height 456
click at [390, 348] on p "View" at bounding box center [386, 342] width 26 height 12
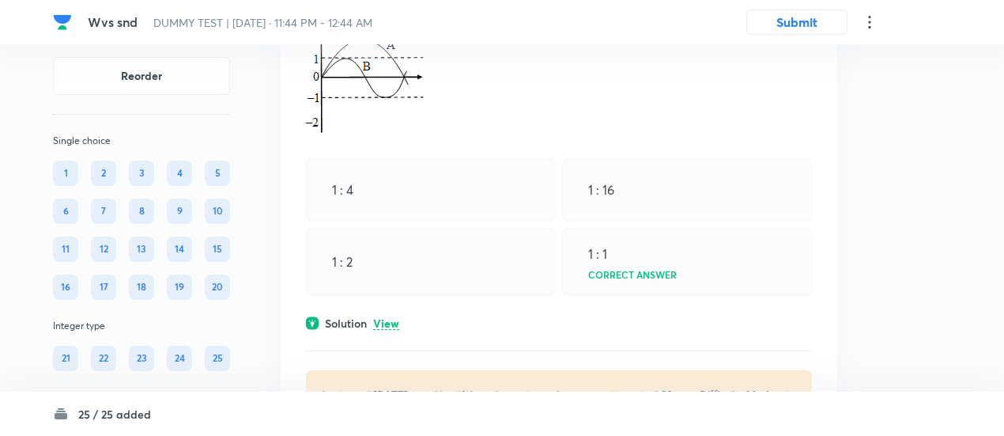
click at [390, 330] on p "View" at bounding box center [386, 324] width 26 height 12
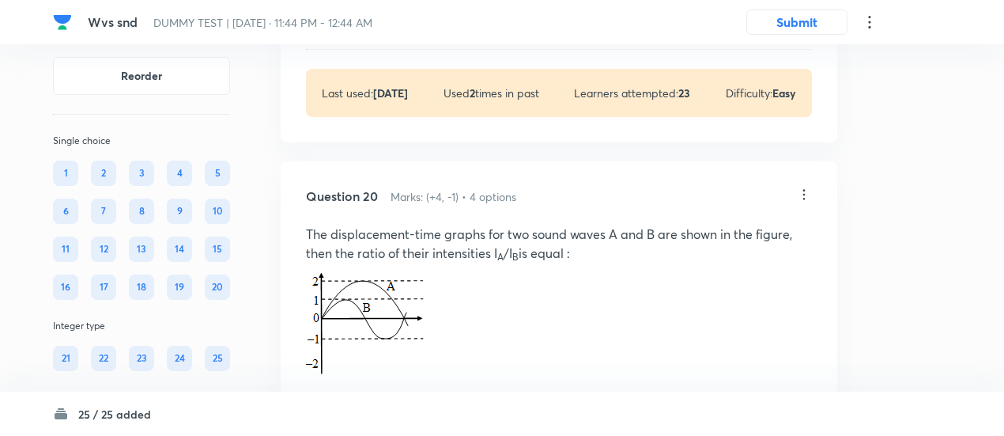
scroll to position [13531, 0]
click at [806, 203] on icon at bounding box center [804, 195] width 16 height 16
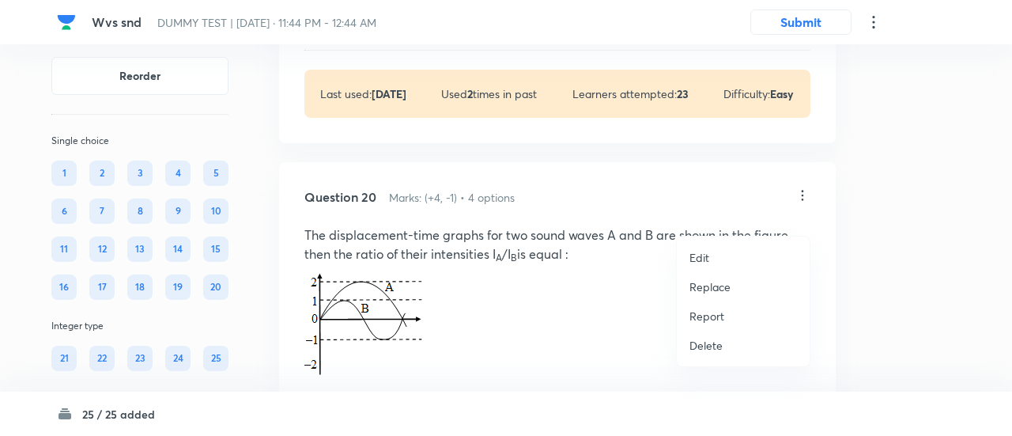
click at [695, 287] on p "Replace" at bounding box center [709, 286] width 41 height 17
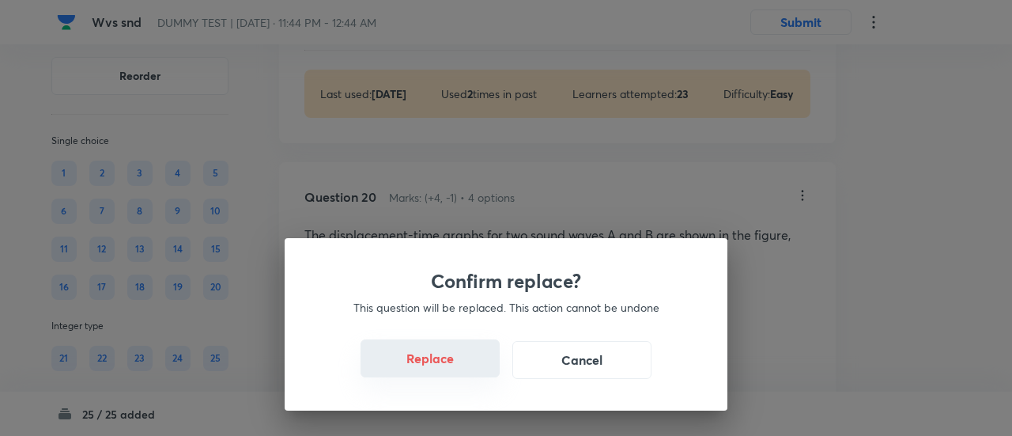
click at [441, 364] on button "Replace" at bounding box center [429, 358] width 139 height 38
click at [458, 369] on button "Replace" at bounding box center [429, 358] width 139 height 38
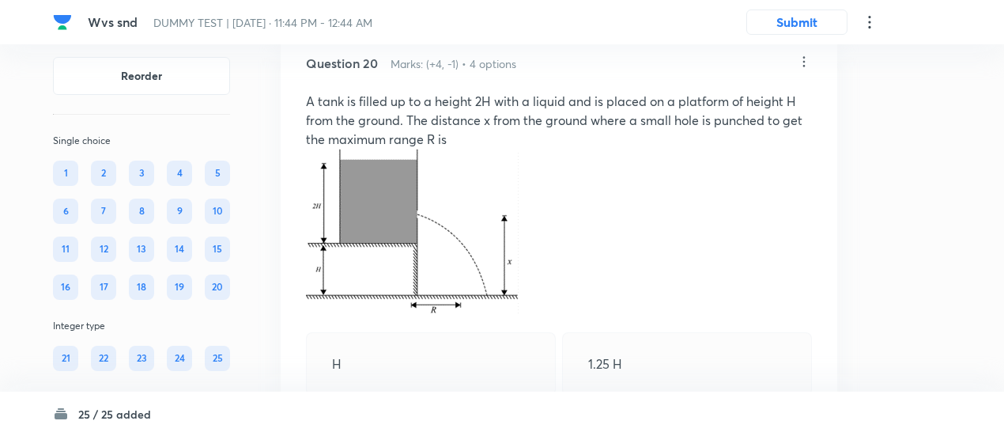
scroll to position [13627, 0]
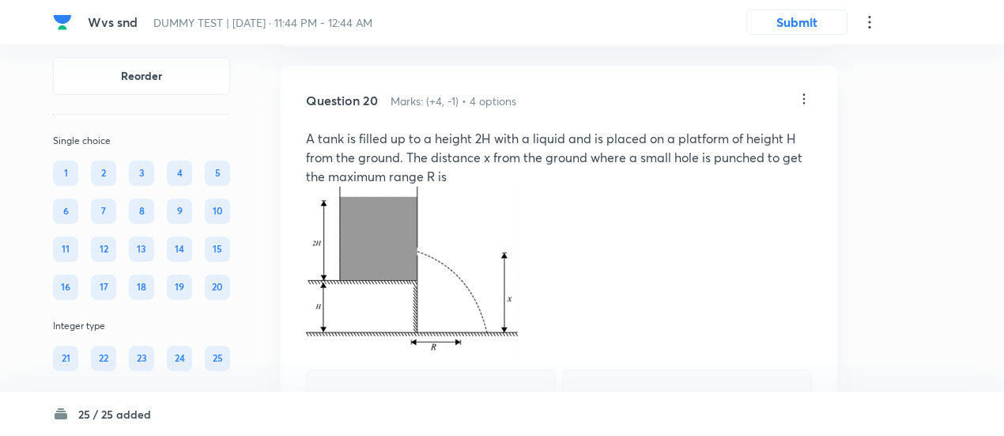
click at [802, 107] on icon at bounding box center [804, 99] width 16 height 16
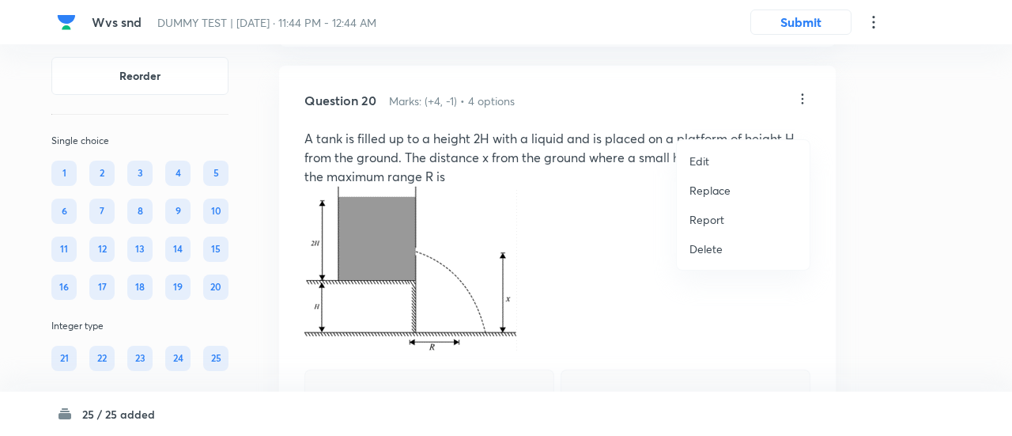
click at [698, 192] on p "Replace" at bounding box center [709, 190] width 41 height 17
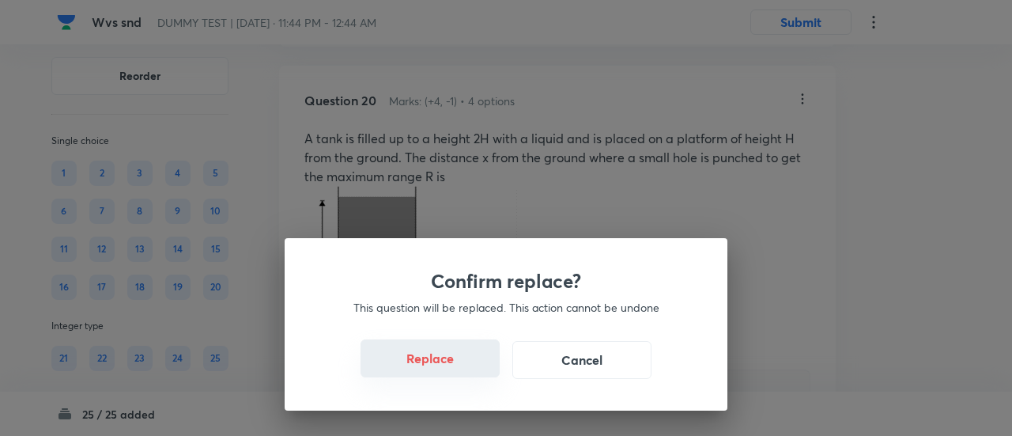
click at [443, 364] on button "Replace" at bounding box center [429, 358] width 139 height 38
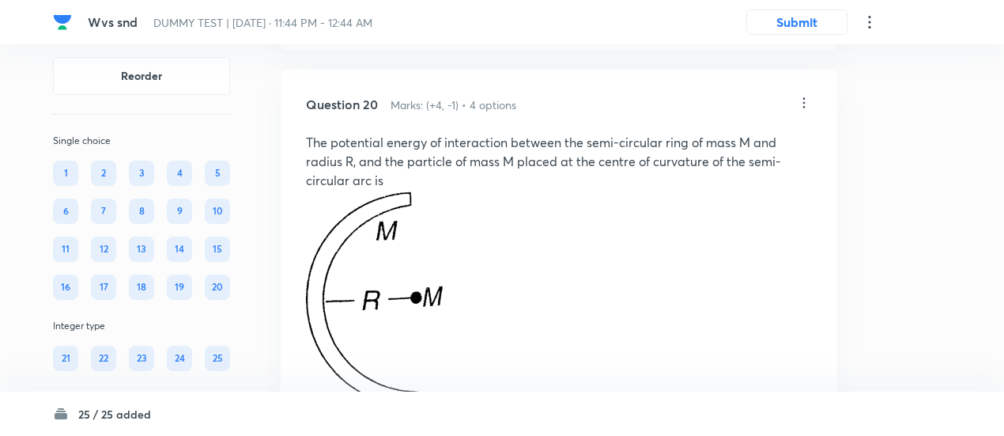
scroll to position [13622, 0]
click at [803, 108] on icon at bounding box center [804, 103] width 2 height 10
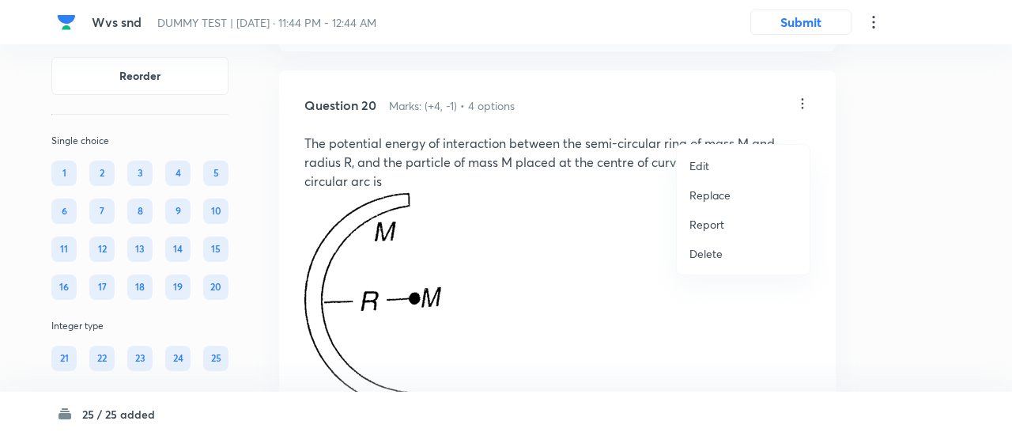
click at [705, 202] on p "Replace" at bounding box center [709, 195] width 41 height 17
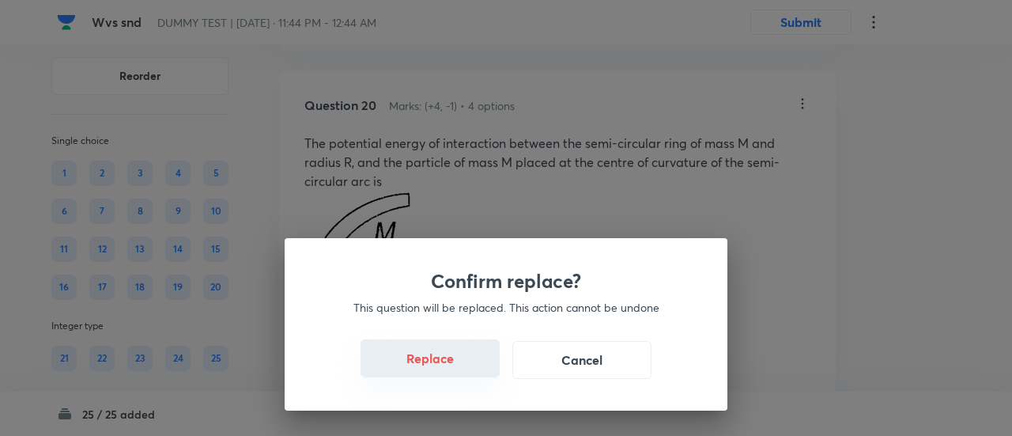
click at [462, 369] on button "Replace" at bounding box center [429, 358] width 139 height 38
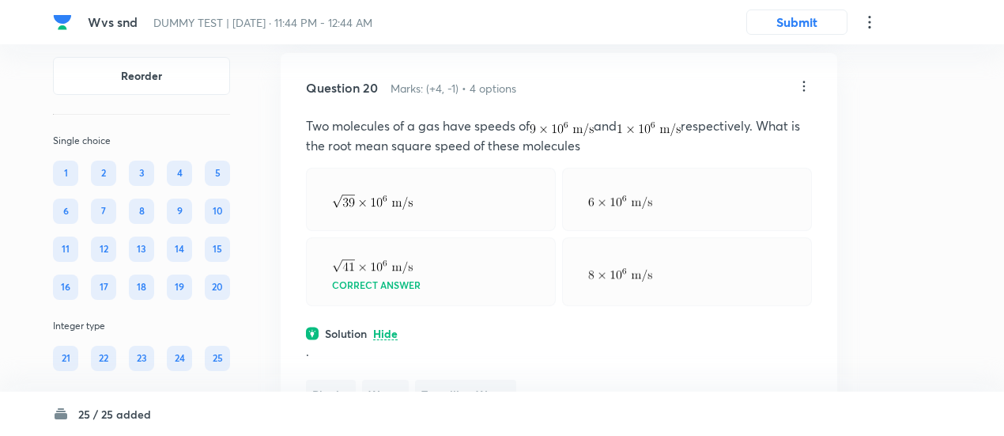
scroll to position [13631, 0]
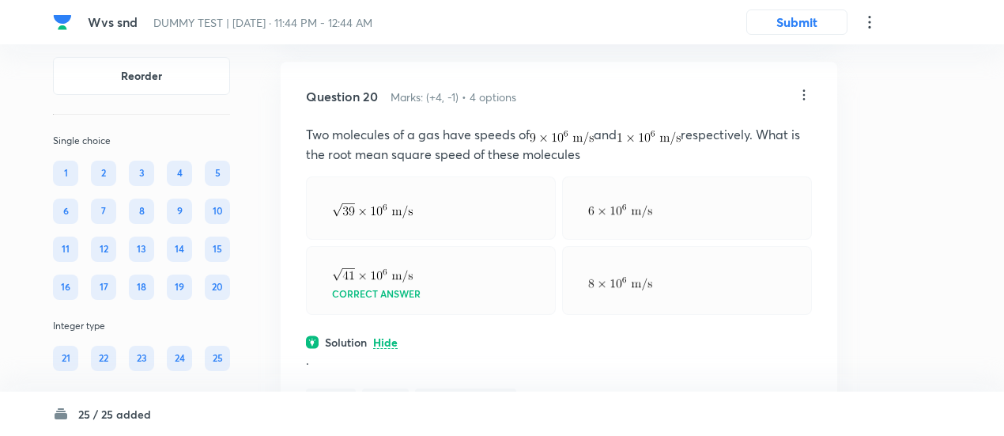
click at [804, 100] on icon at bounding box center [804, 94] width 2 height 10
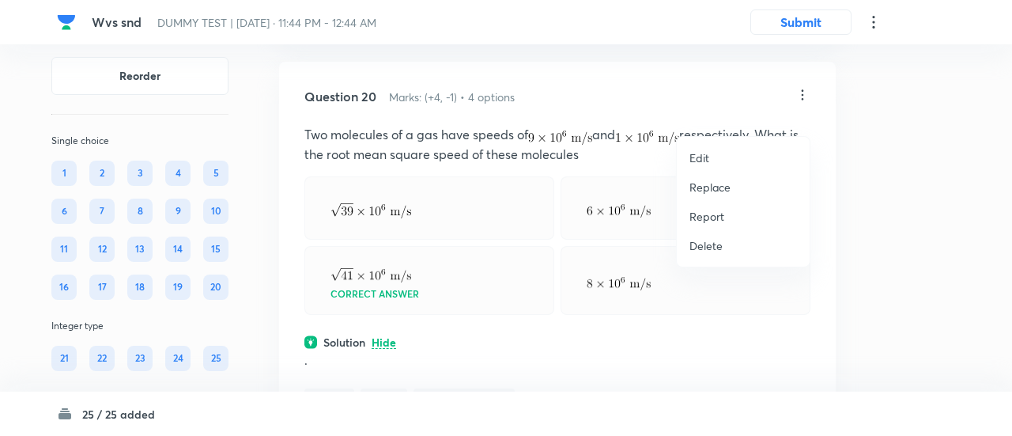
click at [716, 185] on p "Replace" at bounding box center [709, 187] width 41 height 17
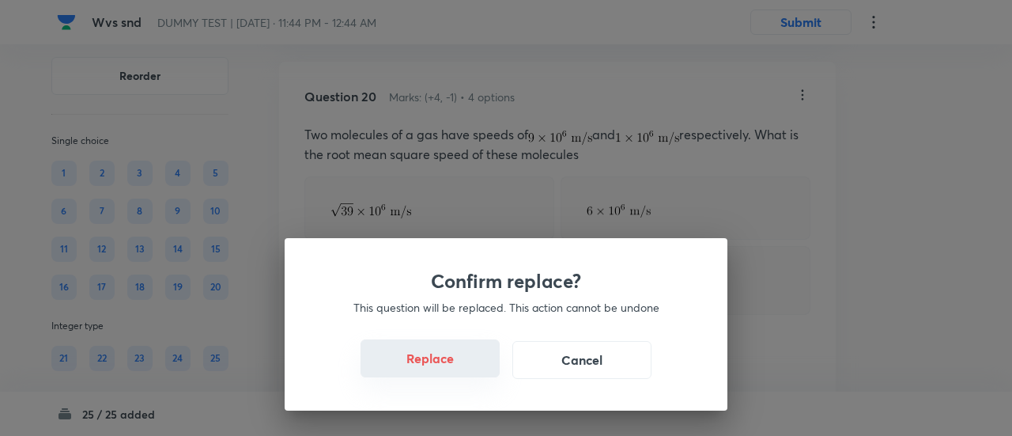
click at [436, 368] on button "Replace" at bounding box center [429, 358] width 139 height 38
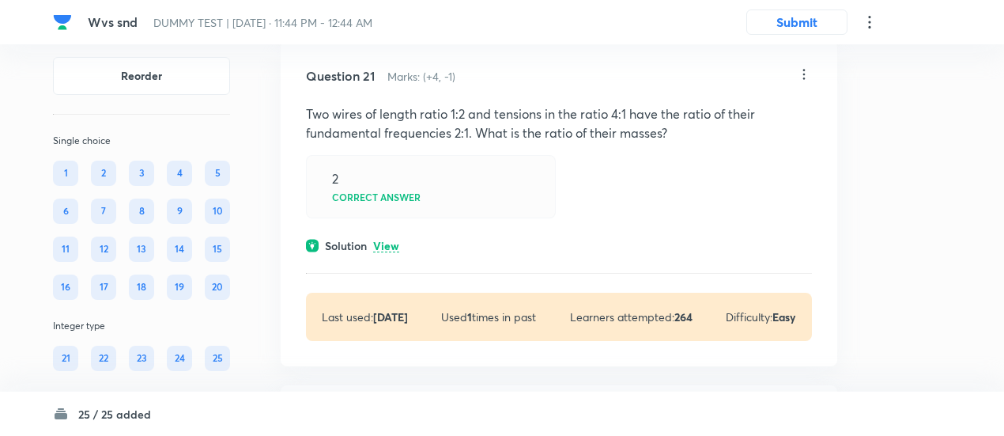
scroll to position [14327, 0]
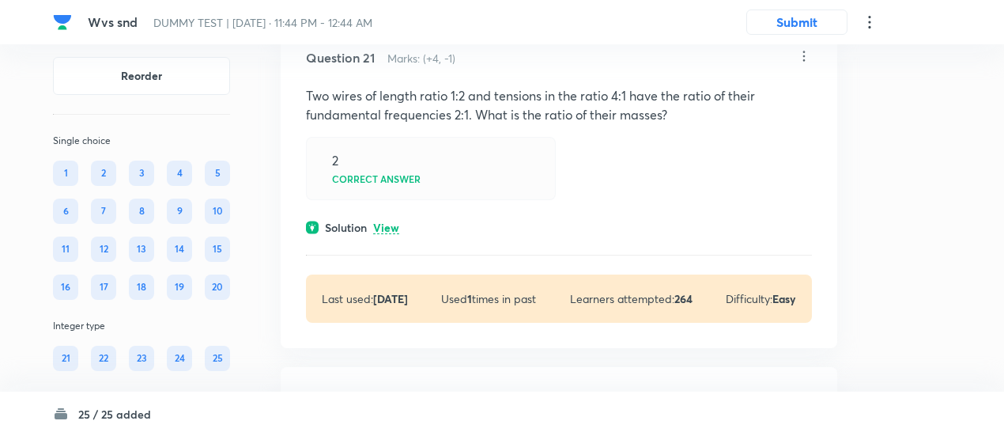
click at [386, 234] on p "View" at bounding box center [386, 228] width 26 height 12
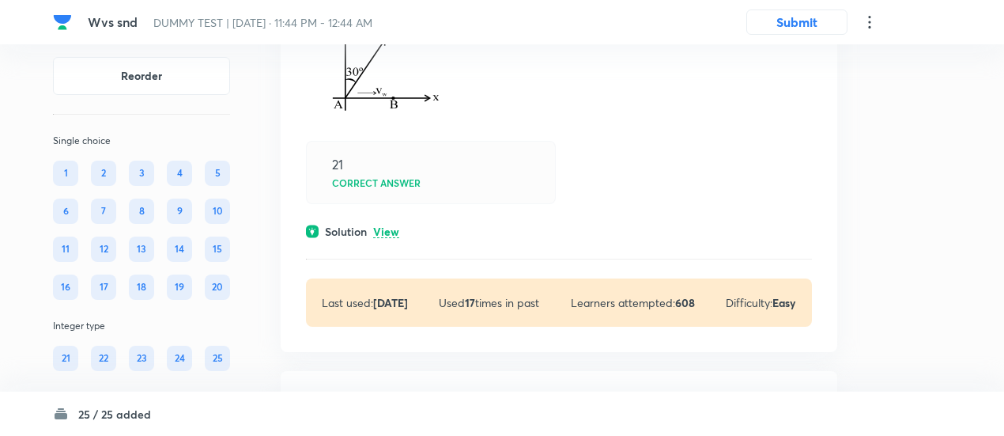
scroll to position [15040, 0]
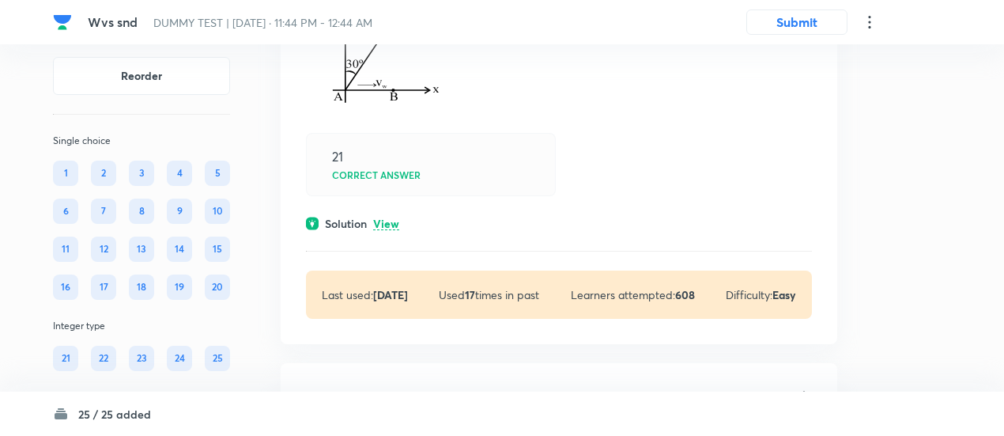
click at [386, 230] on p "View" at bounding box center [386, 224] width 26 height 12
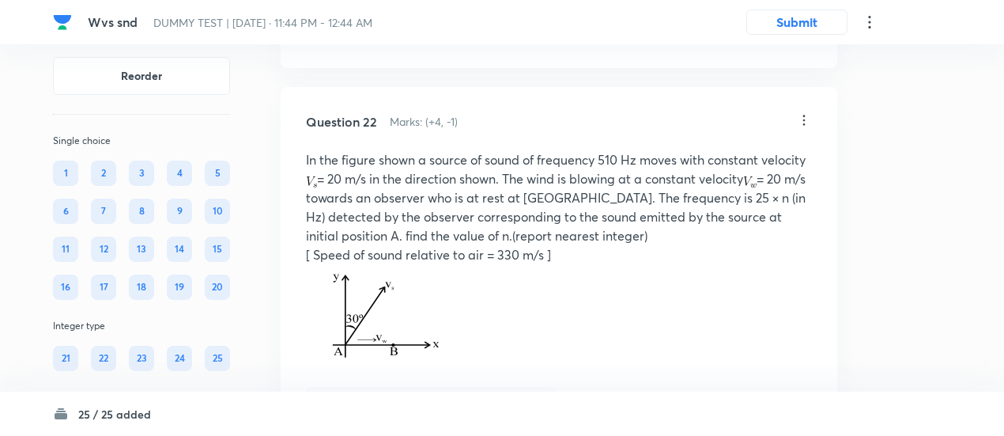
scroll to position [14783, 0]
click at [804, 130] on icon at bounding box center [804, 122] width 16 height 16
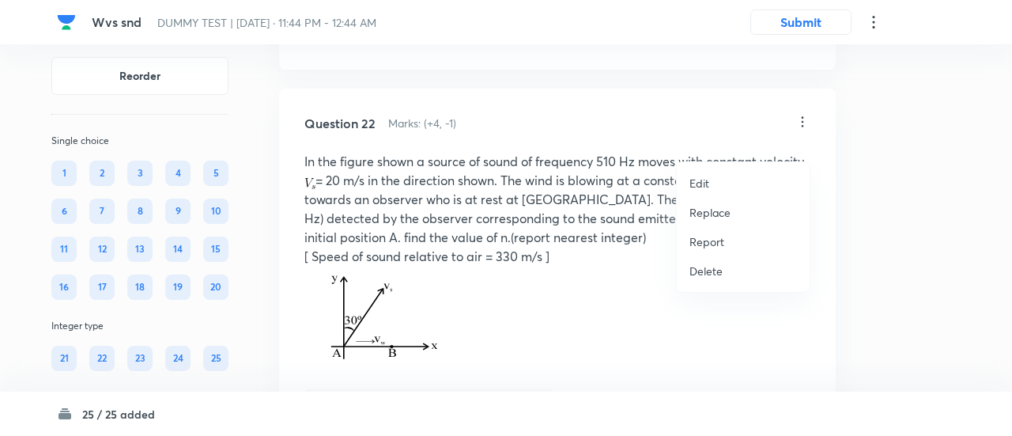
click at [697, 213] on p "Replace" at bounding box center [709, 212] width 41 height 17
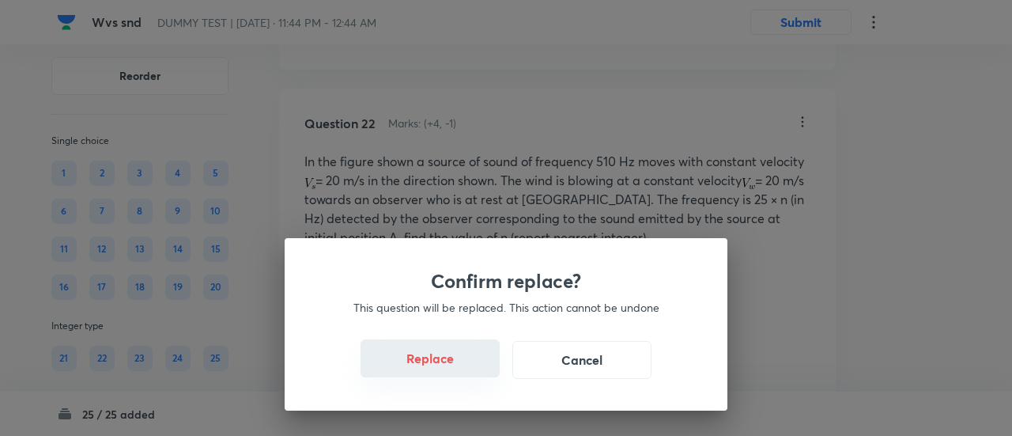
click at [435, 374] on button "Replace" at bounding box center [429, 358] width 139 height 38
click at [466, 366] on button "Replace" at bounding box center [429, 358] width 139 height 38
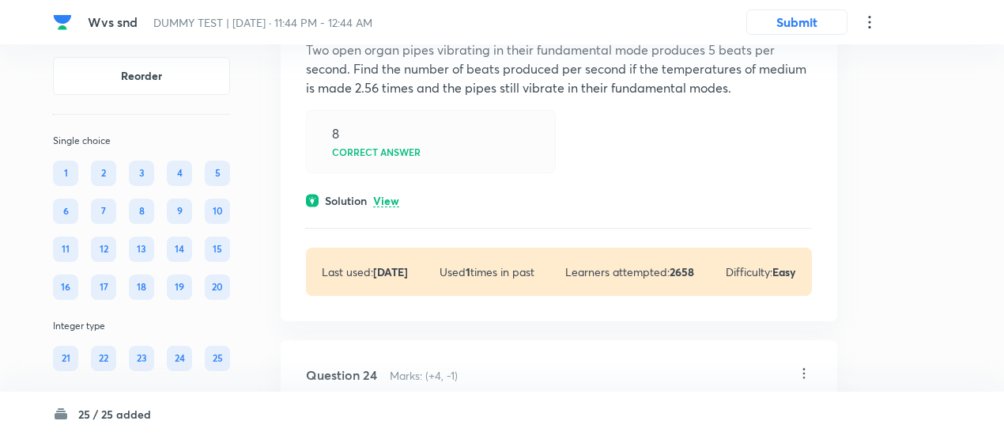
scroll to position [15420, 0]
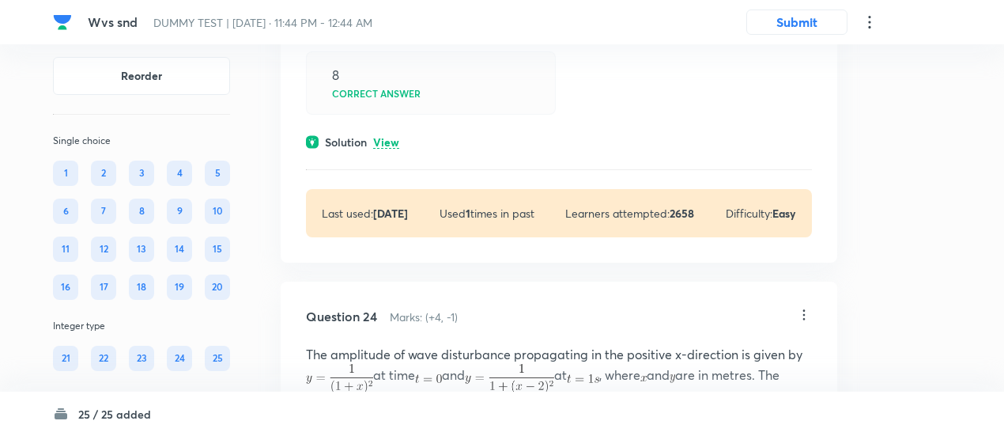
click at [392, 149] on p "View" at bounding box center [386, 143] width 26 height 12
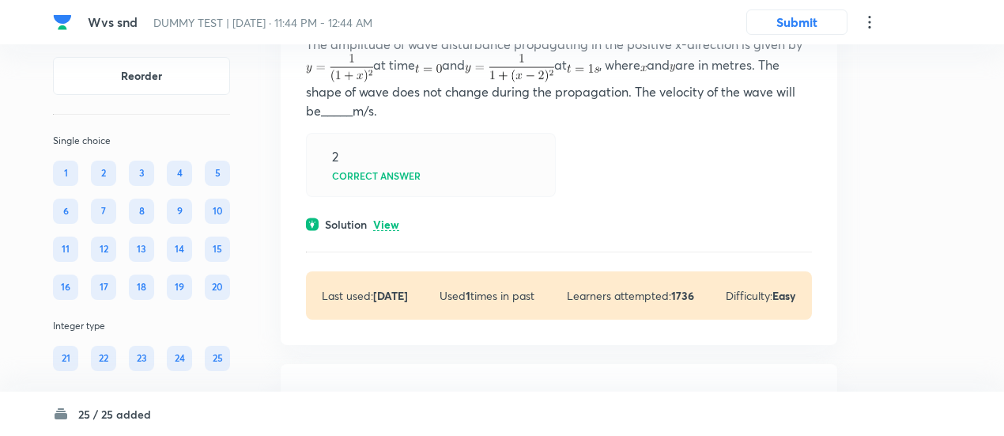
click at [379, 231] on p "View" at bounding box center [386, 225] width 26 height 12
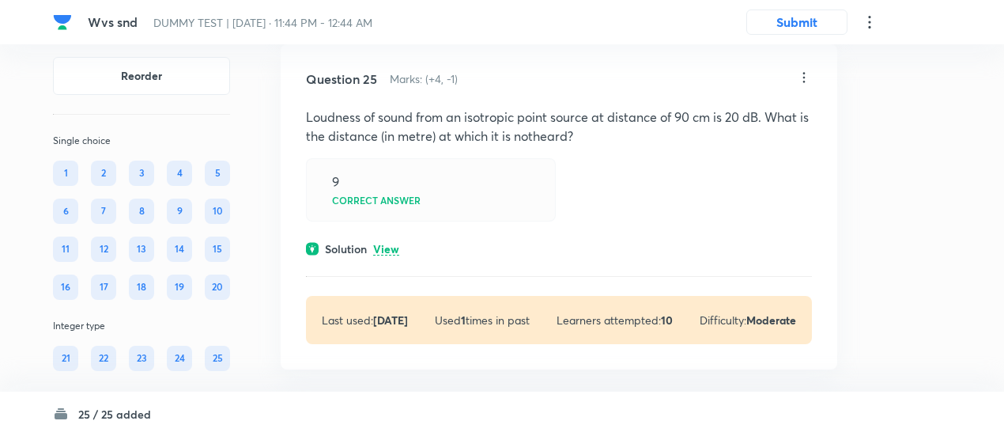
scroll to position [16467, 0]
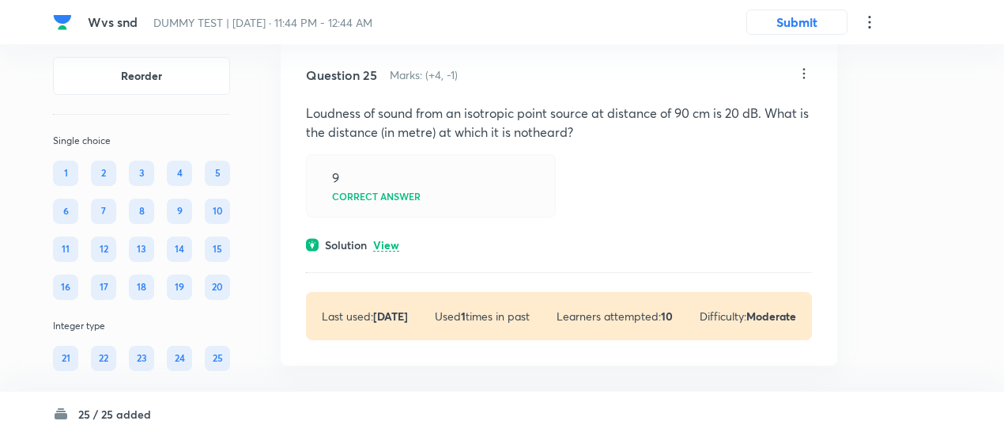
click at [384, 251] on p "View" at bounding box center [386, 246] width 26 height 12
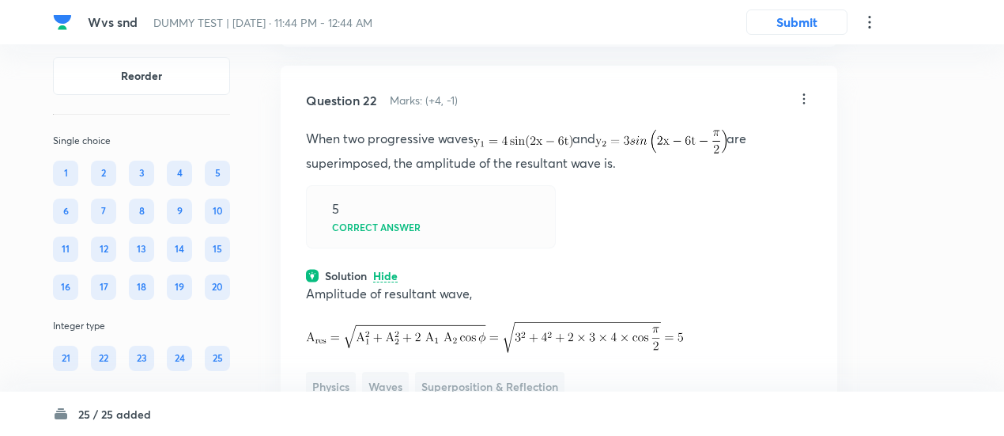
scroll to position [14803, 0]
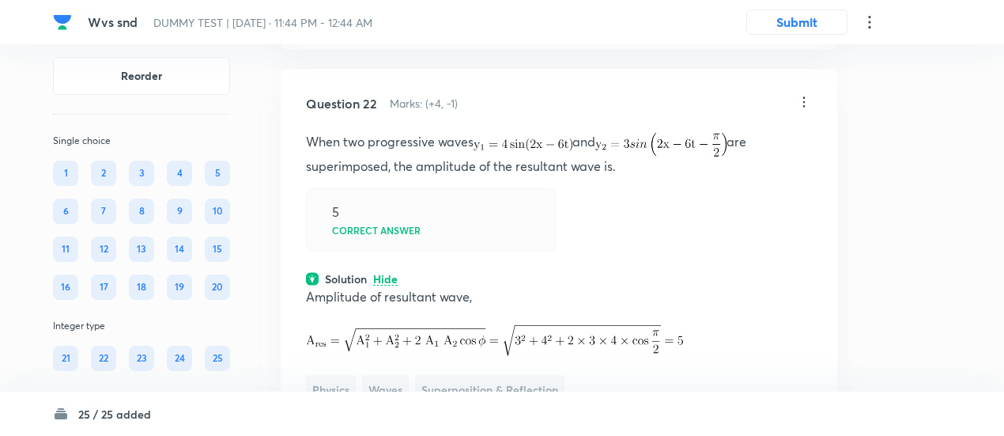
click at [804, 107] on icon at bounding box center [804, 101] width 2 height 10
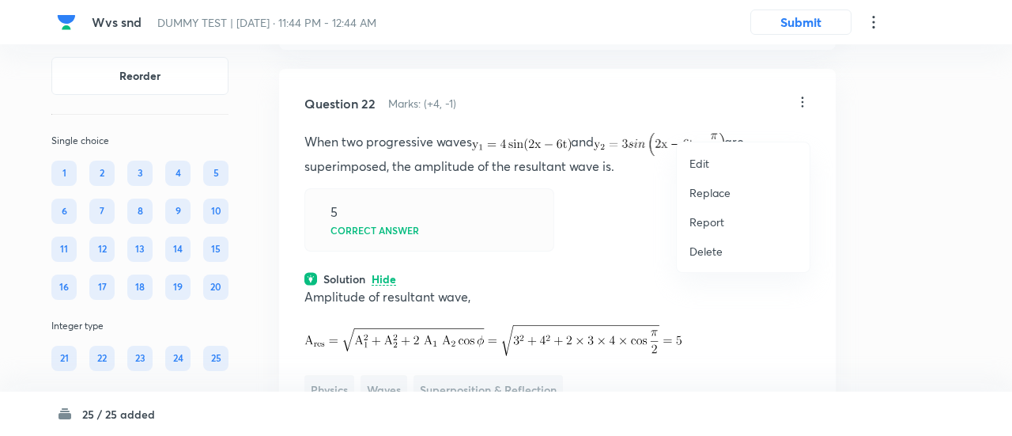
click at [718, 192] on p "Replace" at bounding box center [709, 192] width 41 height 17
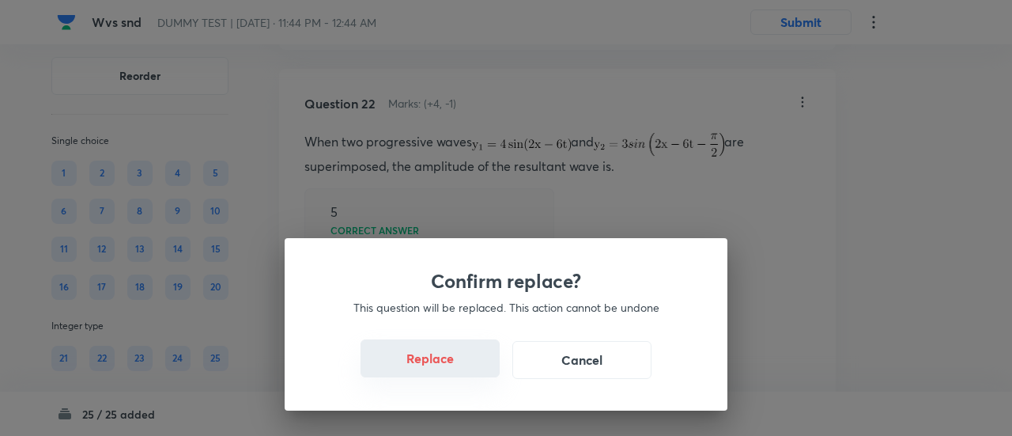
click at [447, 364] on button "Replace" at bounding box center [429, 358] width 139 height 38
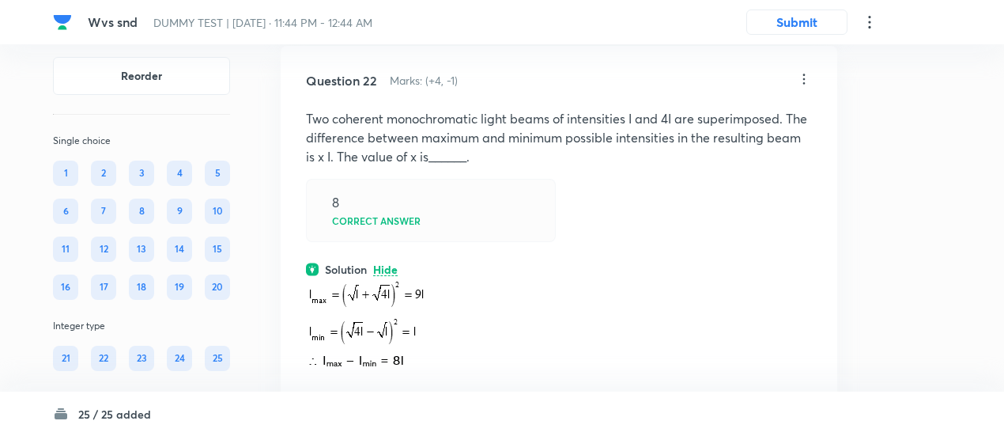
scroll to position [14823, 0]
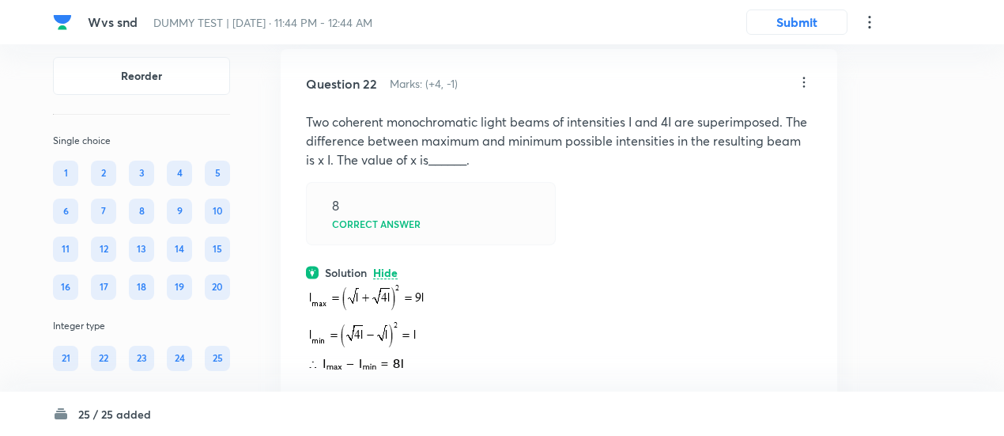
click at [805, 90] on icon at bounding box center [804, 82] width 16 height 16
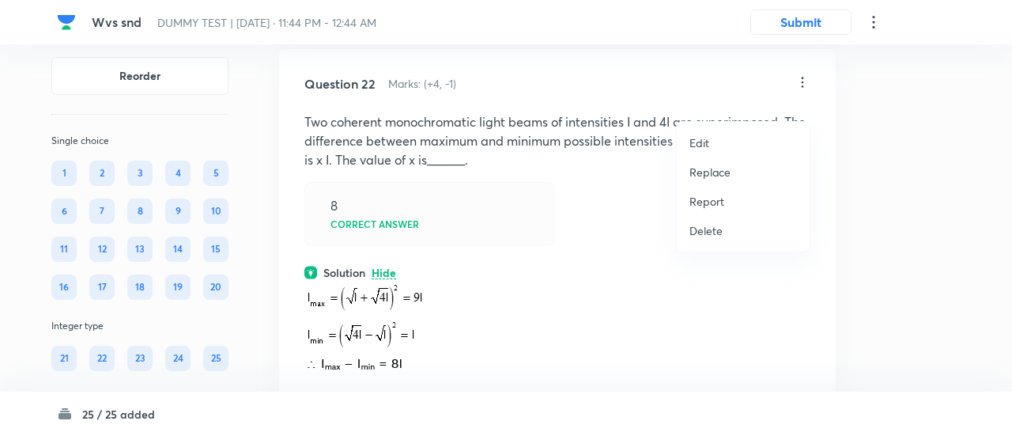
click at [715, 175] on p "Replace" at bounding box center [709, 172] width 41 height 17
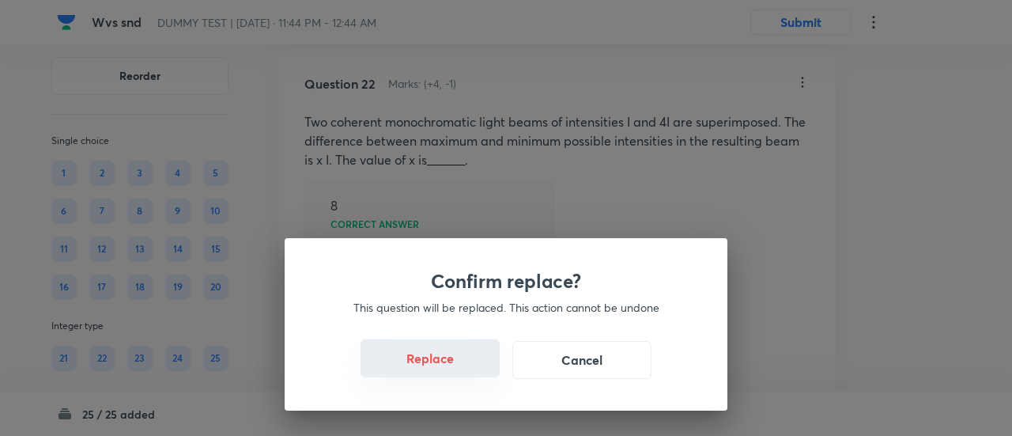
click at [446, 360] on button "Replace" at bounding box center [429, 358] width 139 height 38
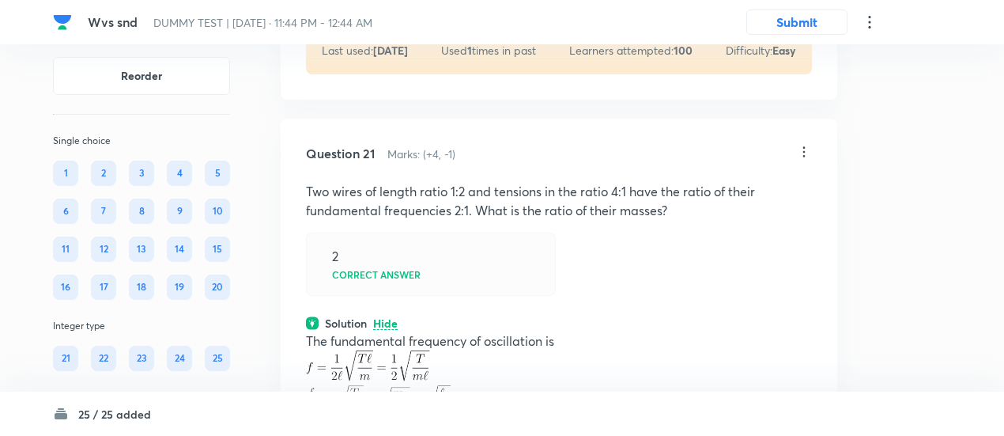
scroll to position [14230, 0]
click at [805, 160] on icon at bounding box center [804, 153] width 16 height 16
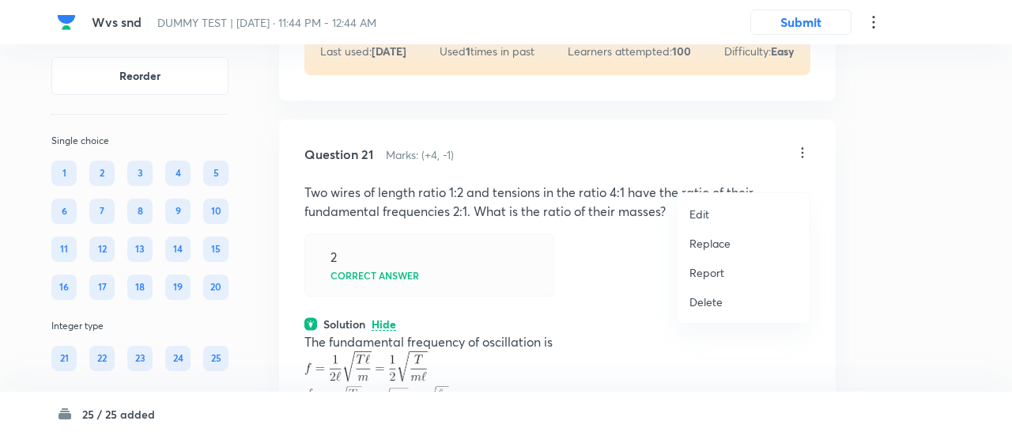
click at [715, 245] on p "Replace" at bounding box center [709, 243] width 41 height 17
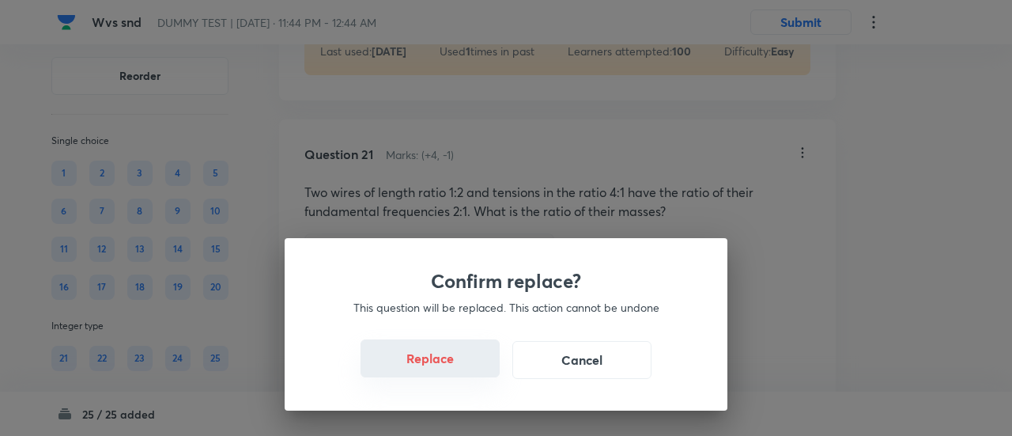
click at [452, 370] on button "Replace" at bounding box center [429, 358] width 139 height 38
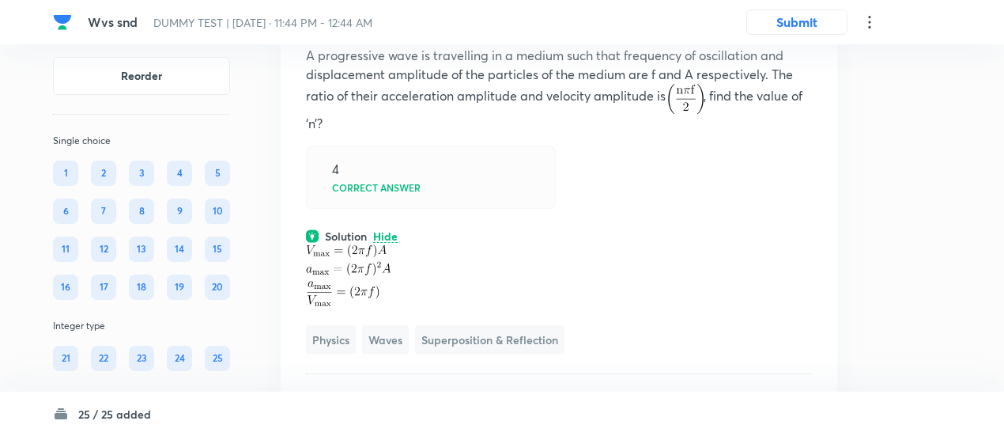
scroll to position [14368, 0]
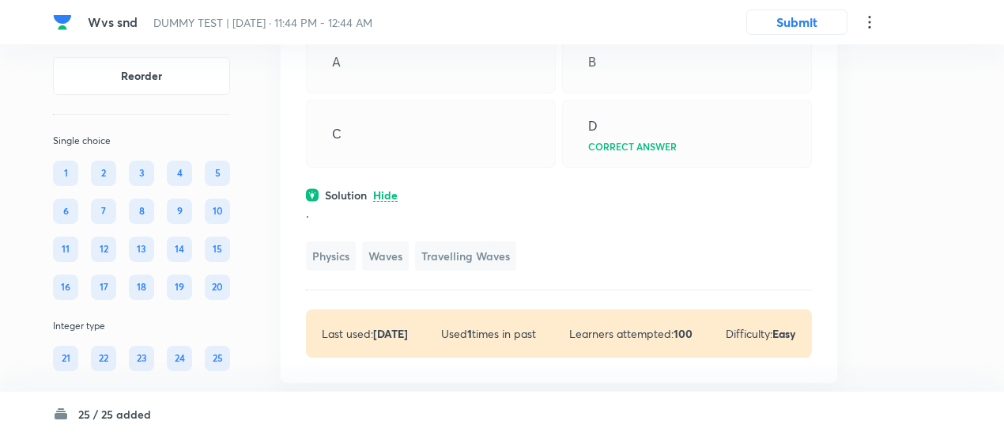
click at [515, 222] on p "." at bounding box center [559, 212] width 506 height 19
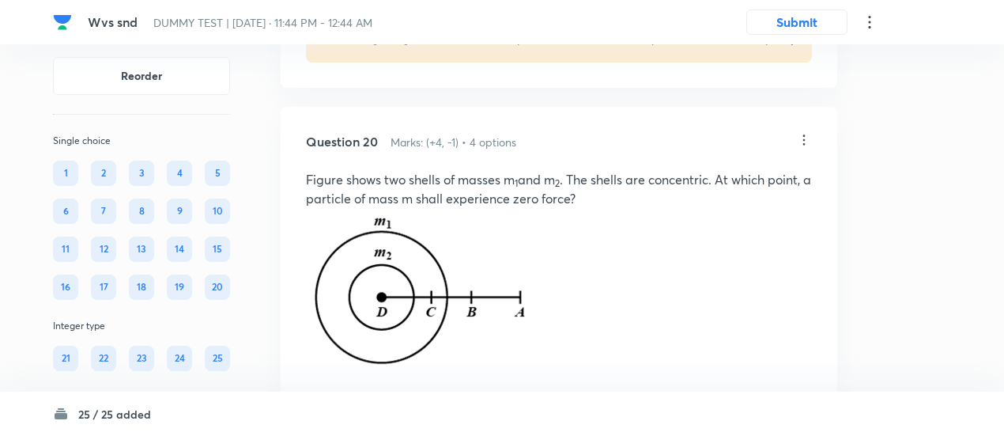
scroll to position [13572, 0]
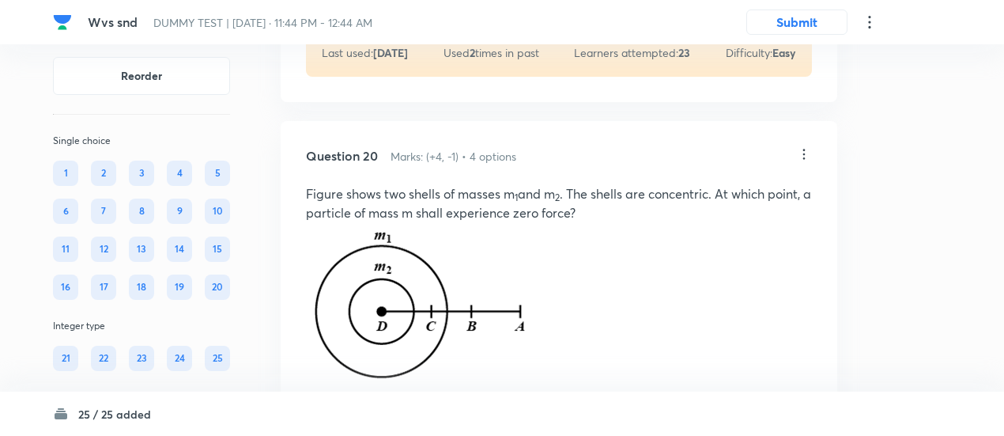
click at [803, 159] on icon at bounding box center [804, 154] width 2 height 10
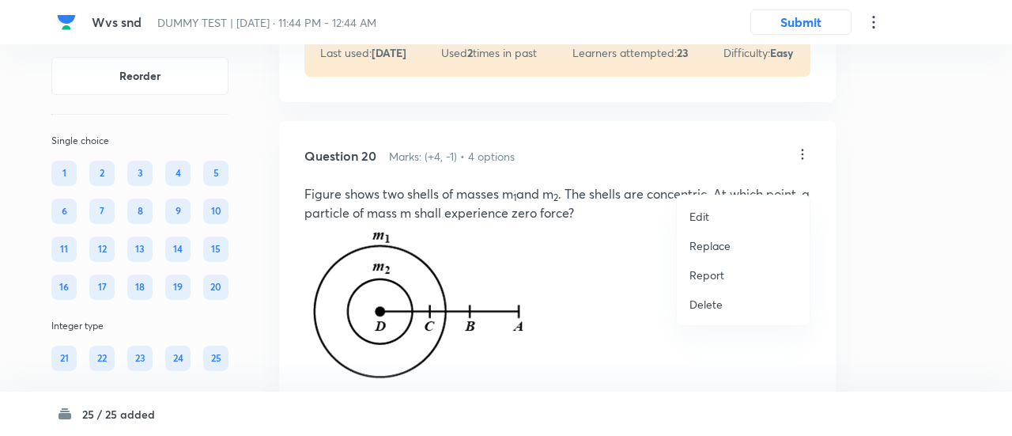
click at [715, 243] on p "Replace" at bounding box center [709, 245] width 41 height 17
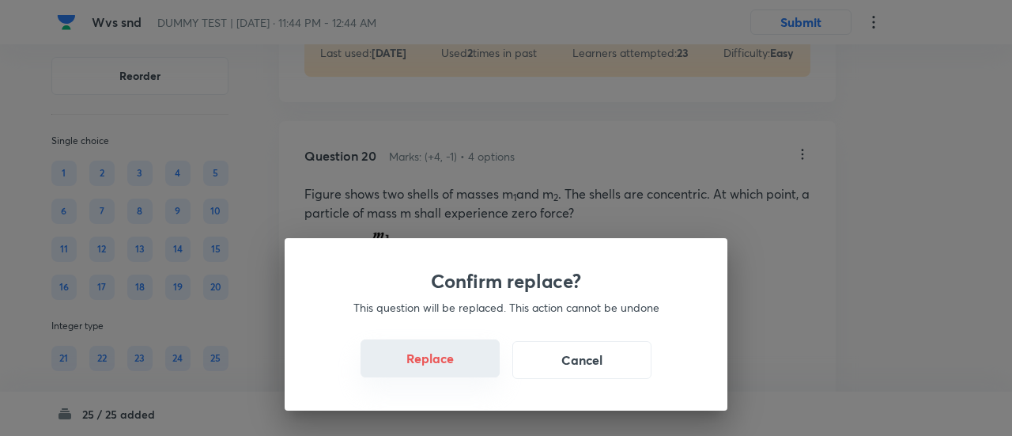
click at [435, 366] on button "Replace" at bounding box center [429, 358] width 139 height 38
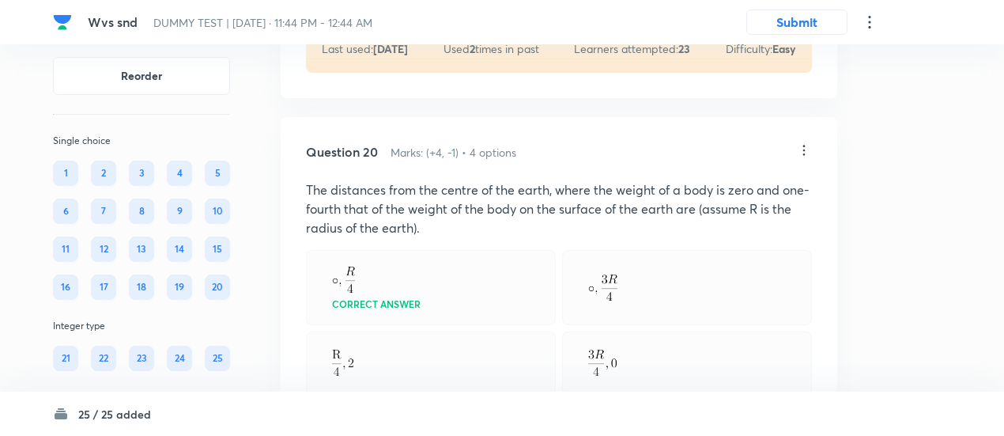
scroll to position [13575, 0]
click at [809, 159] on icon at bounding box center [804, 151] width 16 height 16
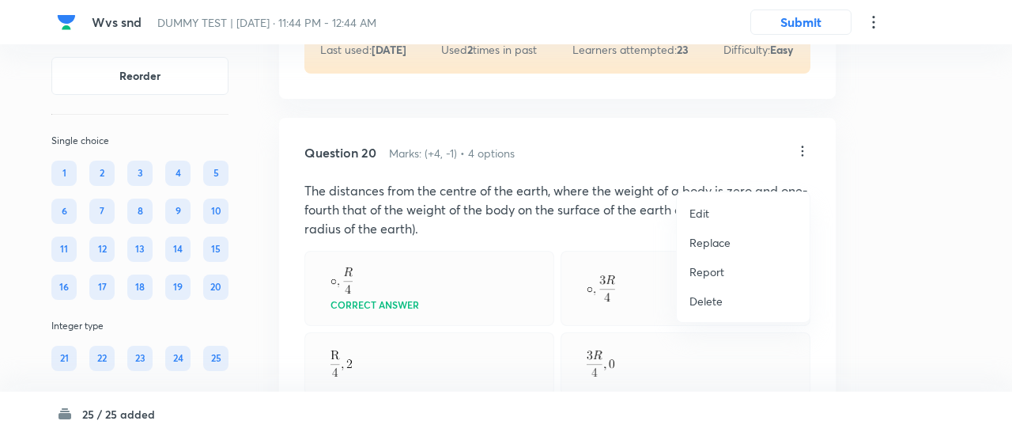
click at [716, 245] on p "Replace" at bounding box center [709, 242] width 41 height 17
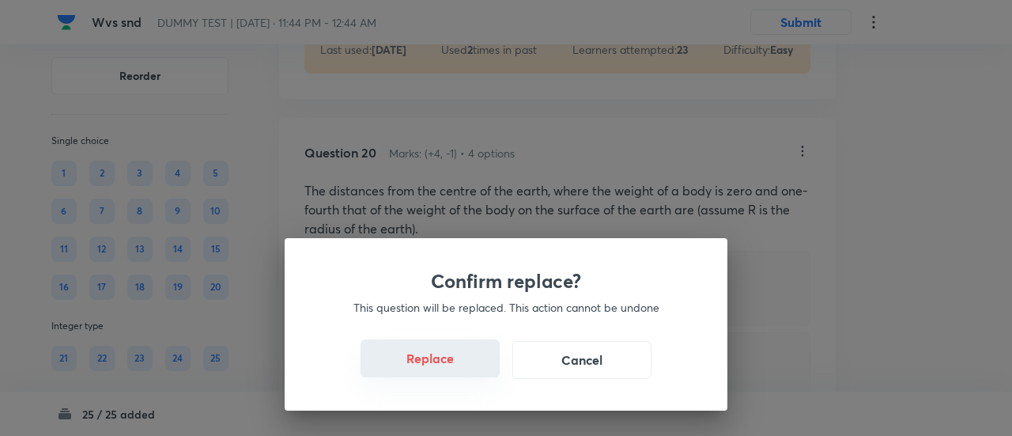
click at [454, 373] on button "Replace" at bounding box center [429, 358] width 139 height 38
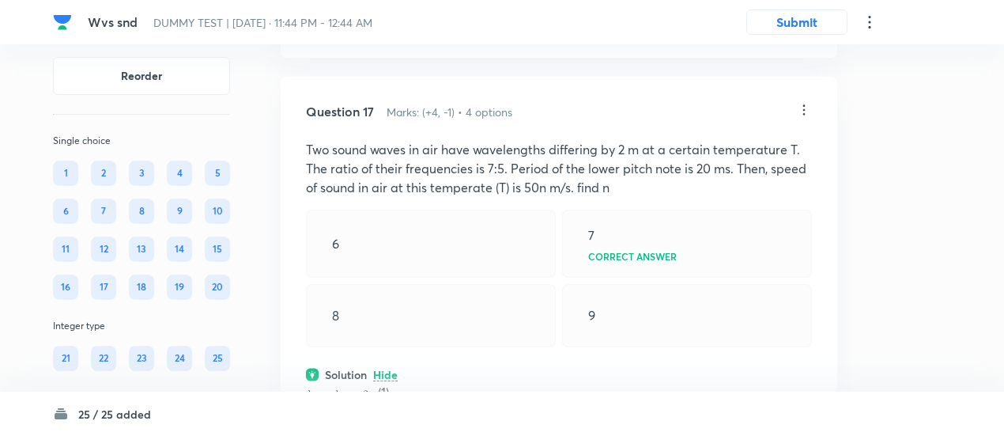
scroll to position [11265, 0]
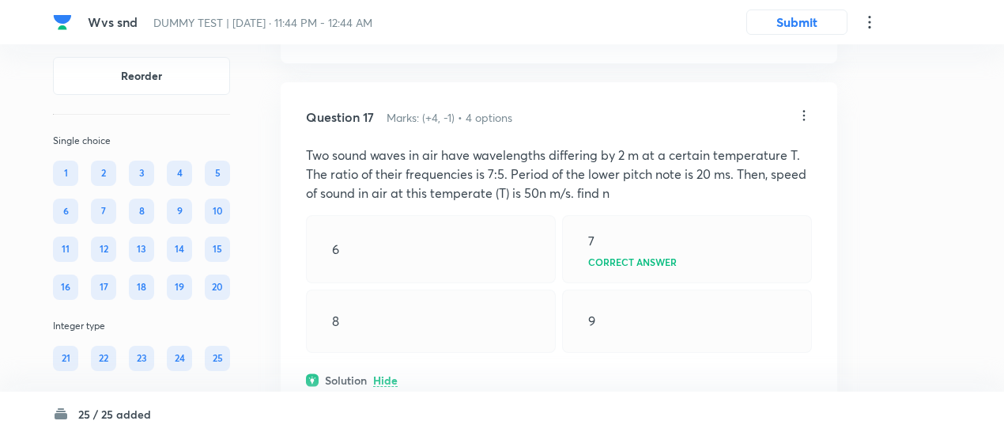
click at [808, 123] on icon at bounding box center [804, 116] width 16 height 16
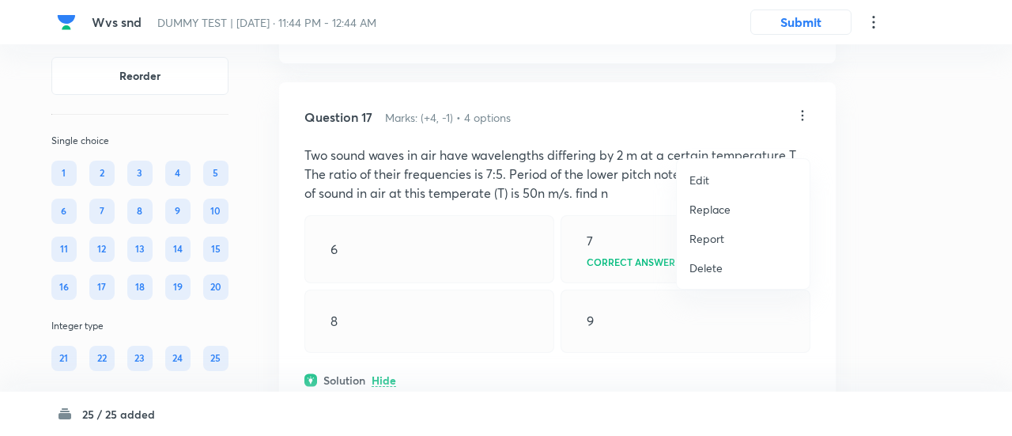
click at [724, 201] on p "Replace" at bounding box center [709, 209] width 41 height 17
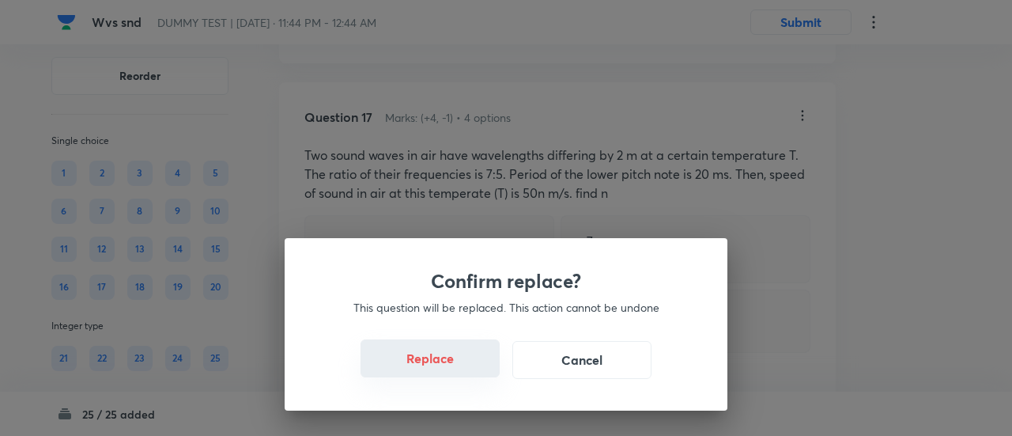
click at [446, 364] on button "Replace" at bounding box center [429, 358] width 139 height 38
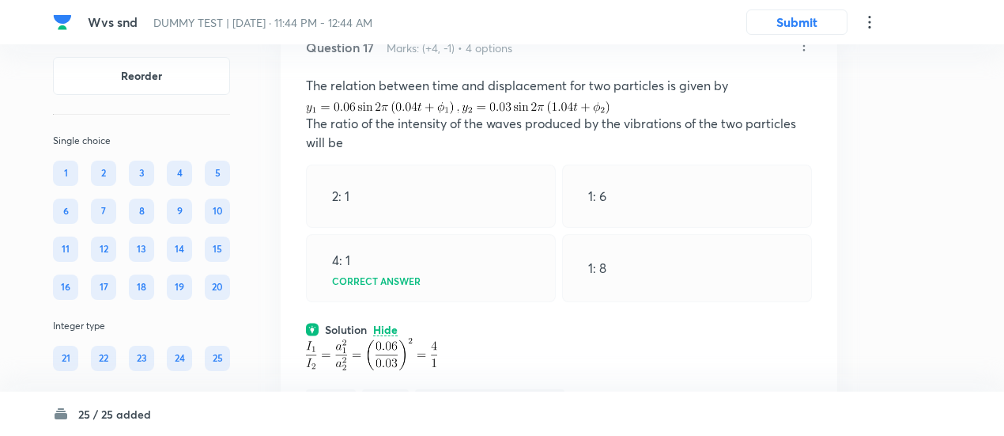
scroll to position [11327, 0]
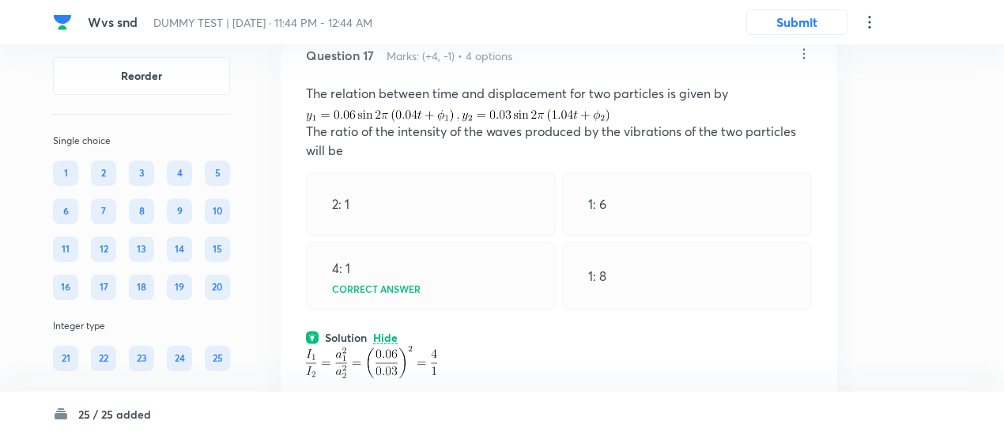
click at [803, 58] on icon at bounding box center [804, 53] width 2 height 10
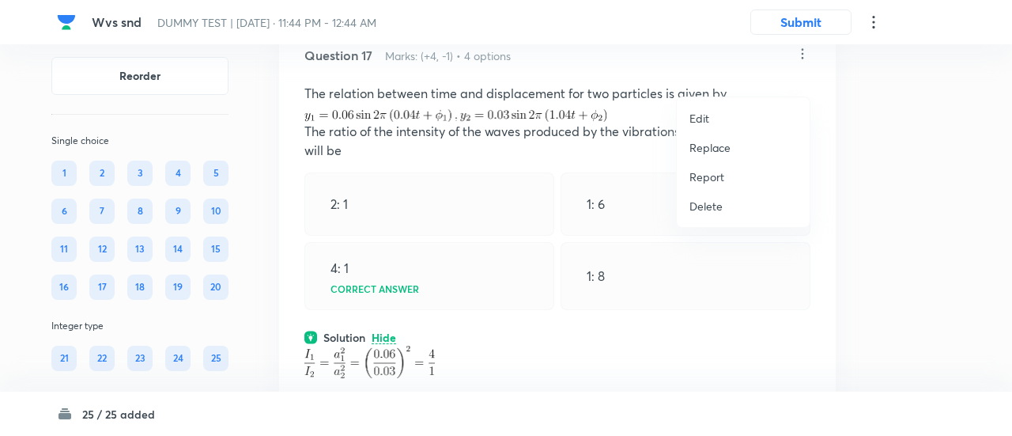
click at [713, 156] on li "Replace" at bounding box center [743, 147] width 133 height 29
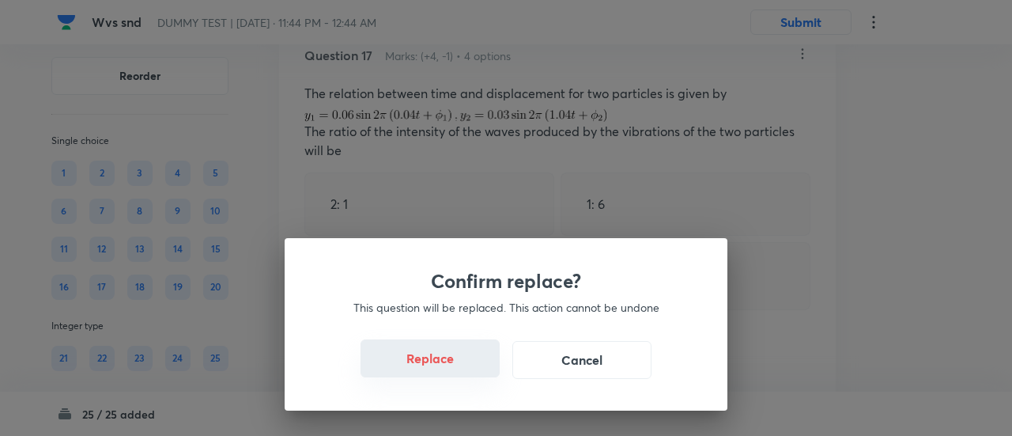
click at [438, 364] on button "Replace" at bounding box center [429, 358] width 139 height 38
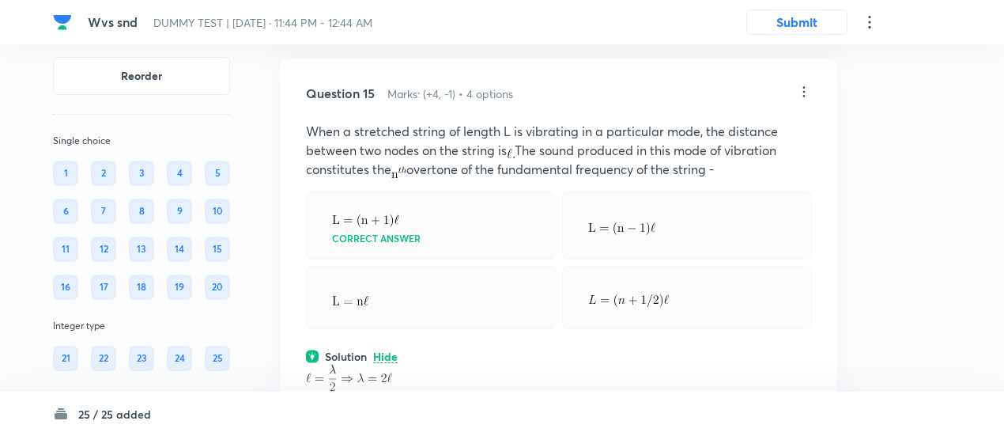
scroll to position [9949, 0]
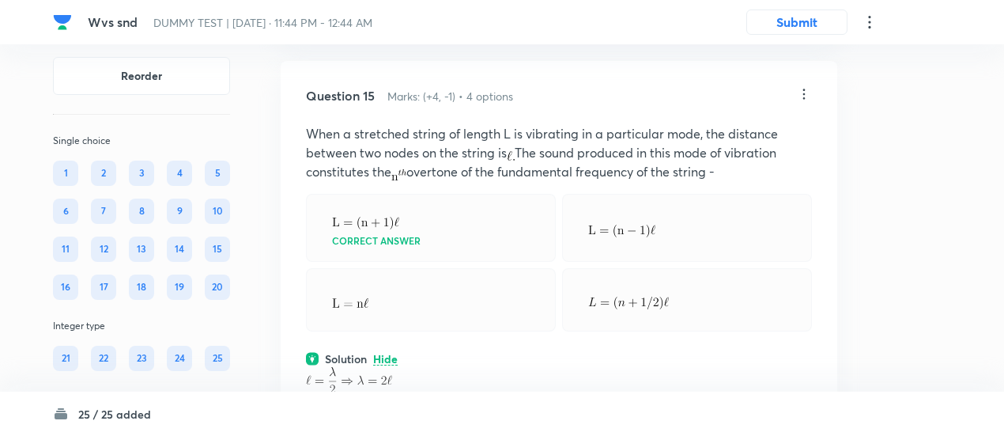
click at [801, 102] on icon at bounding box center [804, 94] width 16 height 16
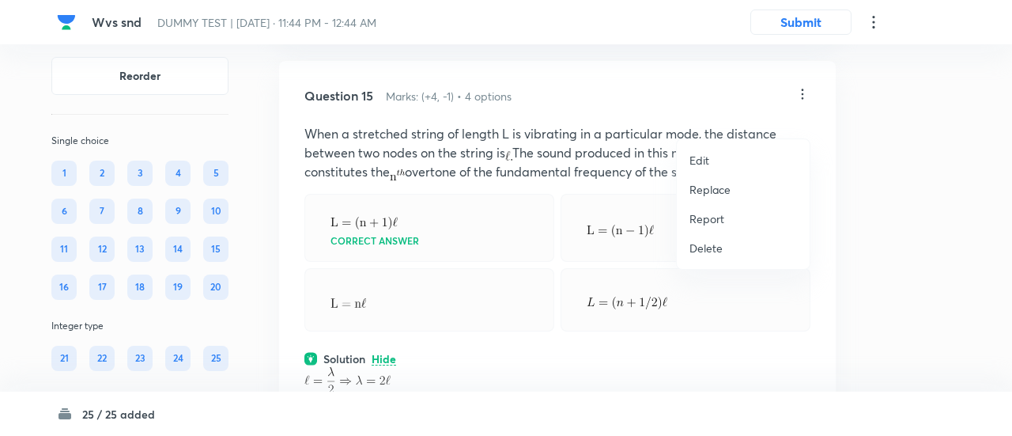
click at [715, 187] on p "Replace" at bounding box center [709, 189] width 41 height 17
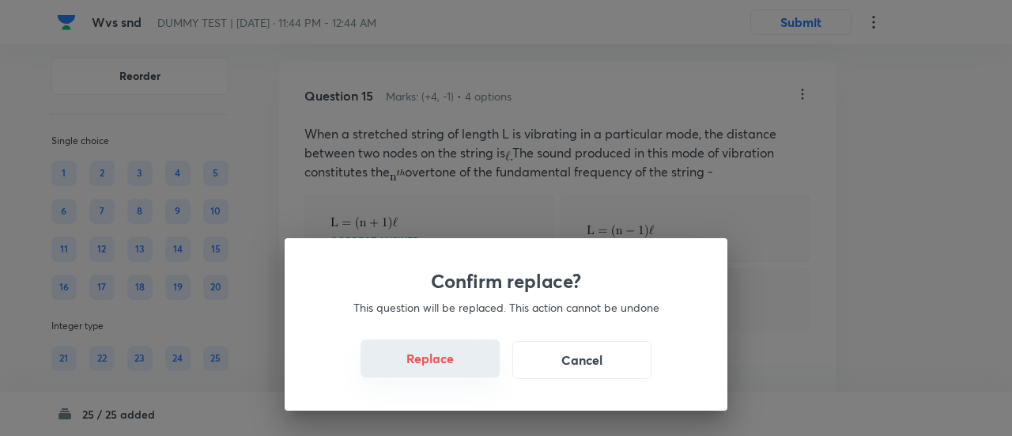
click at [440, 368] on button "Replace" at bounding box center [429, 358] width 139 height 38
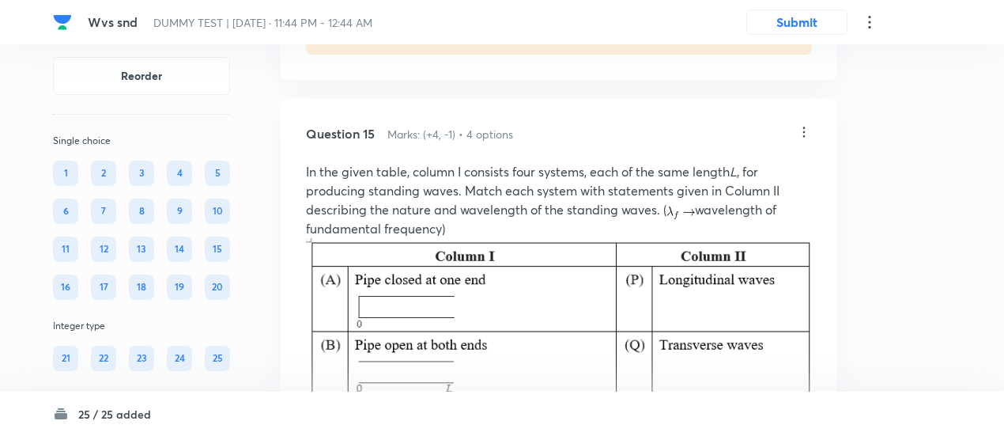
scroll to position [9903, 0]
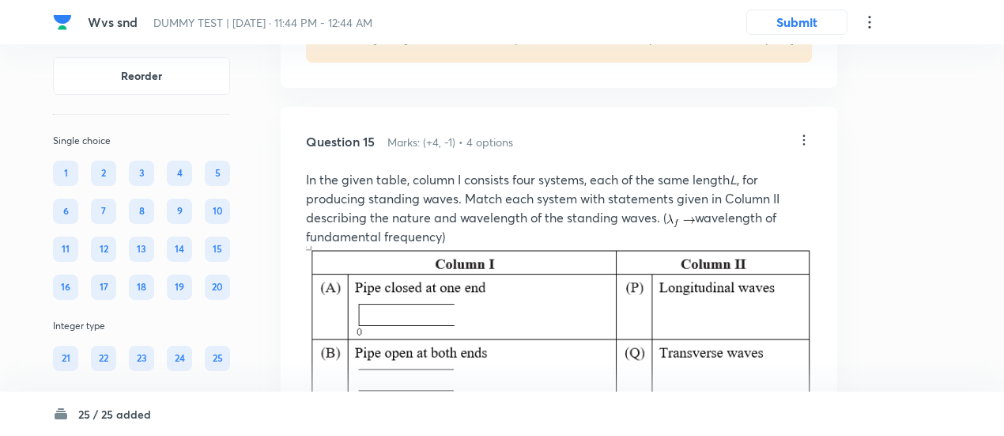
click at [802, 148] on icon at bounding box center [804, 140] width 16 height 16
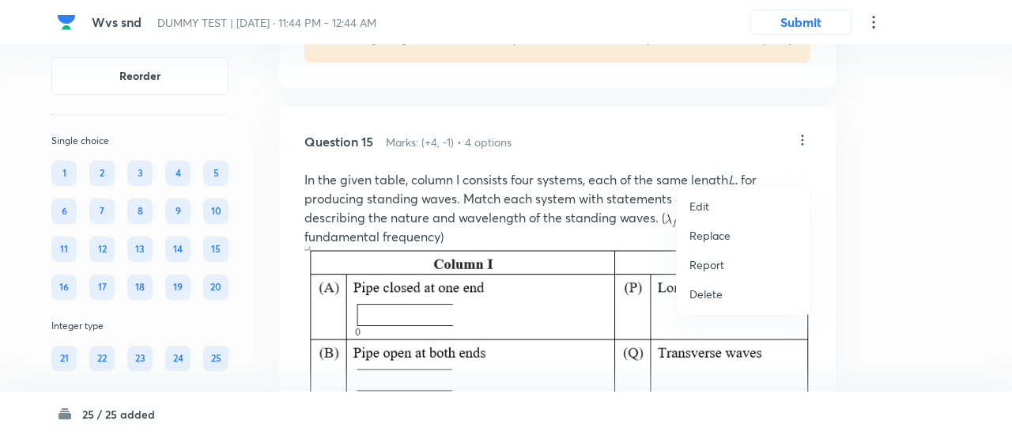
click at [721, 228] on p "Replace" at bounding box center [709, 235] width 41 height 17
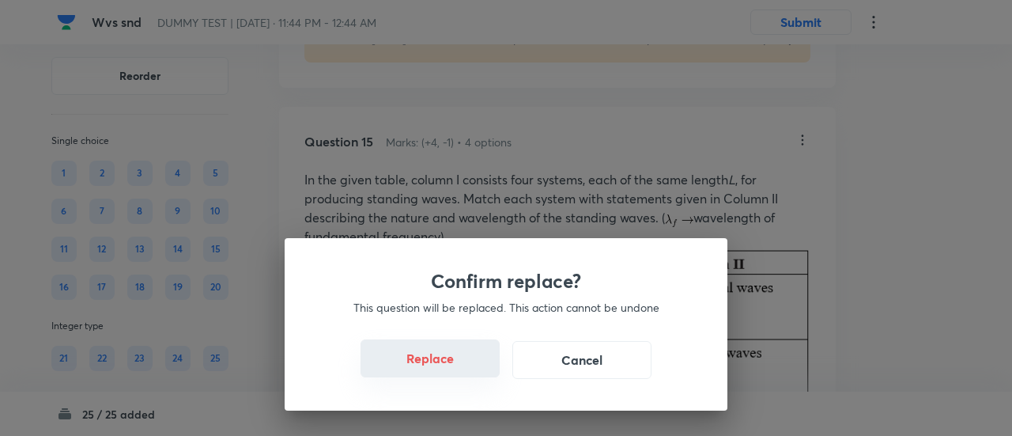
click at [450, 366] on button "Replace" at bounding box center [429, 358] width 139 height 38
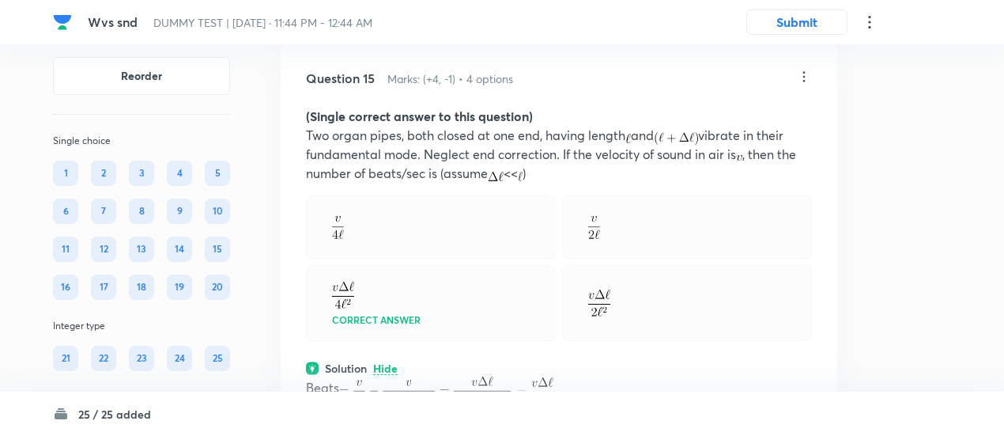
scroll to position [9939, 0]
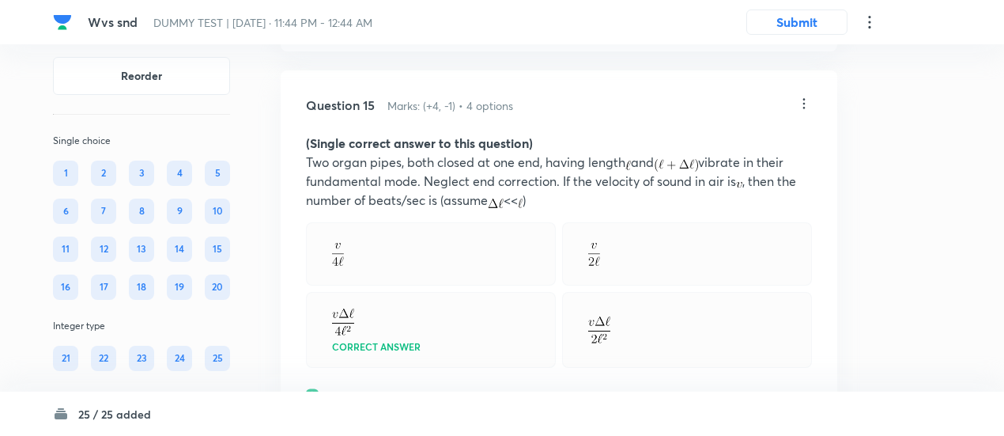
click at [806, 111] on icon at bounding box center [804, 104] width 16 height 16
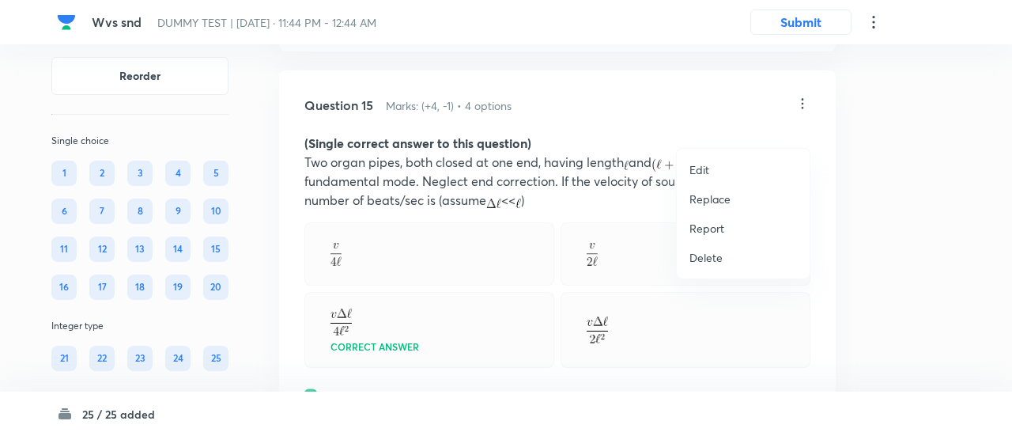
click at [719, 199] on p "Replace" at bounding box center [709, 199] width 41 height 17
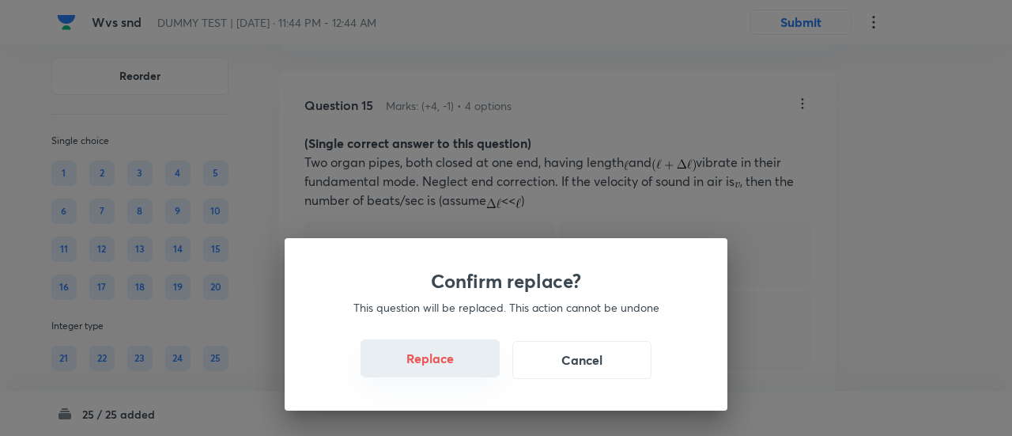
click at [443, 368] on button "Replace" at bounding box center [429, 358] width 139 height 38
click at [443, 368] on div "Confirm replace? This question will be replaced. This action cannot be undone R…" at bounding box center [506, 218] width 1012 height 436
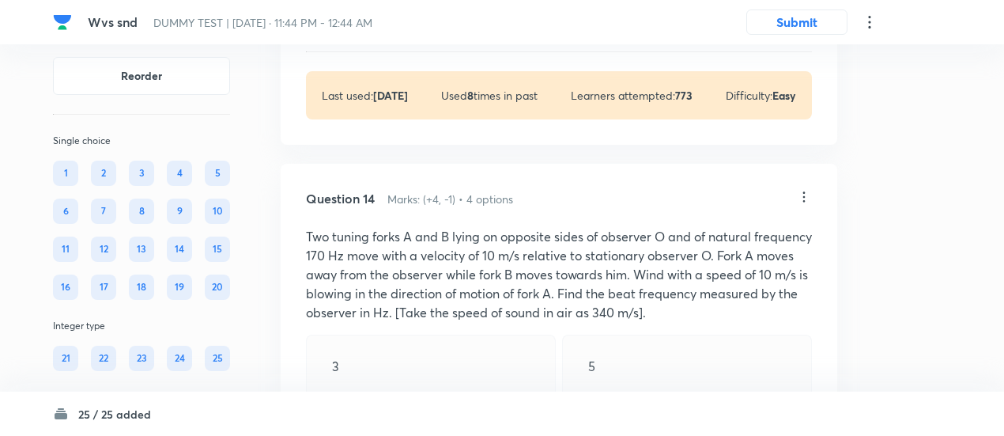
scroll to position [9194, 0]
click at [801, 206] on icon at bounding box center [804, 198] width 16 height 16
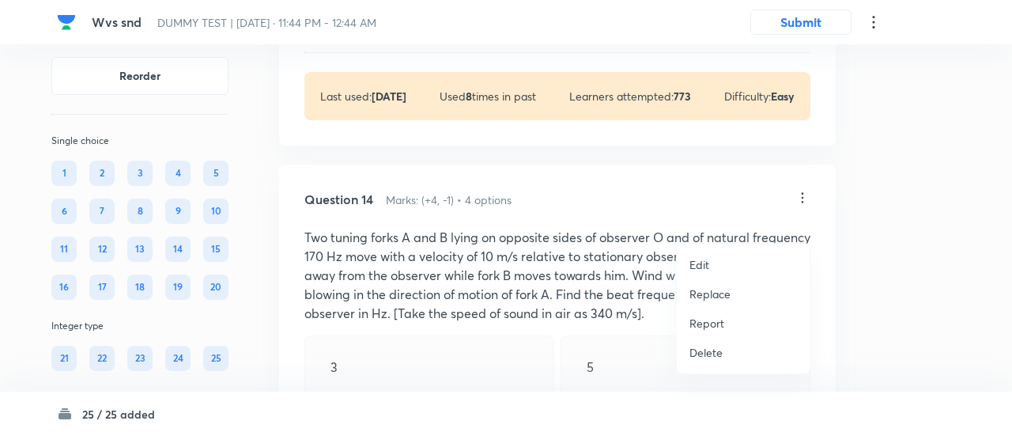
click at [700, 296] on p "Replace" at bounding box center [709, 293] width 41 height 17
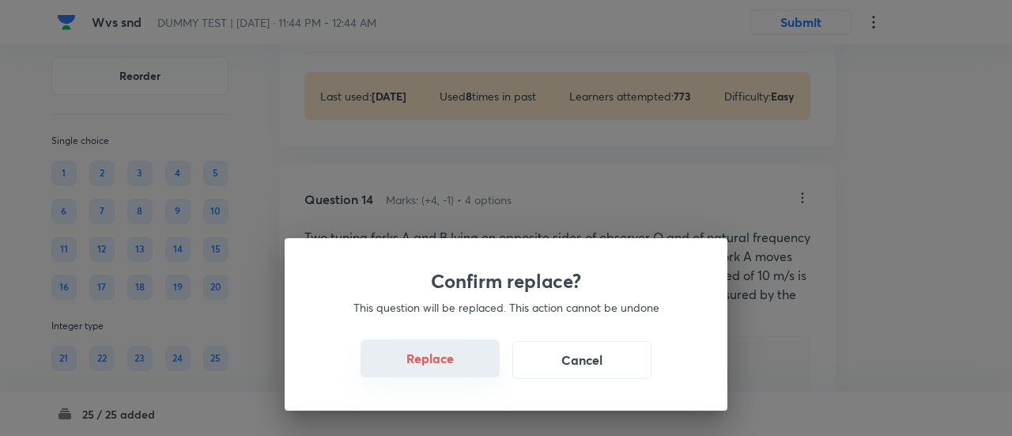
click at [457, 372] on button "Replace" at bounding box center [429, 358] width 139 height 38
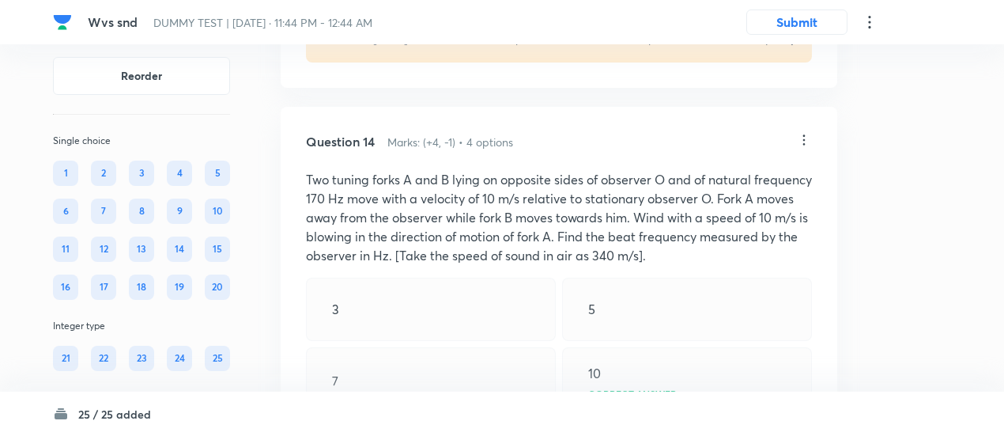
scroll to position [9218, 0]
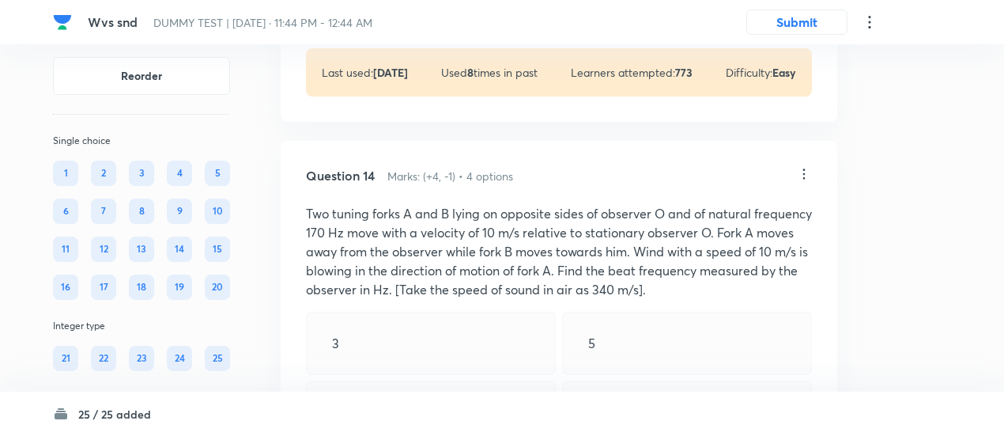
click at [803, 179] on icon at bounding box center [804, 173] width 2 height 10
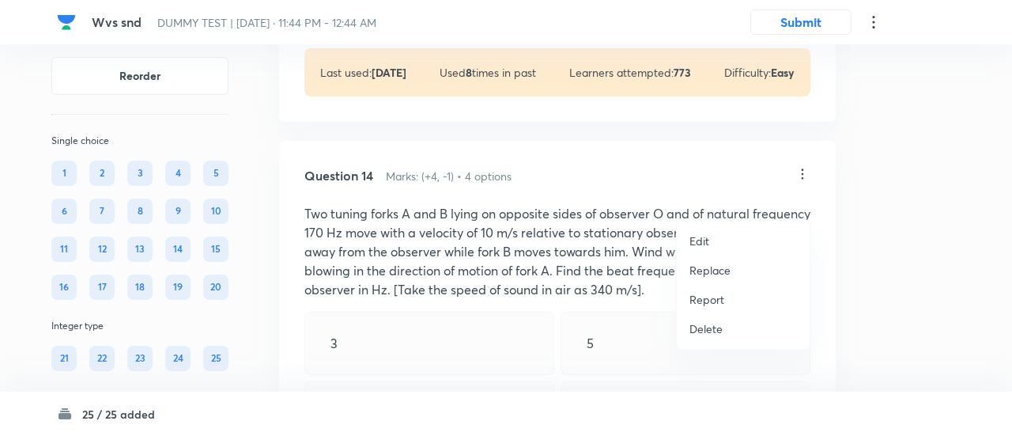
click at [711, 268] on p "Replace" at bounding box center [709, 270] width 41 height 17
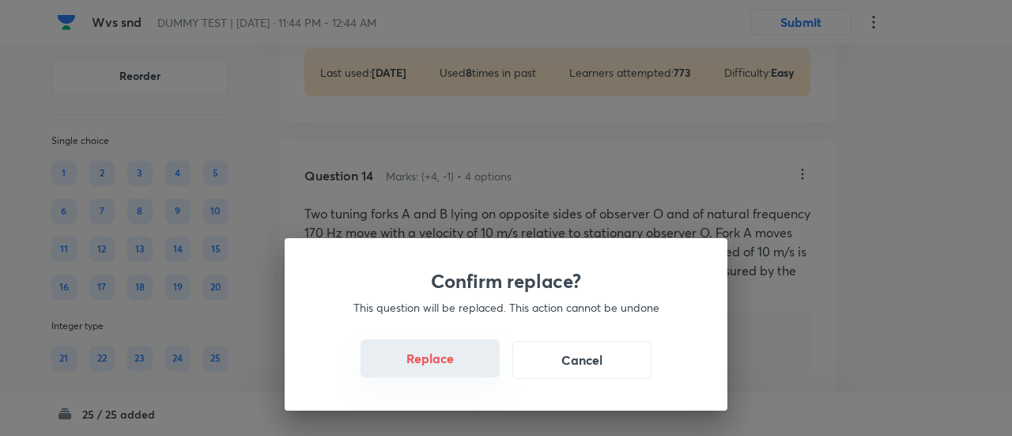
click at [447, 364] on button "Replace" at bounding box center [429, 358] width 139 height 38
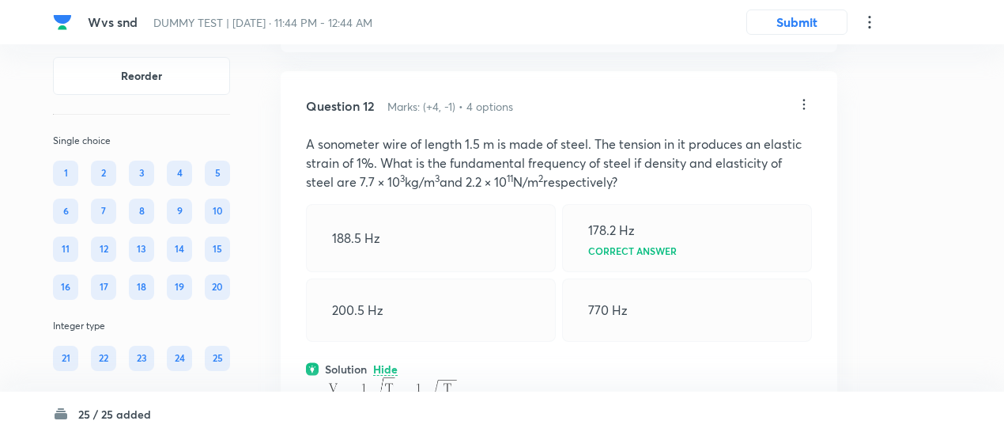
scroll to position [7811, 0]
click at [809, 114] on icon at bounding box center [804, 106] width 16 height 16
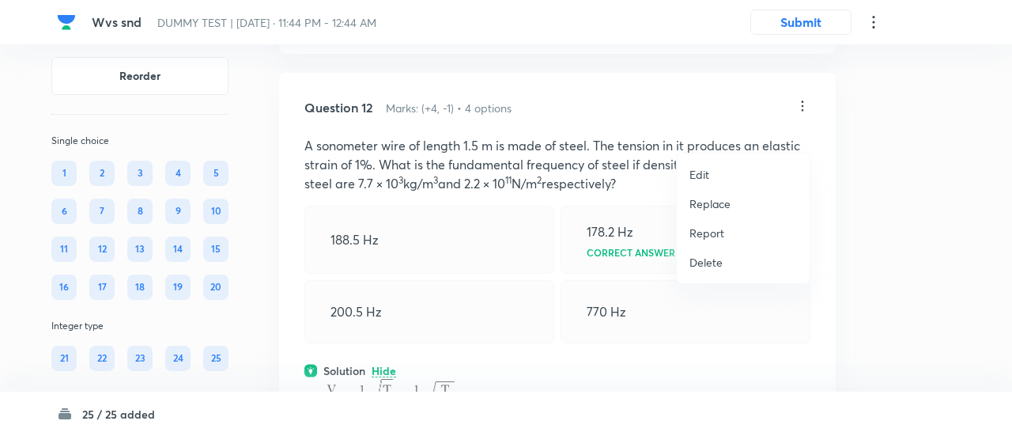
click at [724, 202] on p "Replace" at bounding box center [709, 203] width 41 height 17
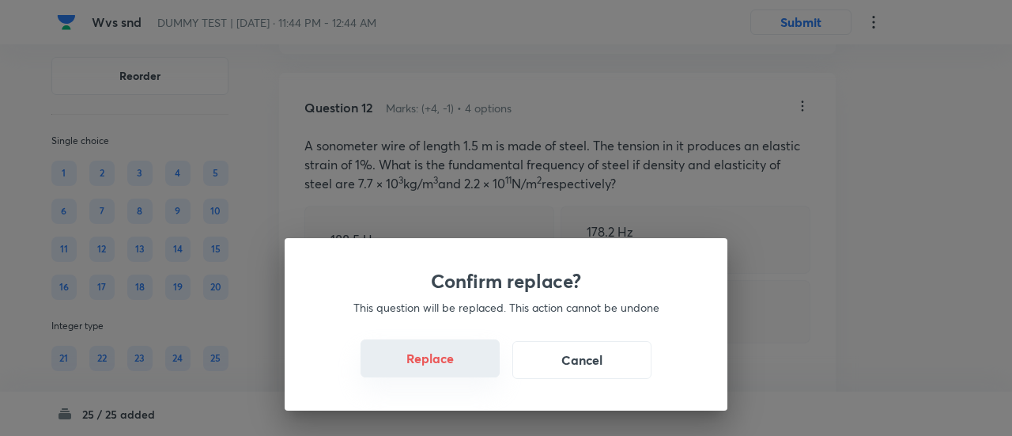
click at [454, 364] on button "Replace" at bounding box center [429, 358] width 139 height 38
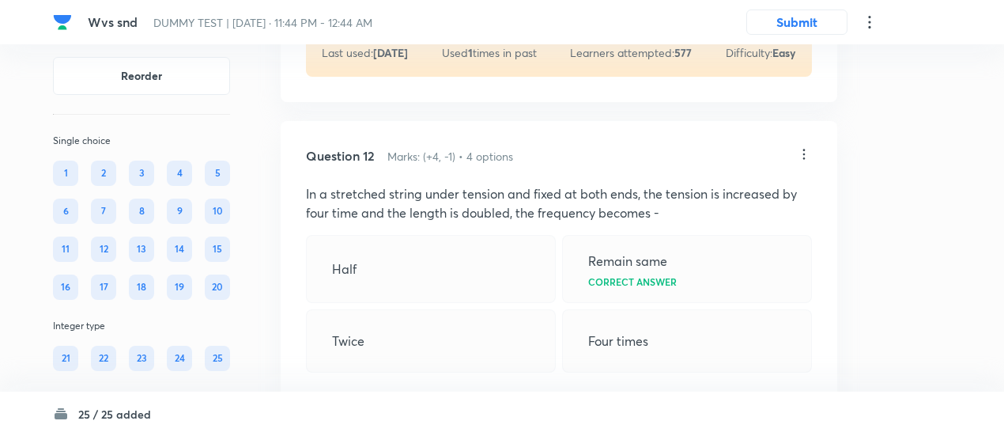
scroll to position [7760, 0]
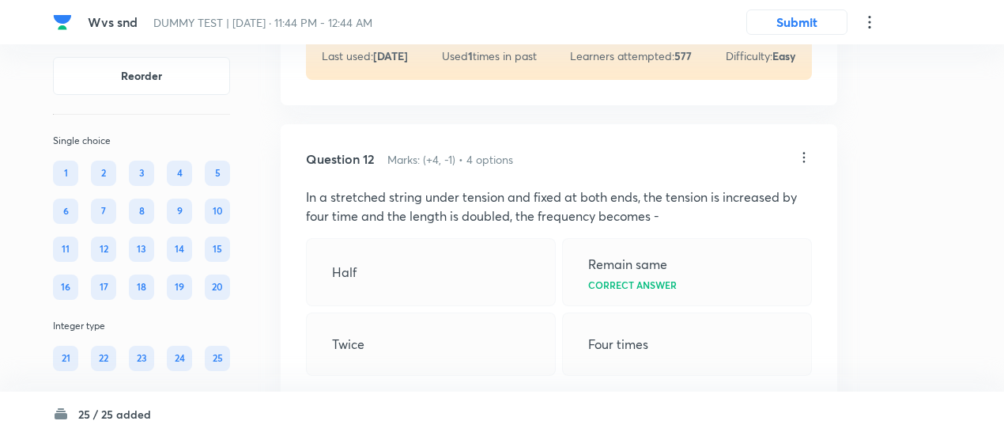
click at [802, 165] on icon at bounding box center [804, 157] width 16 height 16
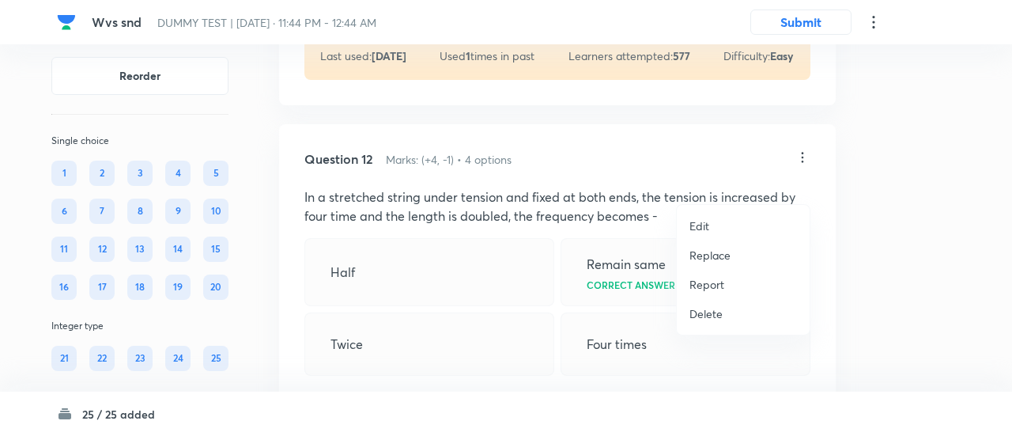
click at [704, 255] on p "Replace" at bounding box center [709, 255] width 41 height 17
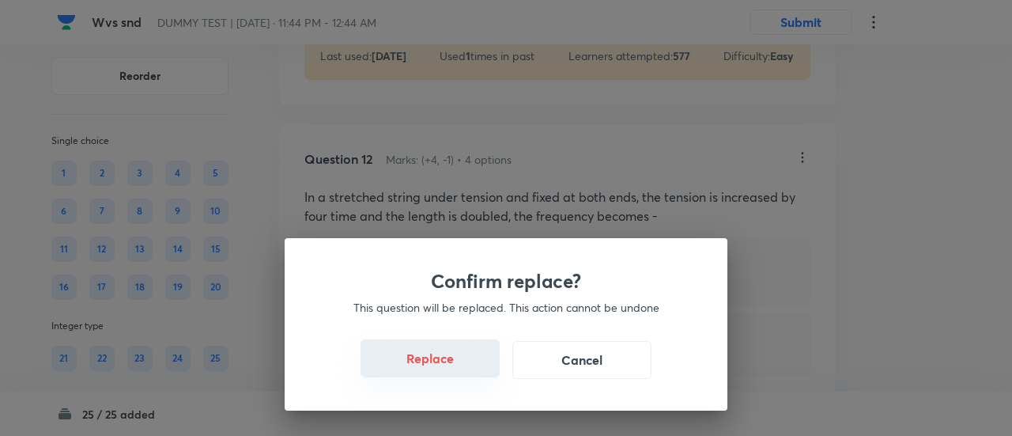
click at [440, 370] on button "Replace" at bounding box center [429, 358] width 139 height 38
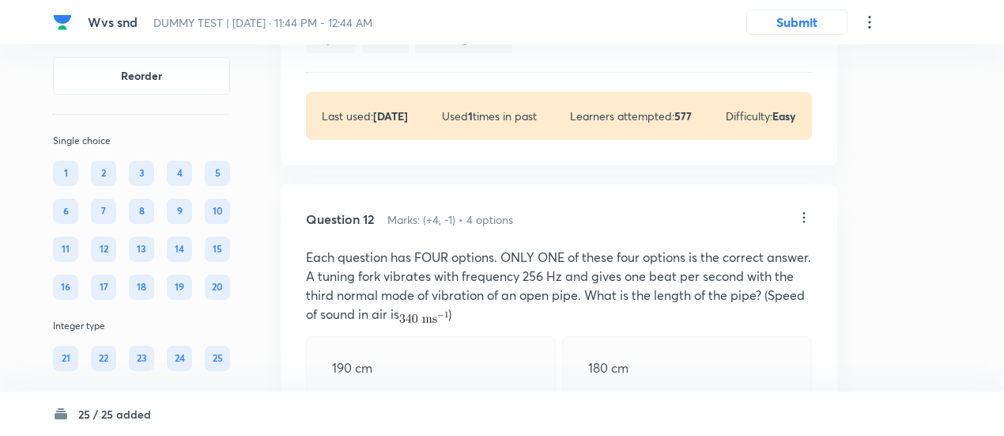
scroll to position [7698, 0]
click at [804, 227] on icon at bounding box center [804, 219] width 16 height 16
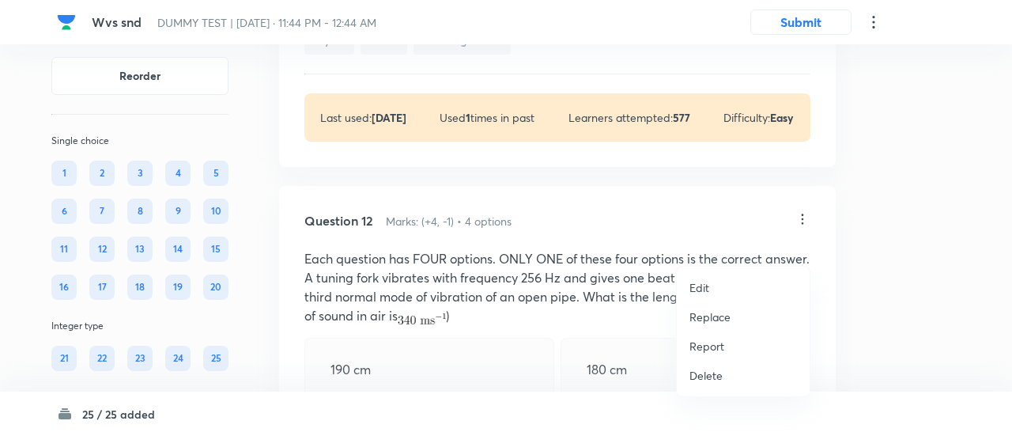
click at [716, 313] on p "Replace" at bounding box center [709, 316] width 41 height 17
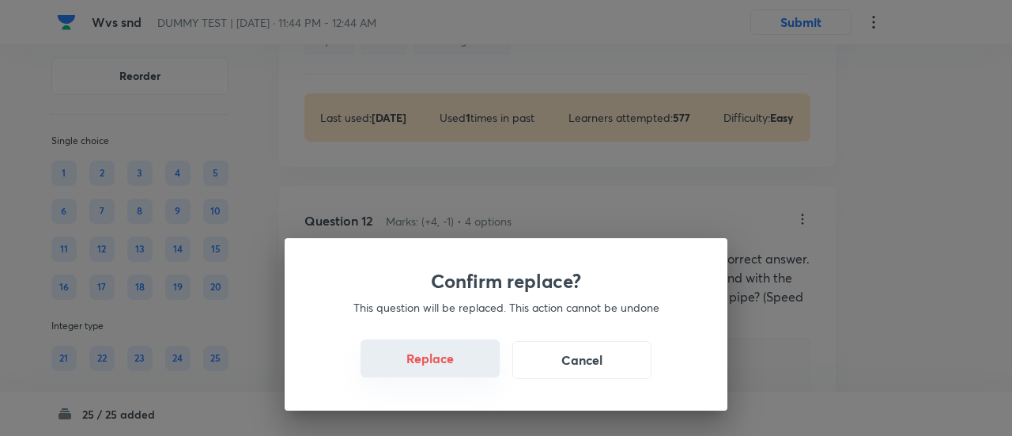
click at [446, 365] on button "Replace" at bounding box center [429, 358] width 139 height 38
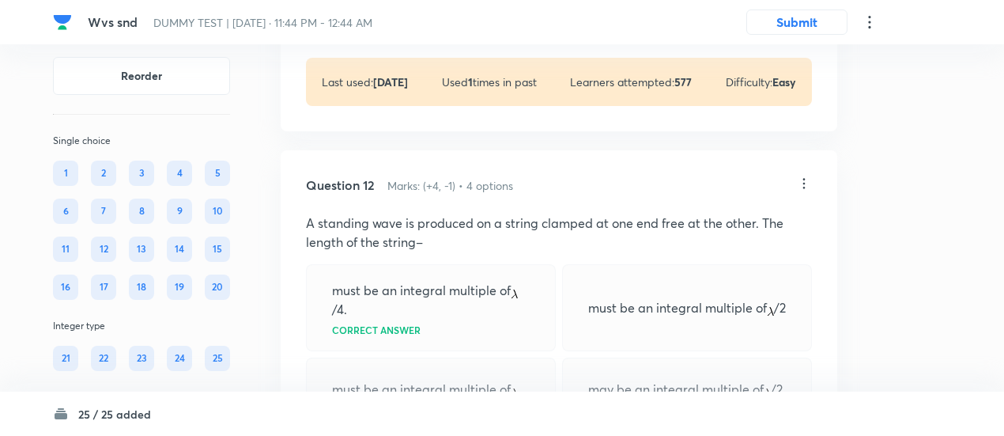
scroll to position [7732, 0]
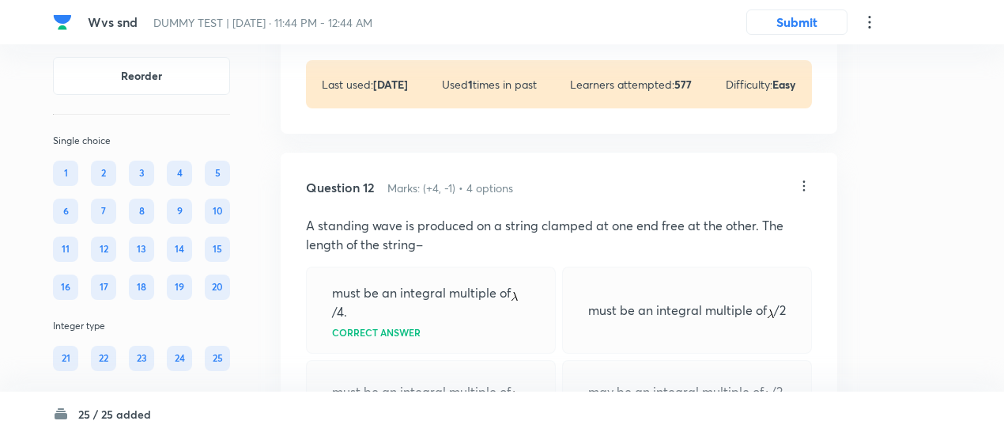
click at [805, 194] on icon at bounding box center [804, 186] width 16 height 16
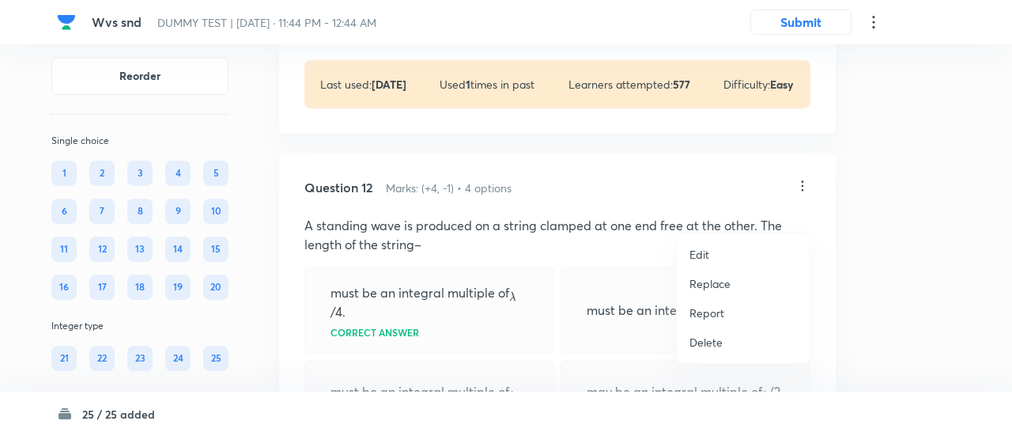
click at [716, 285] on p "Replace" at bounding box center [709, 283] width 41 height 17
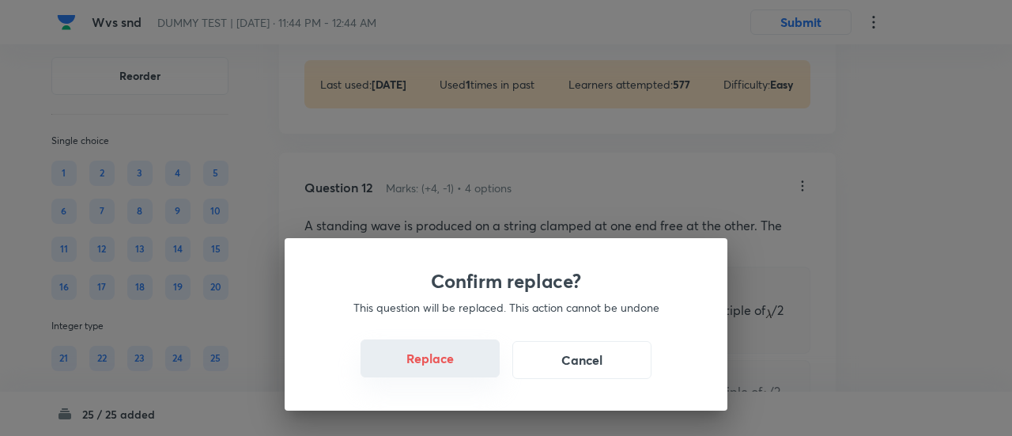
click at [460, 363] on button "Replace" at bounding box center [429, 358] width 139 height 38
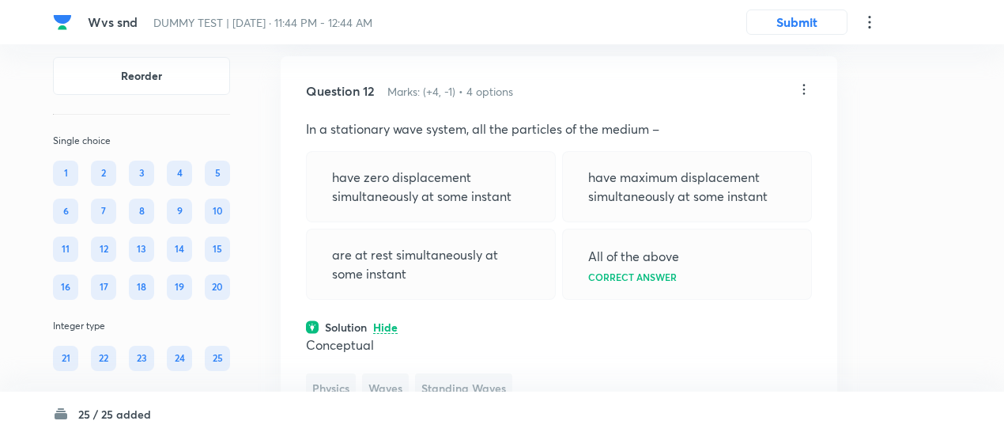
scroll to position [7826, 0]
click at [809, 99] on icon at bounding box center [804, 91] width 16 height 16
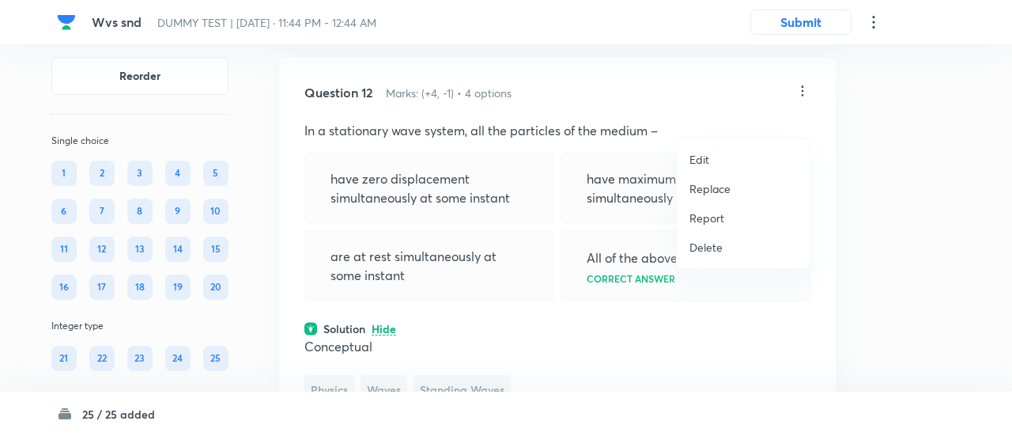
click at [712, 191] on p "Replace" at bounding box center [709, 188] width 41 height 17
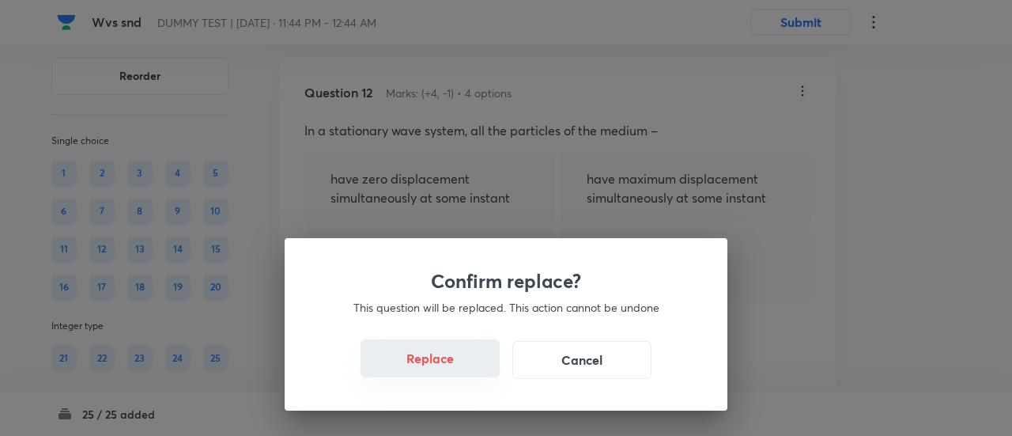
click at [437, 364] on button "Replace" at bounding box center [429, 358] width 139 height 38
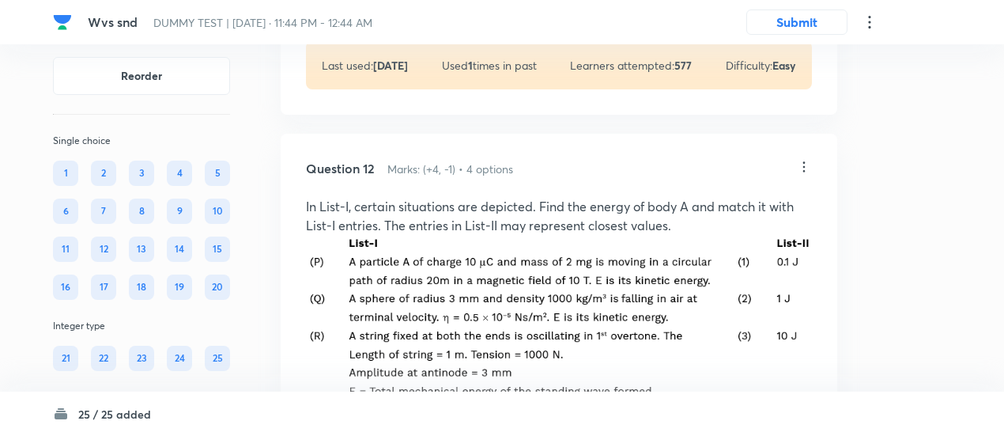
scroll to position [7749, 0]
click at [802, 176] on icon at bounding box center [804, 168] width 16 height 16
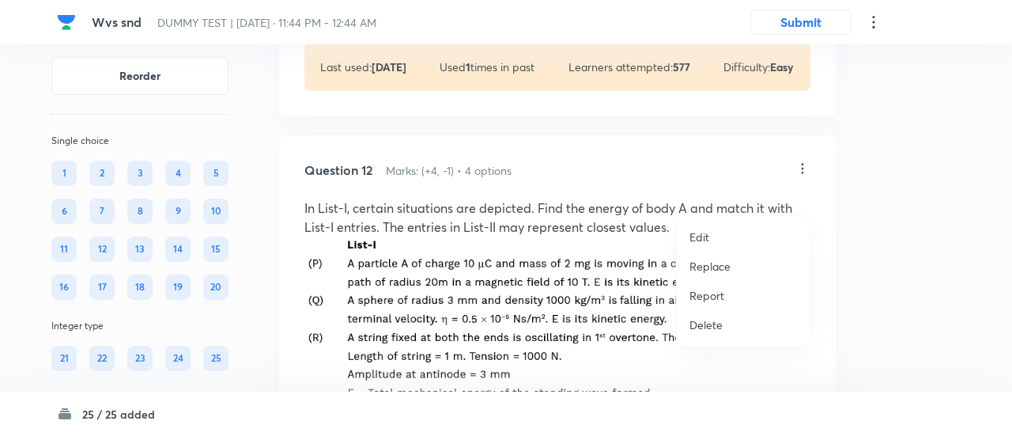
click at [707, 260] on p "Replace" at bounding box center [709, 266] width 41 height 17
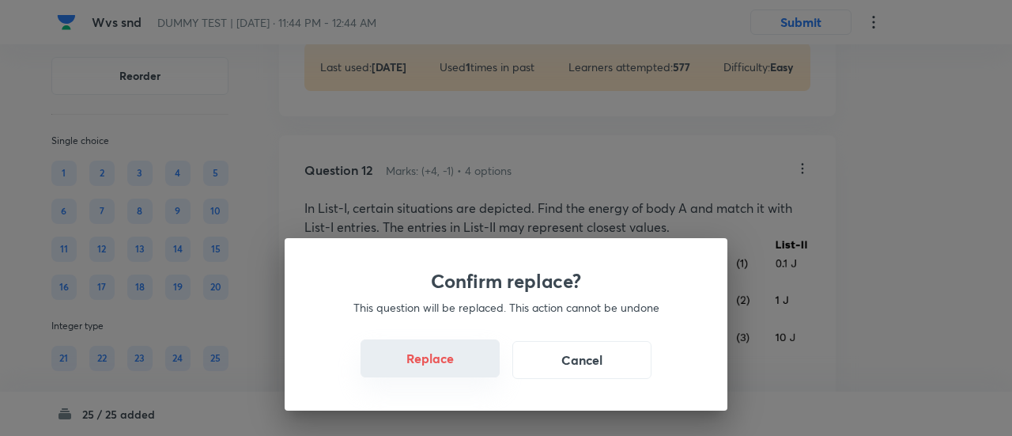
click at [447, 368] on button "Replace" at bounding box center [429, 358] width 139 height 38
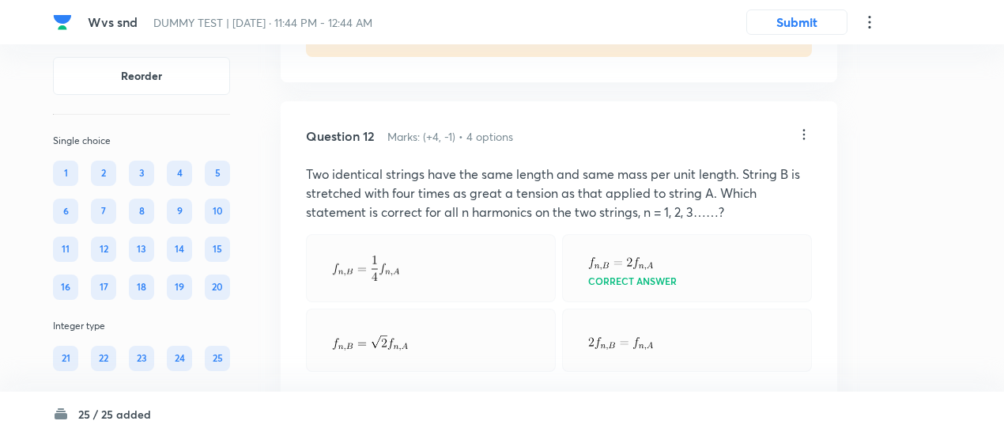
scroll to position [7781, 0]
click at [803, 144] on icon at bounding box center [804, 136] width 16 height 16
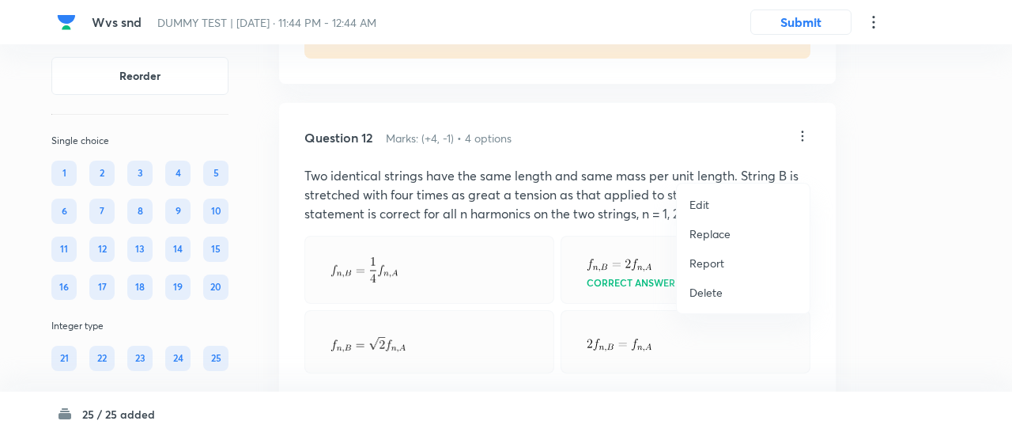
click at [721, 232] on p "Replace" at bounding box center [709, 233] width 41 height 17
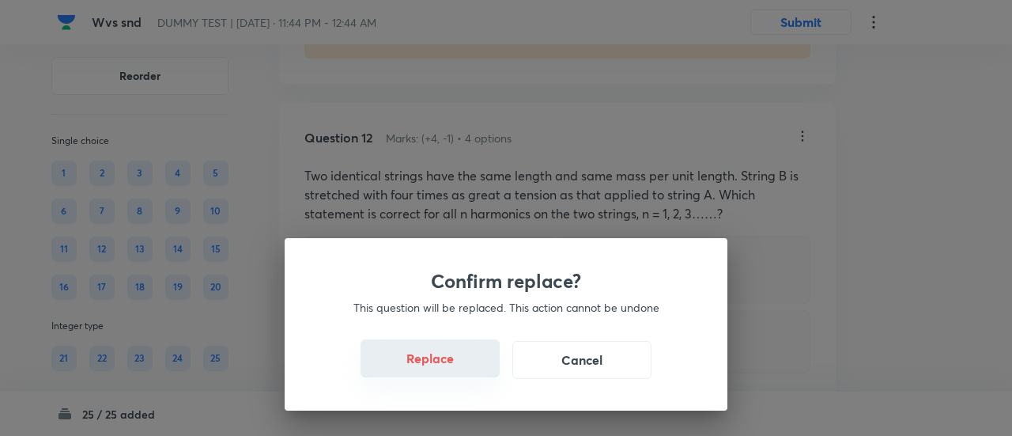
click at [454, 368] on button "Replace" at bounding box center [429, 358] width 139 height 38
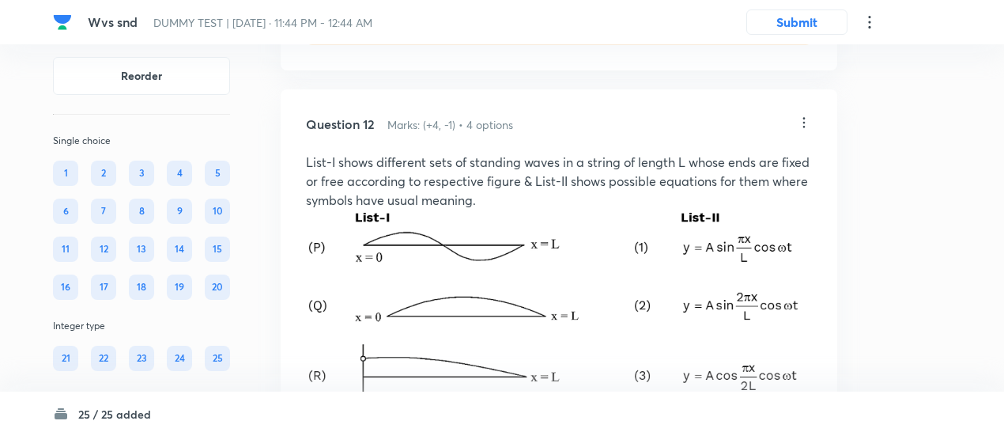
scroll to position [7784, 0]
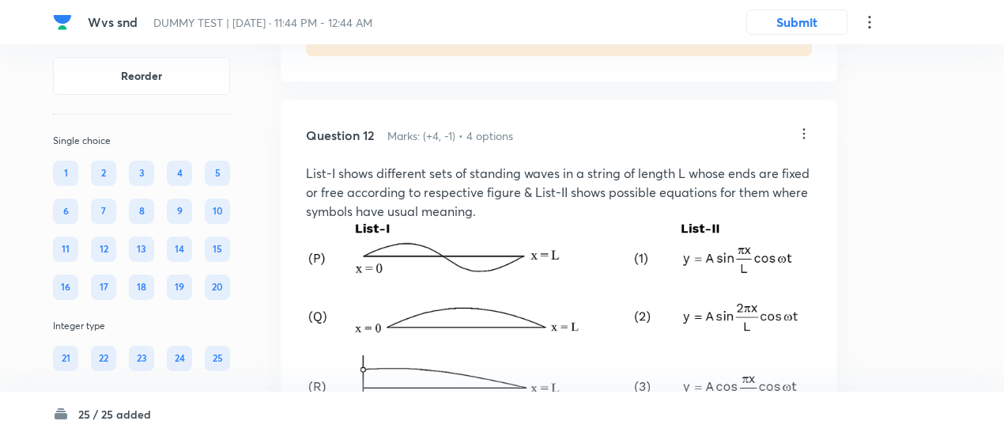
click at [805, 138] on icon at bounding box center [804, 133] width 2 height 10
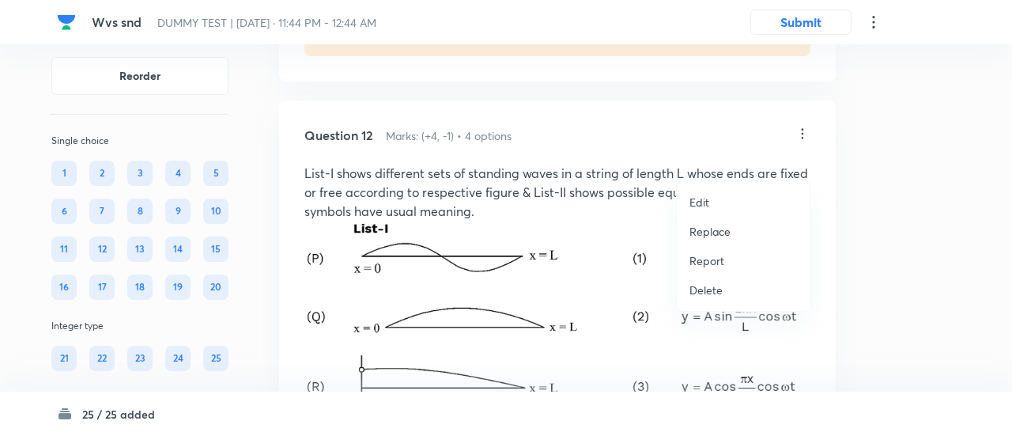
click at [704, 228] on p "Replace" at bounding box center [709, 231] width 41 height 17
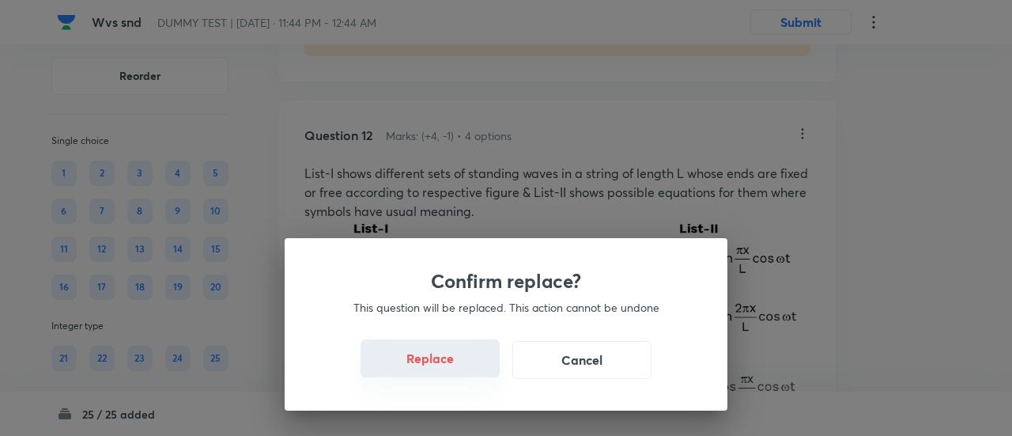
click at [446, 369] on button "Replace" at bounding box center [429, 358] width 139 height 38
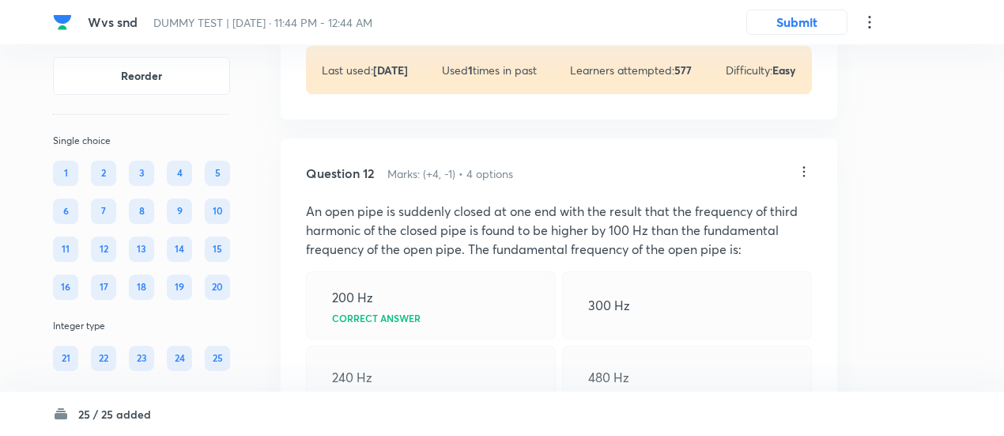
scroll to position [7739, 0]
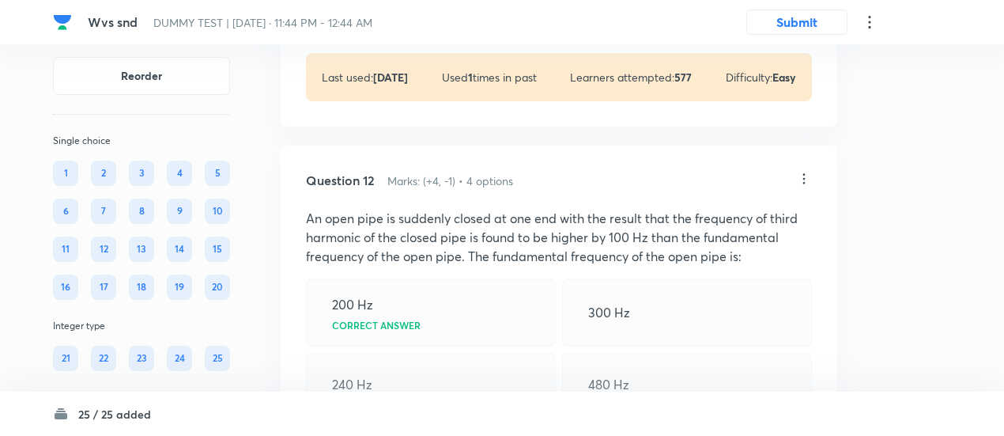
click at [800, 187] on icon at bounding box center [804, 179] width 16 height 16
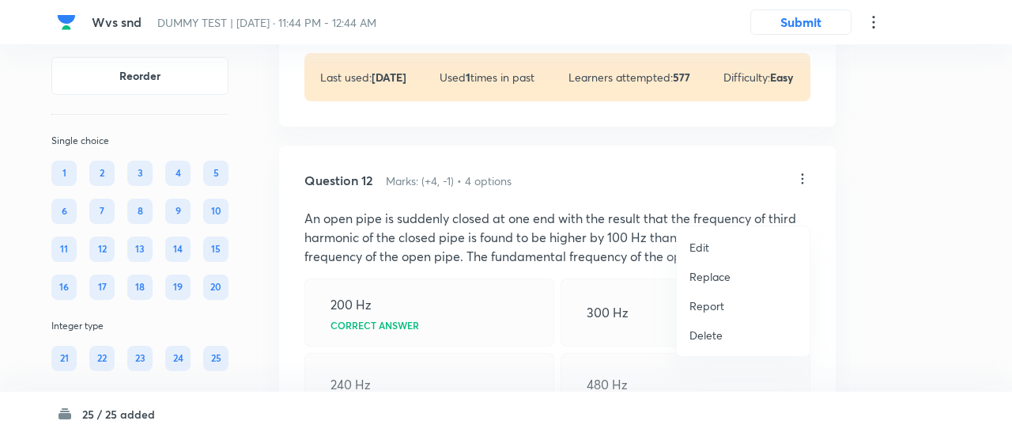
click at [700, 273] on p "Replace" at bounding box center [709, 276] width 41 height 17
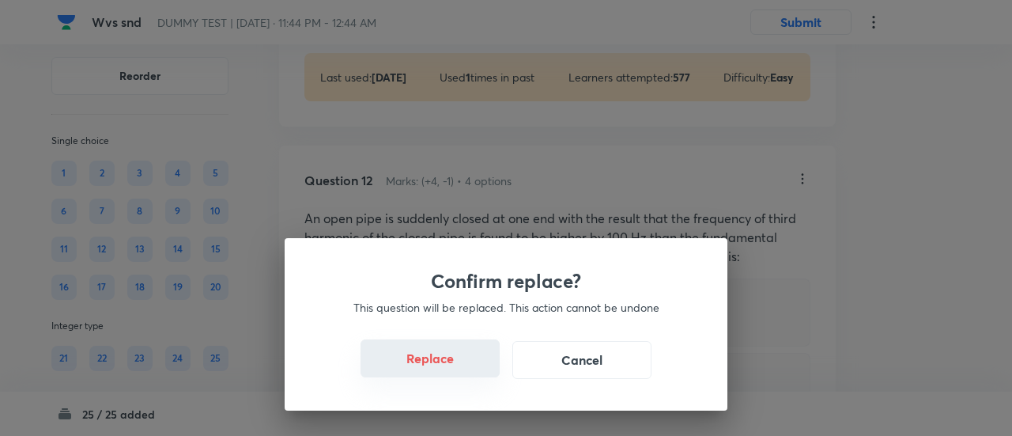
click at [441, 369] on button "Replace" at bounding box center [429, 358] width 139 height 38
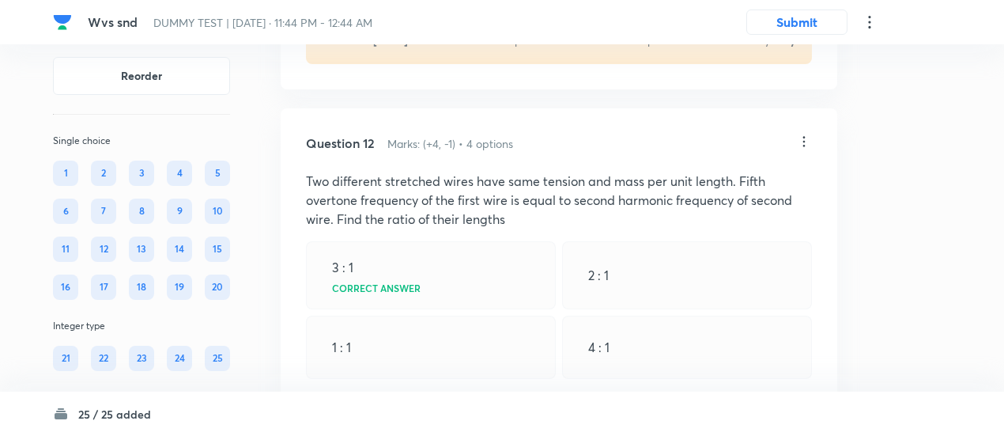
scroll to position [7772, 0]
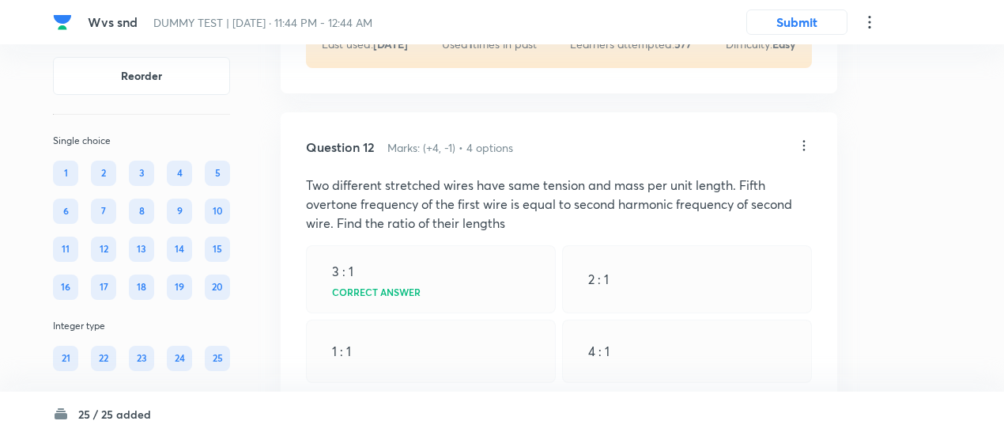
click at [808, 153] on icon at bounding box center [804, 146] width 16 height 16
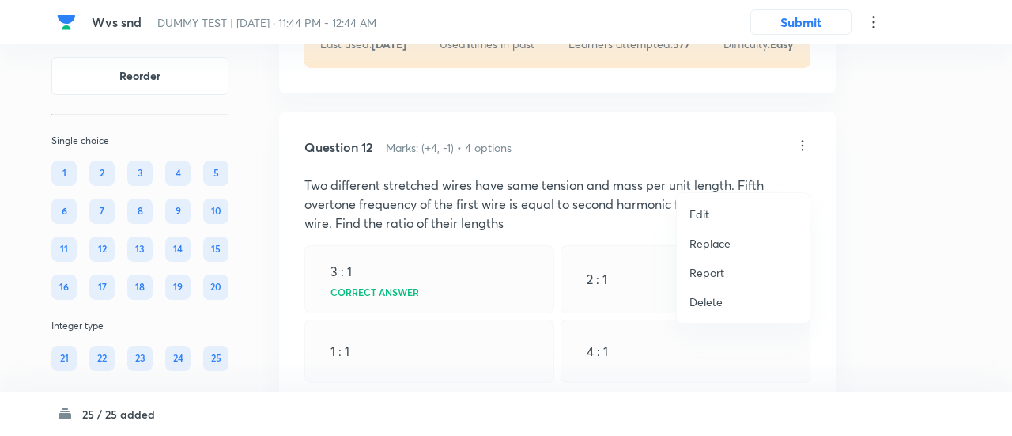
click at [720, 241] on p "Replace" at bounding box center [709, 243] width 41 height 17
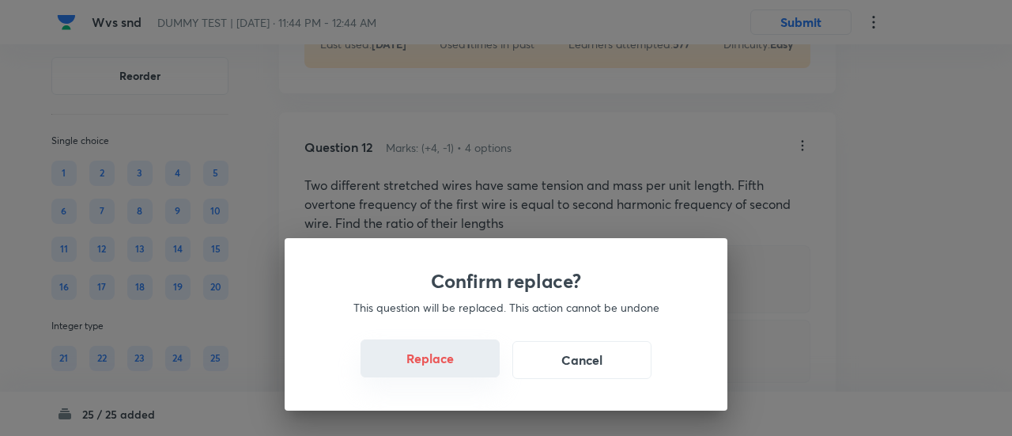
click at [438, 362] on button "Replace" at bounding box center [429, 358] width 139 height 38
click at [439, 363] on button "Replace" at bounding box center [429, 358] width 139 height 38
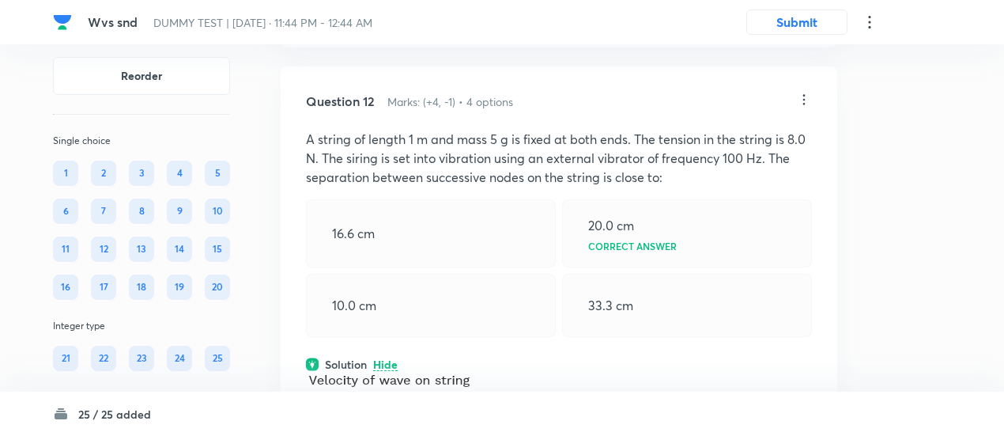
scroll to position [7815, 0]
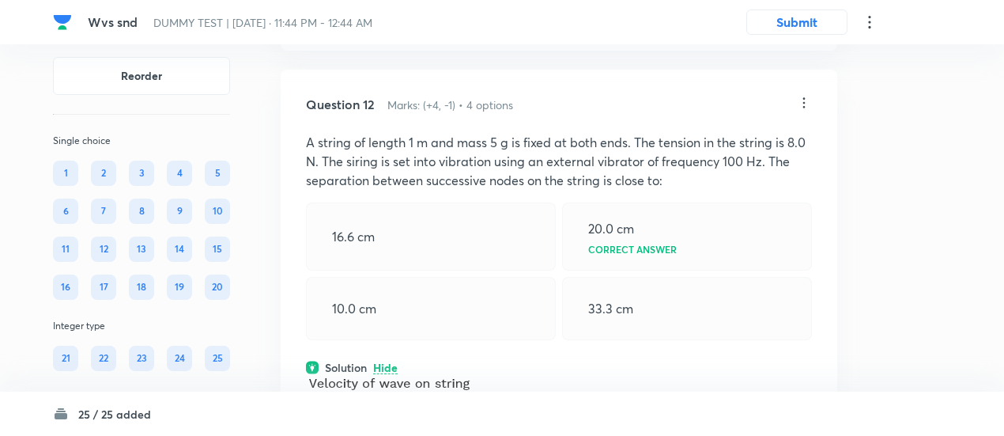
click at [802, 111] on icon at bounding box center [804, 103] width 16 height 16
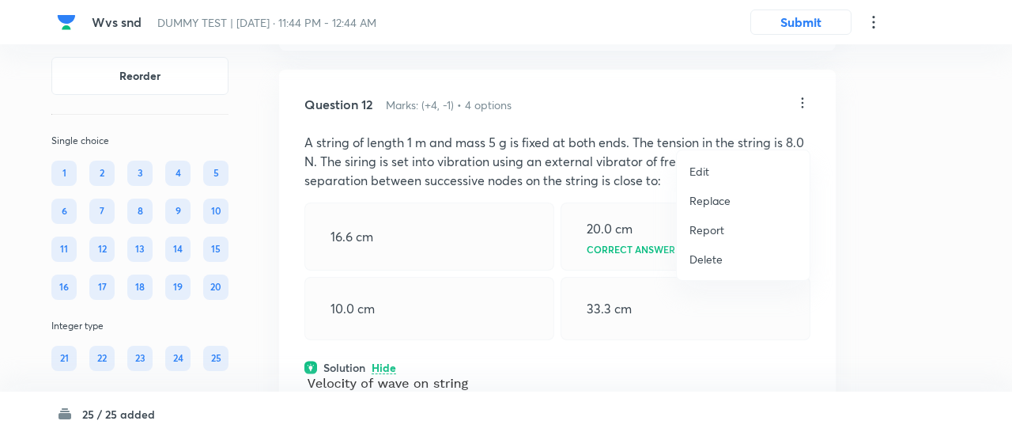
click at [711, 202] on p "Replace" at bounding box center [709, 200] width 41 height 17
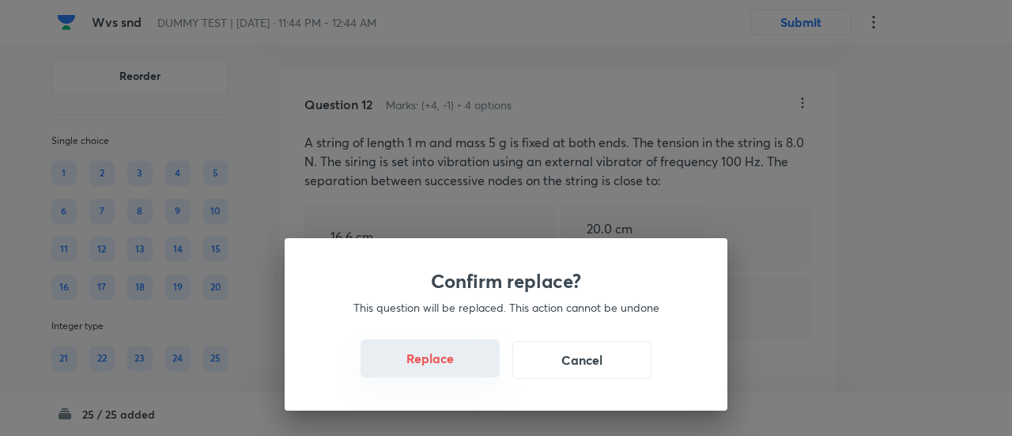
click at [452, 366] on button "Replace" at bounding box center [429, 358] width 139 height 38
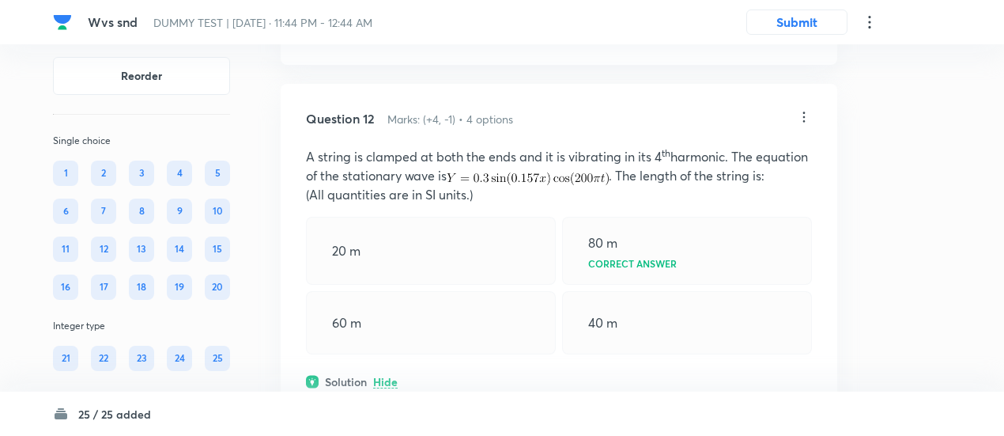
scroll to position [7800, 0]
click at [802, 126] on icon at bounding box center [804, 118] width 16 height 16
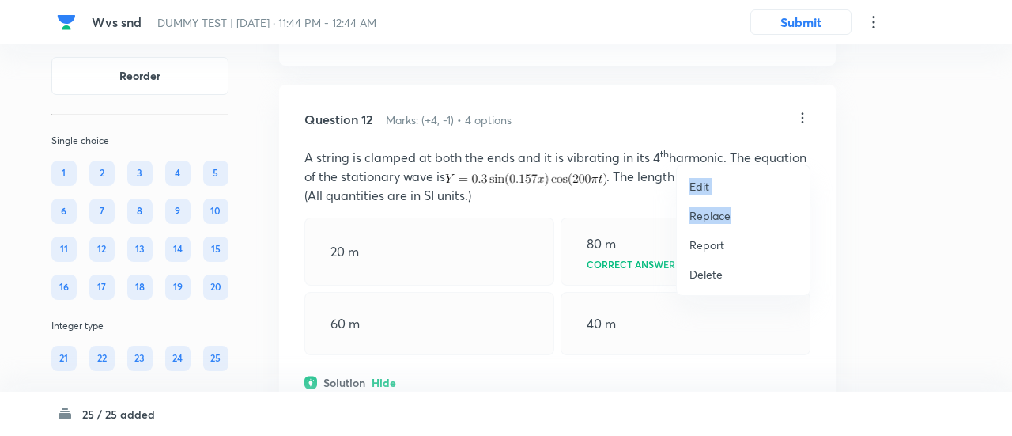
drag, startPoint x: 802, startPoint y: 145, endPoint x: 708, endPoint y: 213, distance: 115.0
click at [708, 213] on div "Edit Replace Report Delete" at bounding box center [506, 218] width 1012 height 436
click at [708, 213] on p "Replace" at bounding box center [709, 215] width 41 height 17
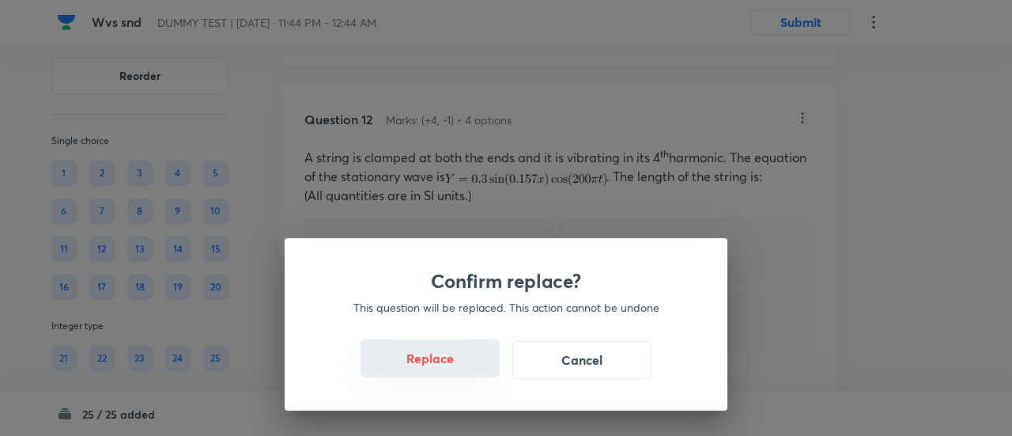
click at [440, 364] on button "Replace" at bounding box center [429, 358] width 139 height 38
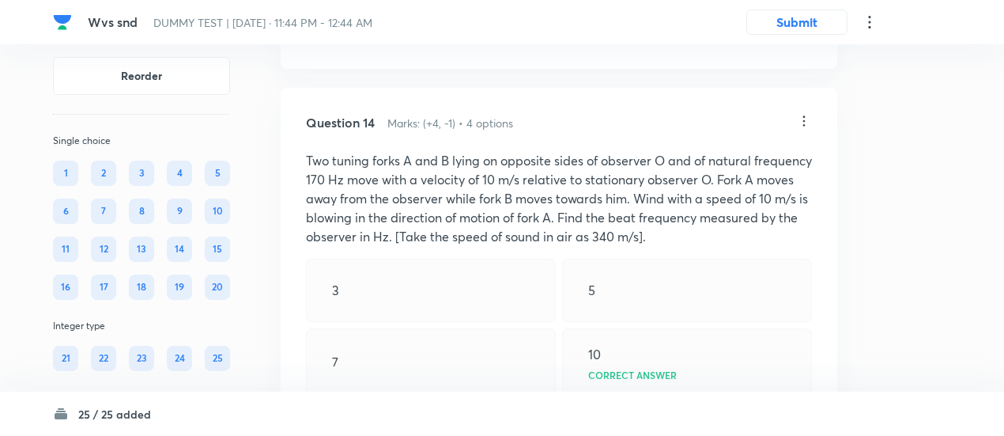
scroll to position [9279, 0]
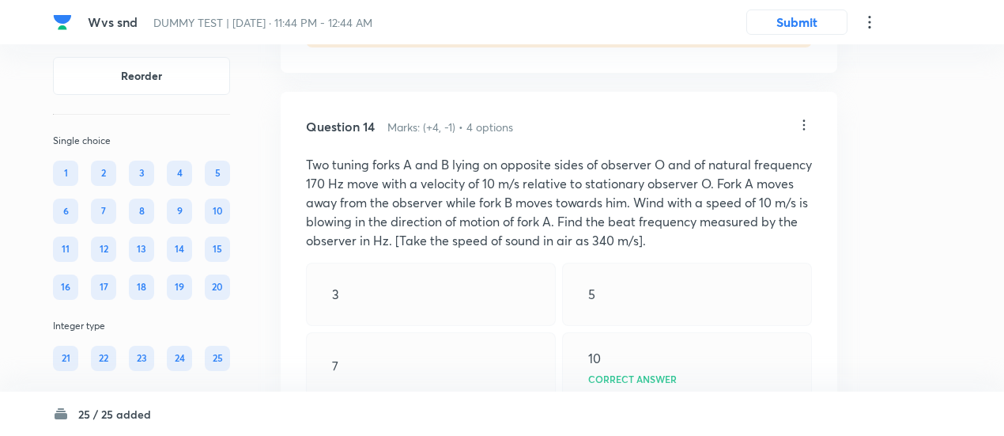
click at [807, 133] on icon at bounding box center [804, 125] width 16 height 16
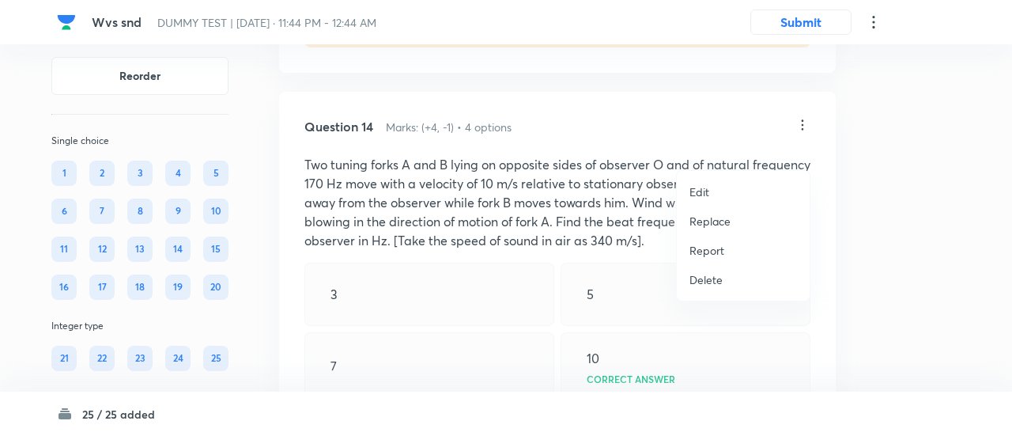
click at [700, 224] on p "Replace" at bounding box center [709, 221] width 41 height 17
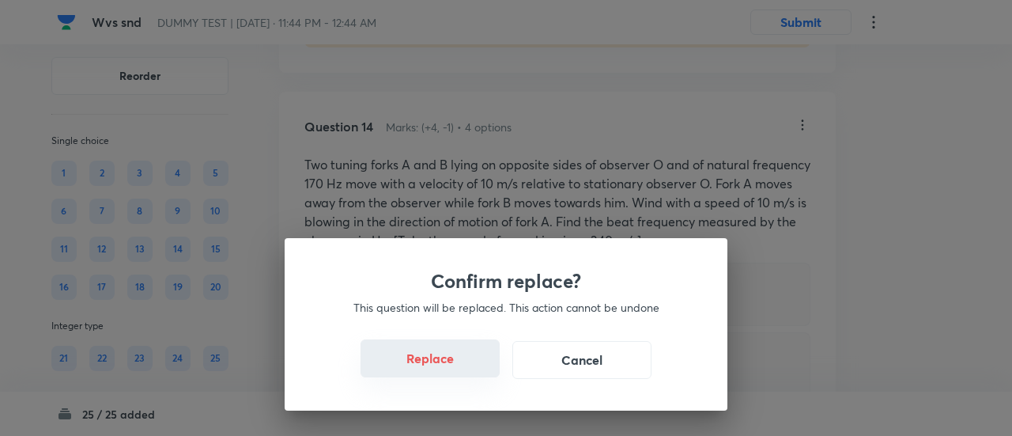
click at [443, 368] on button "Replace" at bounding box center [429, 358] width 139 height 38
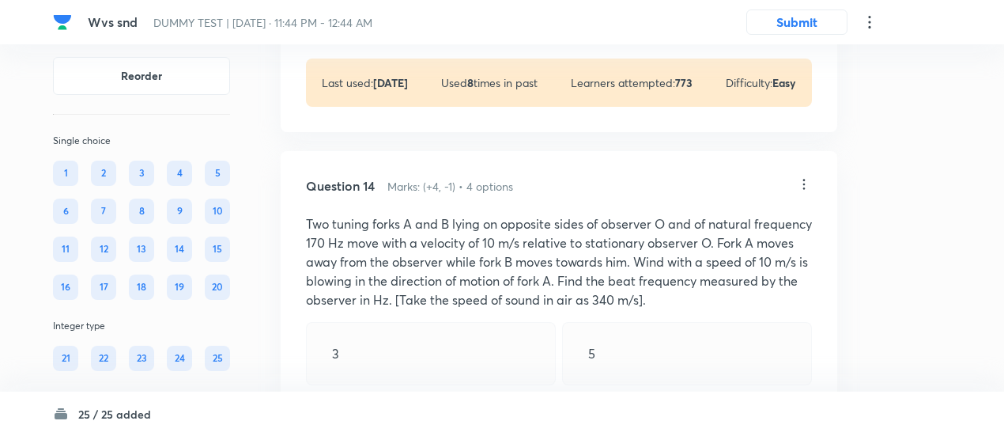
scroll to position [9218, 0]
click at [803, 194] on icon at bounding box center [804, 186] width 16 height 16
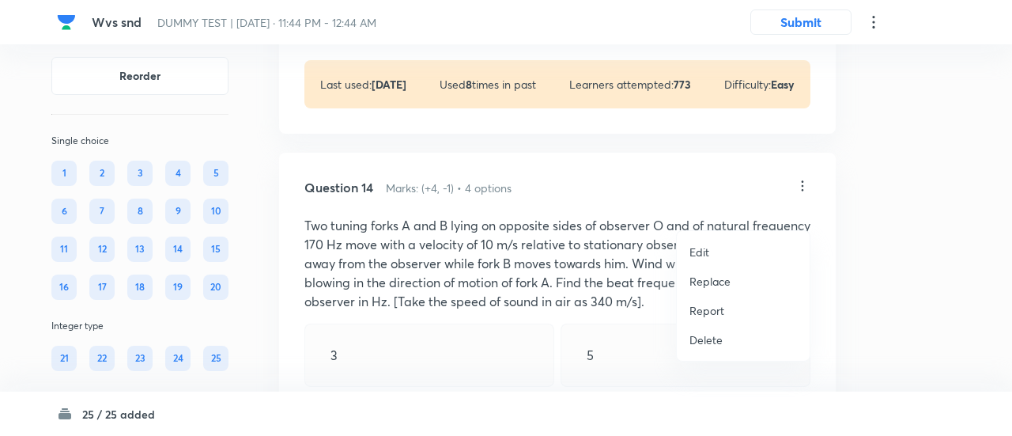
click at [710, 284] on p "Replace" at bounding box center [709, 281] width 41 height 17
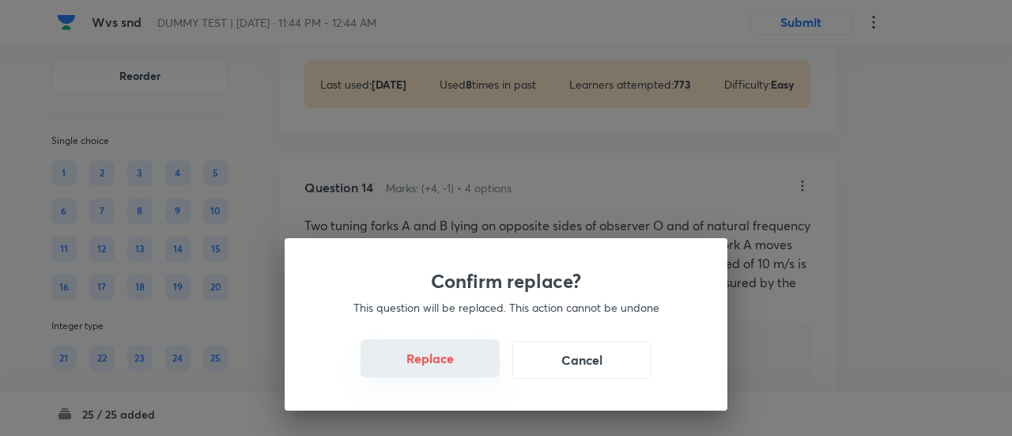
click at [436, 370] on button "Replace" at bounding box center [429, 358] width 139 height 38
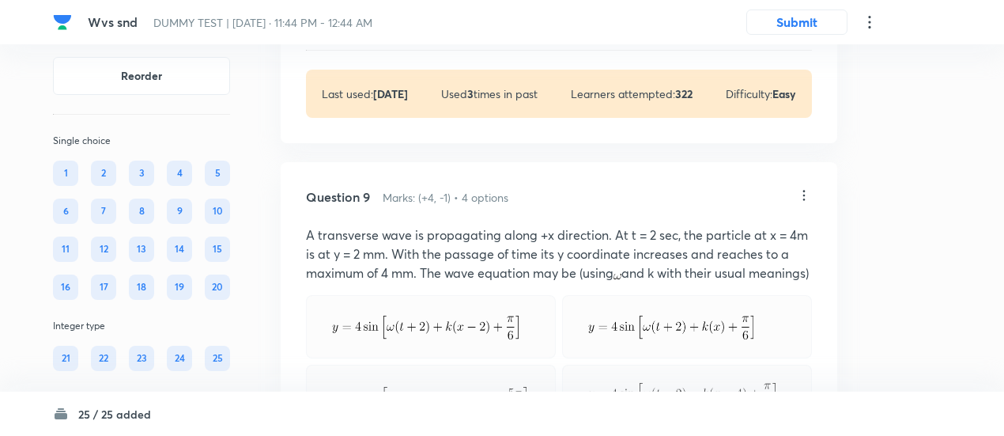
scroll to position [5257, 0]
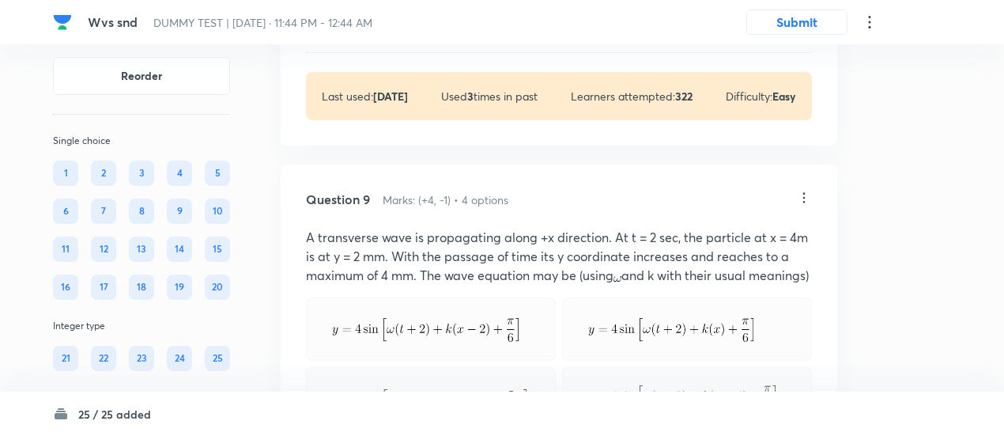
click at [712, 274] on p "A transverse wave is propagating along +x direction. At t = 2 sec, the particle…" at bounding box center [559, 256] width 506 height 57
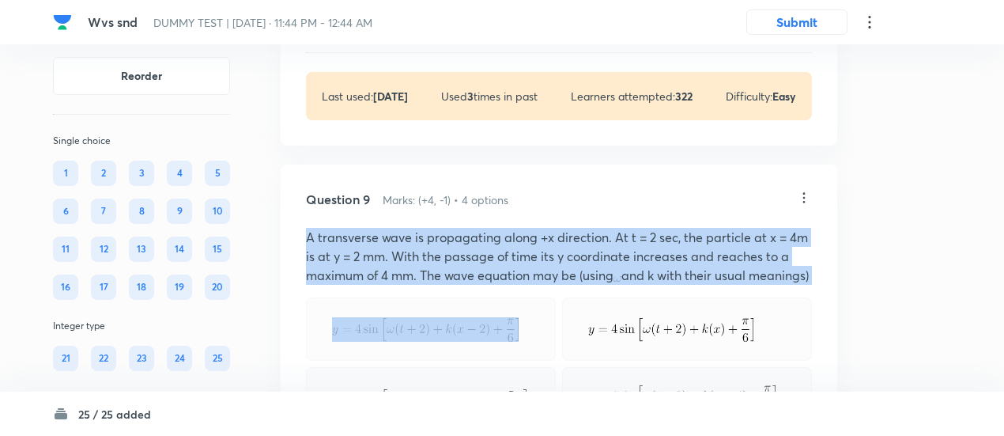
click at [712, 274] on p "A transverse wave is propagating along +x direction. At t = 2 sec, the particle…" at bounding box center [559, 256] width 506 height 57
copy p "A transverse wave is propagating along +x direction. At t = 2 sec, the particle…"
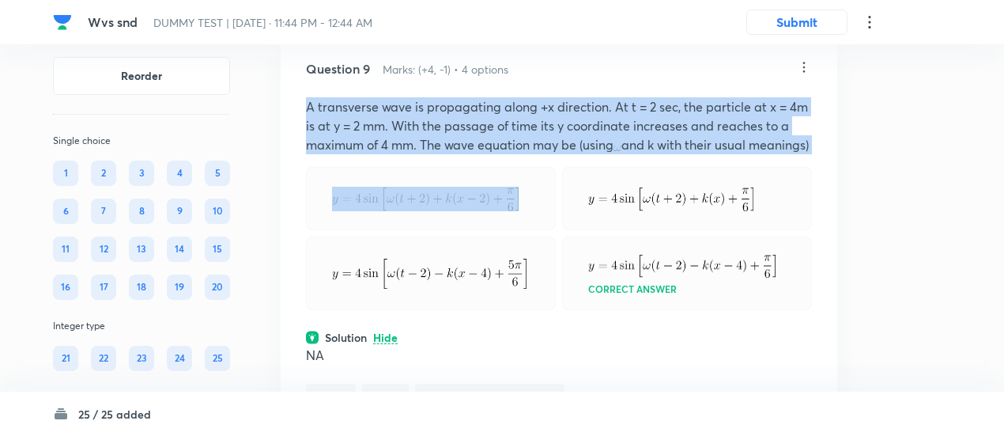
scroll to position [5385, 0]
